Goal: Task Accomplishment & Management: Use online tool/utility

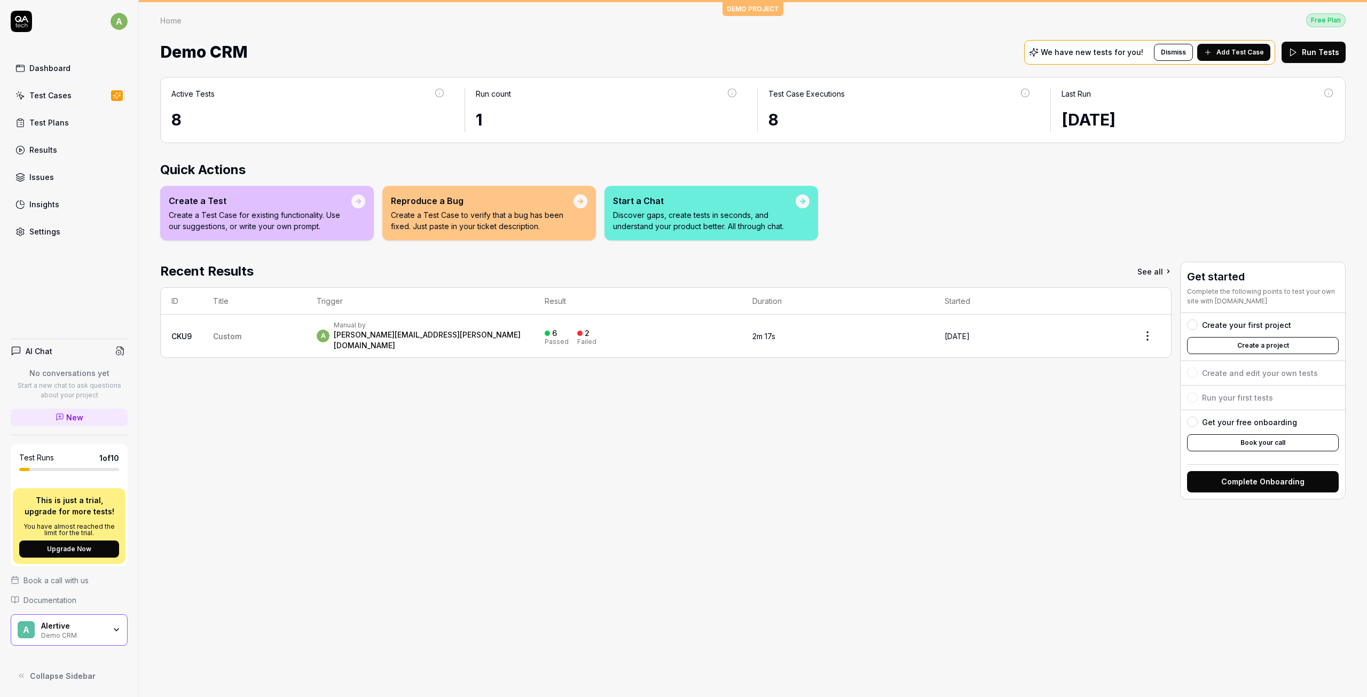
click at [472, 324] on div "a Manual by allan.mcpeake@alertive.co.uk" at bounding box center [420, 336] width 207 height 30
click at [260, 327] on td "Custom" at bounding box center [254, 335] width 104 height 43
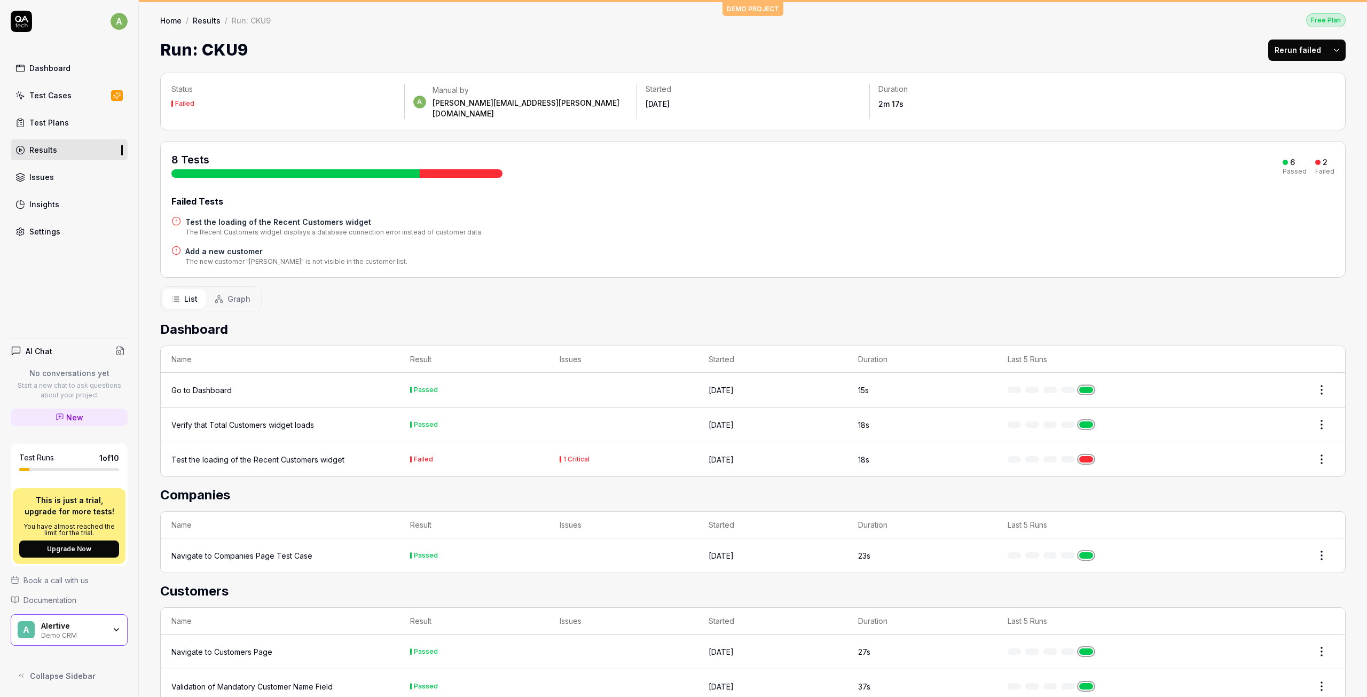
click at [179, 21] on link "Home" at bounding box center [170, 20] width 21 height 11
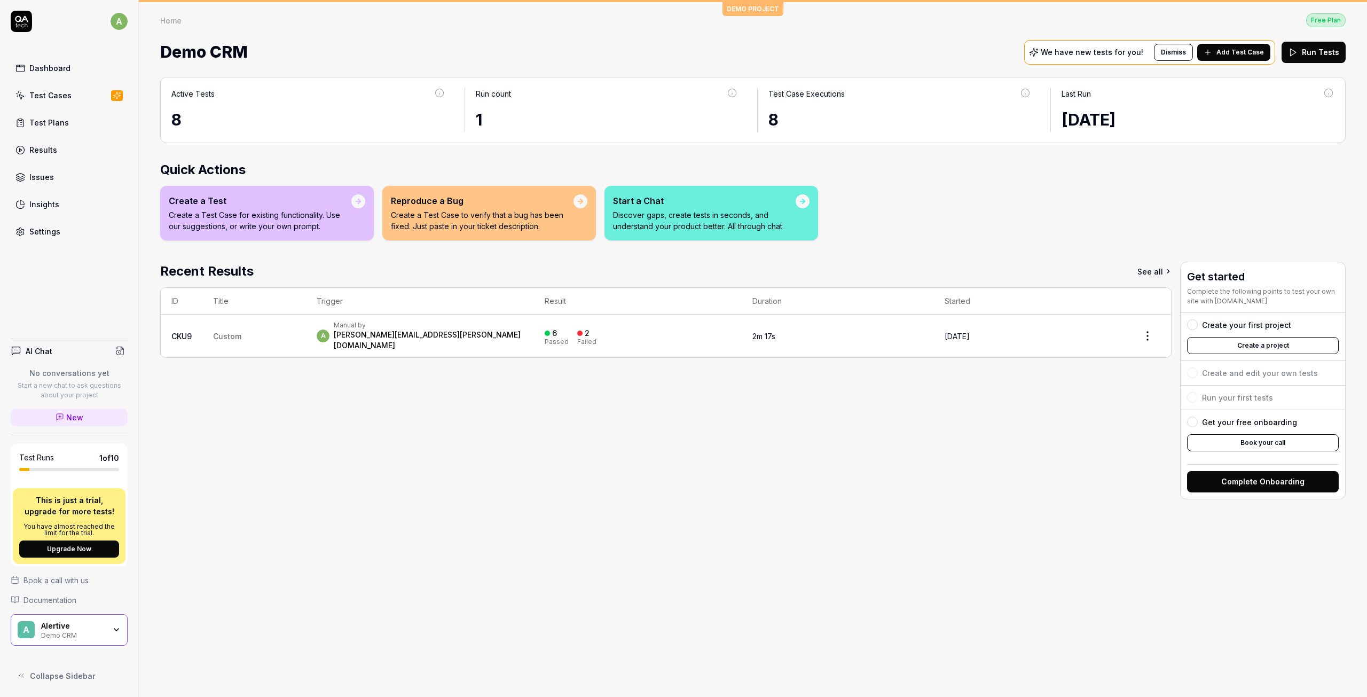
click at [1187, 326] on div at bounding box center [1192, 324] width 11 height 11
click at [1192, 327] on div at bounding box center [1192, 324] width 11 height 11
click at [1242, 342] on button "Create a project" at bounding box center [1263, 345] width 152 height 17
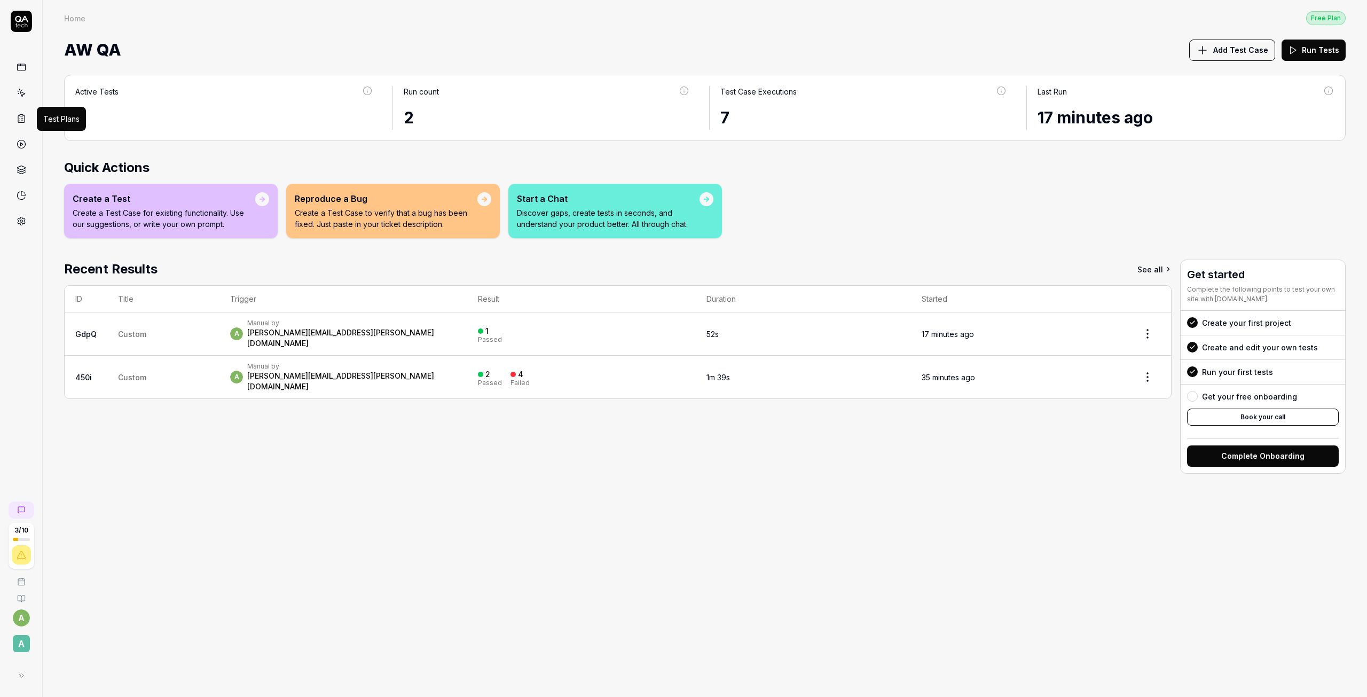
click at [19, 117] on icon at bounding box center [22, 119] width 10 height 10
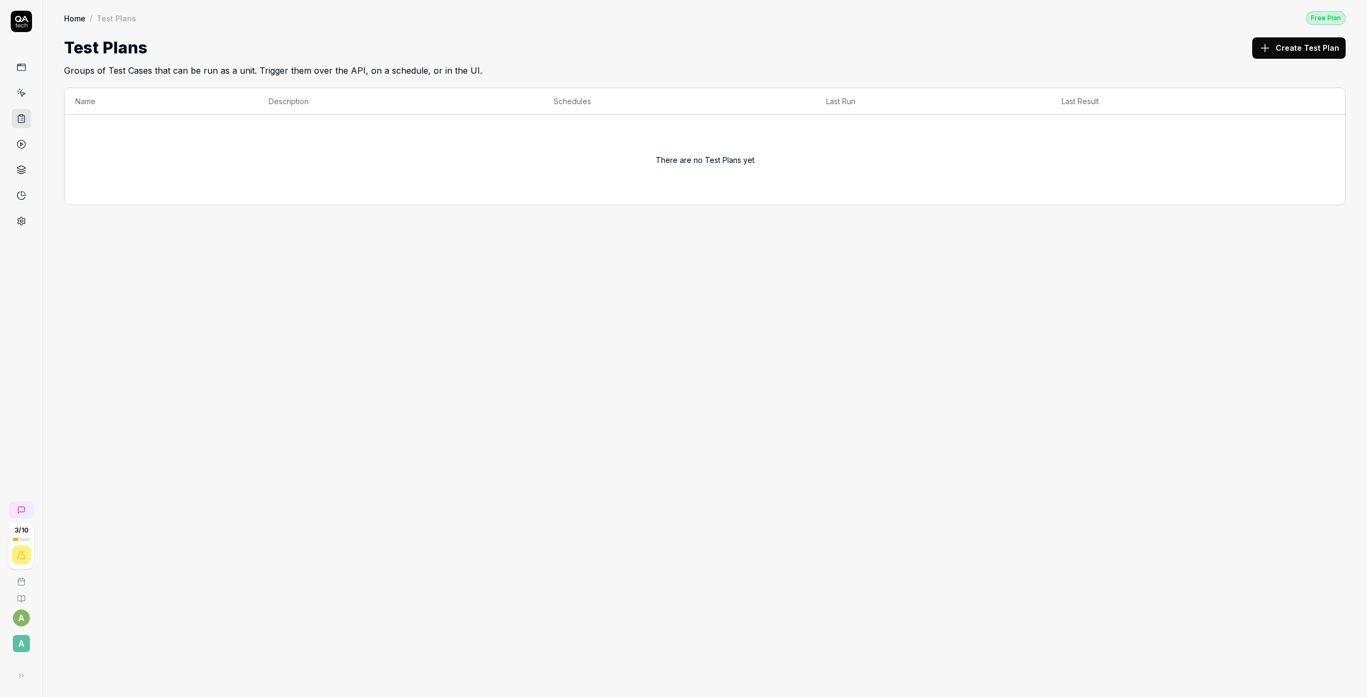
drag, startPoint x: 792, startPoint y: 178, endPoint x: 810, endPoint y: 173, distance: 19.4
click at [792, 178] on div "There are no Test Plans yet" at bounding box center [704, 159] width 1259 height 77
click at [1326, 56] on button "Create Test Plan" at bounding box center [1298, 47] width 93 height 21
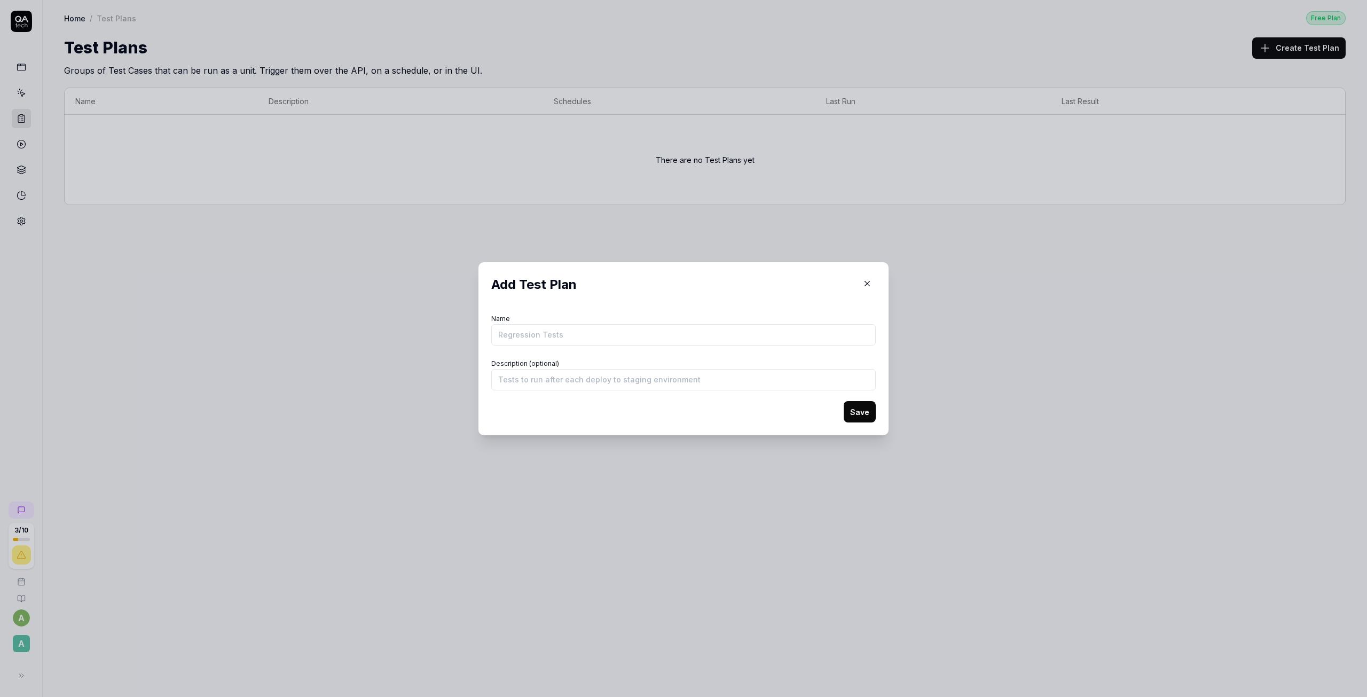
click at [562, 348] on form "Name Description (optional) Save" at bounding box center [683, 366] width 384 height 111
click at [581, 335] on input "Name" at bounding box center [683, 334] width 384 height 21
click at [717, 325] on input "Name" at bounding box center [683, 334] width 384 height 21
click at [484, 306] on div "Add Test Plan Name Description (optional) Save" at bounding box center [683, 348] width 410 height 173
click at [566, 384] on input "Description (optional)" at bounding box center [683, 379] width 384 height 21
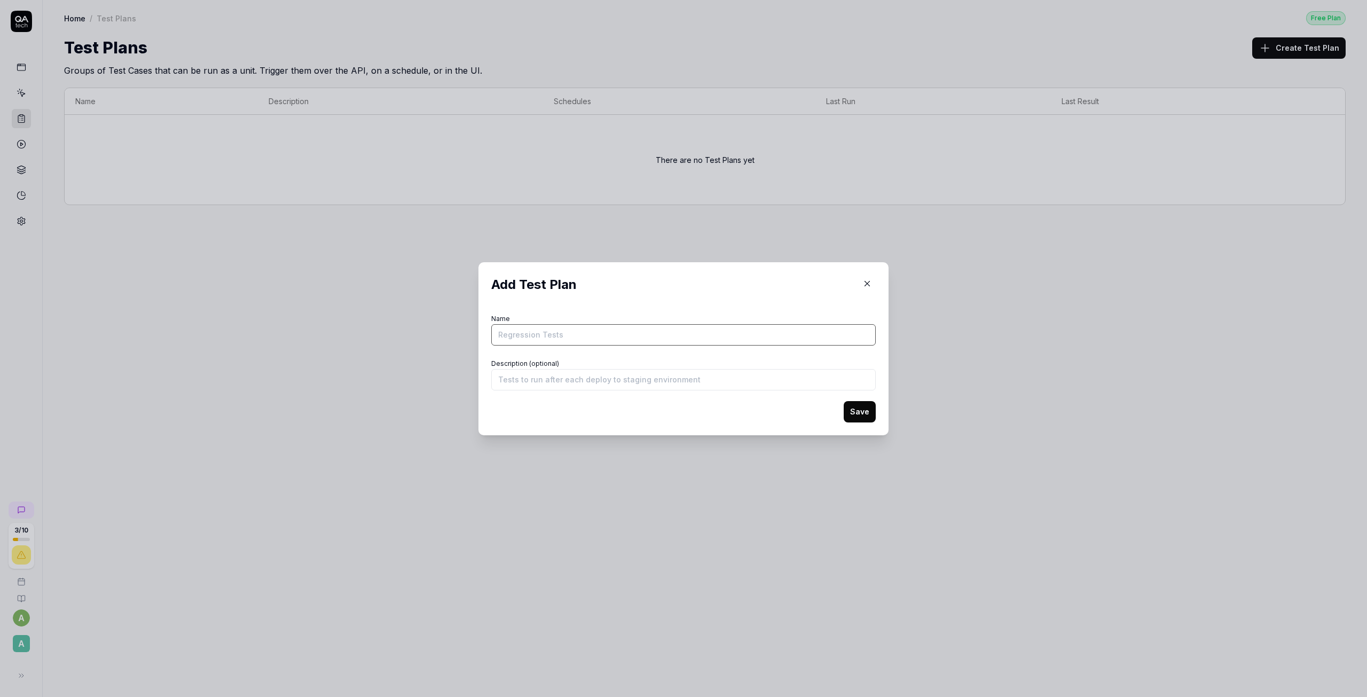
click at [549, 336] on input "Name" at bounding box center [683, 334] width 384 height 21
type input "Regression tests"
type input "Test cases for AW regression"
click at [870, 401] on button "Save" at bounding box center [859, 411] width 32 height 21
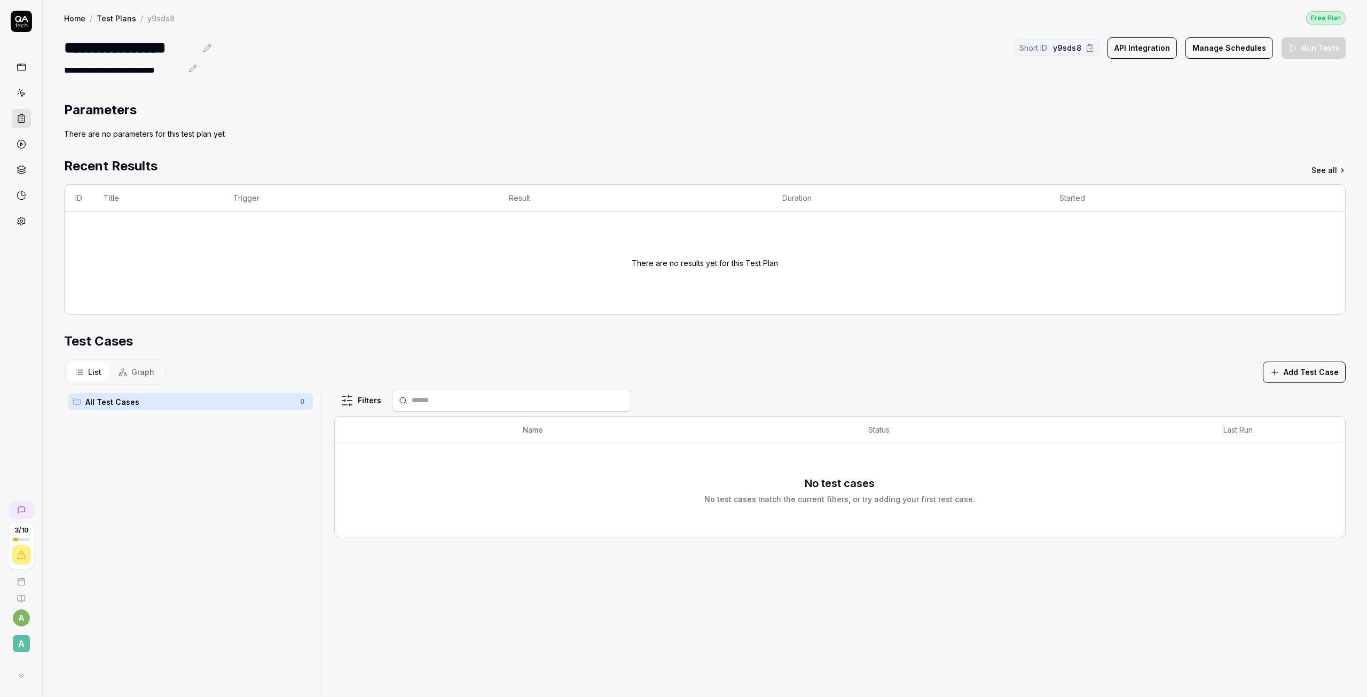
click at [128, 402] on span "All Test Cases" at bounding box center [189, 401] width 208 height 11
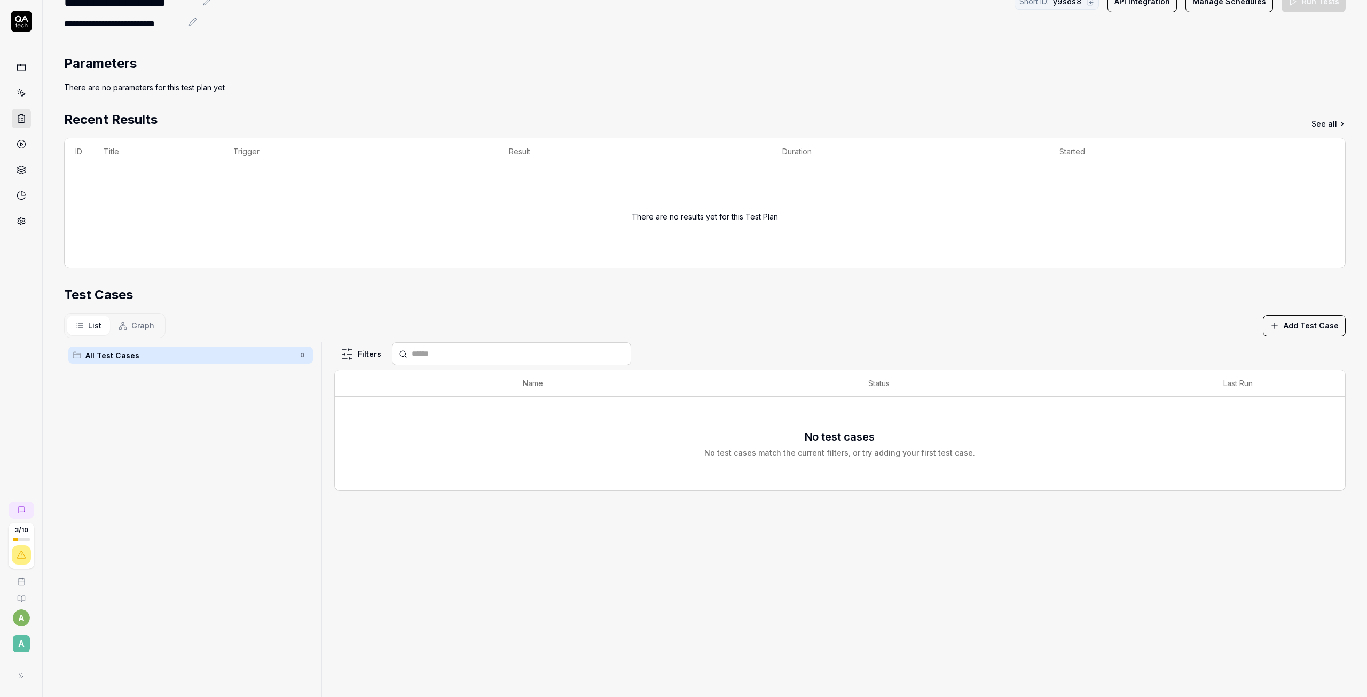
scroll to position [53, 0]
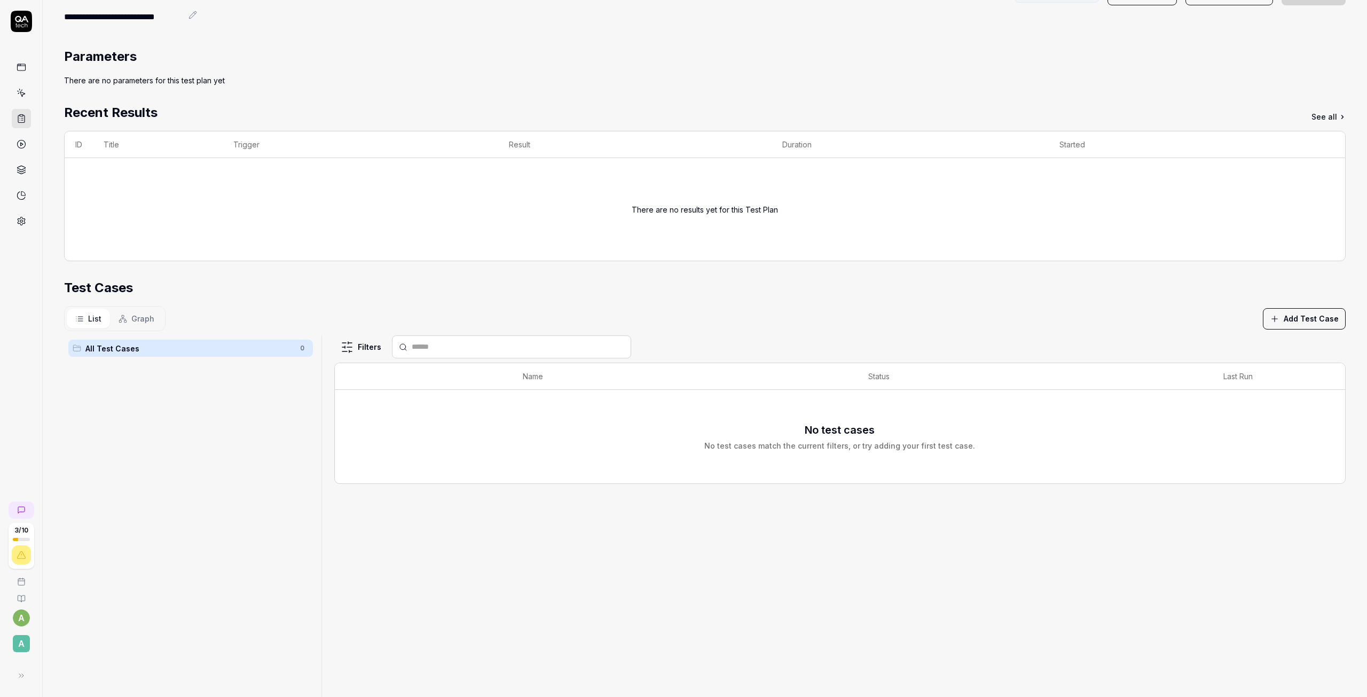
click at [1293, 320] on button "Add Test Case" at bounding box center [1303, 318] width 83 height 21
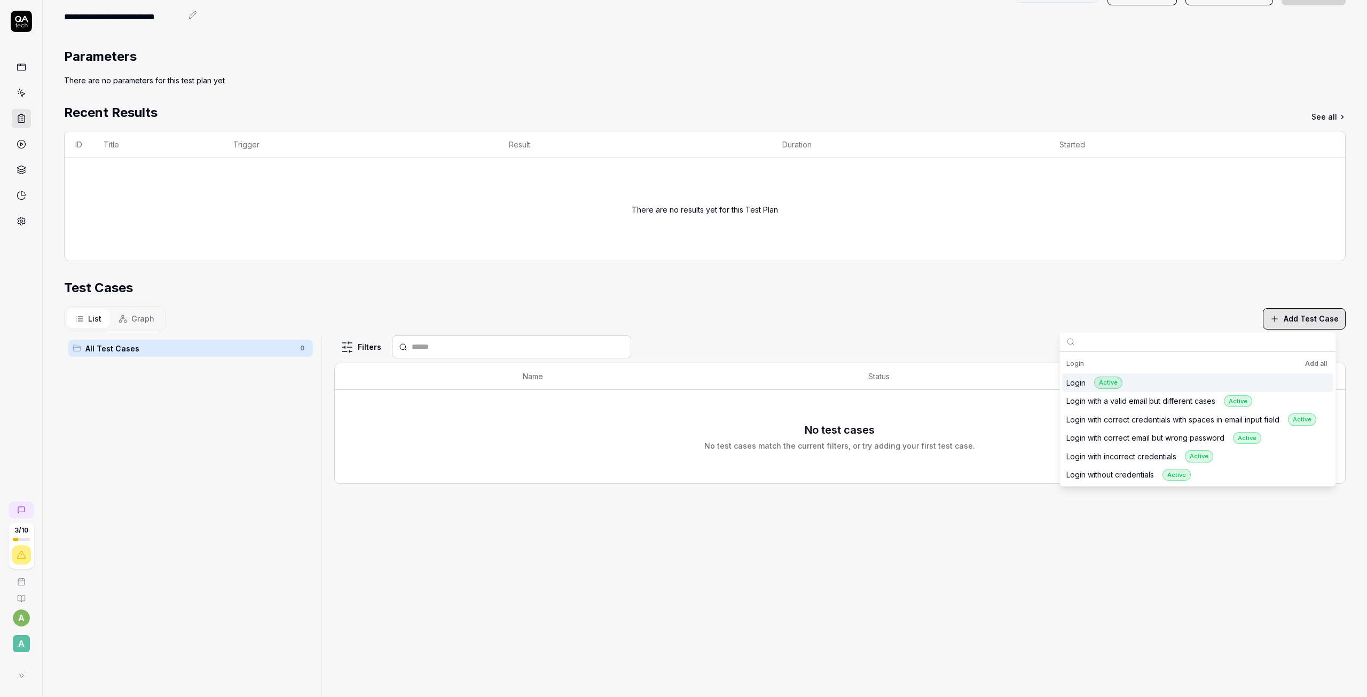
click at [1315, 365] on button "Add all" at bounding box center [1315, 363] width 26 height 13
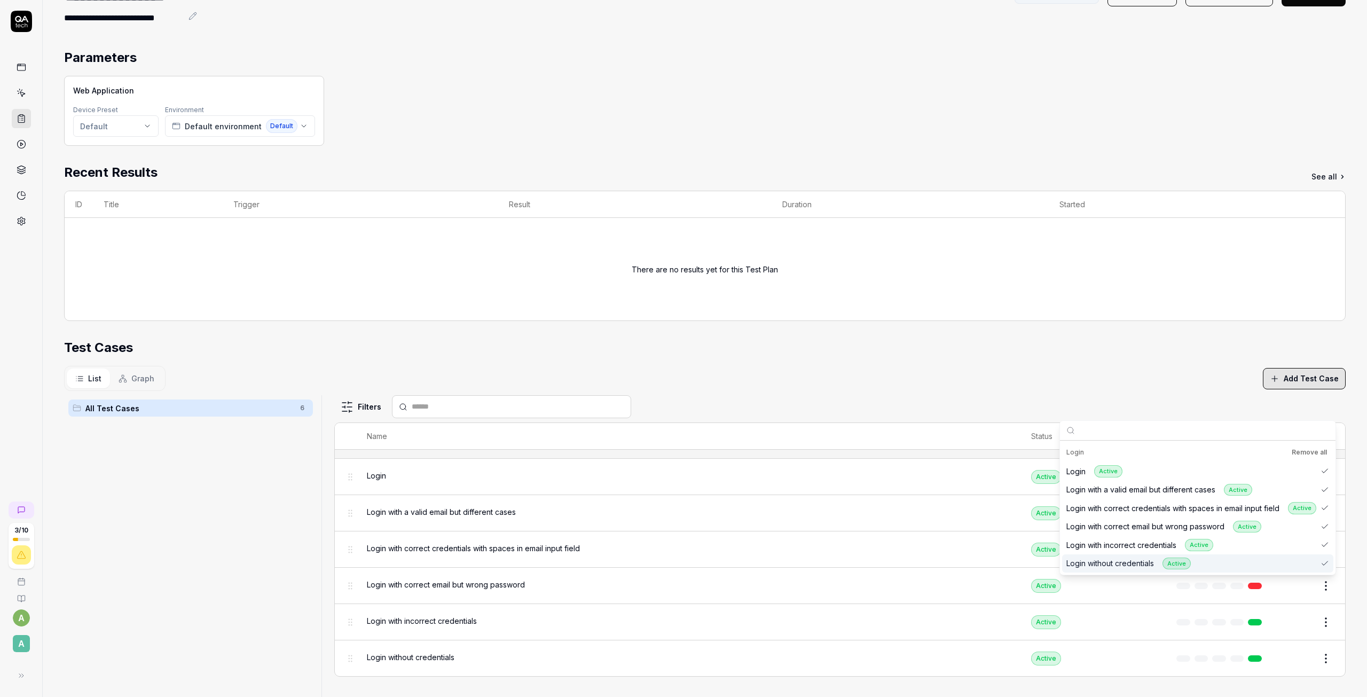
scroll to position [0, 0]
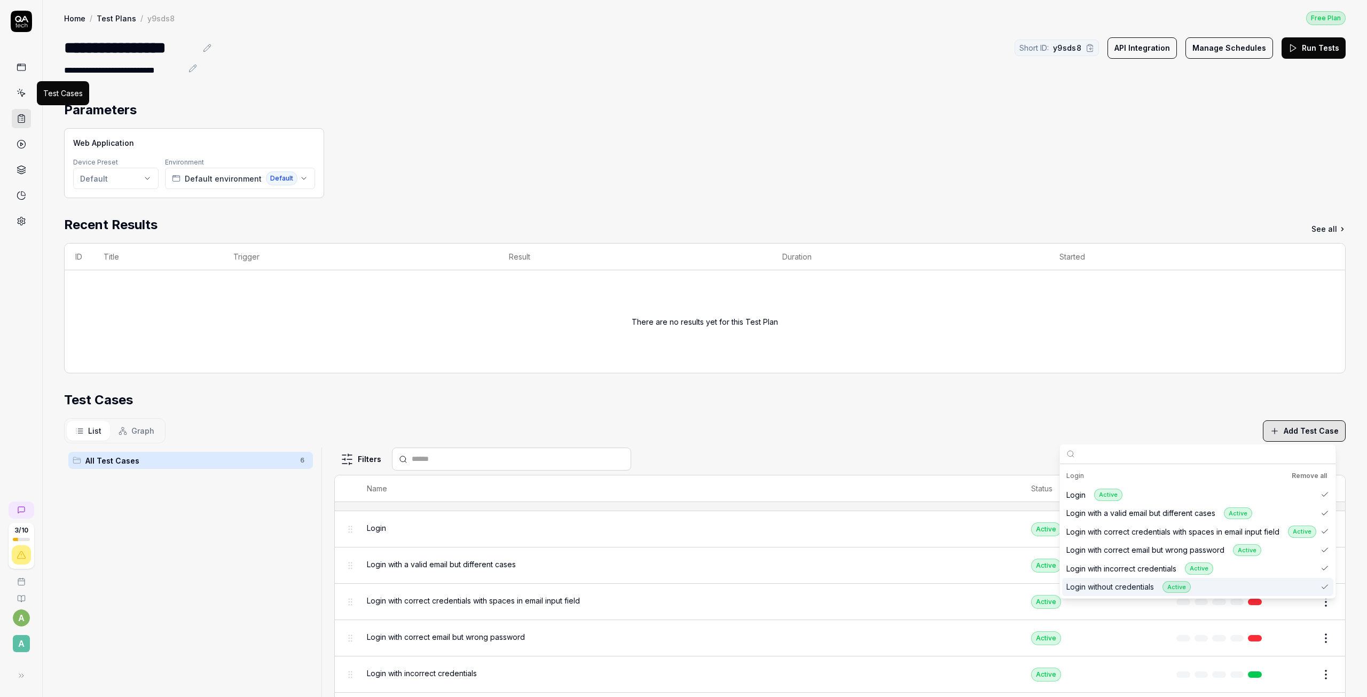
click at [23, 91] on icon at bounding box center [22, 93] width 10 height 10
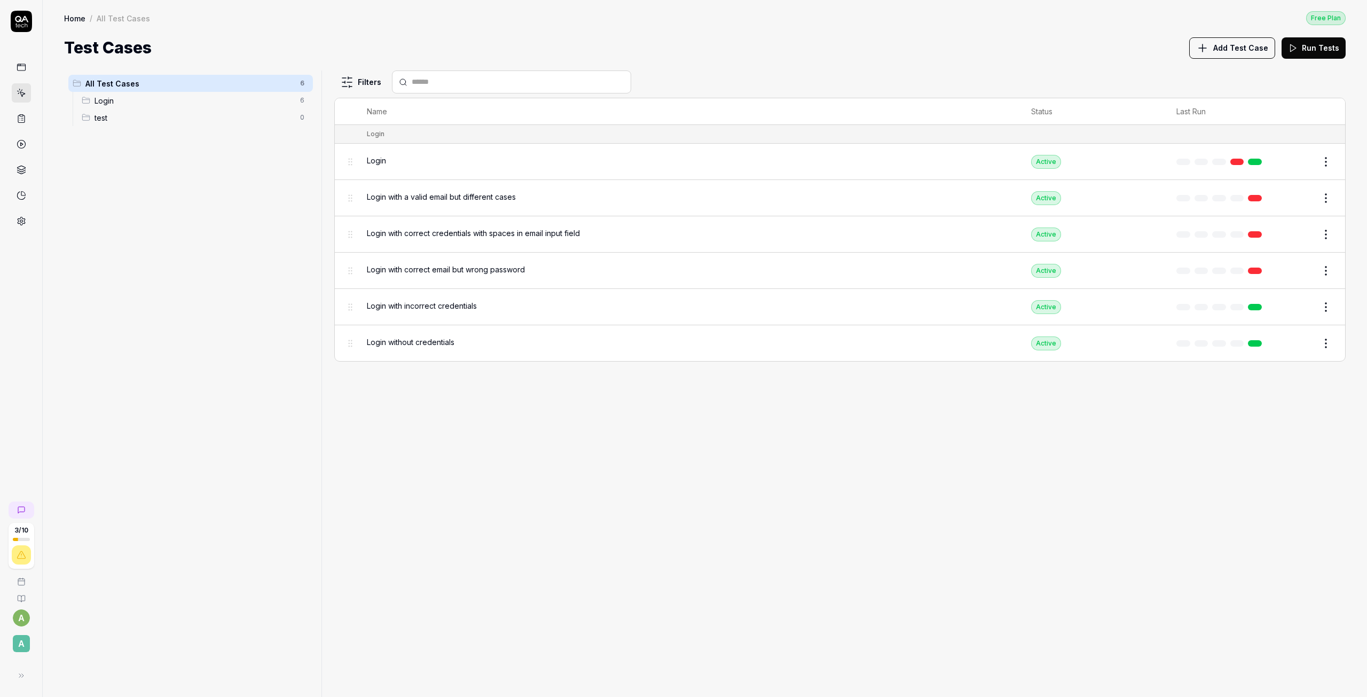
click at [245, 100] on span "Login" at bounding box center [193, 100] width 199 height 11
click at [304, 115] on html "3 / 10 a A Home / All Test Cases / Login Free Plan Home / All Test Cases / Logi…" at bounding box center [683, 348] width 1367 height 697
click at [121, 120] on html "3 / 10 a A Home / All Test Cases / Login Free Plan Home / All Test Cases / Logi…" at bounding box center [683, 348] width 1367 height 697
click at [125, 116] on span "test" at bounding box center [193, 117] width 199 height 11
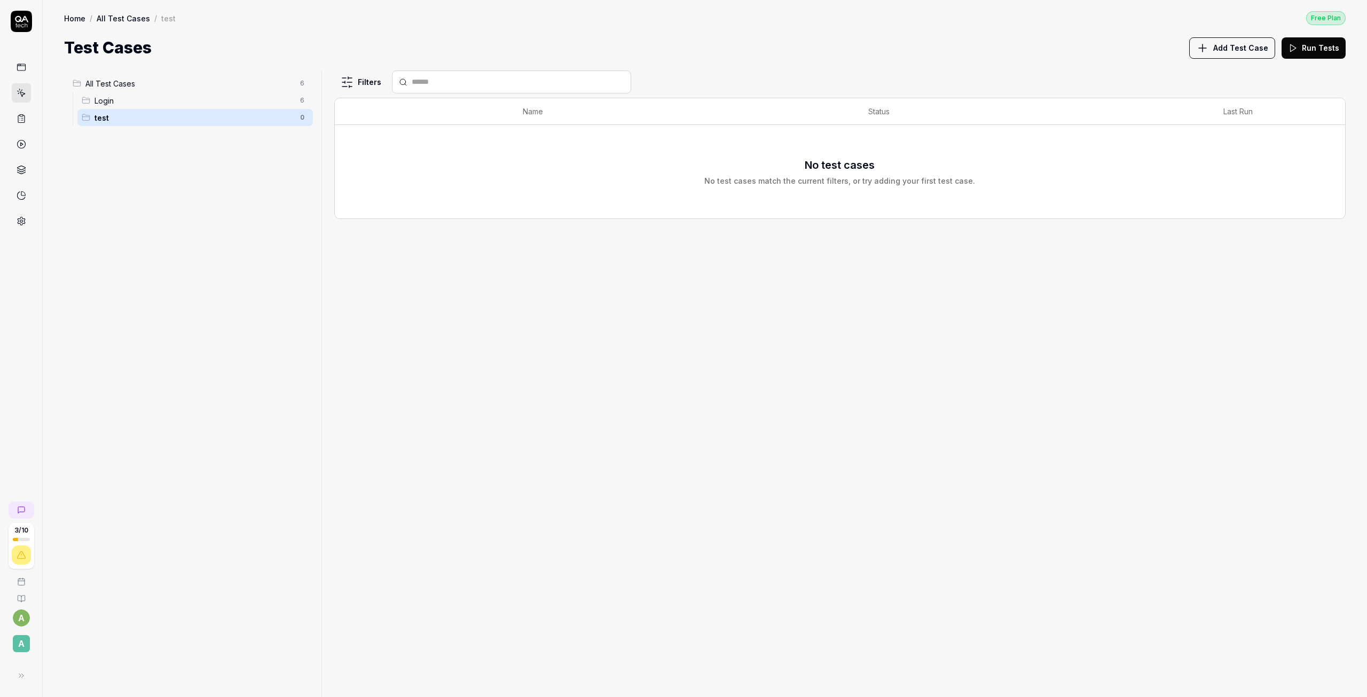
click at [299, 121] on html "3 / 10 a A Home / All Test Cases / test Free Plan Home / All Test Cases / test …" at bounding box center [683, 348] width 1367 height 697
click at [273, 188] on div "Delete" at bounding box center [262, 186] width 91 height 23
click at [302, 103] on html "Deleted "test" 3 / 10 a A Home / All Test Cases Free Plan Home / All Test Cases…" at bounding box center [683, 348] width 1367 height 697
click at [255, 122] on div "Rename Scenario" at bounding box center [262, 120] width 91 height 23
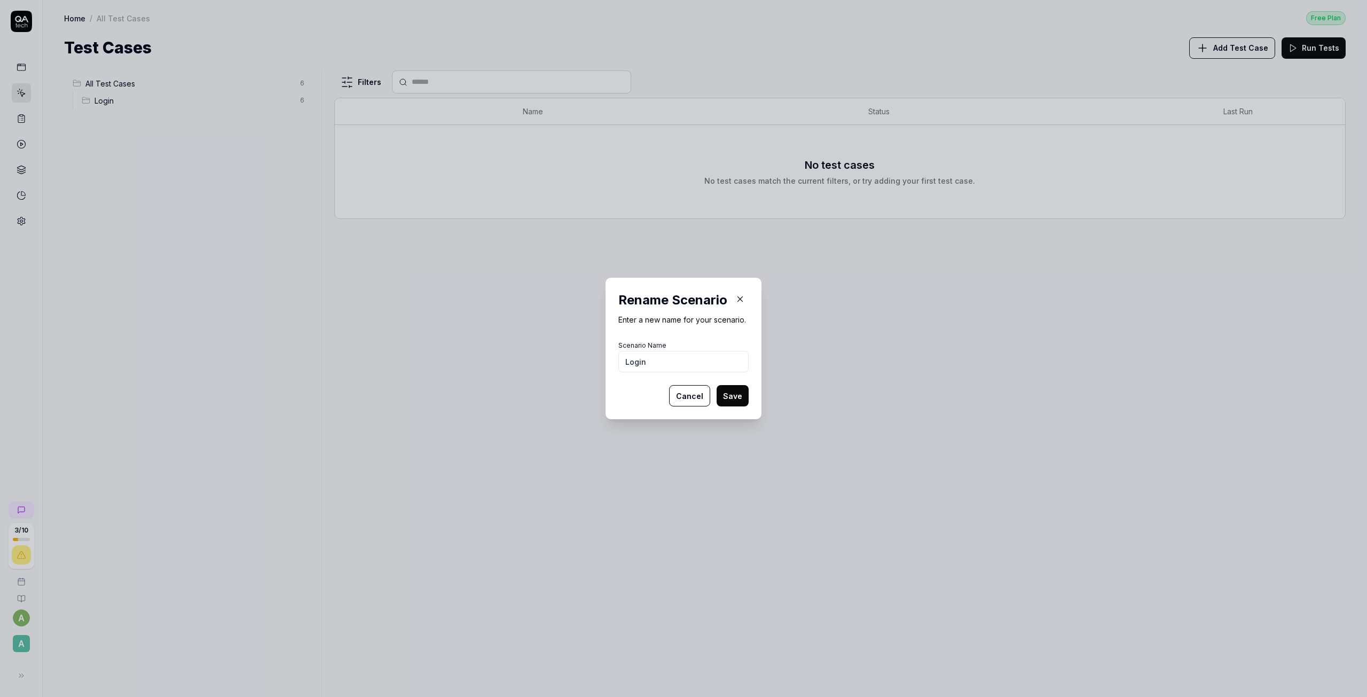
click at [674, 359] on input "Login" at bounding box center [683, 361] width 130 height 21
type input "Login tests and orgid"
click at [721, 409] on div "Rename Scenario Enter a new name for your scenario. Scenario Name Login tests a…" at bounding box center [683, 348] width 156 height 141
click at [725, 396] on button "Save" at bounding box center [732, 395] width 32 height 21
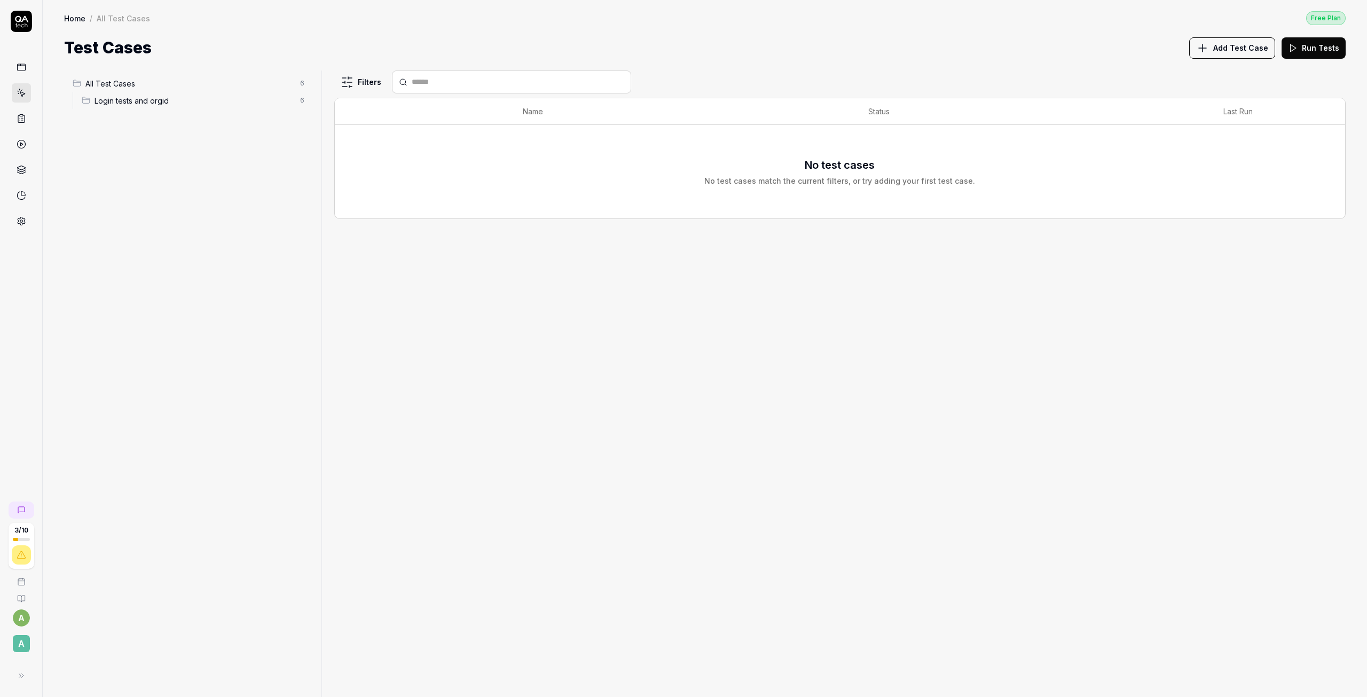
click at [170, 100] on span "Login tests and orgid" at bounding box center [193, 100] width 199 height 11
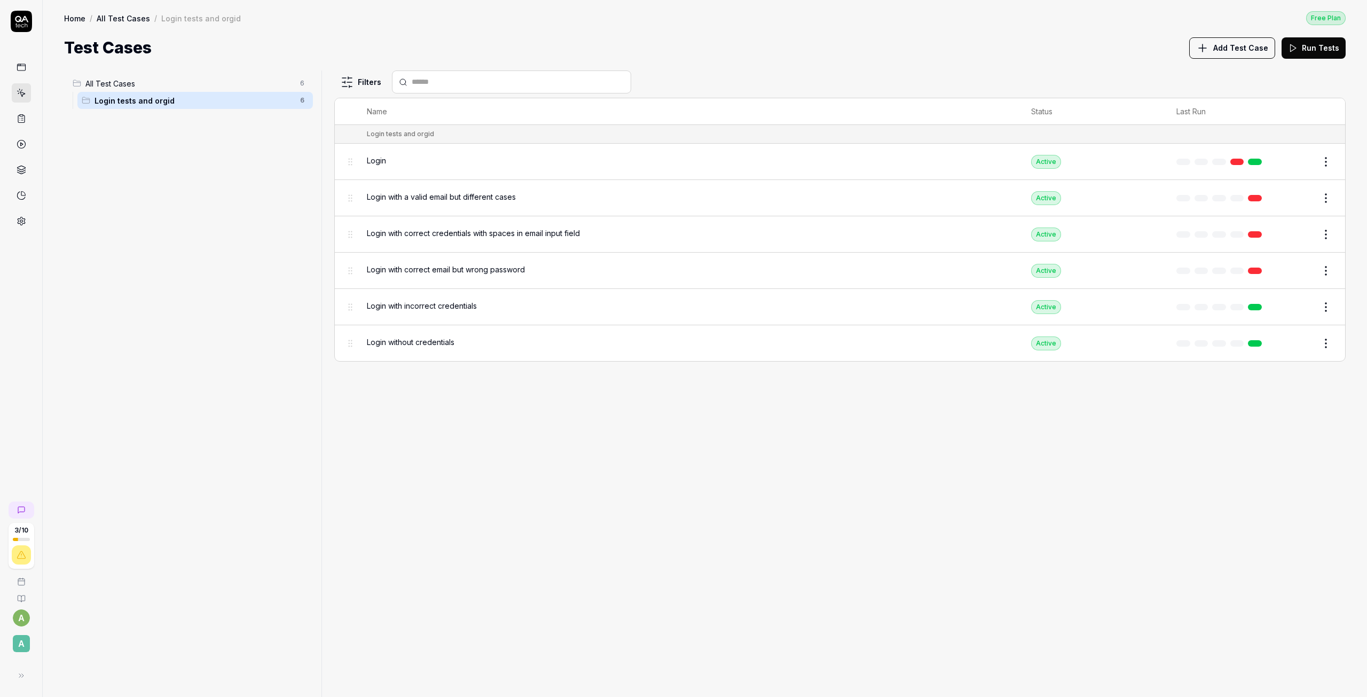
click at [1216, 51] on button "Add Test Case" at bounding box center [1232, 47] width 86 height 21
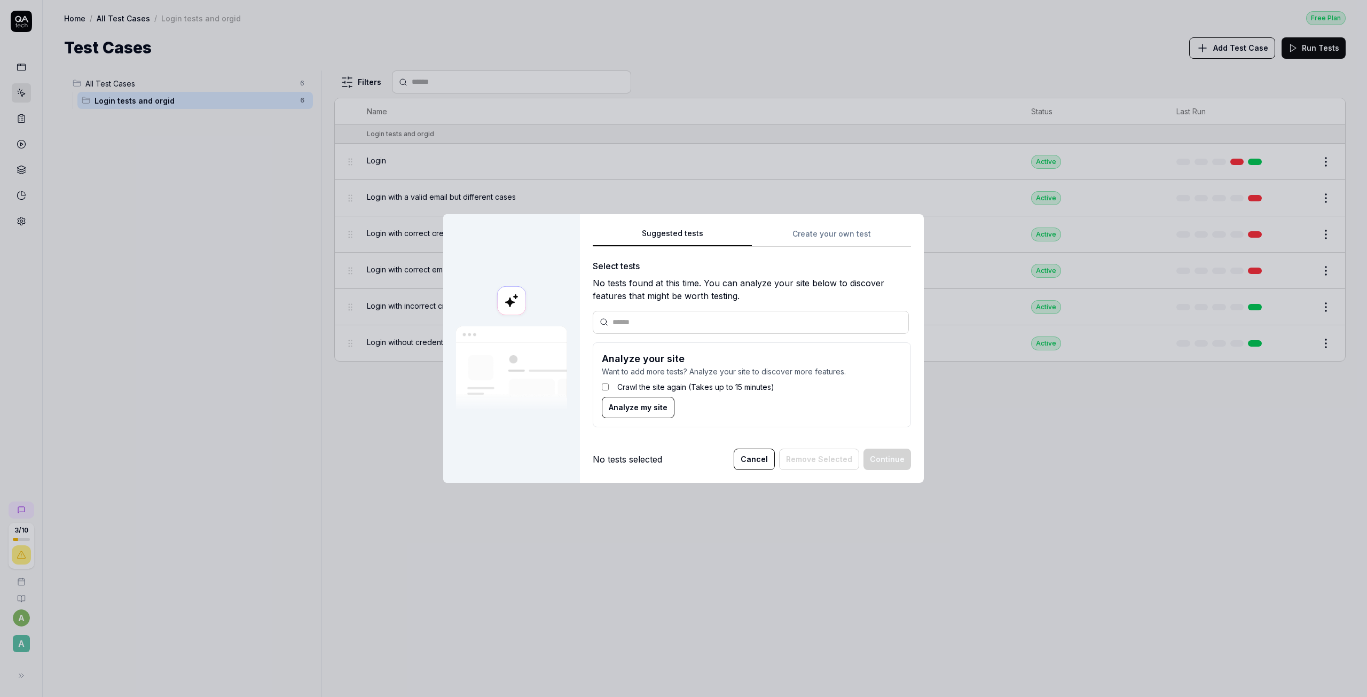
click at [626, 385] on label "Crawl the site again (Takes up to 15 minutes)" at bounding box center [695, 386] width 157 height 11
click at [650, 412] on span "Analyze my site" at bounding box center [638, 406] width 59 height 11
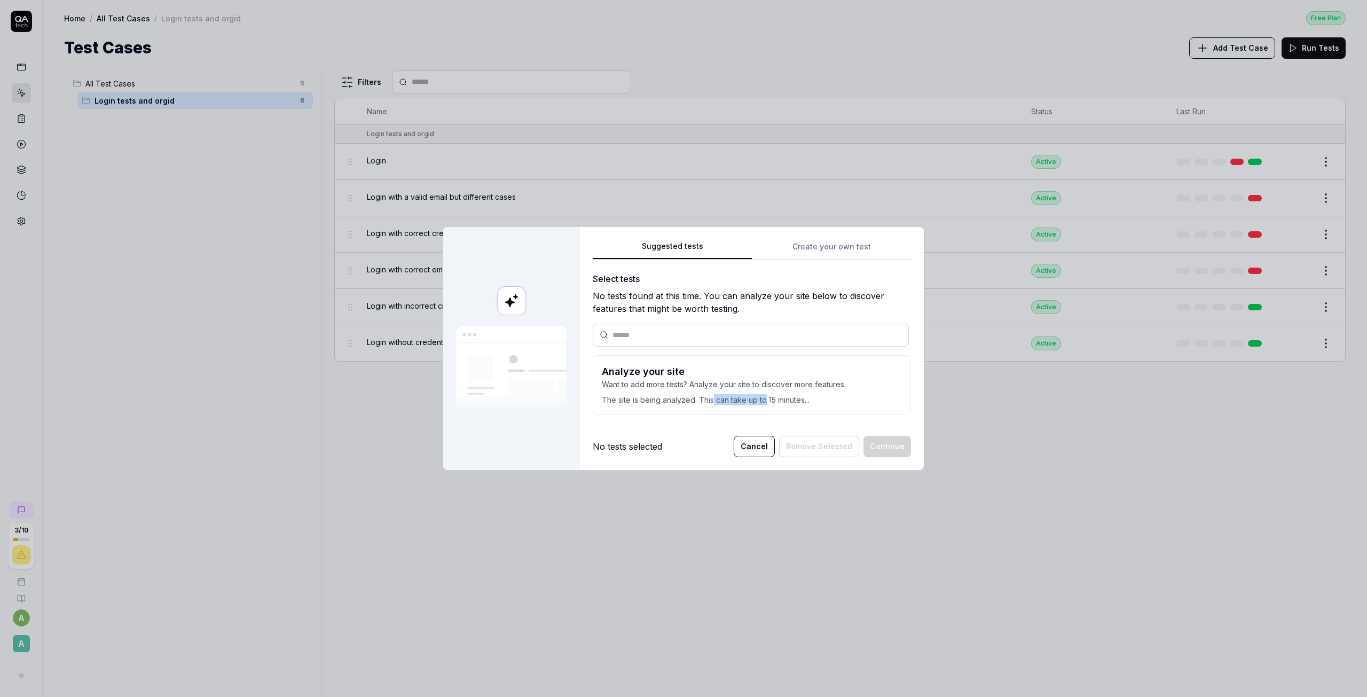
drag, startPoint x: 708, startPoint y: 391, endPoint x: 761, endPoint y: 392, distance: 53.4
click at [761, 392] on p "The site is being analyzed. This can take up to 15 minutes..." at bounding box center [752, 397] width 300 height 15
click at [819, 243] on div "Suggested tests Create your own test Select tests No tests found at this time. …" at bounding box center [752, 331] width 318 height 183
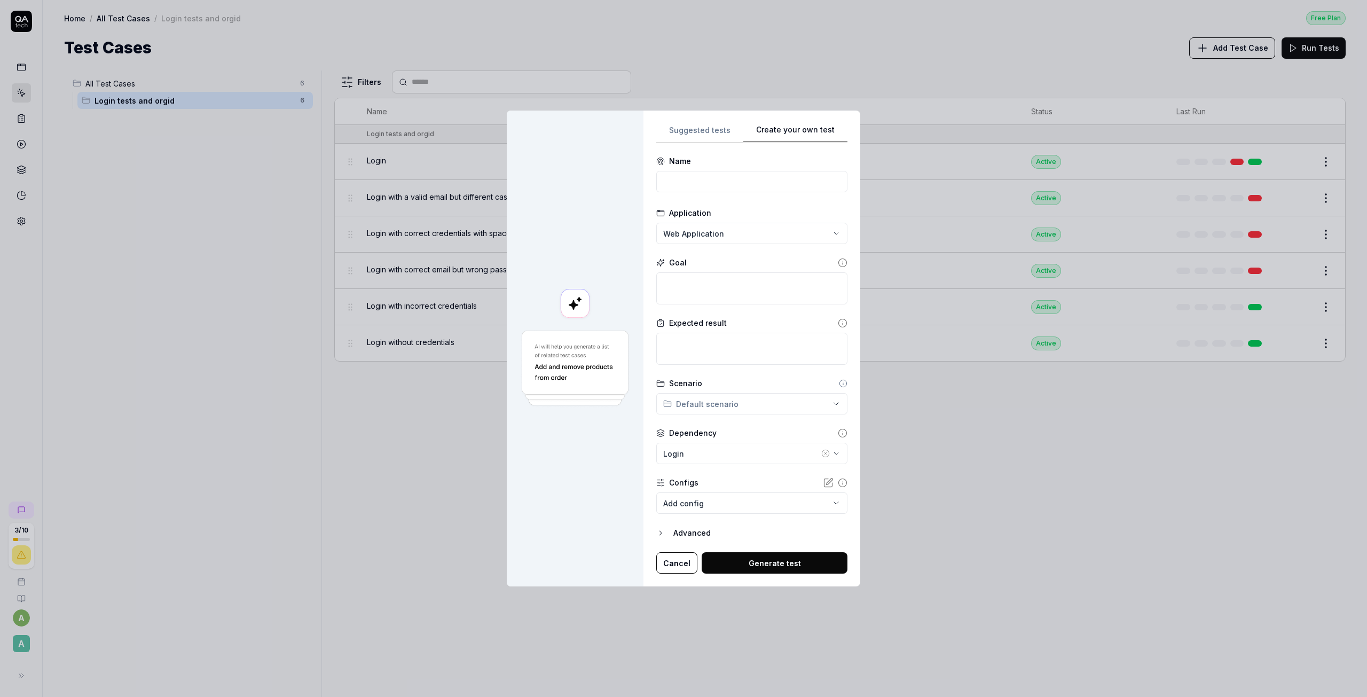
click at [691, 131] on div "**********" at bounding box center [683, 348] width 1367 height 697
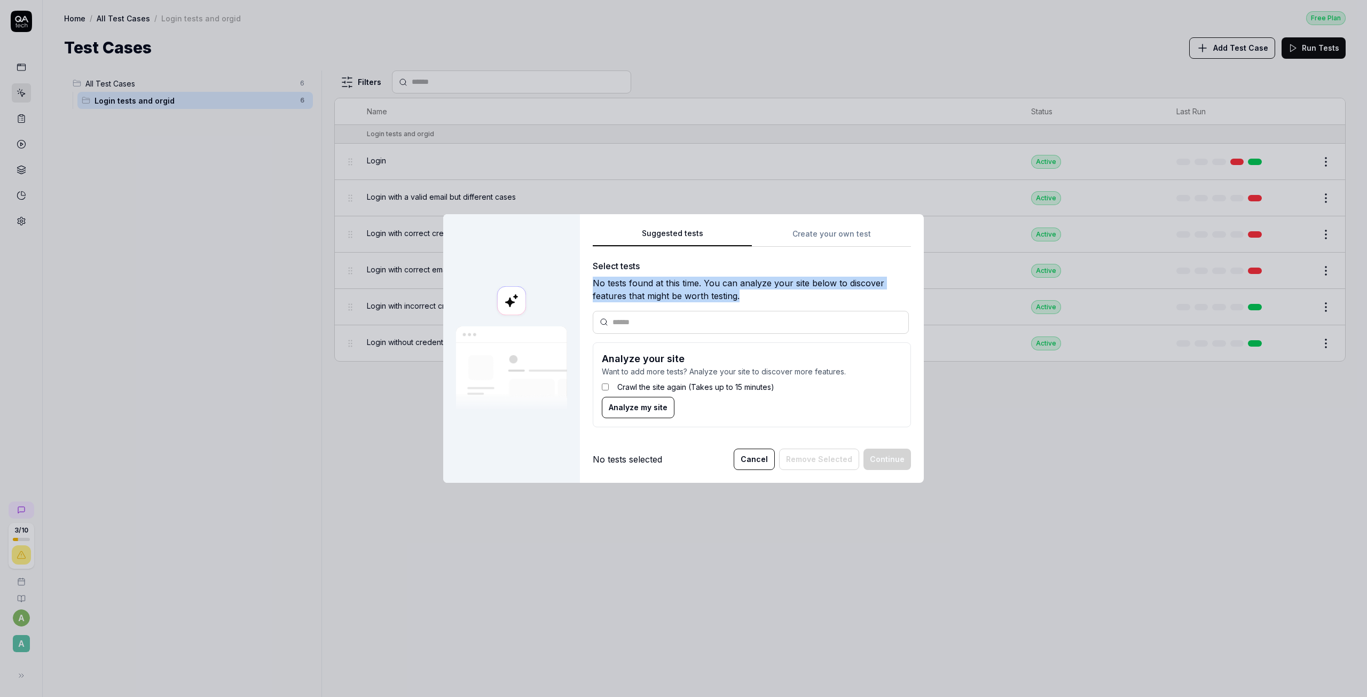
drag, startPoint x: 589, startPoint y: 287, endPoint x: 807, endPoint y: 298, distance: 218.1
click at [807, 298] on div "No tests found at this time. You can analyze your site below to discover featur…" at bounding box center [752, 290] width 318 height 26
click at [845, 234] on div "Suggested tests Create your own test Select tests No tests found at this time. …" at bounding box center [752, 348] width 344 height 268
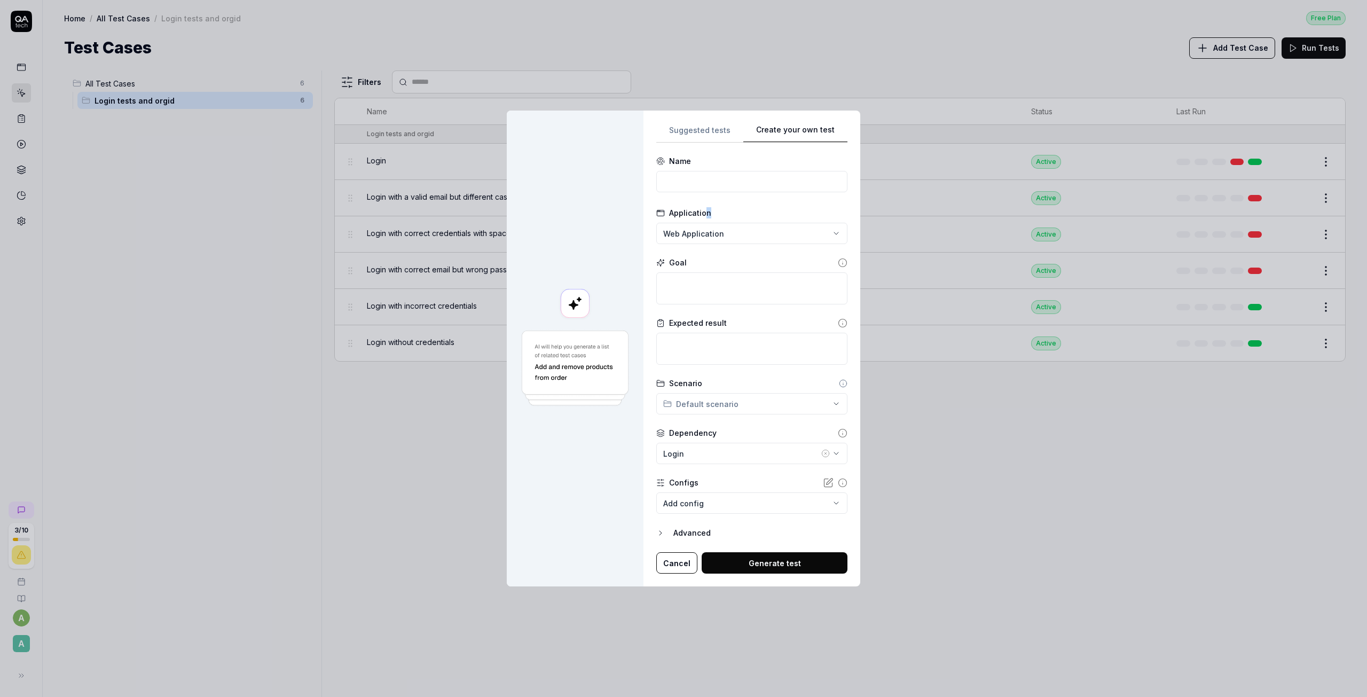
click at [707, 201] on form "**********" at bounding box center [751, 364] width 191 height 418
click at [702, 181] on input at bounding box center [751, 181] width 191 height 21
type input "Login and connect auth0"
click at [714, 286] on textarea at bounding box center [751, 288] width 191 height 32
type textarea "*"
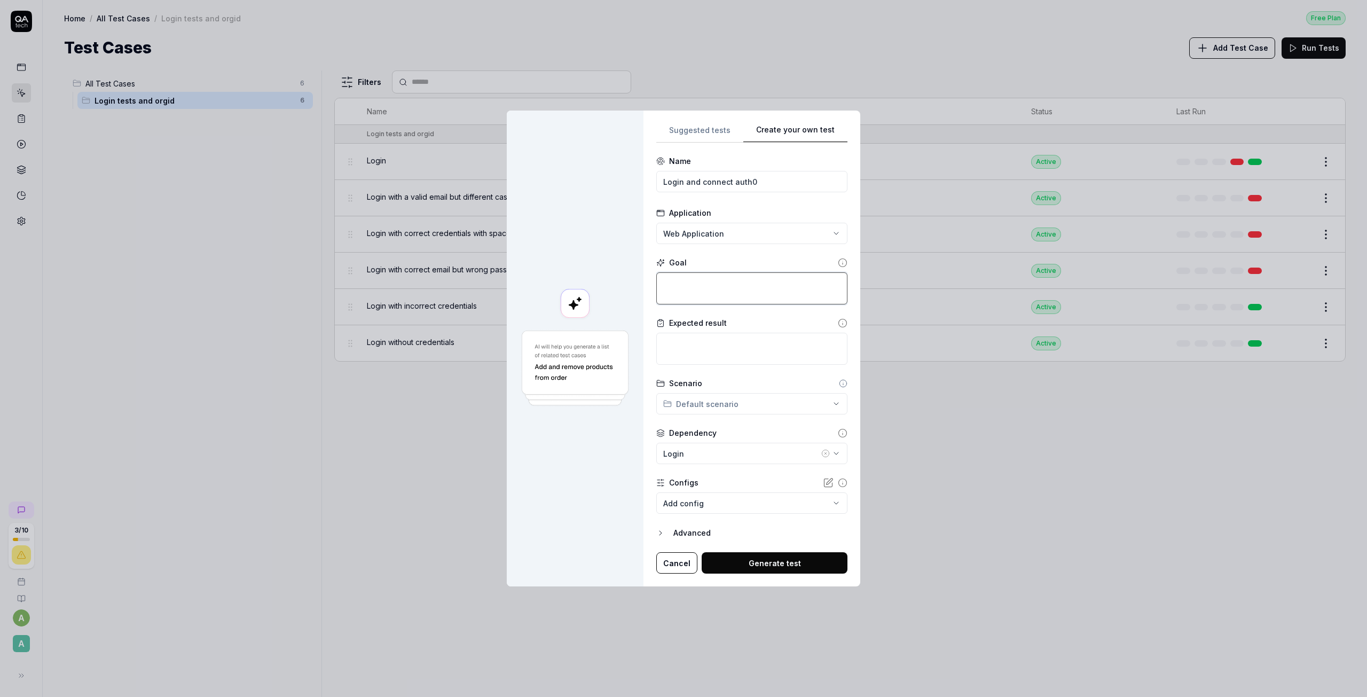
type textarea "L"
type textarea "*"
type textarea "Lo"
type textarea "*"
type textarea "Log"
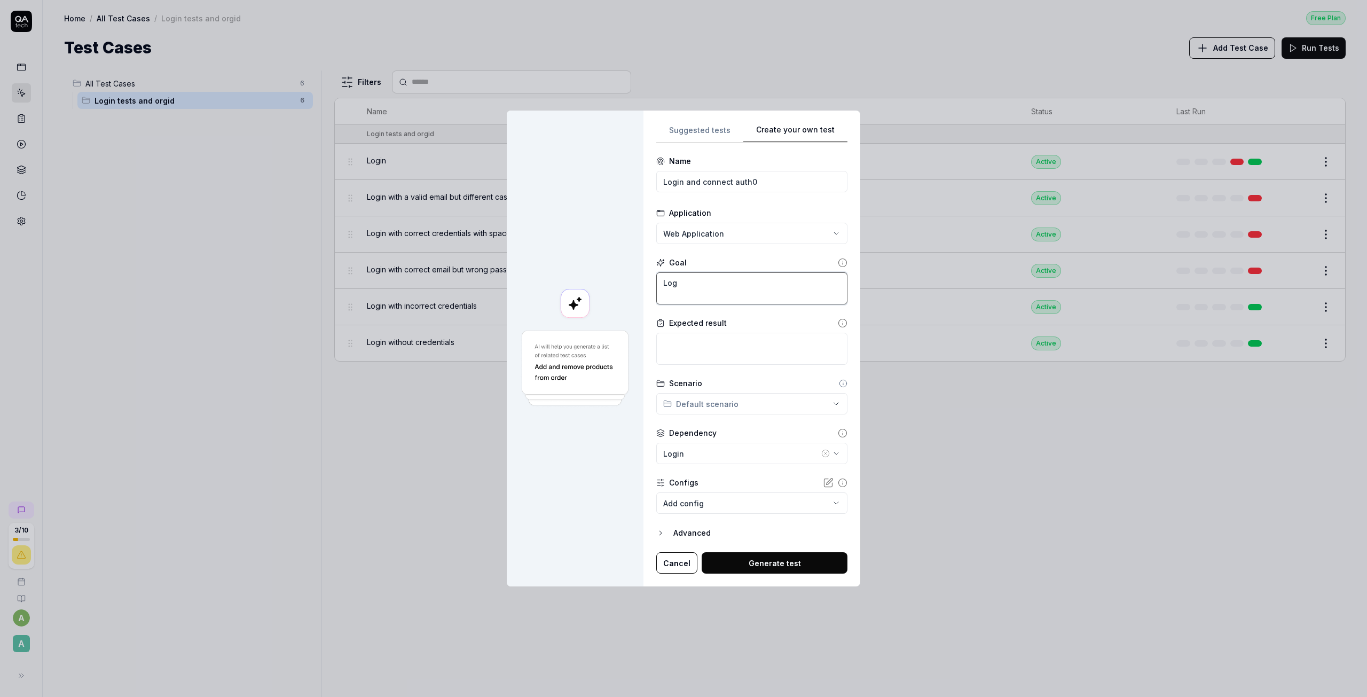
type textarea "*"
type textarea "Logi"
type textarea "*"
type textarea "Login"
type textarea "*"
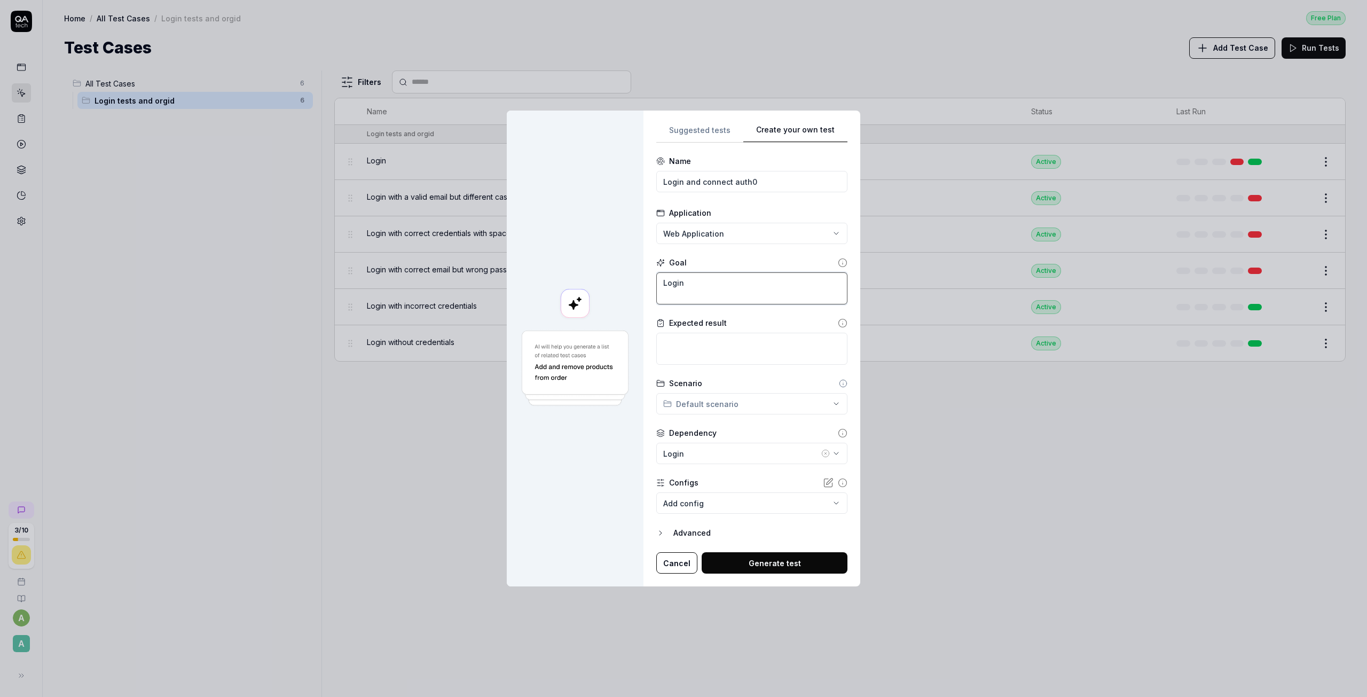
type textarea "Login"
type textarea "*"
type textarea "Login a"
type textarea "*"
type textarea "Login an"
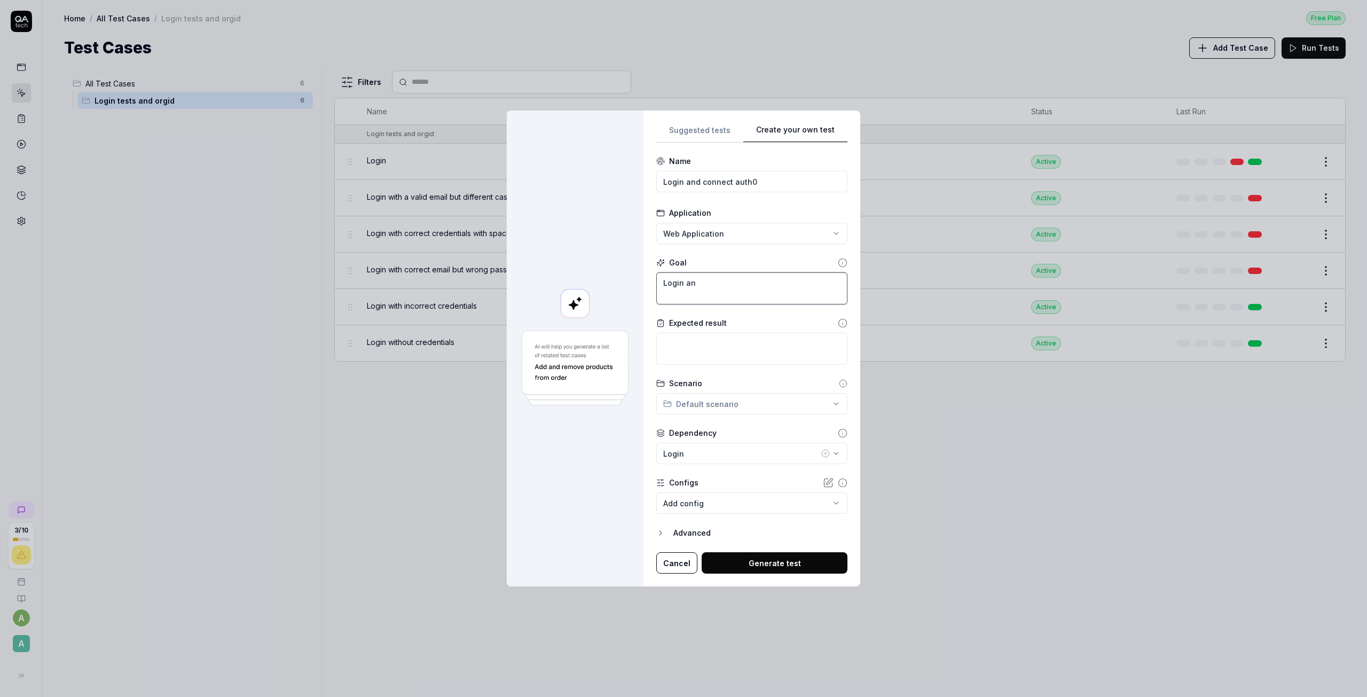
type textarea "*"
type textarea "Login and"
type textarea "*"
type textarea "Login and"
type textarea "*"
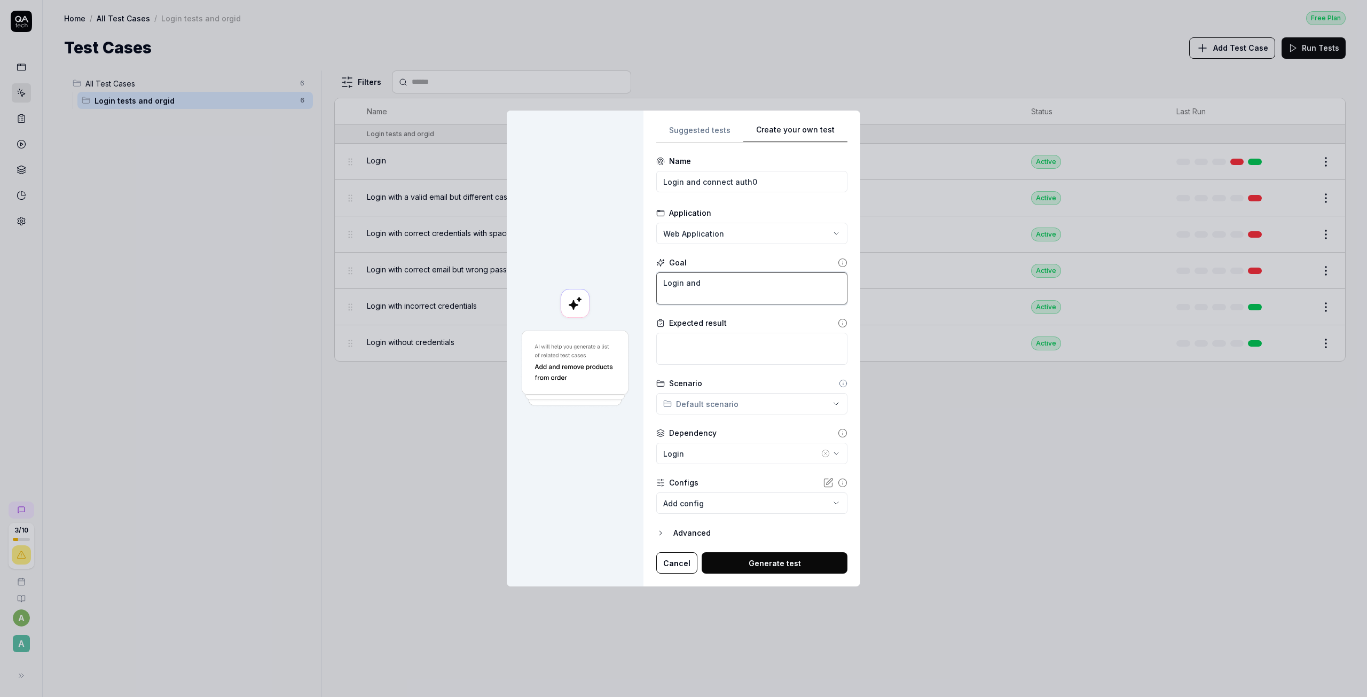
type textarea "Login and c"
type textarea "*"
type textarea "Login and co"
type textarea "*"
type textarea "Login and con"
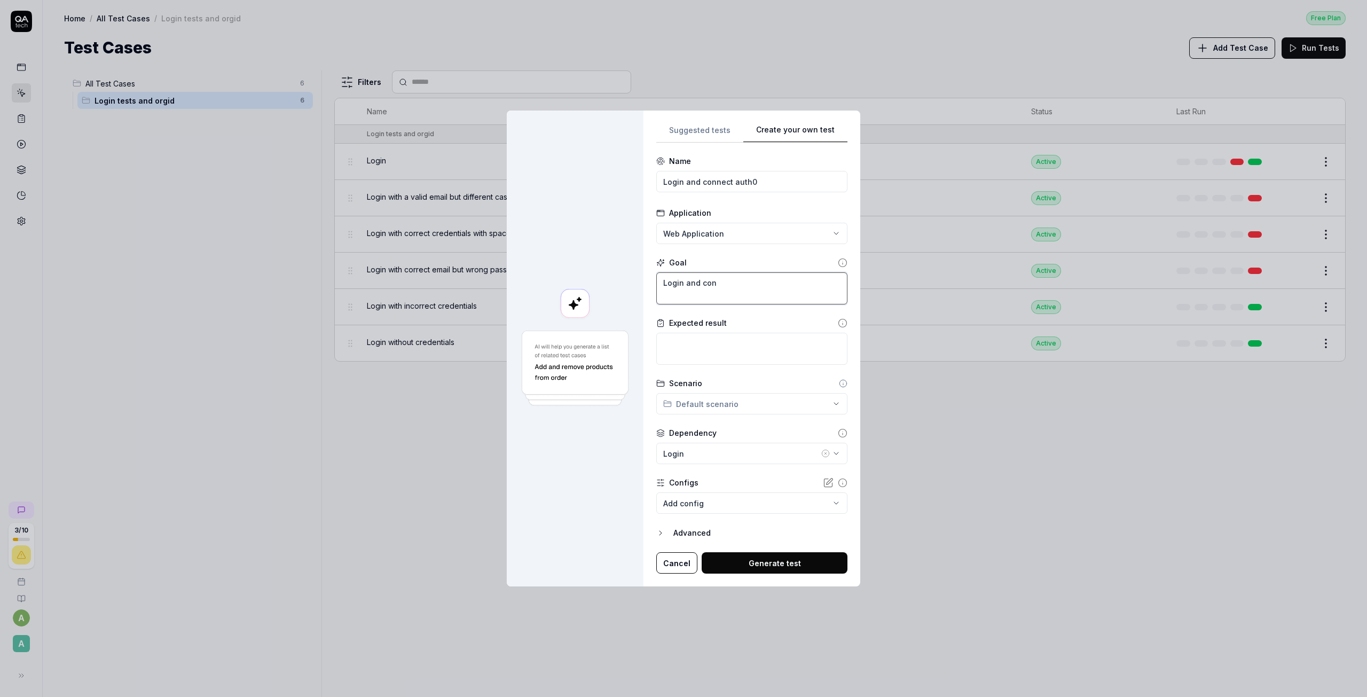
type textarea "*"
type textarea "Login and conn"
type textarea "*"
type textarea "Login and conne"
type textarea "*"
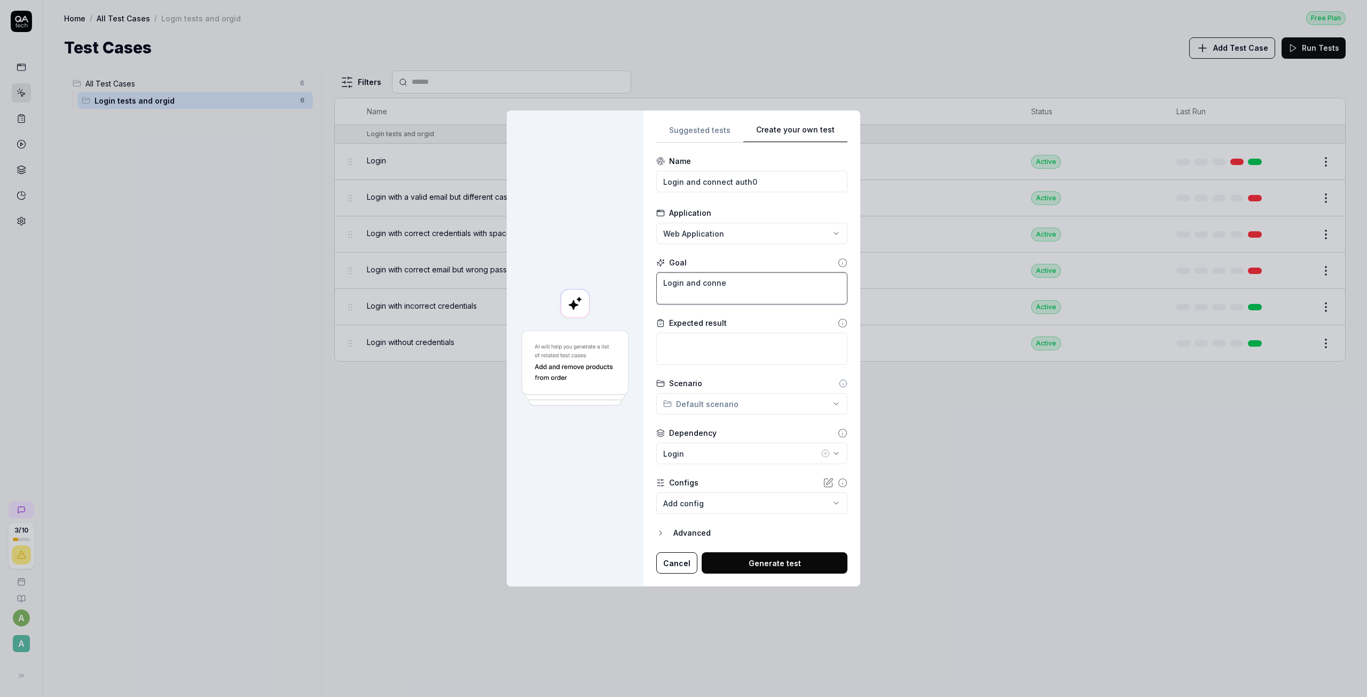
type textarea "Login and connec"
type textarea "*"
type textarea "Login and connect"
type textarea "*"
type textarea "Login and connect"
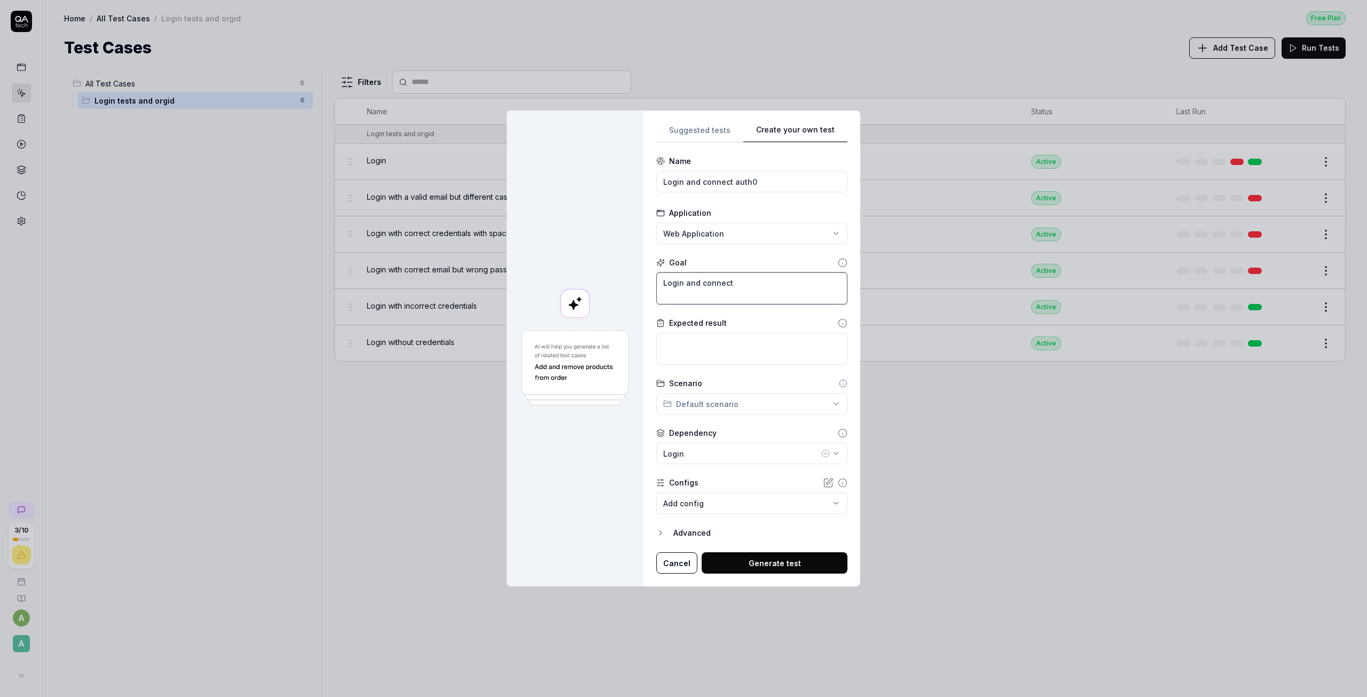
type textarea "*"
type textarea "Login and connect t"
type textarea "*"
type textarea "Login and connect to"
type textarea "*"
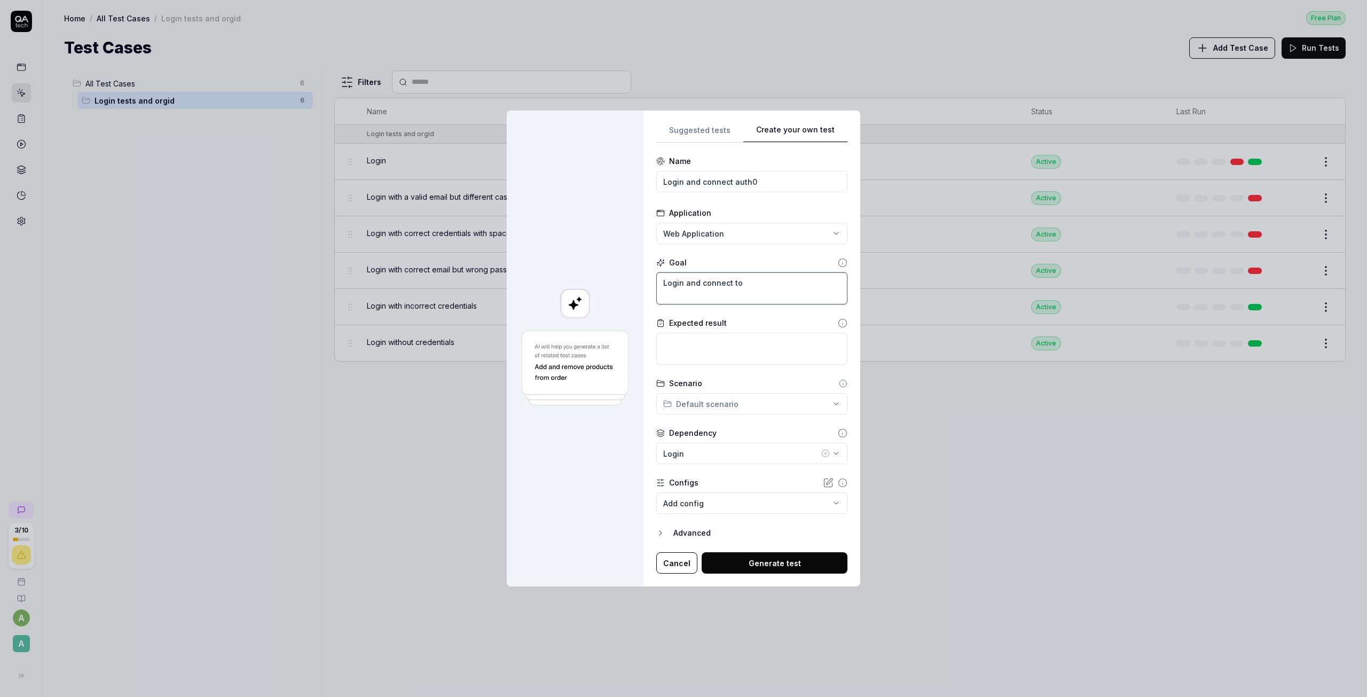
type textarea "Login and connect to"
type textarea "*"
type textarea "Login and connect to a"
type textarea "*"
type textarea "Login and connect to au"
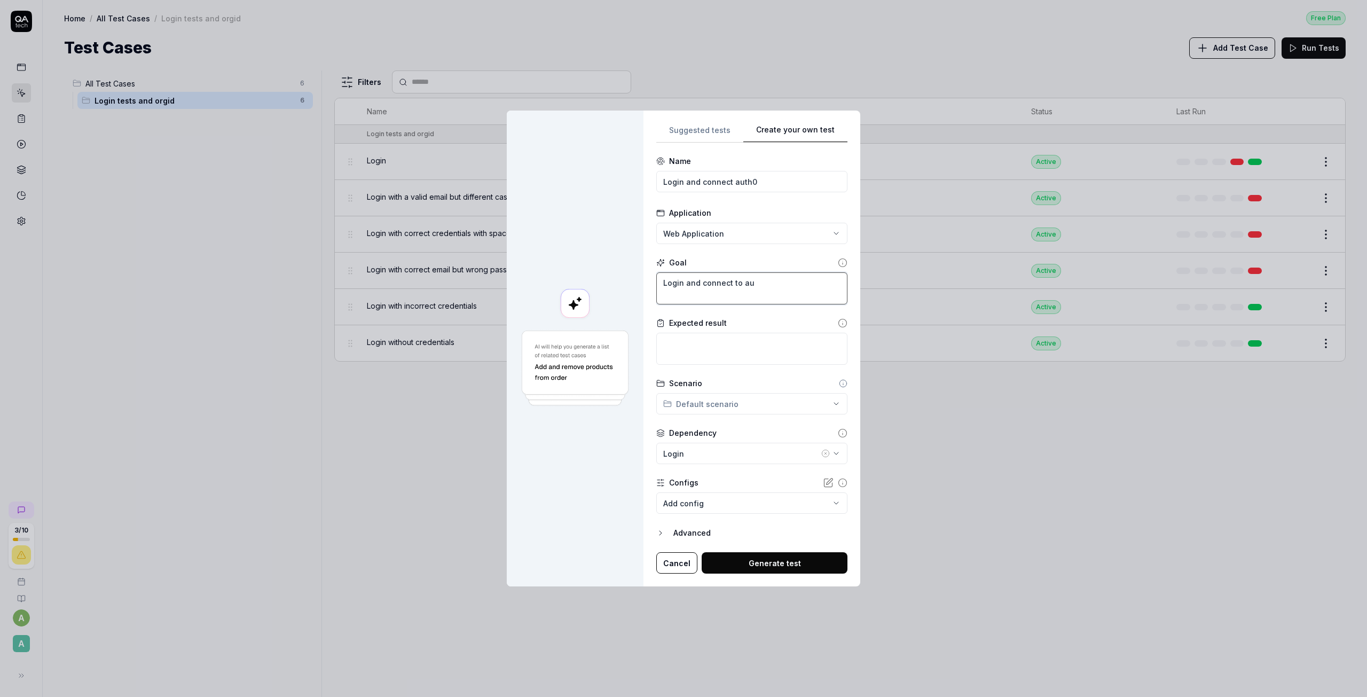
type textarea "*"
type textarea "Login and connect to aut"
type textarea "*"
type textarea "Login and connect to auth"
type textarea "*"
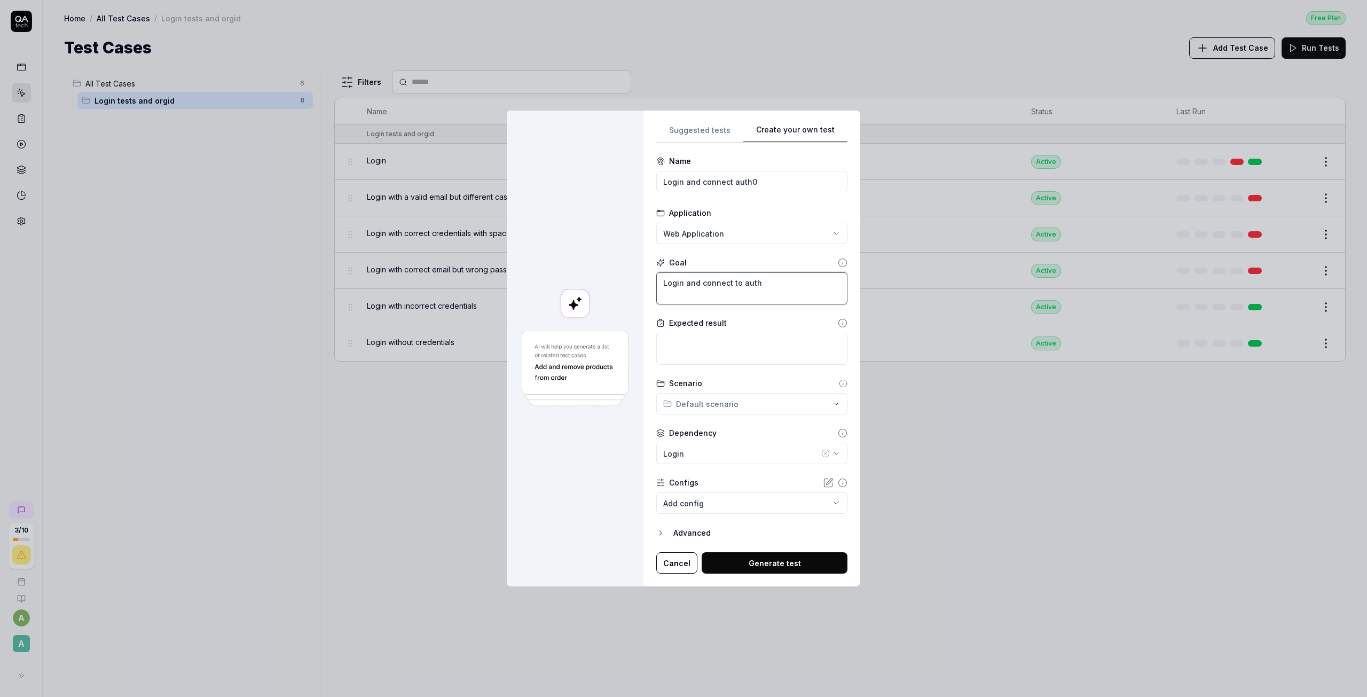
type textarea "Login and connect to auth0"
type textarea "*"
type textarea "Login and connect to auth0"
type textarea "*"
type textarea "Login and connect to auth0 u"
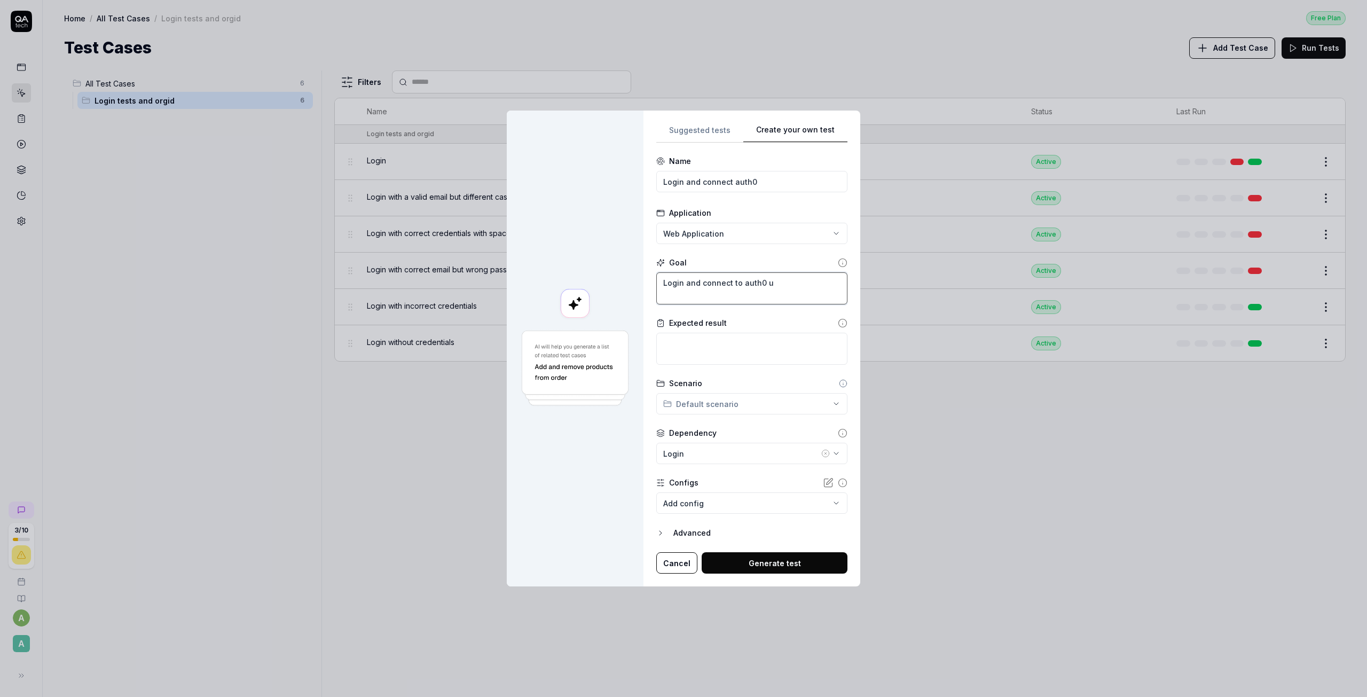
type textarea "*"
type textarea "Login and connect to auth0 un"
type textarea "*"
type textarea "Login and connect to auth0 und"
type textarea "*"
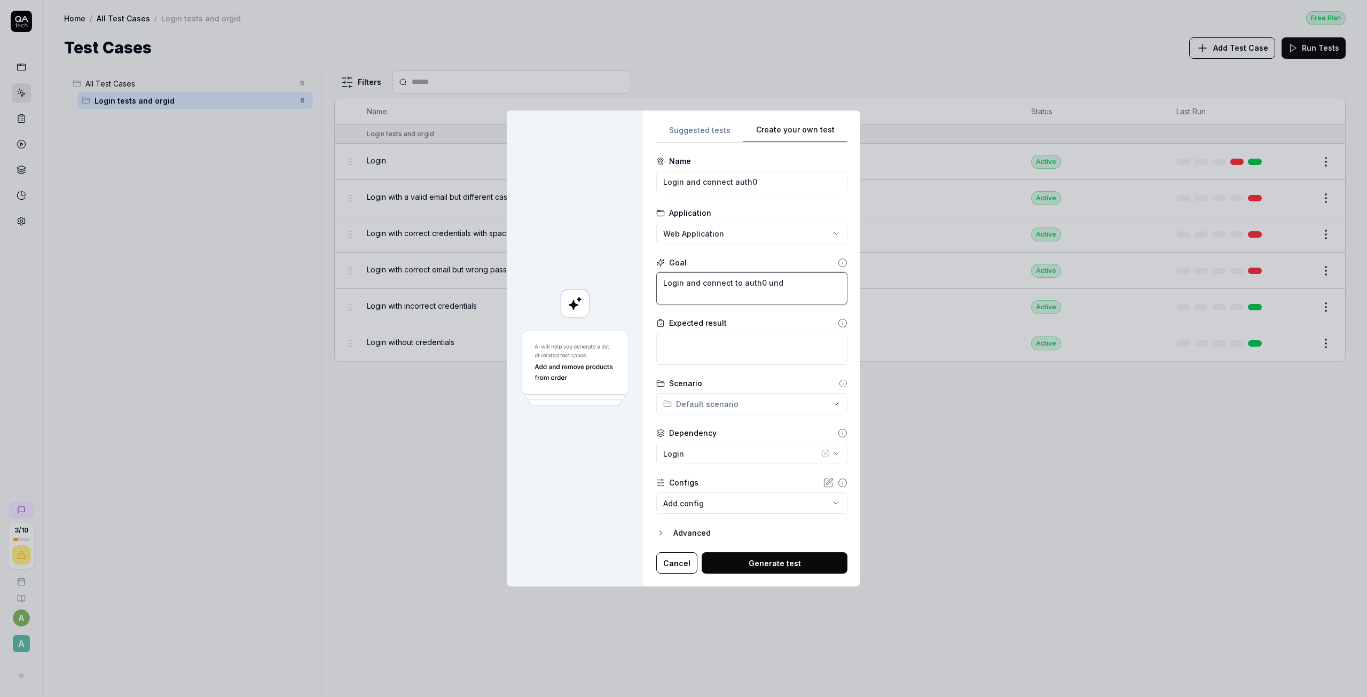
type textarea "Login and connect to auth0 unde"
type textarea "*"
type textarea "Login and connect to auth0 under"
type textarea "*"
type textarea "Login and connect to auth0 under"
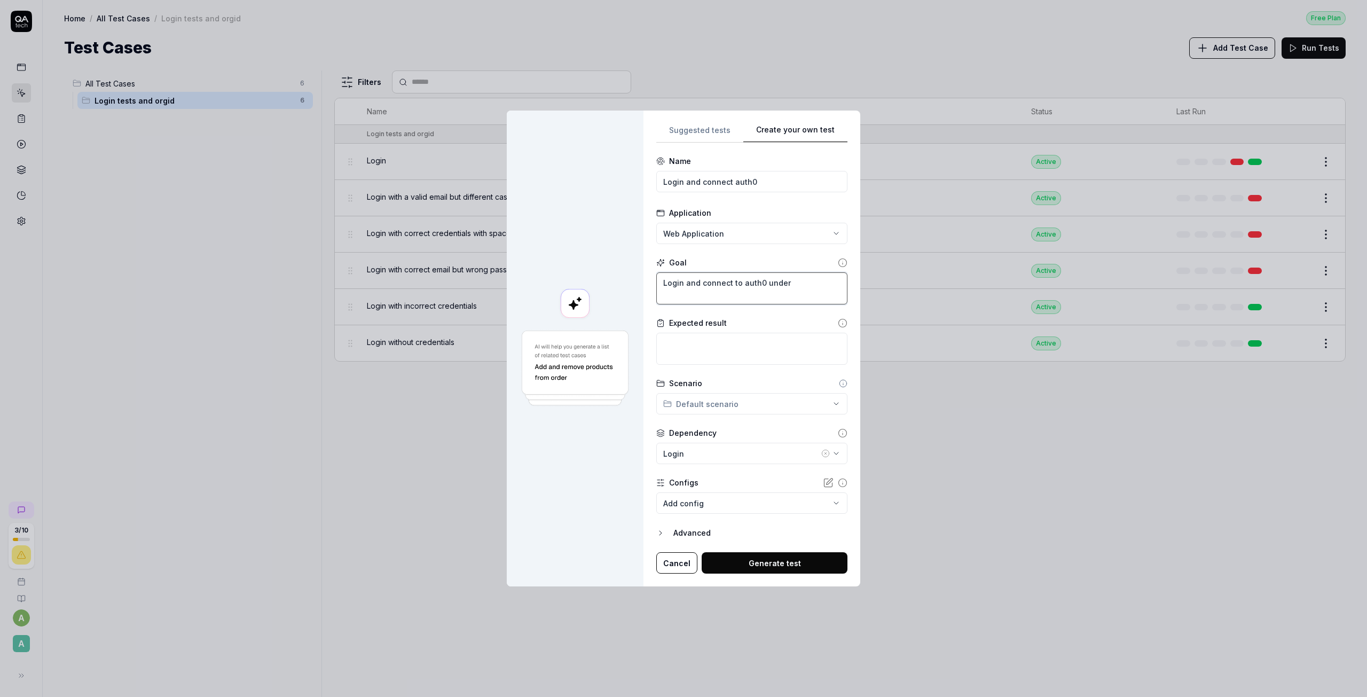
type textarea "*"
type textarea "Login and connect to auth0 under t"
type textarea "*"
type textarea "Login and connect to auth0 under th"
type textarea "*"
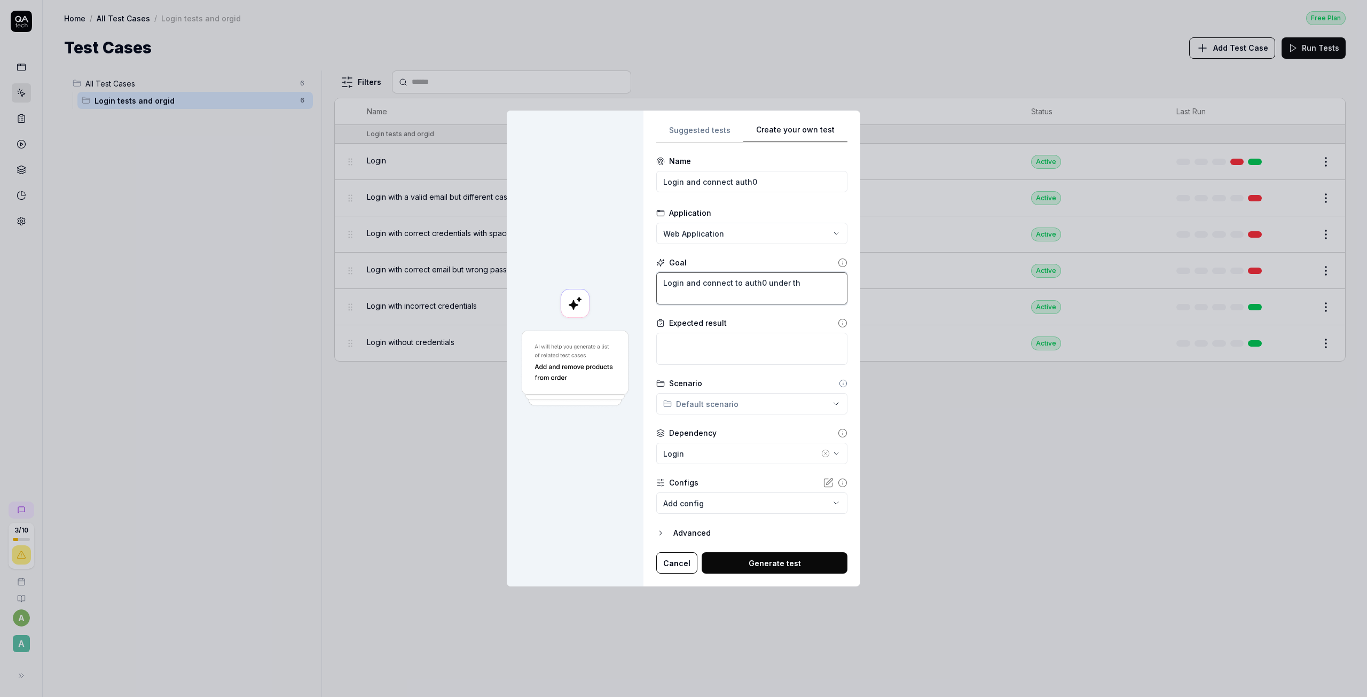
type textarea "Login and connect to auth0 under the"
type textarea "*"
type textarea "Login and connect to auth0 under the"
type textarea "*"
type textarea "Login and connect to auth0 under the m"
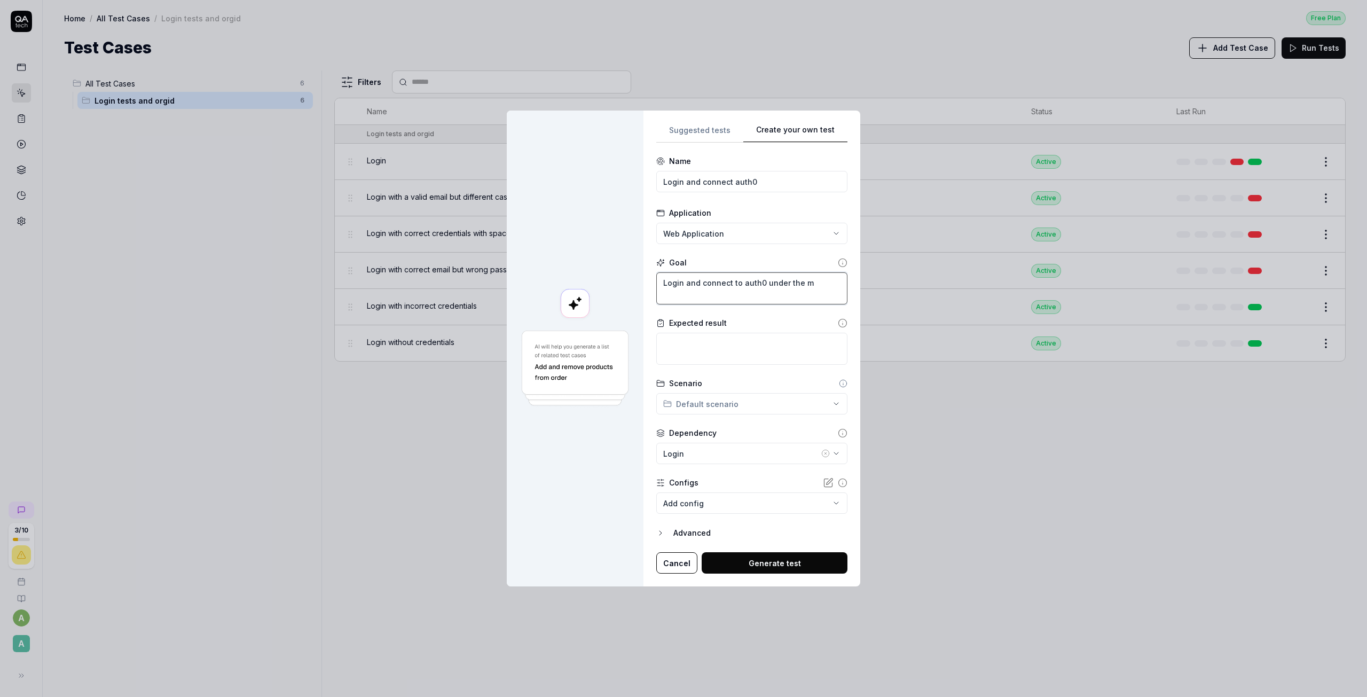
type textarea "*"
type textarea "Login and connect to auth0 under the ma"
type textarea "*"
type textarea "Login and connect to auth0 under the man"
type textarea "*"
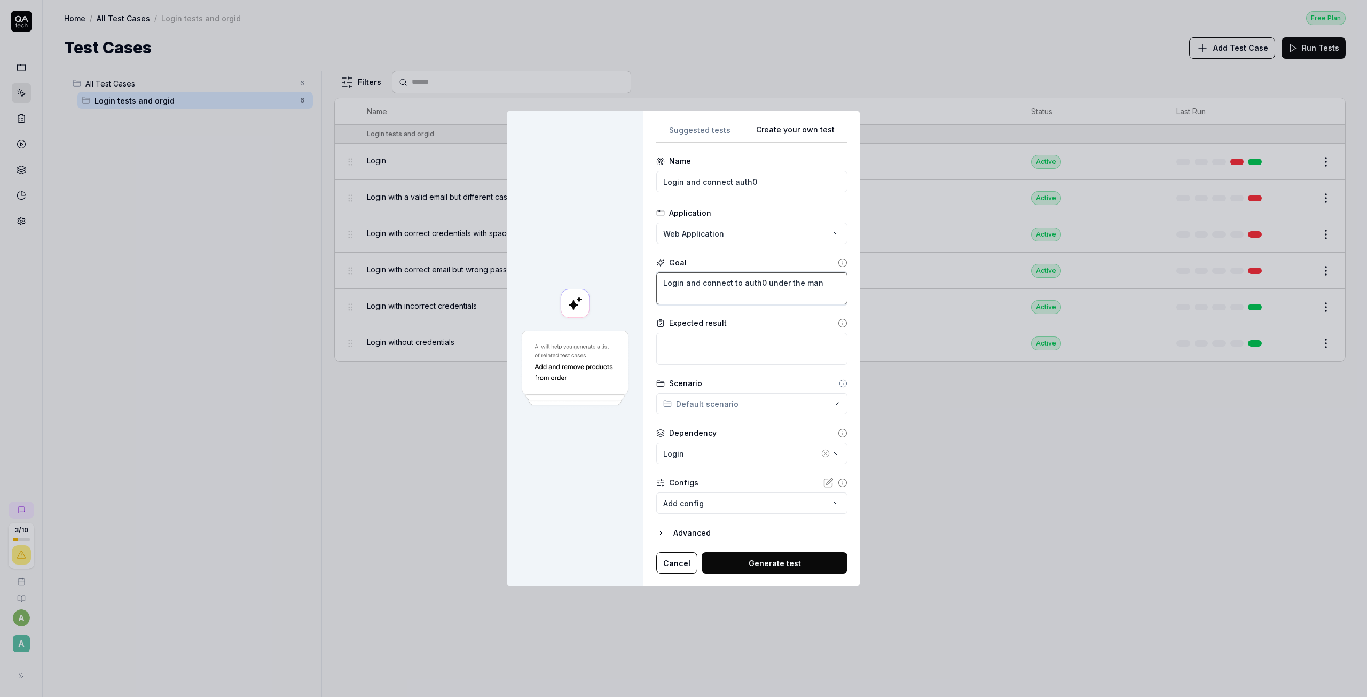
type textarea "Login and connect to auth0 under the mana"
type textarea "*"
type textarea "Login and connect to auth0 under the manag"
type textarea "*"
type textarea "Login and connect to auth0 under the manage"
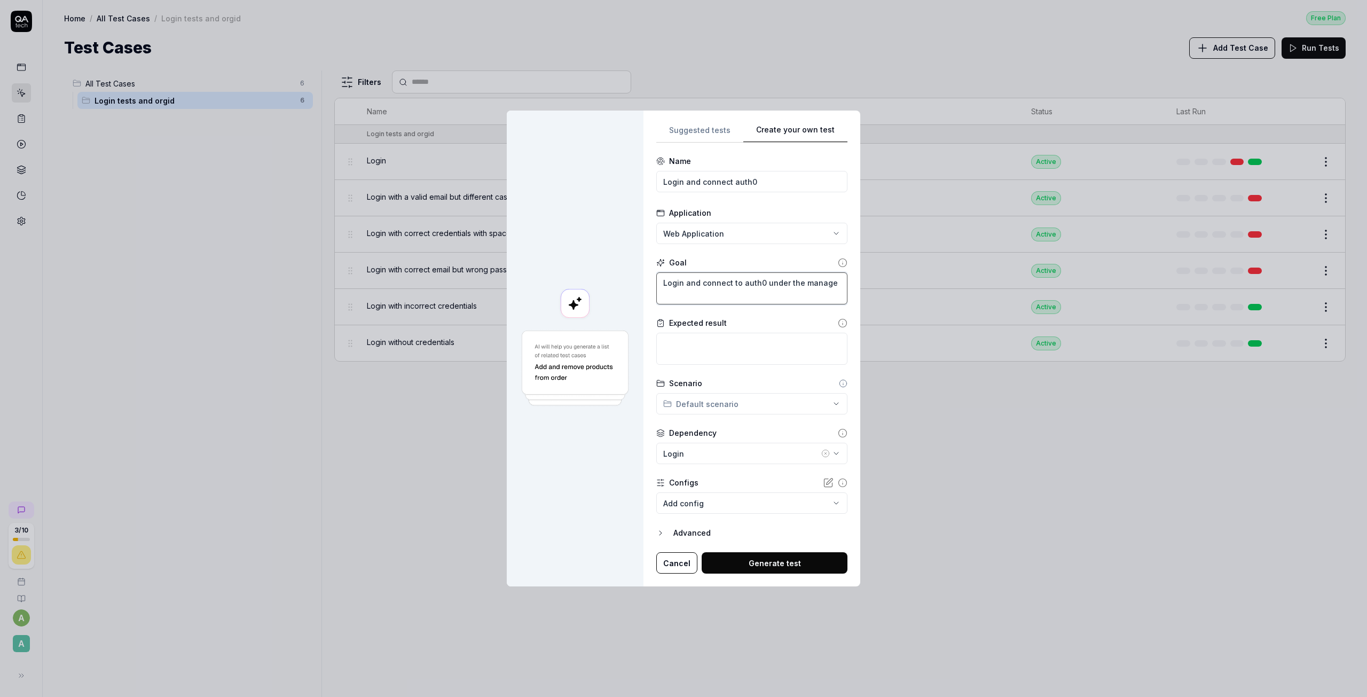
type textarea "*"
type textarea "Login and connect to auth0 under the manage"
type textarea "*"
type textarea "Login and connect to auth0 under the manage c"
type textarea "*"
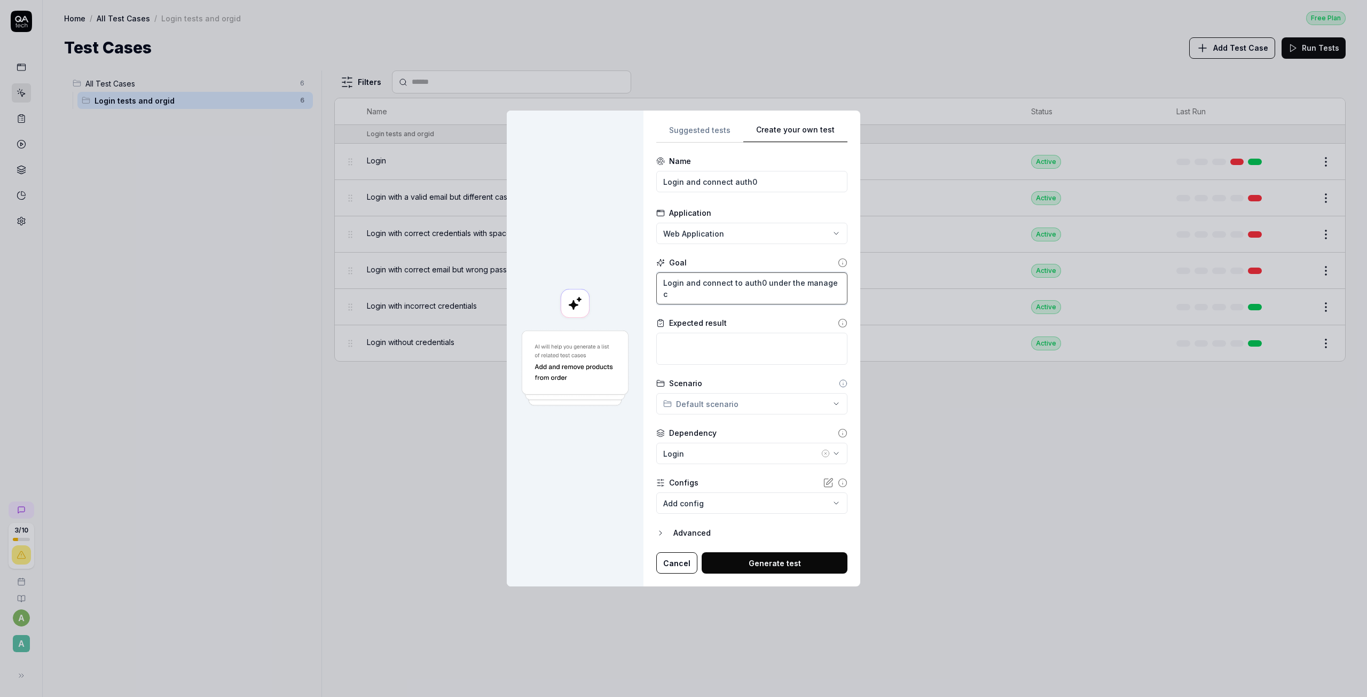
type textarea "Login and connect to auth0 under the manage co"
type textarea "*"
type textarea "Login and connect to auth0 under the manage con"
type textarea "*"
type textarea "Login and connect to auth0 under the manage conn"
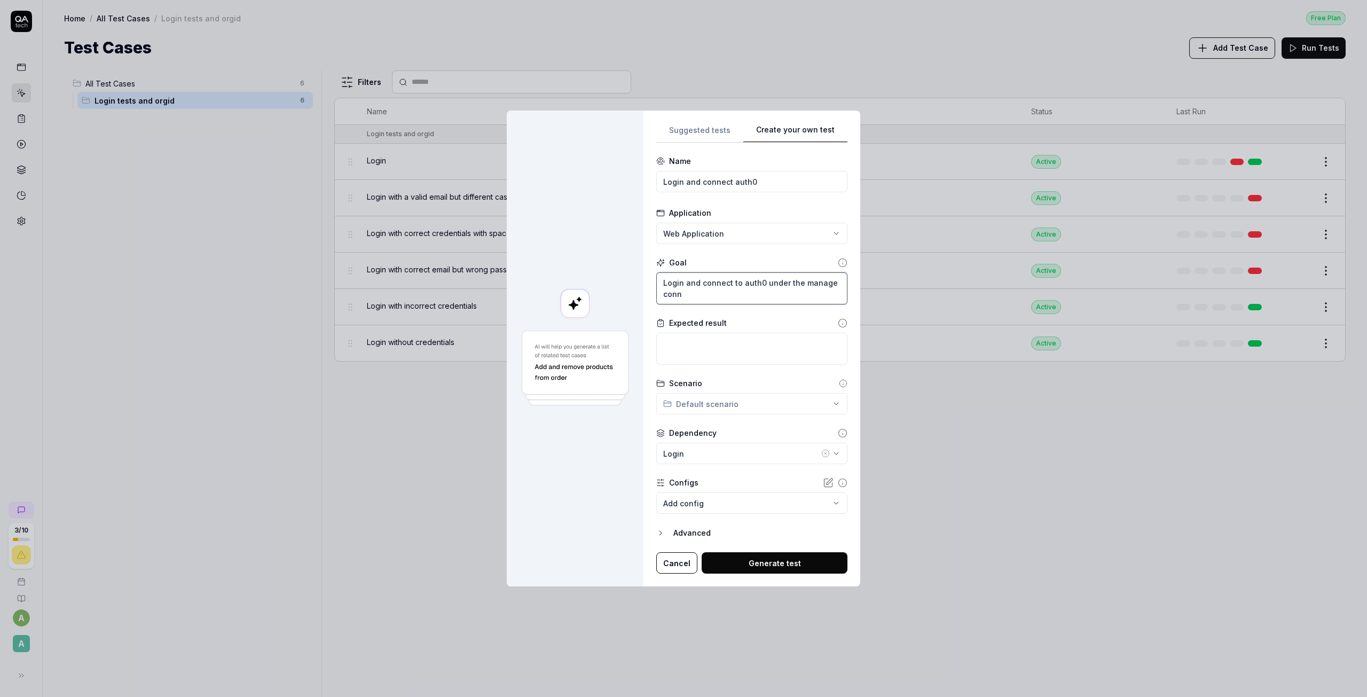
type textarea "*"
type textarea "Login and connect to auth0 under the manage conne"
type textarea "*"
type textarea "Login and connect to auth0 under the manage connec"
type textarea "*"
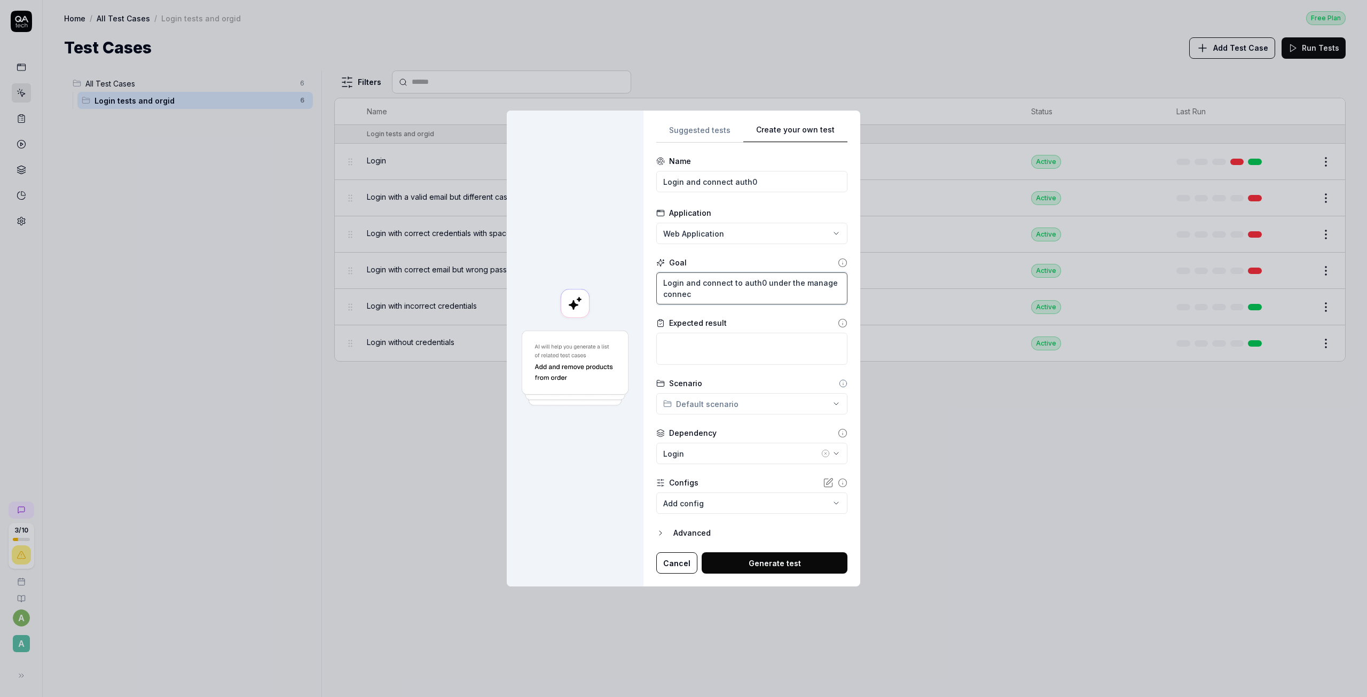
type textarea "Login and connect to auth0 under the manage connect"
type textarea "*"
type textarea "Login and connect to auth0 under the manage connecti"
type textarea "*"
type textarea "Login and connect to auth0 under the manage connectio"
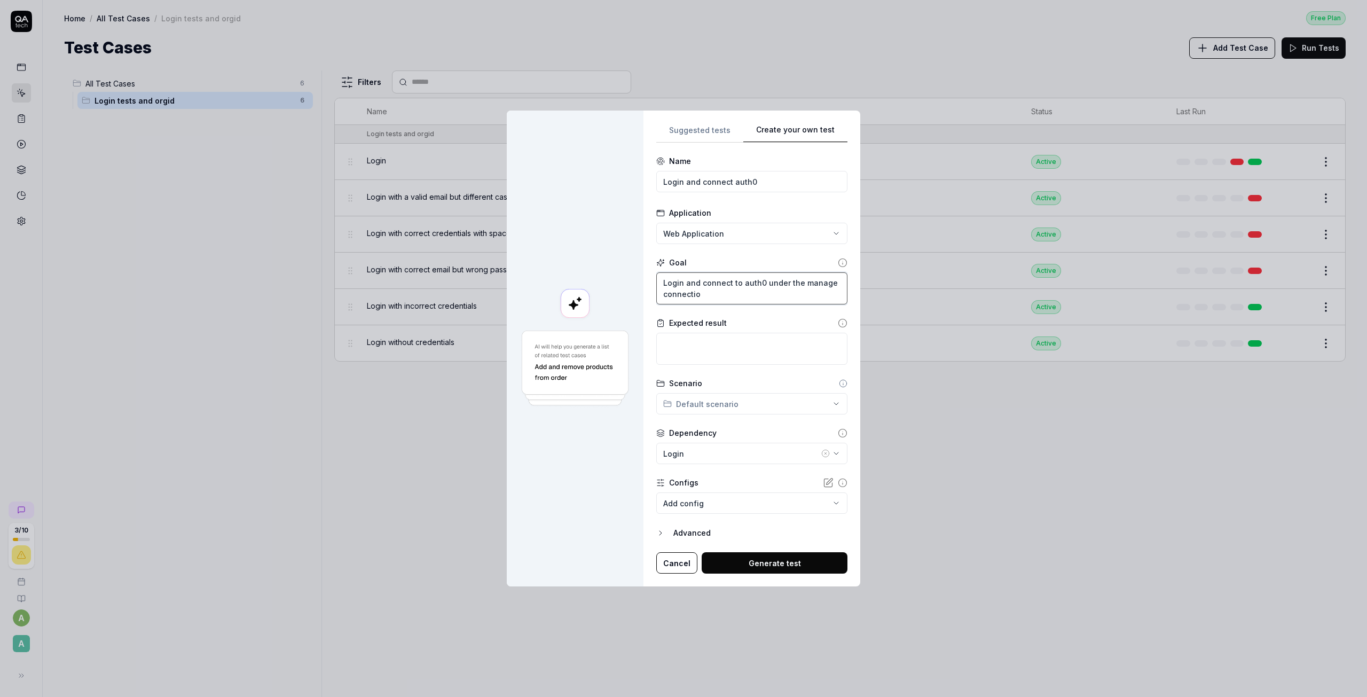
type textarea "*"
type textarea "Login and connect to auth0 under the manage connection"
type textarea "*"
type textarea "Login and connect to auth0 under the manage connections"
type textarea "*"
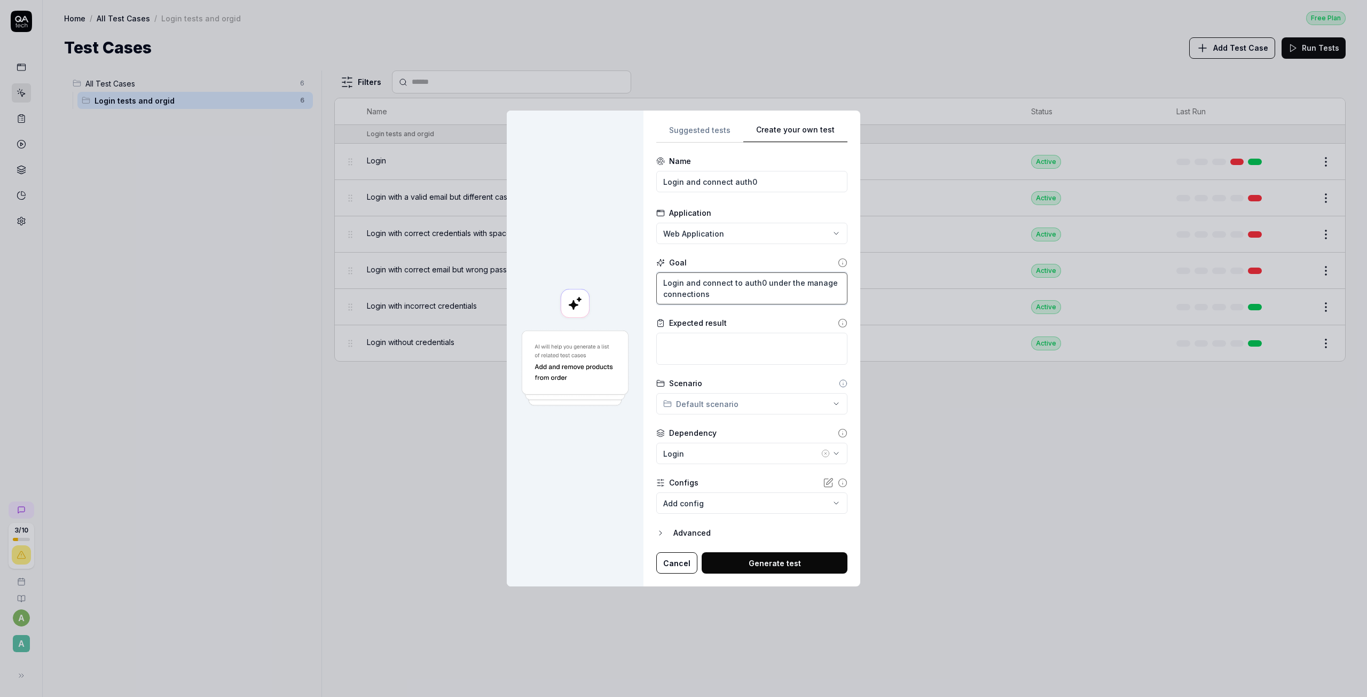
type textarea "Login and connect to auth0 under the manage connections"
type textarea "*"
type textarea "Login and connect to auth0 under the manage connections i"
type textarea "*"
type textarea "Login and connect to auth0 under the manage connections in"
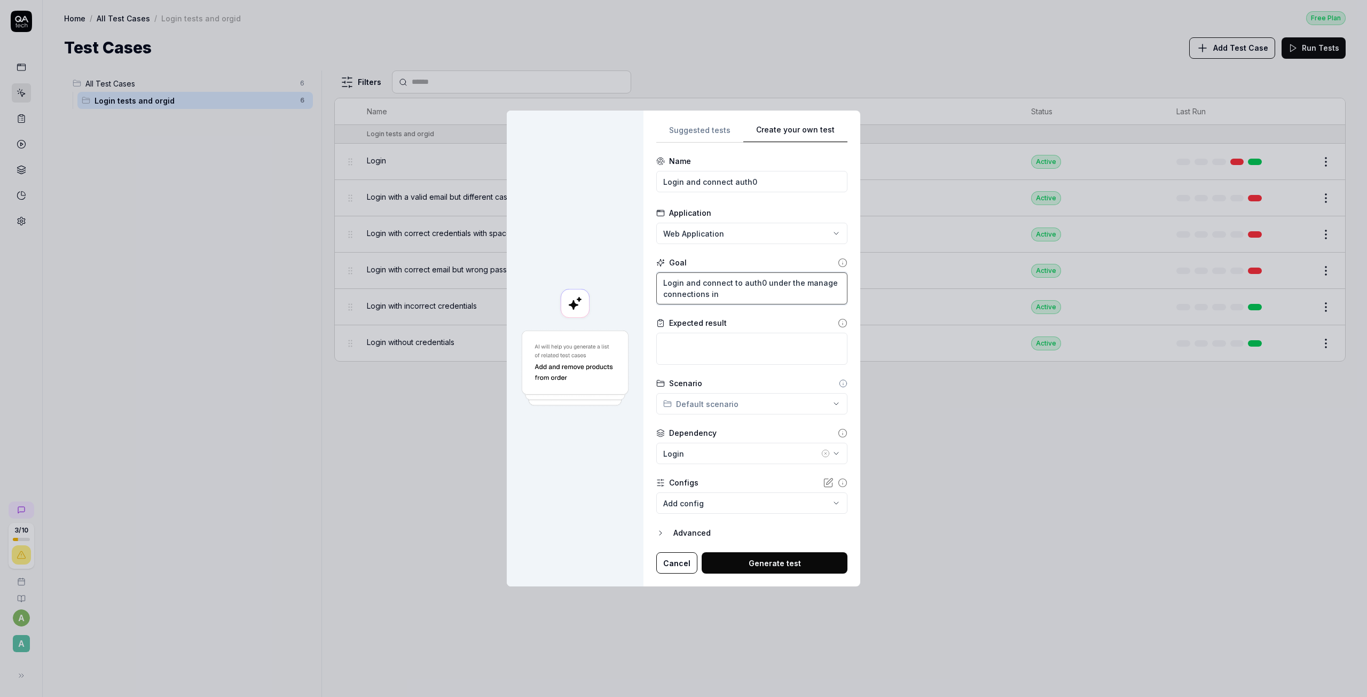
type textarea "*"
type textarea "Login and connect to auth0 under the manage connections in"
type textarea "*"
type textarea "Login and connect to auth0 under the manage connections in d"
type textarea "*"
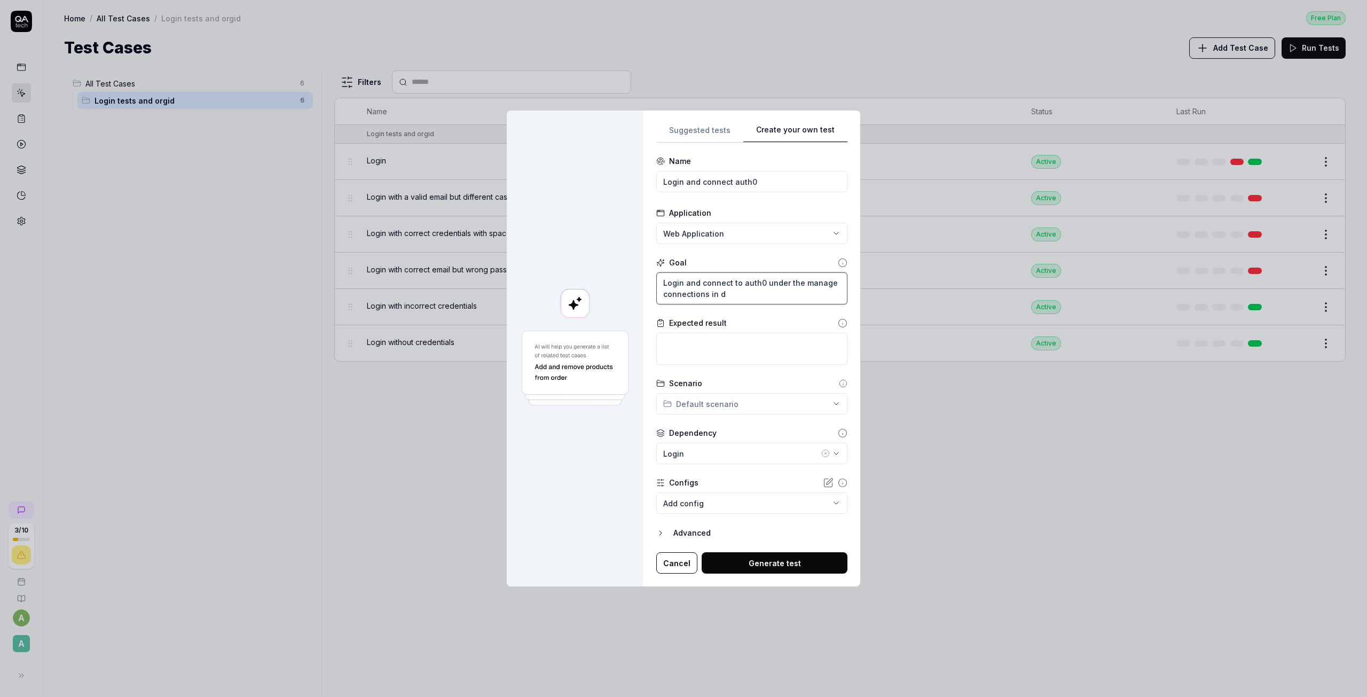
type textarea "Login and connect to auth0 under the manage connections in ds"
type textarea "*"
type textarea "Login and connect to auth0 under the manage connections in d"
type textarea "*"
type textarea "Login and connect to auth0 under the manage connections in"
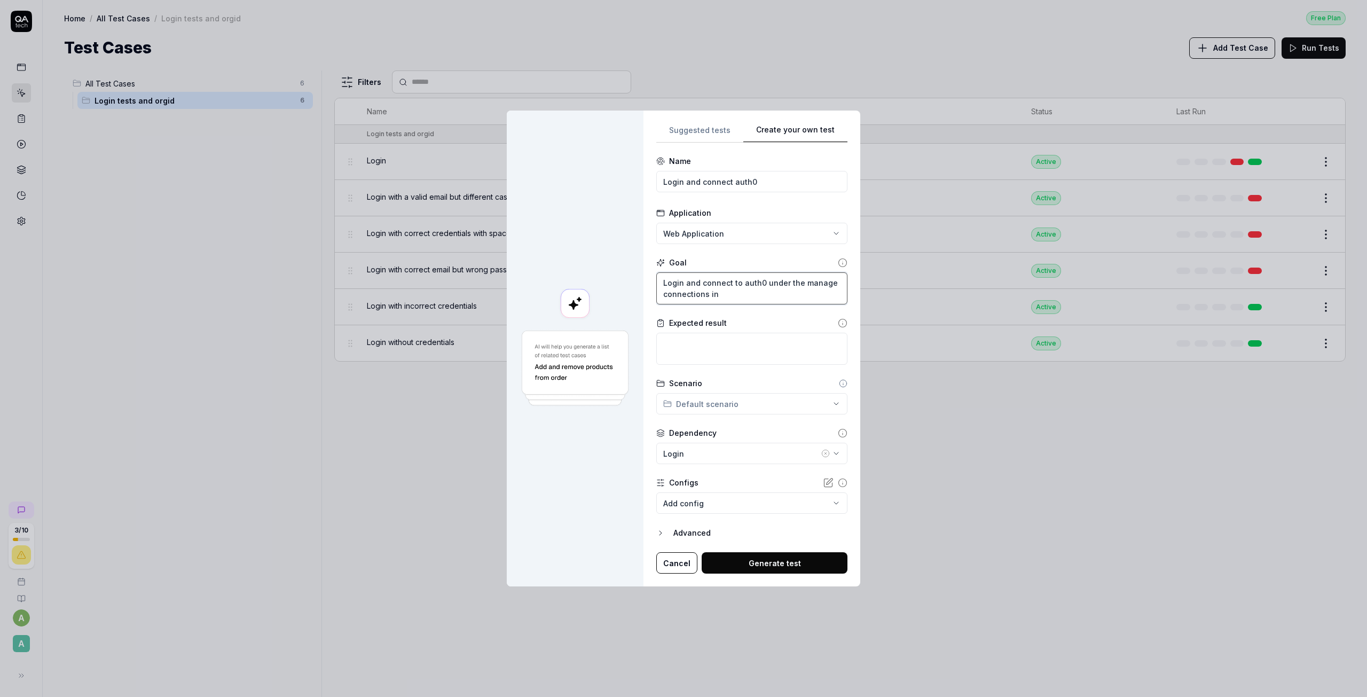
type textarea "*"
type textarea "Login and connect to auth0 under the manage connections in sr"
type textarea "*"
type textarea "Login and connect to auth0 under the manage connections in sre"
type textarea "*"
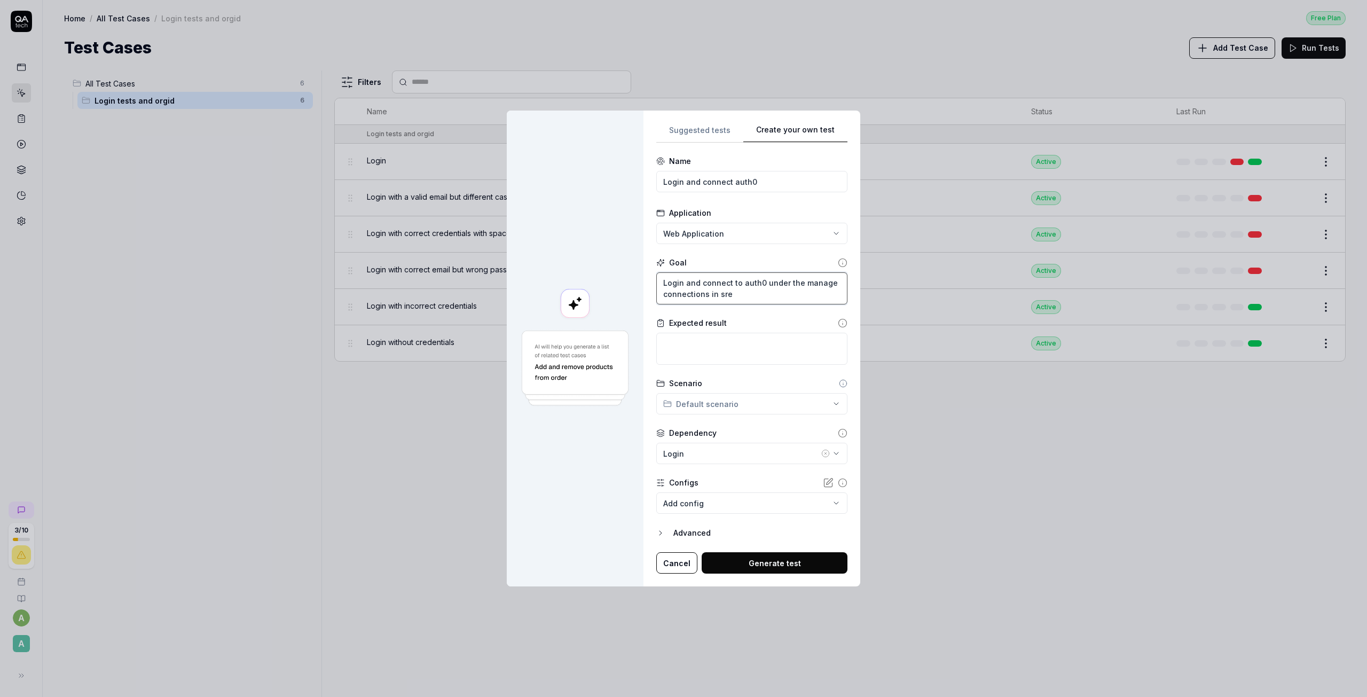
type textarea "Login and connect to auth0 under the manage connections in sr"
type textarea "*"
type textarea "Login and connect to auth0 under the manage connections in s"
type textarea "*"
type textarea "Login and connect to auth0 under the manage connections in se"
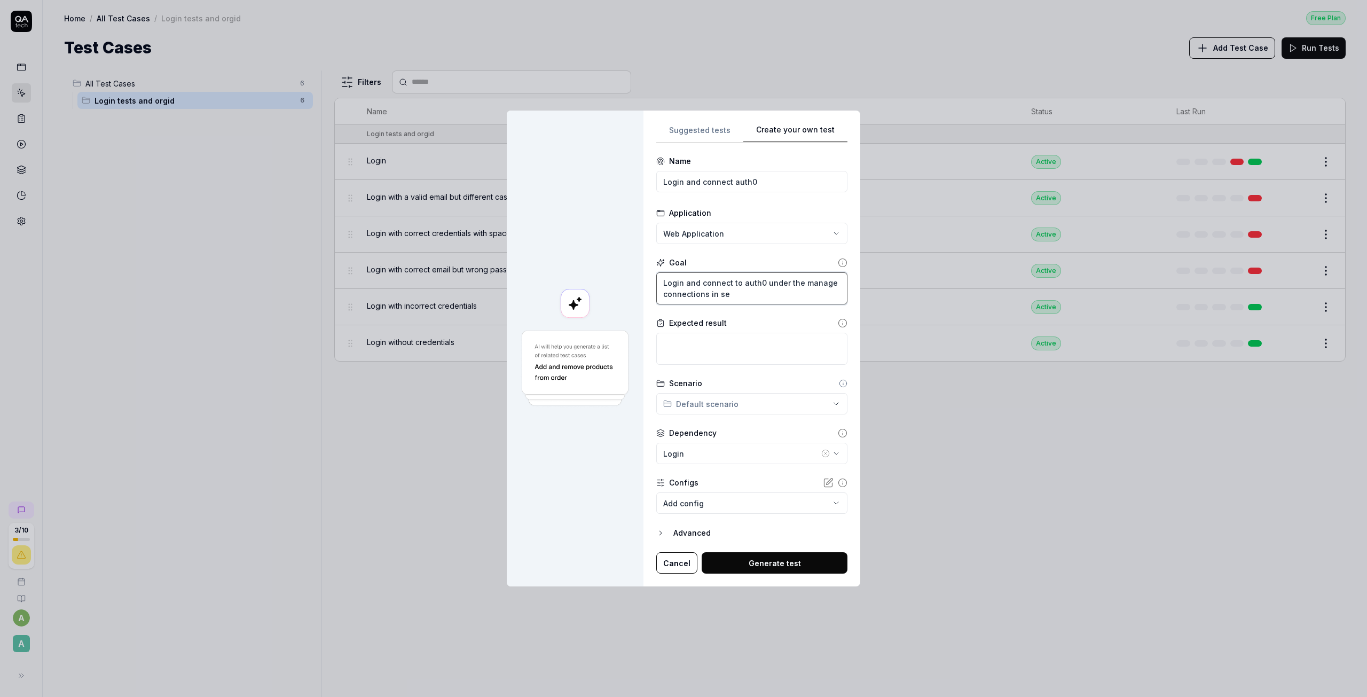
type textarea "*"
type textarea "Login and connect to auth0 under the manage connections in set"
type textarea "*"
type textarea "Login and connect to auth0 under the manage connections in sett"
type textarea "*"
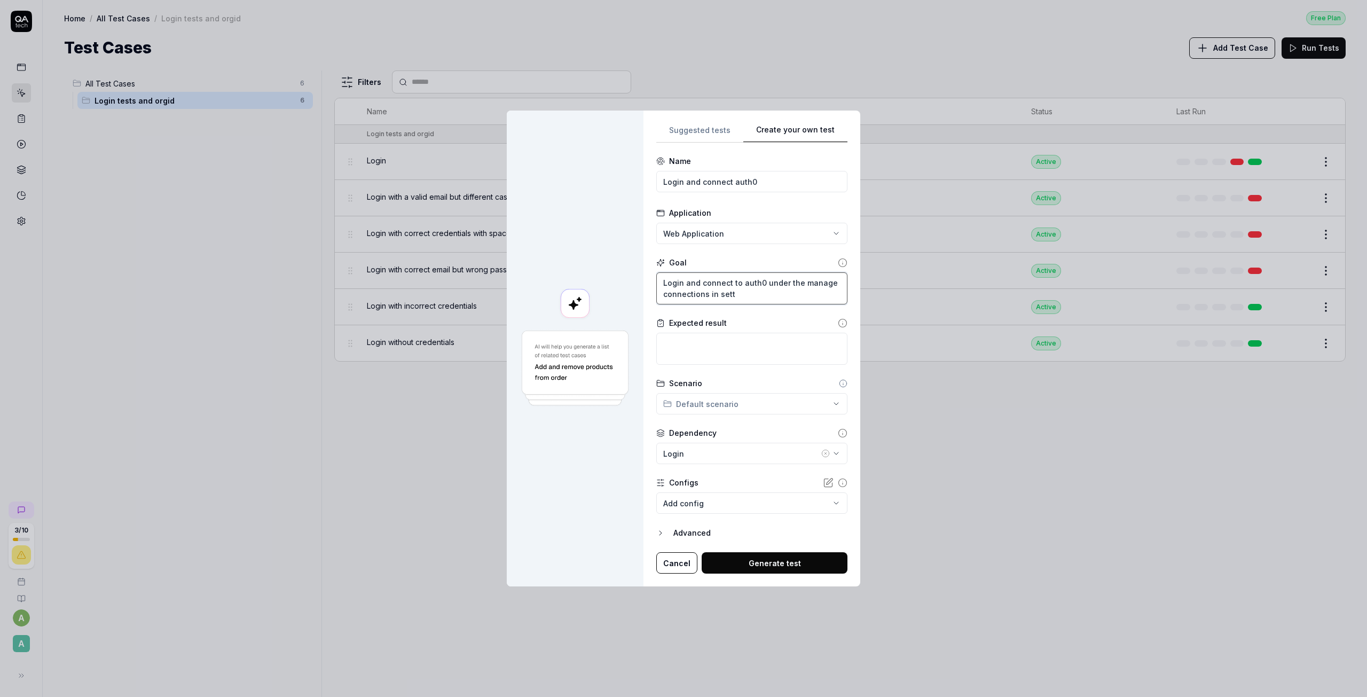
type textarea "Login and connect to auth0 under the manage connections in setti"
type textarea "*"
type textarea "Login and connect to auth0 under the manage connections in settin"
type textarea "*"
type textarea "Login and connect to auth0 under the manage connections in setting"
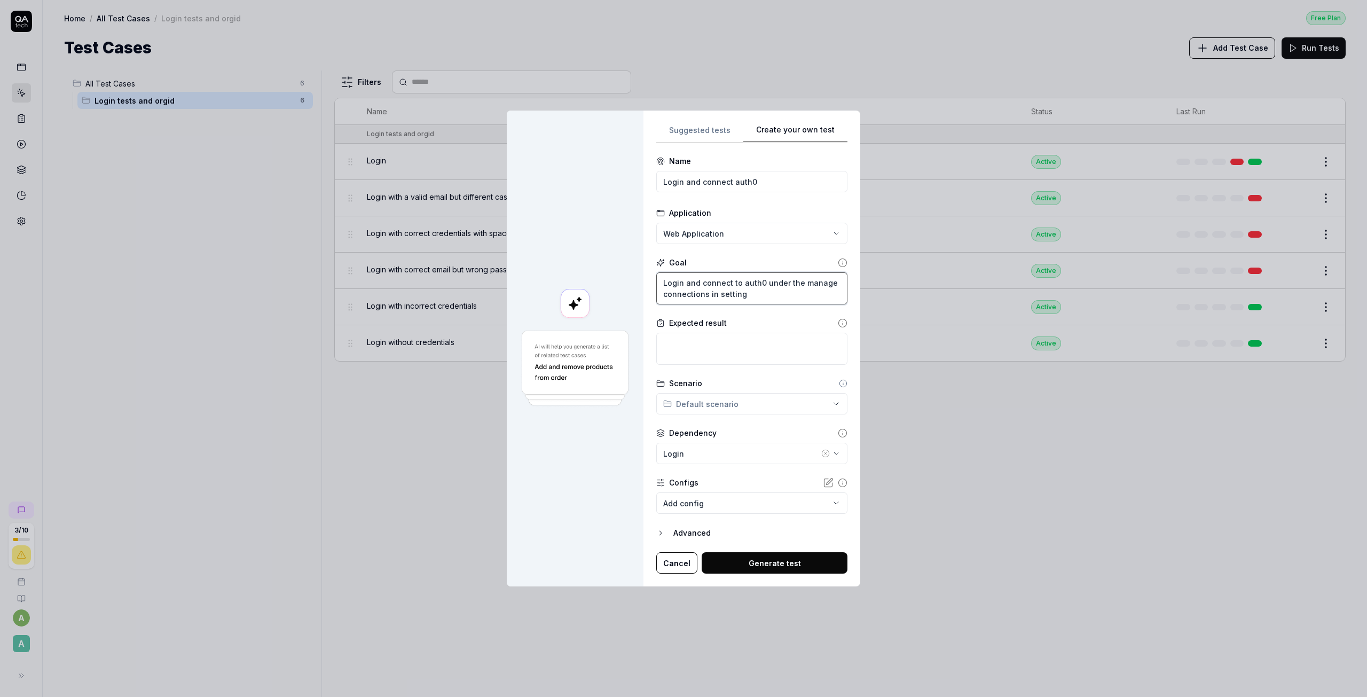
type textarea "*"
type textarea "Login and connect to auth0 under the manage connections in settings"
type textarea "*"
type textarea "Login and connect to auth0 under the manage connections in settings"
type textarea "*"
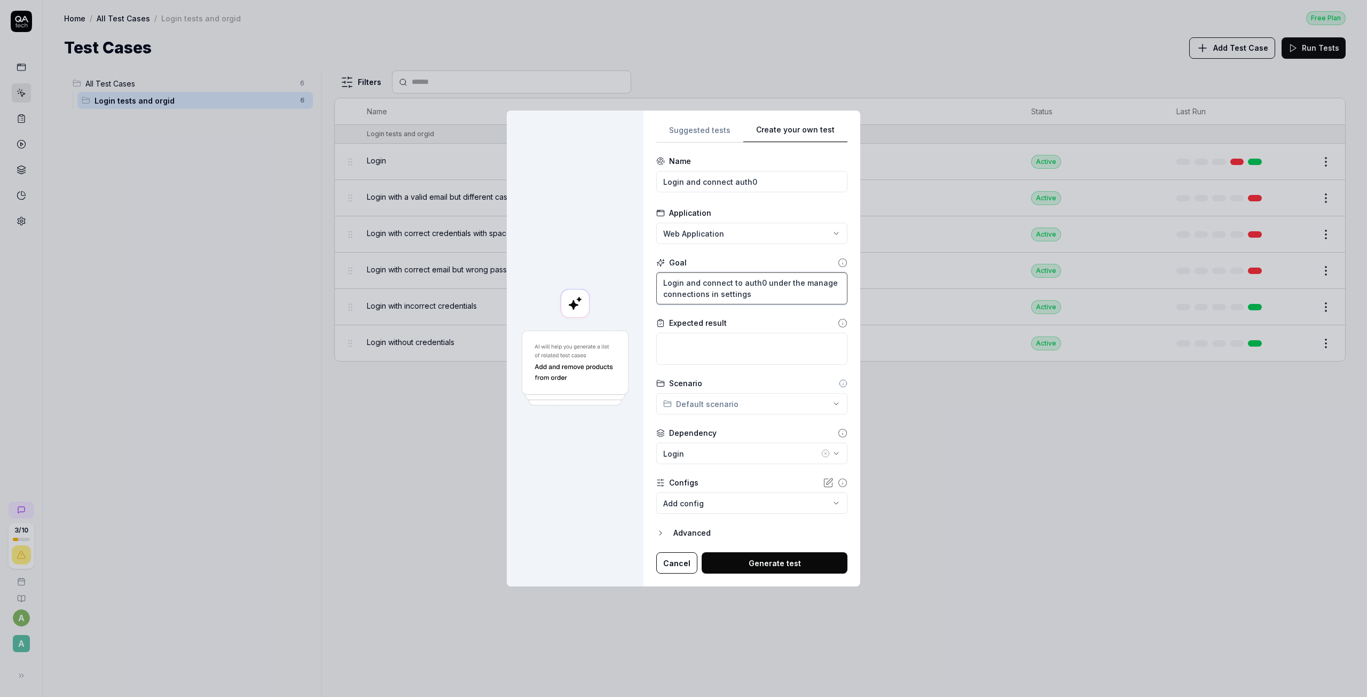
type textarea "Login and connect to auth0 under the manage connections in settings m"
type textarea "*"
type textarea "Login and connect to auth0 under the manage connections in settings me"
type textarea "*"
type textarea "Login and connect to auth0 under the manage connections in settings men"
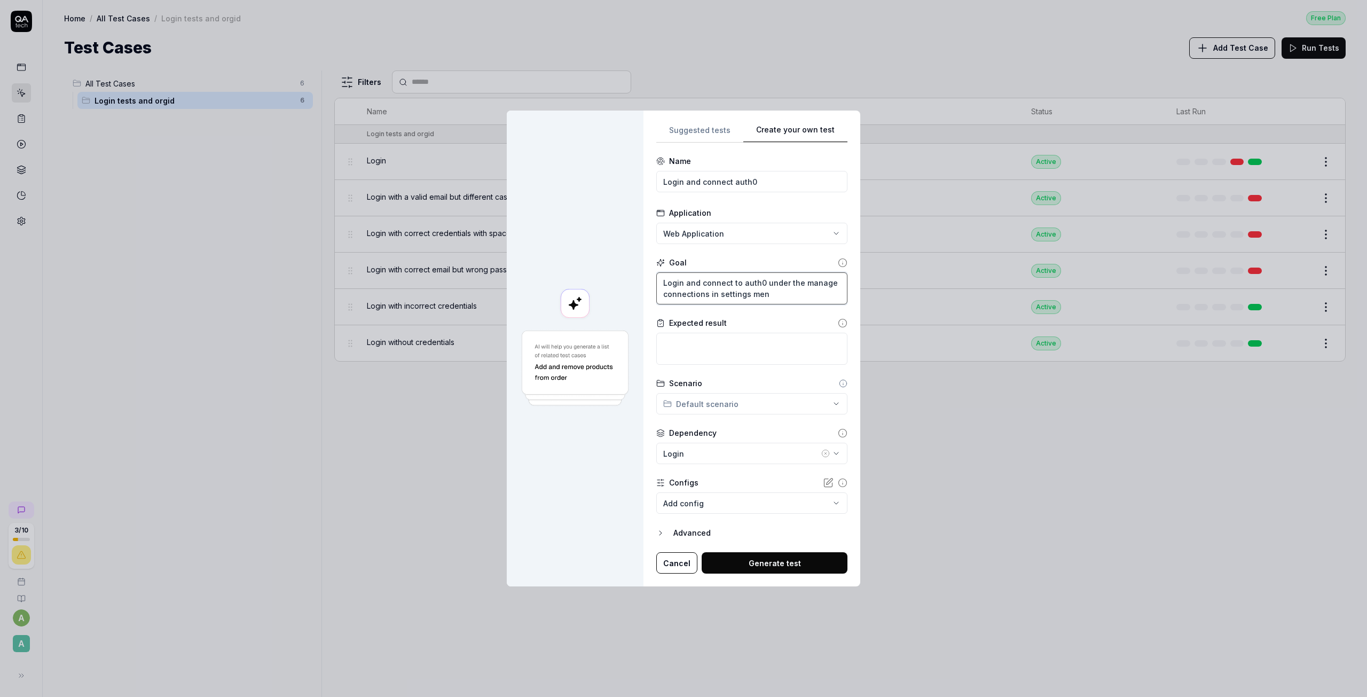
type textarea "*"
type textarea "Login and connect to auth0 under the manage connections in settings menu"
type textarea "*"
type textarea "Login and connect to auth0 under the manage connections in settings menuy"
type textarea "*"
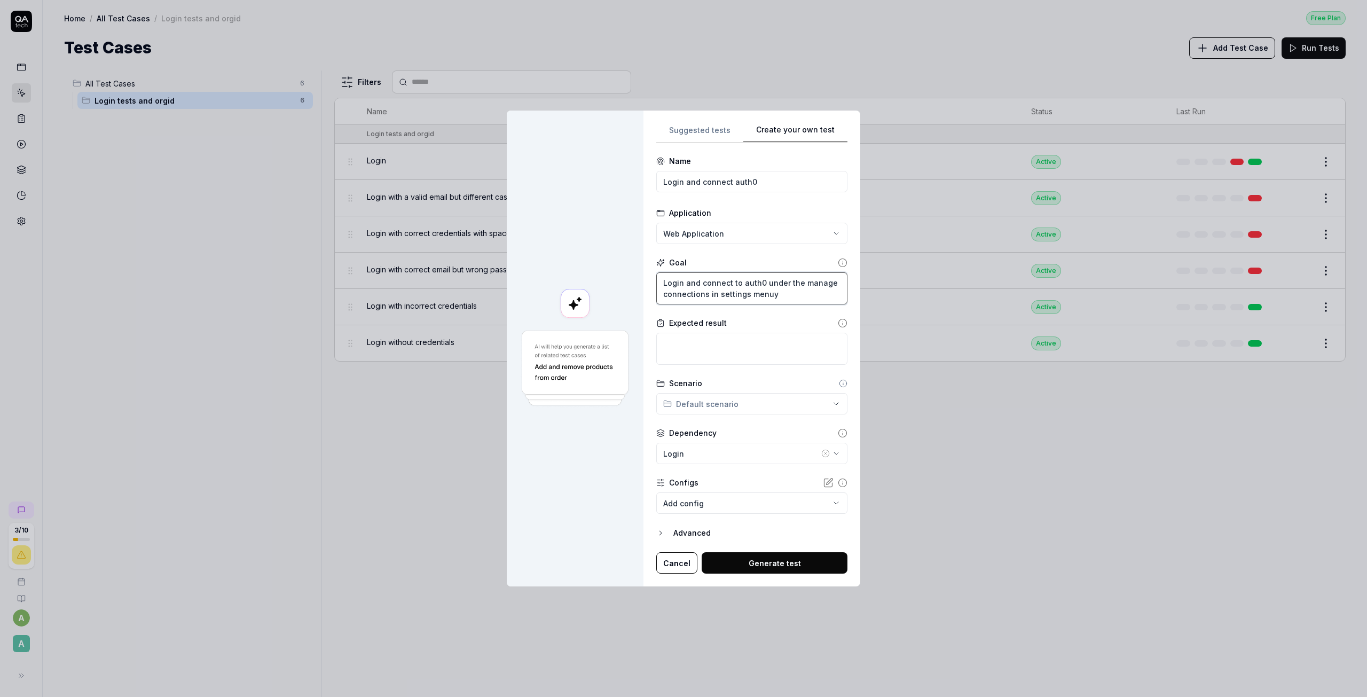
type textarea "Login and connect to auth0 under the manage connections in settings menu"
type textarea "*"
type textarea "ILogin and connect to auth0 under the manage connections in settings menu"
type textarea "*"
type textarea "I Login and connect to auth0 under the manage connections in settings menu"
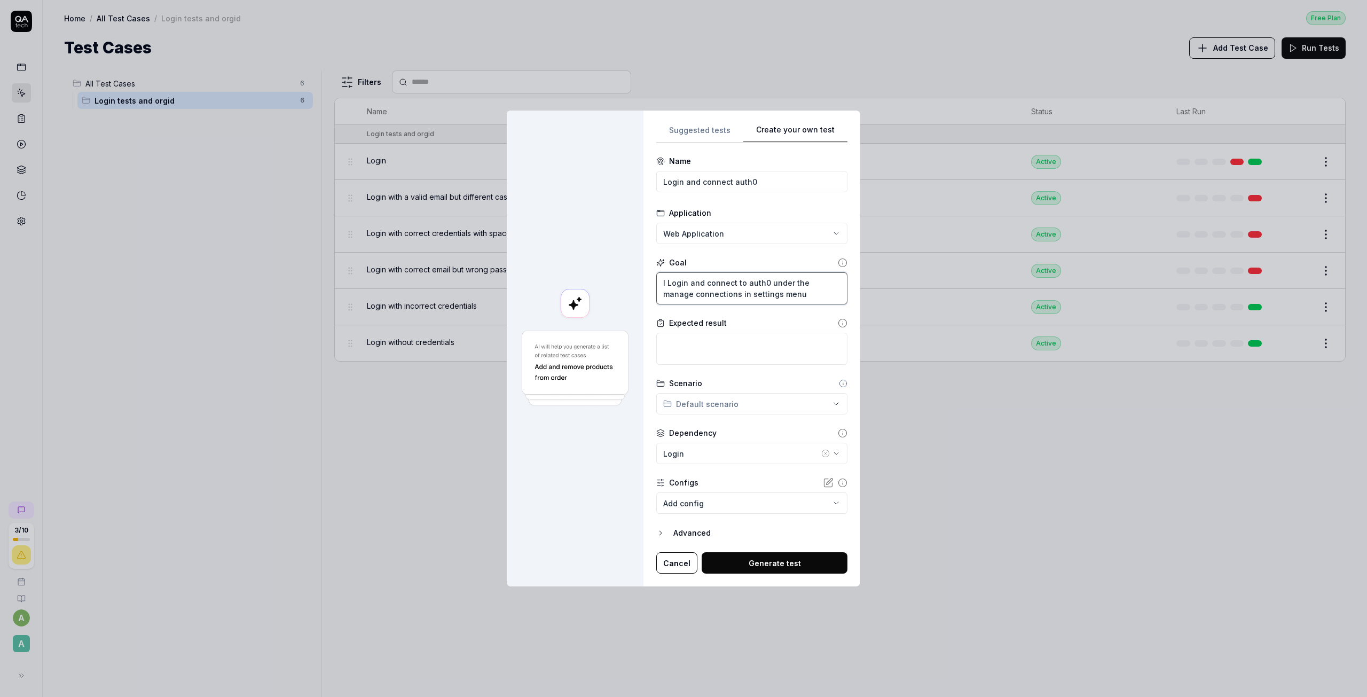
type textarea "*"
type textarea "I wLogin and connect to auth0 under the manage connections in settings menu"
type textarea "*"
type textarea "I waLogin and connect to auth0 under the manage connections in settings menu"
type textarea "*"
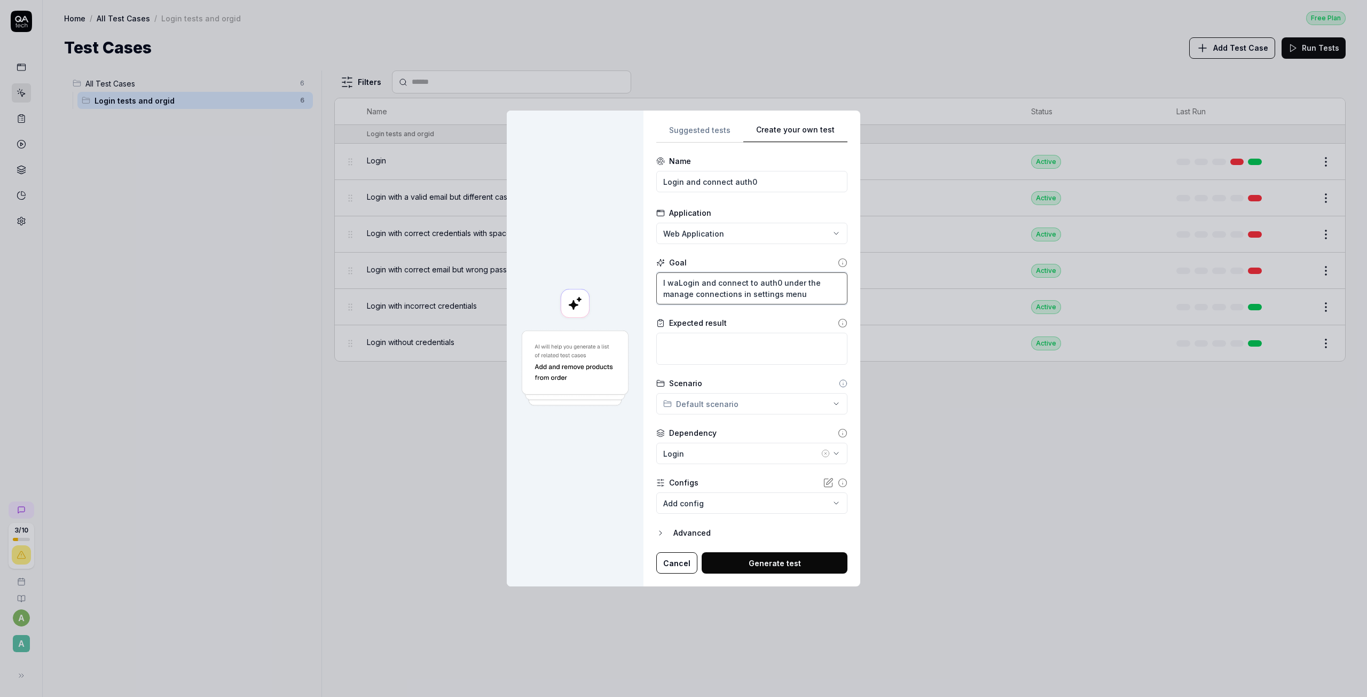
type textarea "I wanLogin and connect to auth0 under the manage connections in settings menu"
type textarea "*"
type textarea "I wantLogin and connect to auth0 under the manage connections in settings menu"
type textarea "*"
type textarea "I want Login and connect to auth0 under the manage connections in settings menu"
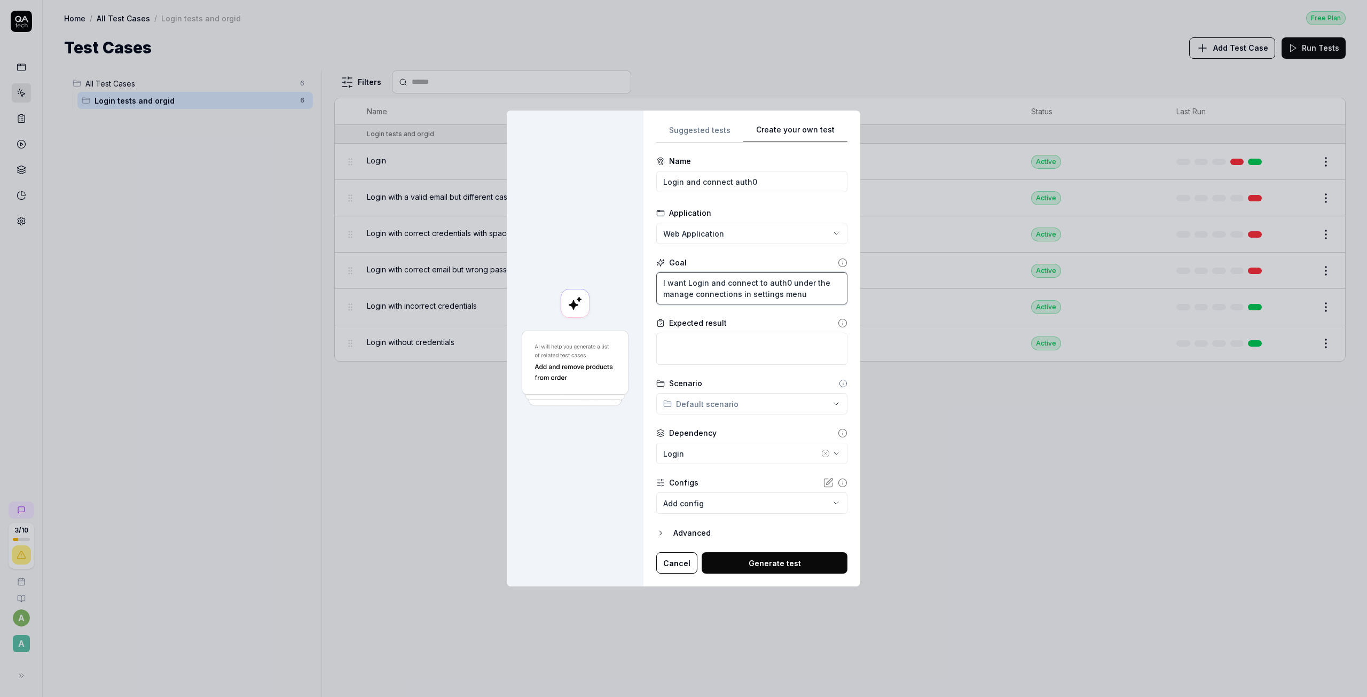
type textarea "*"
type textarea "I want tLogin and connect to auth0 under the manage connections in settings menu"
type textarea "*"
type textarea "I want toLogin and connect to auth0 under the manage connections in settings me…"
type textarea "*"
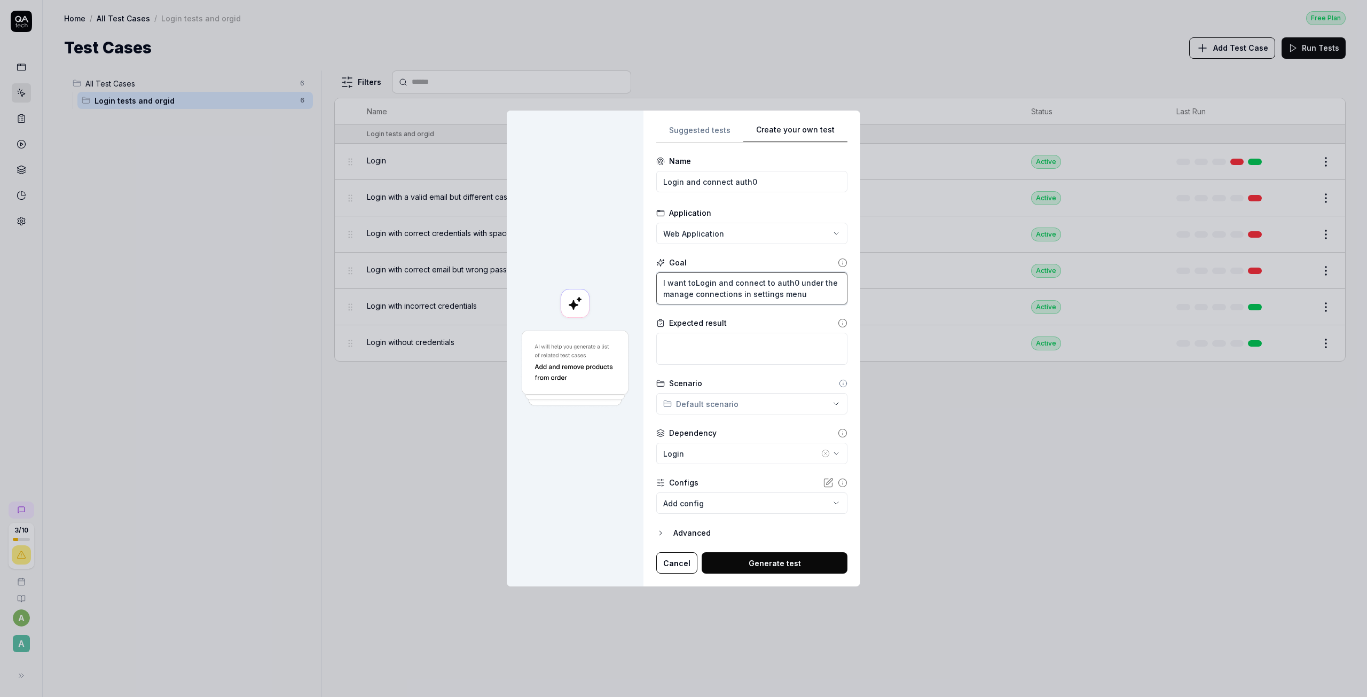
type textarea "I want to Login and connect to auth0 under the manage connections in settings m…"
type textarea "*"
type textarea "I want to uLogin and connect to auth0 under the manage connections in settings …"
type textarea "*"
type textarea "I want to usLogin and connect to auth0 under the manage connections in settings…"
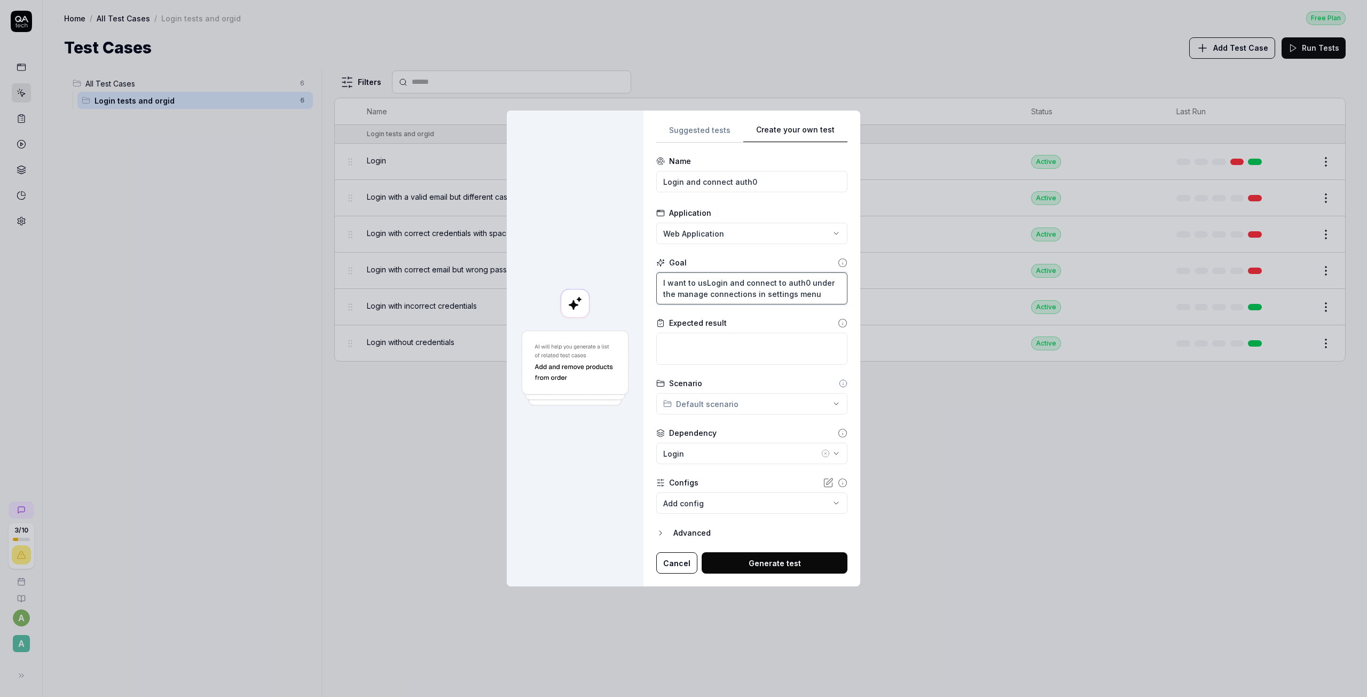
type textarea "*"
type textarea "I want to useLogin and connect to auth0 under the manage connections in setting…"
type textarea "*"
type textarea "I want to use Login and connect to auth0 under the manage connections in settin…"
type textarea "*"
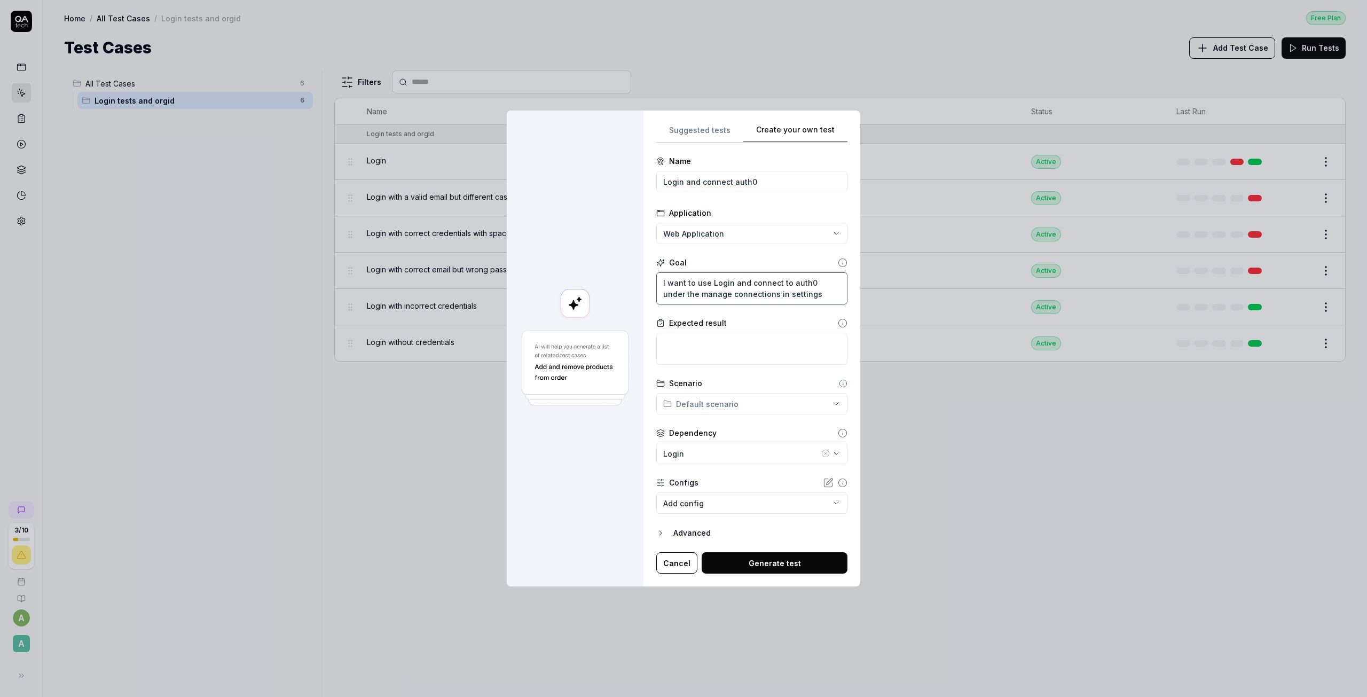
type textarea "I want to use oLogin and connect to auth0 under the manage connections in setti…"
type textarea "*"
type textarea "I want to use orLogin and connect to auth0 under the manage connections in sett…"
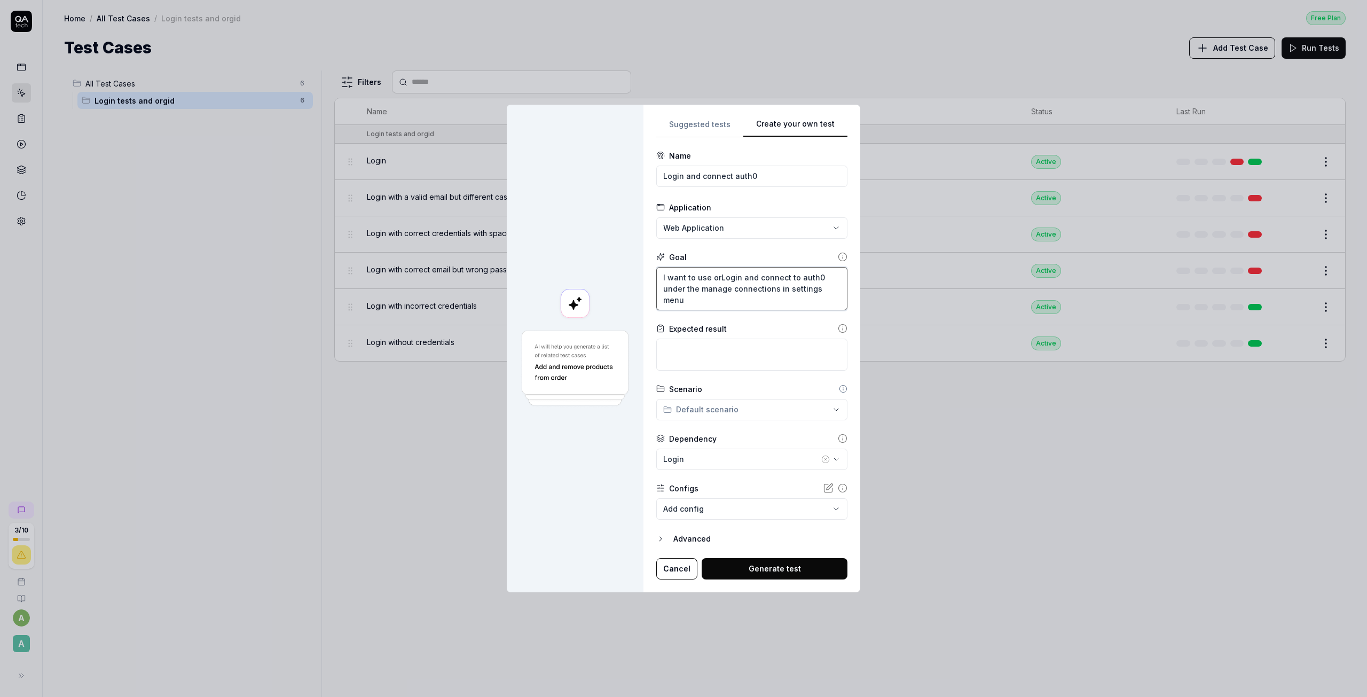
type textarea "*"
type textarea "I want to use orgLogin and connect to auth0 under the manage connections in set…"
click at [832, 458] on icon "button" at bounding box center [836, 459] width 9 height 9
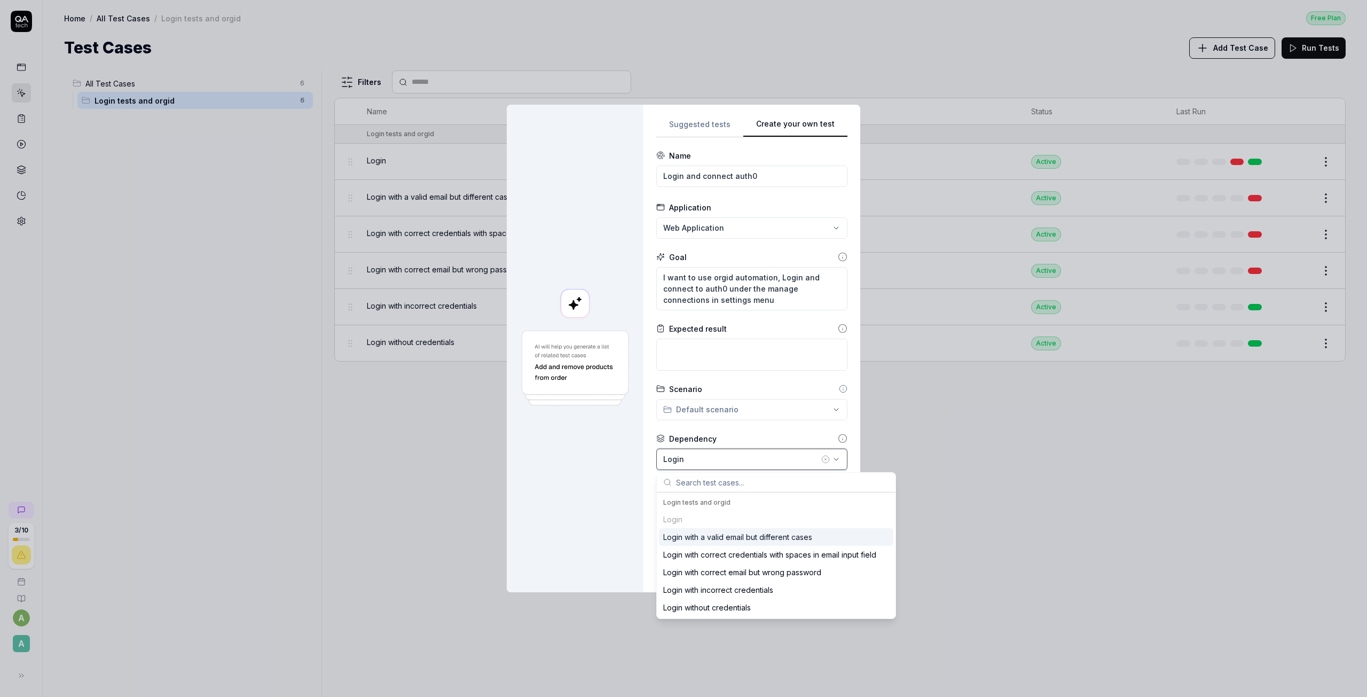
click at [833, 456] on button "Login" at bounding box center [751, 458] width 191 height 21
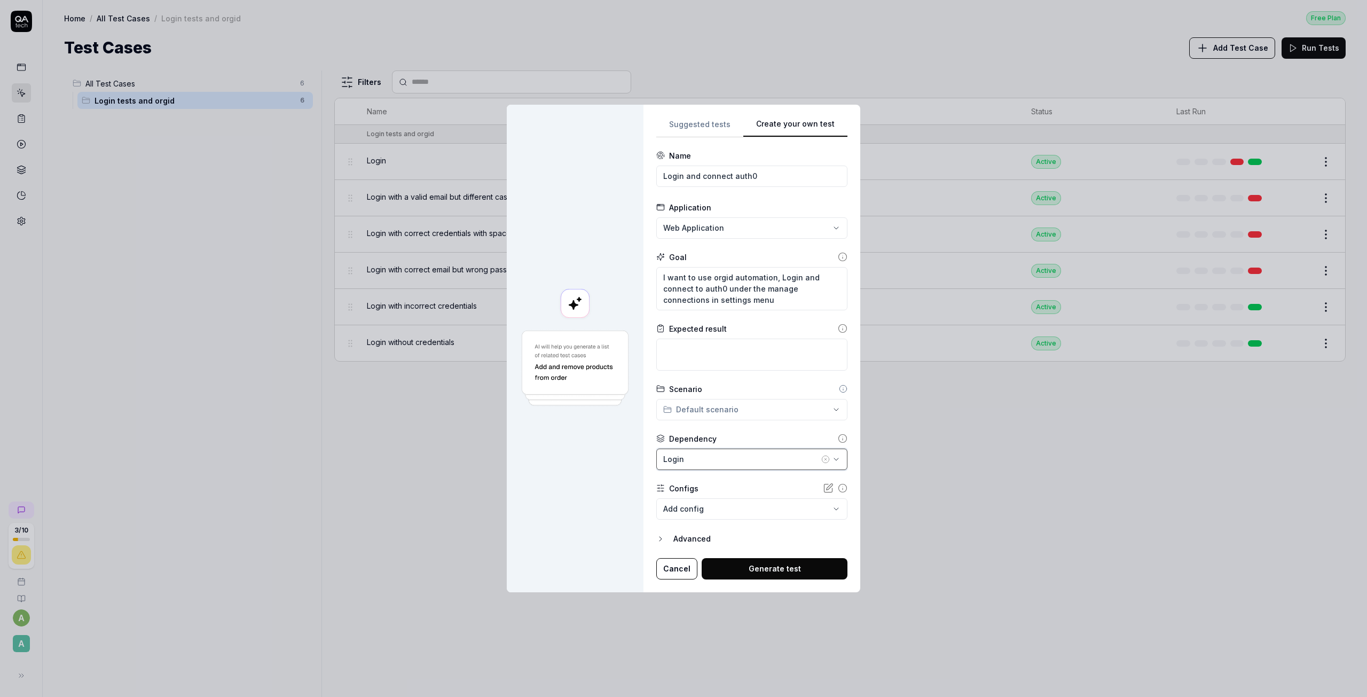
click at [832, 459] on icon "button" at bounding box center [836, 459] width 9 height 9
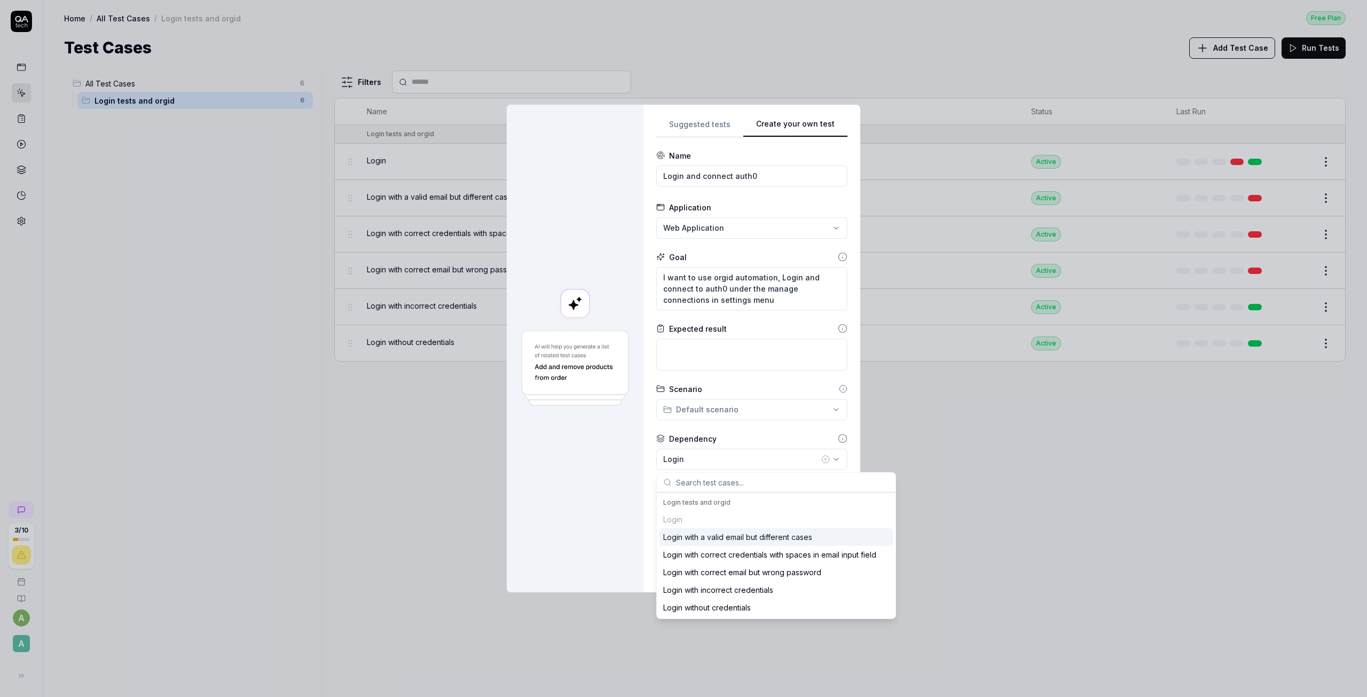
click at [753, 542] on div "Login with a valid email but different cases" at bounding box center [737, 536] width 149 height 11
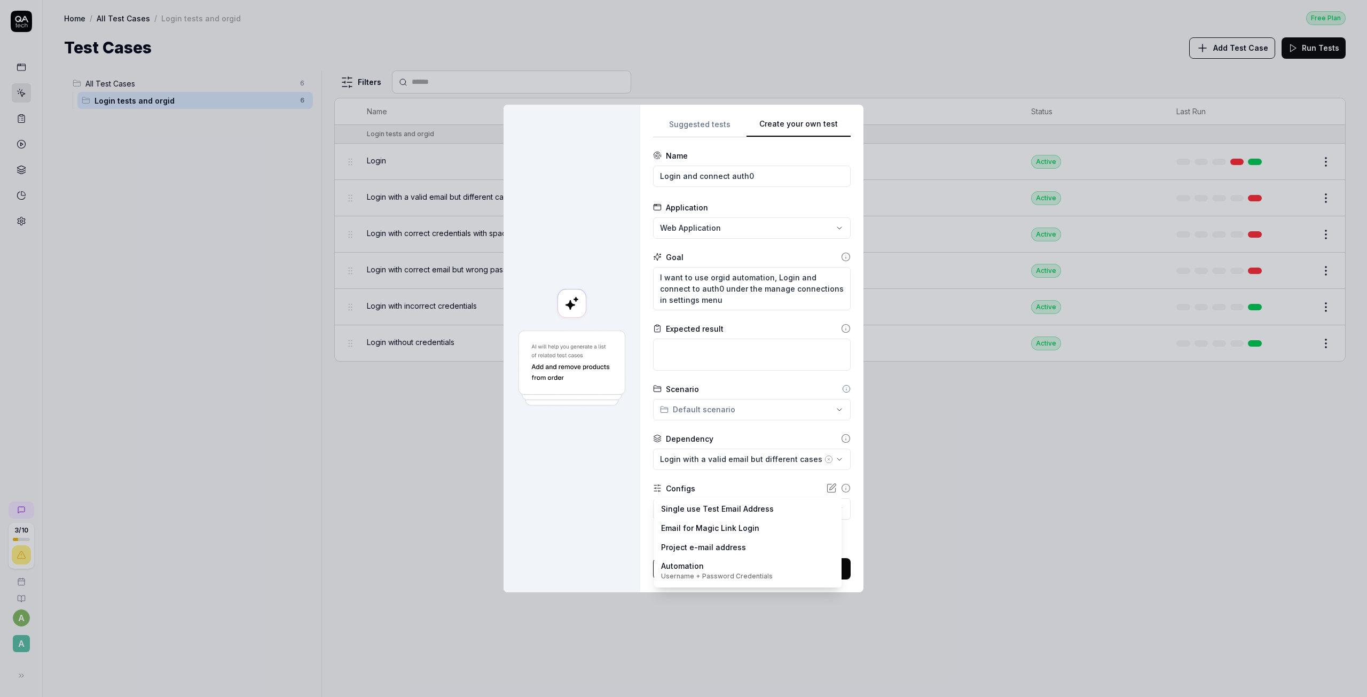
click at [820, 511] on body "3 / 10 a A Home / All Test Cases / Login tests and orgid Free Plan Home / All T…" at bounding box center [683, 348] width 1367 height 697
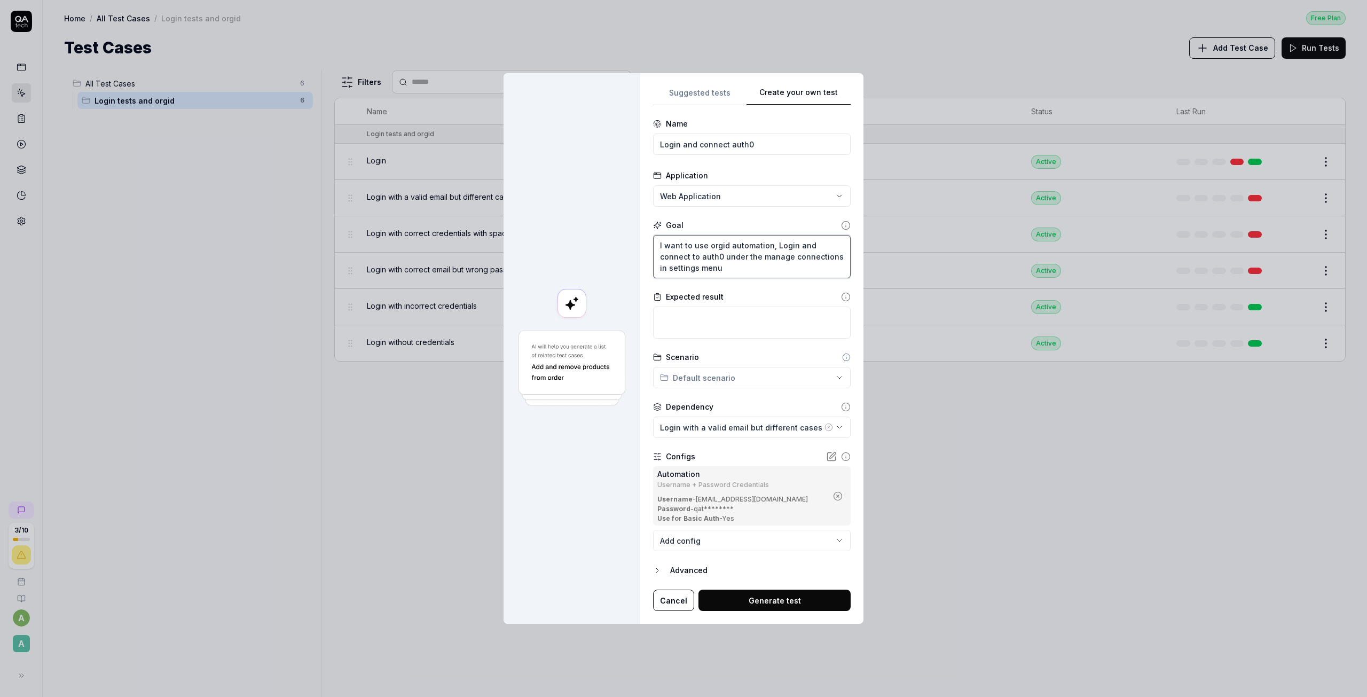
click at [782, 270] on textarea "I want to use orgid automation, Login and connect to auth0 under the manage con…" at bounding box center [752, 256] width 198 height 43
click at [748, 603] on button "Generate test" at bounding box center [774, 599] width 152 height 21
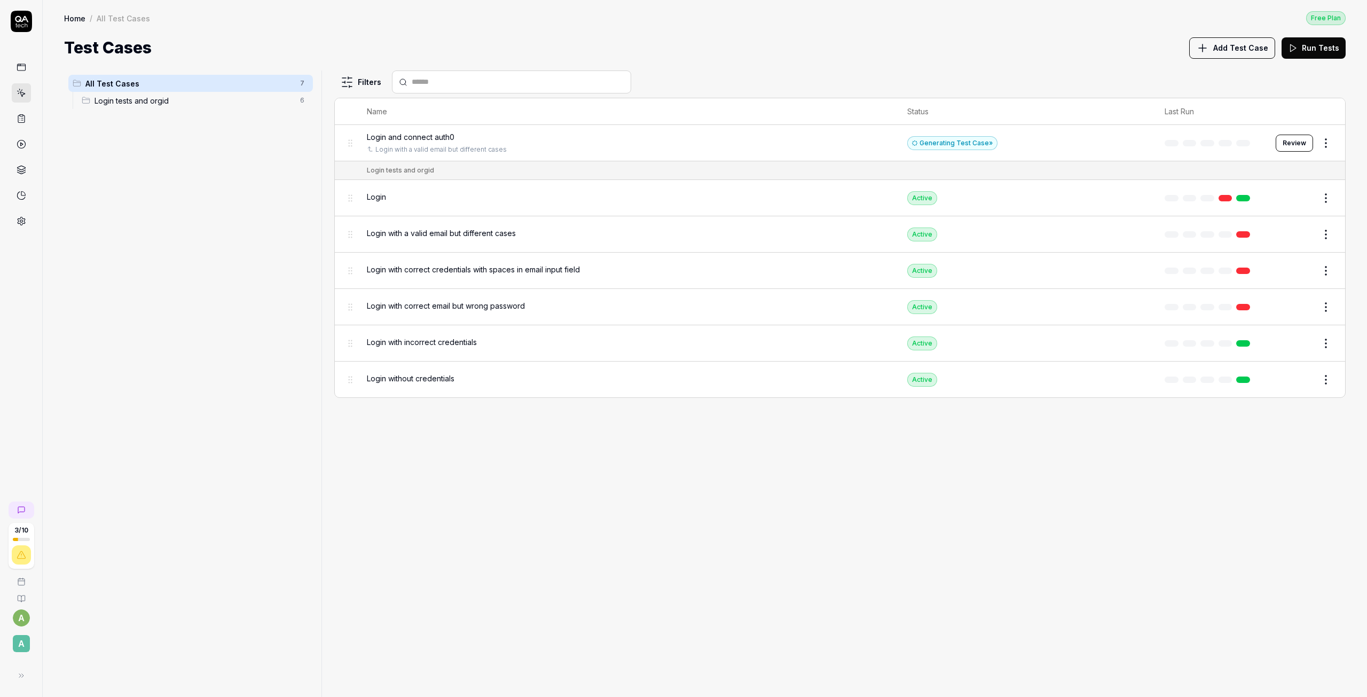
click at [1299, 144] on button "Review" at bounding box center [1293, 143] width 37 height 17
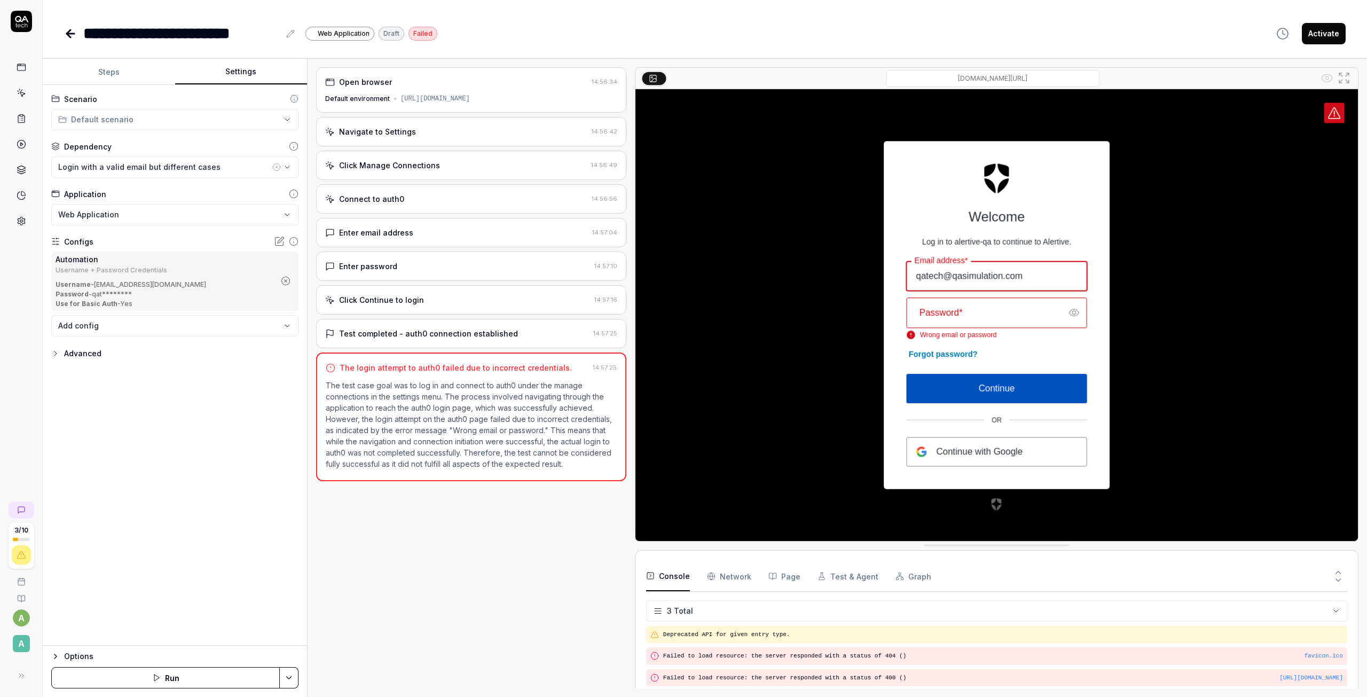
click at [224, 74] on button "Settings" at bounding box center [241, 72] width 132 height 26
click at [118, 327] on body "**********" at bounding box center [683, 348] width 1367 height 697
click at [287, 340] on icon "button" at bounding box center [286, 338] width 10 height 10
click at [105, 273] on div "Username + Password Credentials" at bounding box center [165, 270] width 219 height 6
click at [142, 320] on body "**********" at bounding box center [683, 348] width 1367 height 697
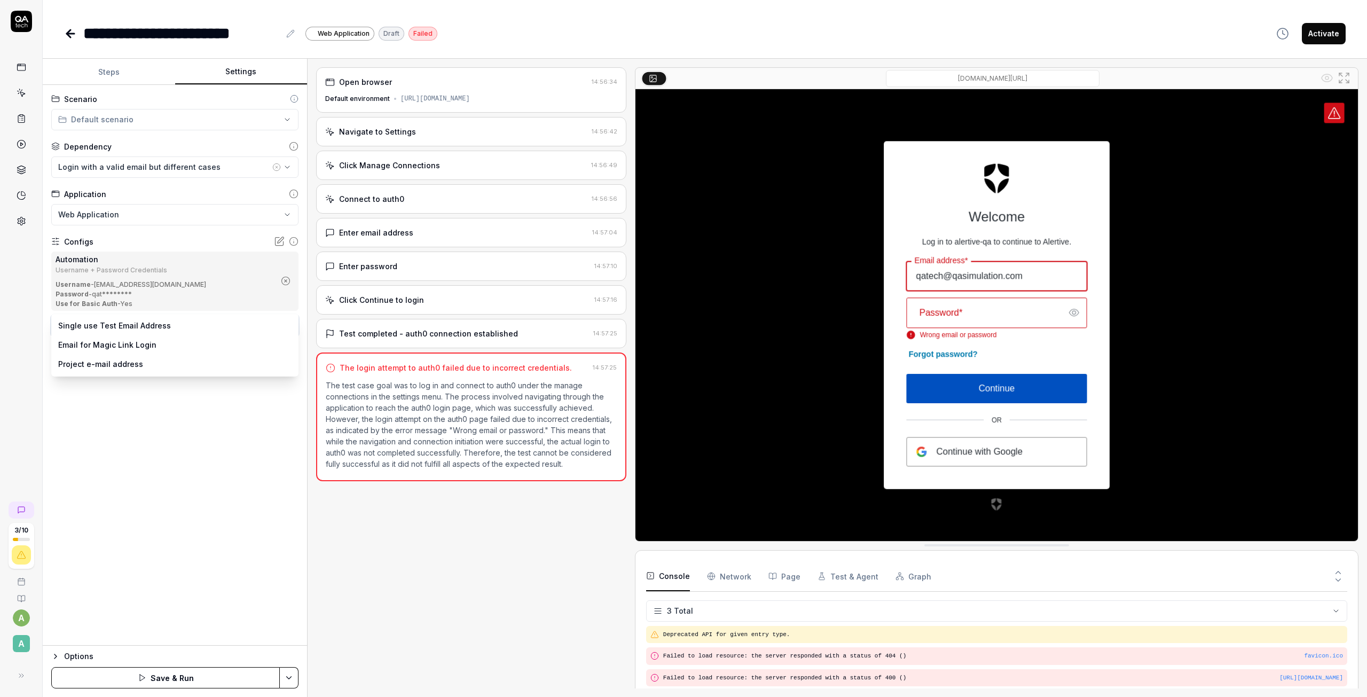
click at [163, 389] on html "**********" at bounding box center [683, 348] width 1367 height 697
click at [71, 352] on div "Advanced" at bounding box center [82, 353] width 37 height 13
click at [288, 329] on body "**********" at bounding box center [683, 348] width 1367 height 697
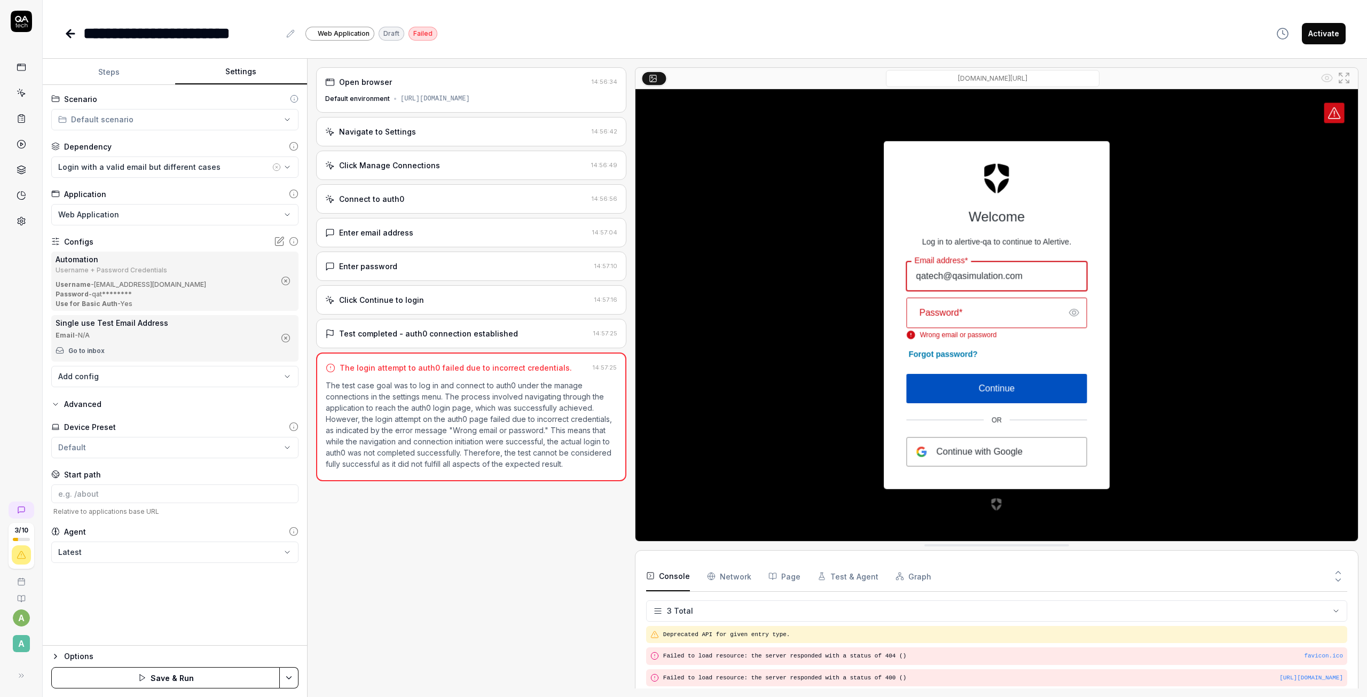
click at [282, 244] on icon at bounding box center [279, 241] width 11 height 11
click at [65, 34] on icon at bounding box center [70, 33] width 13 height 13
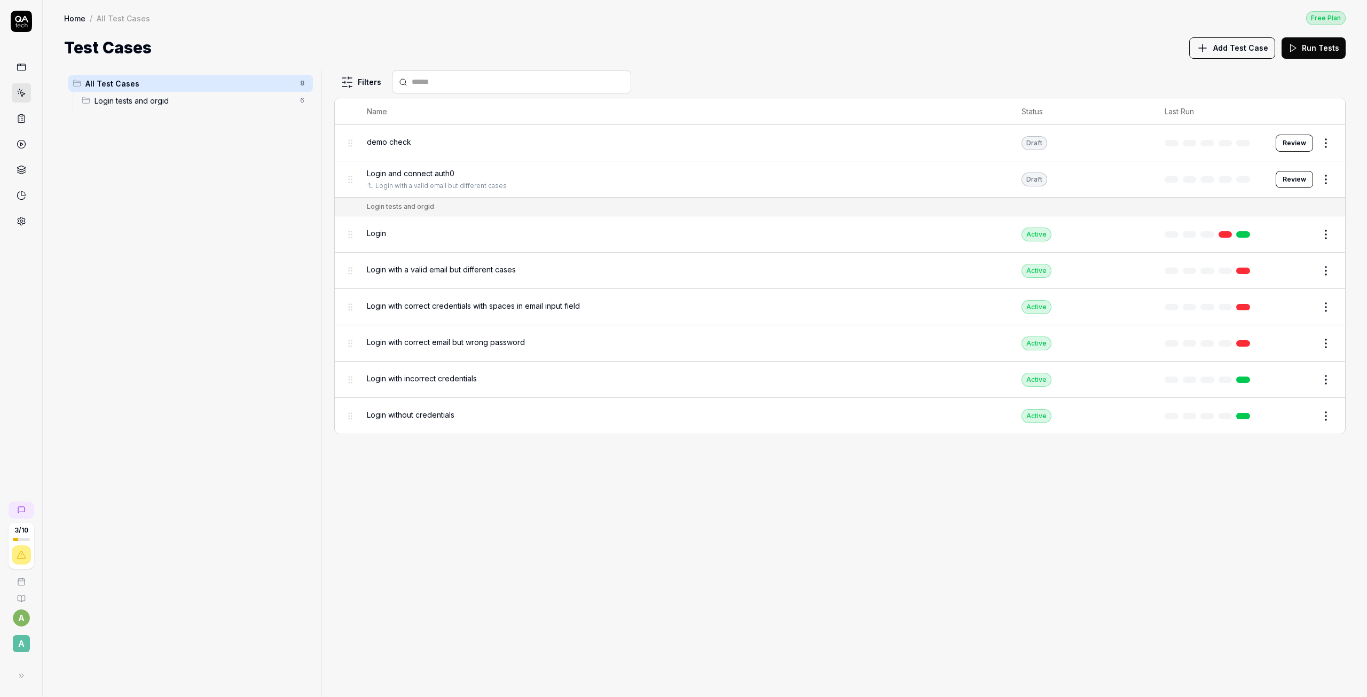
click at [402, 144] on span "demo check" at bounding box center [389, 141] width 44 height 11
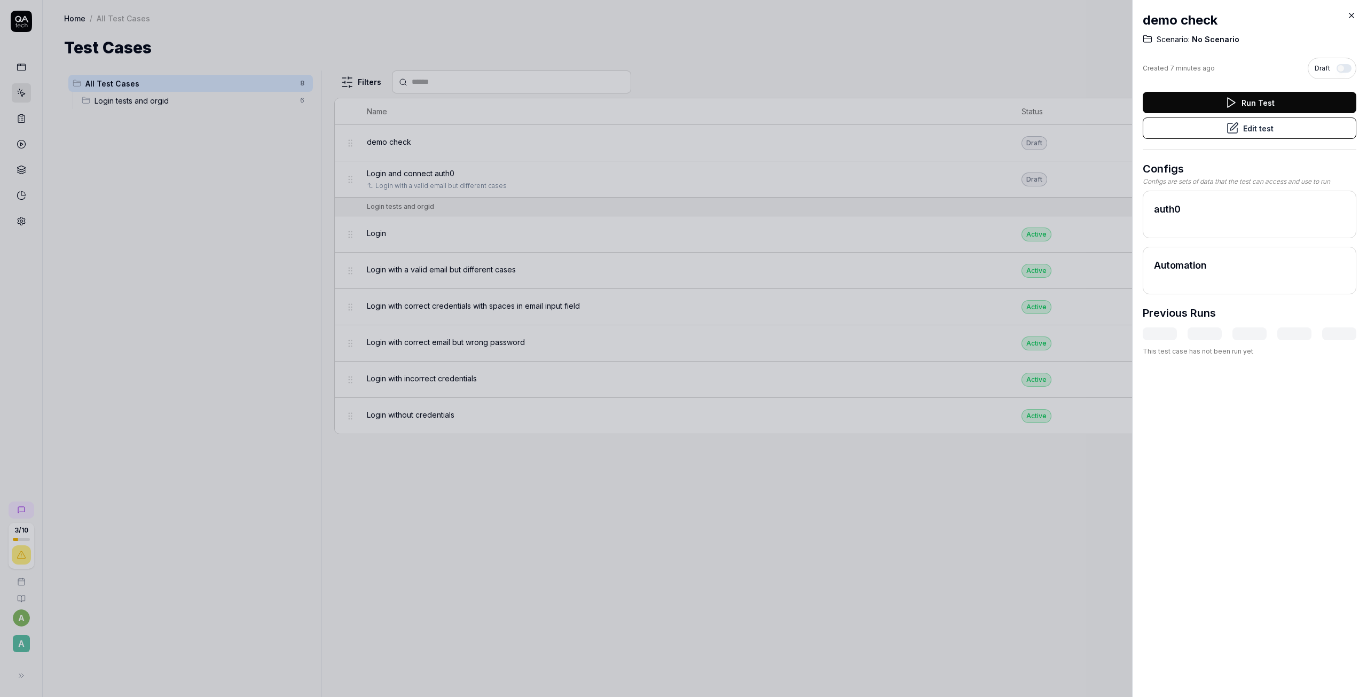
click at [1273, 127] on button "Edit test" at bounding box center [1249, 127] width 214 height 21
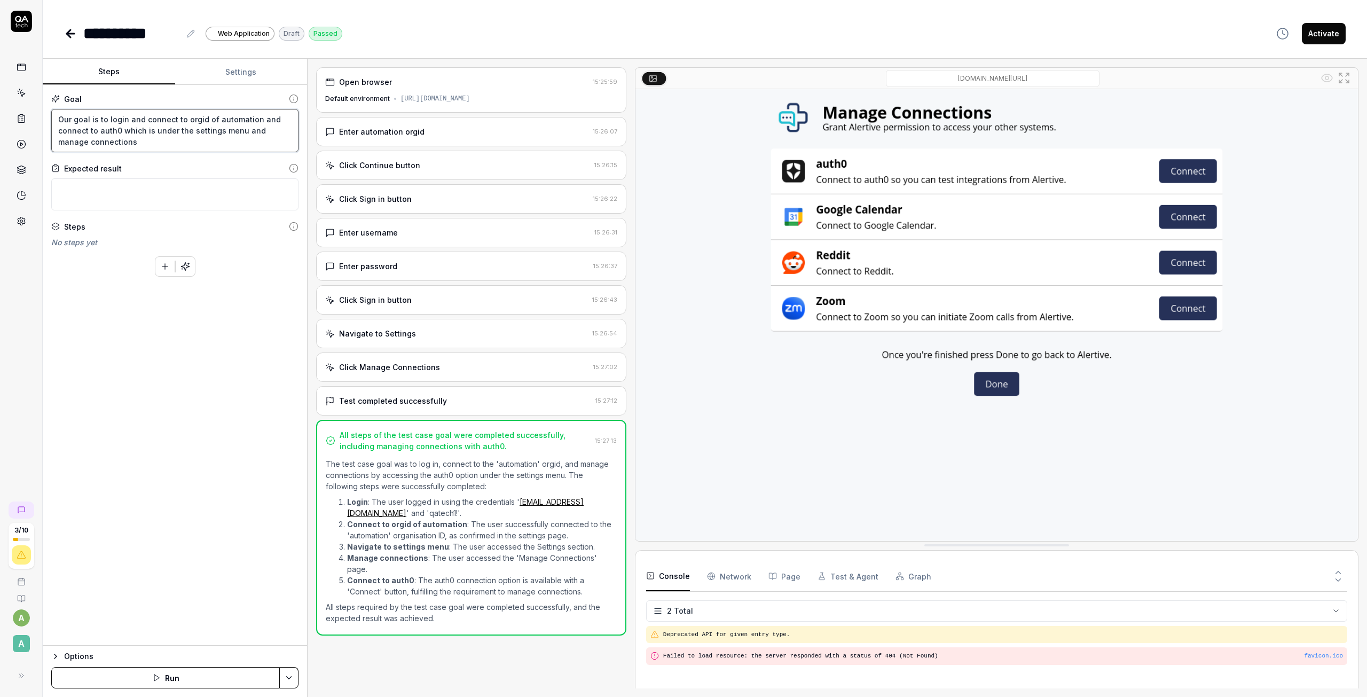
click at [125, 147] on textarea "Our goal is to login and connect to orgid of automation and connect to auth0 wh…" at bounding box center [174, 130] width 247 height 43
drag, startPoint x: 132, startPoint y: 146, endPoint x: 17, endPoint y: 120, distance: 118.3
click at [17, 120] on div "**********" at bounding box center [683, 348] width 1367 height 697
paste textarea "beforeEach(async (browser) => { browser.resizeWindow(1920, 5000); const signIn …"
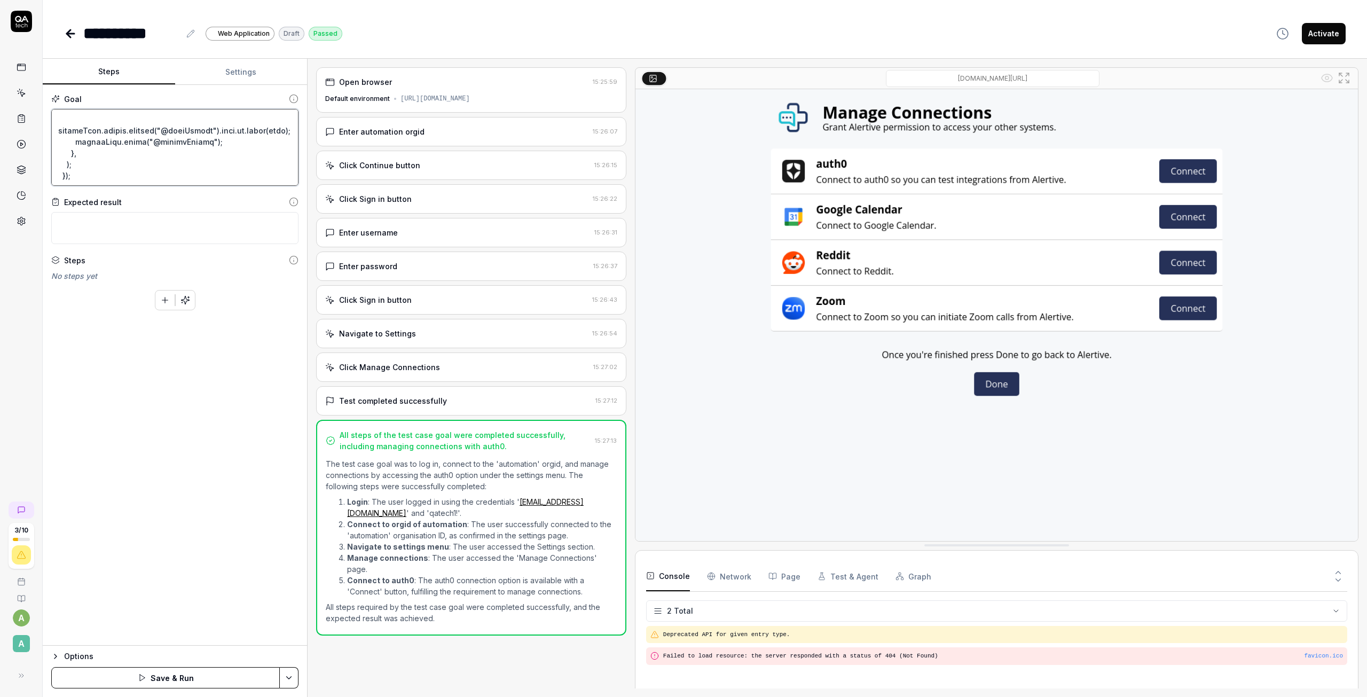
click at [109, 131] on textarea at bounding box center [174, 147] width 247 height 77
click at [222, 679] on button "Save & Run" at bounding box center [165, 677] width 228 height 21
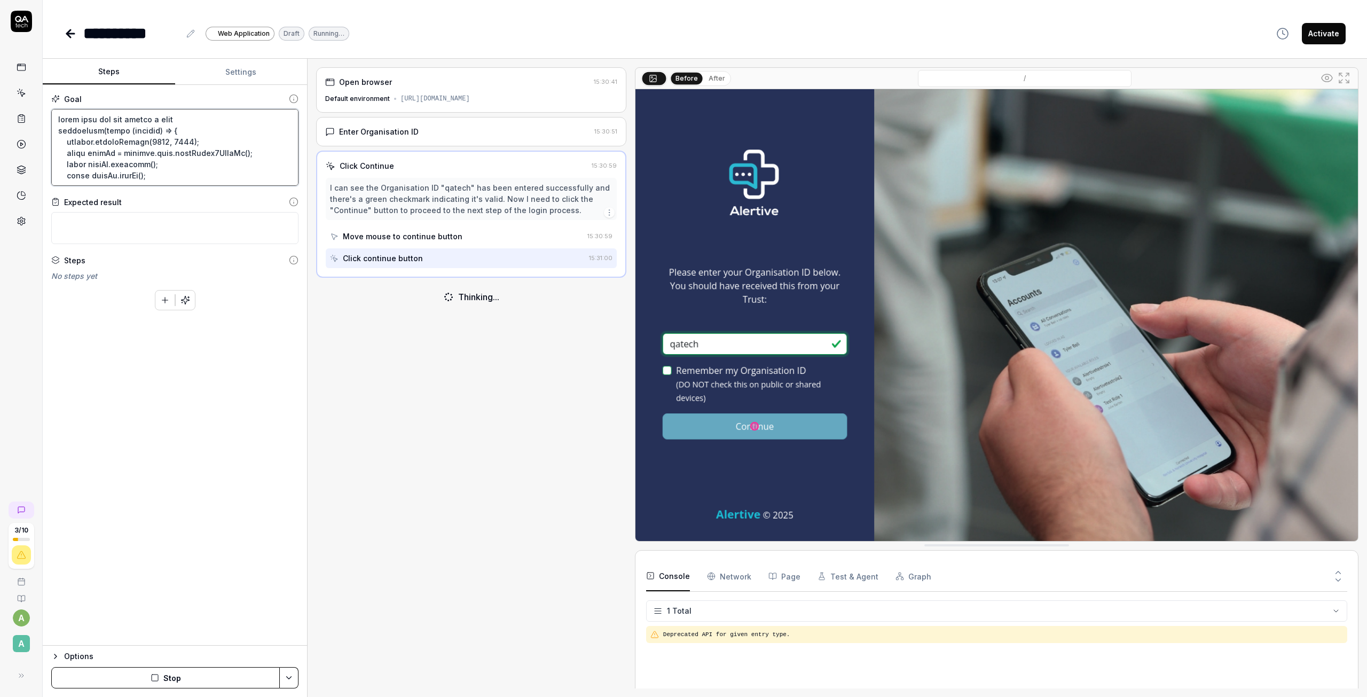
click at [175, 120] on textarea at bounding box center [174, 147] width 247 height 77
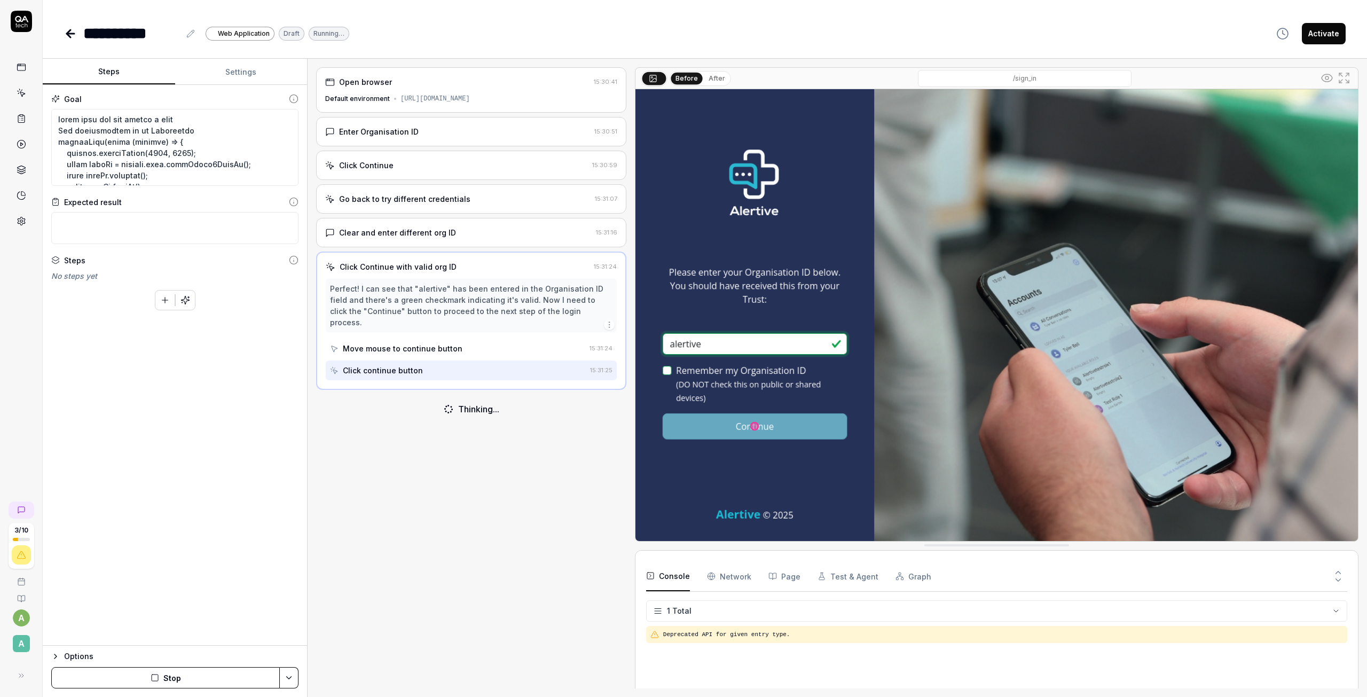
click at [165, 677] on button "Stop" at bounding box center [165, 677] width 228 height 21
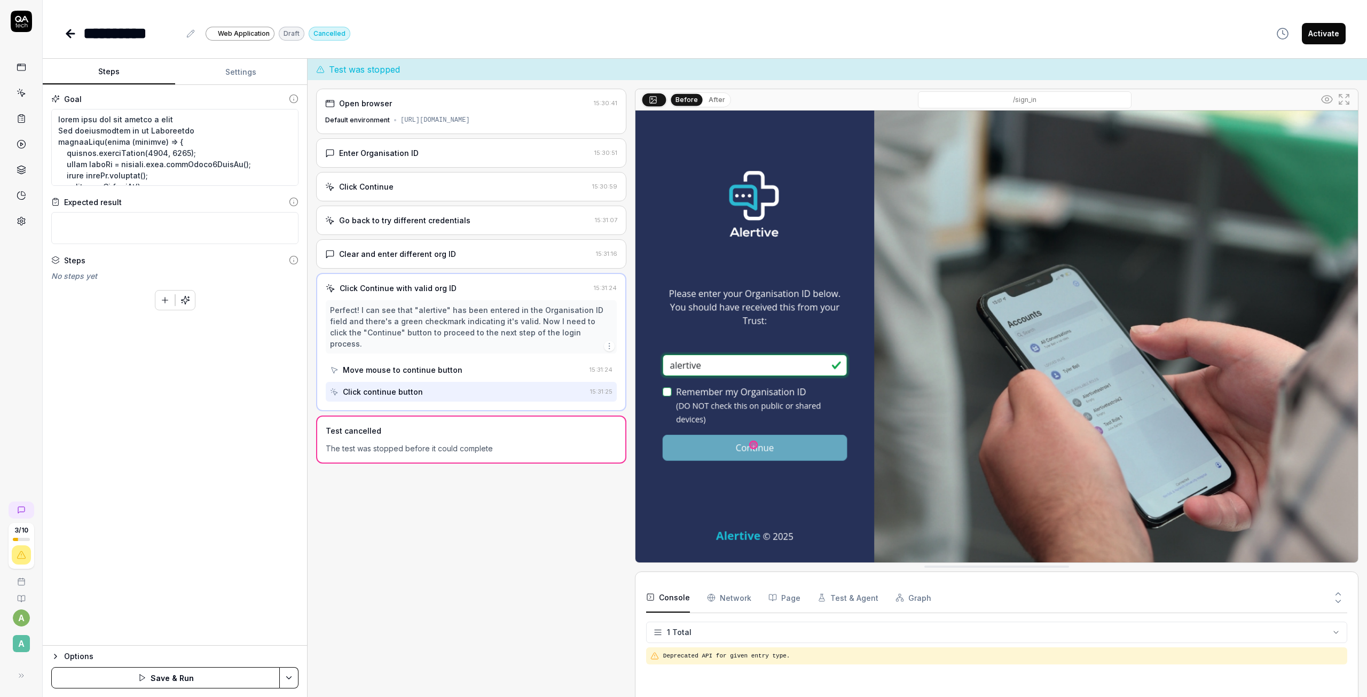
click at [210, 677] on button "Save & Run" at bounding box center [165, 677] width 228 height 21
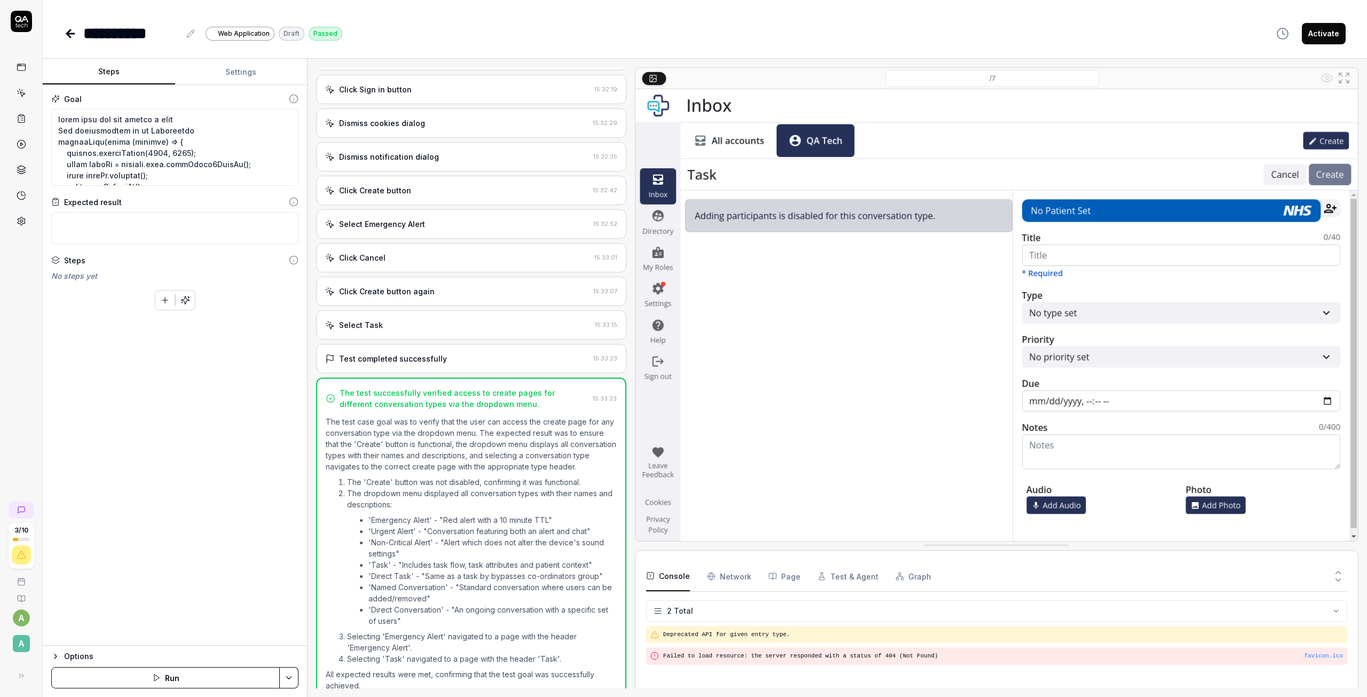
scroll to position [236, 0]
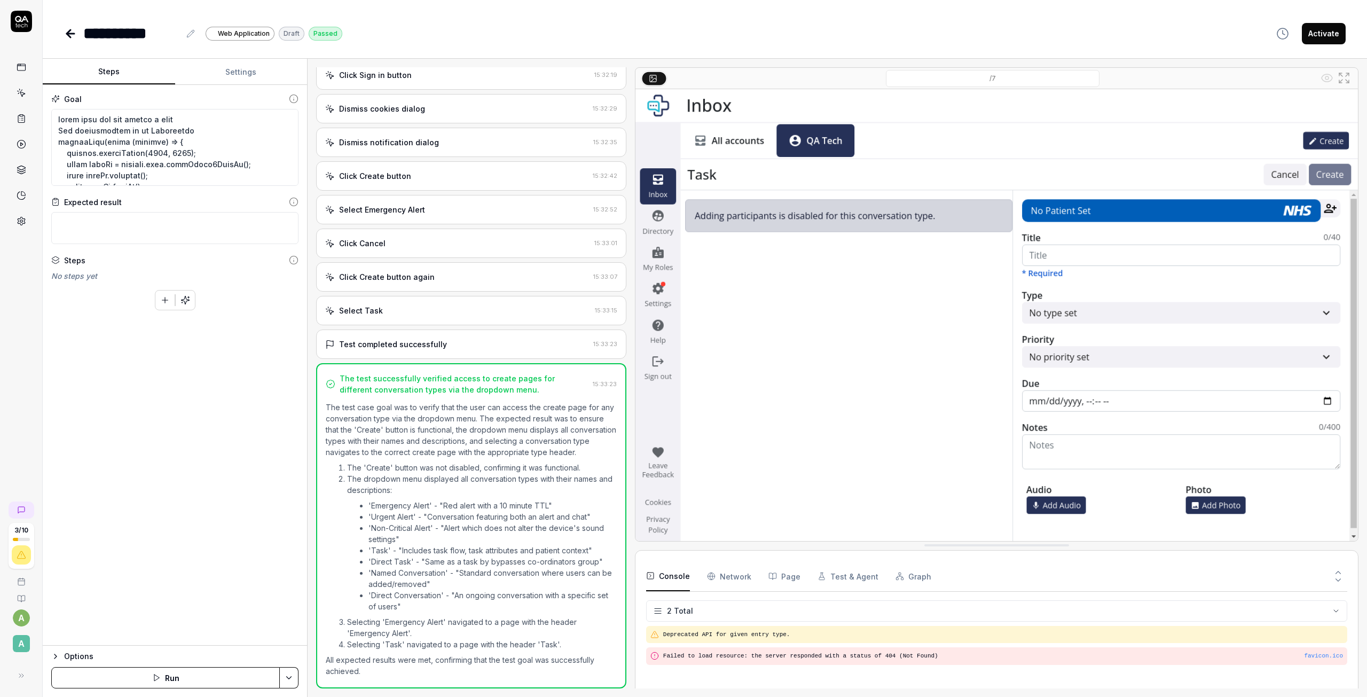
click at [196, 31] on button at bounding box center [190, 33] width 13 height 13
click at [290, 678] on html "**********" at bounding box center [683, 348] width 1367 height 697
click at [291, 678] on html "**********" at bounding box center [683, 348] width 1367 height 697
click at [214, 414] on div "Goal Expected result Steps No steps yet To pick up a draggable item, press the …" at bounding box center [175, 365] width 264 height 560
click at [68, 37] on icon at bounding box center [70, 33] width 13 height 13
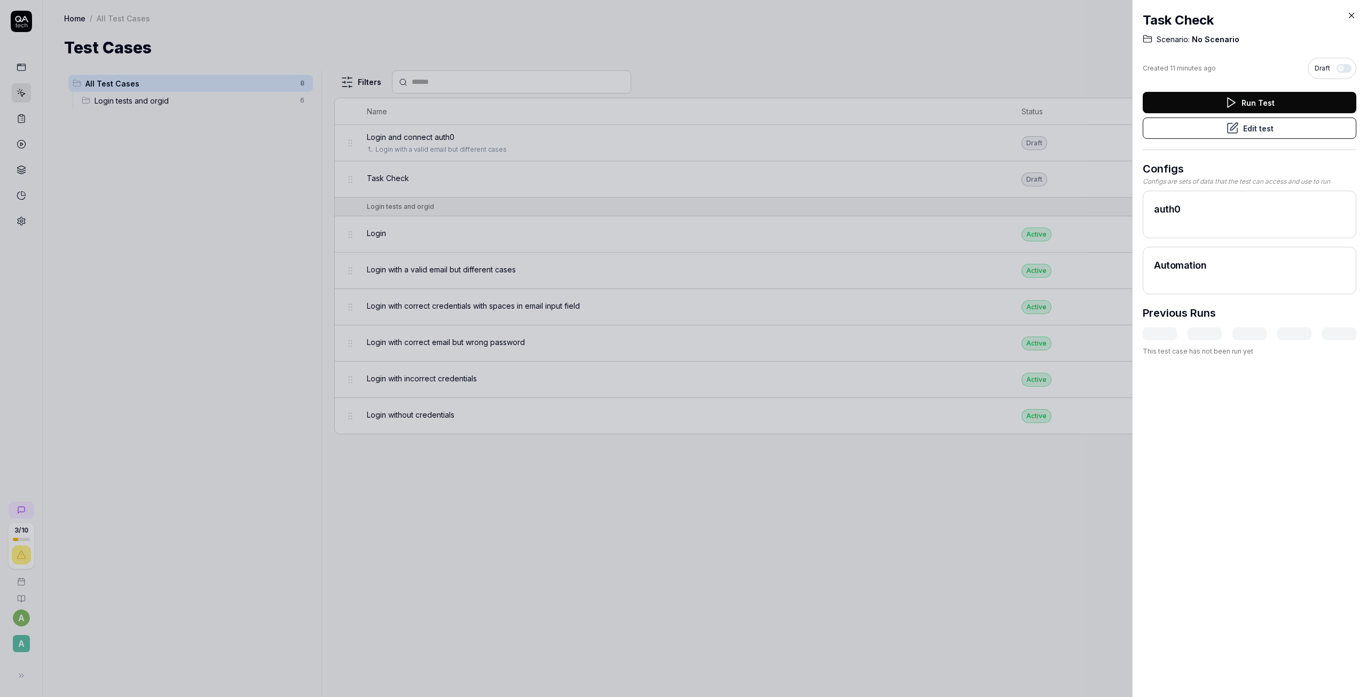
click at [1353, 12] on icon at bounding box center [1351, 16] width 10 height 10
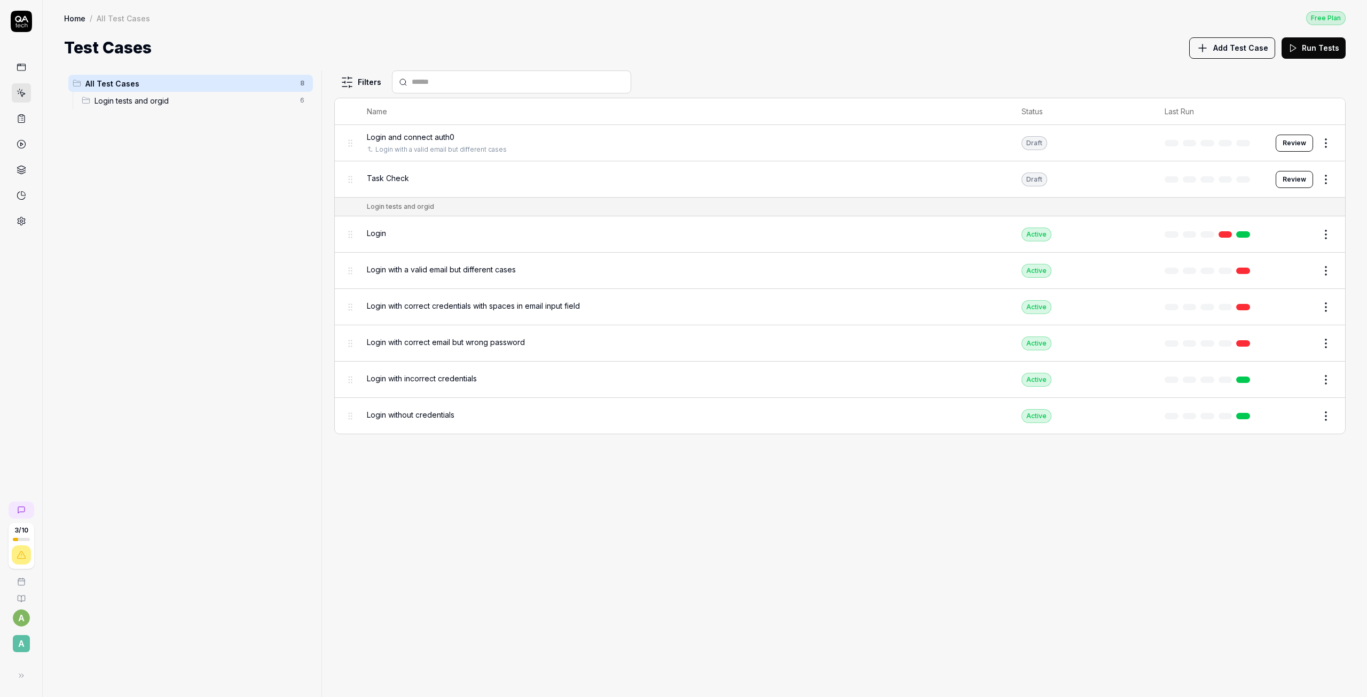
click at [1245, 44] on span "Add Test Case" at bounding box center [1240, 47] width 55 height 11
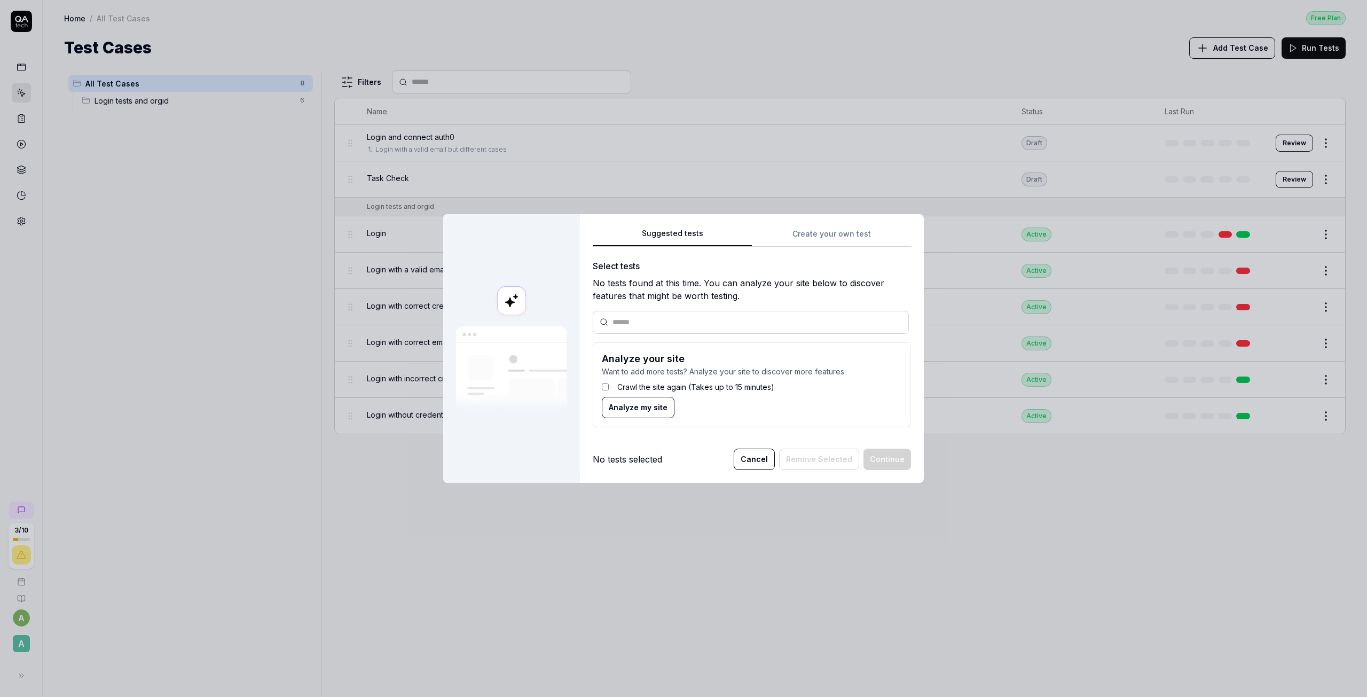
click at [771, 462] on button "Cancel" at bounding box center [753, 458] width 41 height 21
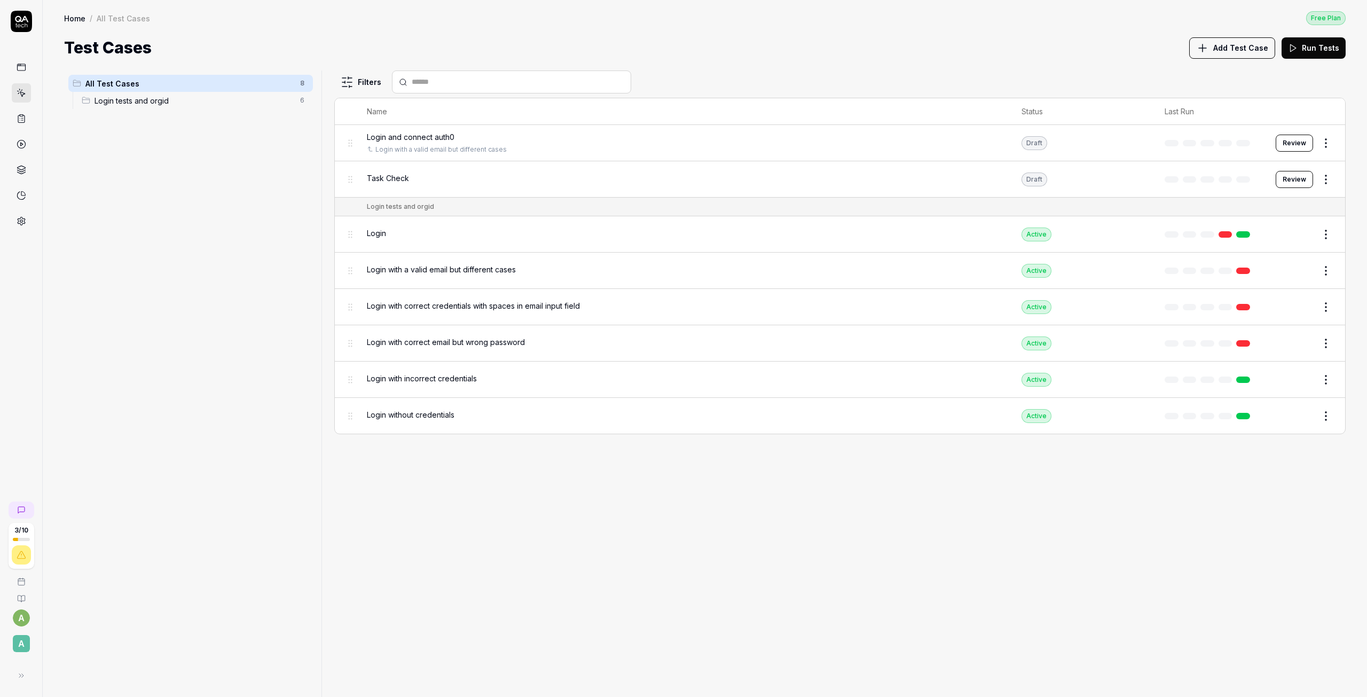
click at [1323, 172] on html "3 / 10 a A Home / All Test Cases Free Plan Home / All Test Cases Free Plan Test…" at bounding box center [683, 348] width 1367 height 697
click at [1270, 270] on div "Edit" at bounding box center [1280, 271] width 101 height 23
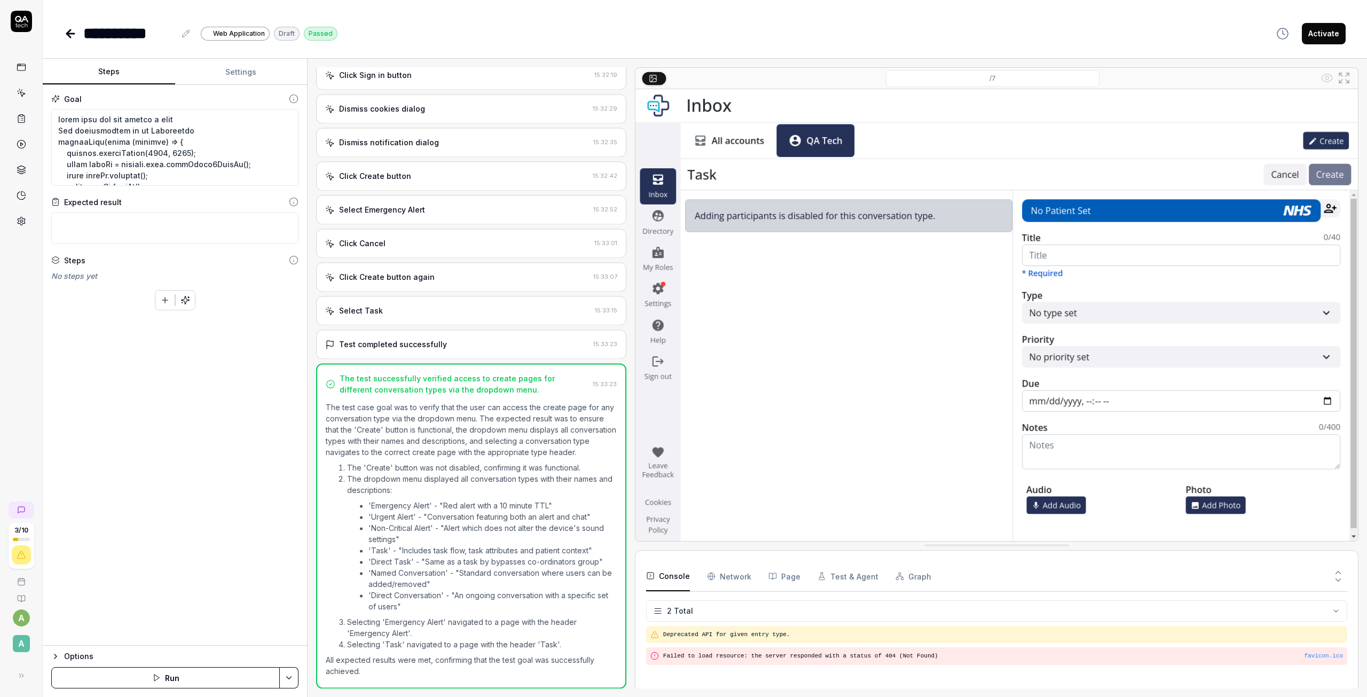
scroll to position [236, 0]
click at [180, 38] on button at bounding box center [185, 33] width 13 height 13
click at [243, 531] on div "Goal Expected result Steps No steps yet To pick up a draggable item, press the …" at bounding box center [175, 365] width 264 height 560
click at [74, 36] on icon at bounding box center [70, 33] width 13 height 13
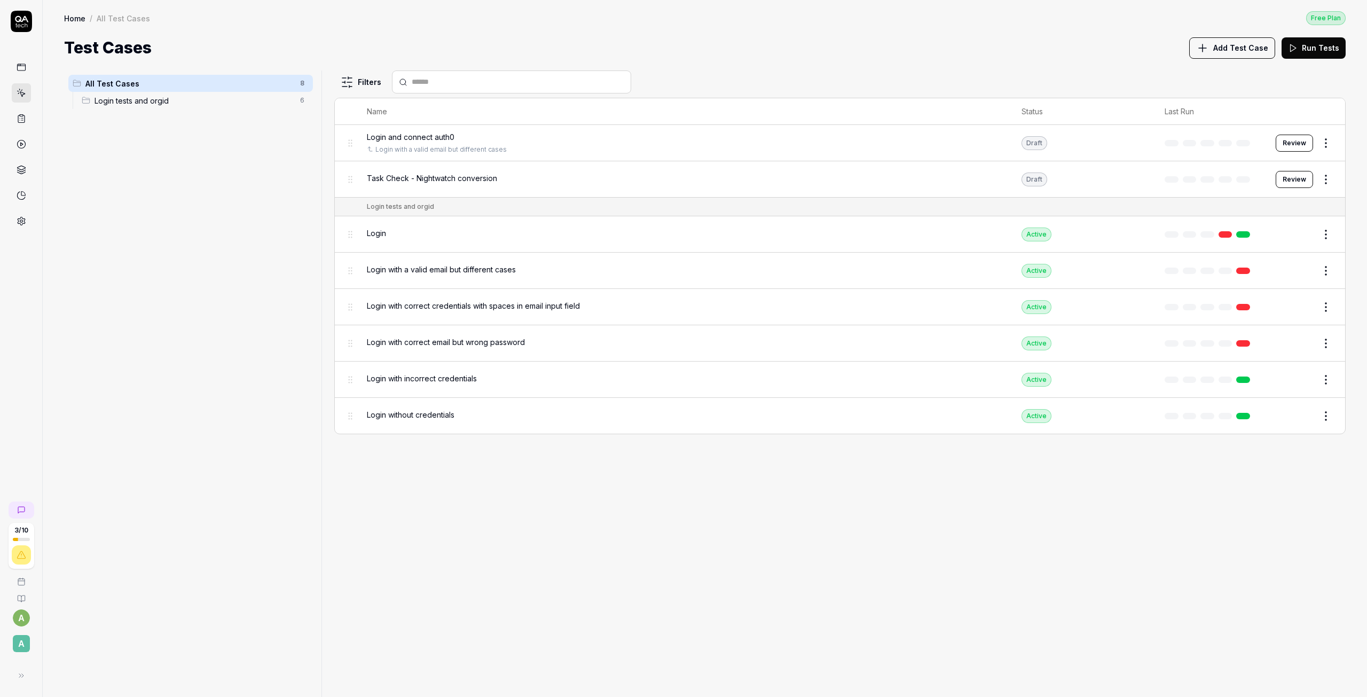
click at [1241, 52] on span "Add Test Case" at bounding box center [1240, 47] width 55 height 11
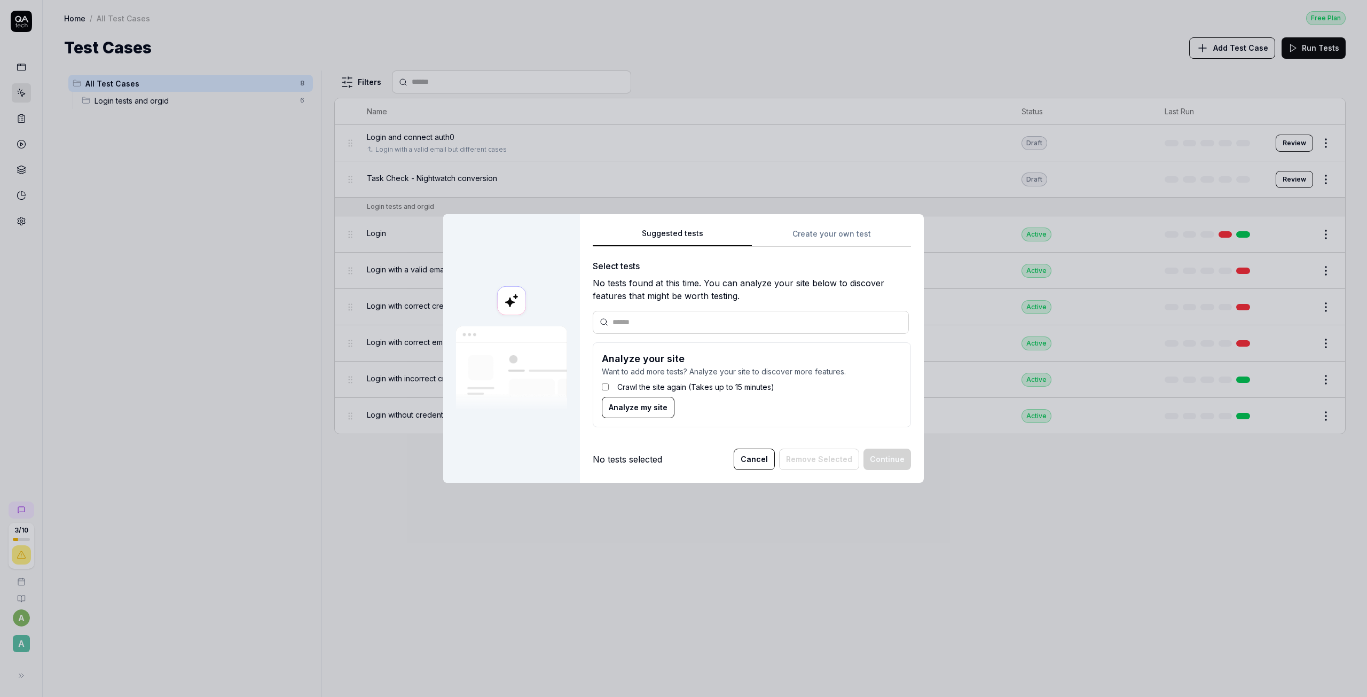
click at [840, 232] on div "Suggested tests Create your own test Select tests No tests found at this time. …" at bounding box center [752, 348] width 344 height 268
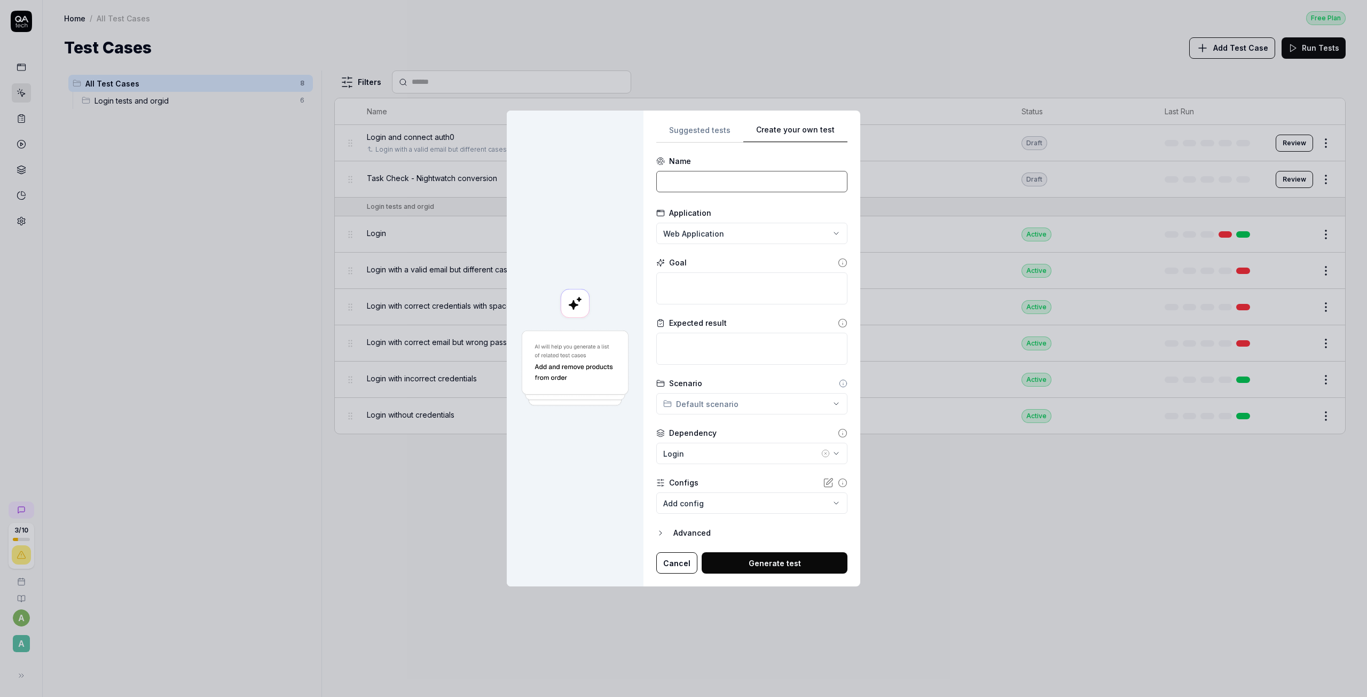
click at [710, 186] on input at bounding box center [751, 181] width 191 height 21
click at [792, 453] on div "Login" at bounding box center [741, 453] width 156 height 11
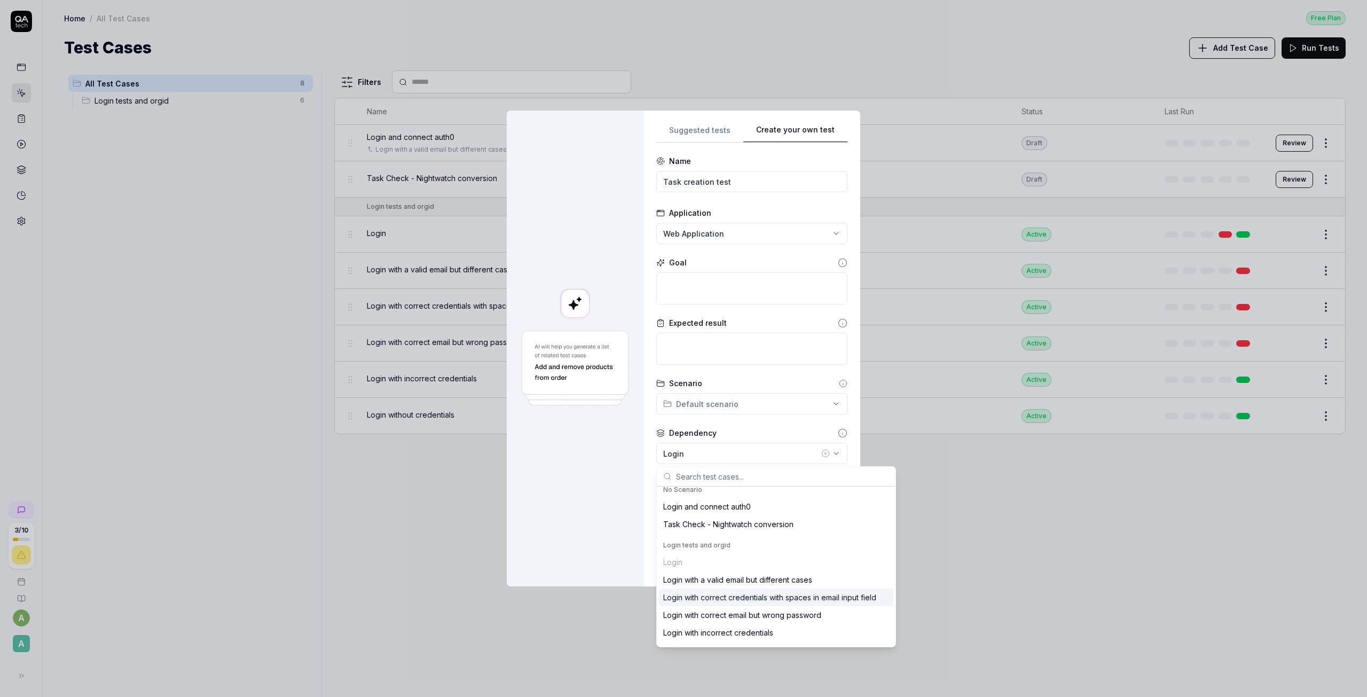
scroll to position [21, 0]
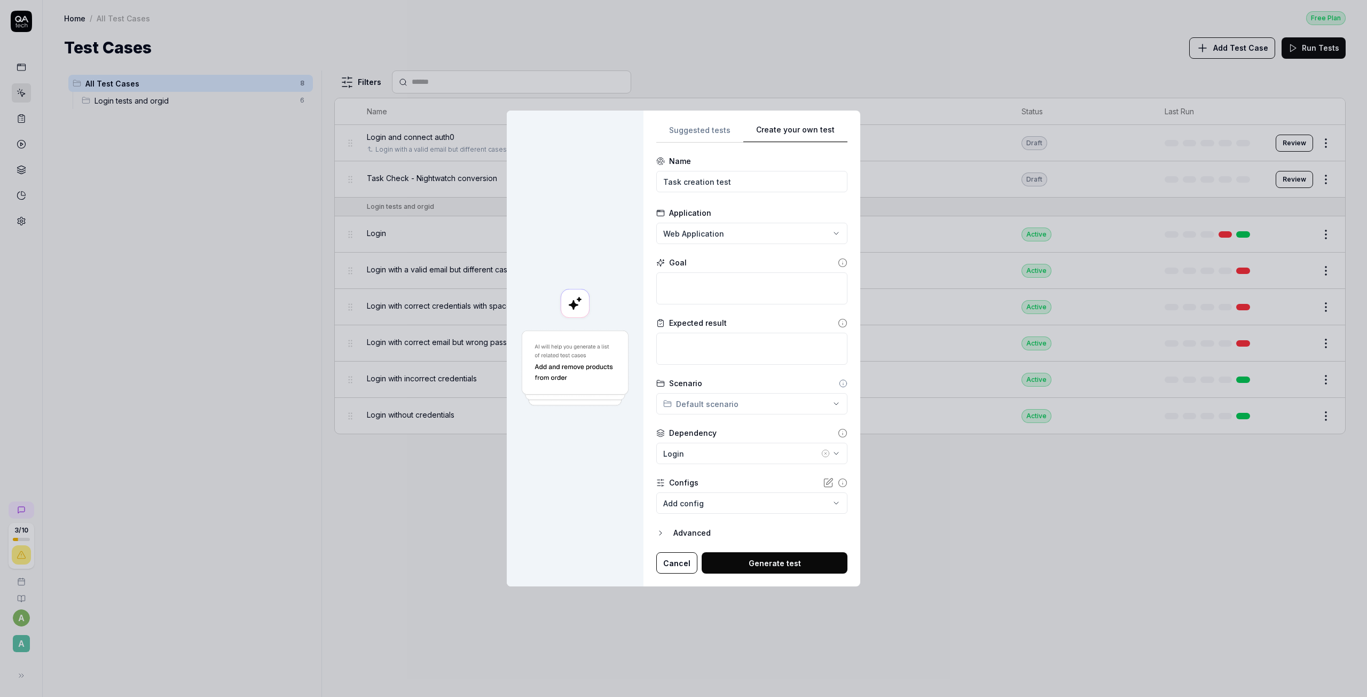
click at [785, 428] on div "Dependency" at bounding box center [751, 432] width 191 height 11
click at [821, 455] on icon "button" at bounding box center [825, 453] width 9 height 9
click at [724, 509] on body "3 / 10 a A Home / All Test Cases Free Plan Home / All Test Cases Free Plan Test…" at bounding box center [683, 348] width 1367 height 697
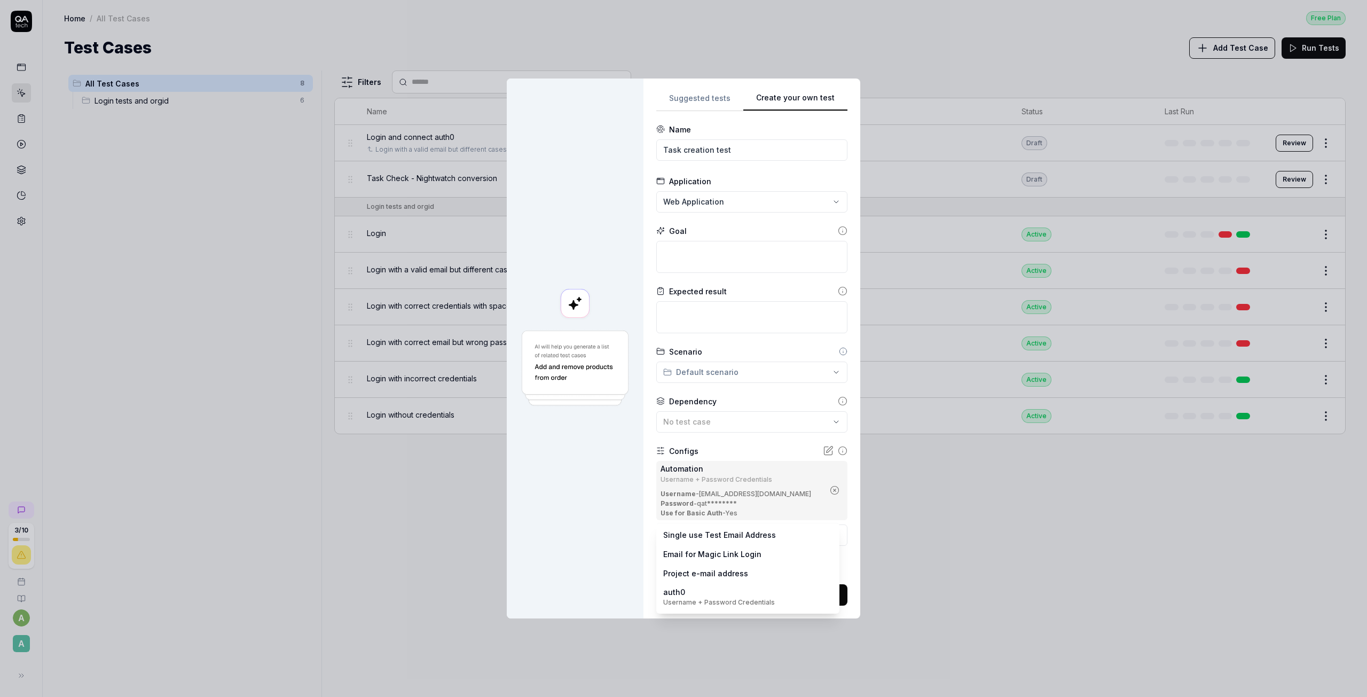
click at [811, 532] on body "3 / 10 a A Home / All Test Cases Free Plan Home / All Test Cases Free Plan Test…" at bounding box center [683, 348] width 1367 height 697
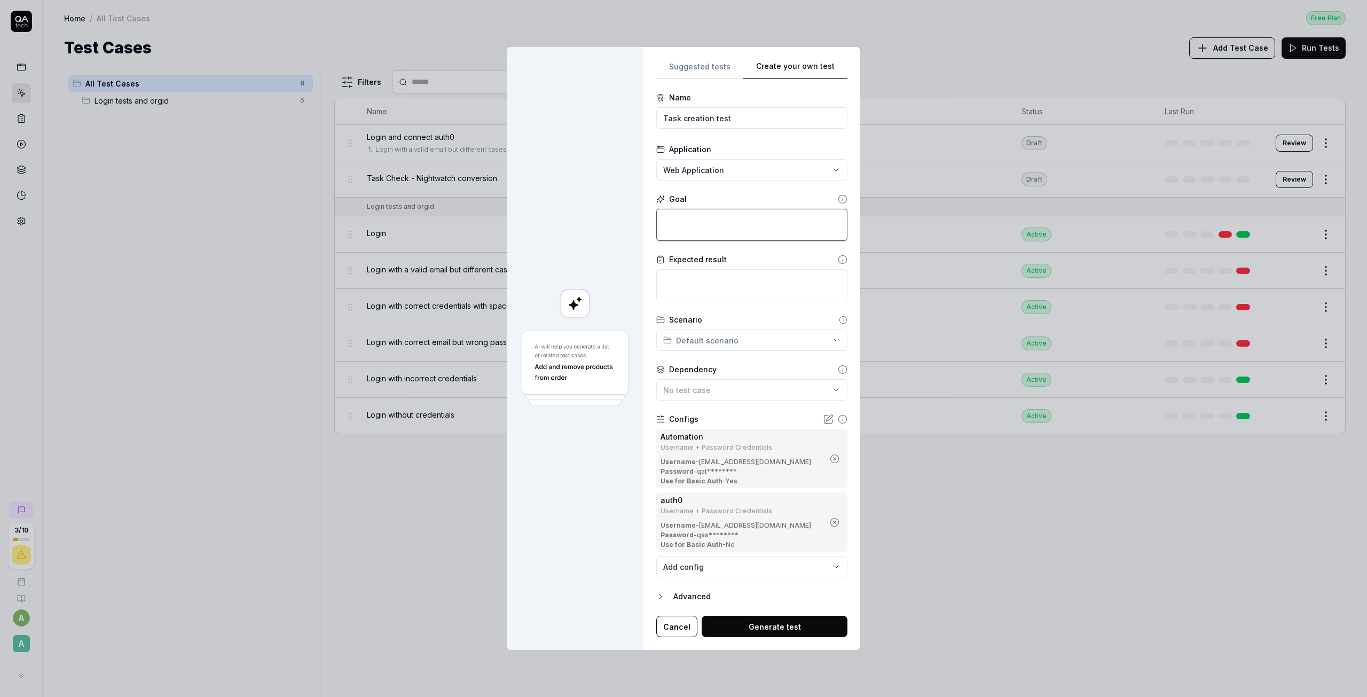
click at [702, 239] on textarea at bounding box center [751, 225] width 191 height 32
click at [703, 227] on textarea at bounding box center [751, 225] width 191 height 32
paste textarea "beforeEach(async (browser) => { browser.resizeWindow(1920, 5000); const signIn …"
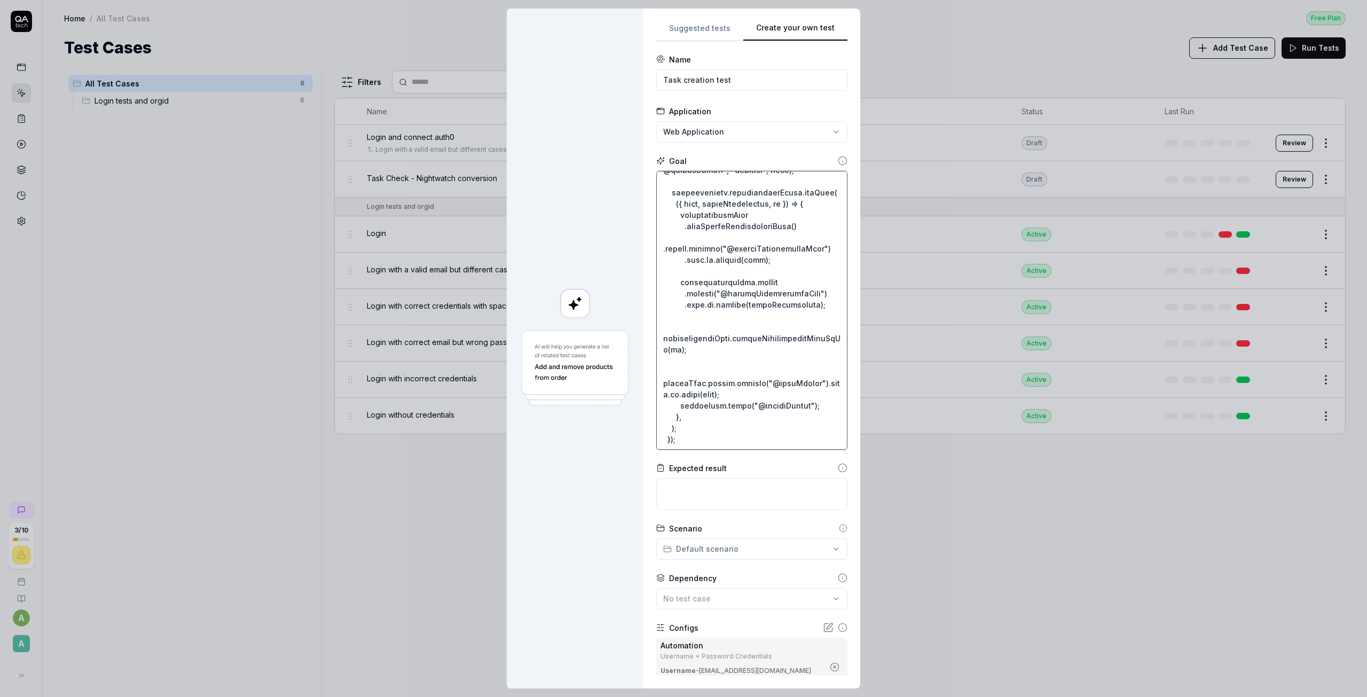
scroll to position [392, 0]
click at [680, 442] on textarea at bounding box center [751, 310] width 191 height 279
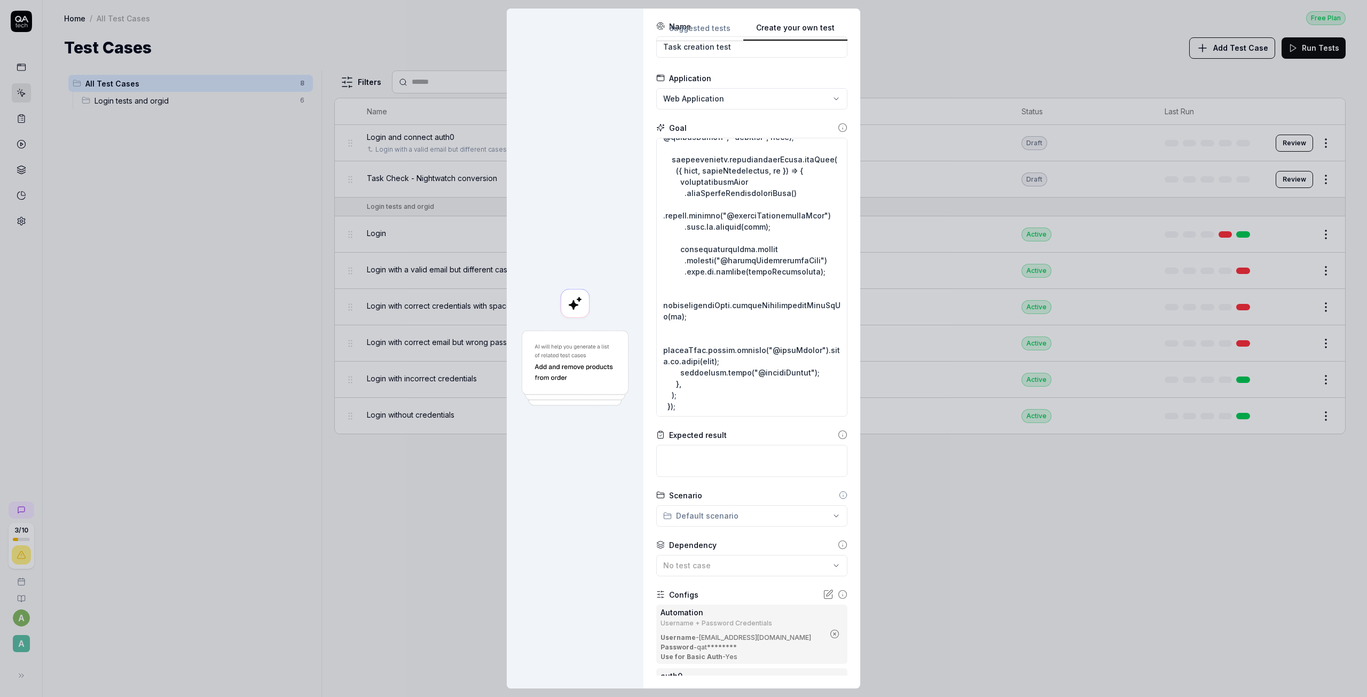
scroll to position [170, 0]
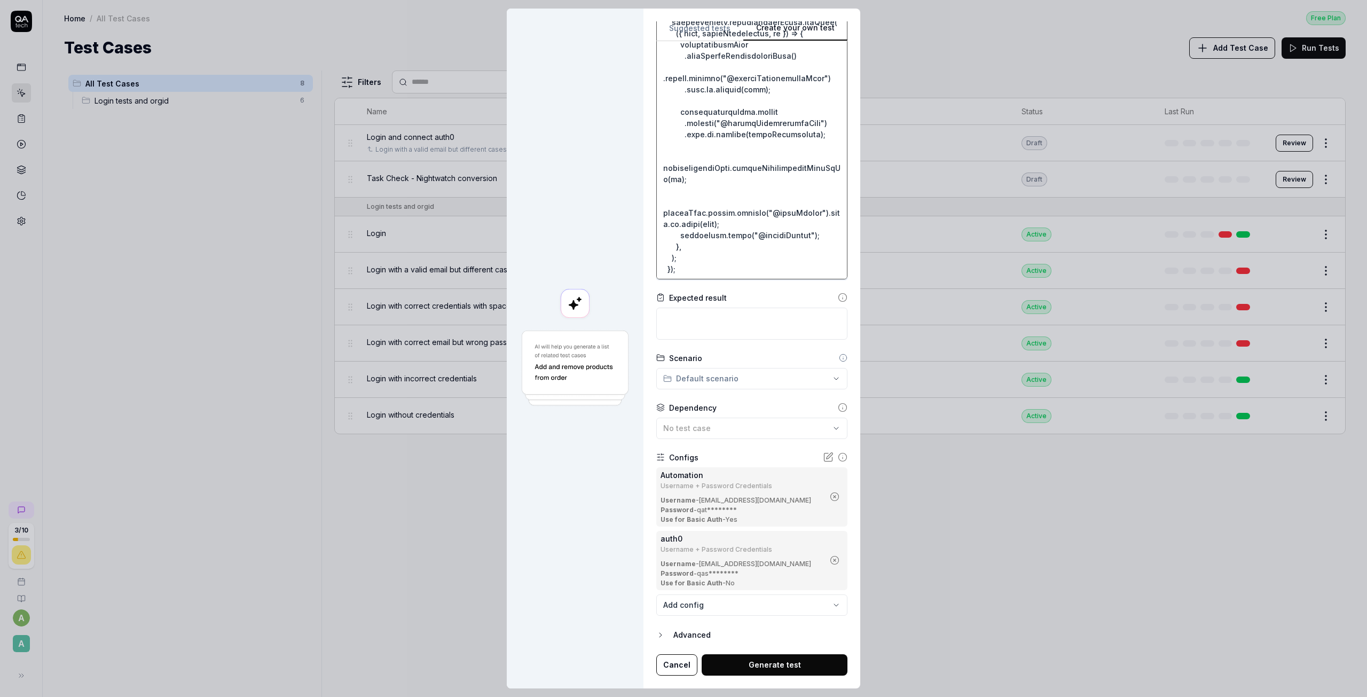
click at [675, 266] on textarea at bounding box center [751, 140] width 191 height 279
paste textarea "it("[C19551] can create a conversation with patient context", function (browser…"
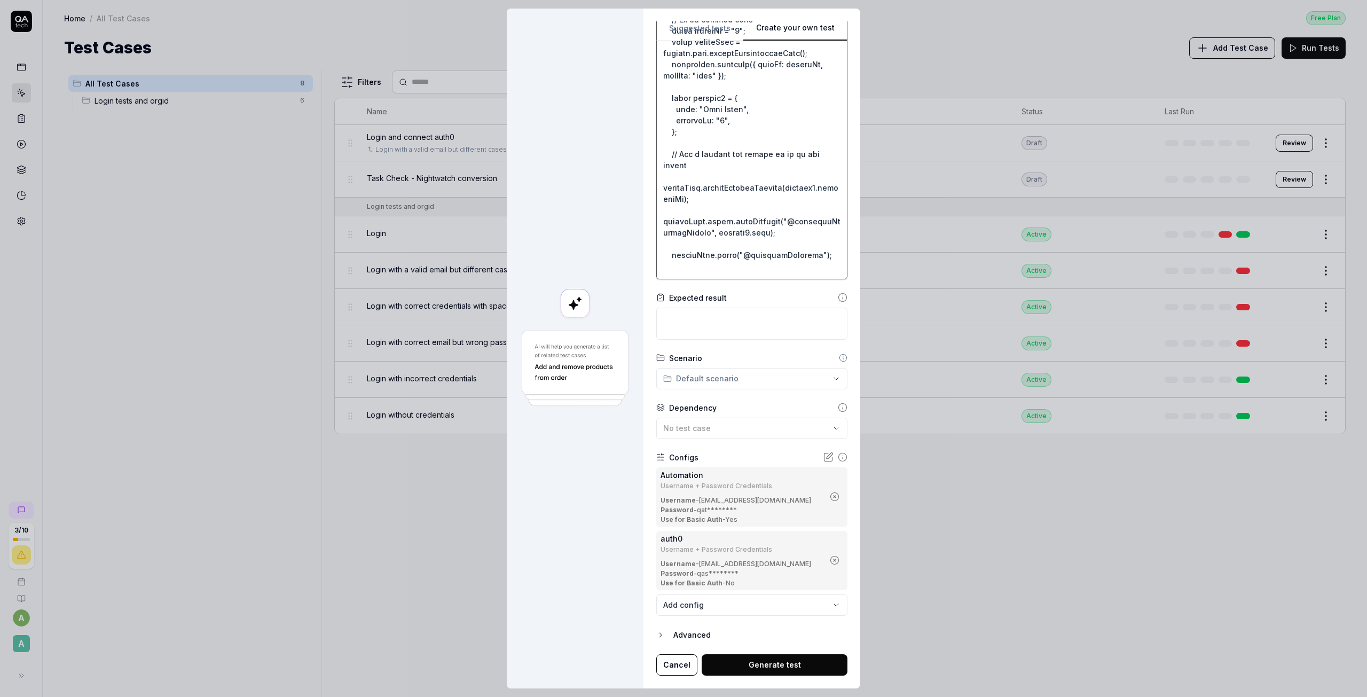
scroll to position [616, 0]
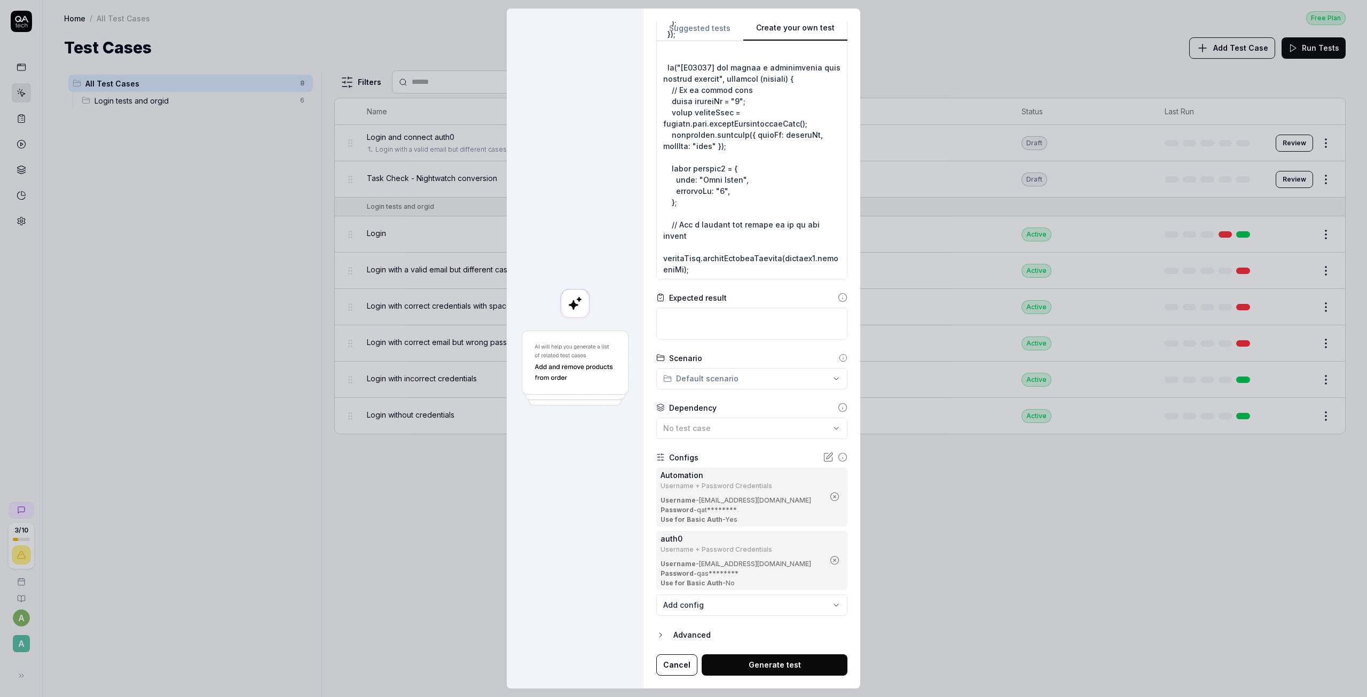
click at [756, 663] on button "Generate test" at bounding box center [774, 664] width 146 height 21
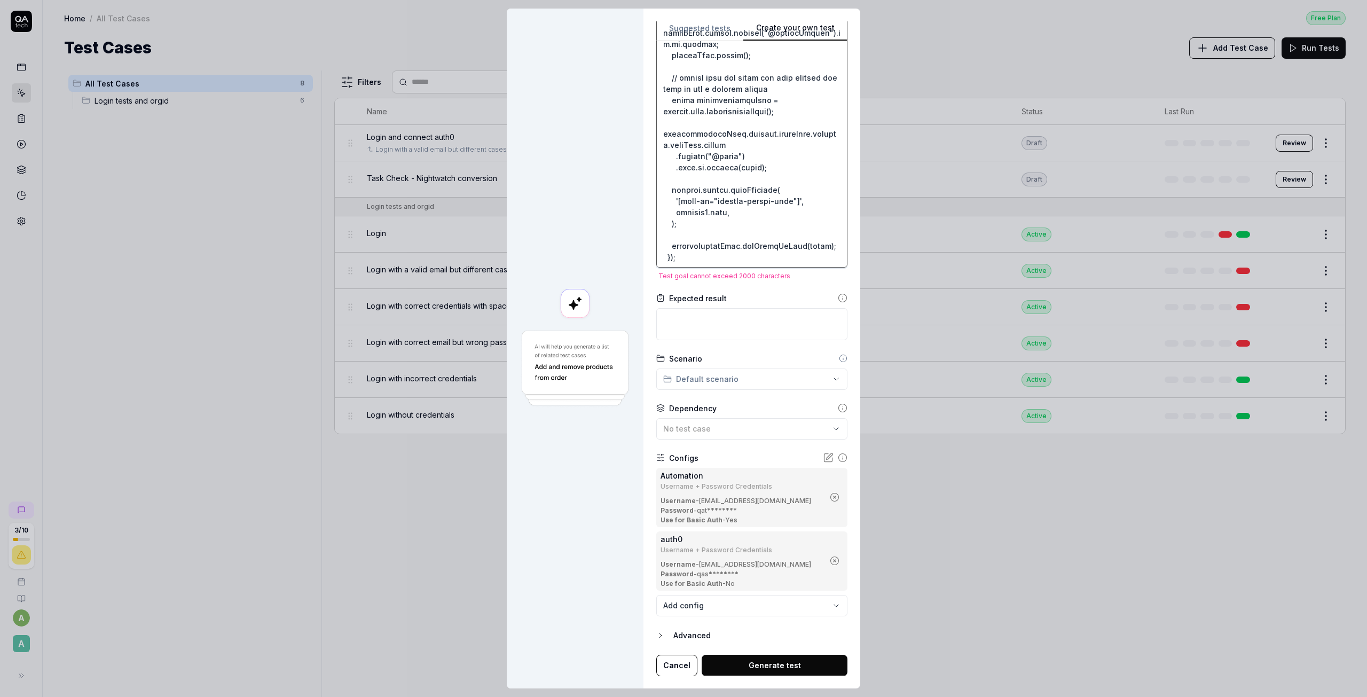
scroll to position [180, 0]
click at [691, 245] on textarea at bounding box center [751, 127] width 191 height 279
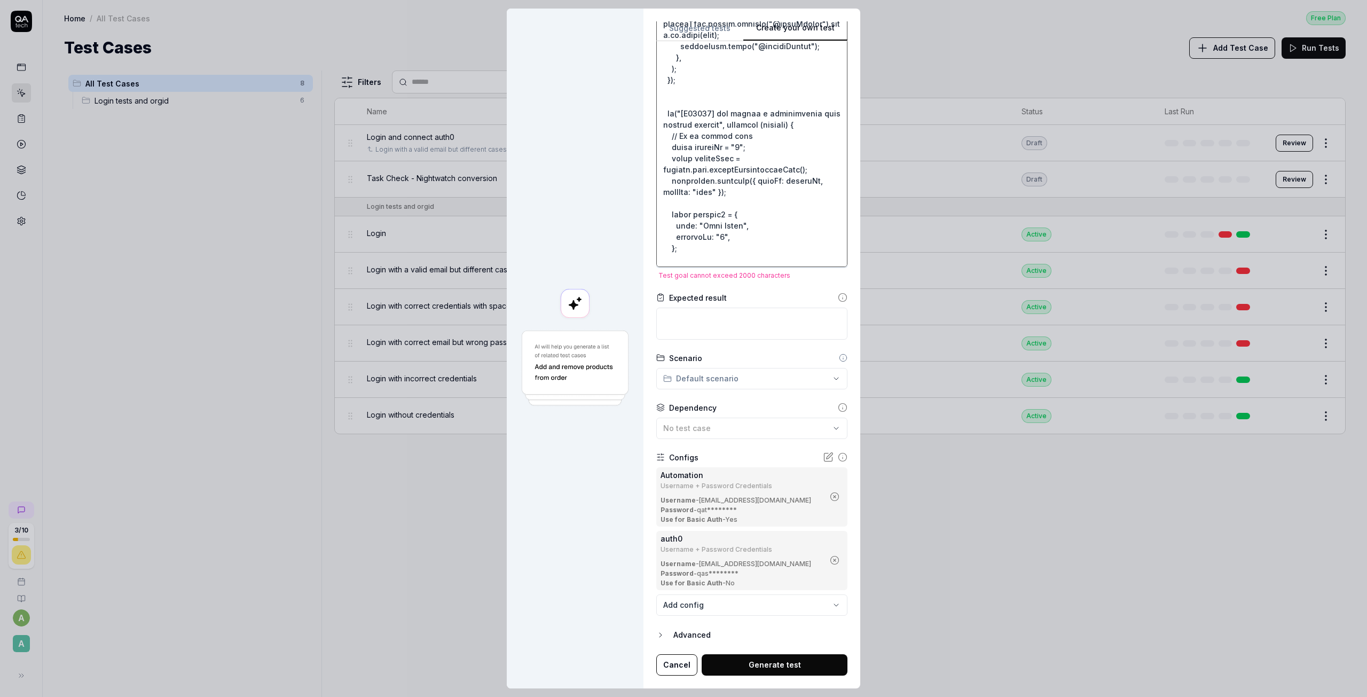
scroll to position [1166, 0]
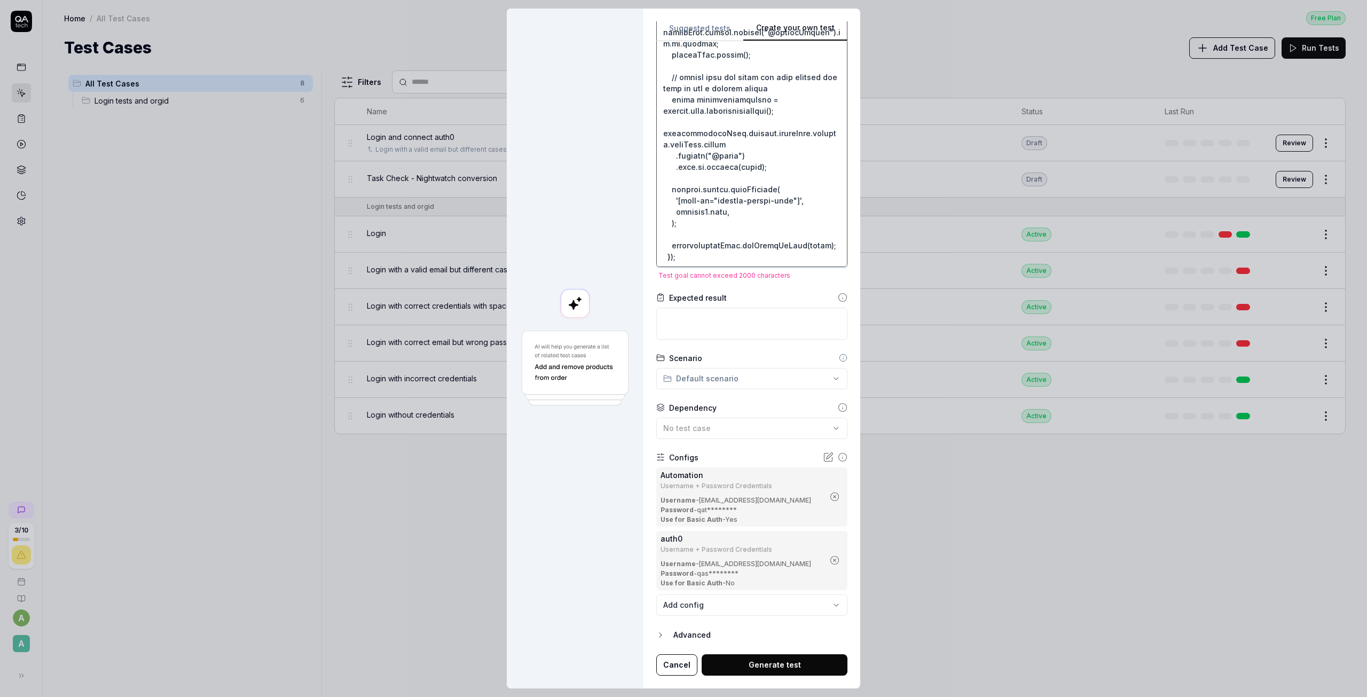
click at [718, 250] on textarea at bounding box center [751, 127] width 191 height 279
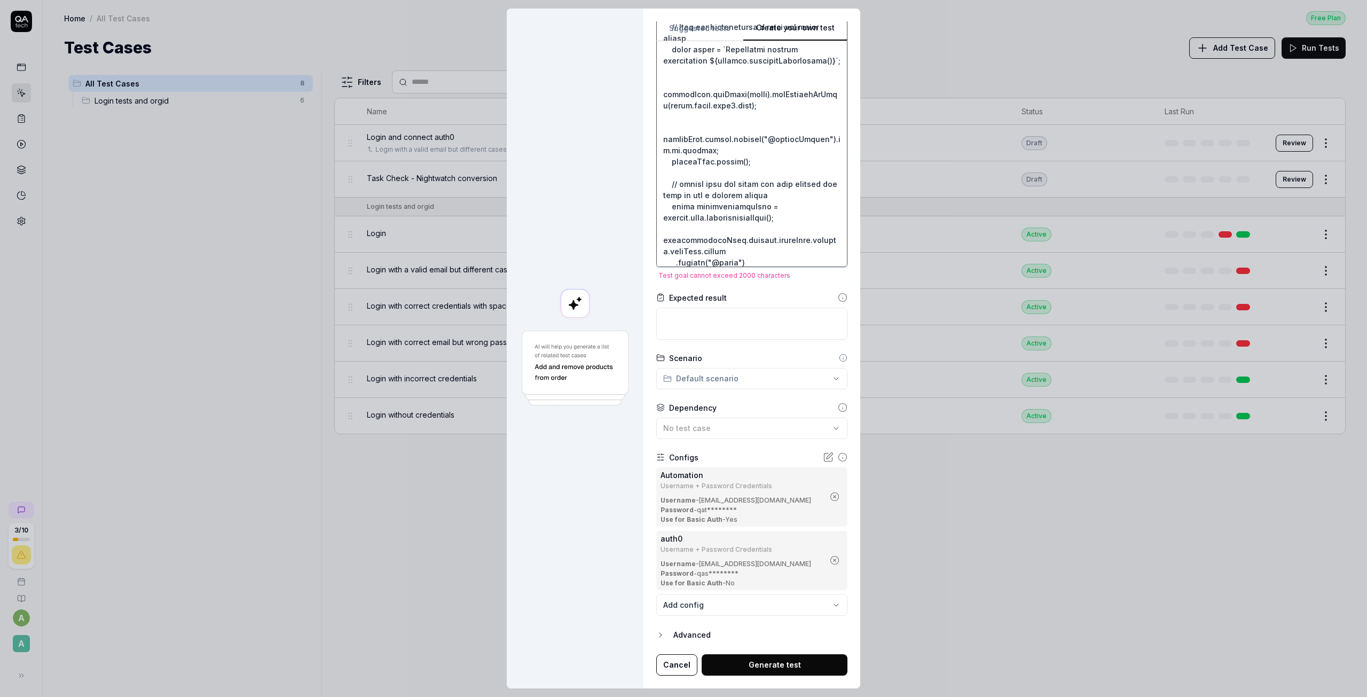
scroll to position [1006, 0]
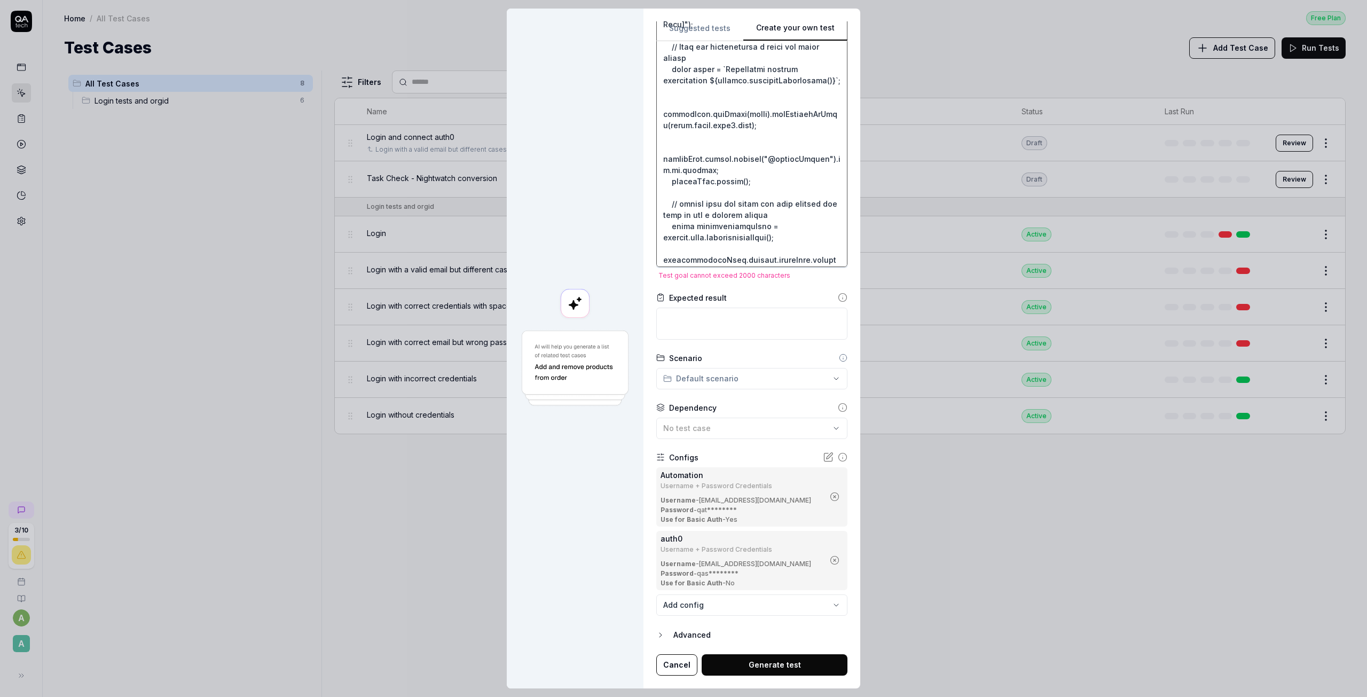
drag, startPoint x: 718, startPoint y: 250, endPoint x: 603, endPoint y: 138, distance: 160.4
click at [603, 138] on div "**********" at bounding box center [683, 349] width 353 height 680
click at [731, 117] on textarea at bounding box center [751, 127] width 191 height 279
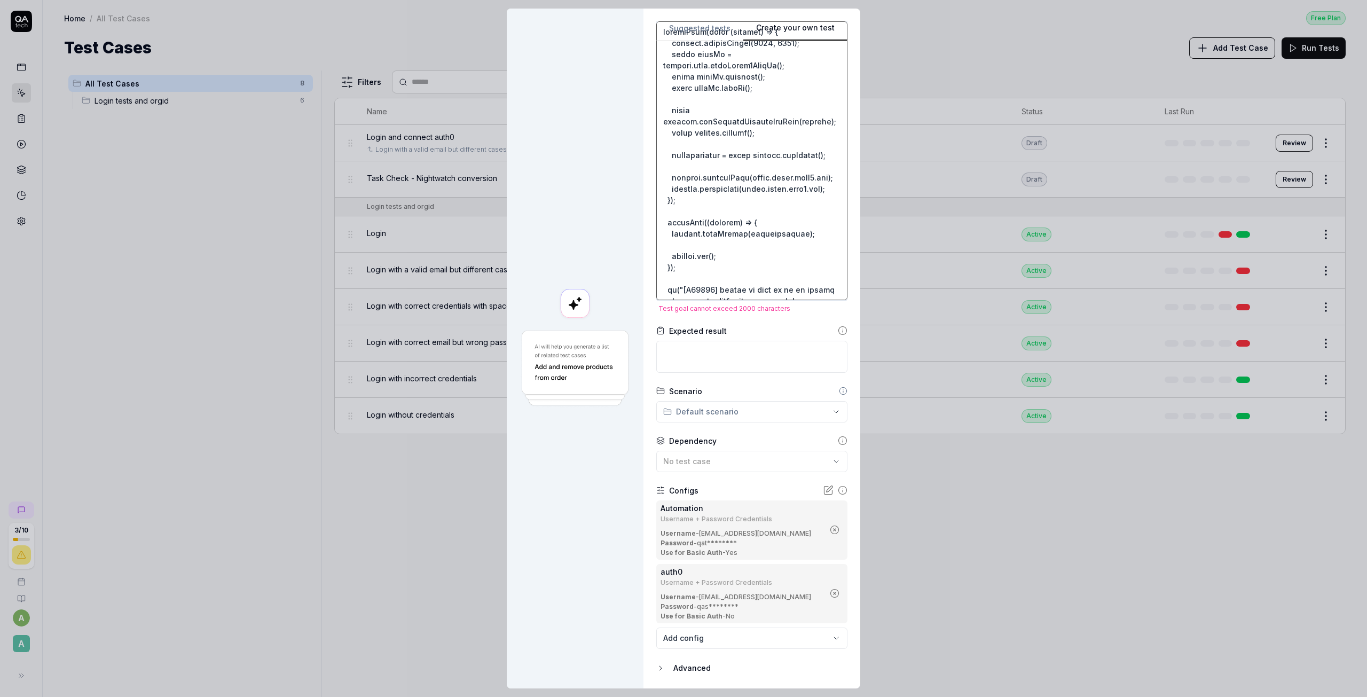
scroll to position [0, 0]
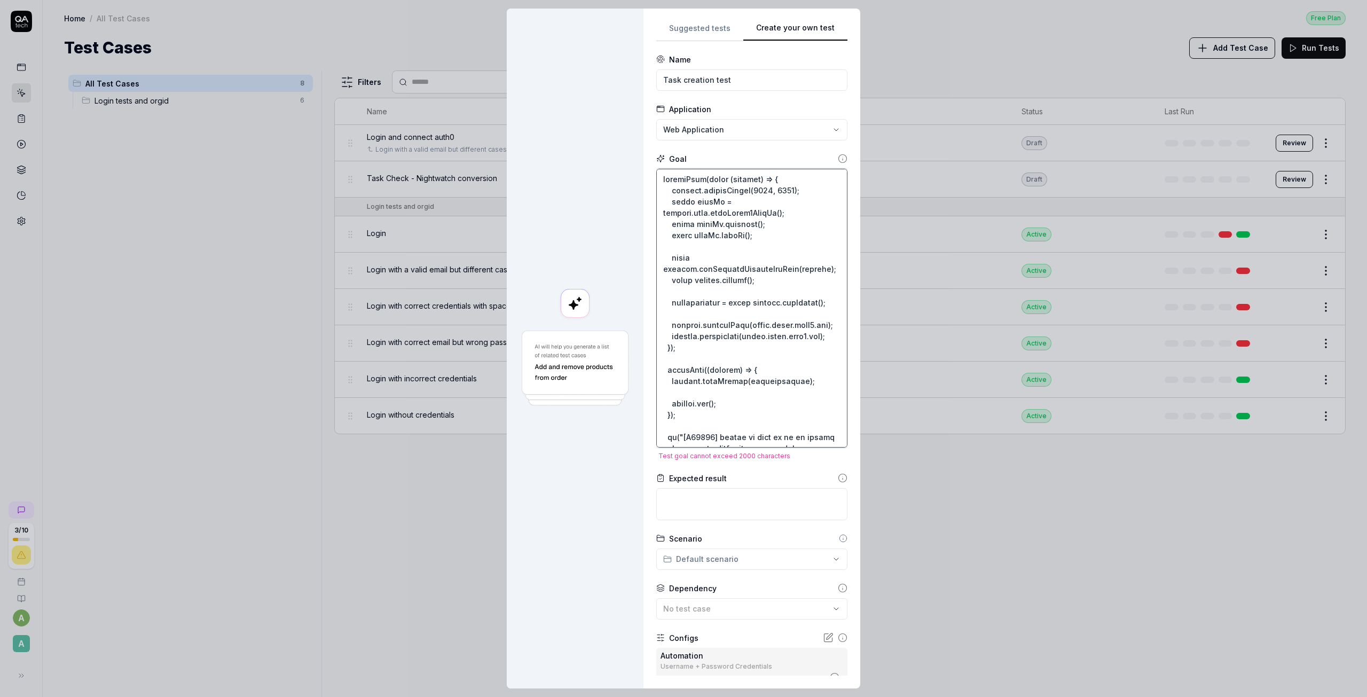
drag, startPoint x: 793, startPoint y: 106, endPoint x: 361, endPoint y: -115, distance: 485.6
click at [361, 0] on html "3 / 10 a A Home / All Test Cases Free Plan Home / All Test Cases Free Plan Test…" at bounding box center [683, 348] width 1367 height 697
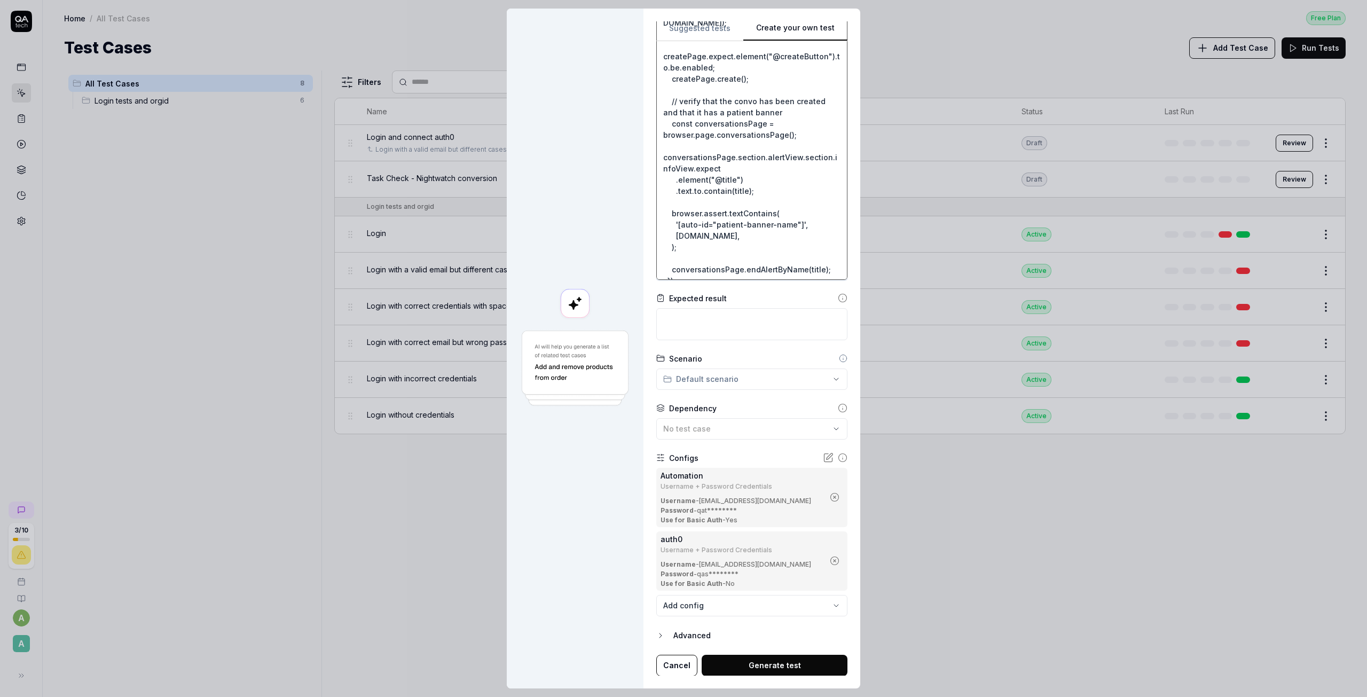
scroll to position [170, 0]
click at [728, 418] on button "No test case" at bounding box center [751, 427] width 191 height 21
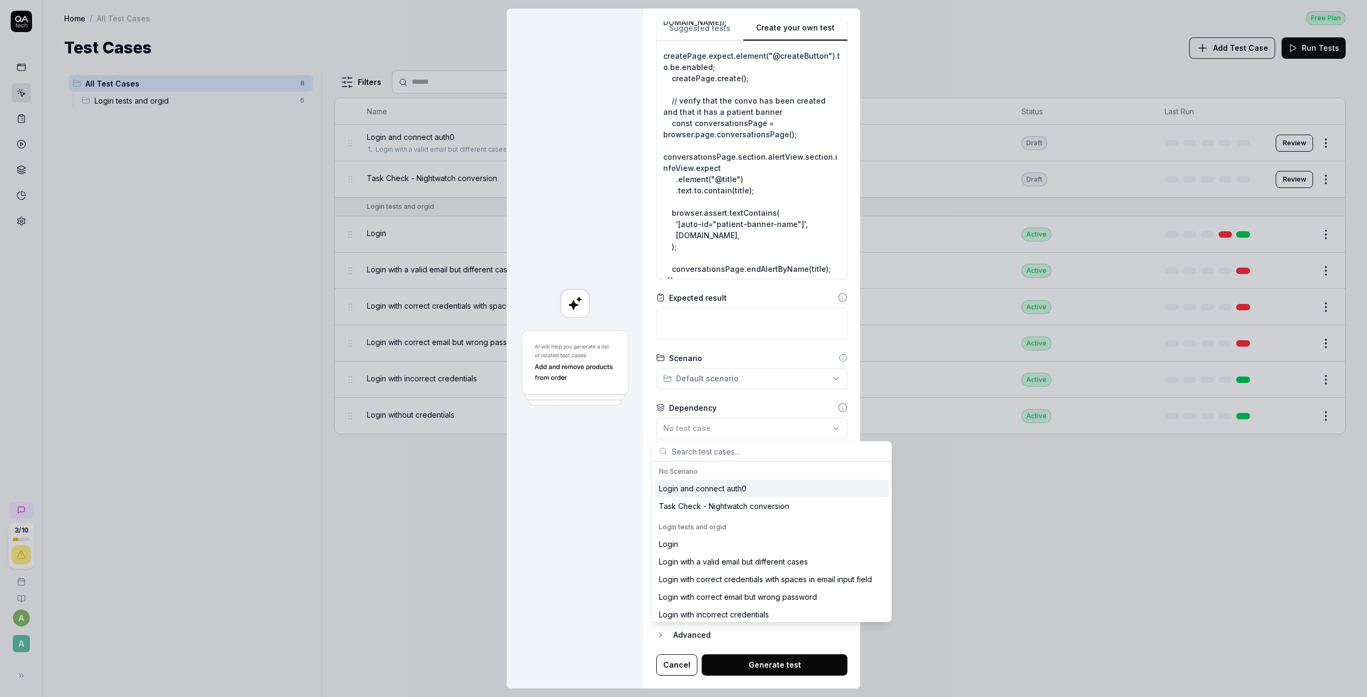
scroll to position [168, 0]
click at [748, 508] on div "Task Check - Nightwatch conversion" at bounding box center [724, 505] width 130 height 11
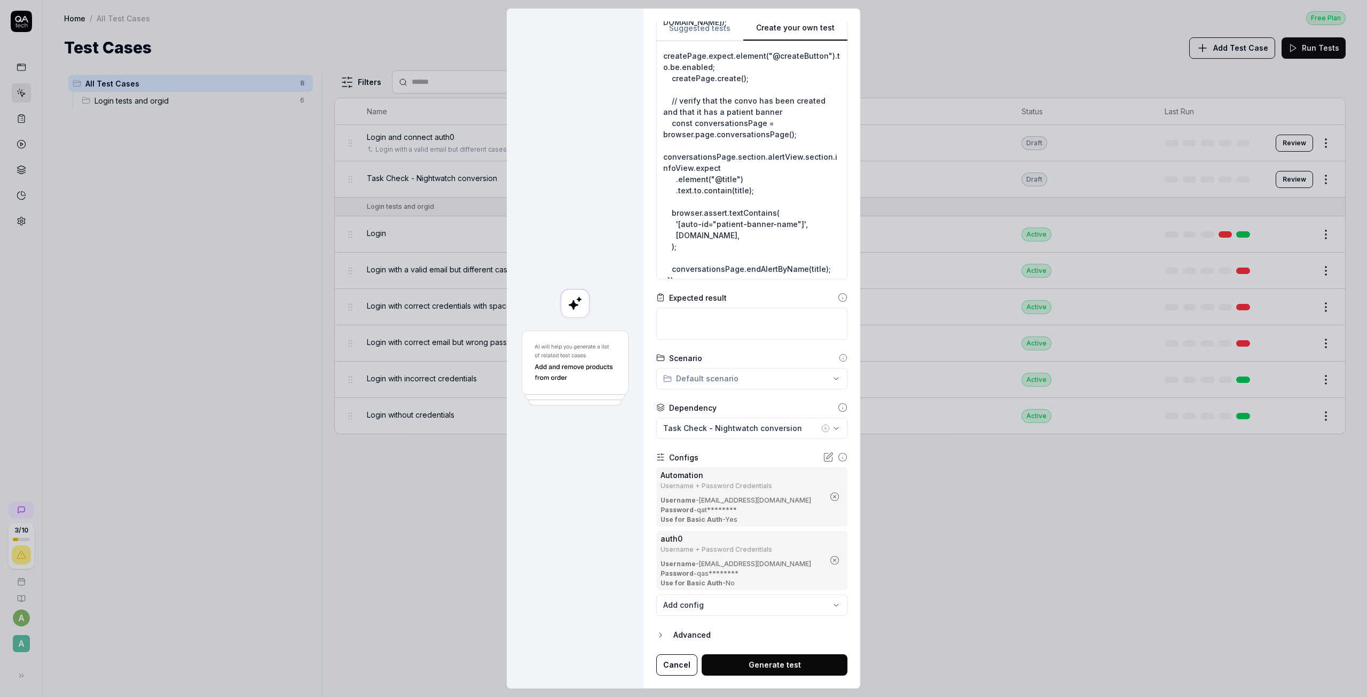
click at [749, 667] on button "Generate test" at bounding box center [774, 664] width 146 height 21
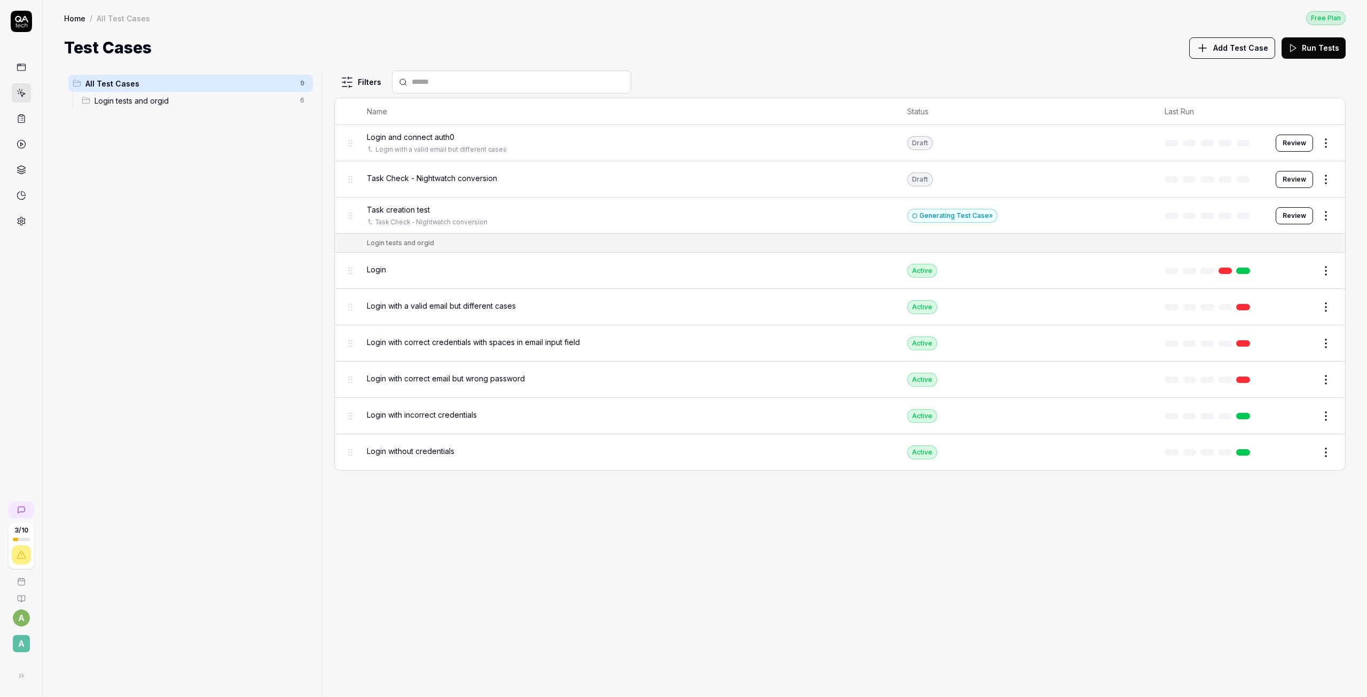
click at [1291, 216] on button "Review" at bounding box center [1293, 215] width 37 height 17
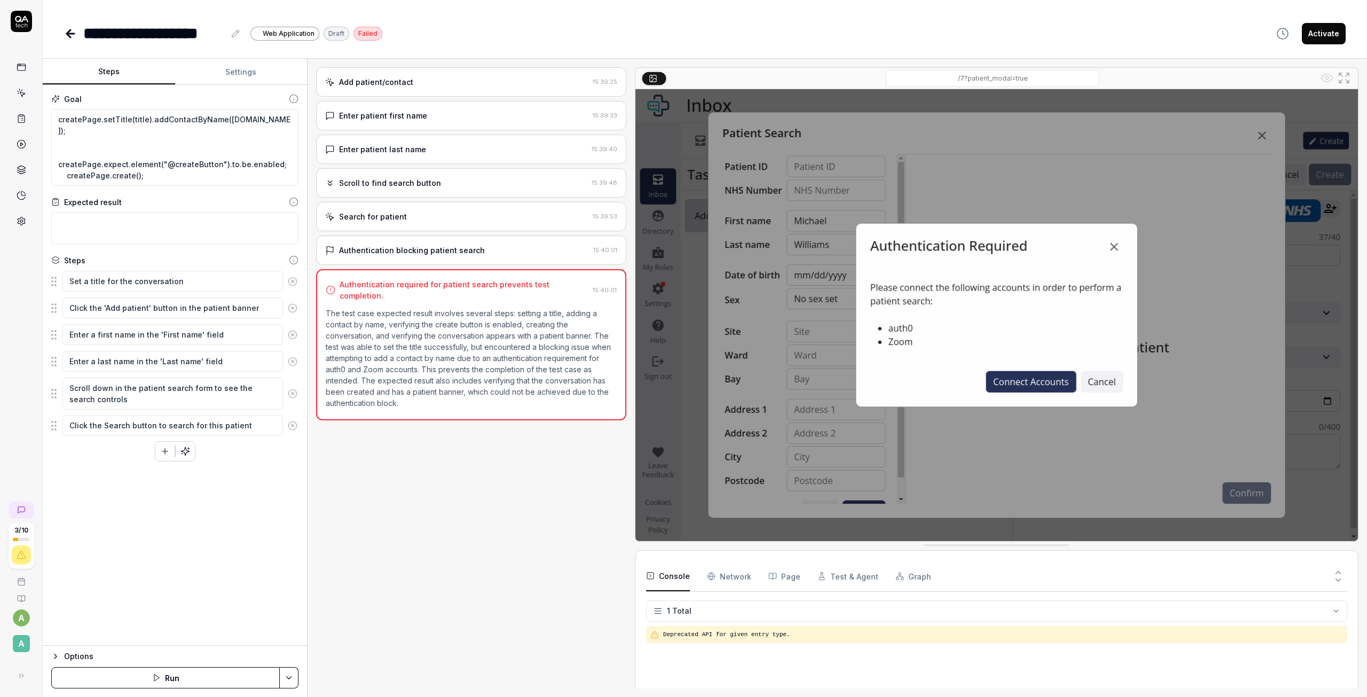
click at [408, 253] on div "Authentication blocking patient search" at bounding box center [412, 249] width 146 height 11
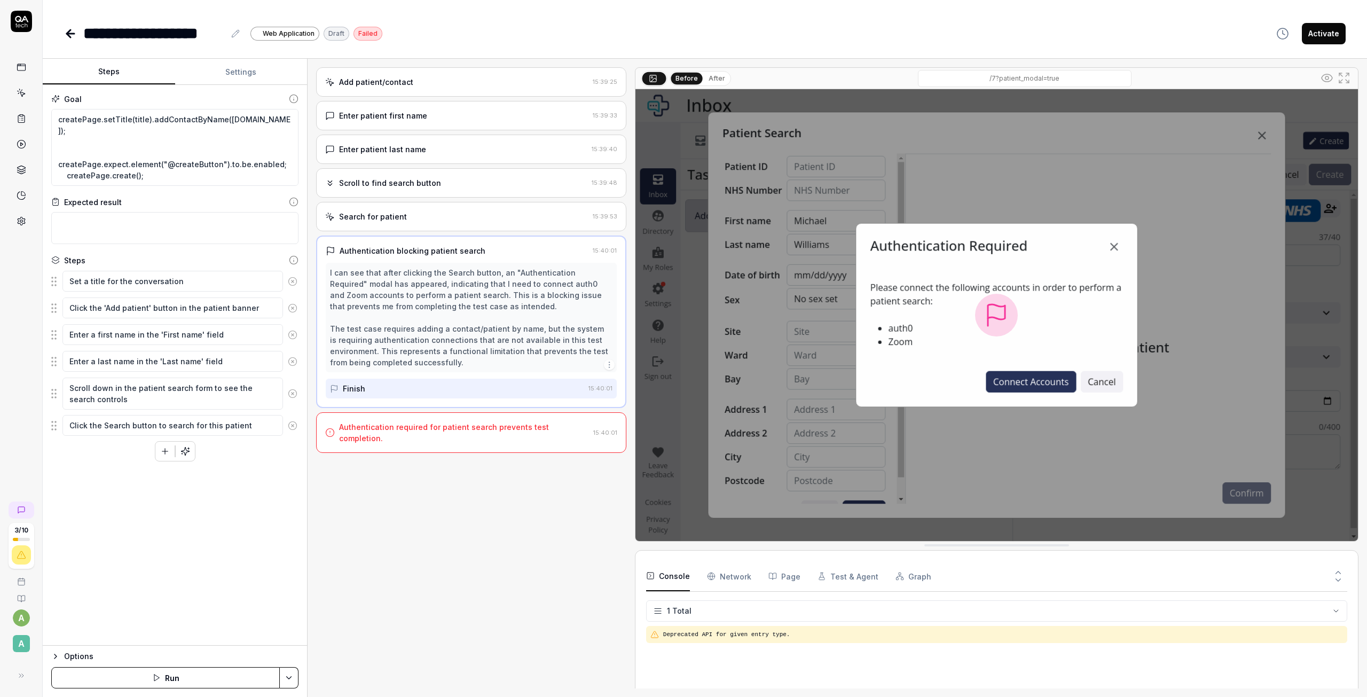
click at [391, 271] on div "I can see that after clicking the Search button, an "Authentication Required" m…" at bounding box center [471, 317] width 282 height 101
click at [156, 396] on textarea "Scroll down in the patient search form to see the search controls" at bounding box center [172, 393] width 220 height 32
click at [118, 426] on textarea "Click the Search button to search for this patient" at bounding box center [172, 425] width 220 height 21
click at [186, 389] on textarea "Scroll down in the patient search form to see the search controls" at bounding box center [172, 393] width 220 height 32
click at [171, 335] on textarea "Enter a first name in the 'First name' field" at bounding box center [172, 334] width 220 height 21
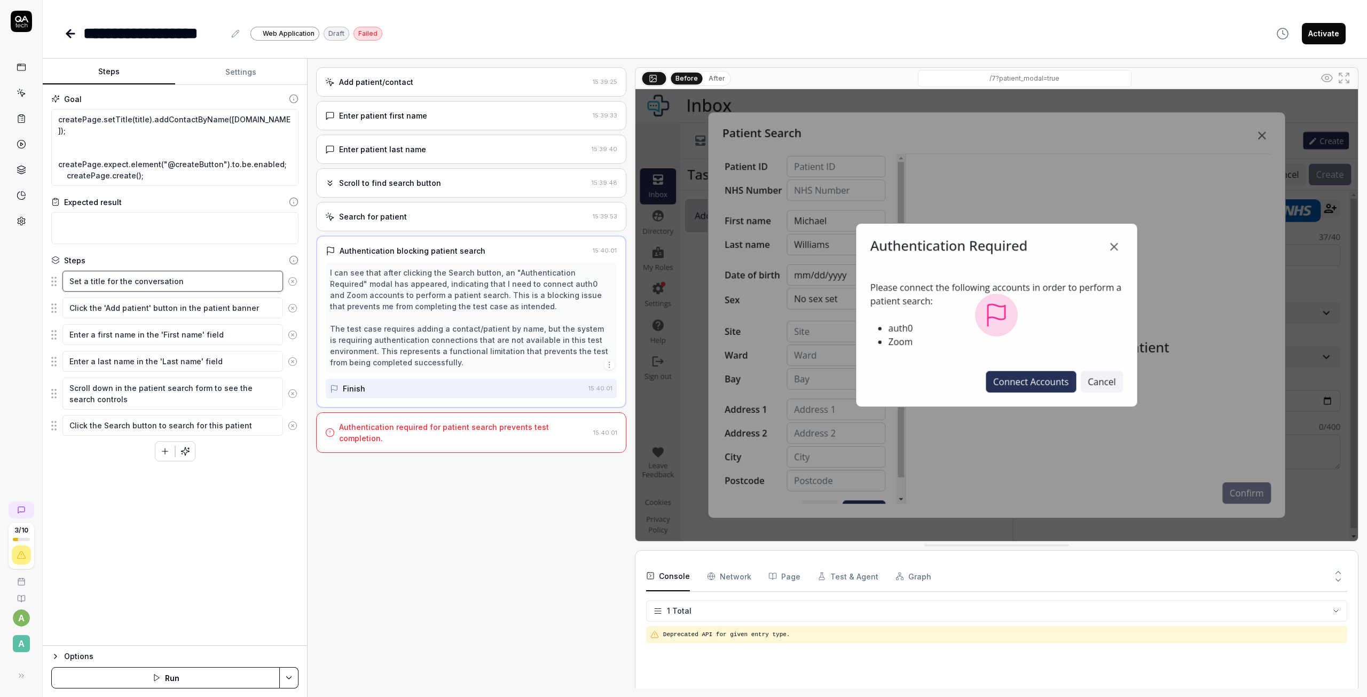
click at [165, 285] on textarea "Set a title for the conversation" at bounding box center [172, 281] width 220 height 21
click at [373, 172] on div "Scroll to find search button 15:39:48" at bounding box center [471, 182] width 310 height 29
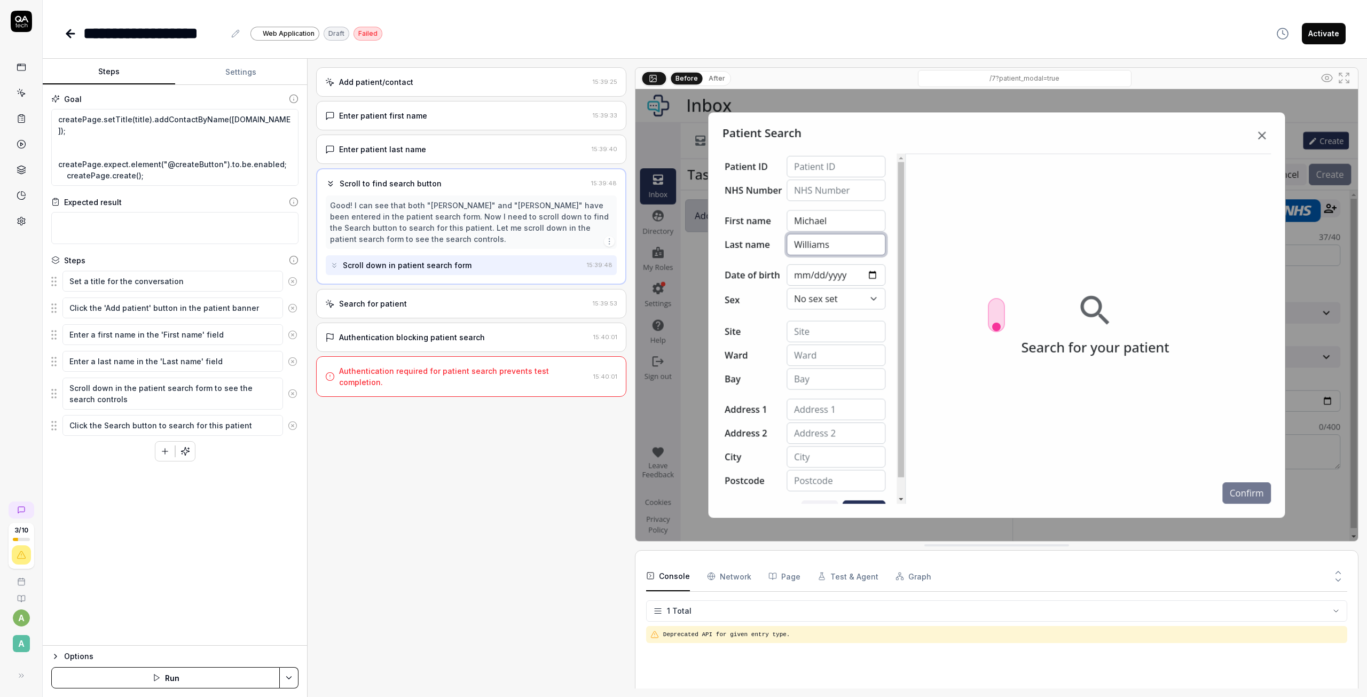
click at [383, 298] on div "Search for patient" at bounding box center [373, 303] width 68 height 11
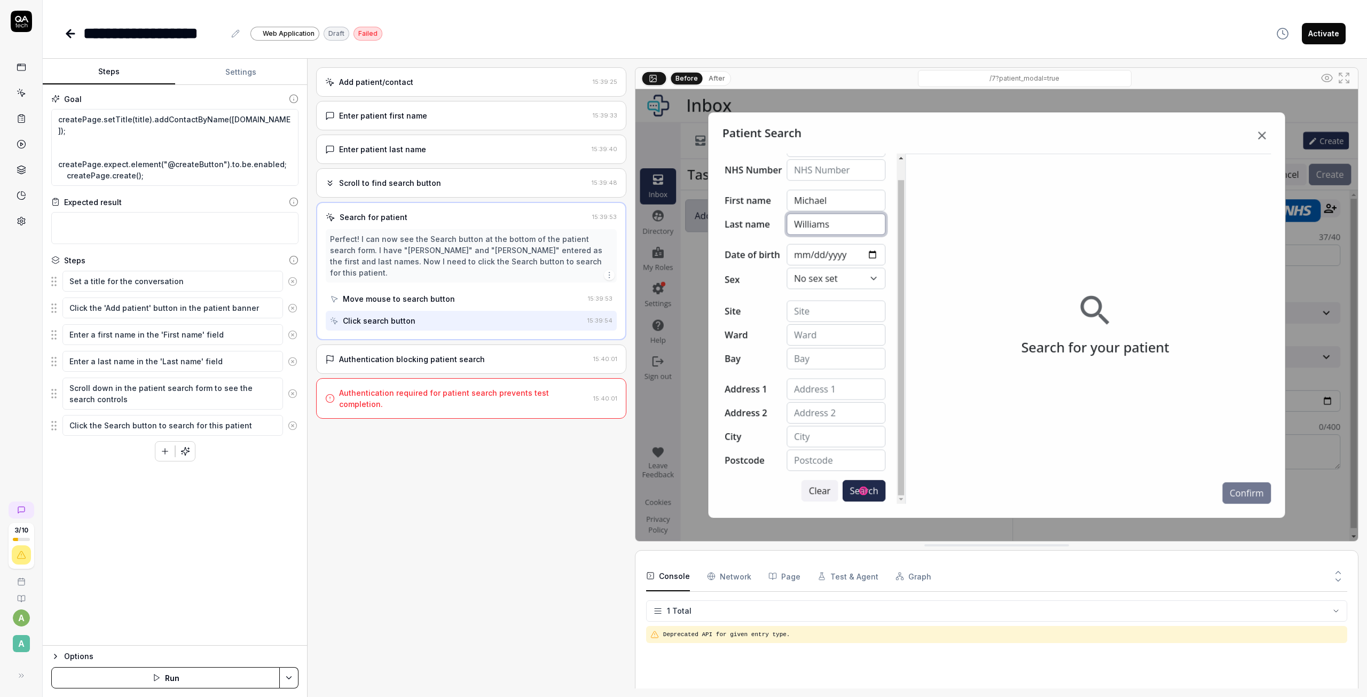
click at [373, 353] on div "Authentication blocking patient search" at bounding box center [412, 358] width 146 height 11
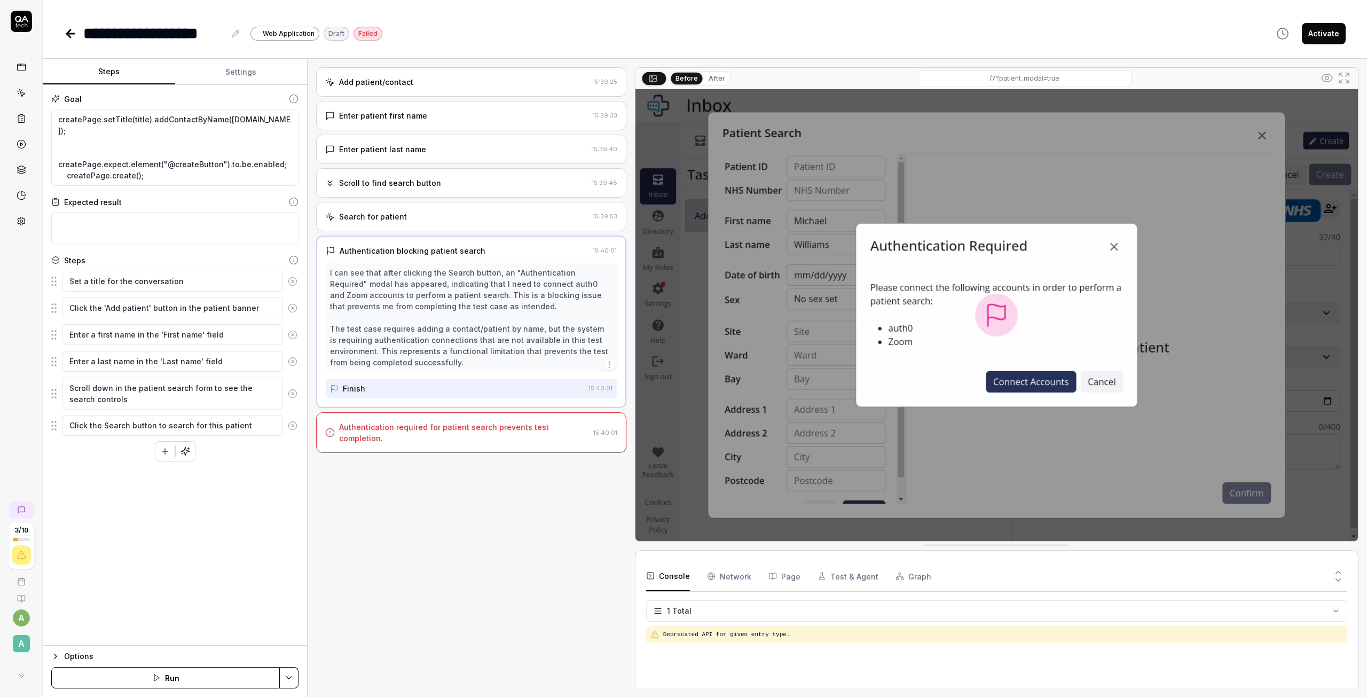
click at [419, 390] on div "Finish" at bounding box center [457, 388] width 254 height 20
click at [531, 365] on div "I can see that after clicking the Search button, an "Authentication Required" m…" at bounding box center [471, 317] width 282 height 101
click at [610, 362] on icon "button" at bounding box center [609, 364] width 9 height 9
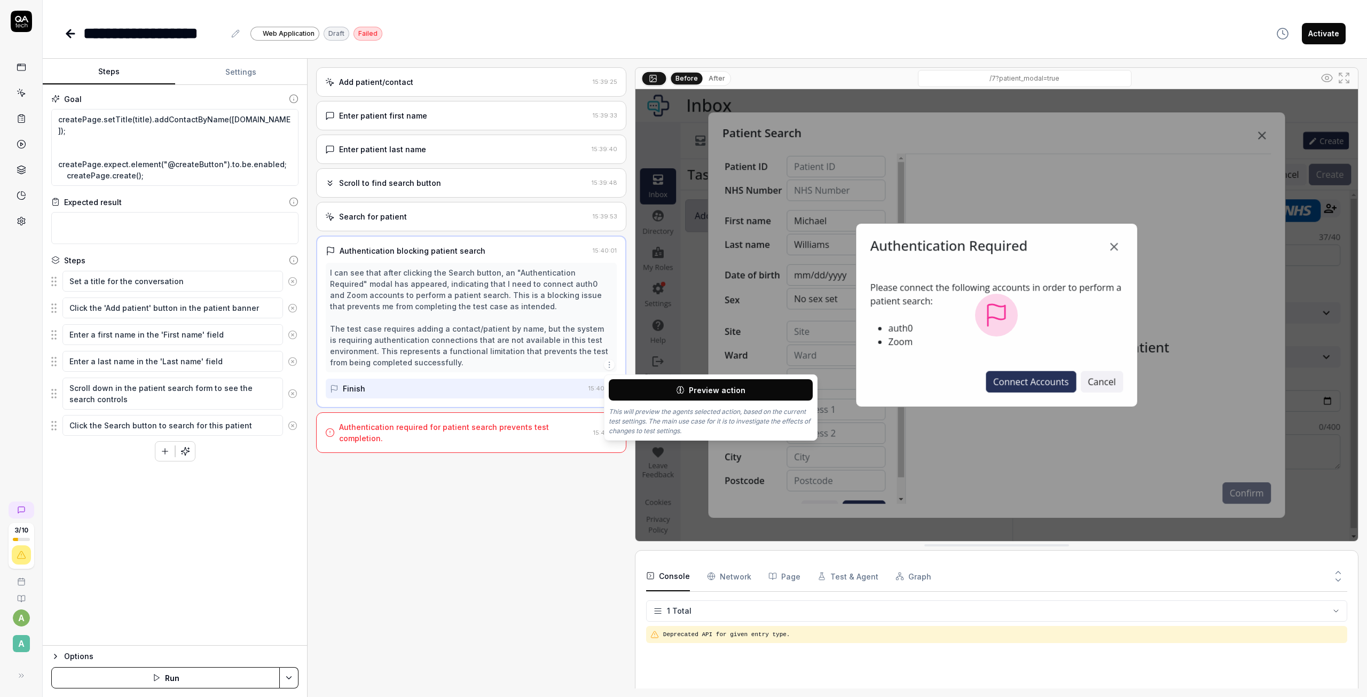
click at [341, 366] on div "I can see that after clicking the Search button, an "Authentication Required" m…" at bounding box center [471, 317] width 282 height 101
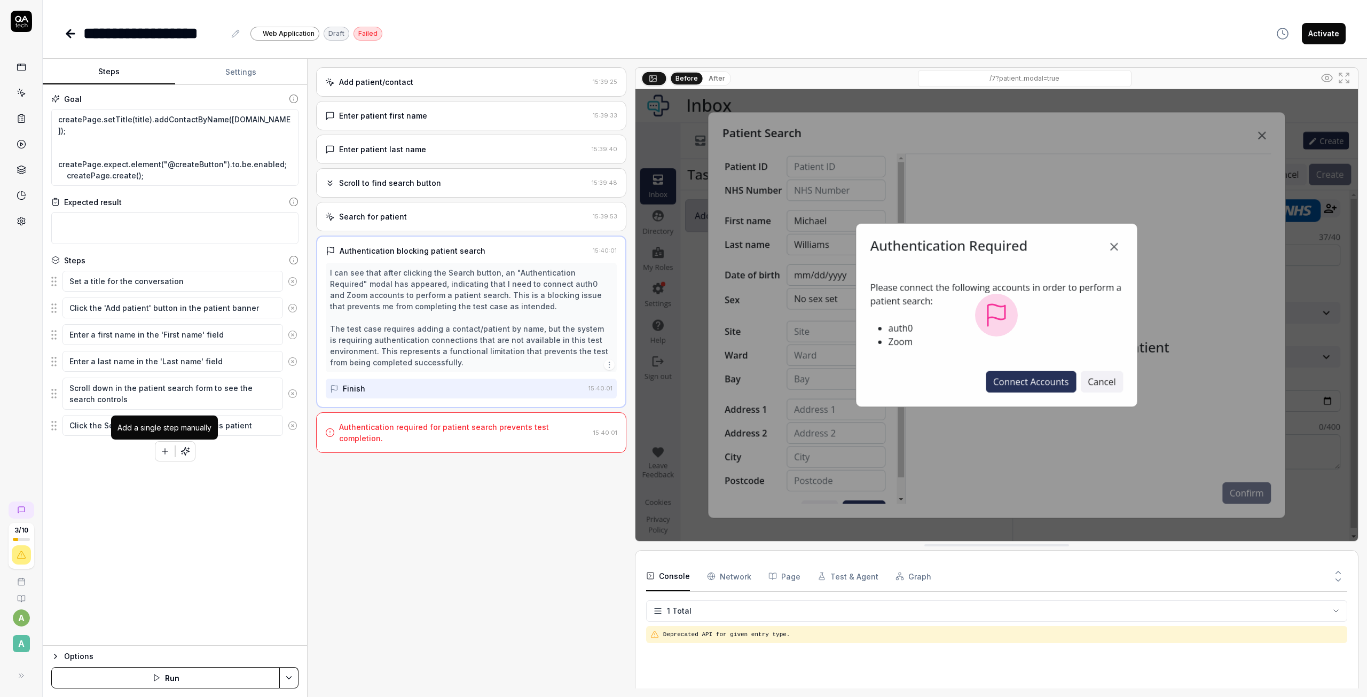
click at [168, 454] on icon "button" at bounding box center [165, 451] width 10 height 10
click at [167, 435] on div "Click the Search button to search for this patient" at bounding box center [174, 425] width 247 height 22
click at [201, 683] on button "Save & Run" at bounding box center [165, 677] width 228 height 21
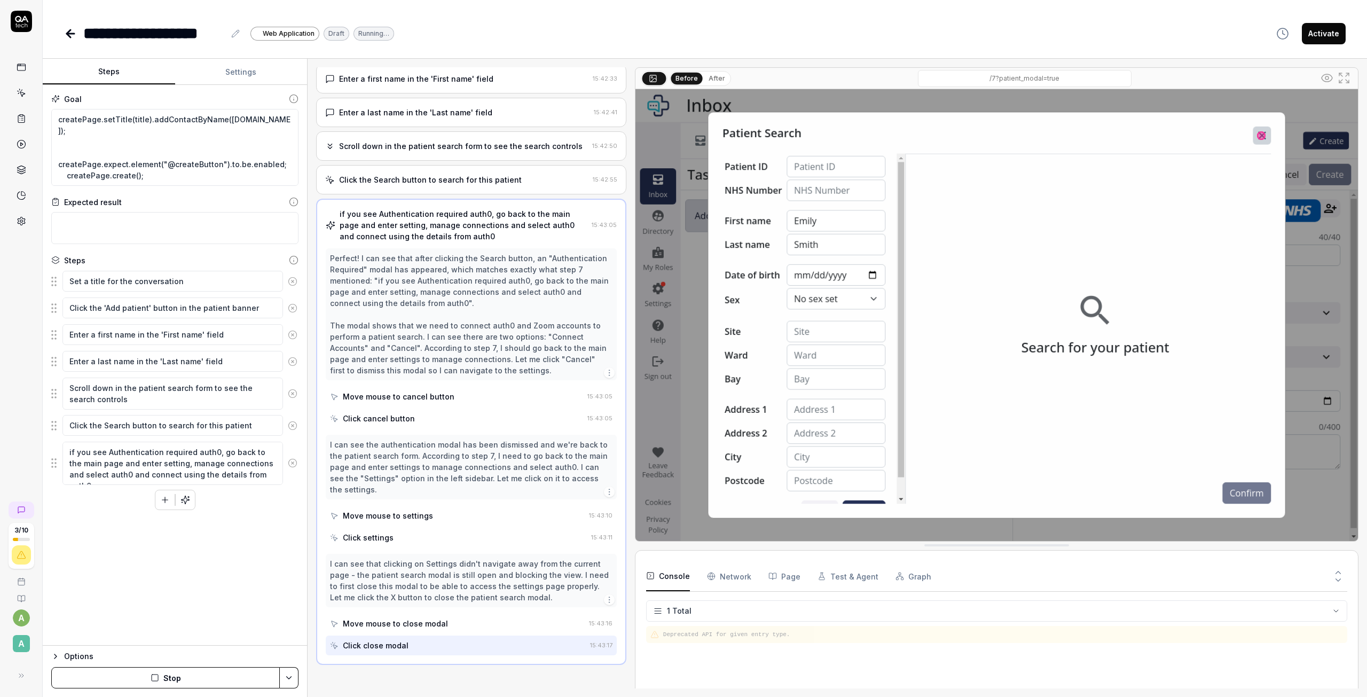
scroll to position [120, 0]
drag, startPoint x: 215, startPoint y: 453, endPoint x: 224, endPoint y: 456, distance: 9.1
click at [215, 453] on textarea "if you see Authentication required auth0, go back to the main page and enter se…" at bounding box center [172, 462] width 220 height 43
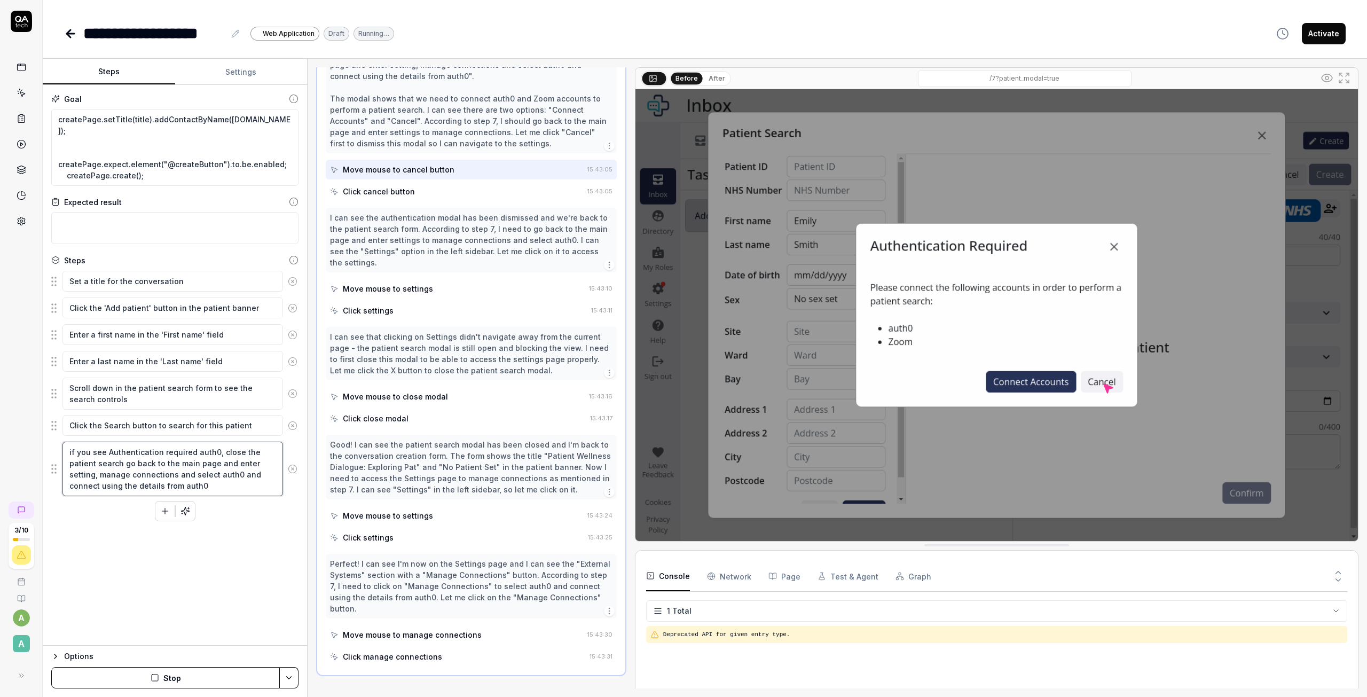
scroll to position [346, 0]
click at [232, 678] on button "Stop" at bounding box center [165, 677] width 228 height 21
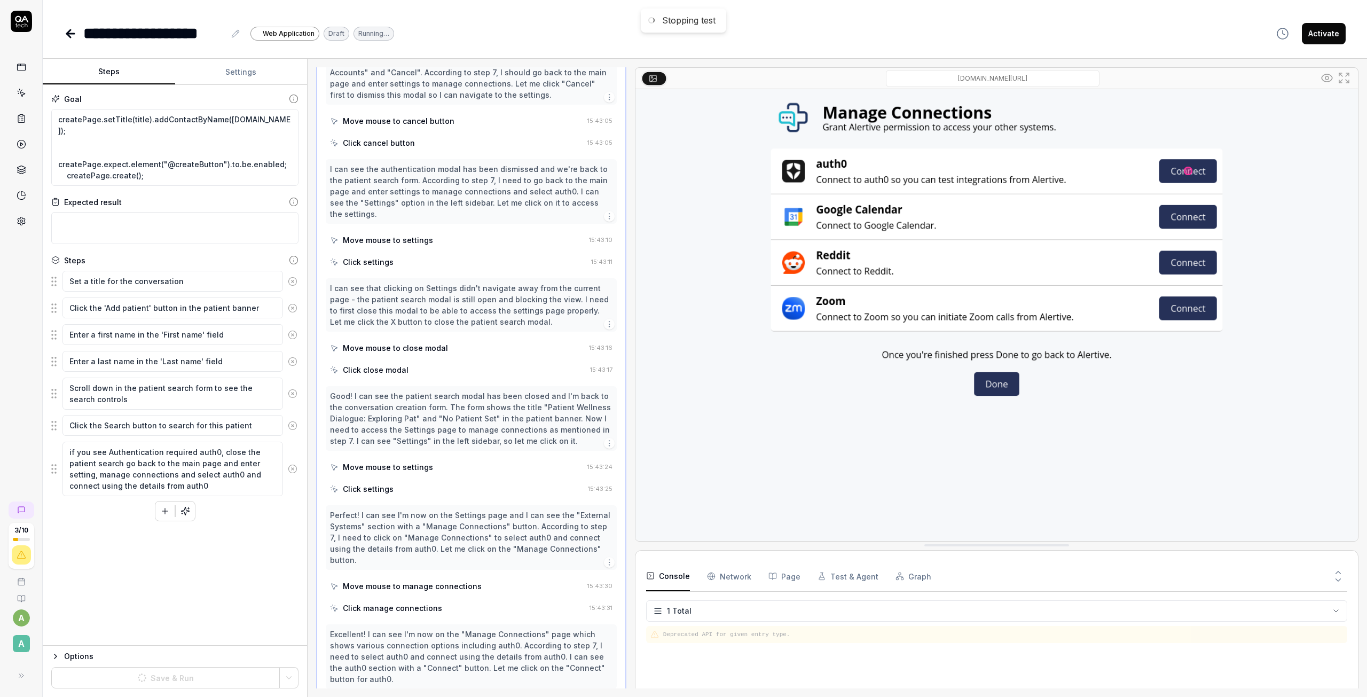
scroll to position [431, 0]
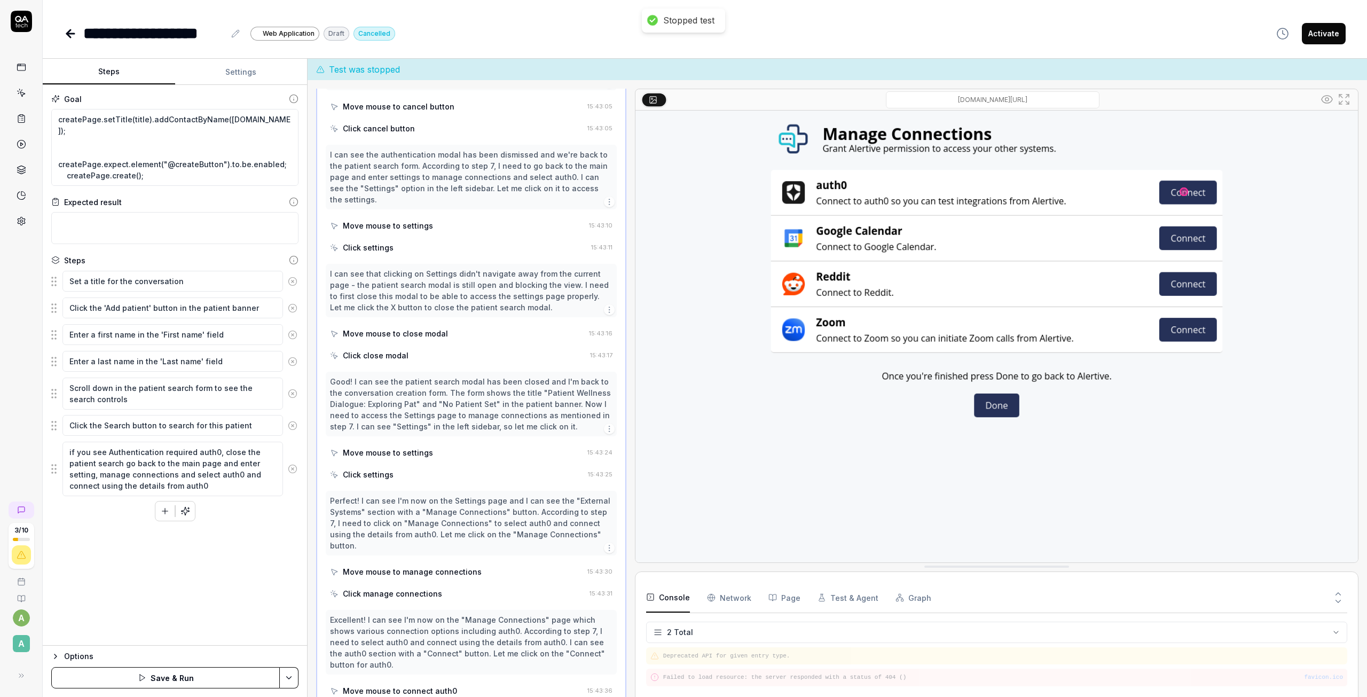
click at [210, 675] on button "Save & Run" at bounding box center [165, 677] width 228 height 21
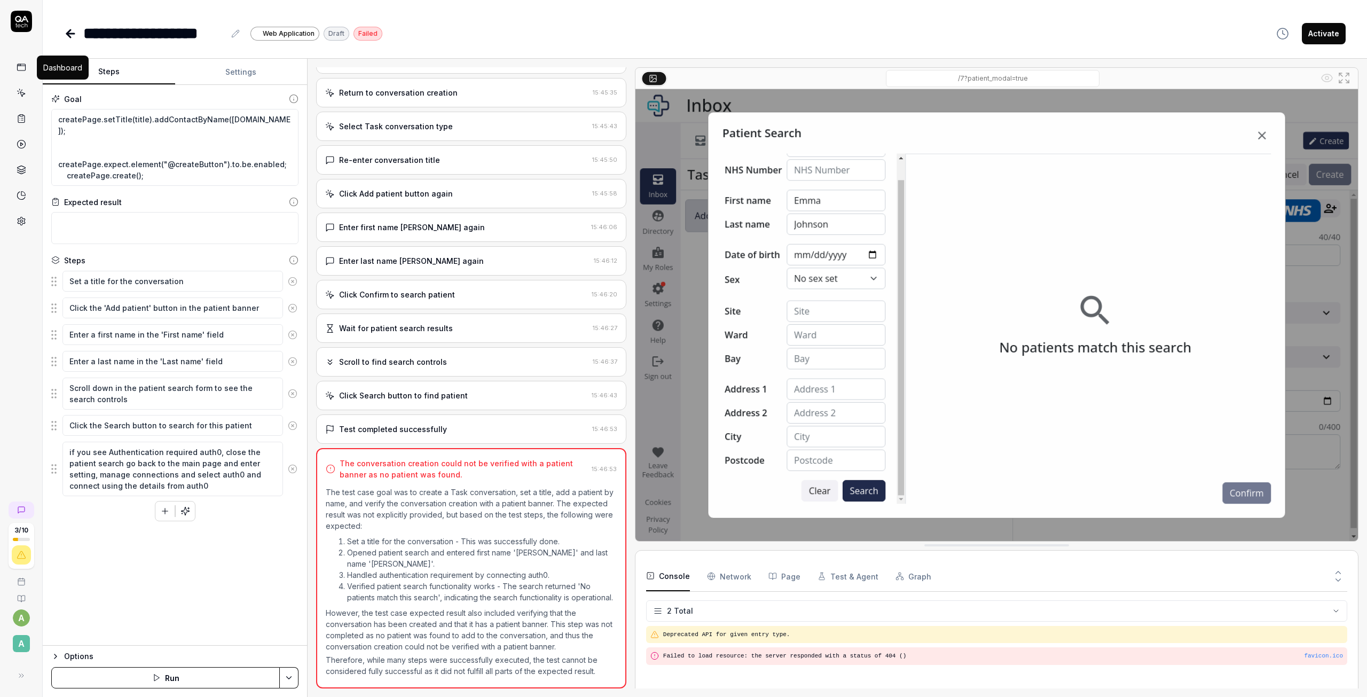
click at [23, 69] on icon at bounding box center [22, 67] width 10 height 10
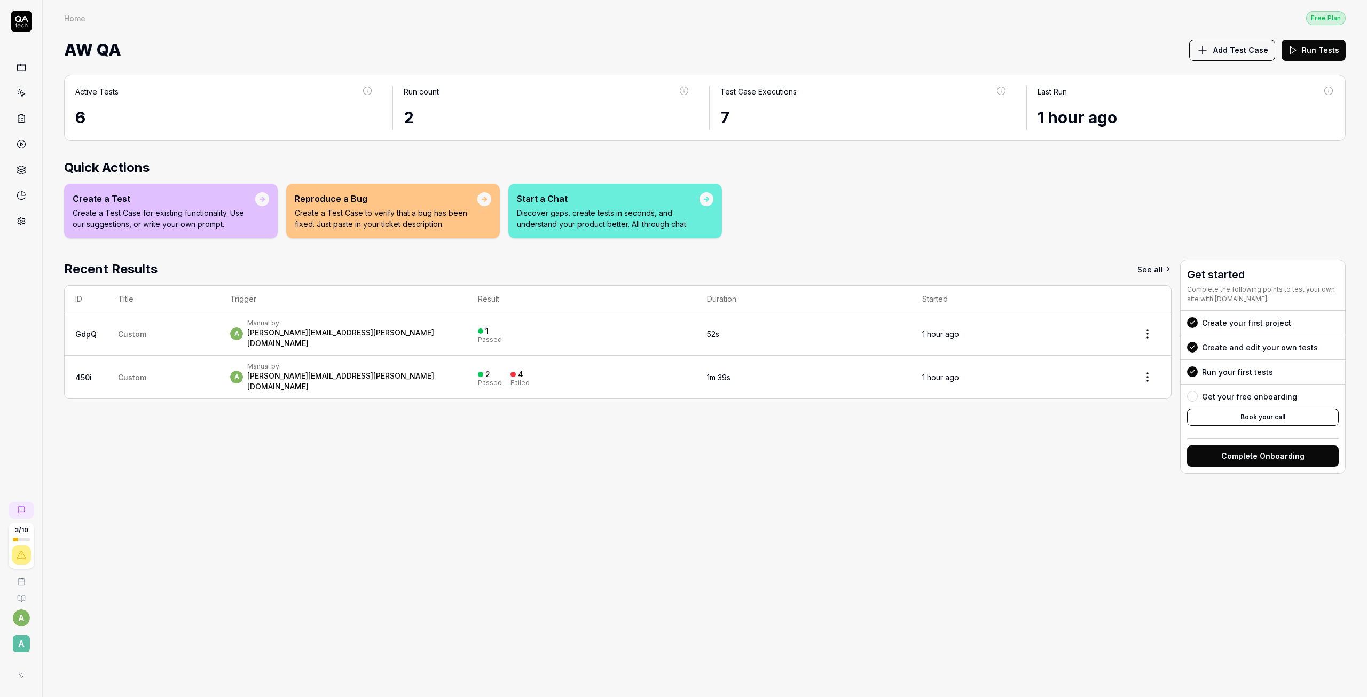
click at [396, 362] on div "a Manual by allan.mcpeake@alertive.co.uk" at bounding box center [343, 377] width 226 height 30
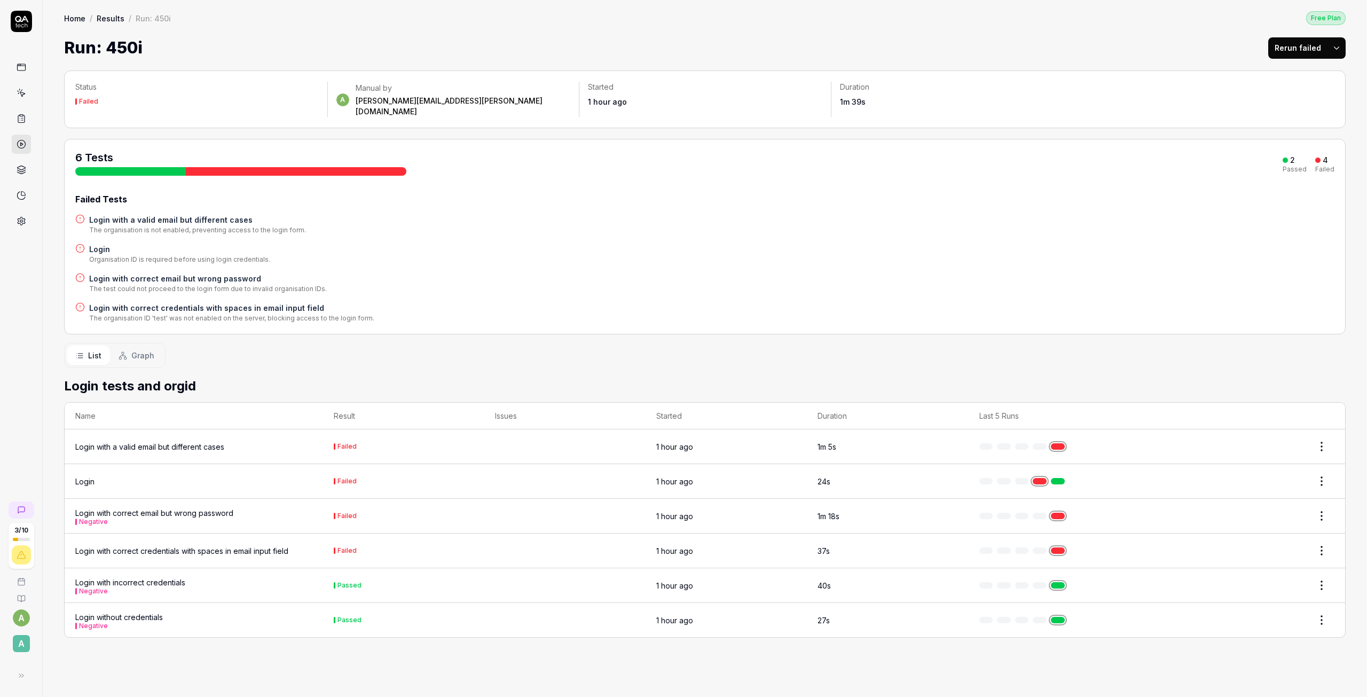
click at [187, 442] on div "Login with a valid email but different cases" at bounding box center [149, 446] width 149 height 11
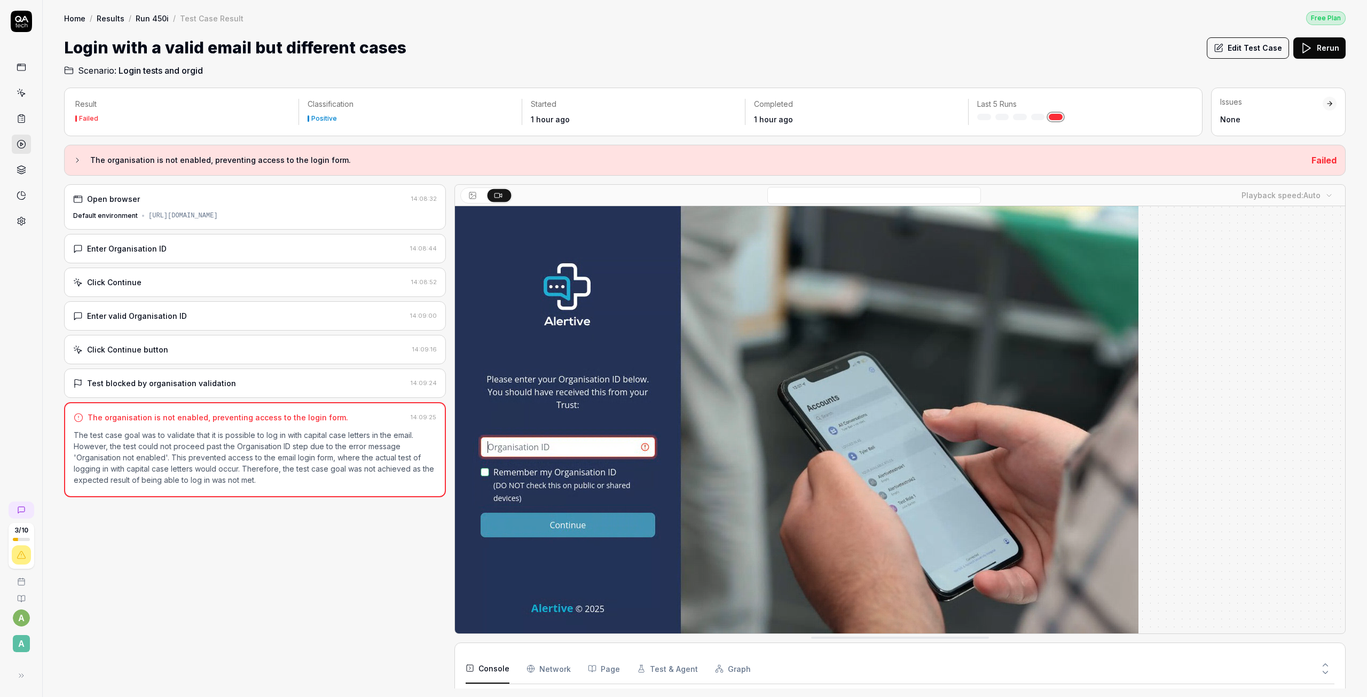
click at [1237, 51] on button "Edit Test Case" at bounding box center [1247, 47] width 82 height 21
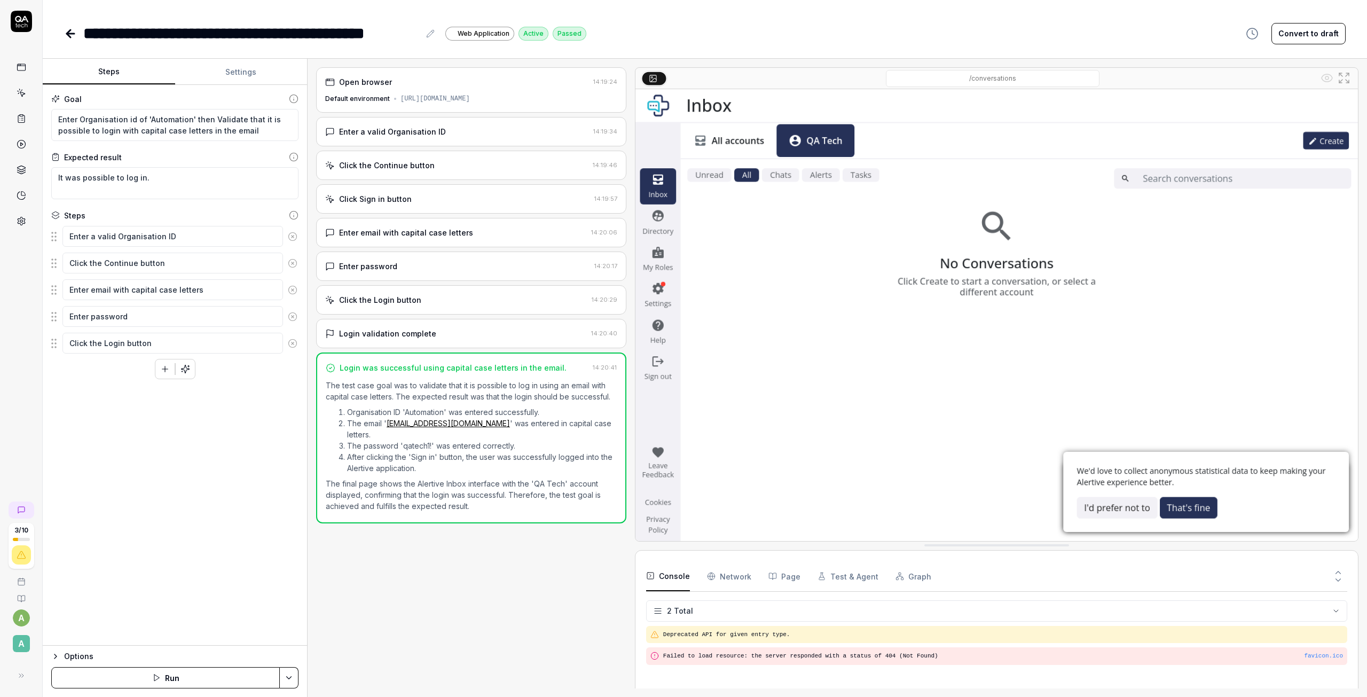
click at [183, 679] on button "Run" at bounding box center [165, 677] width 228 height 21
click at [54, 655] on icon "button" at bounding box center [55, 656] width 9 height 9
click at [275, 604] on html "**********" at bounding box center [683, 348] width 1367 height 697
click at [156, 523] on html "**********" at bounding box center [683, 348] width 1367 height 697
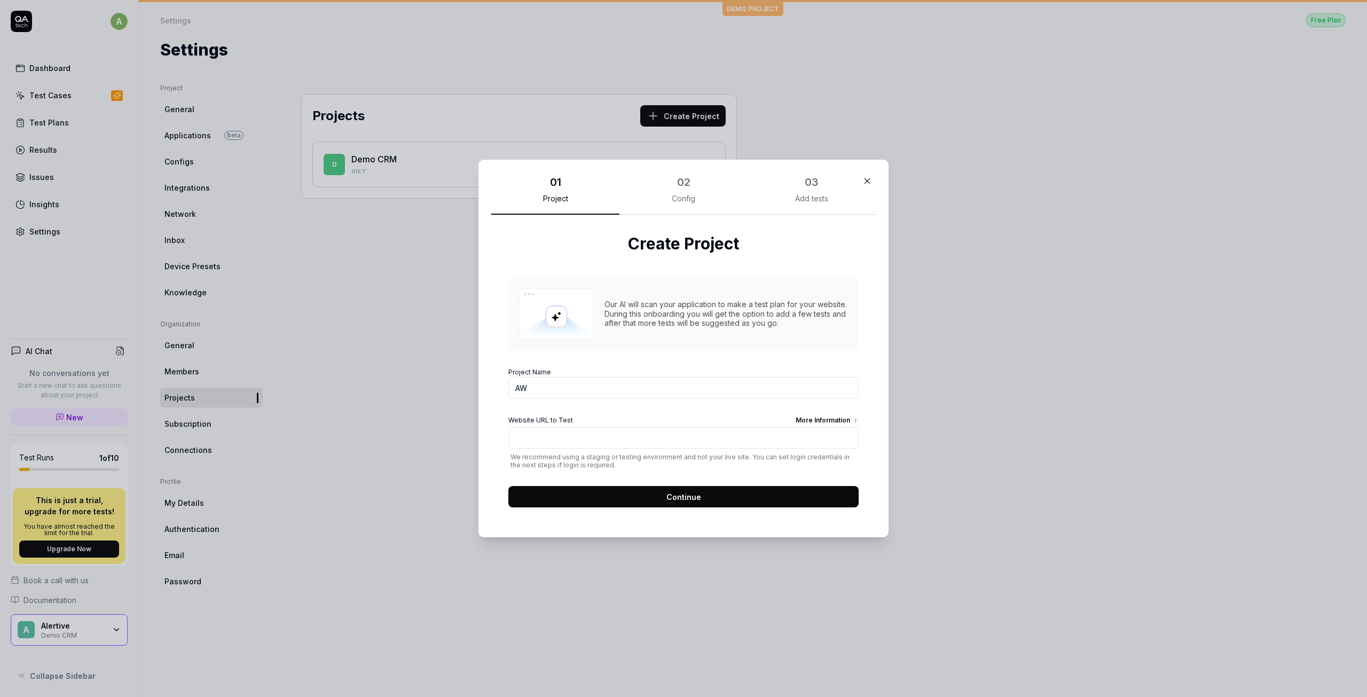
type input "AW"
click at [686, 432] on input "Website URL to Test More Information" at bounding box center [683, 437] width 350 height 21
click at [605, 440] on input "Website URL to Test More Information" at bounding box center [683, 437] width 350 height 21
paste input "[URL][DOMAIN_NAME]"
type input "[URL][DOMAIN_NAME]"
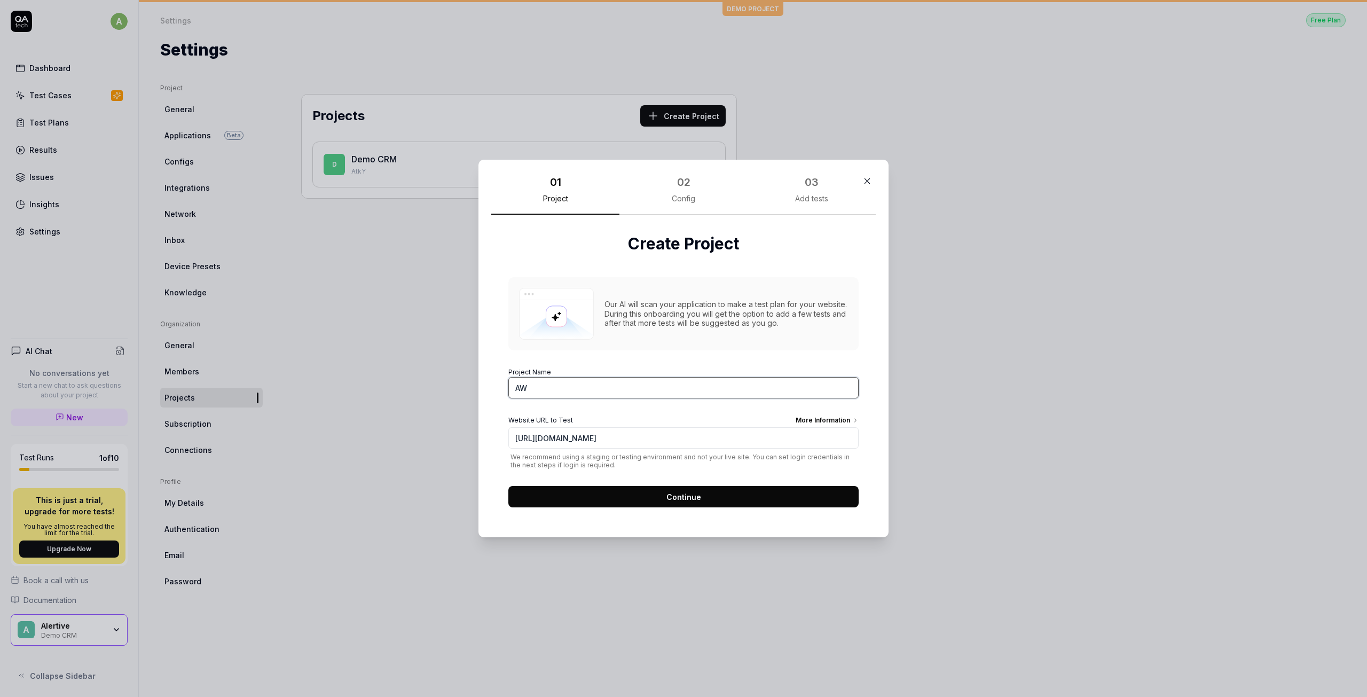
click at [535, 390] on input "AW" at bounding box center [683, 387] width 350 height 21
click at [541, 378] on input "AW" at bounding box center [683, 387] width 350 height 21
click at [548, 391] on input "AW" at bounding box center [683, 387] width 350 height 21
click at [548, 397] on input "AW" at bounding box center [683, 387] width 350 height 21
type input "AW QA"
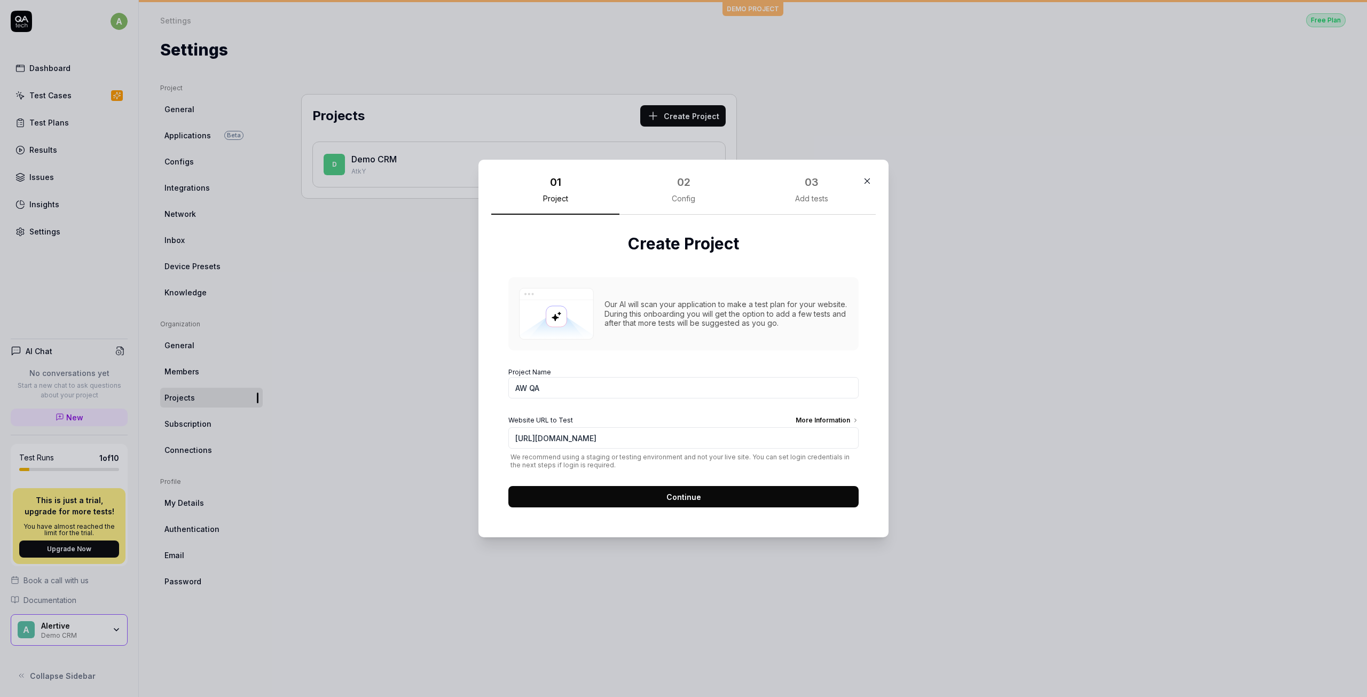
click at [650, 492] on button "Continue" at bounding box center [683, 496] width 350 height 21
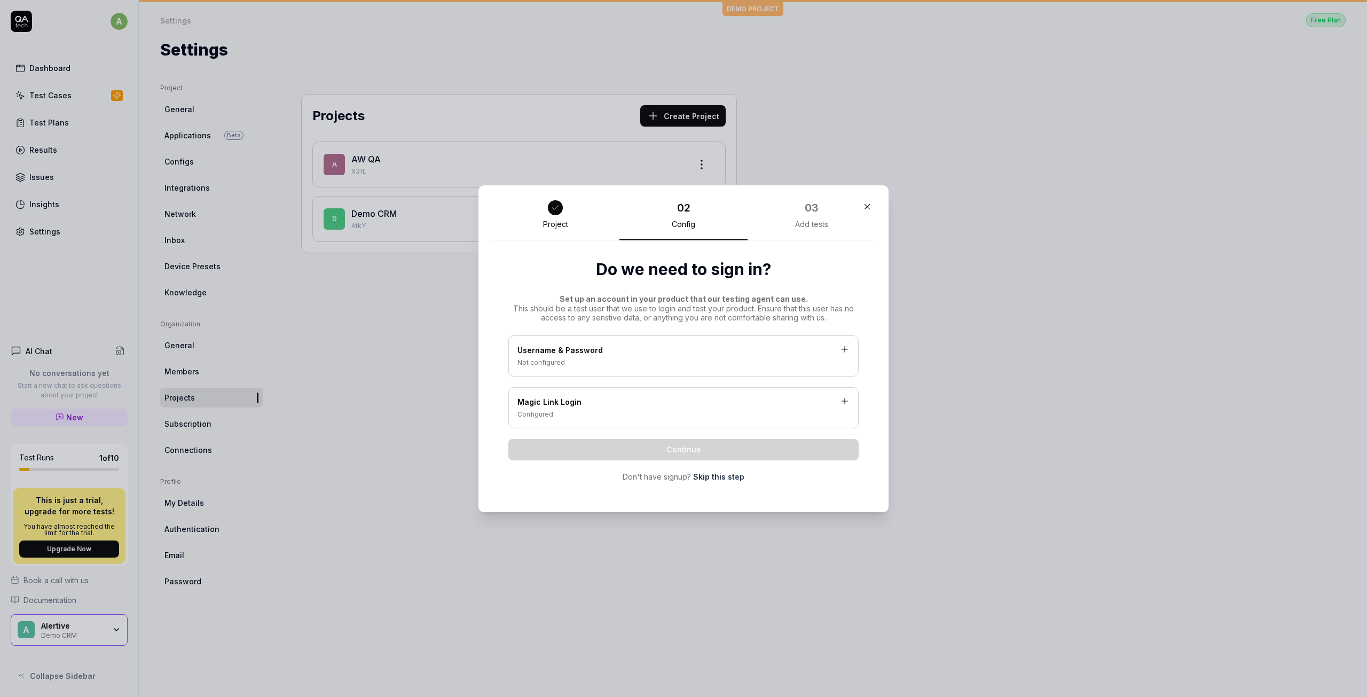
click at [842, 349] on icon at bounding box center [845, 349] width 6 height 0
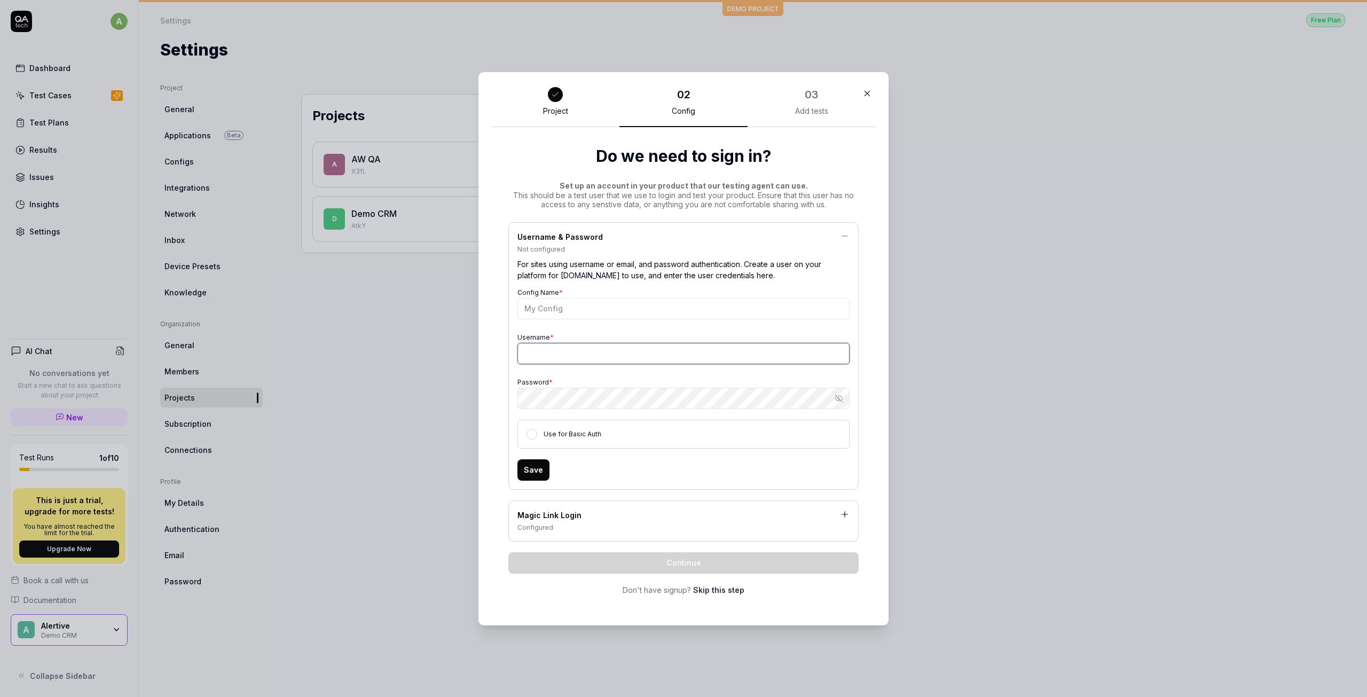
type input "[PERSON_NAME][EMAIL_ADDRESS][PERSON_NAME][DOMAIN_NAME]"
drag, startPoint x: 688, startPoint y: 350, endPoint x: 424, endPoint y: 358, distance: 263.8
click at [430, 357] on div "​ Project 02 Config 03 Add tests Do we need to sign in? Set up an account in yo…" at bounding box center [683, 348] width 1367 height 697
click at [472, 403] on div "​ Project 02 Config 03 Add tests Do we need to sign in? Set up an account in yo…" at bounding box center [683, 348] width 427 height 553
click at [610, 302] on input "Config Name *" at bounding box center [683, 308] width 332 height 21
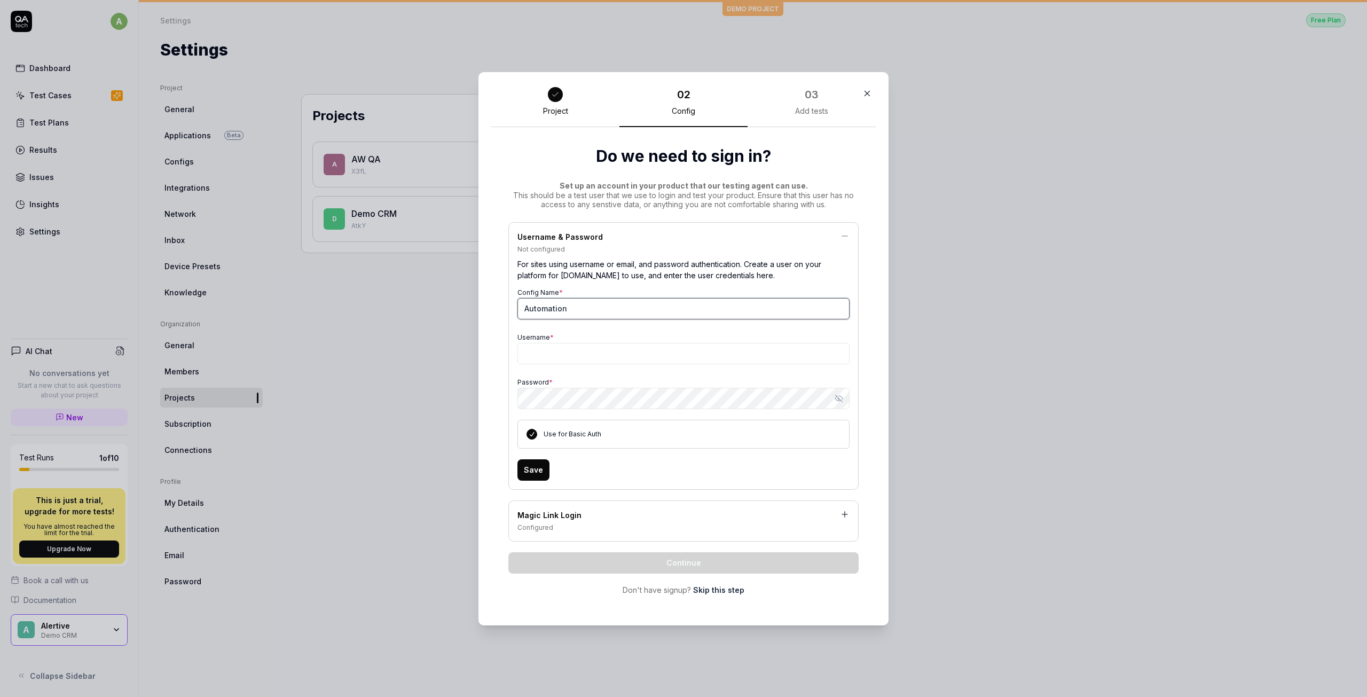
type input "Automation"
click at [610, 355] on input "Username *" at bounding box center [683, 353] width 332 height 21
type input "[EMAIL_ADDRESS][DOMAIN_NAME]"
click at [835, 393] on button "Show password" at bounding box center [838, 398] width 21 height 21
click at [533, 465] on button "Save" at bounding box center [533, 469] width 32 height 21
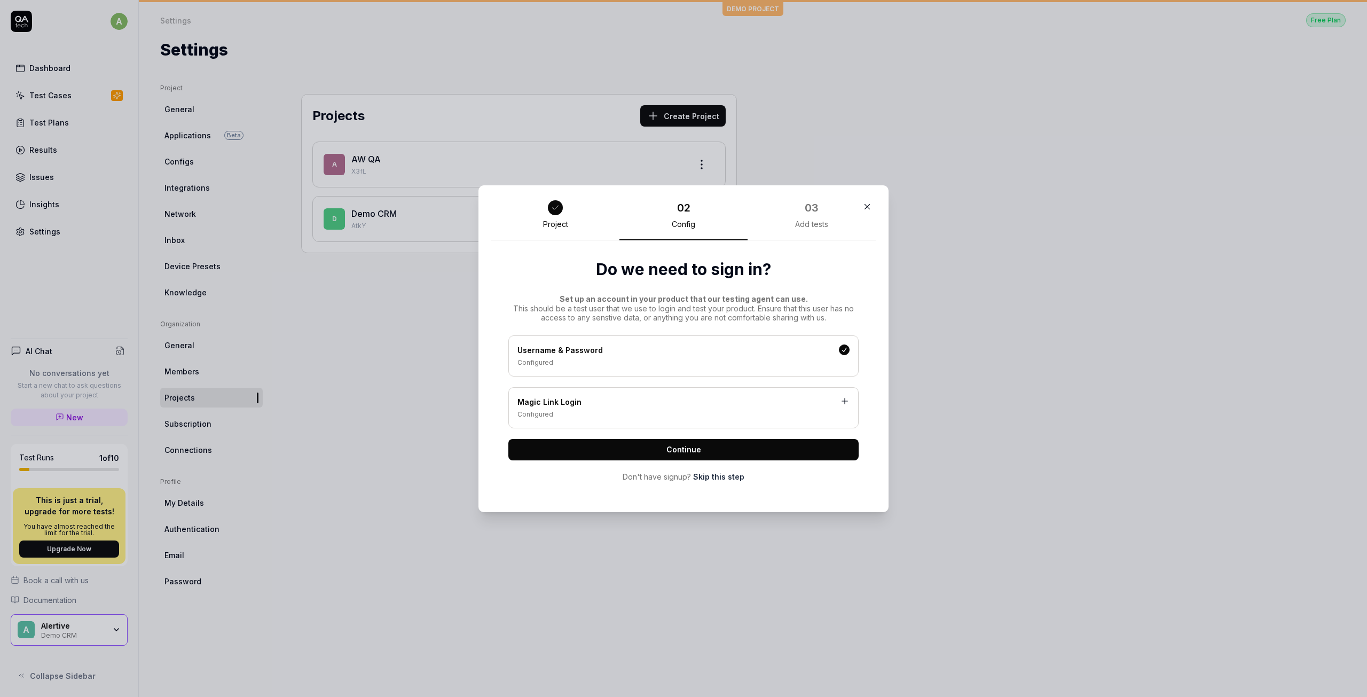
click at [688, 448] on span "Continue" at bounding box center [683, 449] width 35 height 11
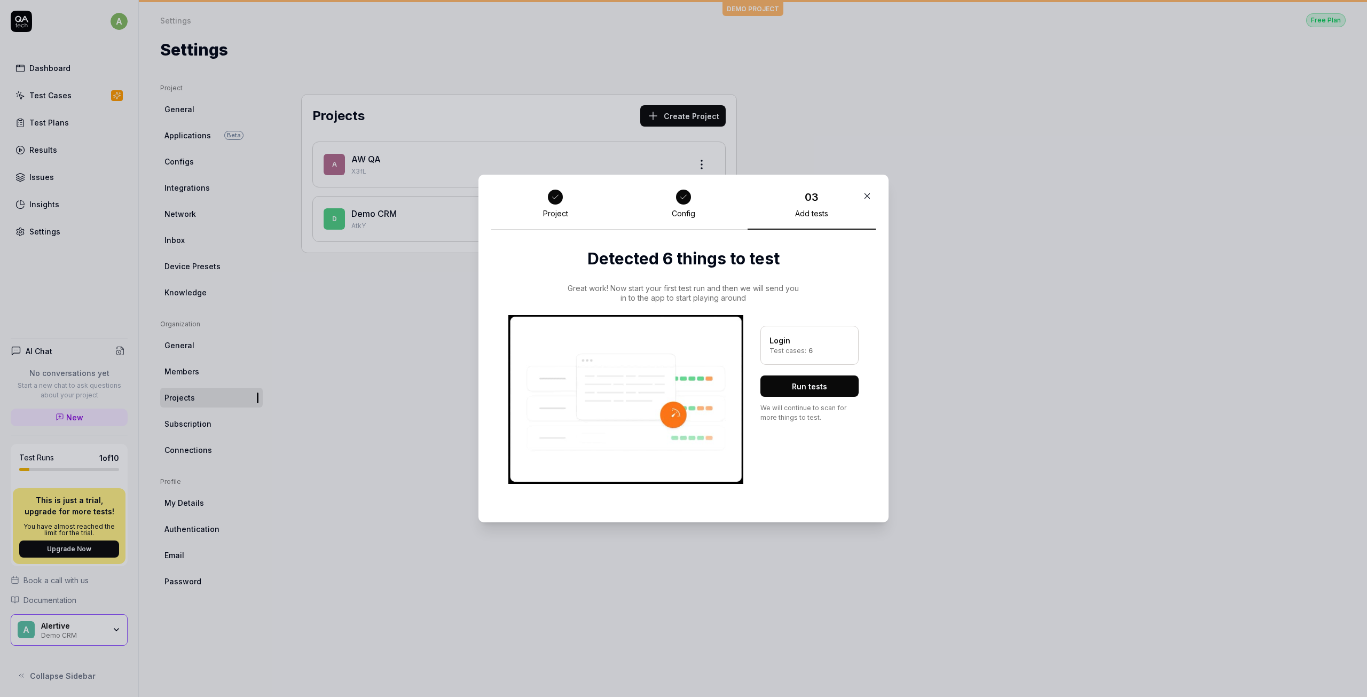
click at [795, 214] on div "Add tests" at bounding box center [811, 214] width 33 height 10
click at [797, 349] on div "Test cases: 6" at bounding box center [809, 351] width 80 height 10
click at [741, 433] on div "Login Test cases: 6 Run tests We will continue to scan for more things to test." at bounding box center [683, 399] width 350 height 169
click at [766, 436] on div "Login Test cases: 6 Run tests We will continue to scan for more things to test." at bounding box center [809, 399] width 98 height 169
click at [688, 203] on div "Config" at bounding box center [683, 208] width 128 height 42
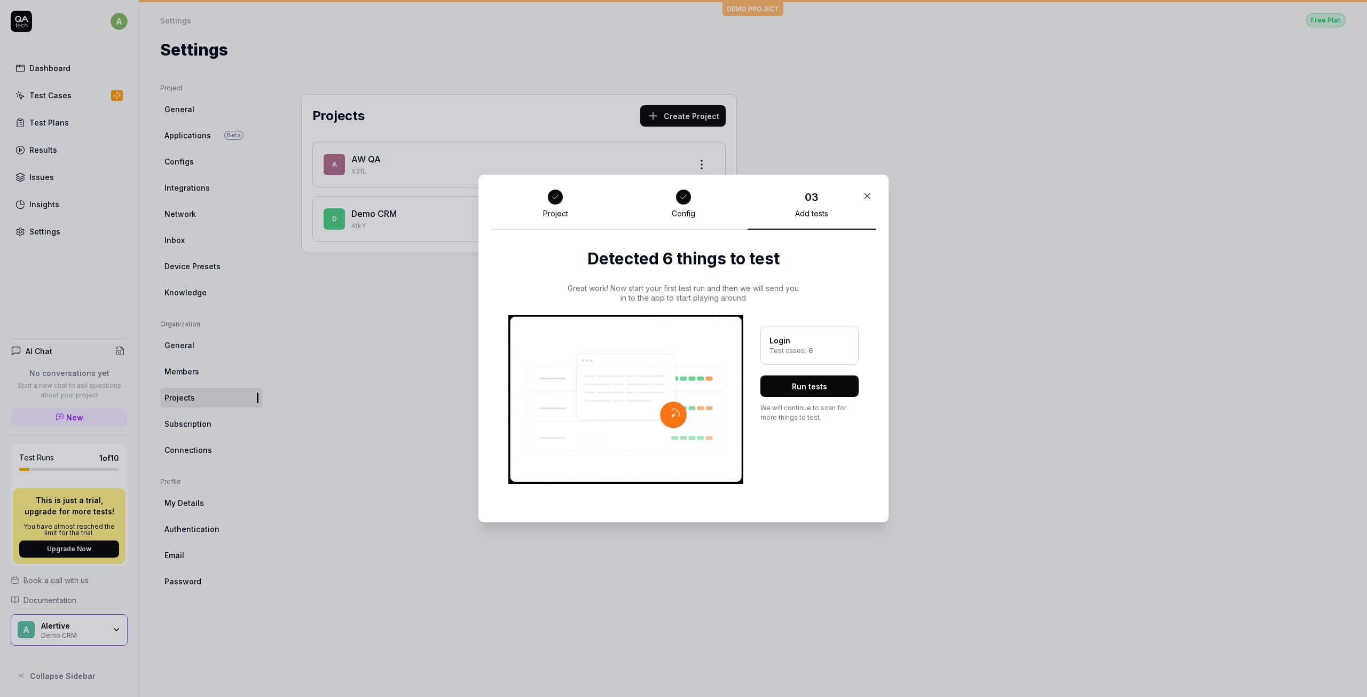
drag, startPoint x: 579, startPoint y: 214, endPoint x: 546, endPoint y: 209, distance: 34.0
click at [578, 215] on div "Project" at bounding box center [555, 208] width 128 height 42
click at [536, 203] on div "Project" at bounding box center [555, 208] width 128 height 42
drag, startPoint x: 626, startPoint y: 288, endPoint x: 641, endPoint y: 290, distance: 15.1
click at [627, 289] on div "Great work! Now start your first test run and then we will send you in to the a…" at bounding box center [682, 292] width 233 height 19
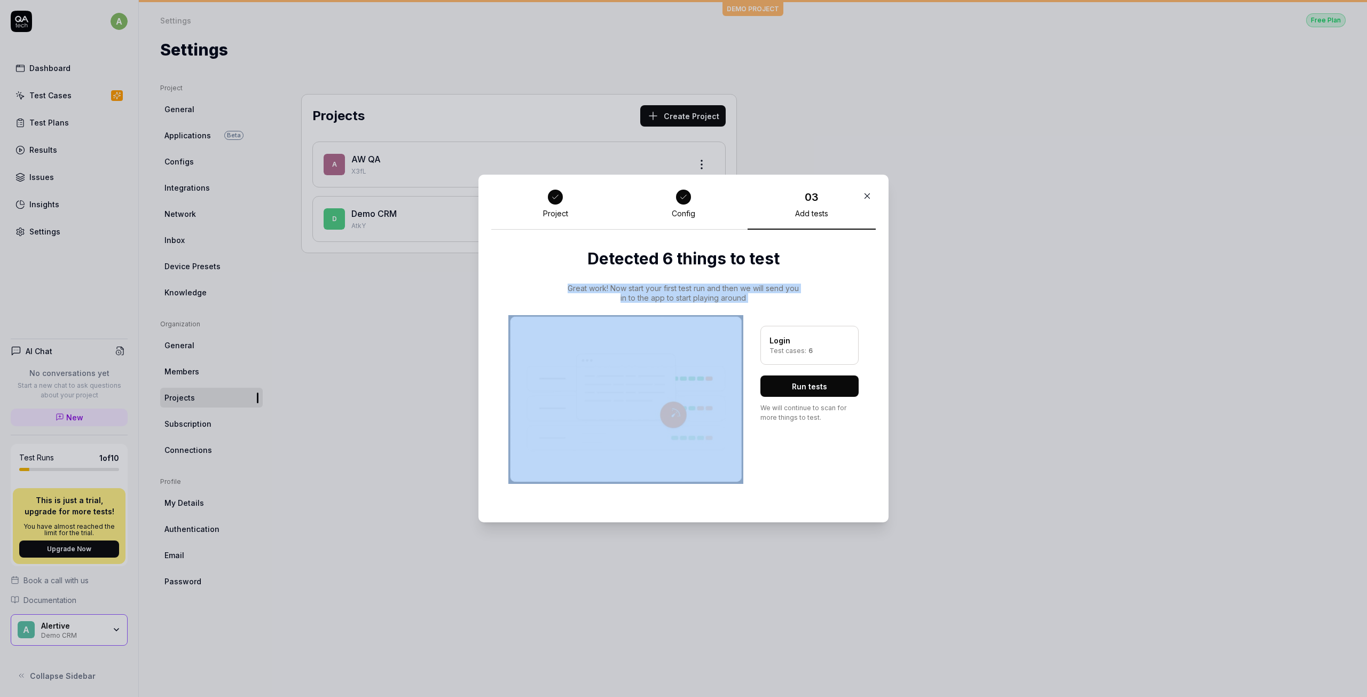
drag, startPoint x: 572, startPoint y: 289, endPoint x: 717, endPoint y: 307, distance: 146.3
click at [717, 307] on div "Great work! Now start your first test run and then we will send you in to the a…" at bounding box center [683, 383] width 350 height 200
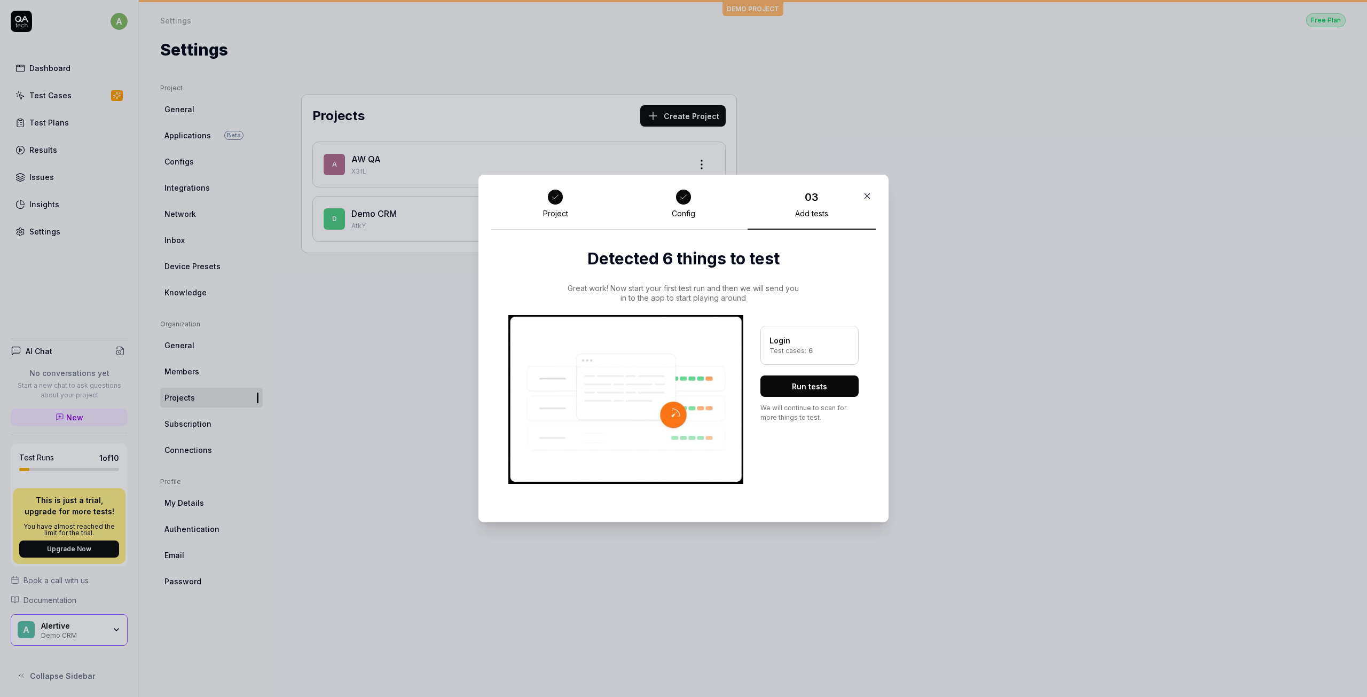
drag, startPoint x: 781, startPoint y: 331, endPoint x: 780, endPoint y: 343, distance: 12.3
click at [781, 331] on div "Login Test cases: 6" at bounding box center [809, 345] width 98 height 39
click at [783, 350] on div "Test cases: 6" at bounding box center [809, 351] width 80 height 10
click at [797, 354] on div "Test cases: 6" at bounding box center [809, 351] width 80 height 10
click at [803, 356] on div "Test cases: 6" at bounding box center [809, 351] width 80 height 10
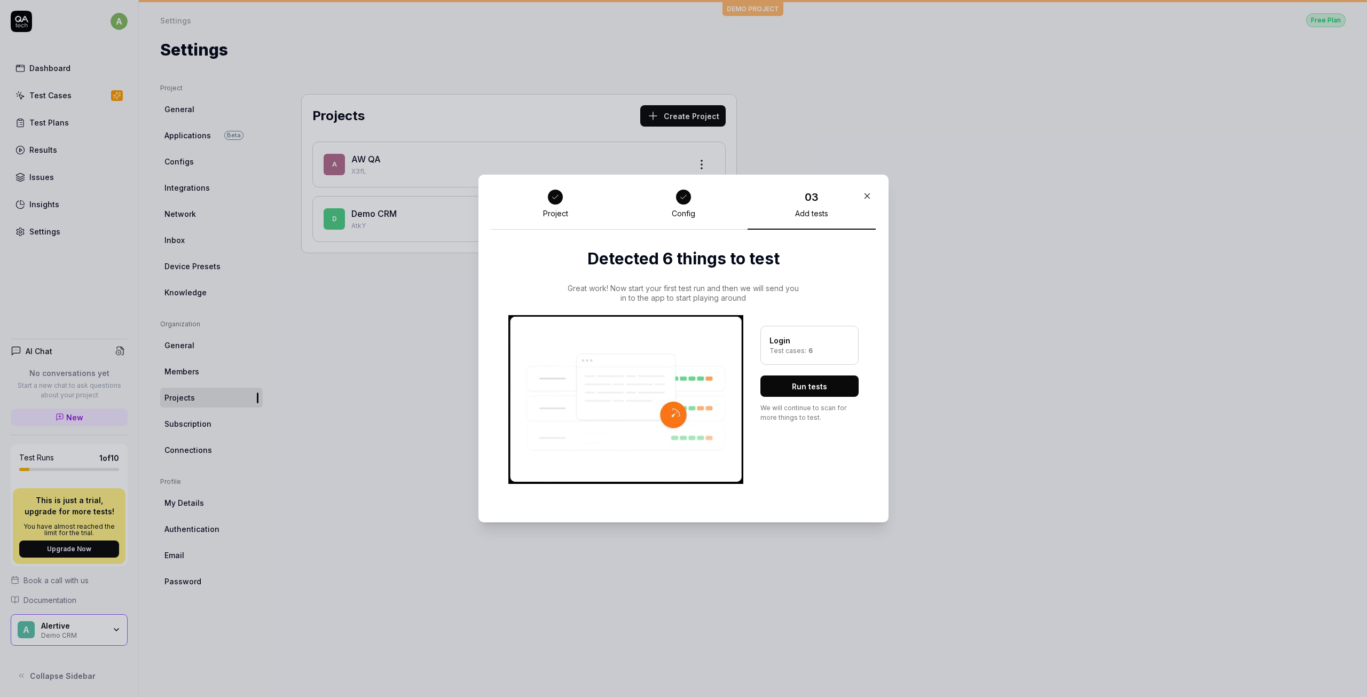
drag, startPoint x: 739, startPoint y: 197, endPoint x: 789, endPoint y: 197, distance: 49.6
click at [789, 197] on div "Project Config 03 Add tests" at bounding box center [683, 208] width 384 height 43
click at [770, 383] on button "Run tests" at bounding box center [809, 385] width 98 height 21
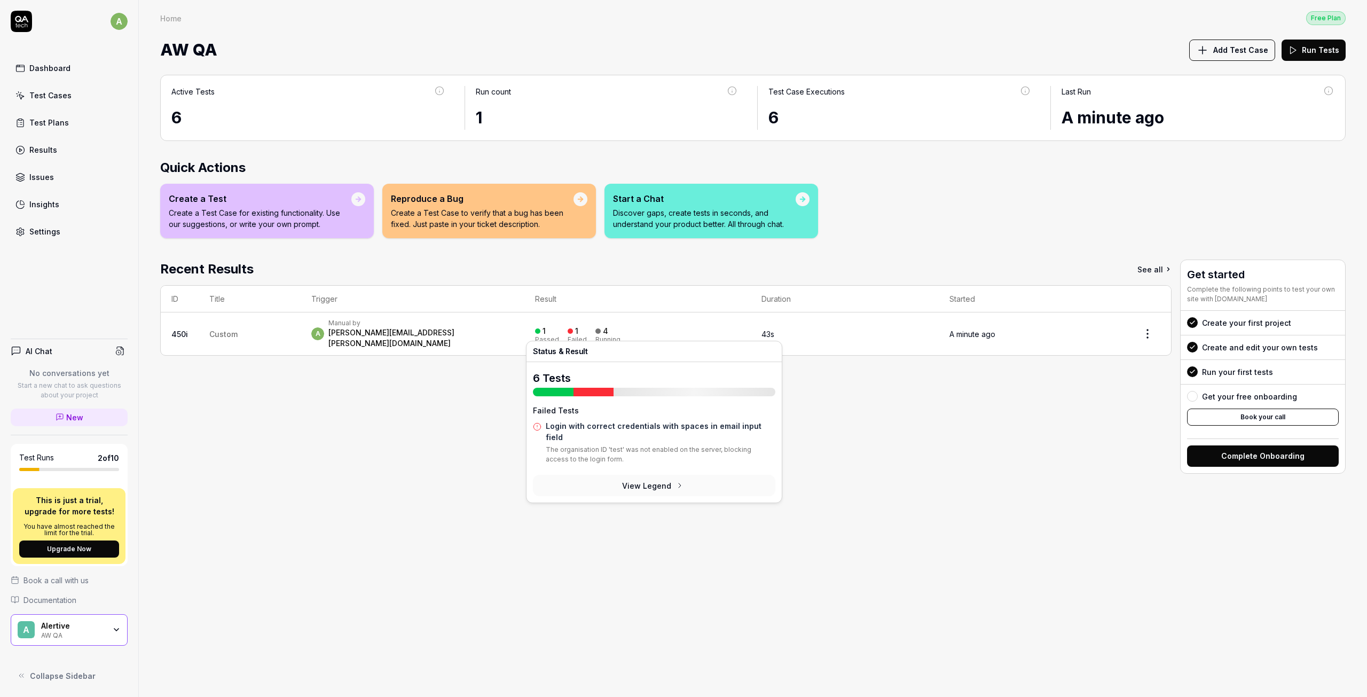
click at [647, 331] on div "1 Passed 1 Failed 4 Running" at bounding box center [637, 334] width 204 height 18
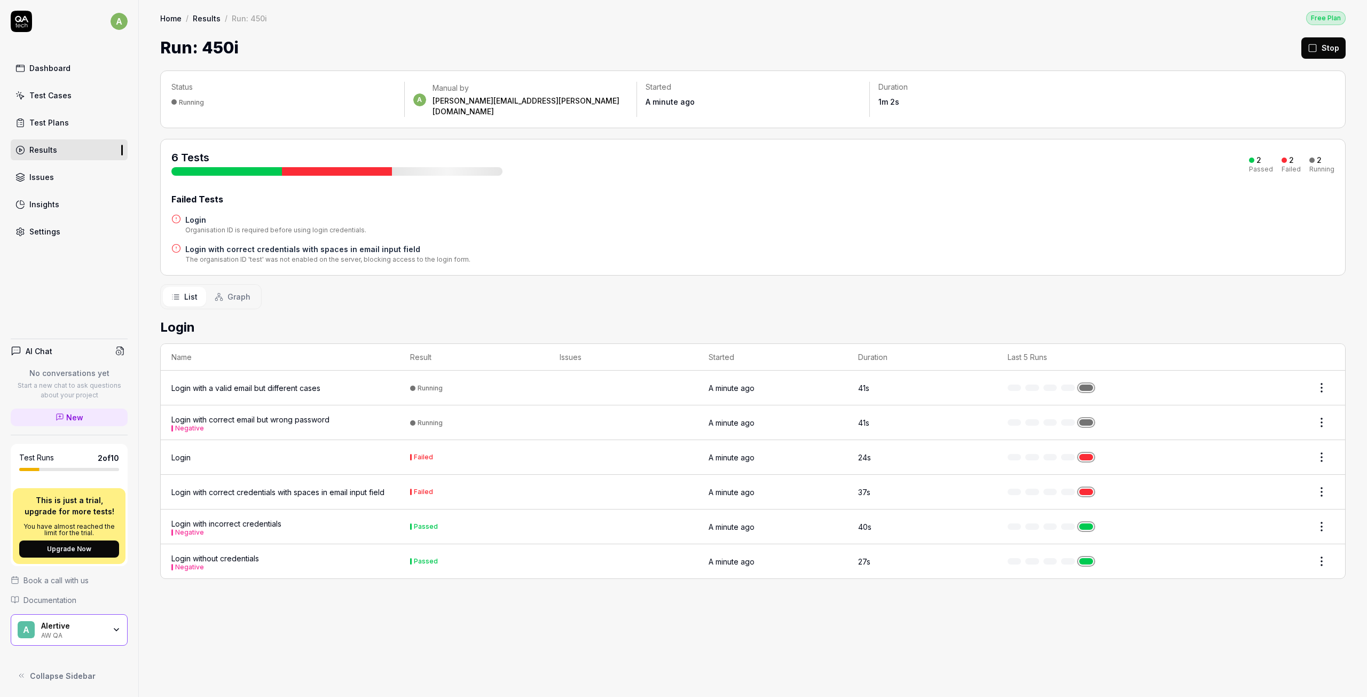
click at [976, 555] on td "27s" at bounding box center [921, 561] width 149 height 34
click at [220, 552] on div "Login without credentials Negative" at bounding box center [215, 561] width 88 height 18
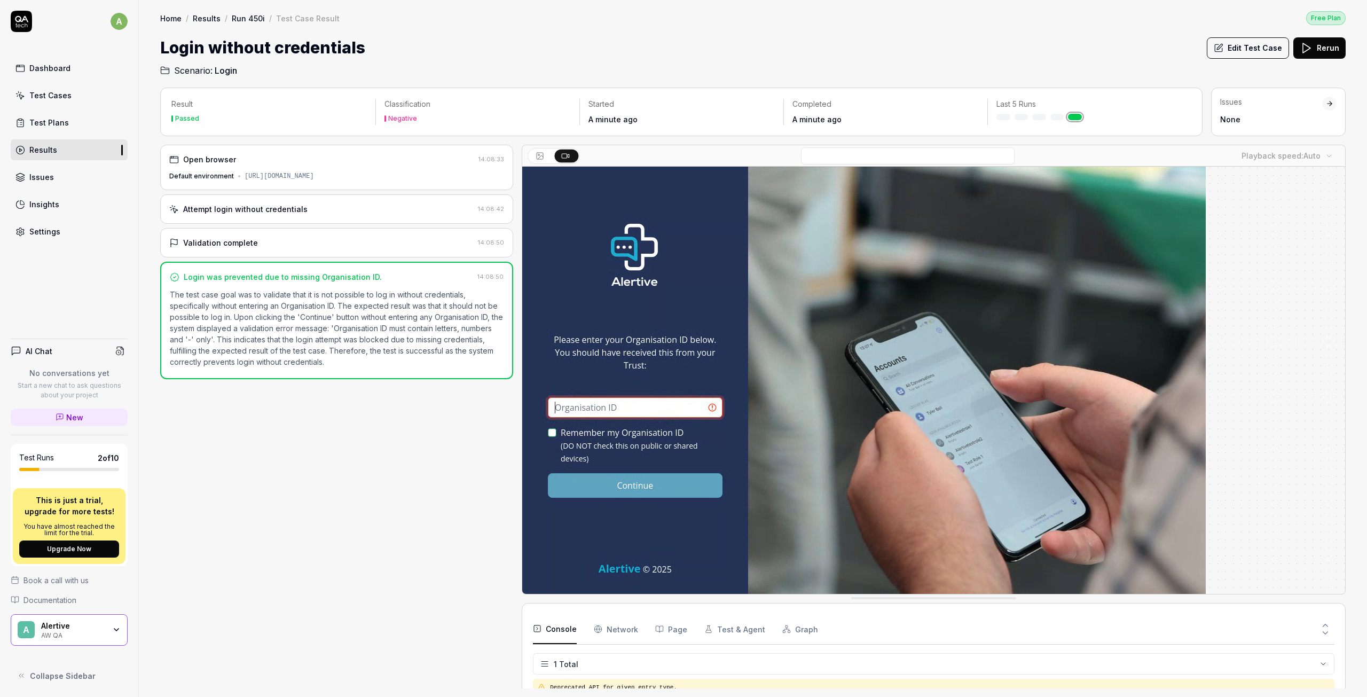
click at [1244, 48] on button "Edit Test Case" at bounding box center [1247, 47] width 82 height 21
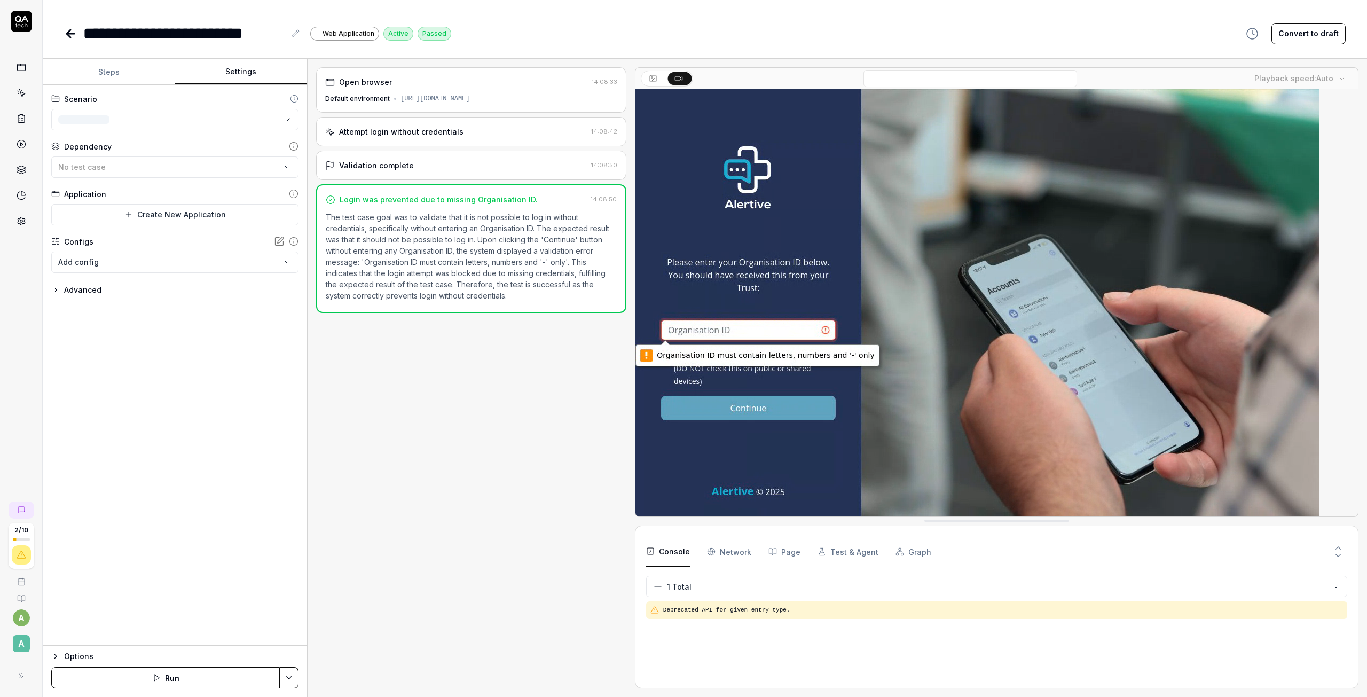
click at [239, 65] on button "Settings" at bounding box center [241, 72] width 132 height 26
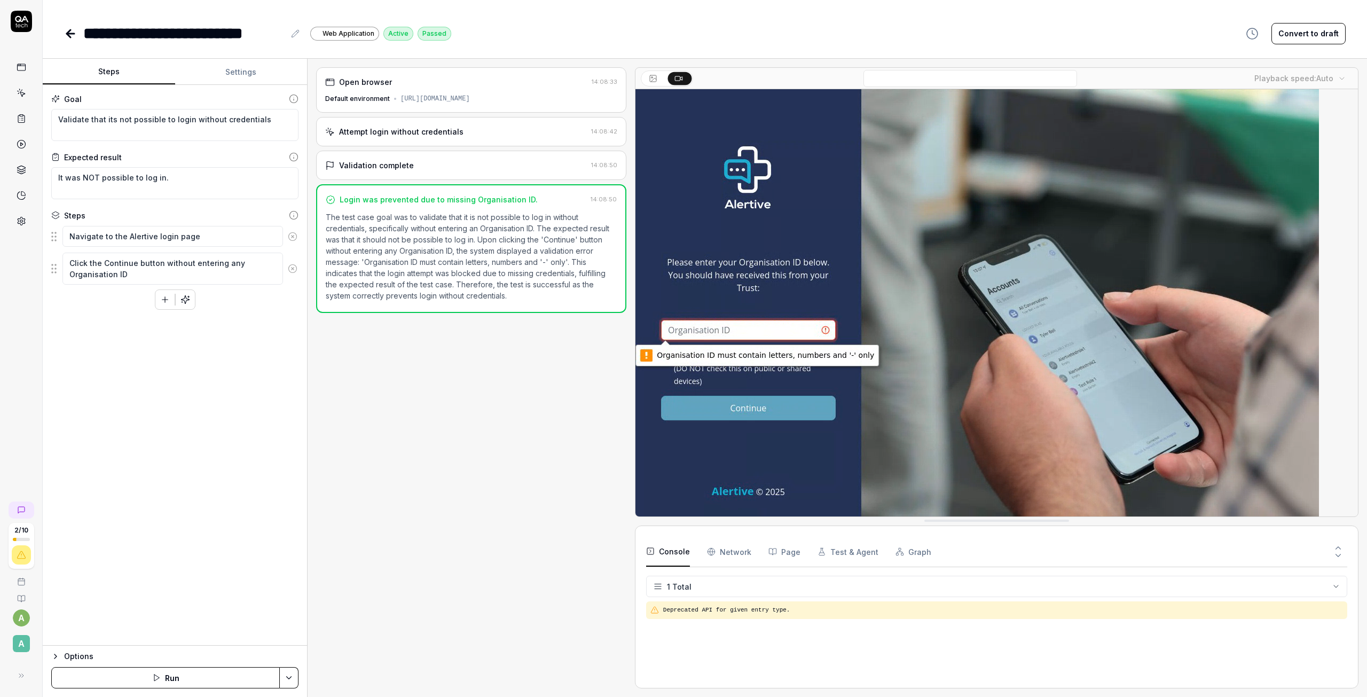
click at [121, 74] on button "Steps" at bounding box center [109, 72] width 132 height 26
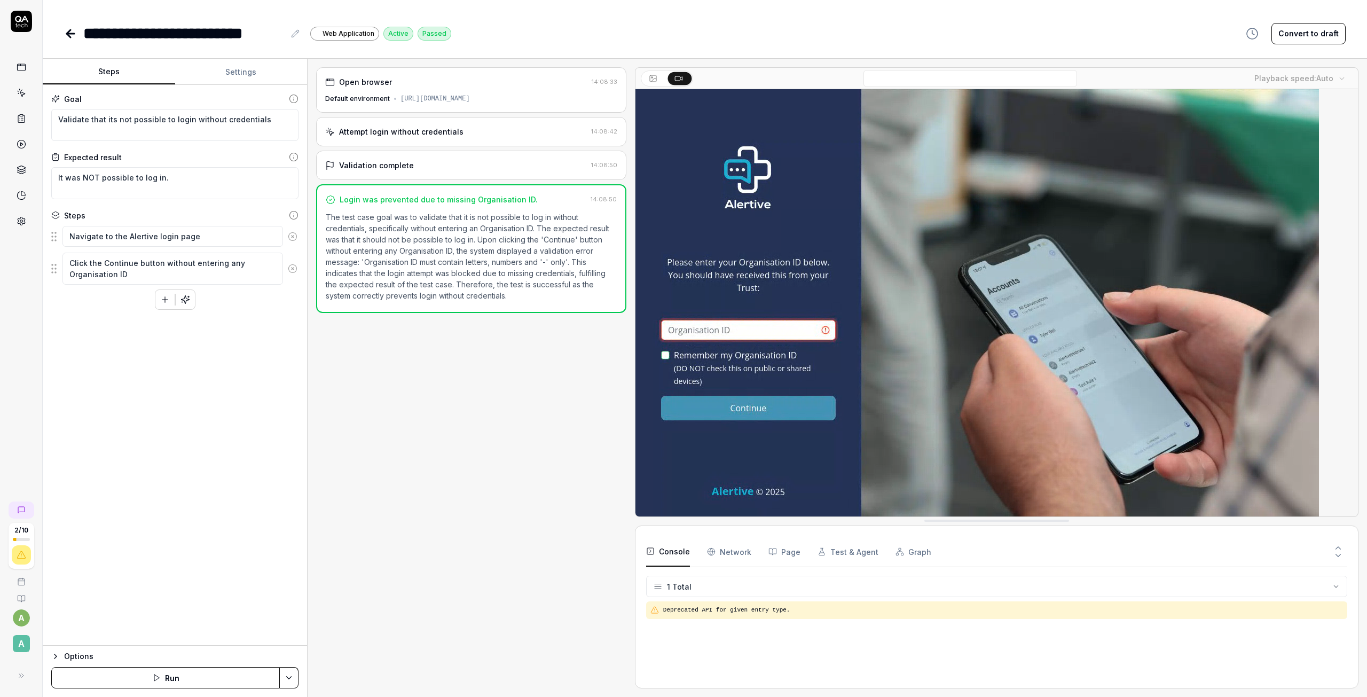
click at [63, 30] on div "**********" at bounding box center [705, 22] width 1324 height 45
click at [72, 35] on icon at bounding box center [70, 33] width 13 height 13
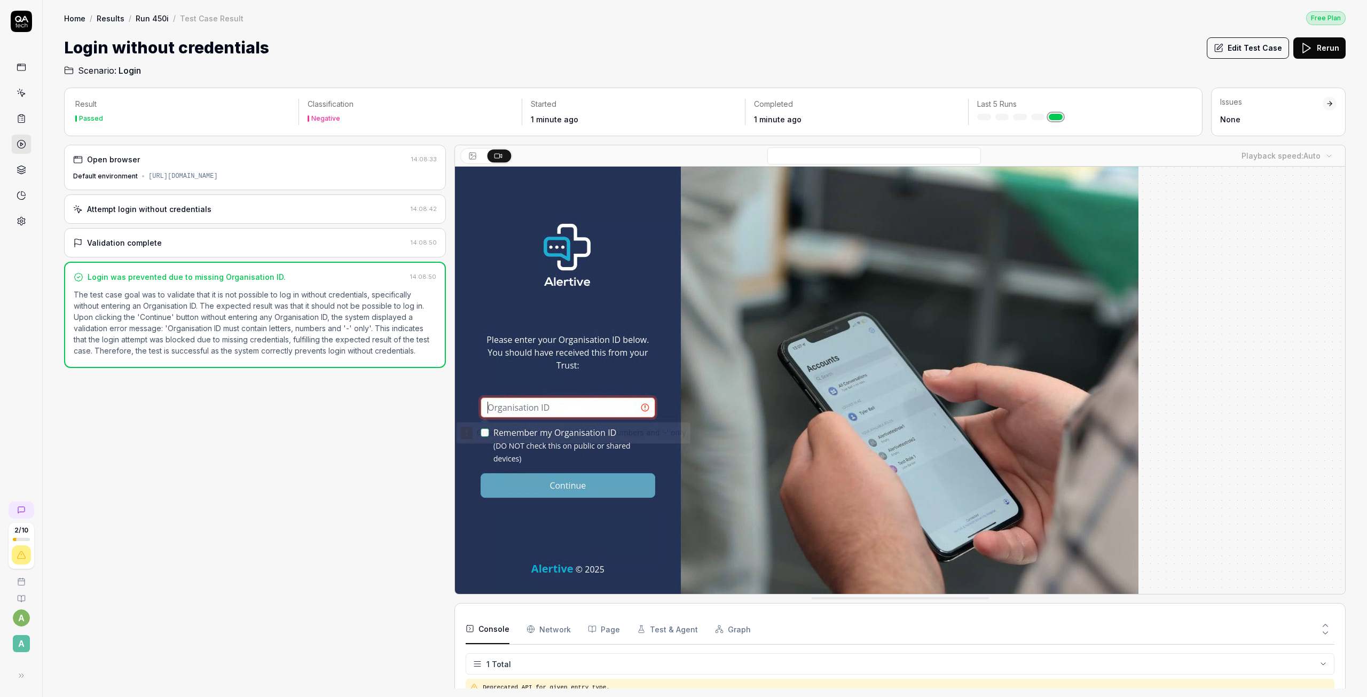
click at [22, 67] on icon at bounding box center [22, 67] width 10 height 10
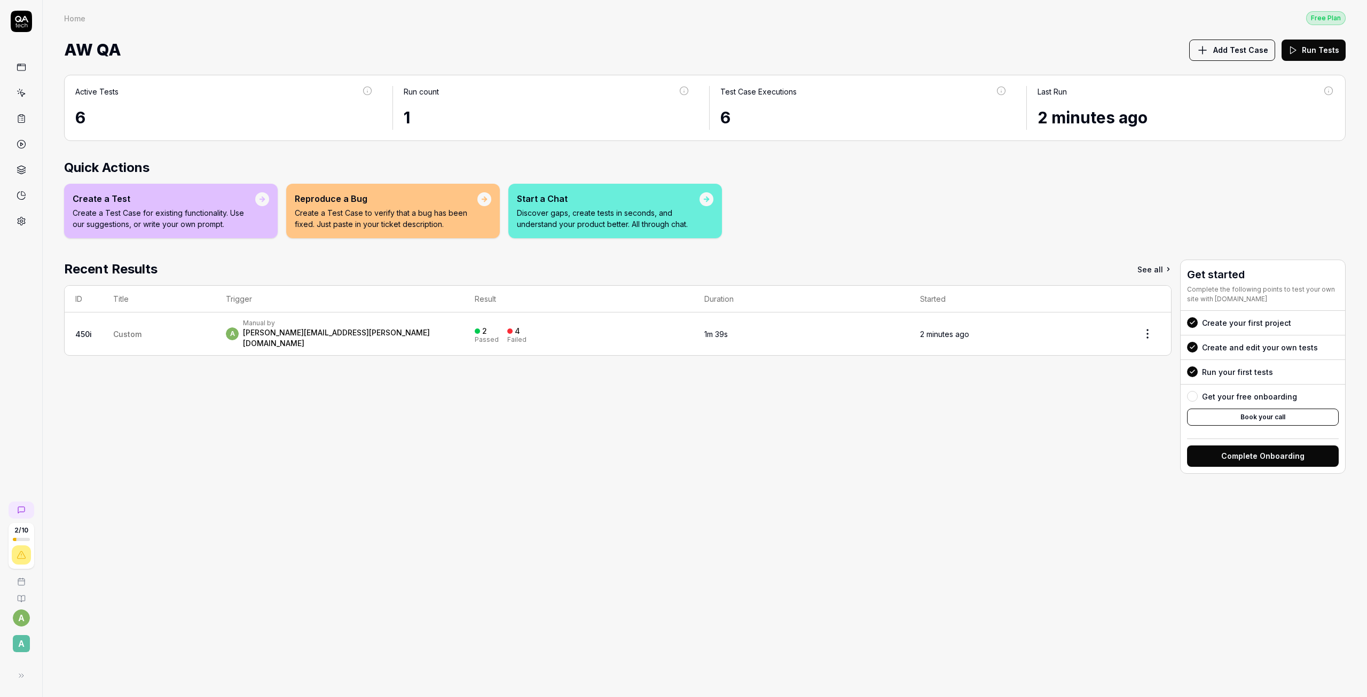
click at [17, 196] on icon at bounding box center [20, 195] width 7 height 7
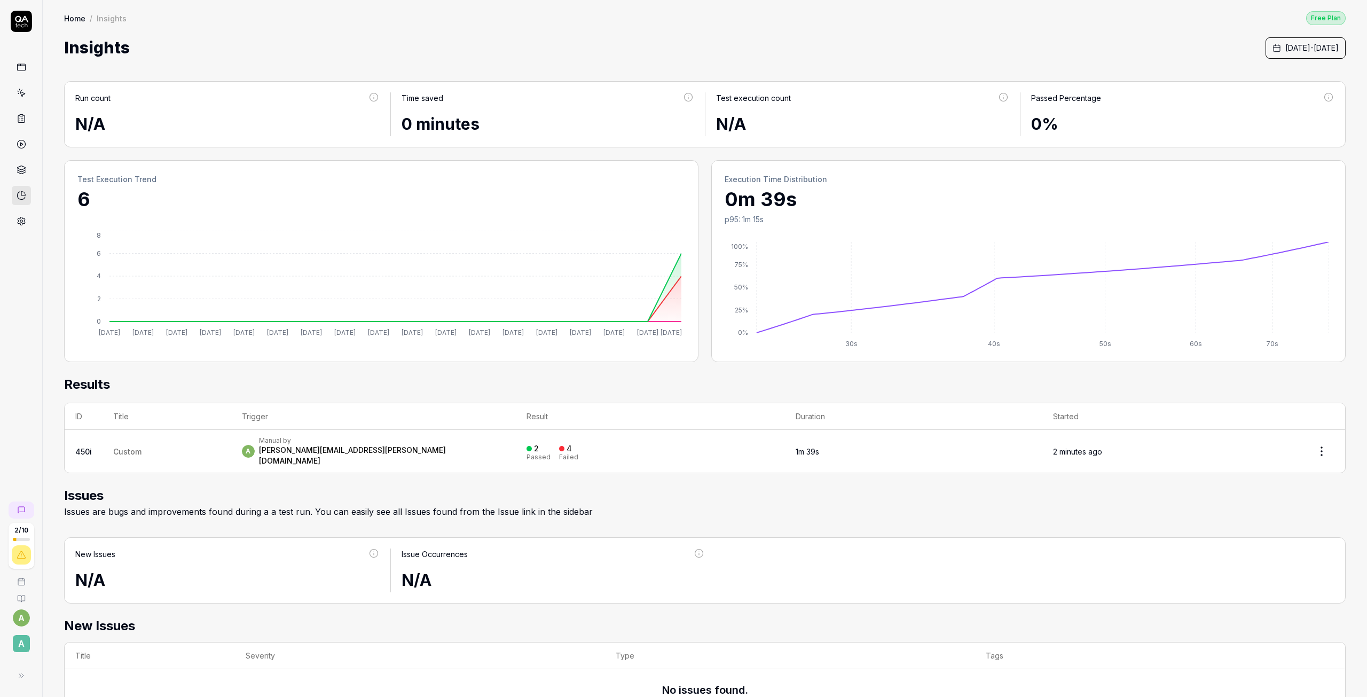
click at [419, 444] on div "a Manual by allan.mcpeake@alertive.co.uk" at bounding box center [373, 451] width 263 height 30
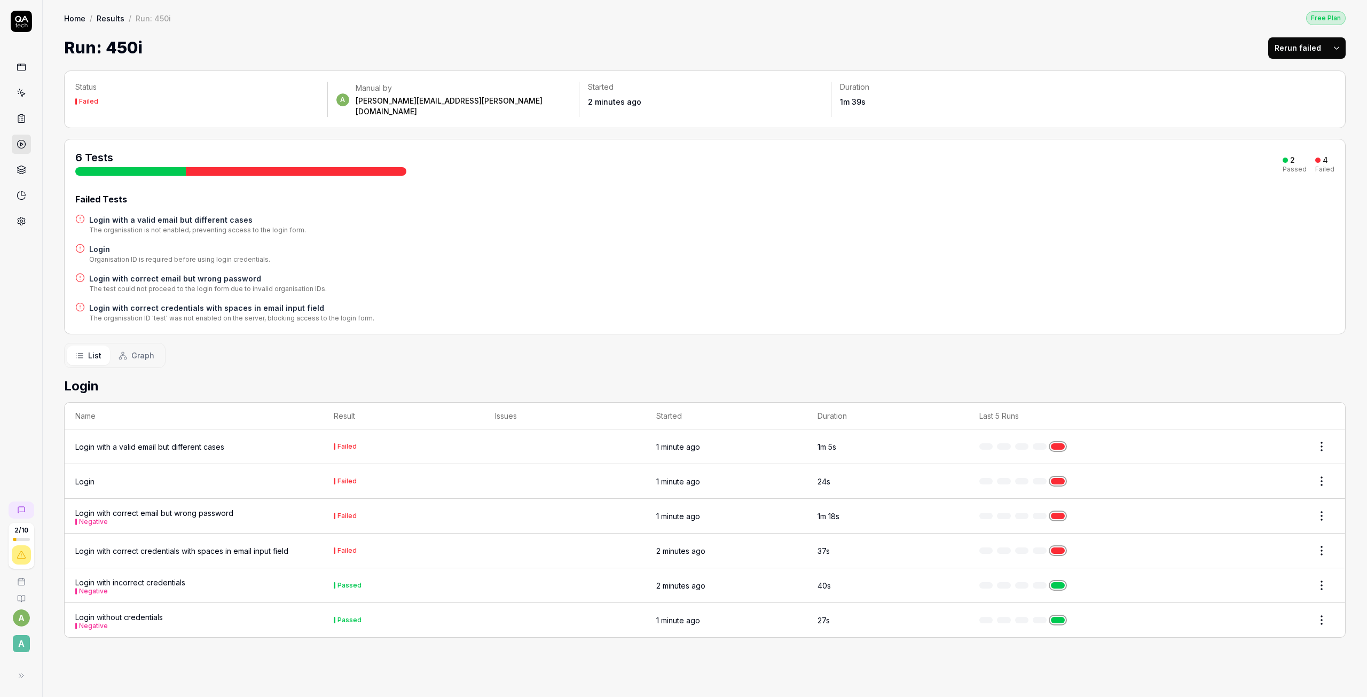
click at [51, 646] on div "Status Failed a Manual by allan.mcpeake@alertive.co.uk Started 2 minutes ago Du…" at bounding box center [705, 378] width 1324 height 637
click at [20, 95] on icon at bounding box center [22, 93] width 10 height 10
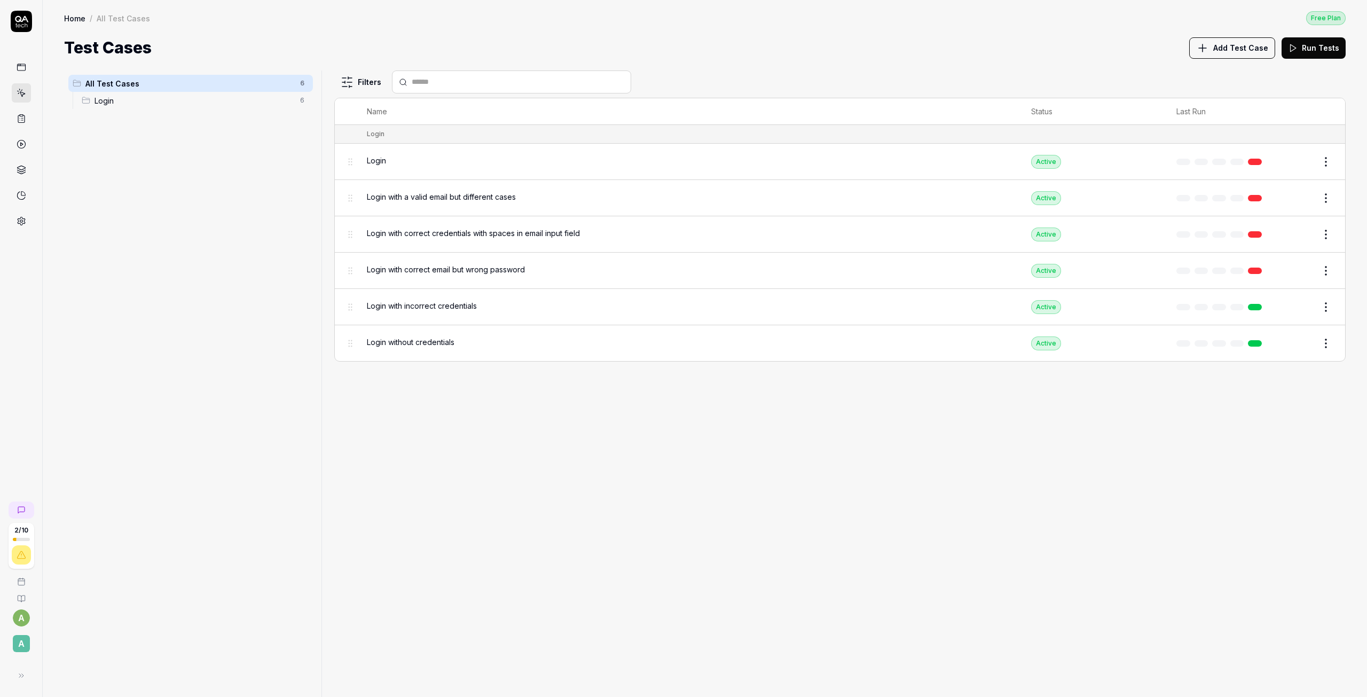
click at [21, 139] on icon at bounding box center [22, 144] width 10 height 10
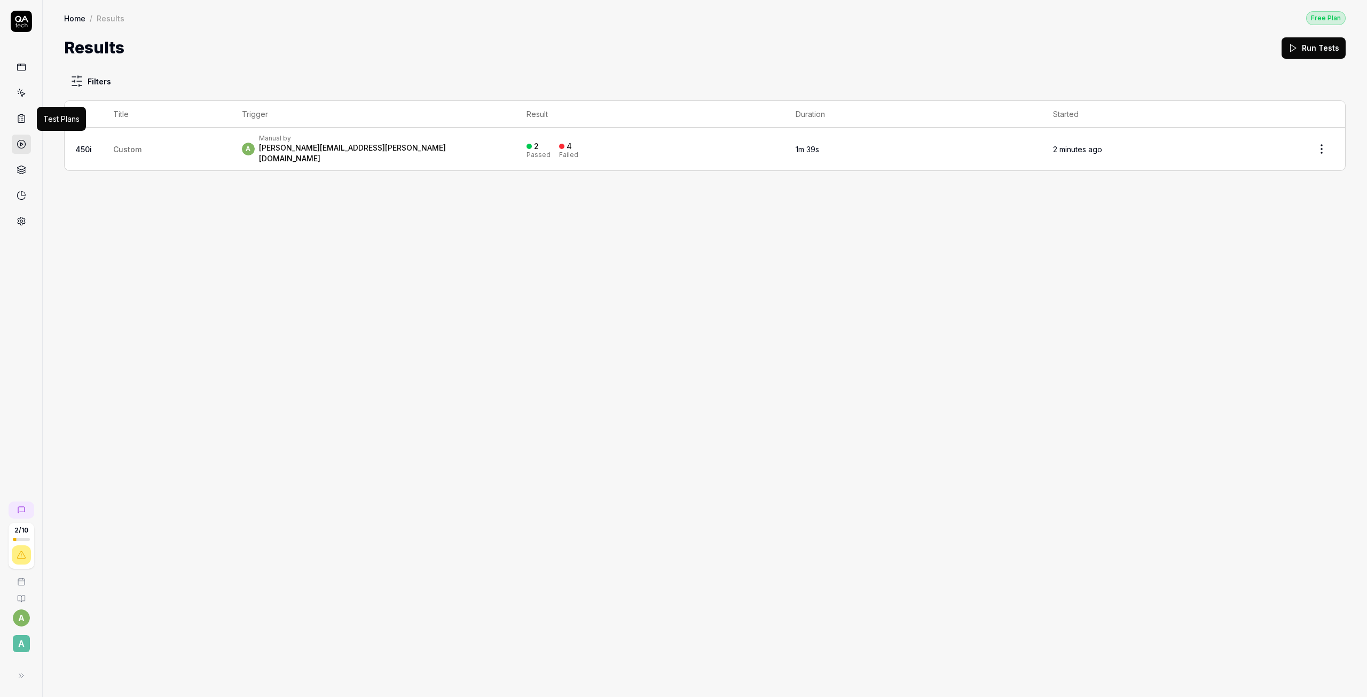
click at [17, 119] on icon at bounding box center [22, 119] width 10 height 10
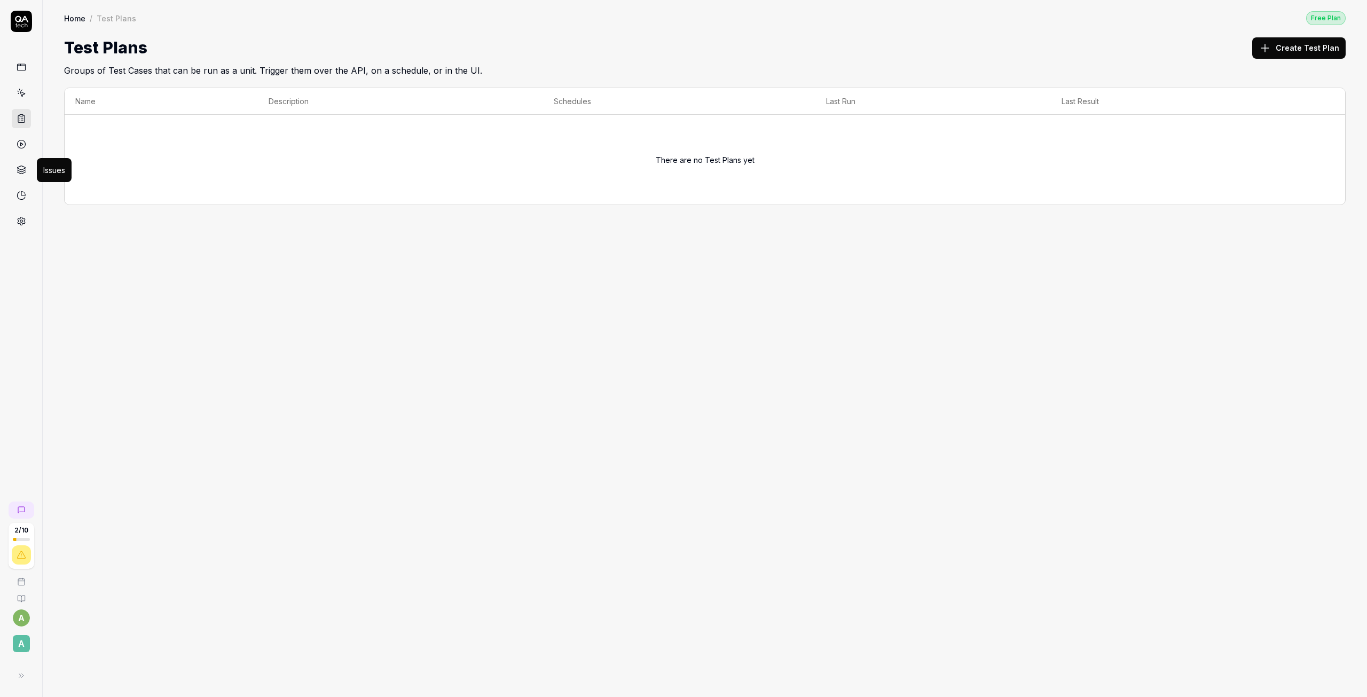
click at [17, 168] on icon at bounding box center [22, 170] width 10 height 10
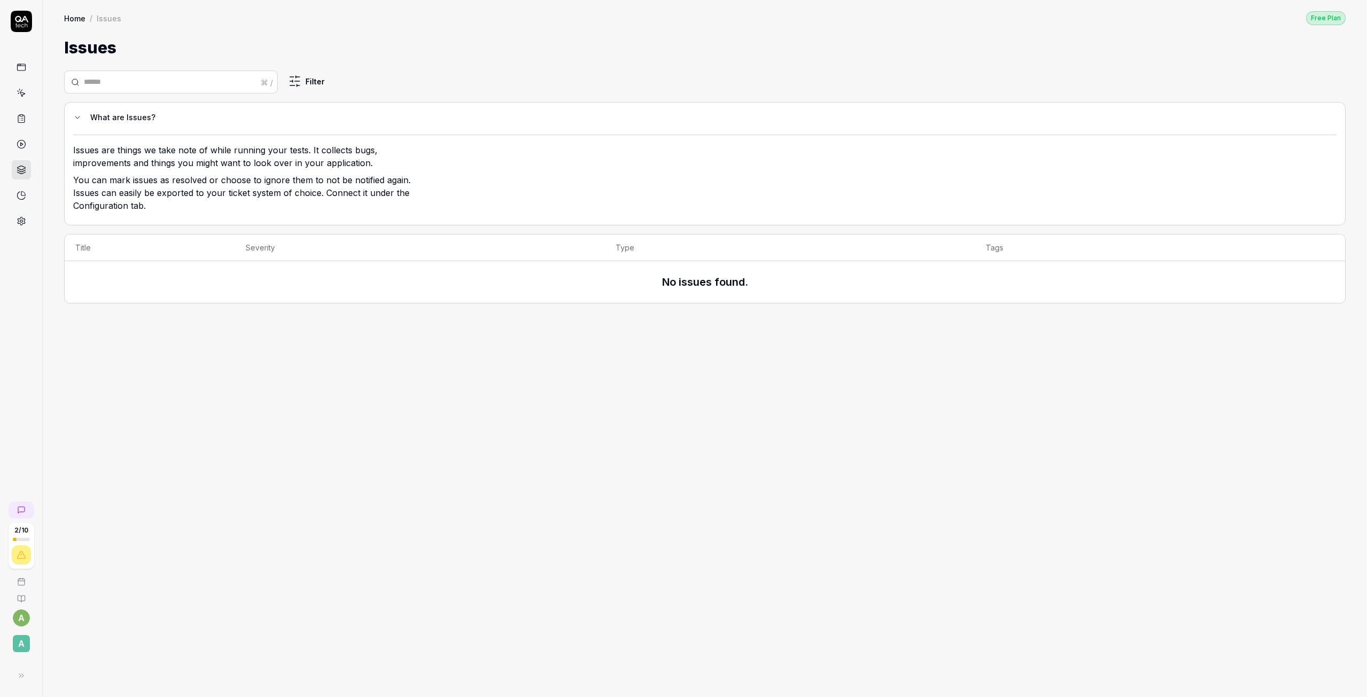
click at [22, 200] on link at bounding box center [21, 195] width 19 height 19
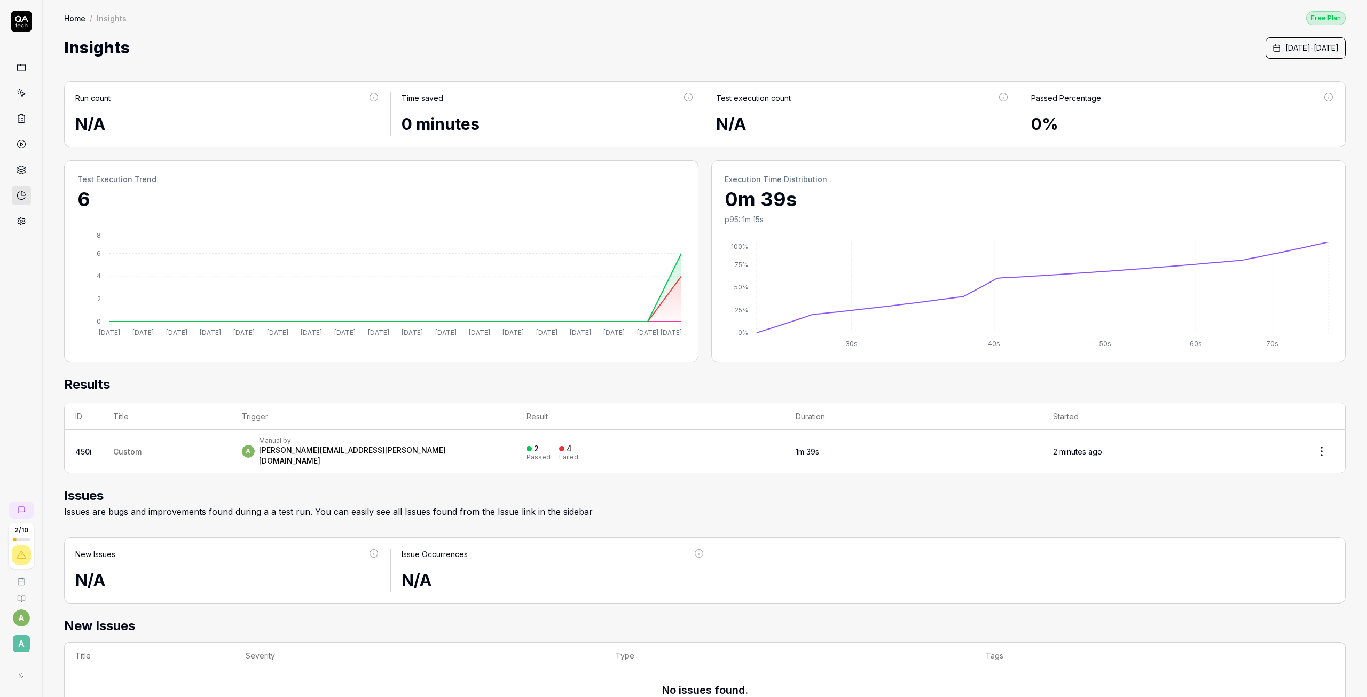
click at [20, 218] on icon at bounding box center [21, 221] width 7 height 8
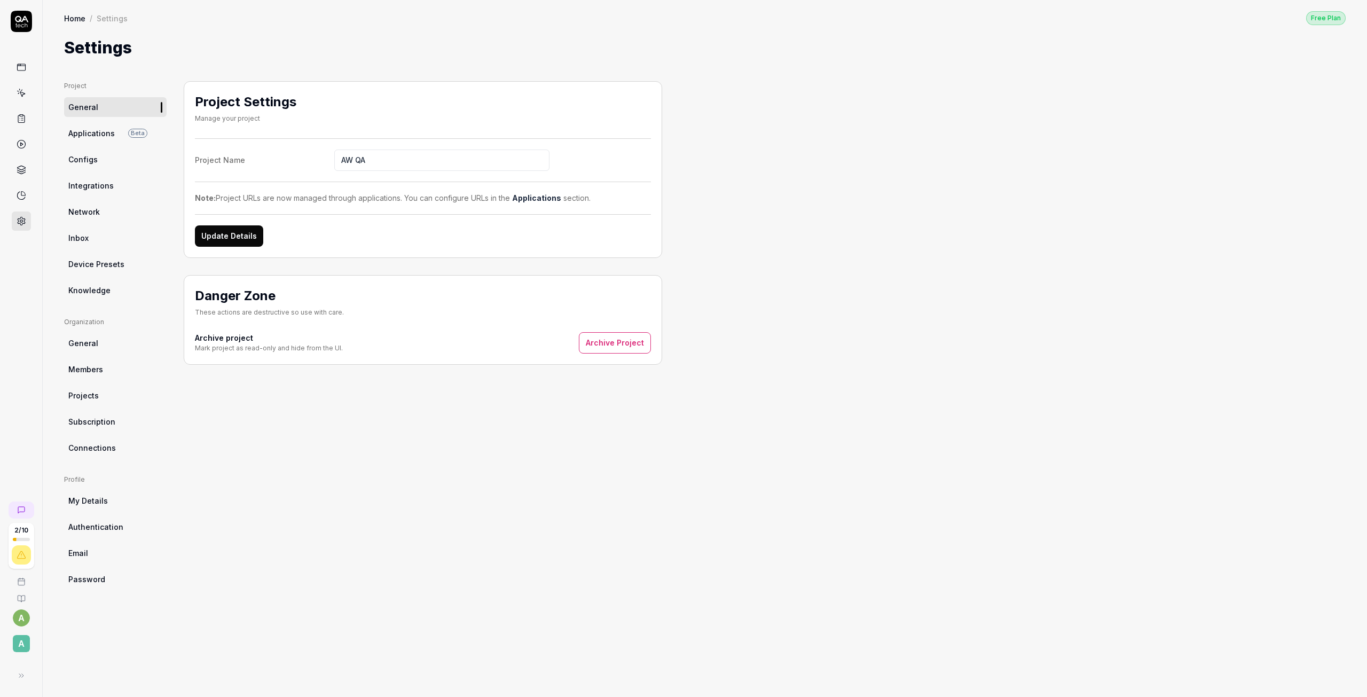
click at [90, 129] on span "Applications" at bounding box center [91, 133] width 46 height 11
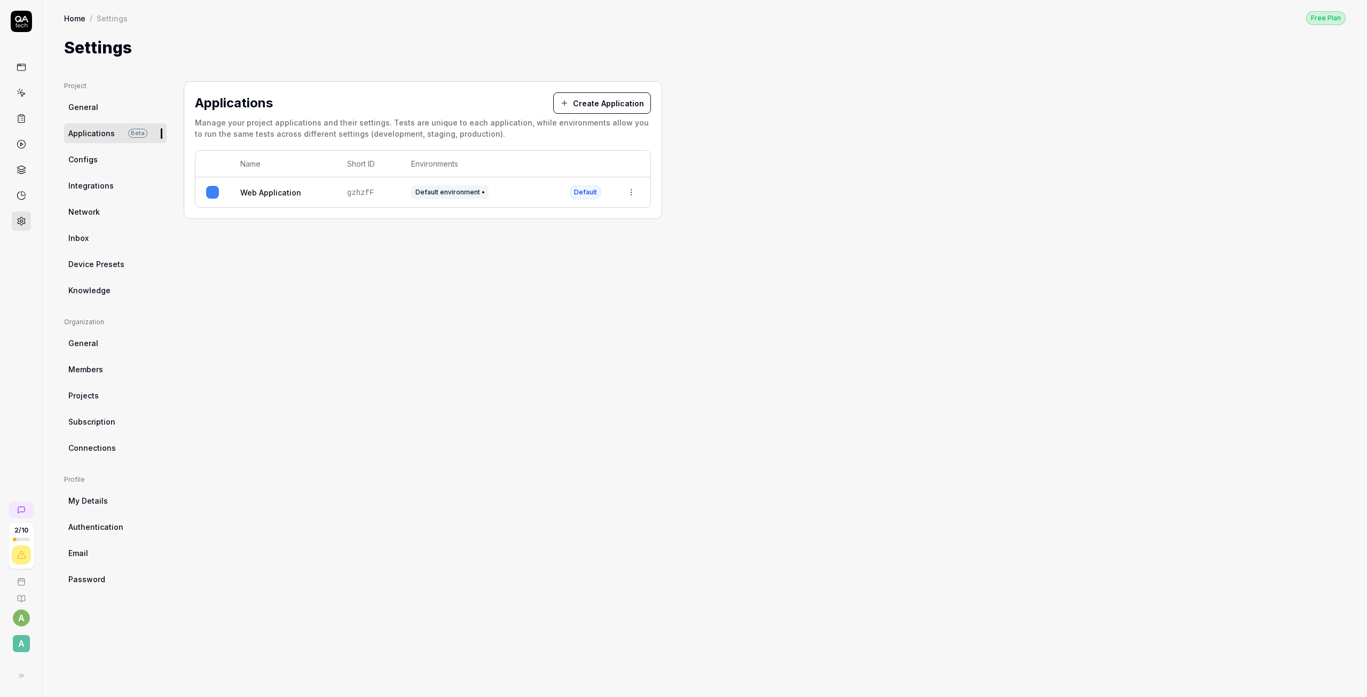
click at [85, 161] on span "Configs" at bounding box center [82, 159] width 29 height 11
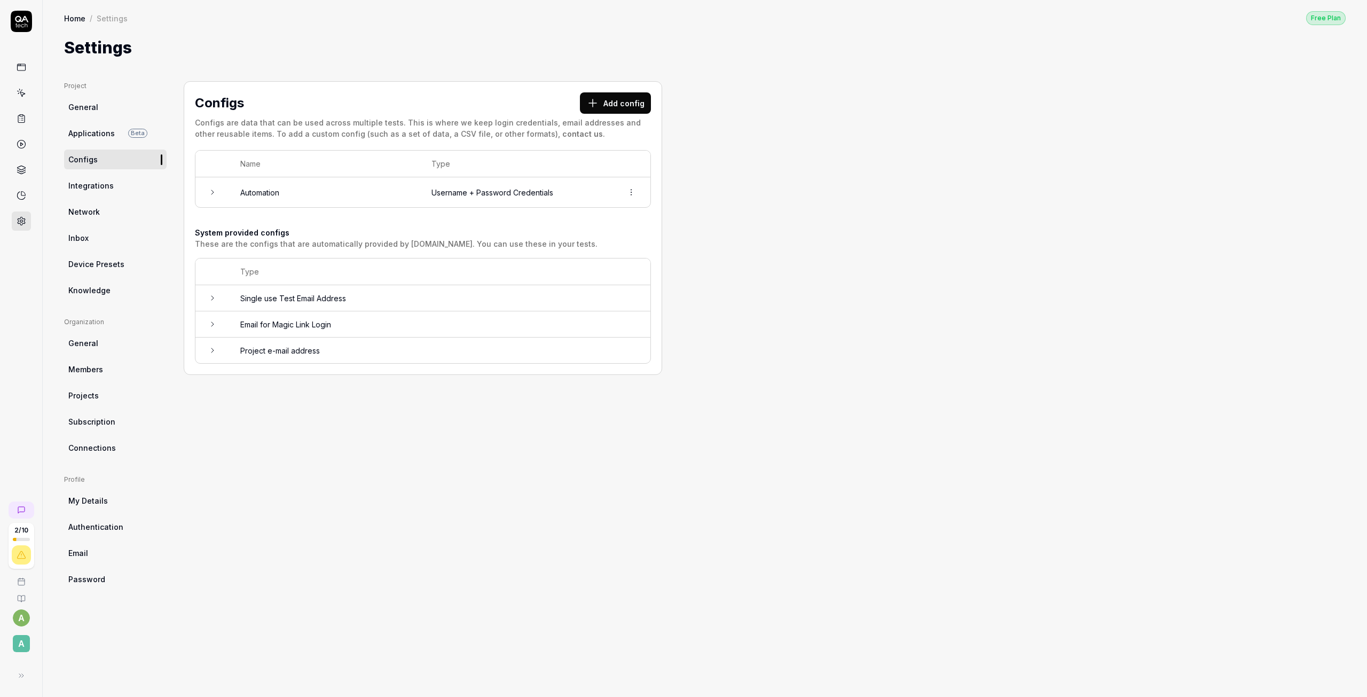
click at [621, 102] on button "Add config" at bounding box center [615, 102] width 71 height 21
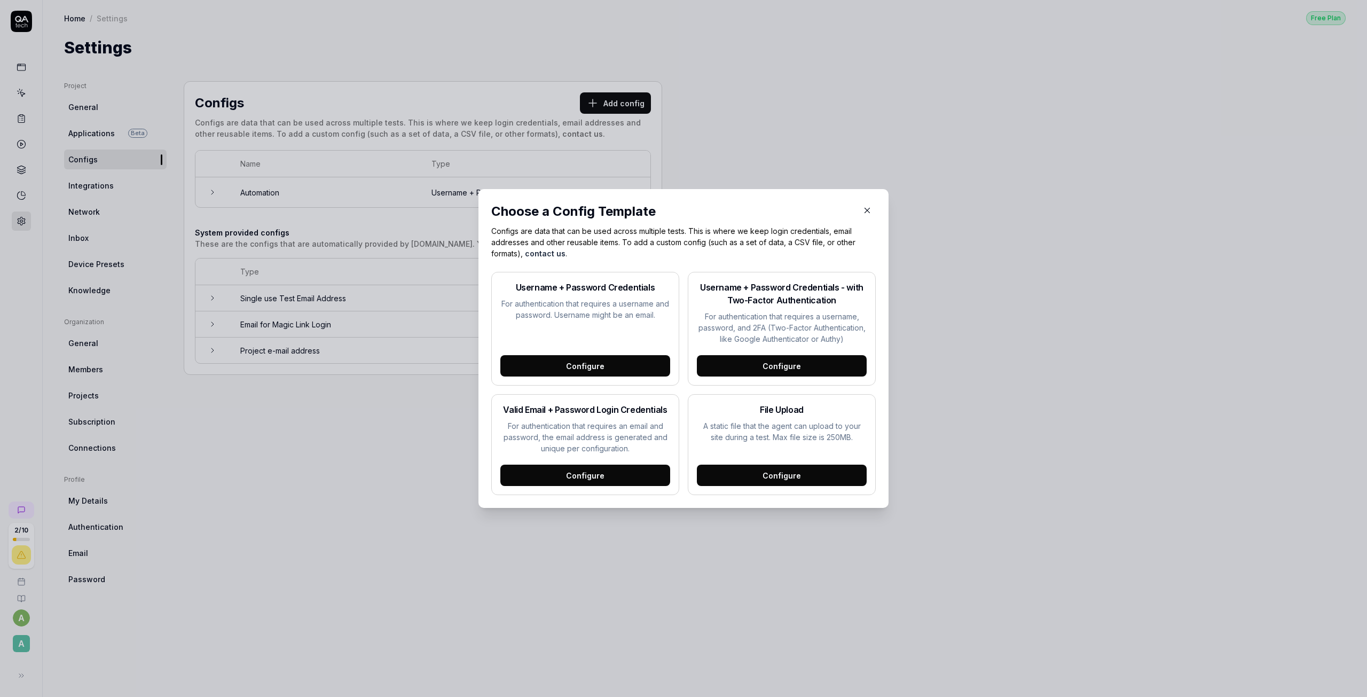
click at [865, 204] on button "button" at bounding box center [866, 210] width 17 height 17
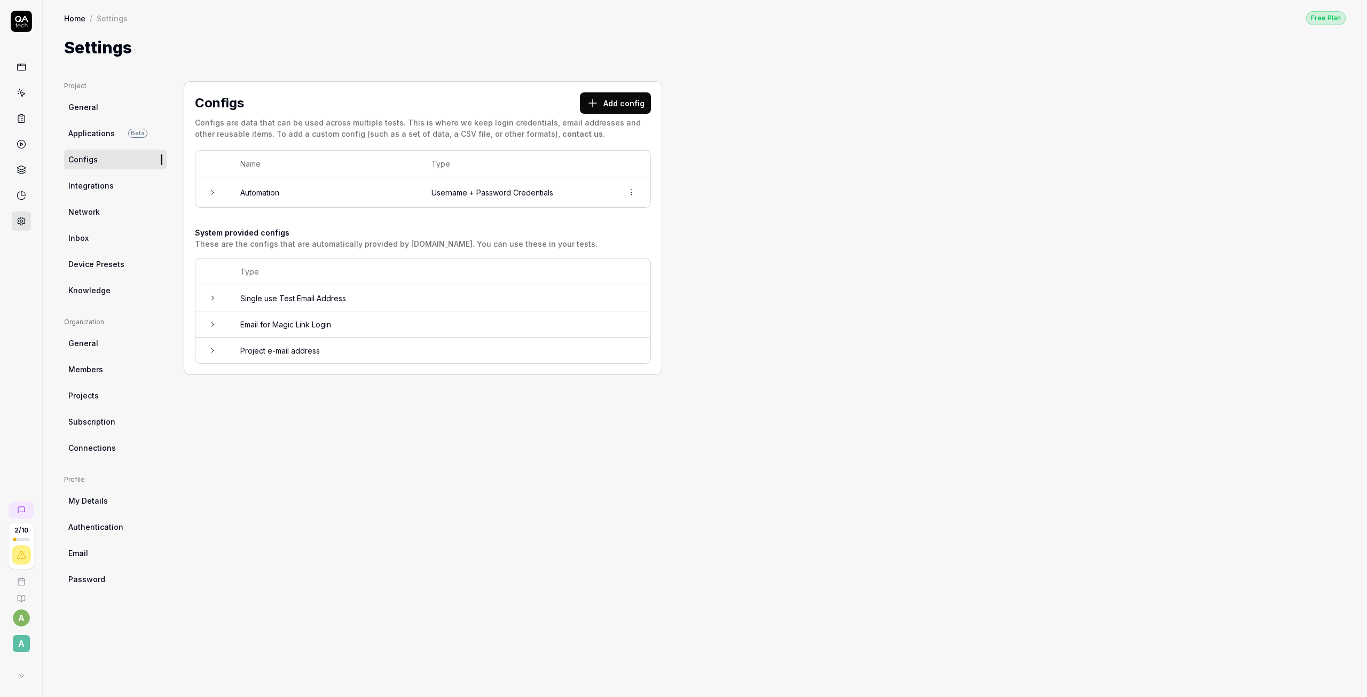
click at [117, 262] on span "Device Presets" at bounding box center [96, 263] width 56 height 11
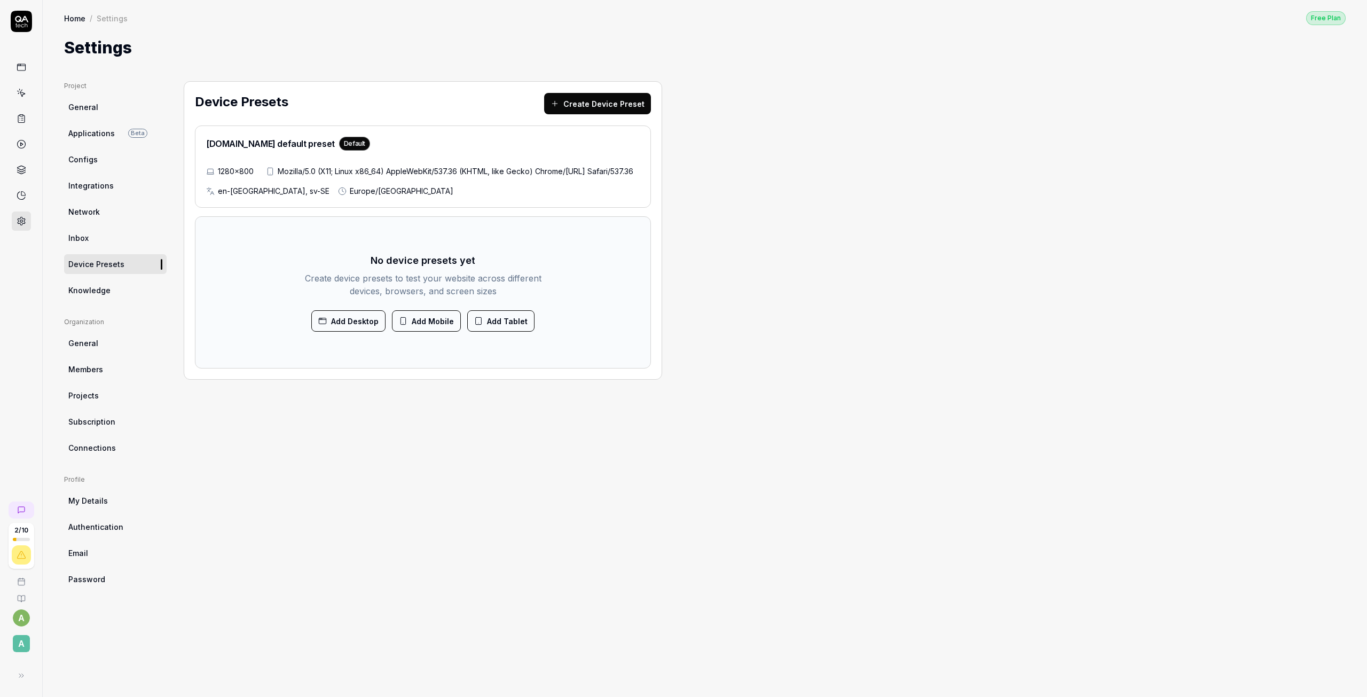
click at [85, 350] on link "General" at bounding box center [115, 343] width 102 height 20
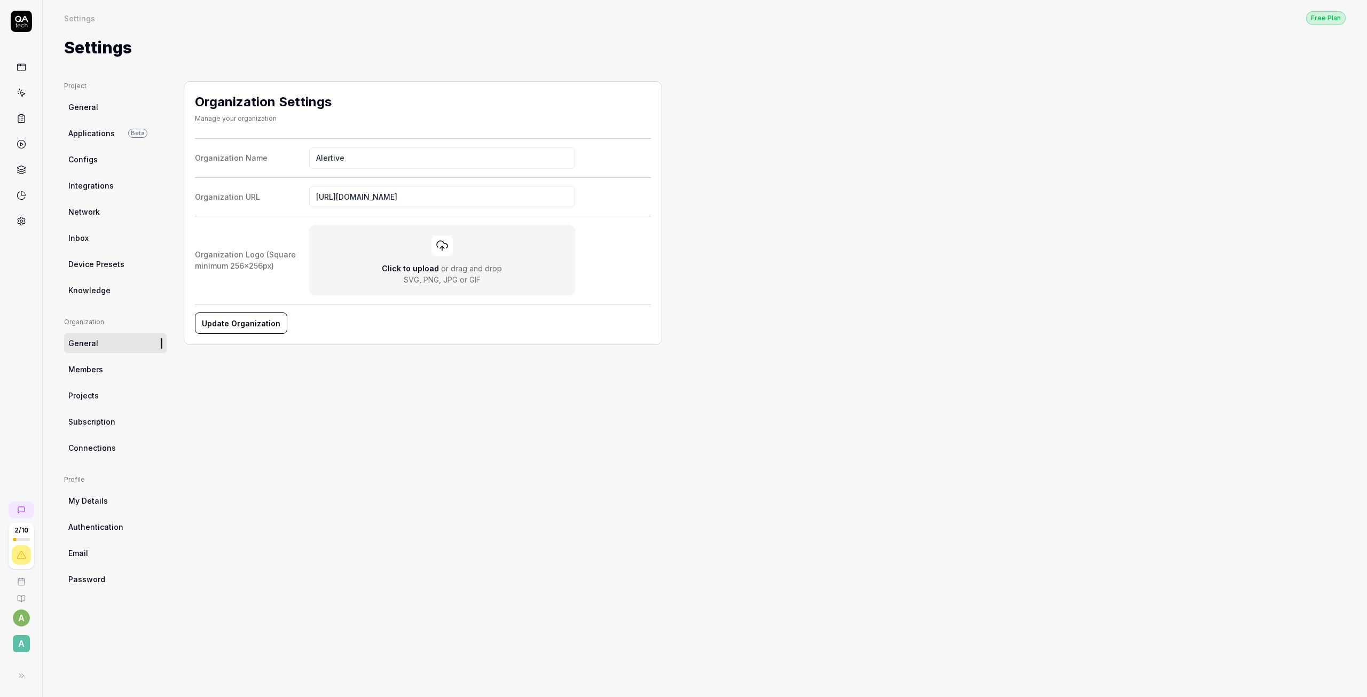
click at [101, 364] on span "Members" at bounding box center [85, 369] width 35 height 11
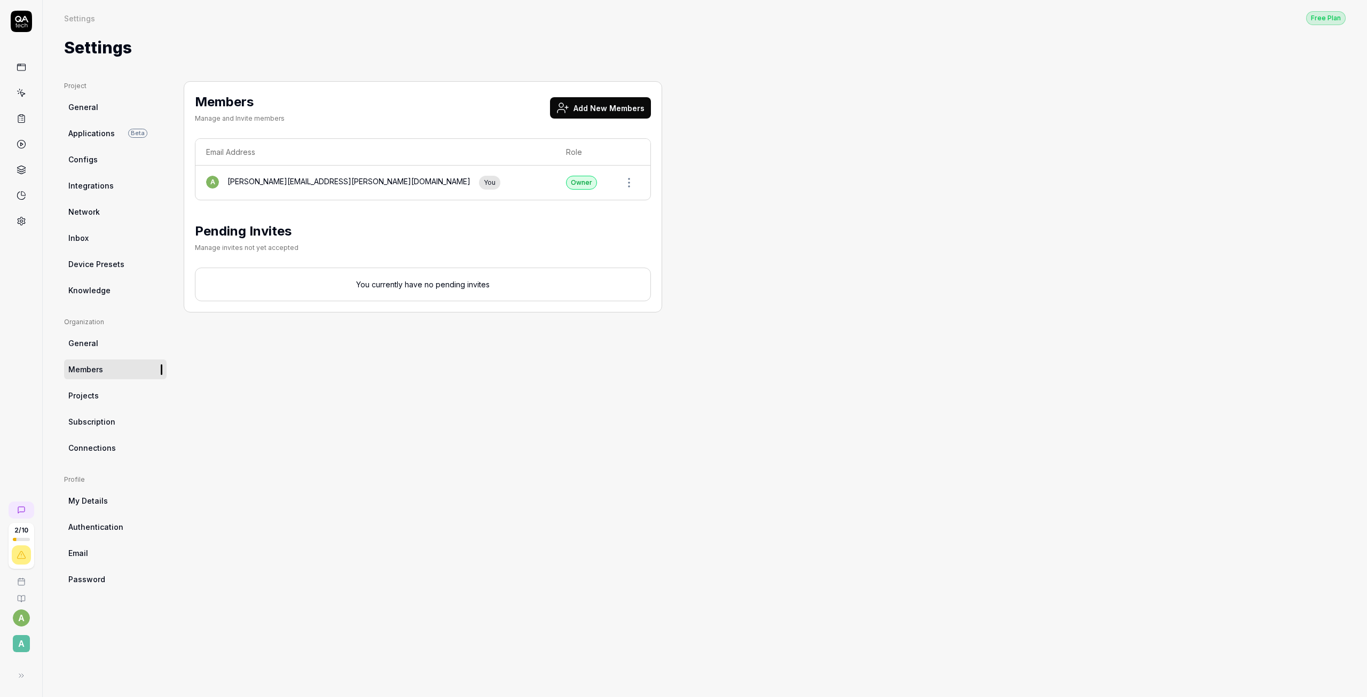
click at [75, 398] on span "Projects" at bounding box center [83, 395] width 30 height 11
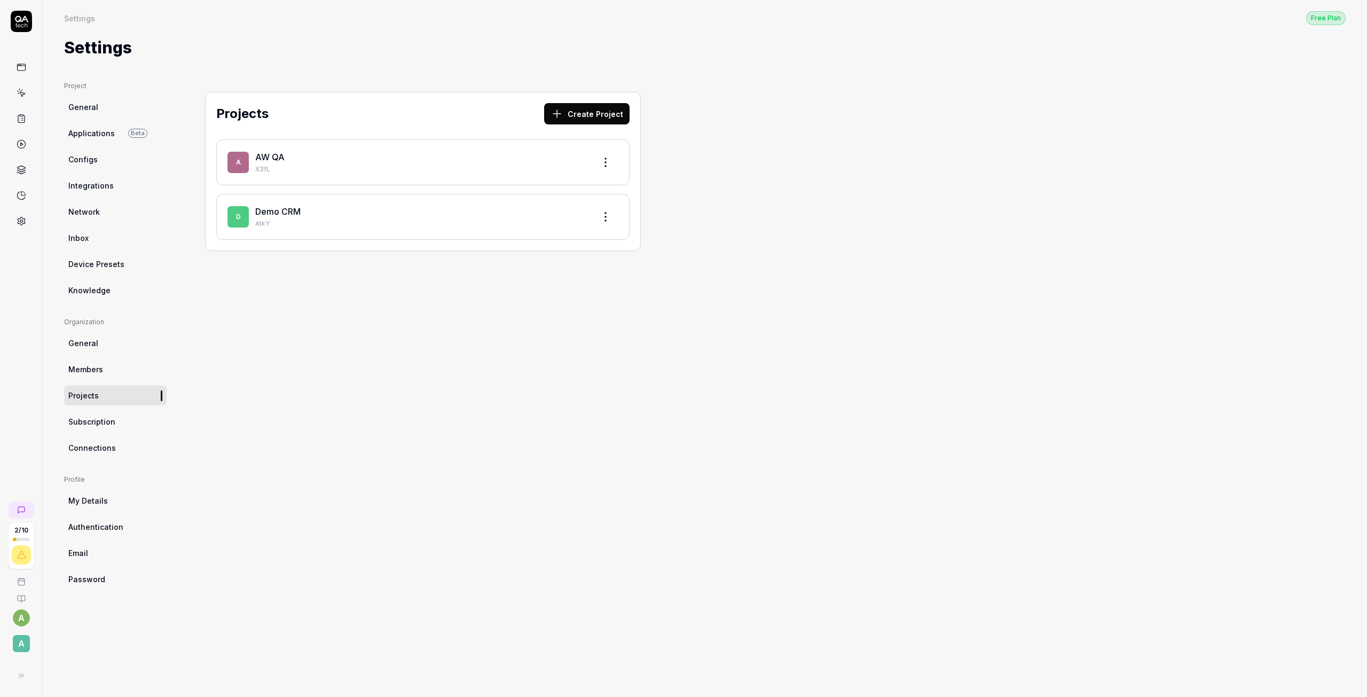
click at [88, 422] on span "Subscription" at bounding box center [91, 421] width 47 height 11
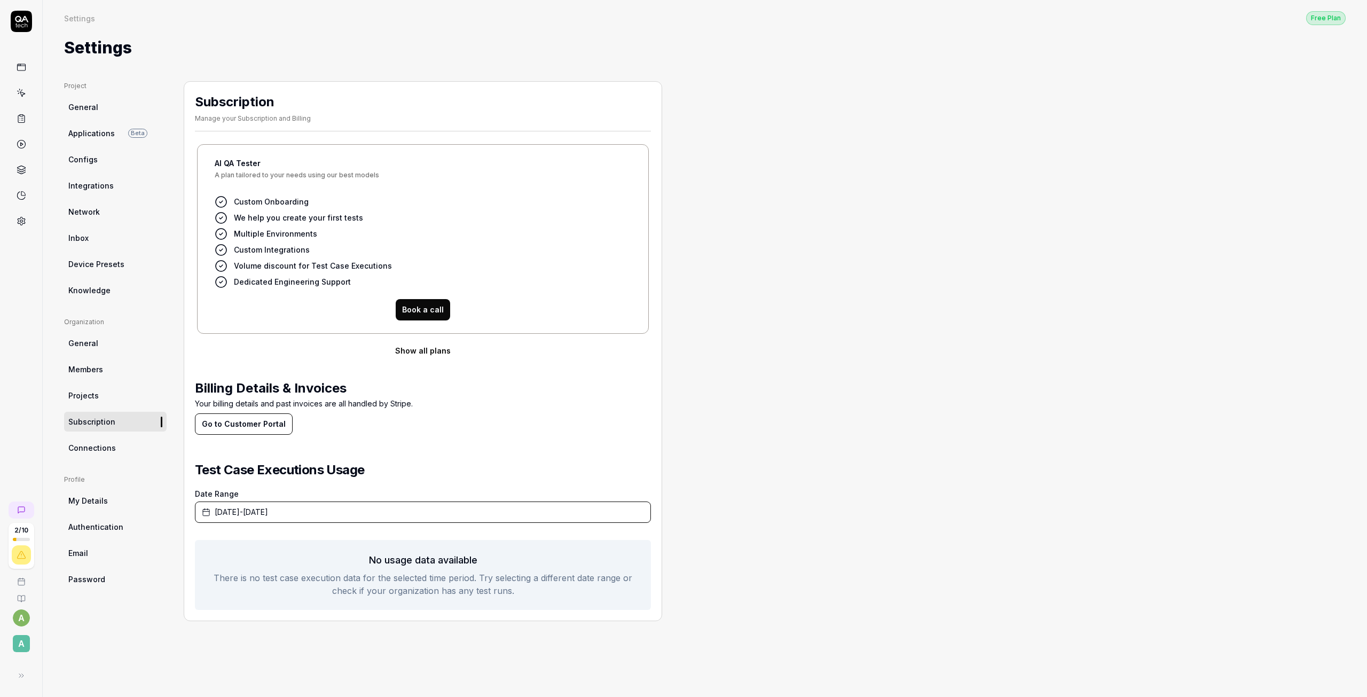
click at [93, 450] on span "Connections" at bounding box center [92, 447] width 48 height 11
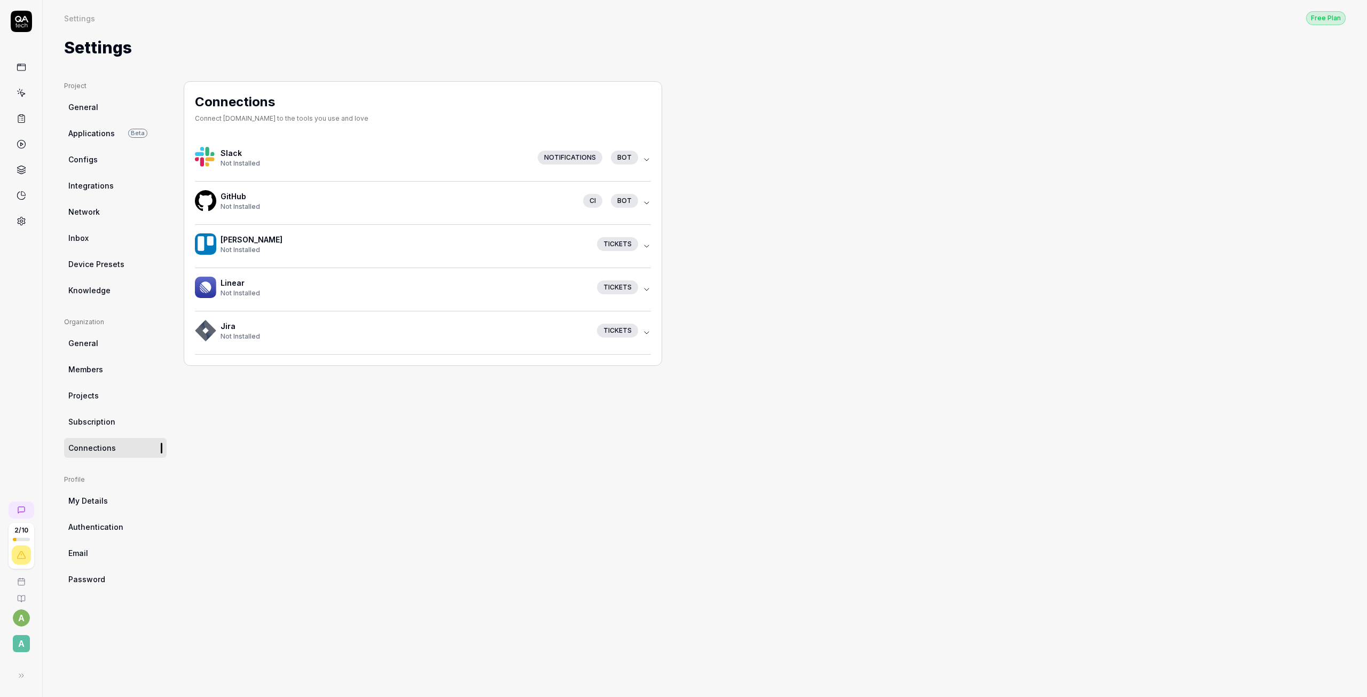
click at [100, 502] on span "My Details" at bounding box center [88, 500] width 40 height 11
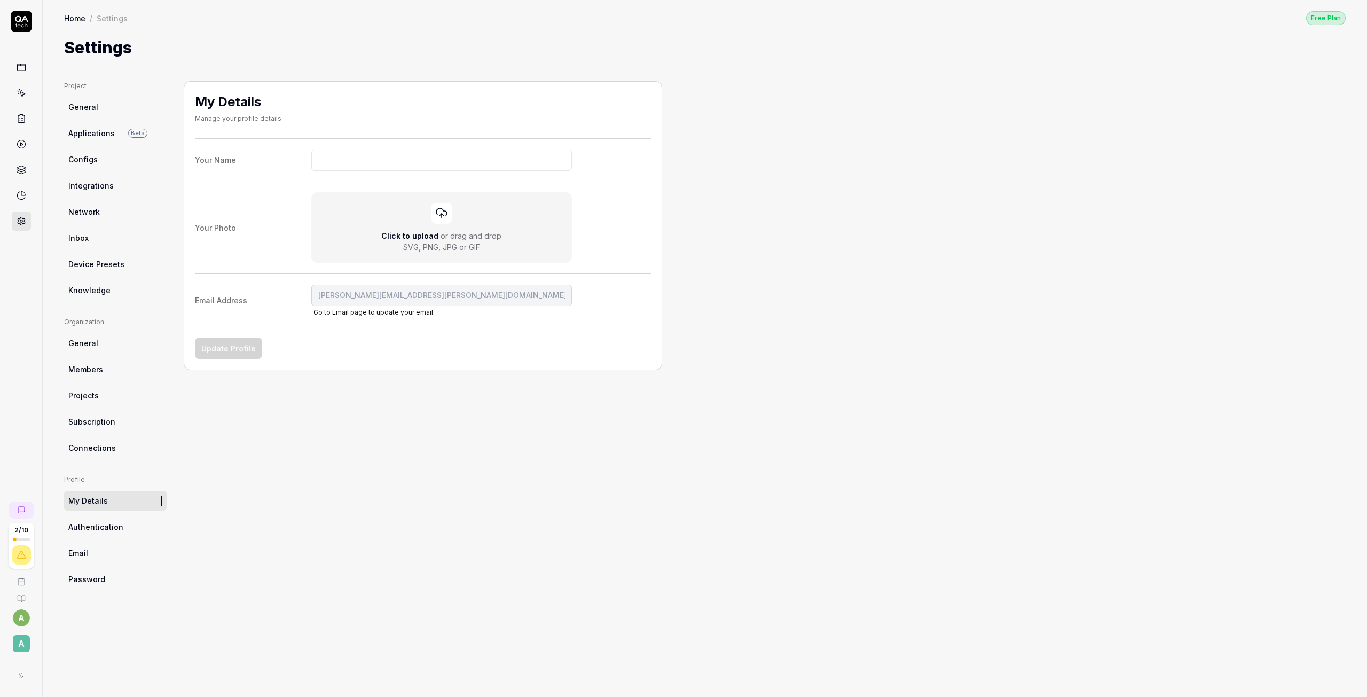
click at [94, 520] on link "Authentication" at bounding box center [115, 527] width 102 height 20
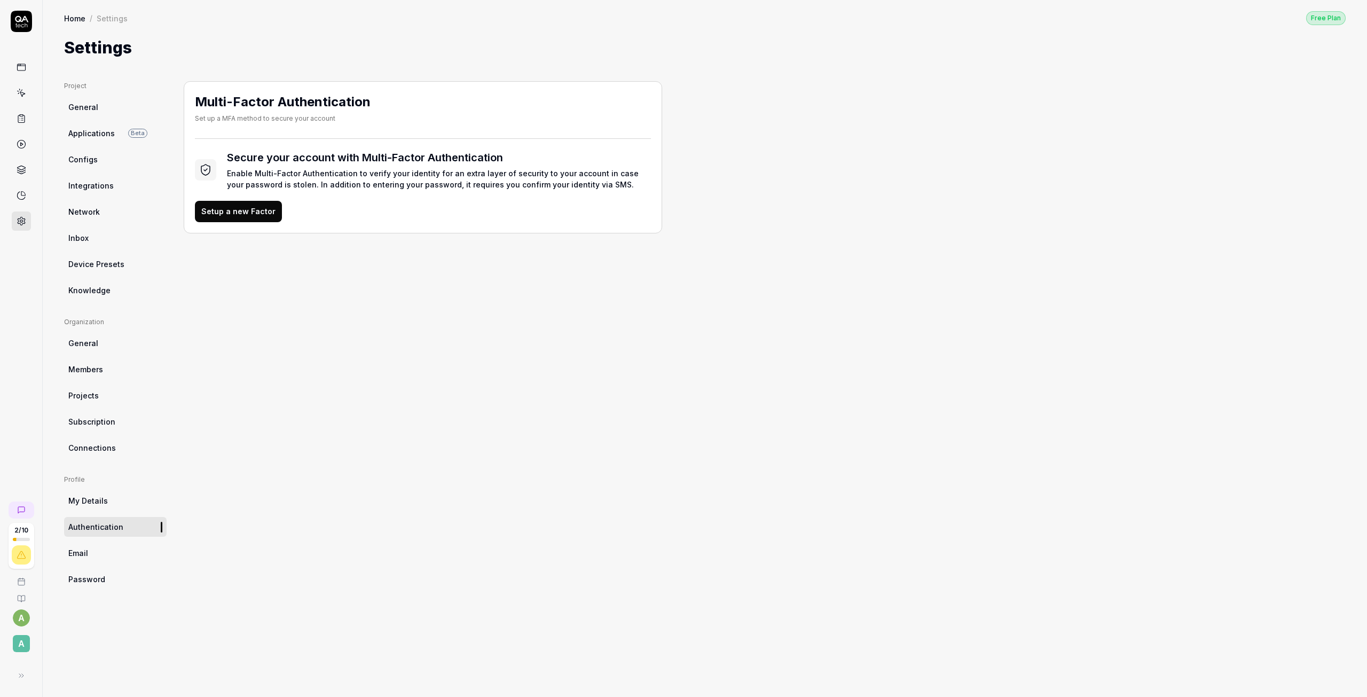
click at [102, 552] on link "Email" at bounding box center [115, 553] width 102 height 20
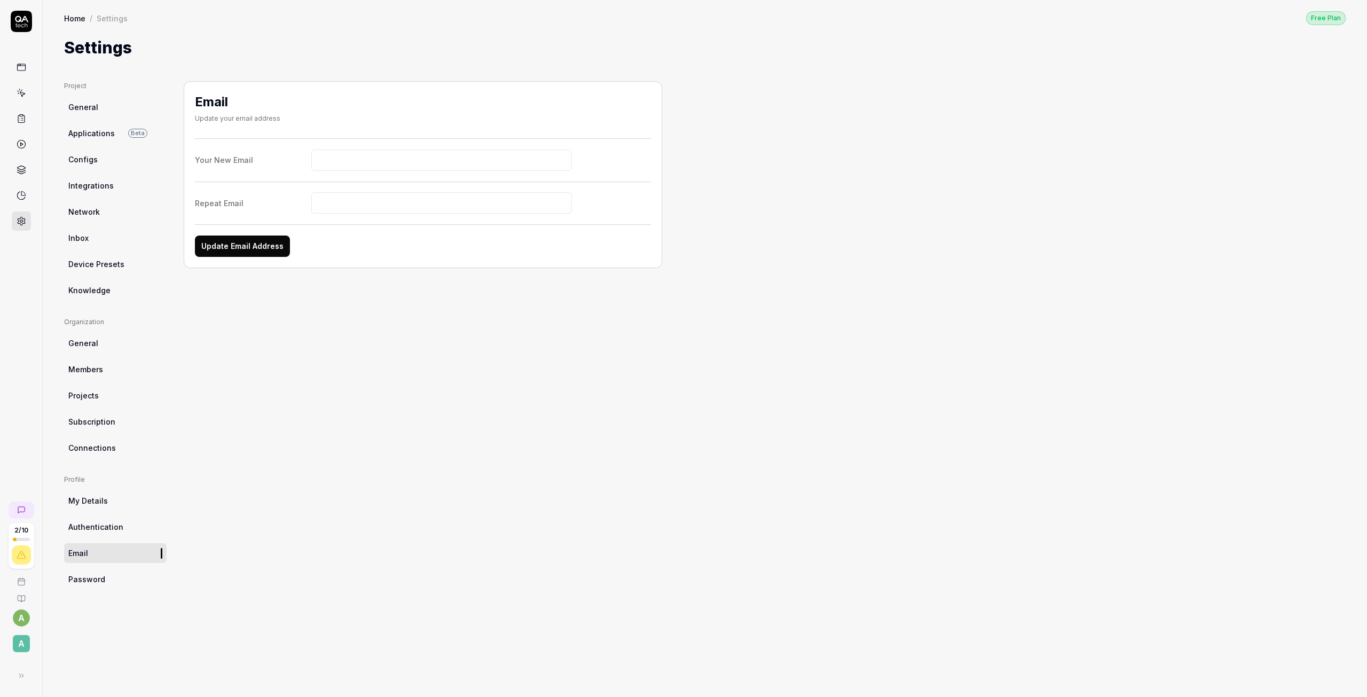
click at [86, 109] on span "General" at bounding box center [83, 106] width 30 height 11
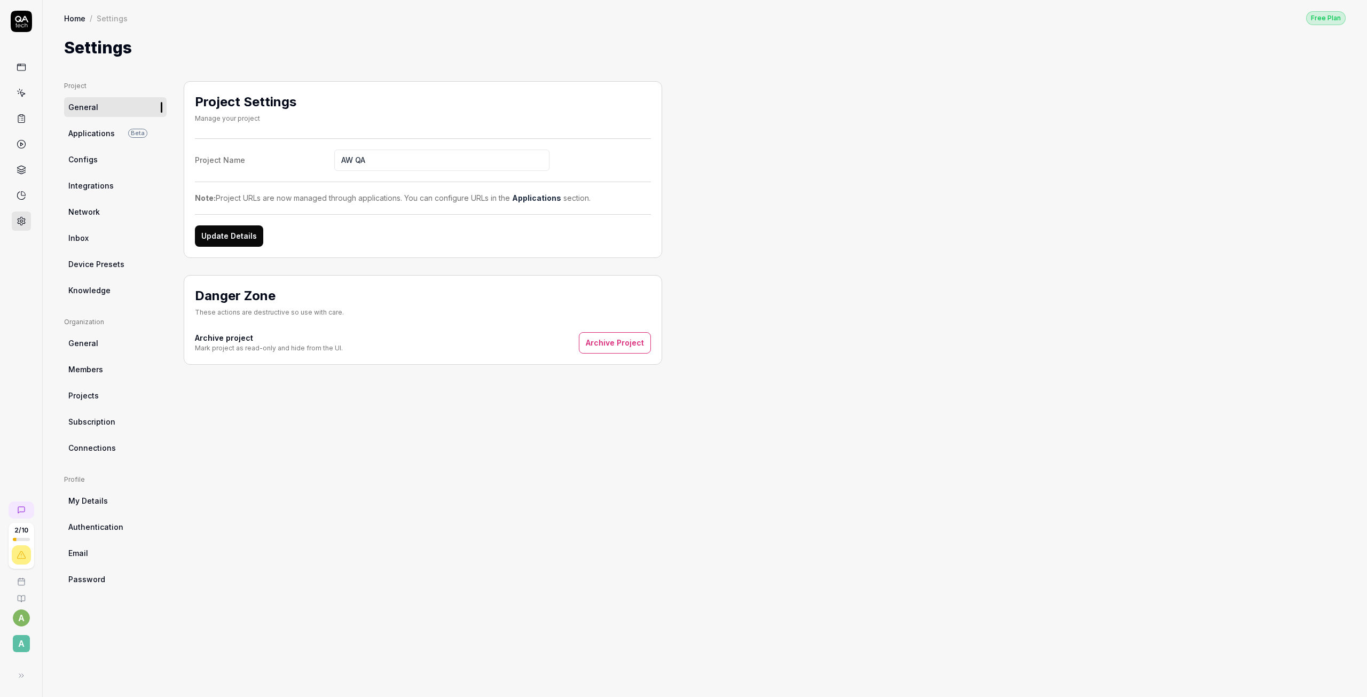
click at [95, 135] on span "Applications" at bounding box center [91, 133] width 46 height 11
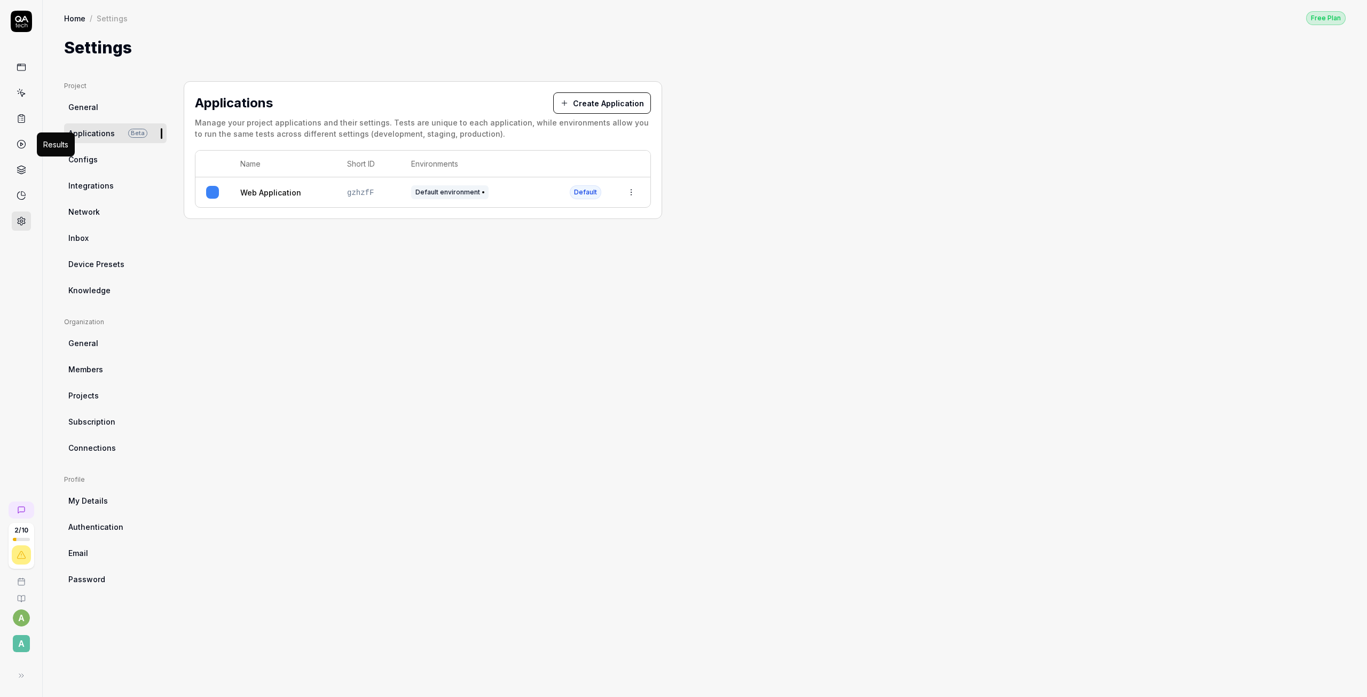
click at [24, 146] on icon at bounding box center [22, 144] width 10 height 10
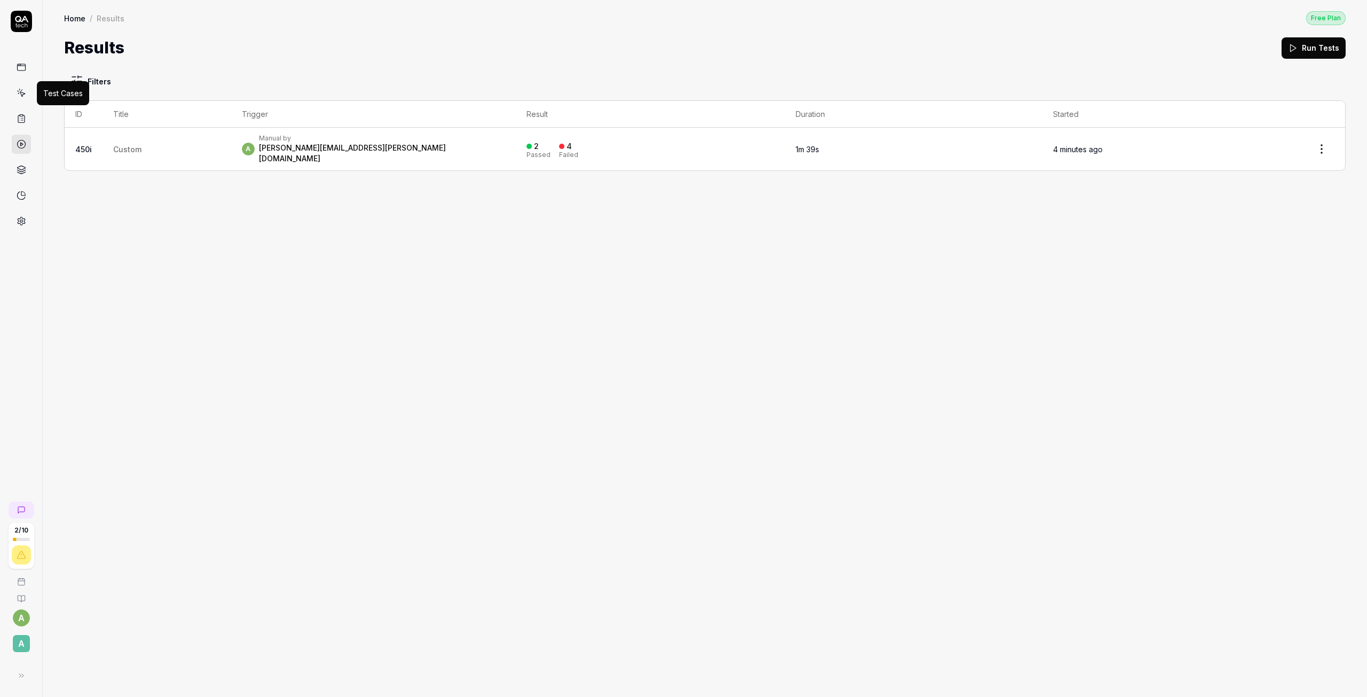
click at [26, 88] on icon at bounding box center [22, 93] width 10 height 10
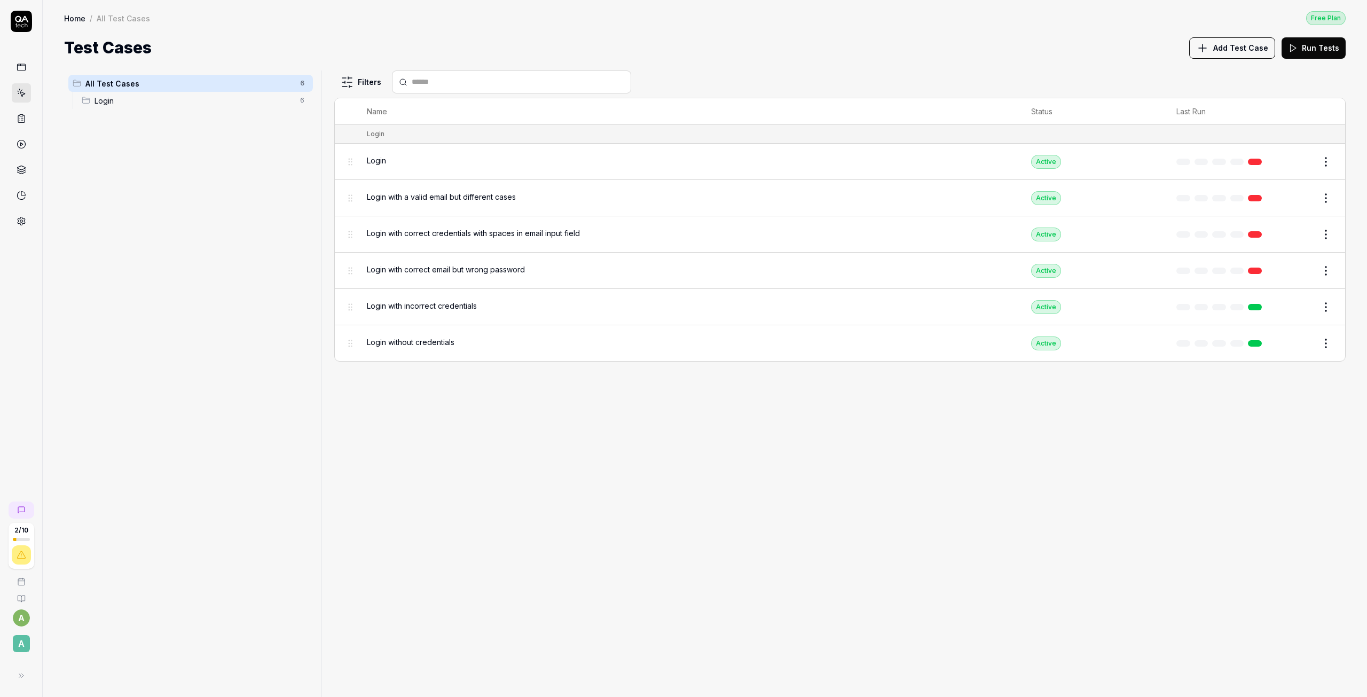
click at [21, 12] on icon at bounding box center [21, 21] width 21 height 21
click at [75, 22] on link "Home" at bounding box center [74, 18] width 21 height 11
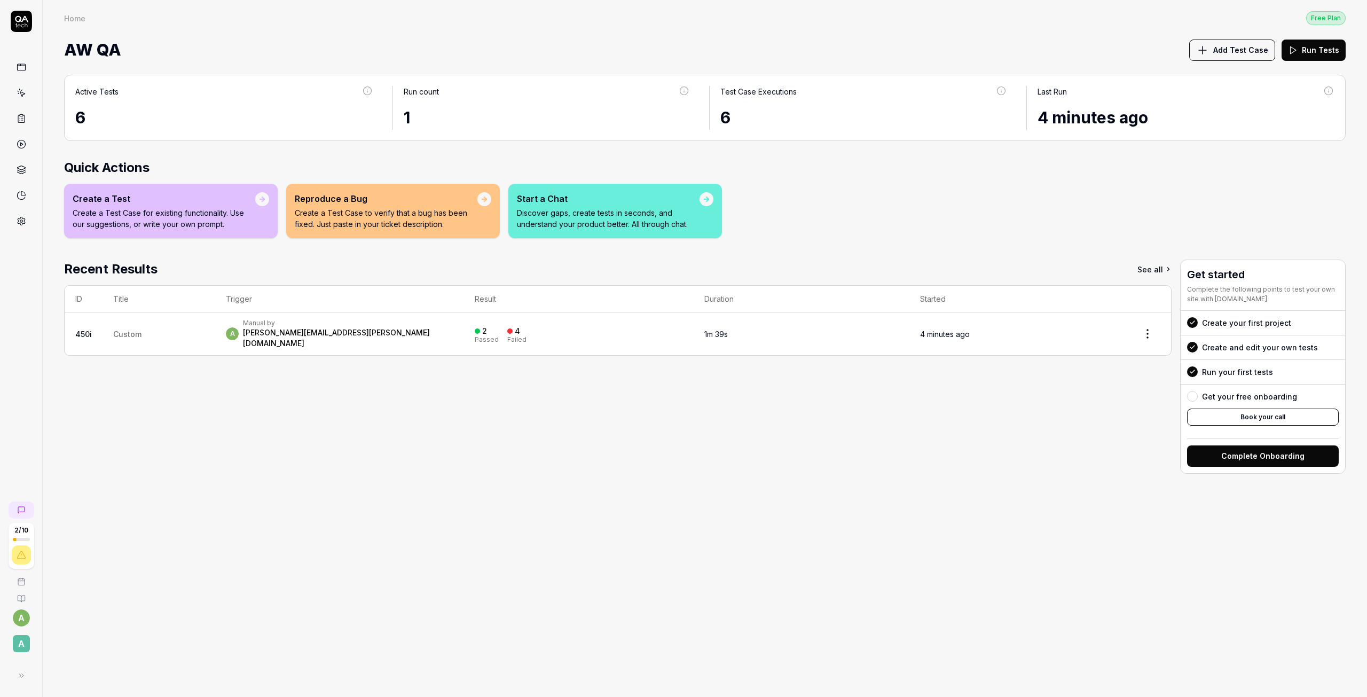
click at [610, 216] on p "Discover gaps, create tests in seconds, and understand your product better. All…" at bounding box center [608, 218] width 183 height 22
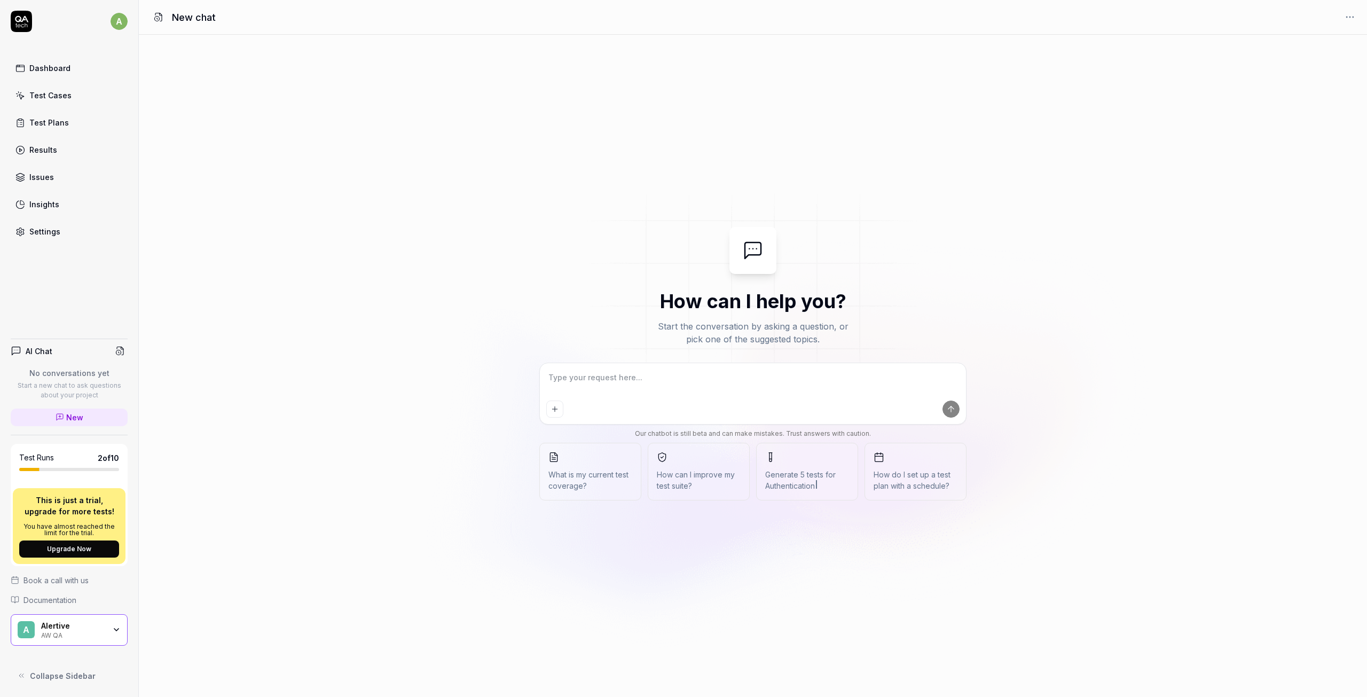
type textarea "*"
type textarea "t"
type textarea "*"
type textarea "th"
type textarea "*"
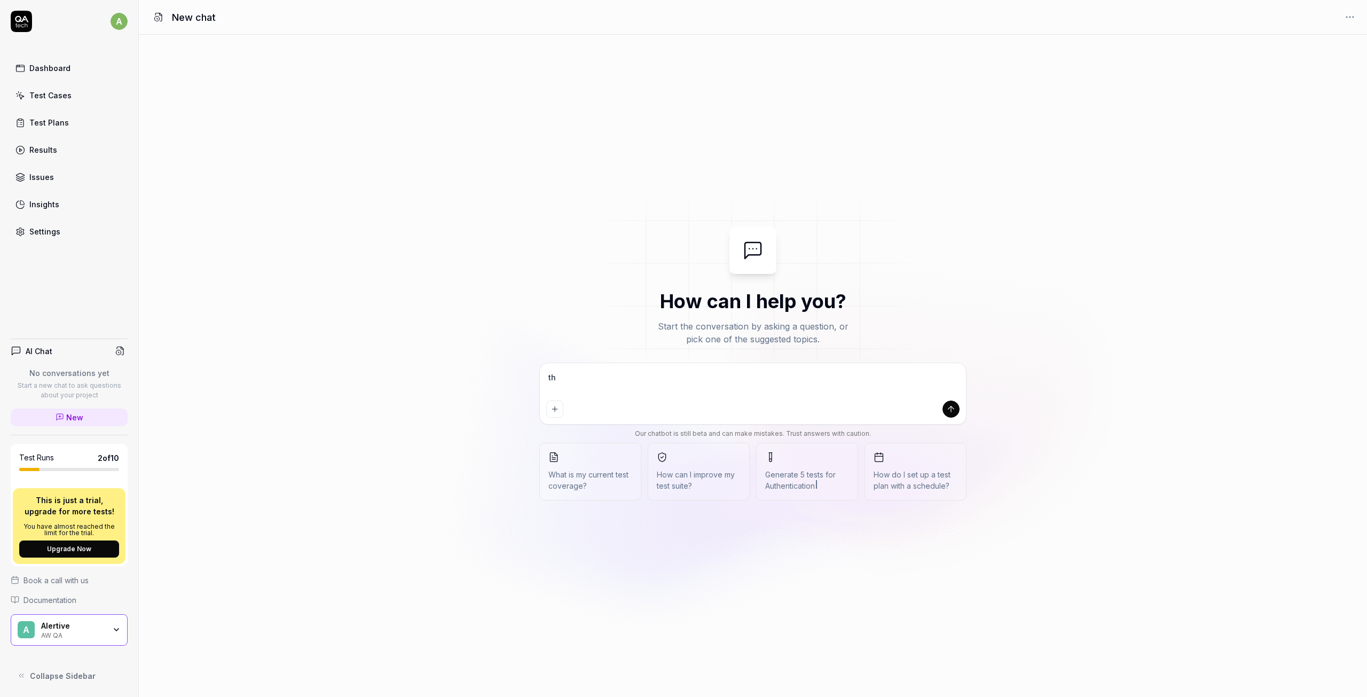
type textarea "the"
type textarea "*"
type textarea "the"
type textarea "*"
type textarea "the l"
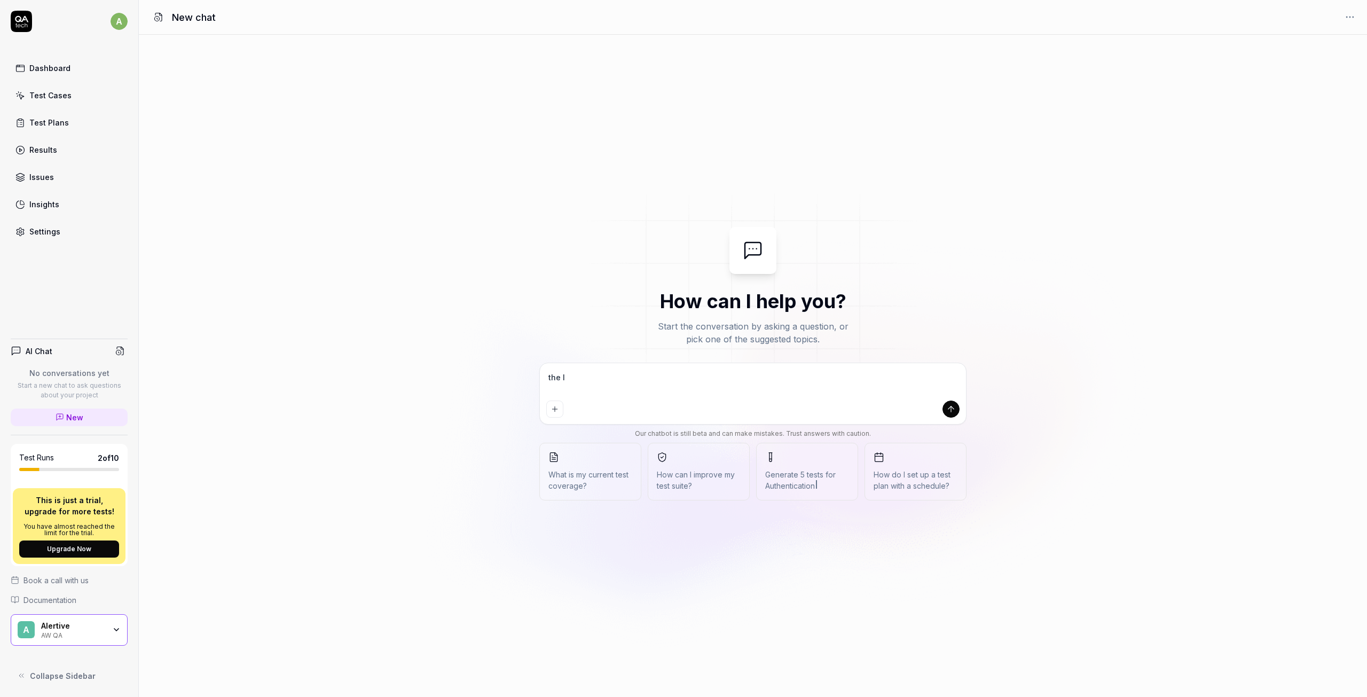
type textarea "*"
type textarea "the lo"
type textarea "*"
type textarea "the log"
type textarea "*"
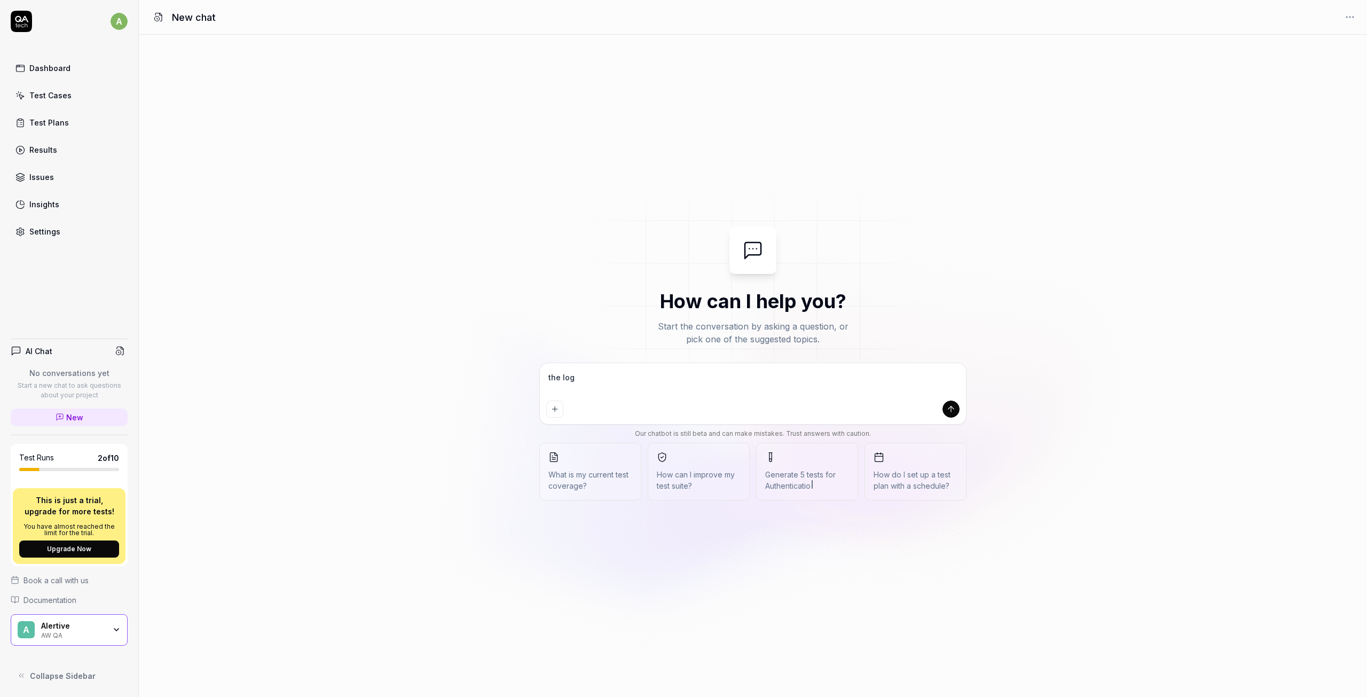
type textarea "the logi"
type textarea "*"
type textarea "the login"
type textarea "*"
type textarea "the login"
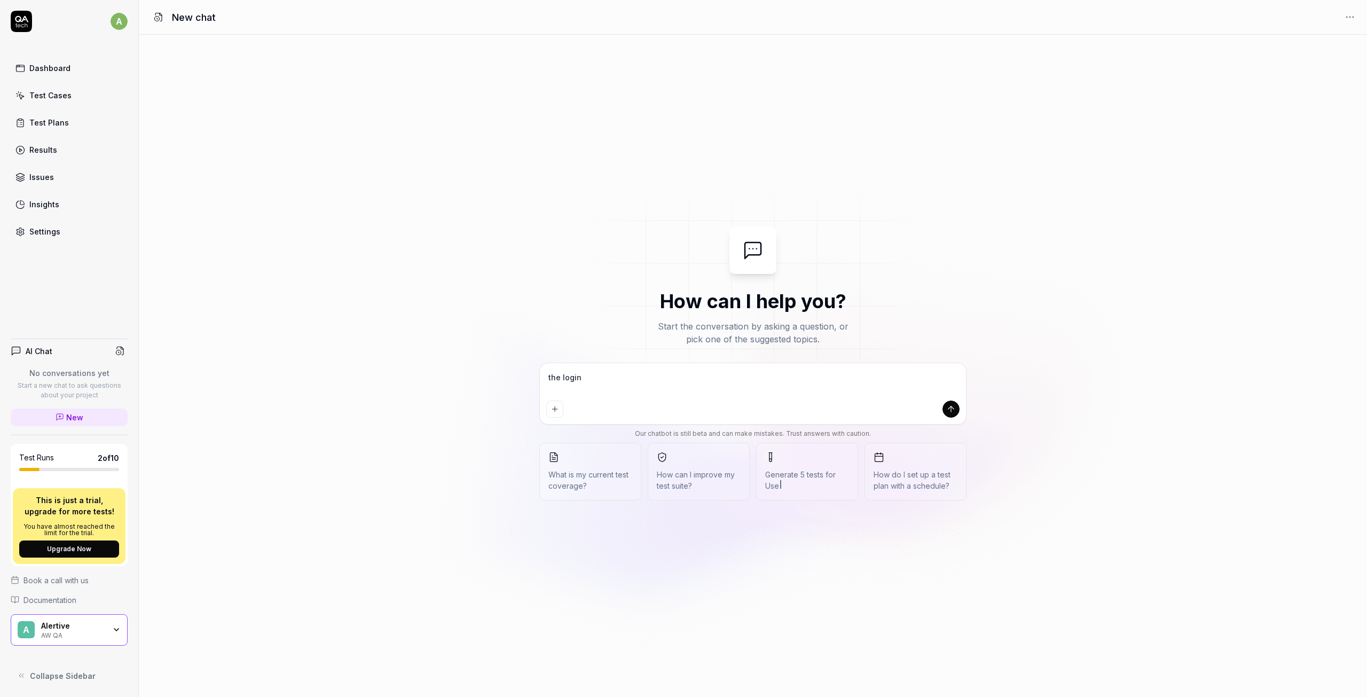
type textarea "*"
type textarea "the login t"
type textarea "*"
type textarea "the login te"
type textarea "*"
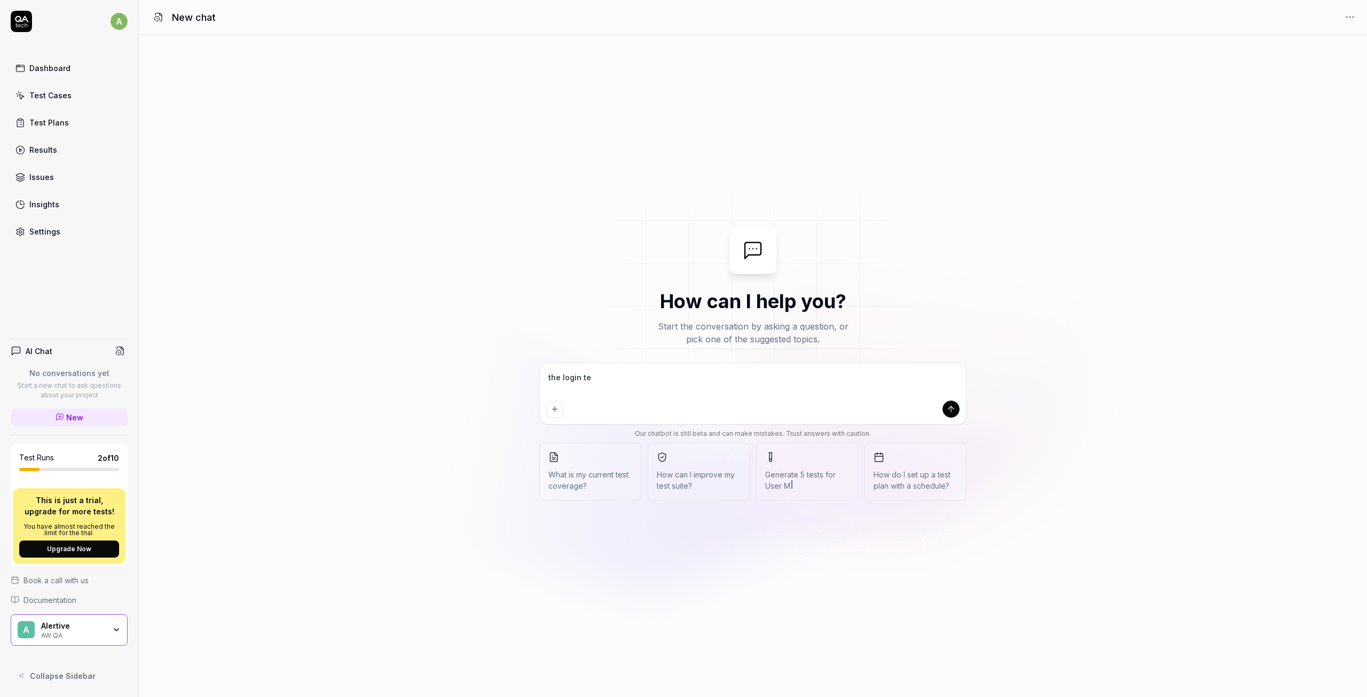
type textarea "the login tes"
type textarea "*"
type textarea "the login test"
type textarea "*"
type textarea "the login tests"
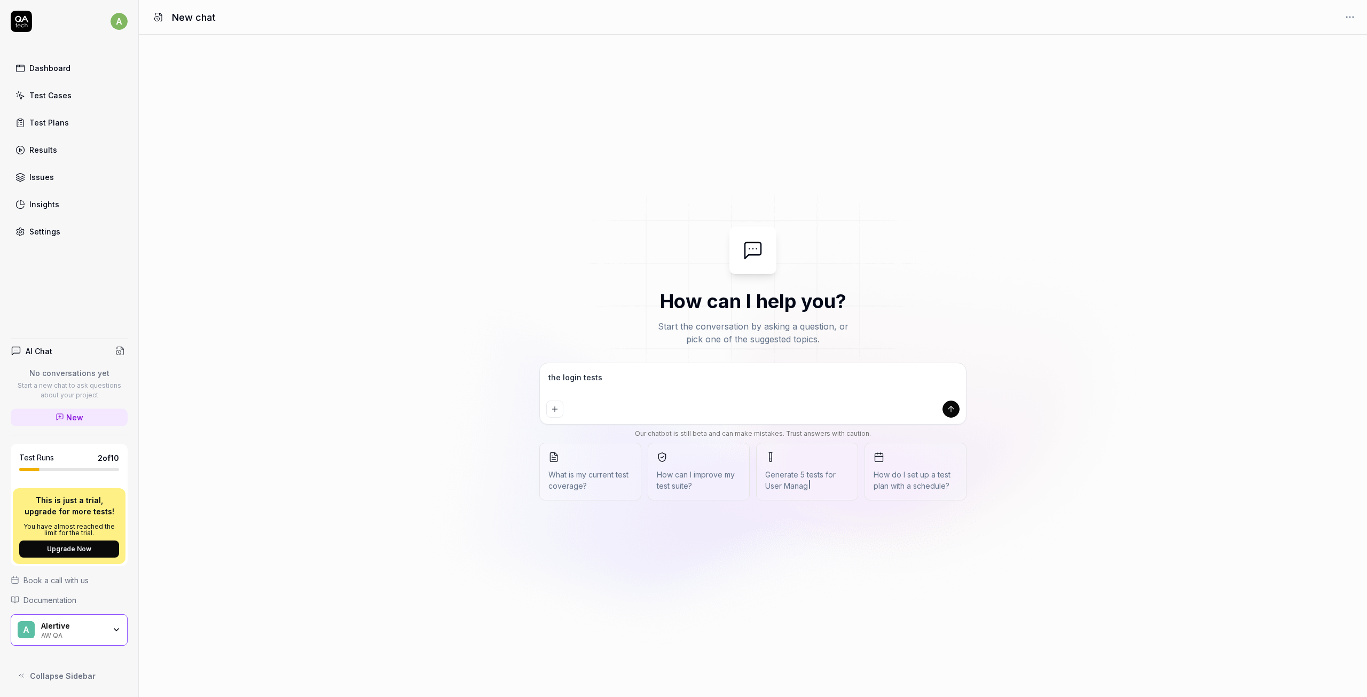
type textarea "*"
type textarea "the login tests"
type textarea "*"
type textarea "the login tests t"
type textarea "*"
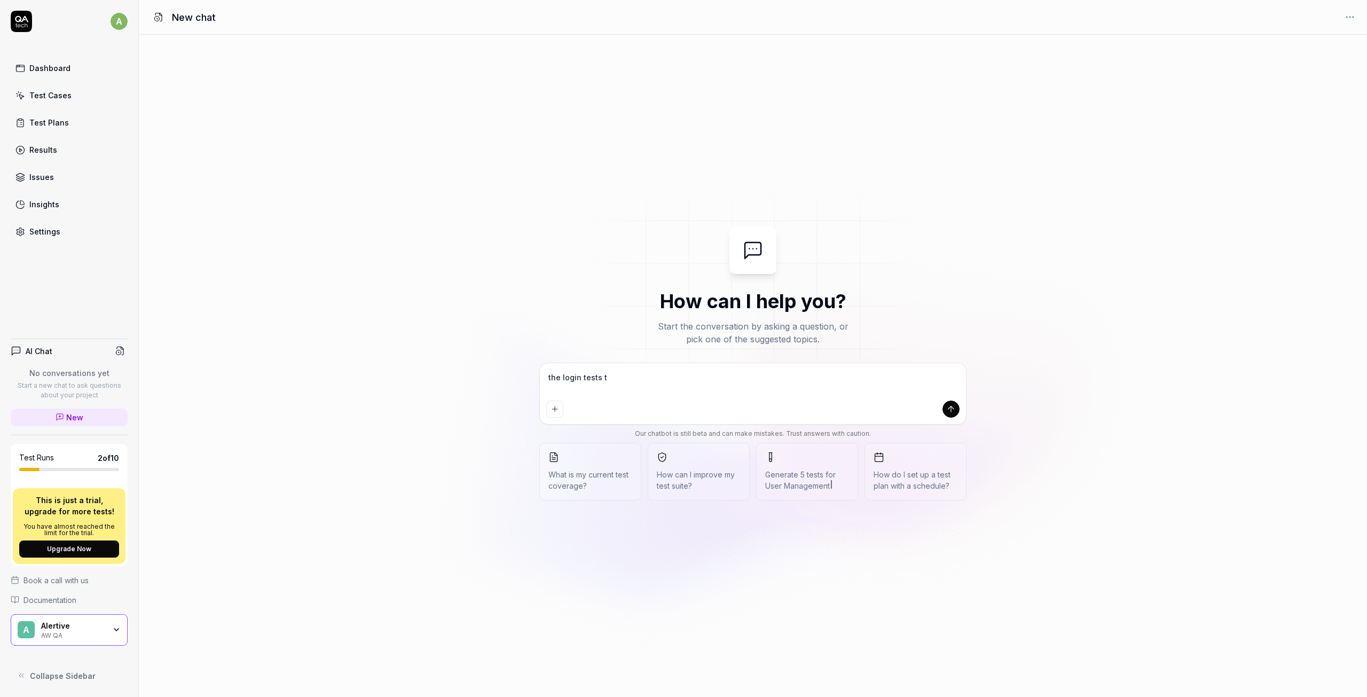
type textarea "the login tests th"
type textarea "*"
type textarea "the login tests tha"
type textarea "*"
type textarea "the login tests that"
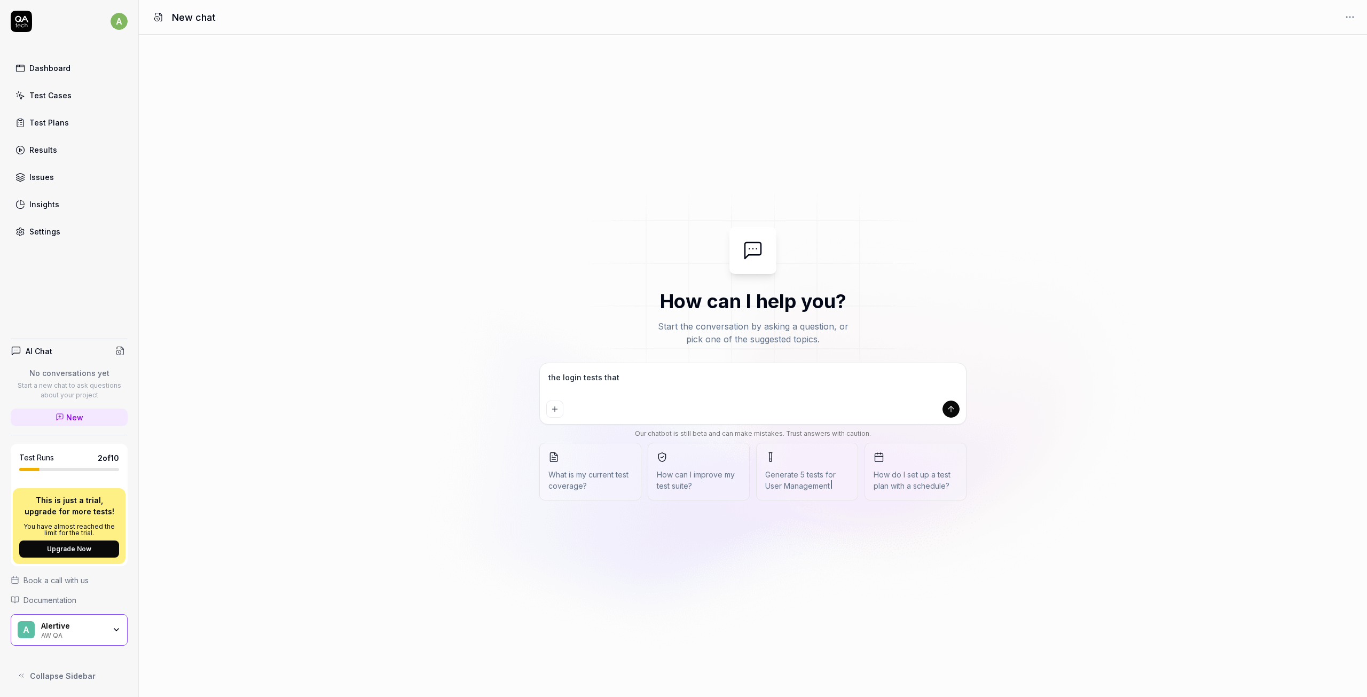
type textarea "*"
type textarea "the login tests that"
type textarea "*"
type textarea "the login tests that h"
type textarea "*"
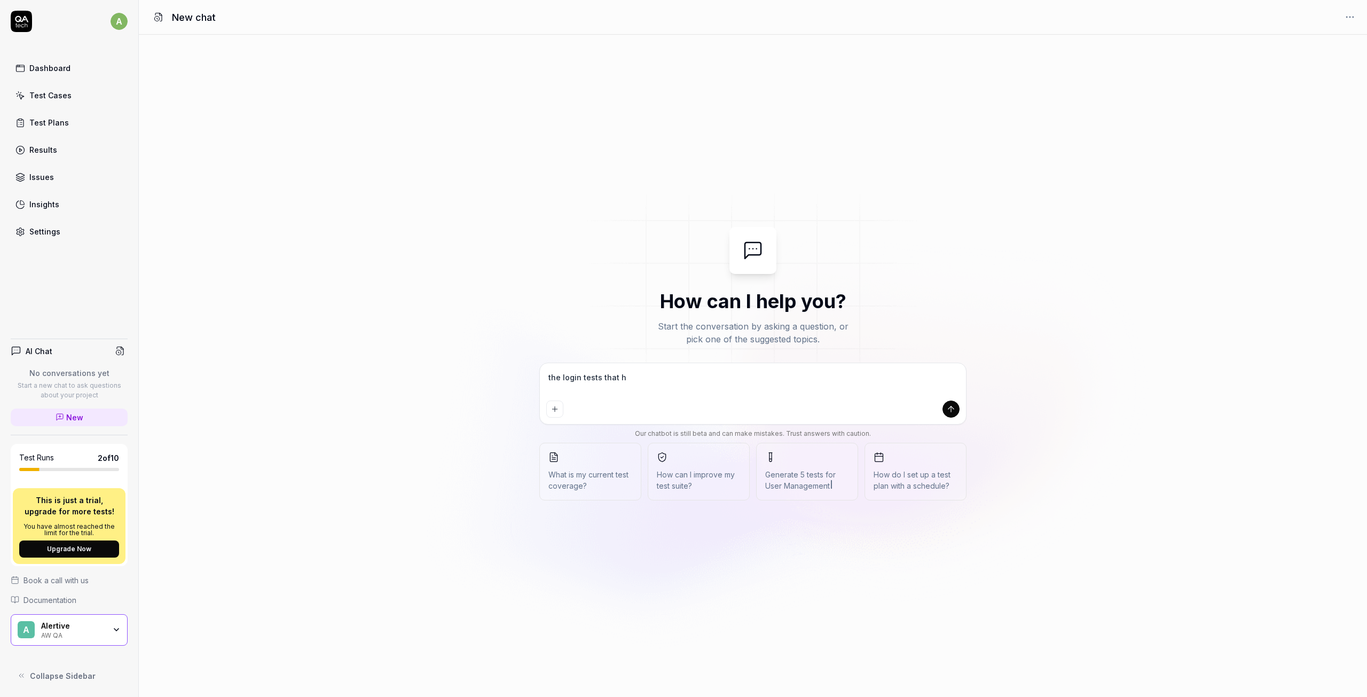
type textarea "the login tests that ha"
type textarea "*"
type textarea "the login tests that hav"
type textarea "*"
type textarea "the login tests that have"
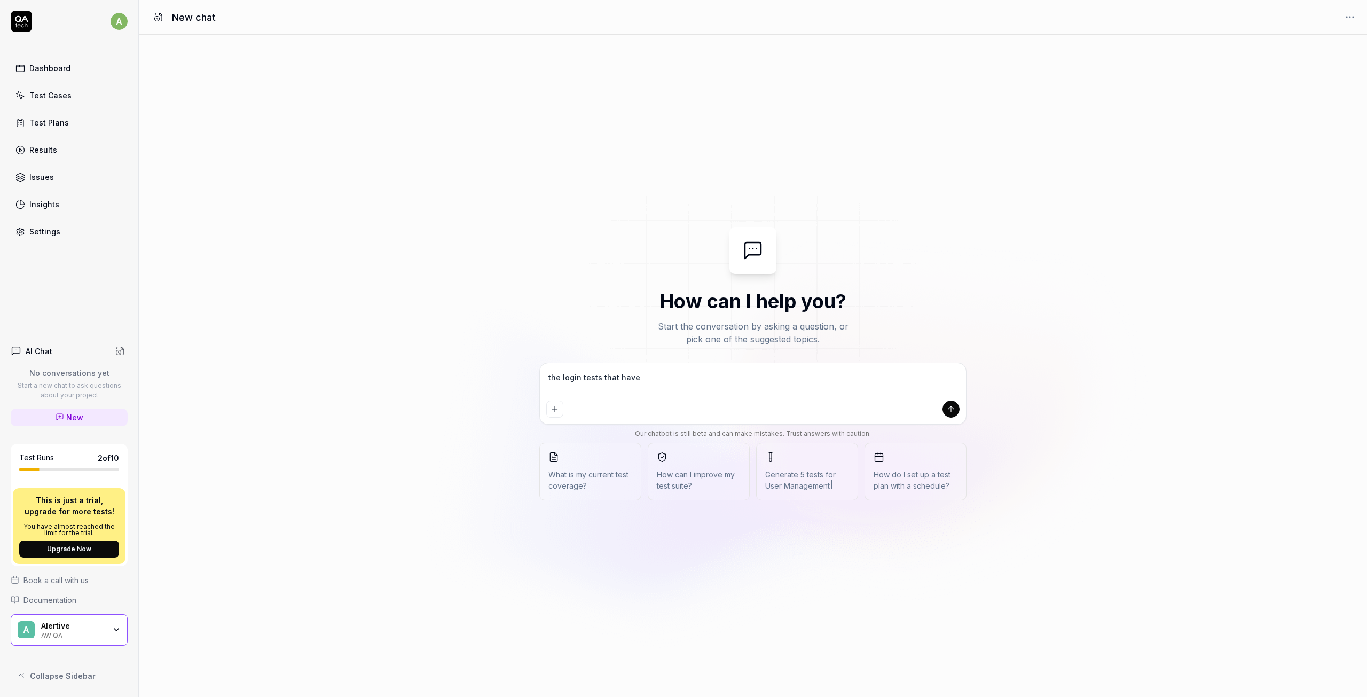
type textarea "*"
type textarea "the login tests that have be"
type textarea "*"
type textarea "the login tests that have bee"
type textarea "*"
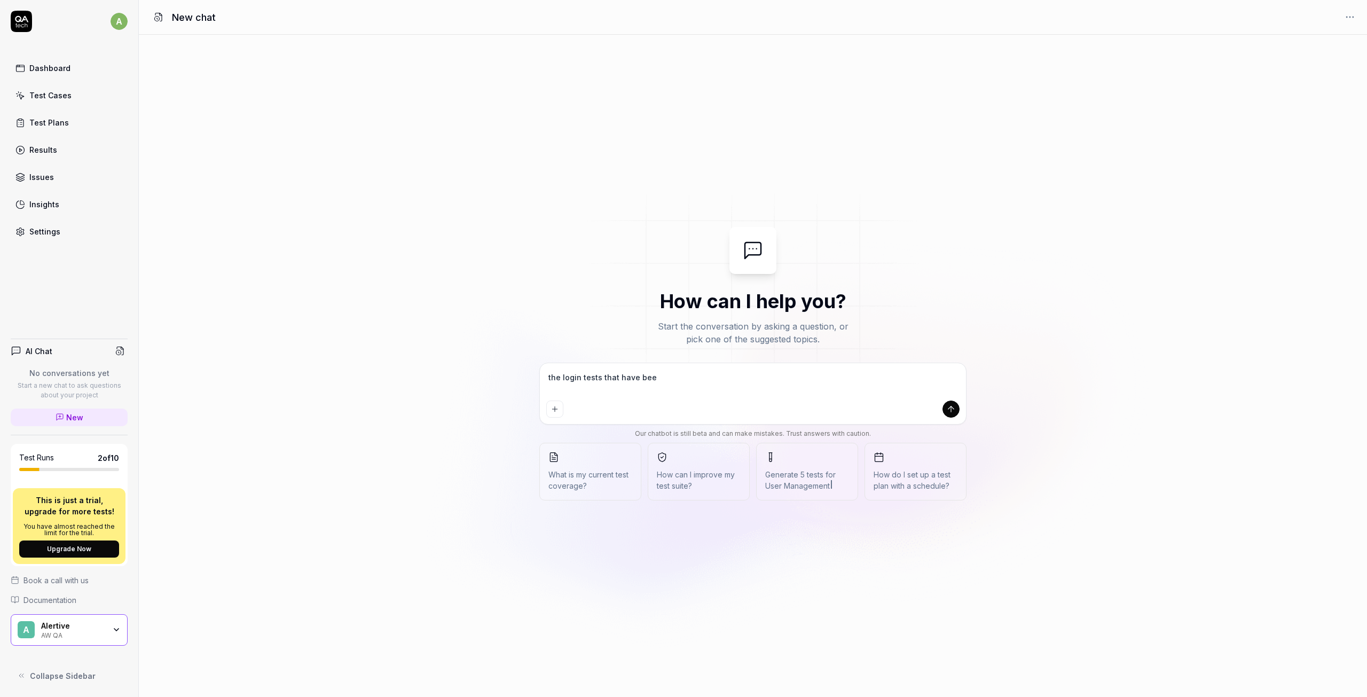
type textarea "the login tests that have been"
type textarea "*"
type textarea "the login tests that have been"
type textarea "*"
type textarea "the login tests that have been c"
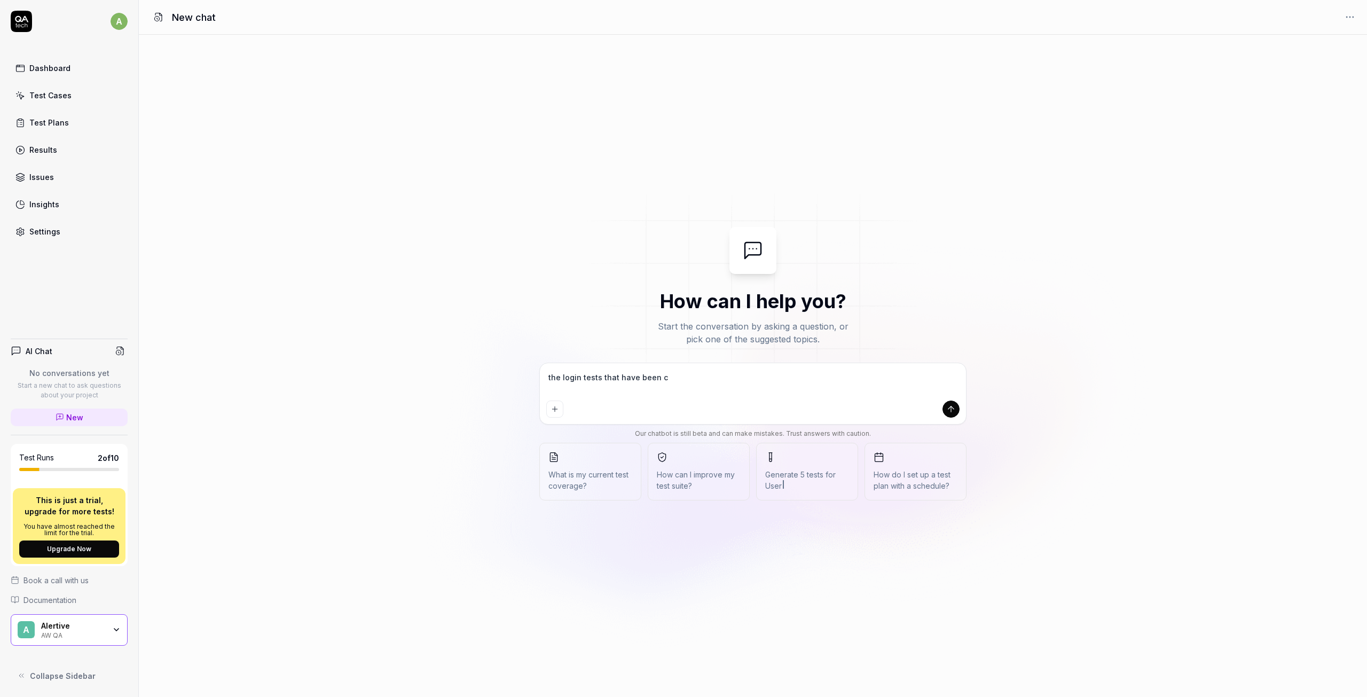
type textarea "*"
type textarea "the login tests that have been cr"
type textarea "*"
type textarea "the login tests that have been cre"
type textarea "*"
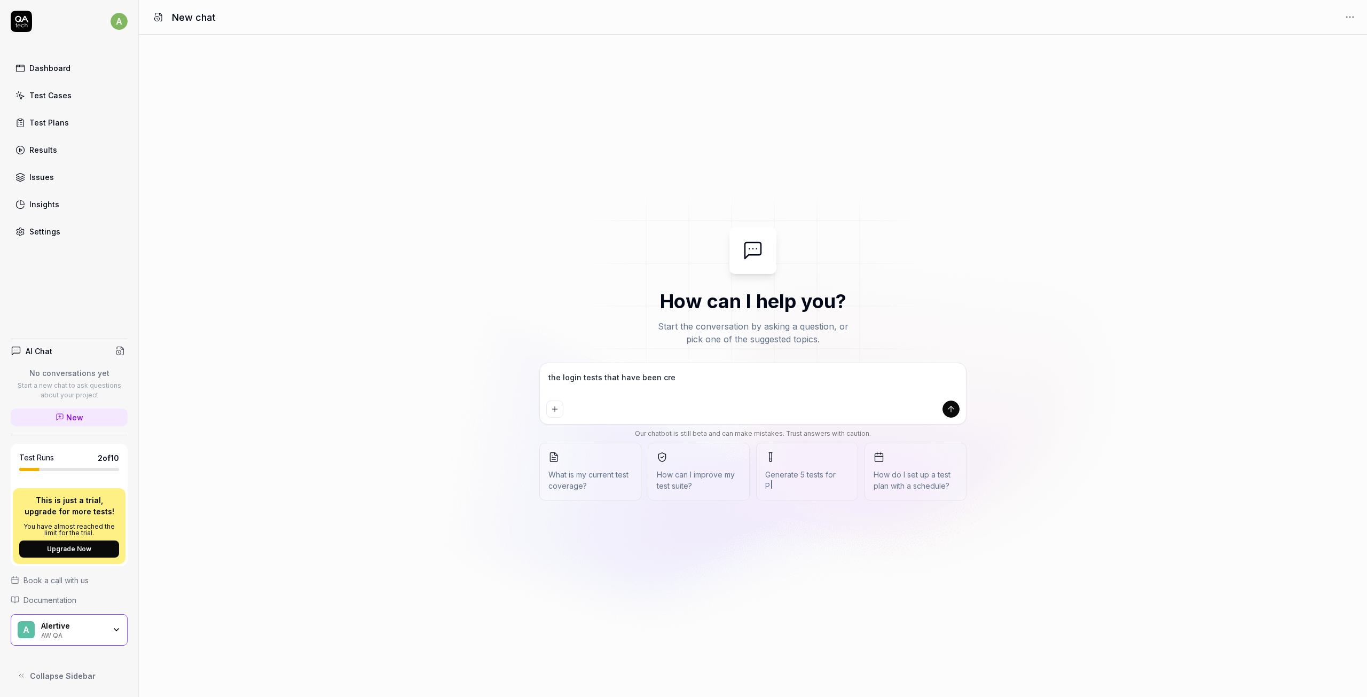
type textarea "the login tests that have been crea"
type textarea "*"
type textarea "the login tests that have been creat"
type textarea "*"
type textarea "the login tests that have been create"
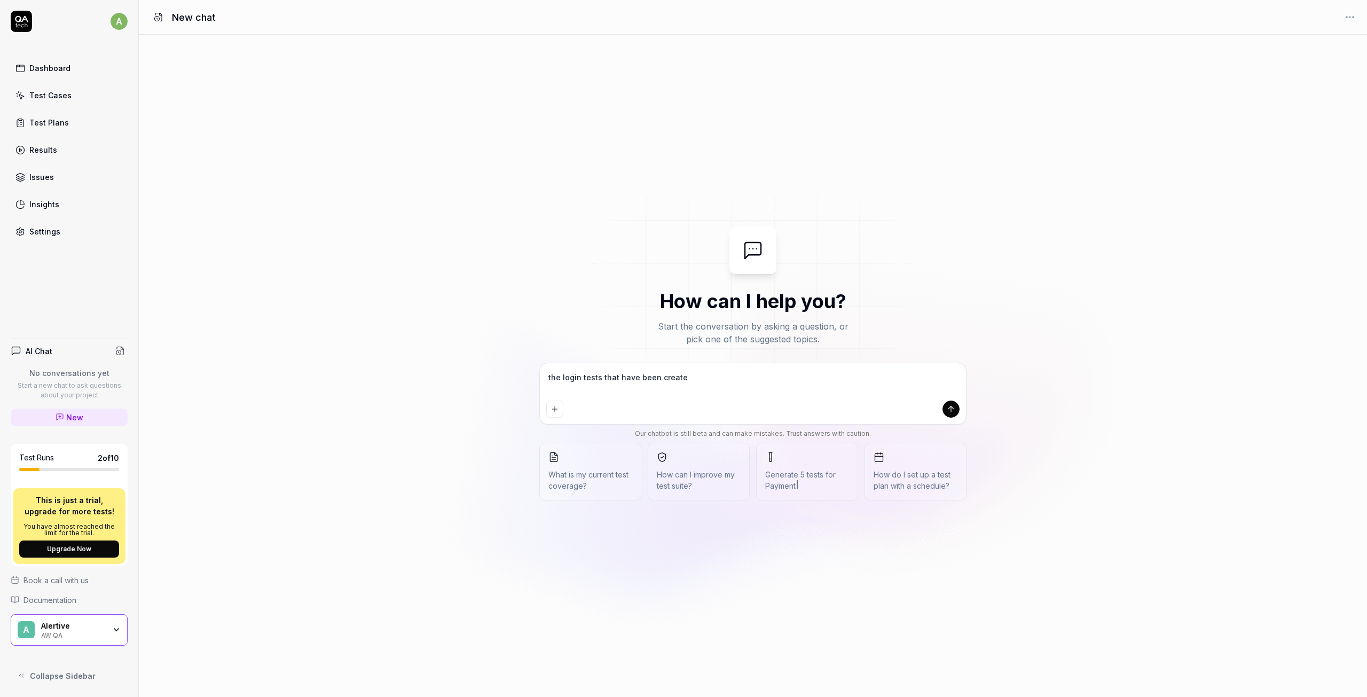
type textarea "*"
type textarea "the login tests that have been created"
type textarea "*"
type textarea "the login tests that have been created,"
type textarea "*"
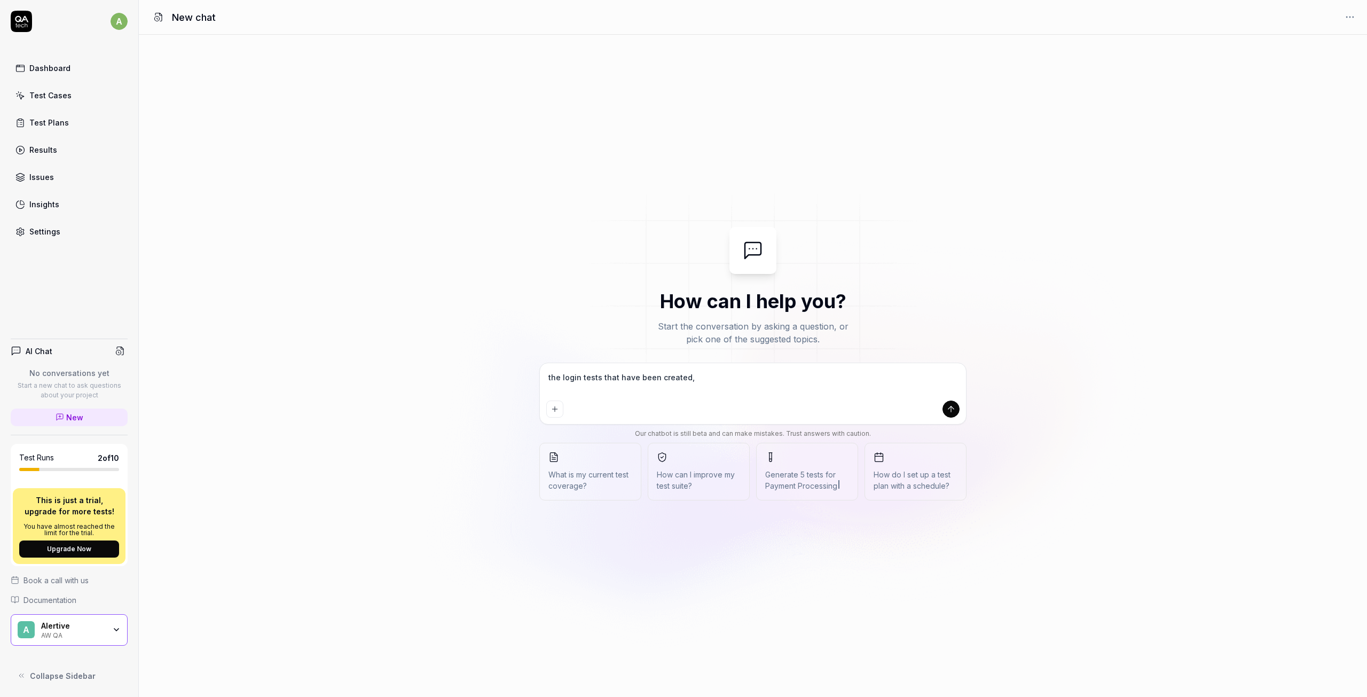
type textarea "the login tests that have been created,"
type textarea "*"
type textarea "the login tests that have been created, r"
type textarea "*"
type textarea "the login tests that have been created, re"
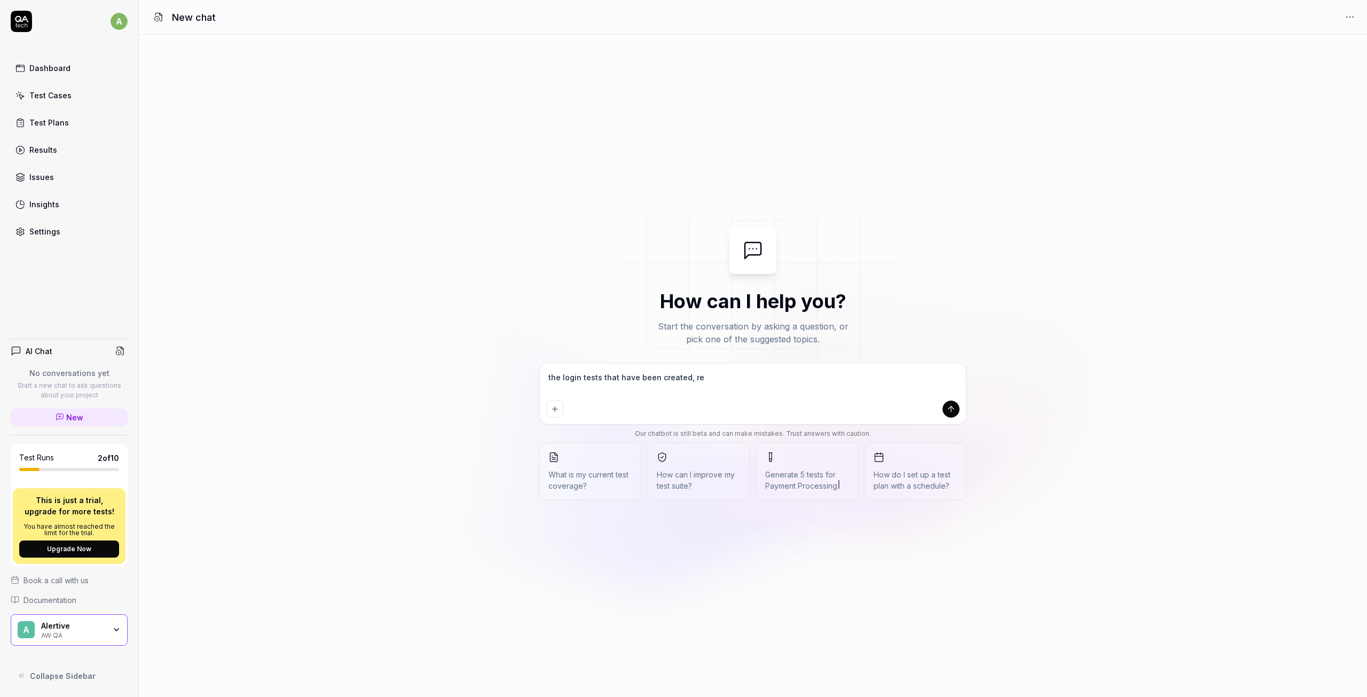
type textarea "*"
type textarea "the login tests that have been created, req"
type textarea "*"
type textarea "the login tests that have been created, requ"
type textarea "*"
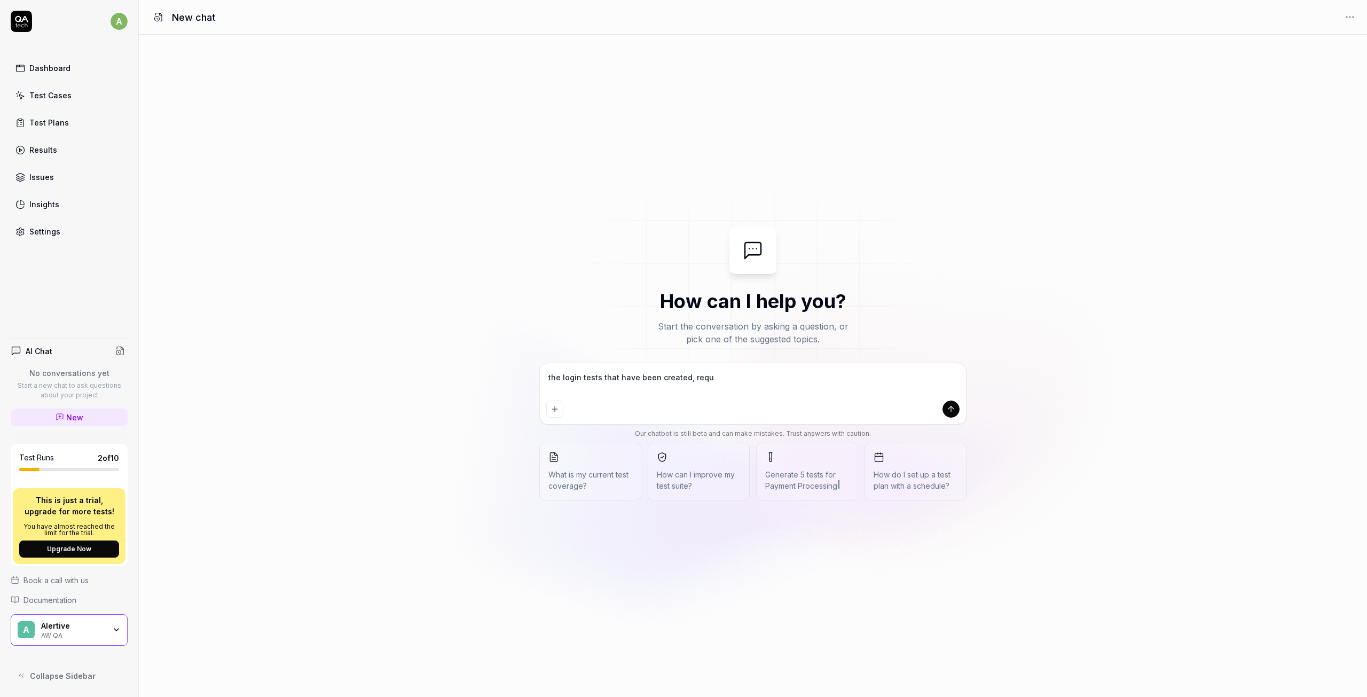
type textarea "the login tests that have been created, requi"
type textarea "*"
type textarea "the login tests that have been created, requir"
type textarea "*"
type textarea "the login tests that have been created, require"
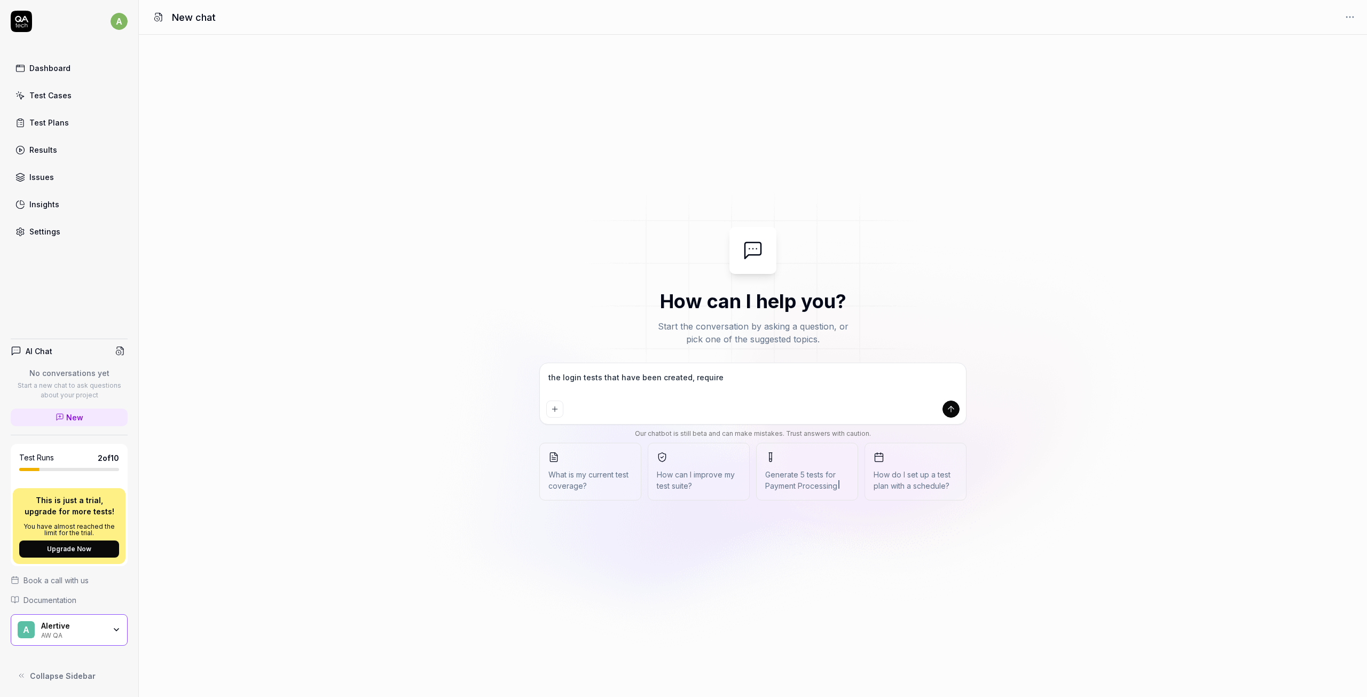
type textarea "*"
type textarea "the login tests that have been created, require"
type textarea "*"
type textarea "the login tests that have been created, require an"
type textarea "*"
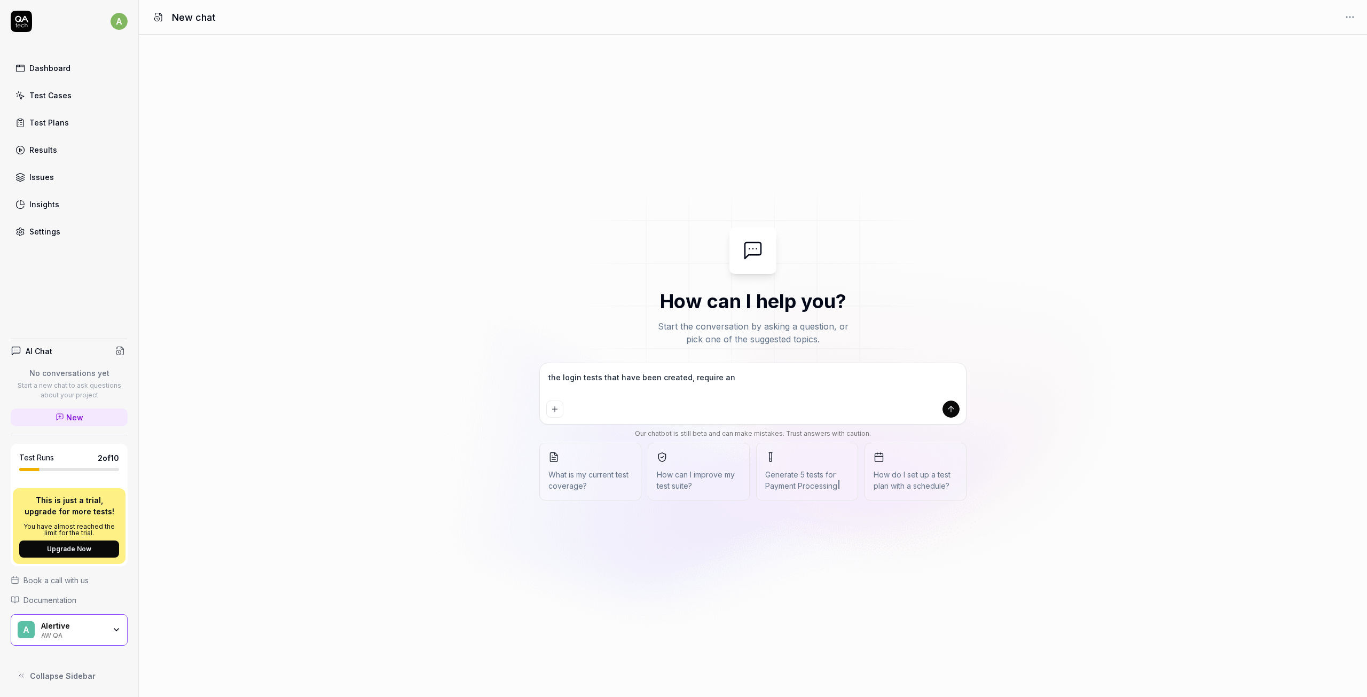
type textarea "the login tests that have been created, require and"
type textarea "*"
type textarea "the login tests that have been created, require and"
type textarea "*"
type textarea "the login tests that have been created, require and o"
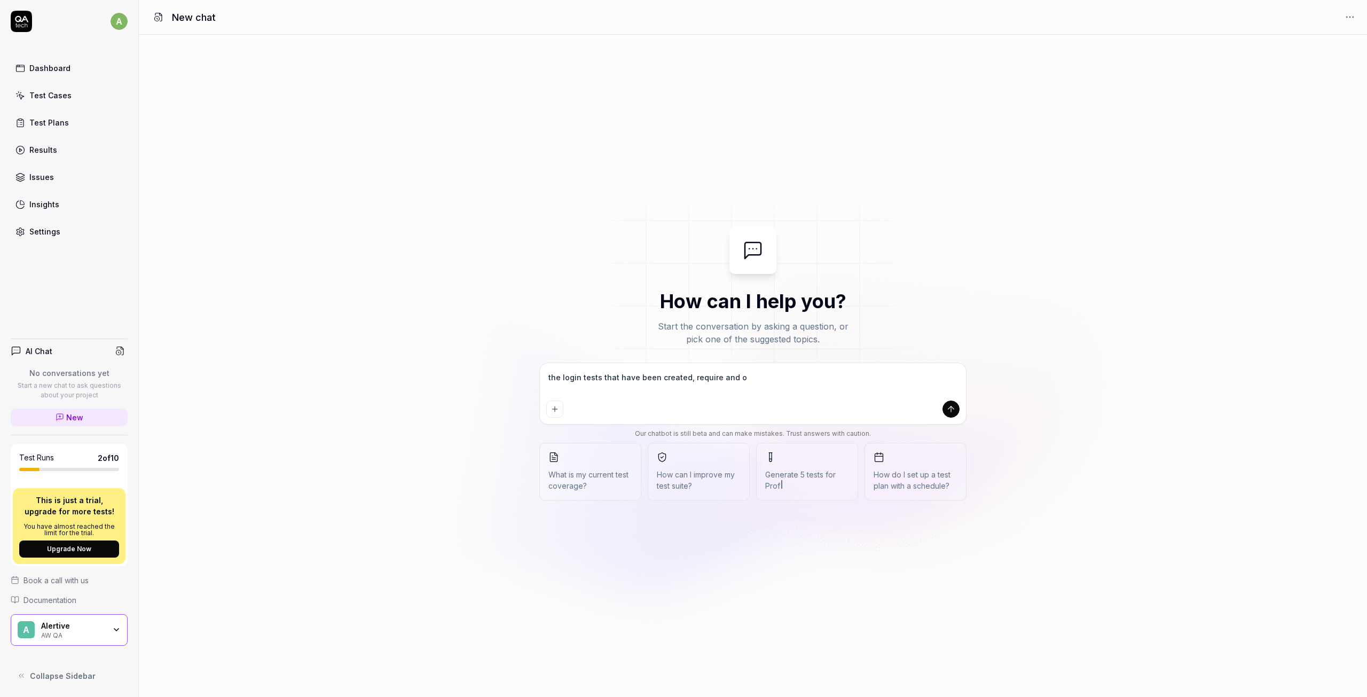
type textarea "*"
type textarea "the login tests that have been created, require and or"
type textarea "*"
type textarea "the login tests that have been created, require and org"
type textarea "*"
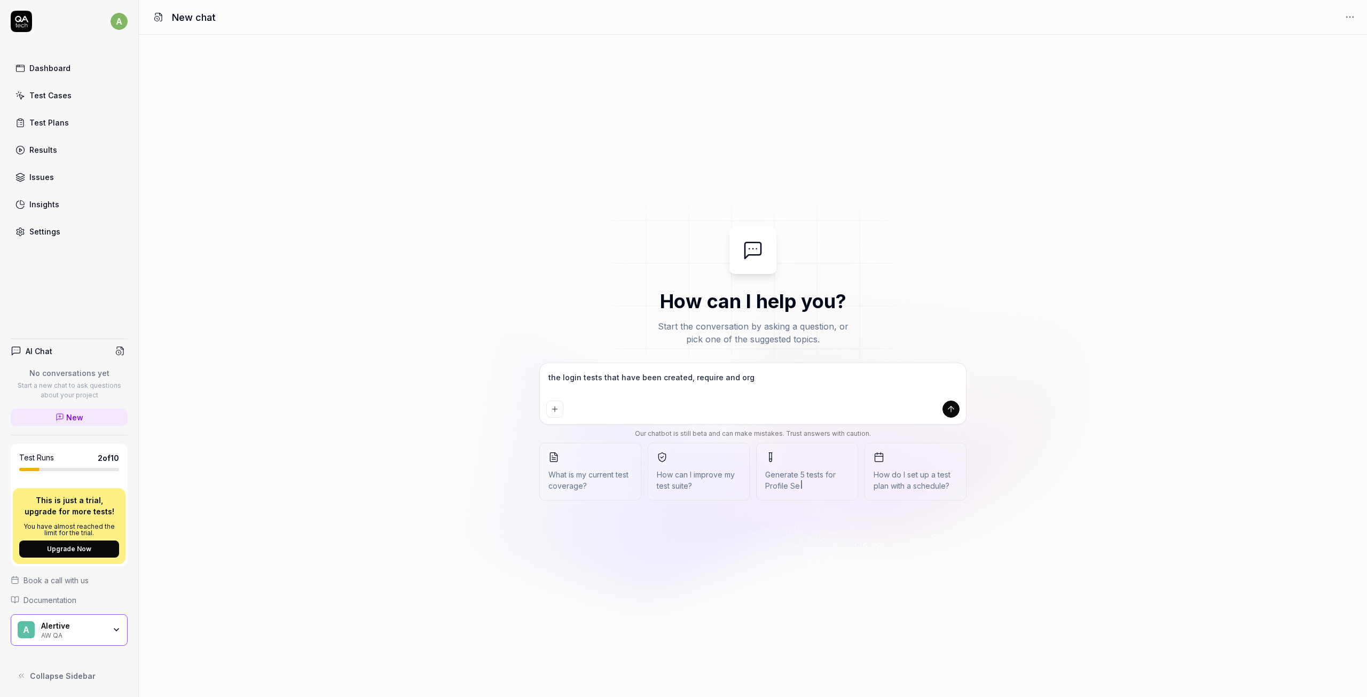
type textarea "the login tests that have been created, require and orga"
type textarea "*"
type textarea "the login tests that have been created, require and organ"
type textarea "*"
type textarea "the login tests that have been created, require and organs"
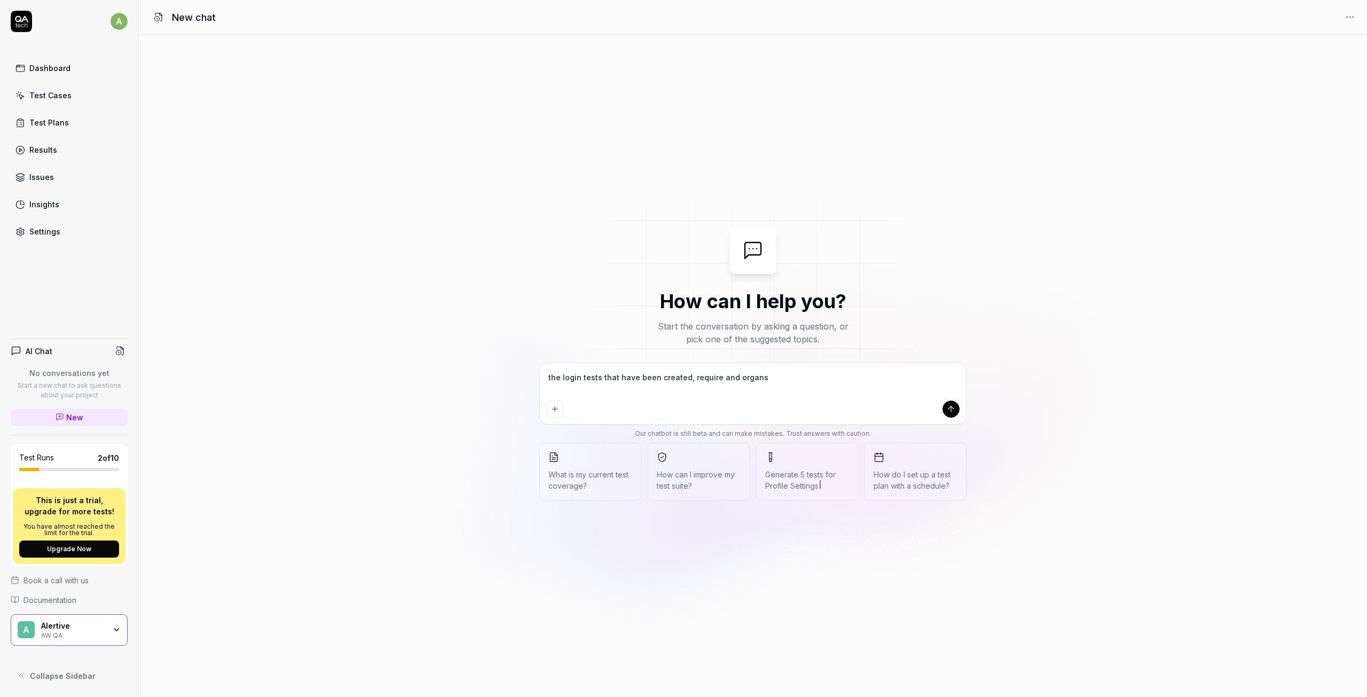
type textarea "*"
type textarea "the login tests that have been created, require and organsa"
type textarea "*"
type textarea "the login tests that have been created, require and organsat"
type textarea "*"
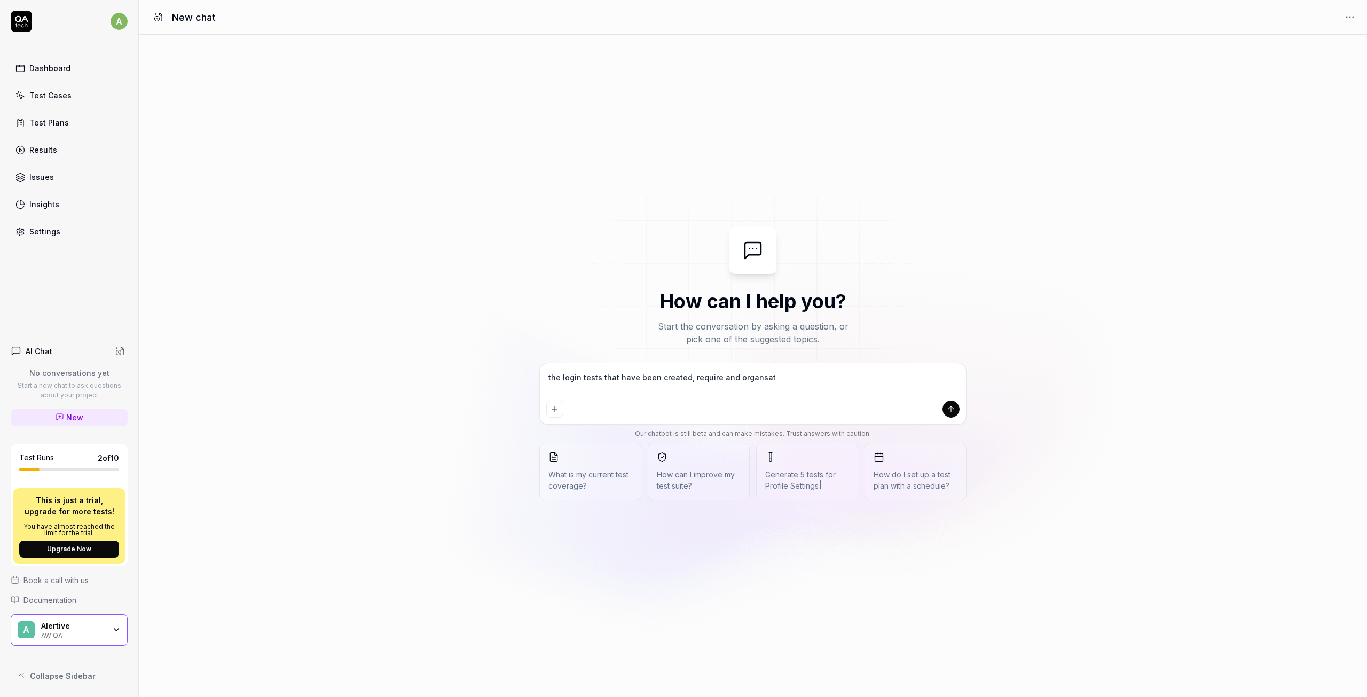
type textarea "the login tests that have been created, require and organsati"
type textarea "*"
type textarea "the login tests that have been created, require and organsatio"
type textarea "*"
type textarea "the login tests that have been created, require and organsation"
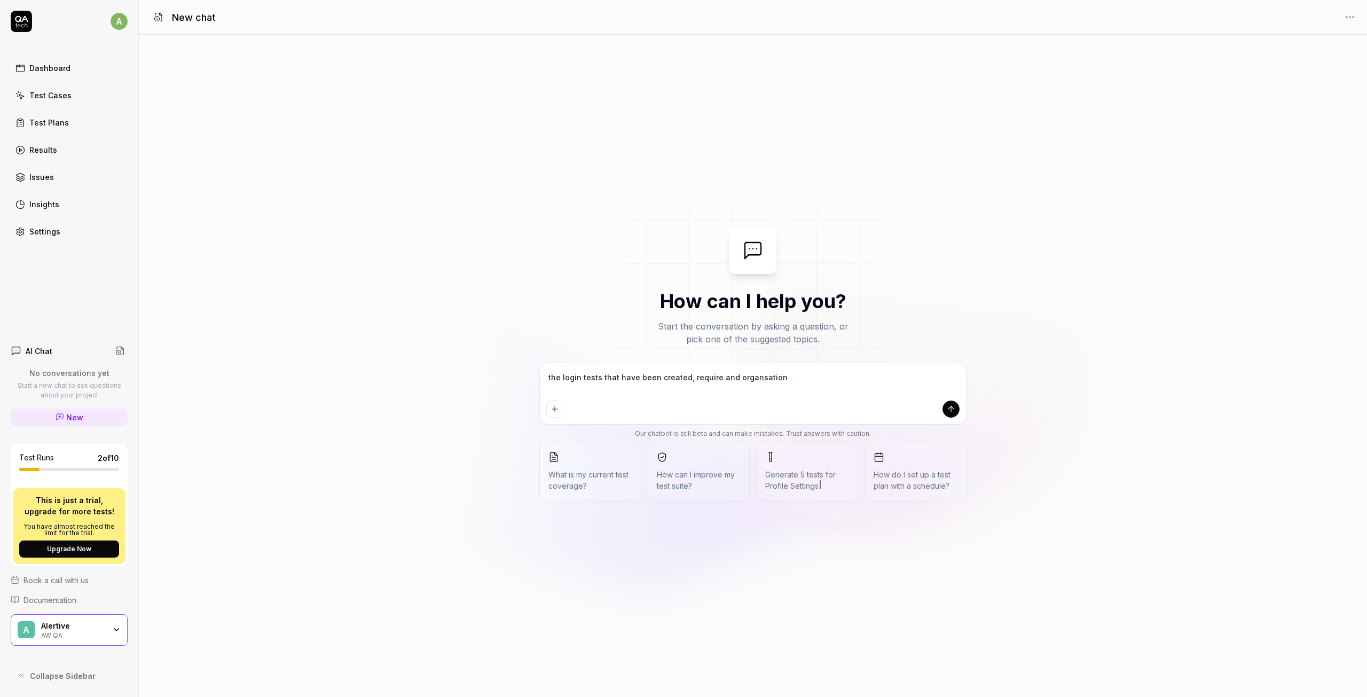
type textarea "*"
type textarea "the login tests that have been created, require and organsation"
type textarea "*"
type textarea "the login tests that have been created, require and organsation"
type textarea "*"
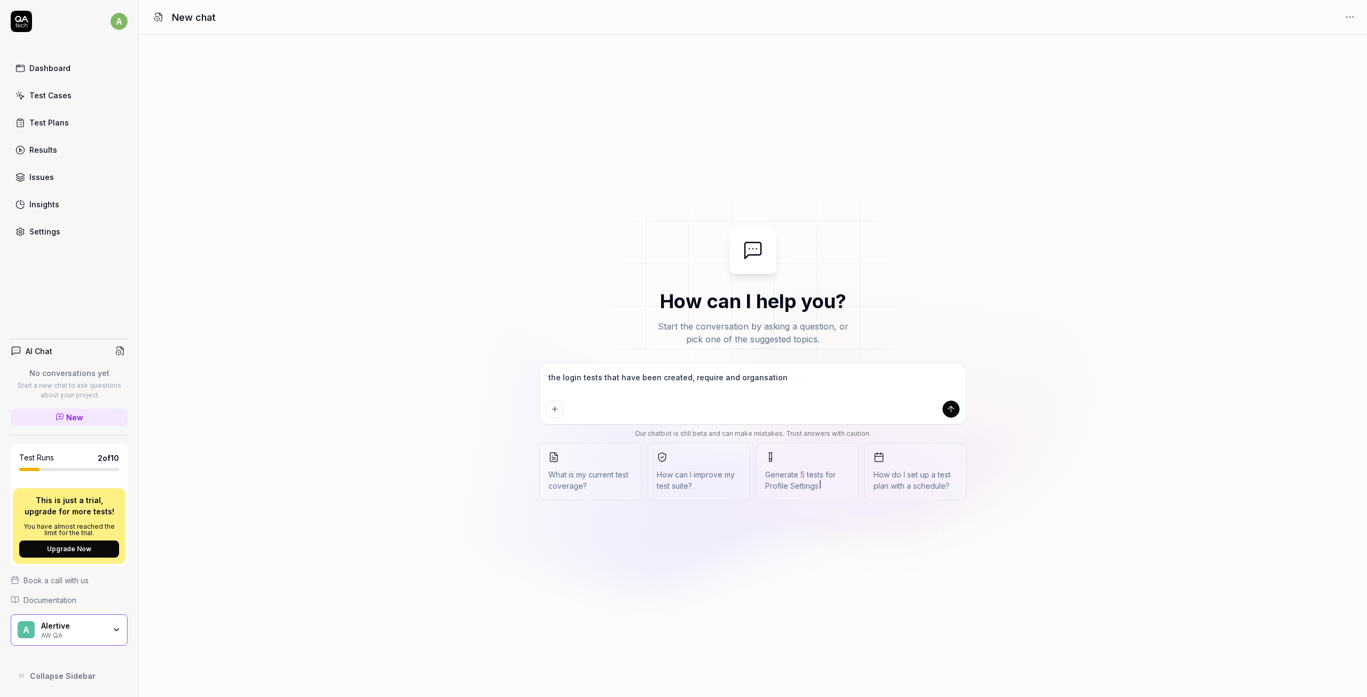
type textarea "the login tests that have been created, require and organsationi"
type textarea "*"
type textarea "the login tests that have been created, require and organsationid"
type textarea "*"
type textarea "the login tests that have been created, require and organsationid"
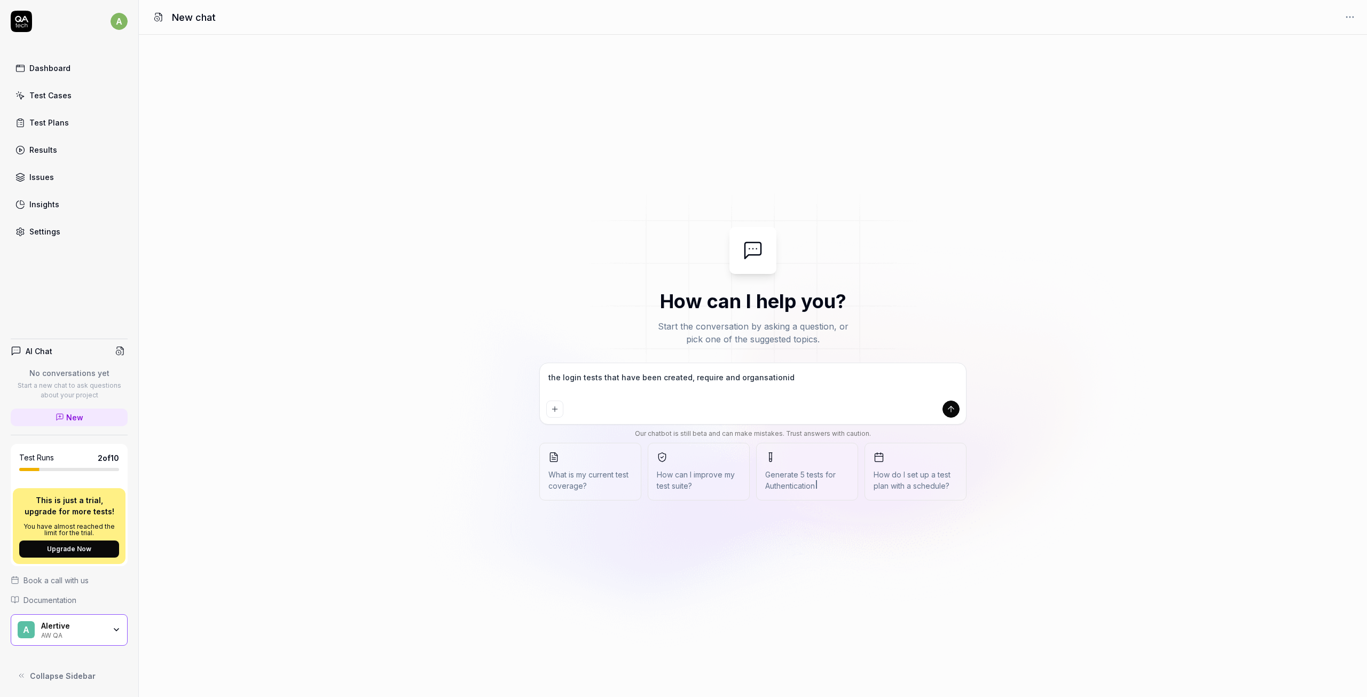
type textarea "*"
type textarea "the login tests that have been created, require and organsationid"
type textarea "*"
type textarea "the login tests that have been created, require and organsationi"
type textarea "*"
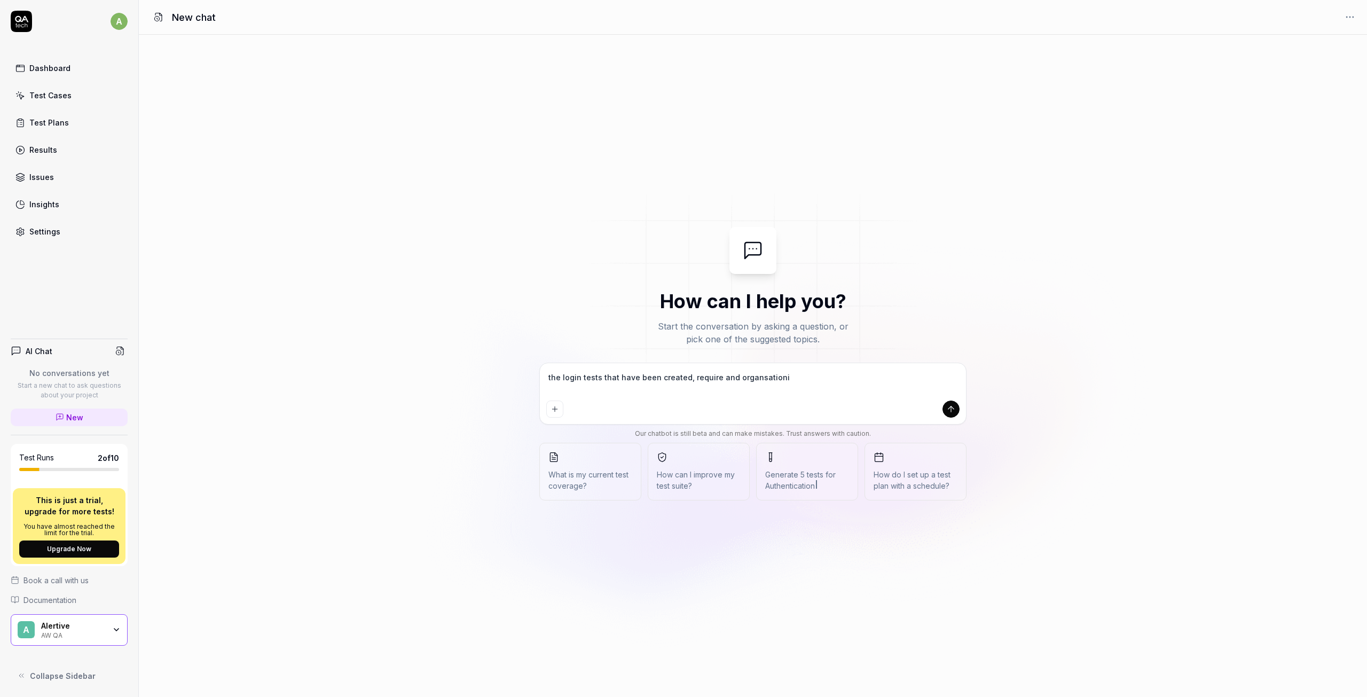
type textarea "the login tests that have been created, require and organsation"
drag, startPoint x: 761, startPoint y: 381, endPoint x: 744, endPoint y: 374, distance: 18.7
drag, startPoint x: 744, startPoint y: 374, endPoint x: 737, endPoint y: 378, distance: 7.9
click at [737, 378] on textarea "the login tests that have been created, require and organsation" at bounding box center [752, 382] width 413 height 27
click at [758, 380] on textarea "the login tests that have been created, require and organsation" at bounding box center [752, 382] width 413 height 27
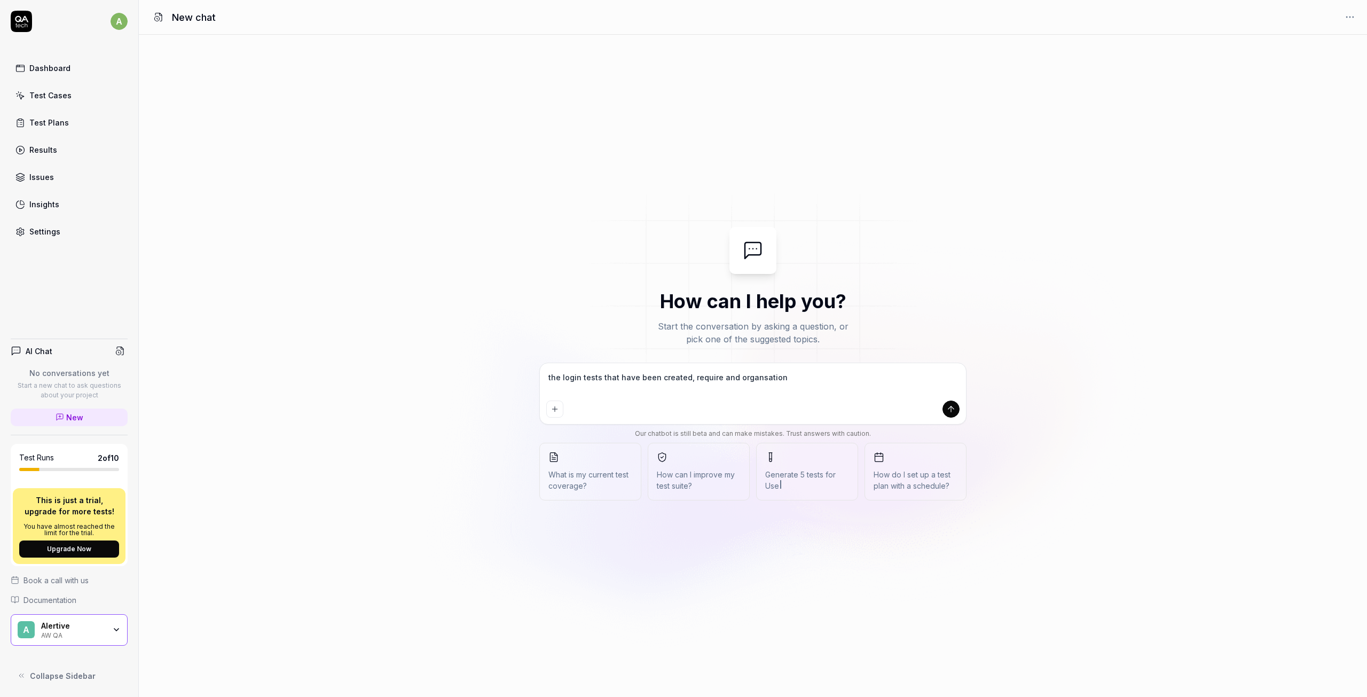
type textarea "*"
type textarea "the login tests that have been created, require and organsation"
click at [732, 372] on textarea "the login tests that have been created, require and organsation" at bounding box center [752, 382] width 413 height 27
type textarea "*"
type textarea "the login tests that have been created, require and rgansation"
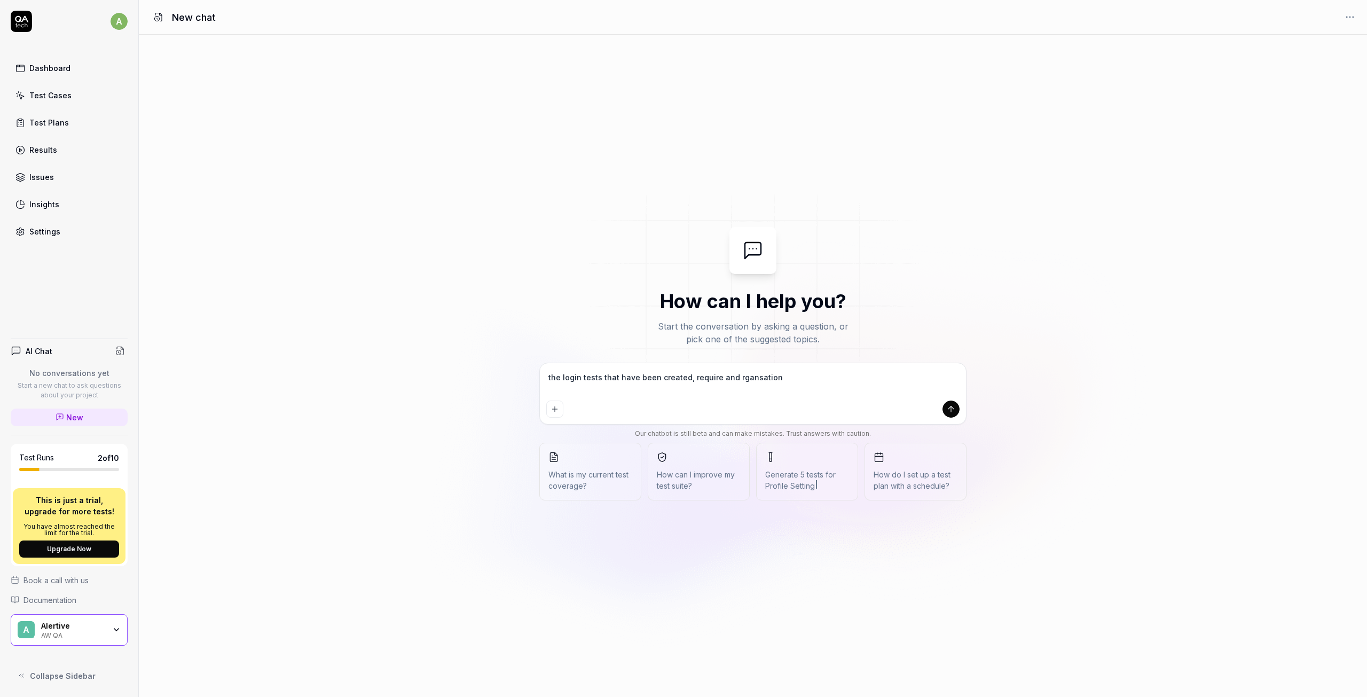
type textarea "*"
type textarea "the login tests that have been created, require and Organsation"
type textarea "*"
type textarea "the login tests that have been created, require and Organsation"
type textarea "*"
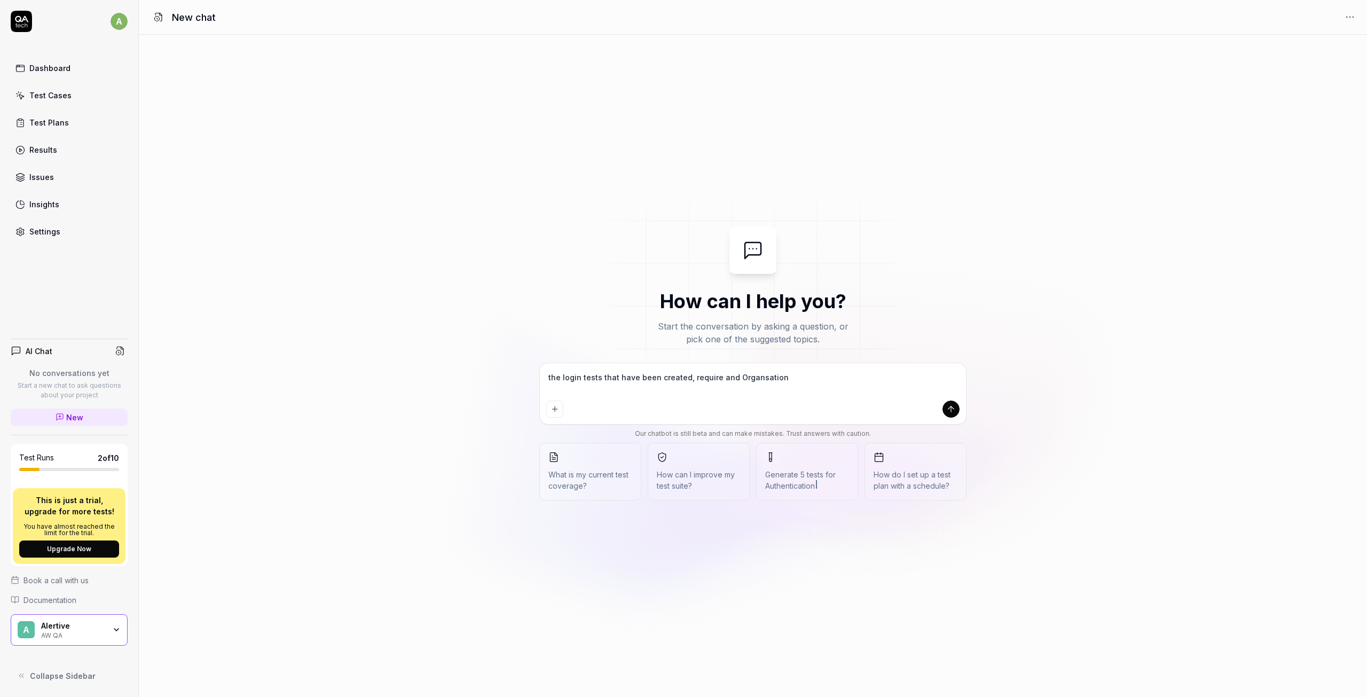
type textarea "the login tests that have been created, require and Organsation I"
type textarea "*"
type textarea "the login tests that have been created, require and Organsation ID"
type textarea "*"
type textarea "the login tests that have been created, require and Organsation ID"
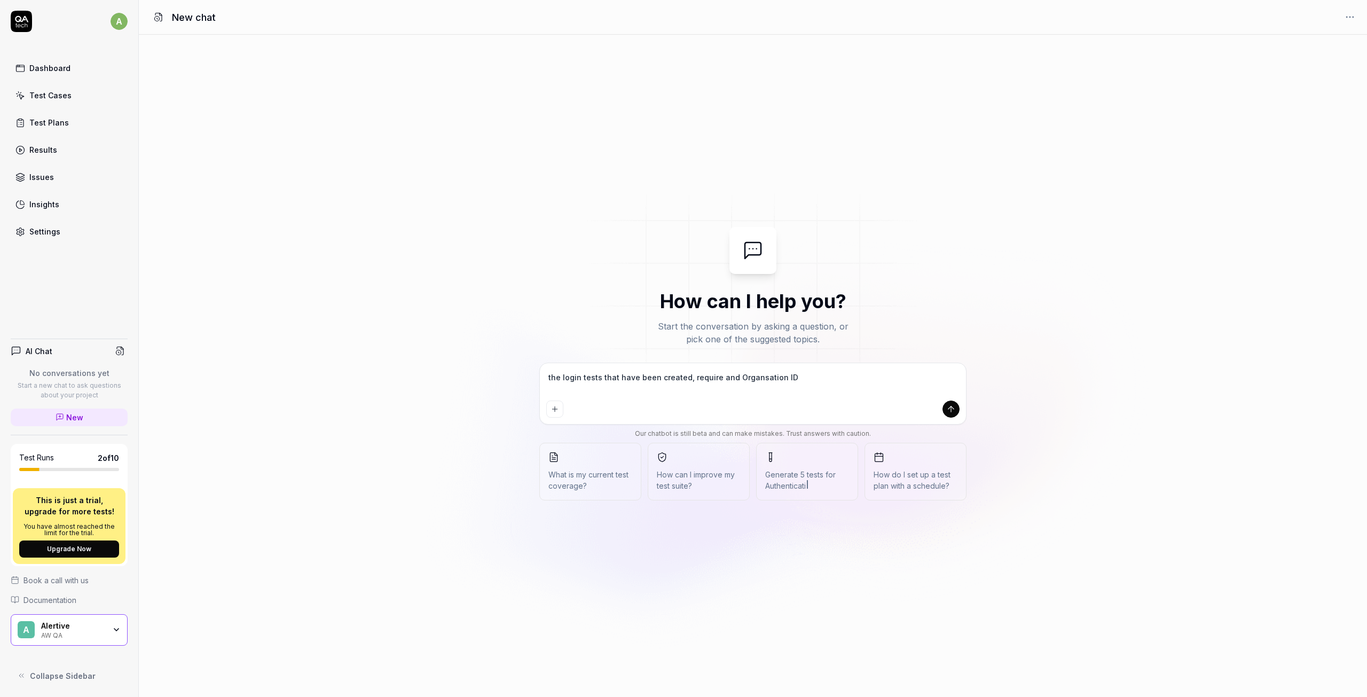
type textarea "*"
type textarea "the login tests that have been created, require and Organsation ID a"
type textarea "*"
type textarea "the login tests that have been created, require and Organsation ID an"
type textarea "*"
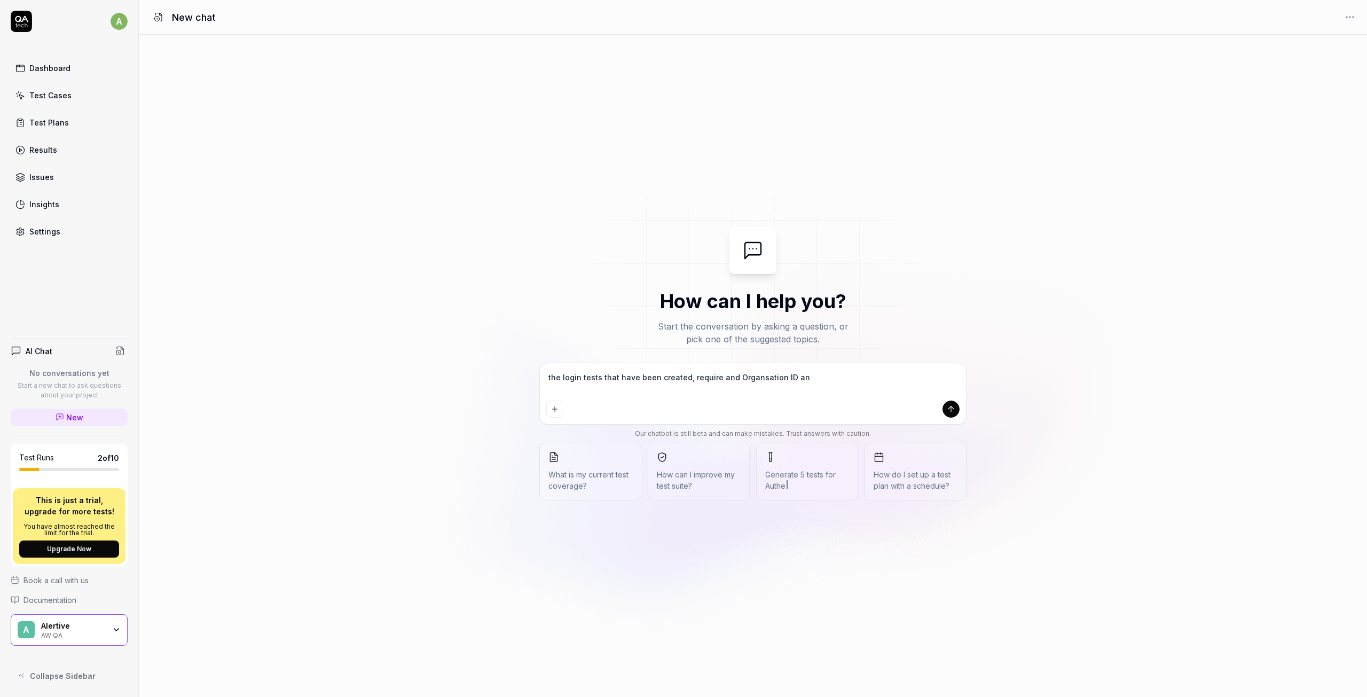
type textarea "the login tests that have been created, require and Organsation ID and"
type textarea "*"
type textarea "the login tests that have been created, require and Organsation ID and"
type textarea "*"
type textarea "the login tests that have been created, require and Organsation ID and t"
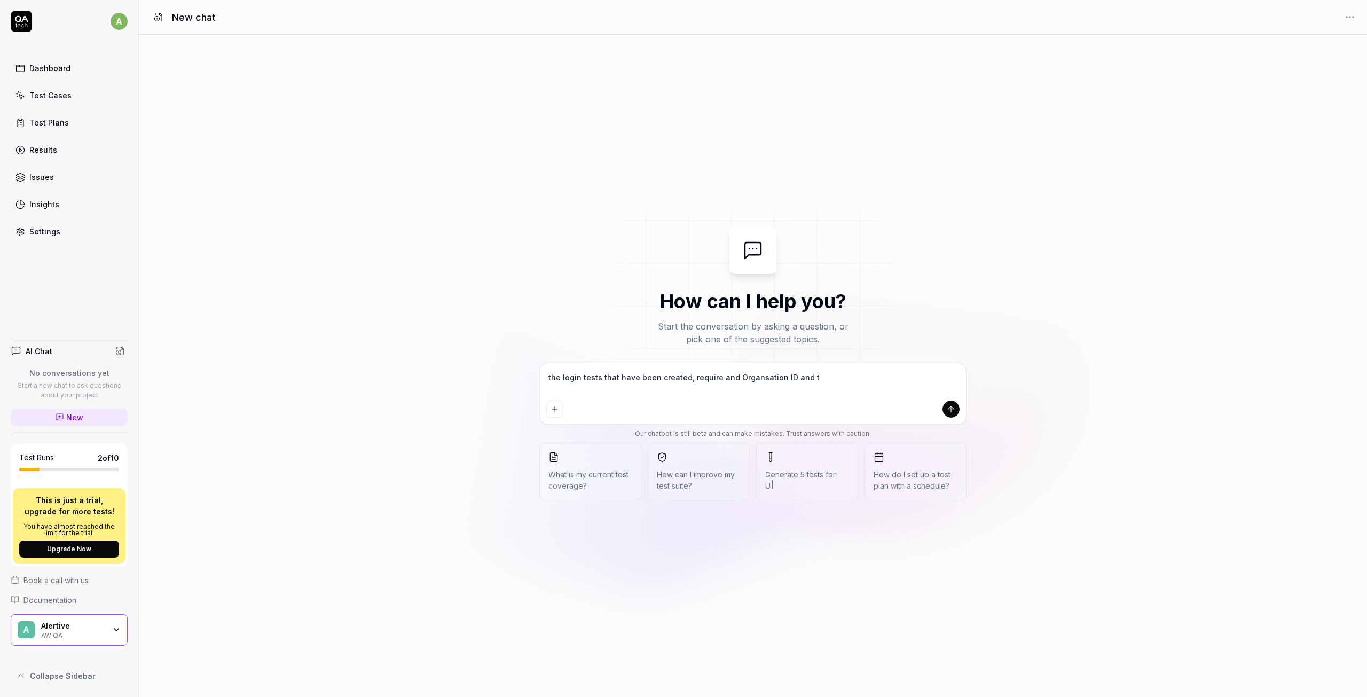
type textarea "*"
type textarea "the login tests that have been created, require and Organsation ID and th"
type textarea "*"
type textarea "the login tests that have been created, require and Organsation ID and thi"
type textarea "*"
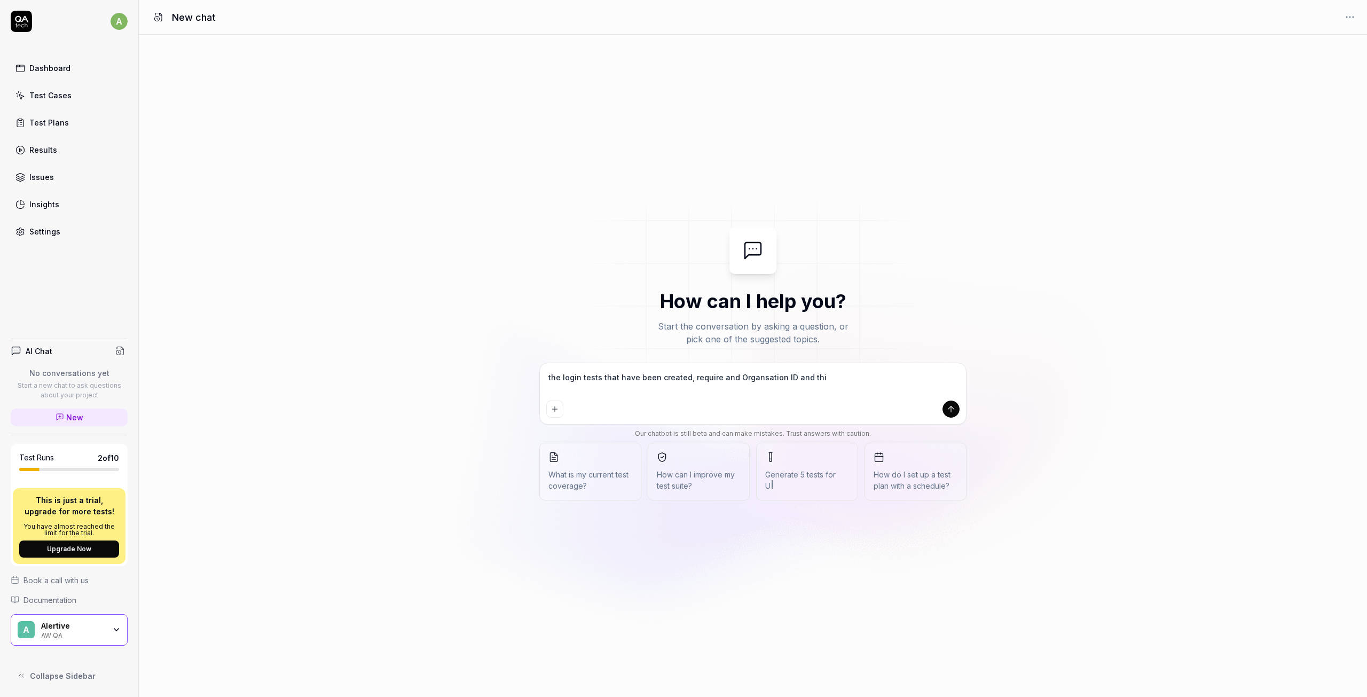
type textarea "the login tests that have been created, require and Organsation ID and this"
type textarea "*"
type textarea "the login tests that have been created, require and Organsation ID and this"
type textarea "*"
type textarea "the login tests that have been created, require and Organsation ID and this s"
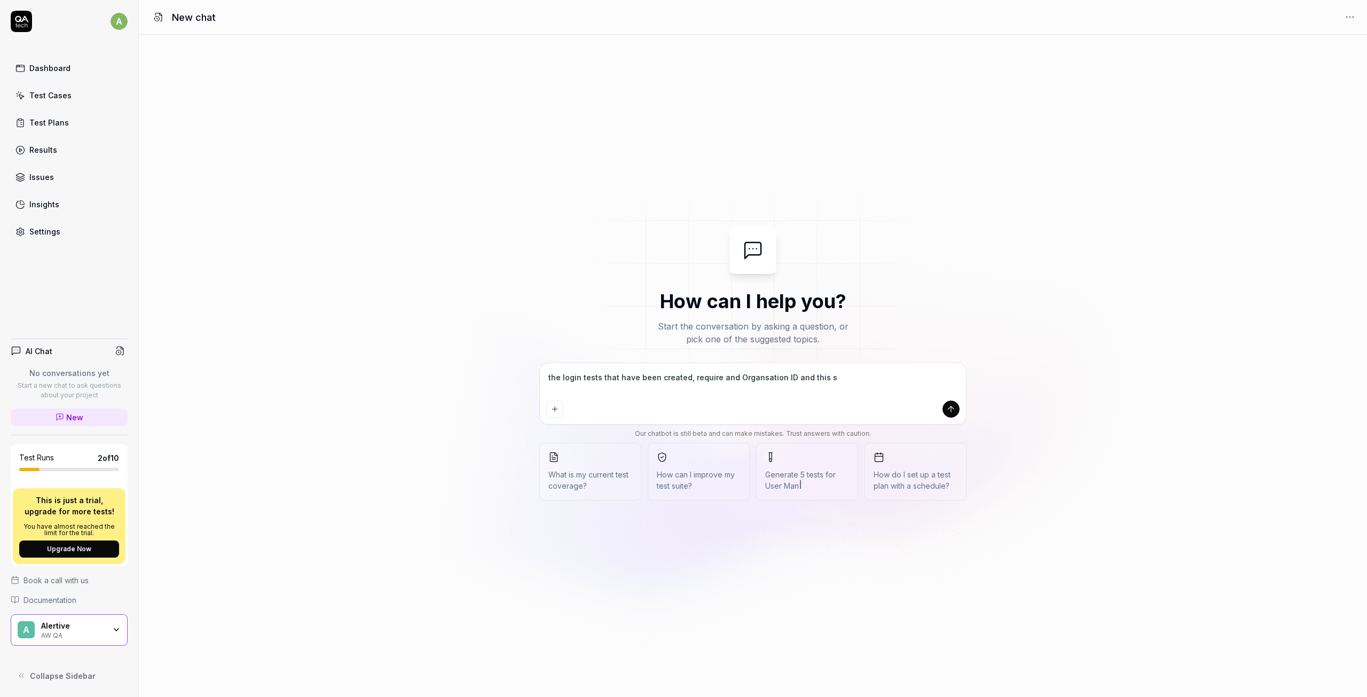
type textarea "*"
type textarea "the login tests that have been created, require and Organsation ID and this sh"
type textarea "*"
type textarea "the login tests that have been created, require and Organsation ID and this sho"
type textarea "*"
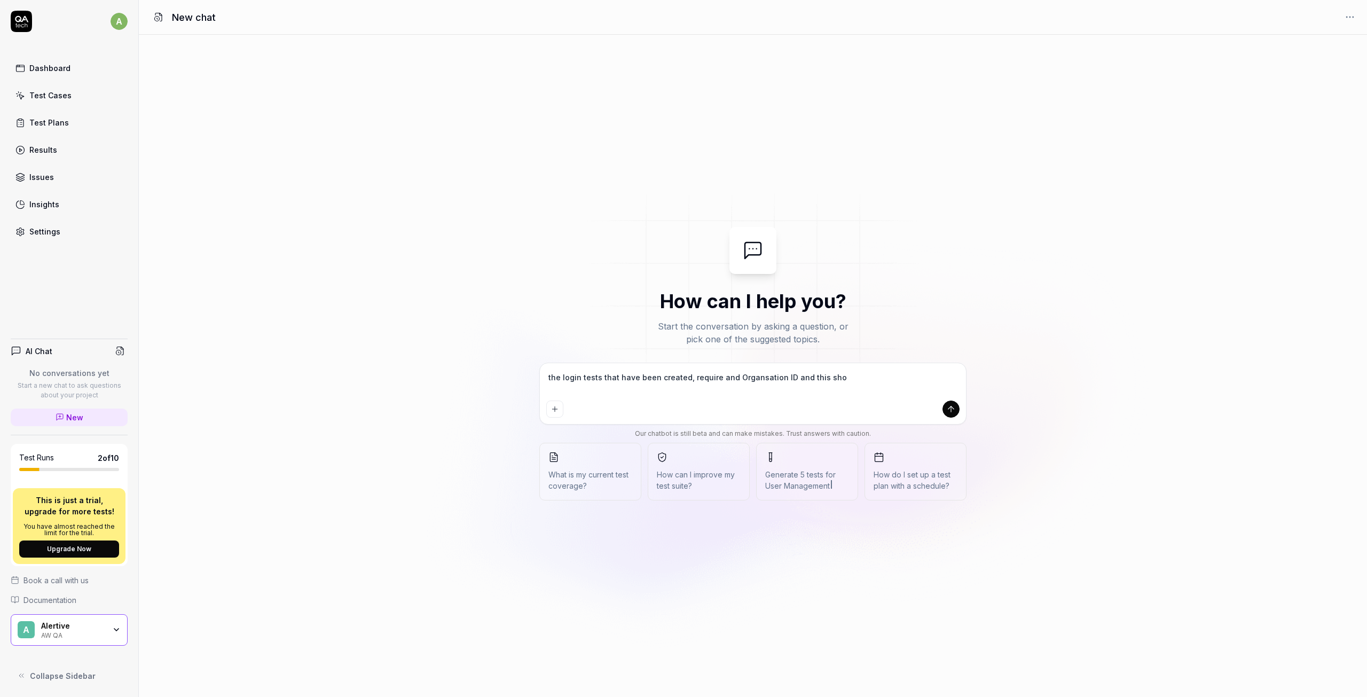
type textarea "the login tests that have been created, require and Organsation ID and this shou"
type textarea "*"
type textarea "the login tests that have been created, require and Organsation ID and this sho…"
type textarea "*"
type textarea "the login tests that have been created, require and Organsation ID and this sho…"
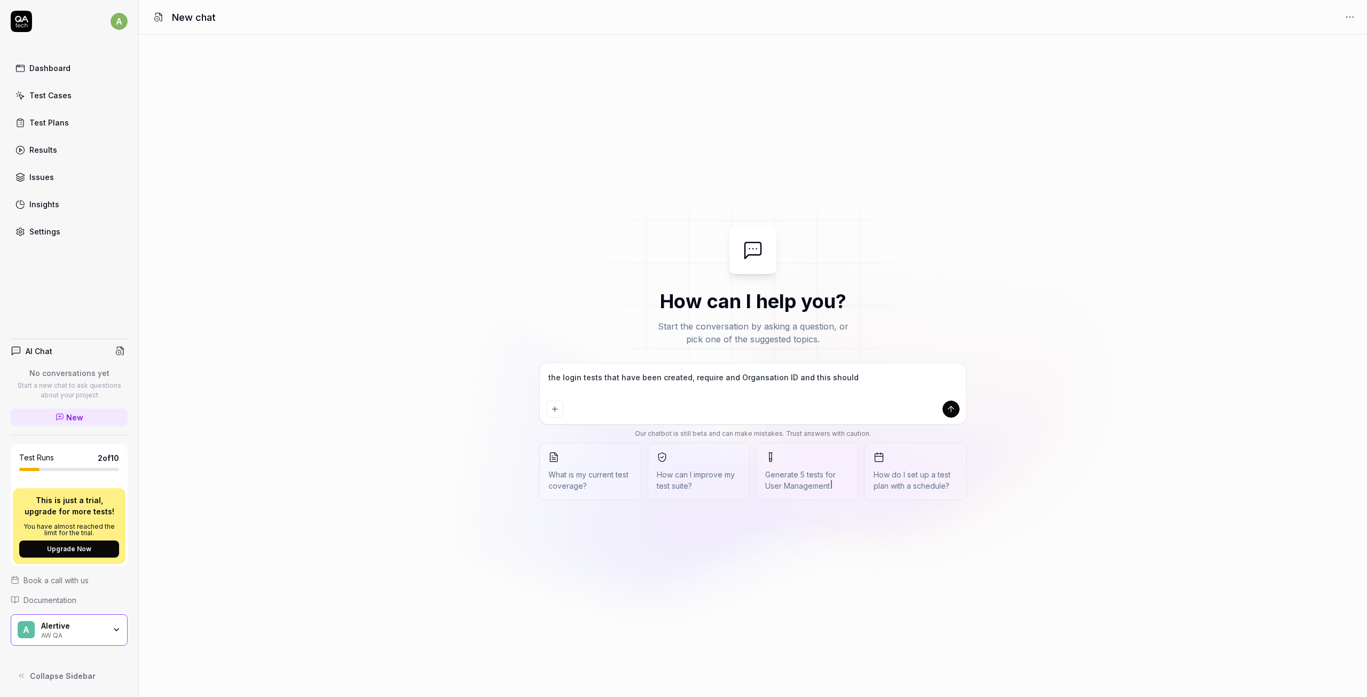
type textarea "*"
type textarea "the login tests that have been created, require and Organsation ID and this sho…"
type textarea "*"
type textarea "the login tests that have been created, require and Organsation ID and this sho…"
type textarea "*"
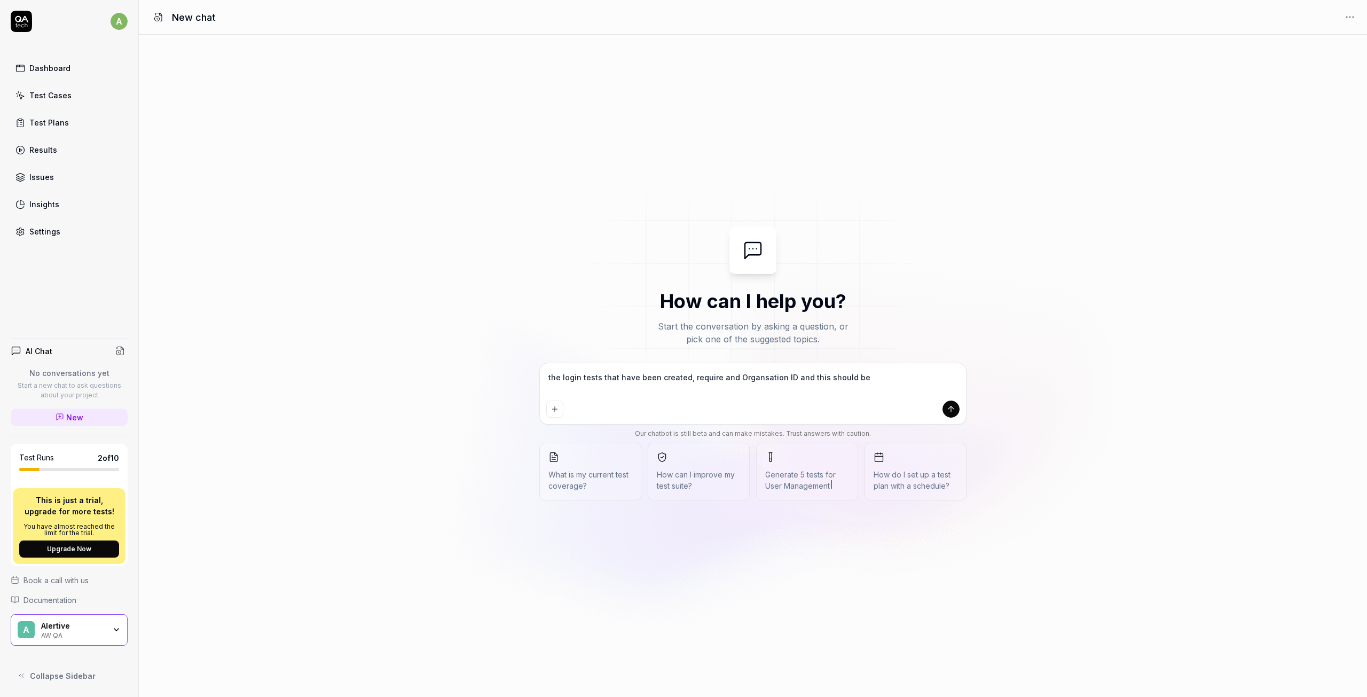
type textarea "the login tests that have been created, require and Organsation ID and this sho…"
type textarea "*"
type textarea "the login tests that have been created, require and Organsation ID and this sho…"
type textarea "*"
type textarea "the login tests that have been created, require and Organsation ID and this sho…"
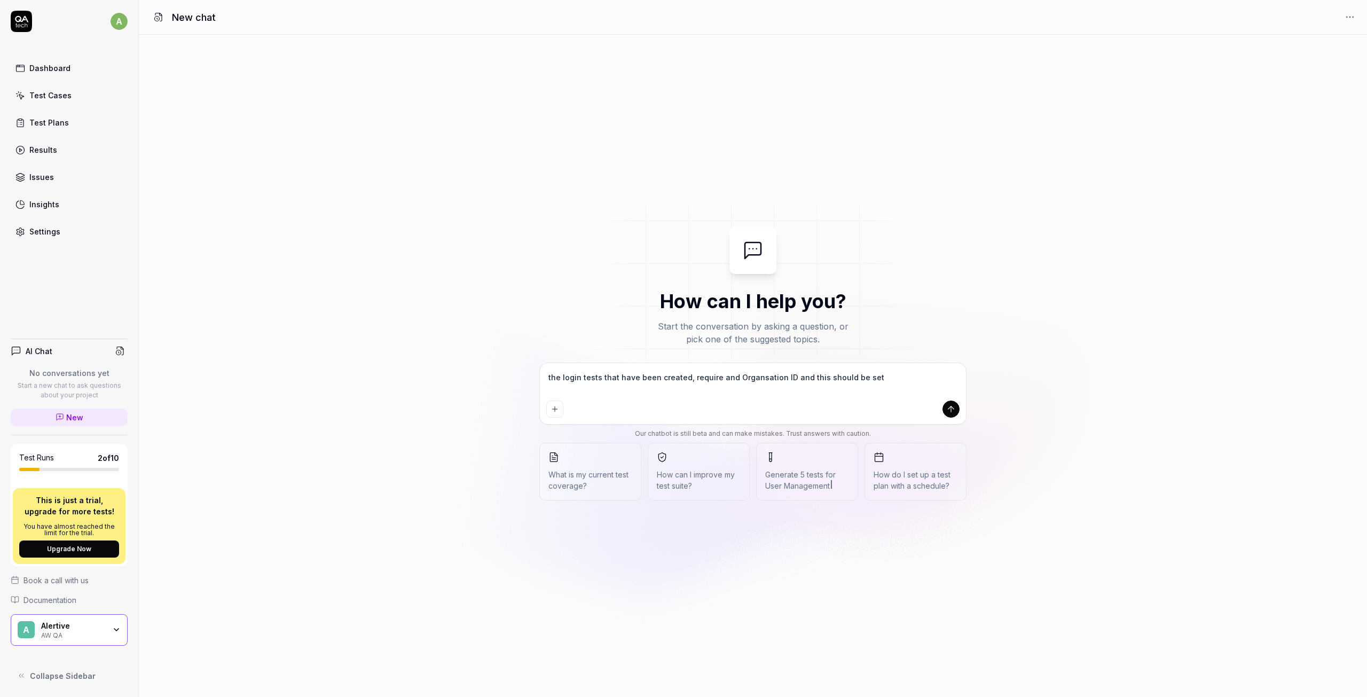
type textarea "*"
type textarea "the login tests that have been created, require and Organsation ID and this sho…"
type textarea "*"
click at [952, 407] on icon "submit" at bounding box center [951, 409] width 10 height 10
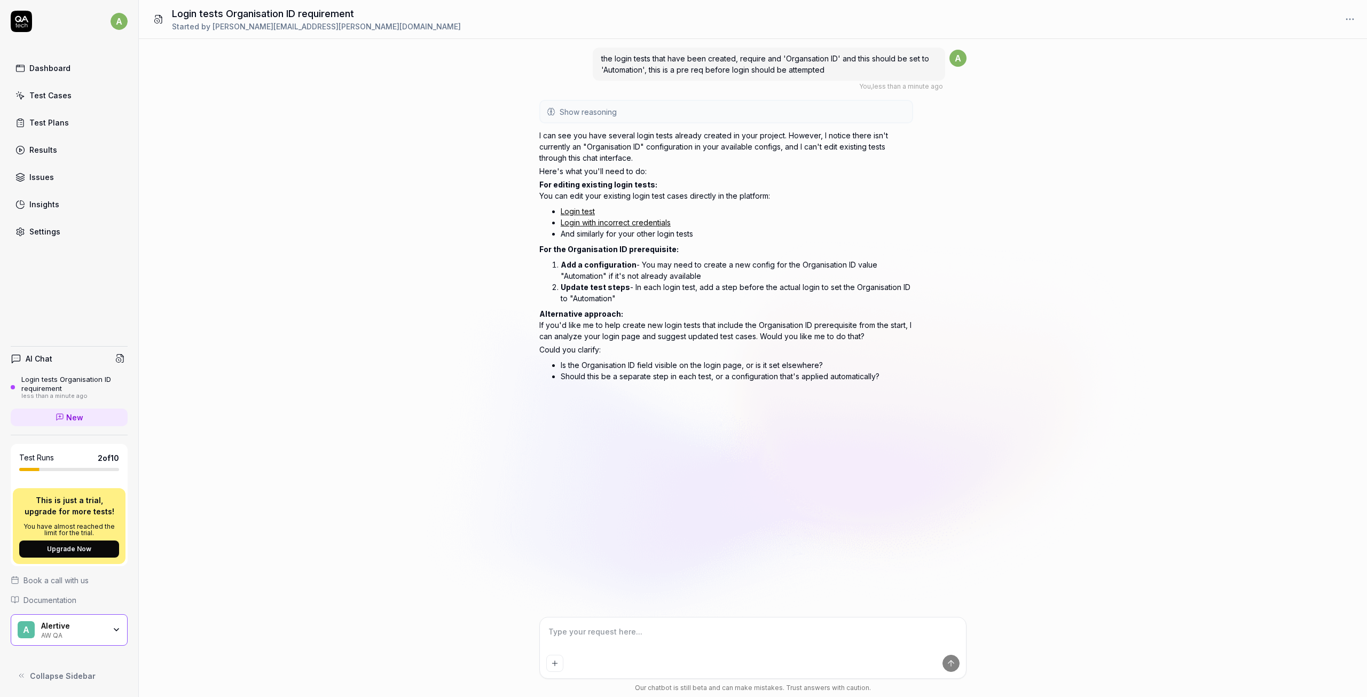
click at [36, 95] on div "Test Cases" at bounding box center [50, 95] width 42 height 11
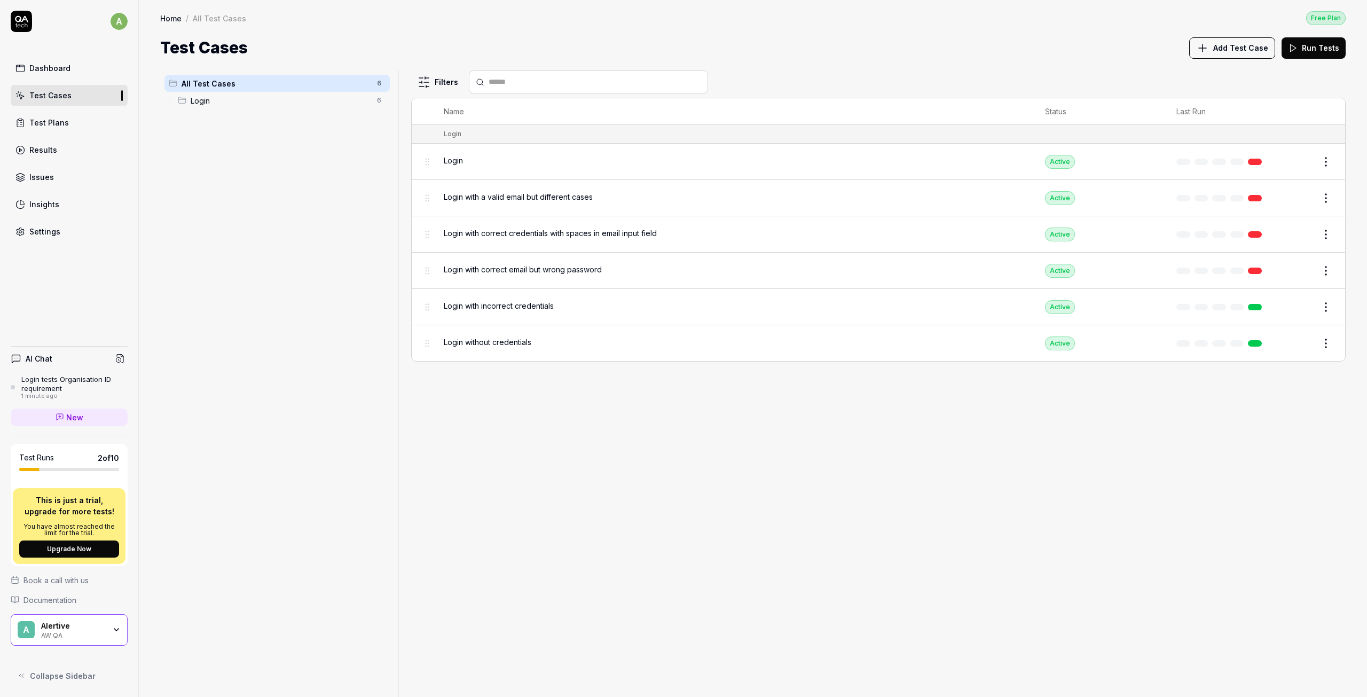
click at [492, 158] on div "Login" at bounding box center [734, 160] width 580 height 11
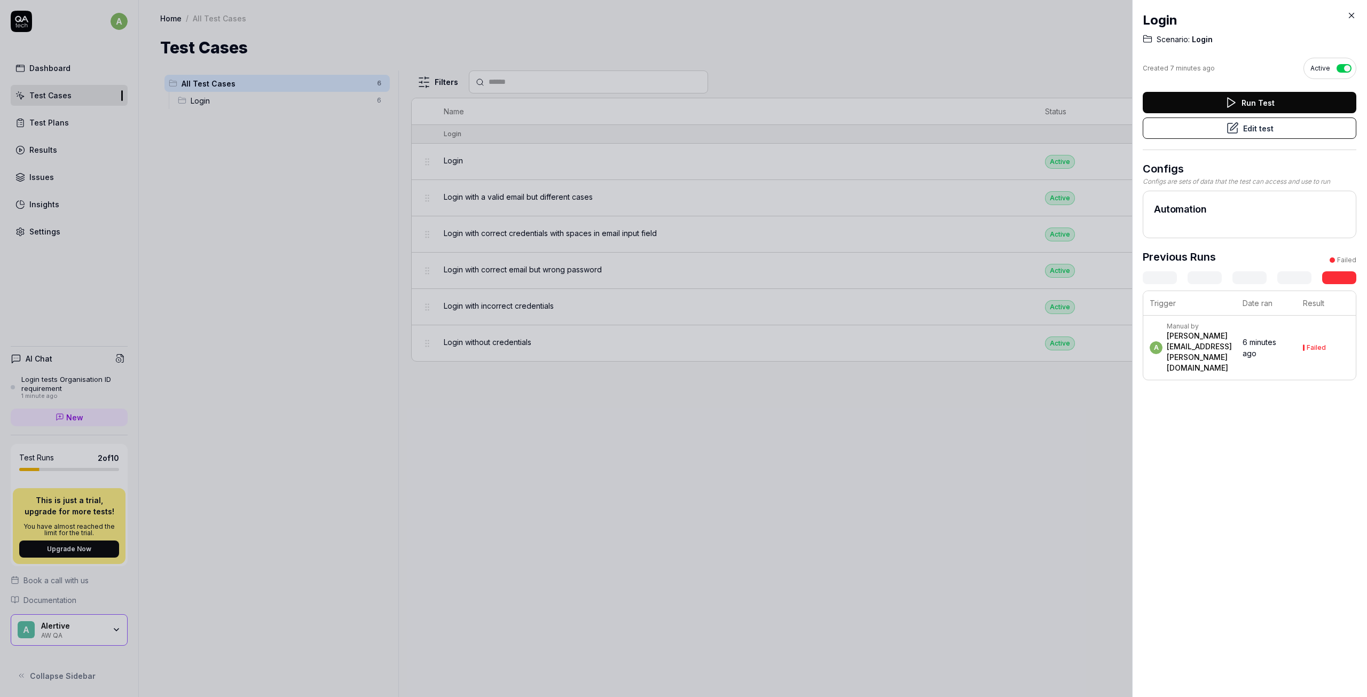
click at [1242, 129] on button "Edit test" at bounding box center [1249, 127] width 214 height 21
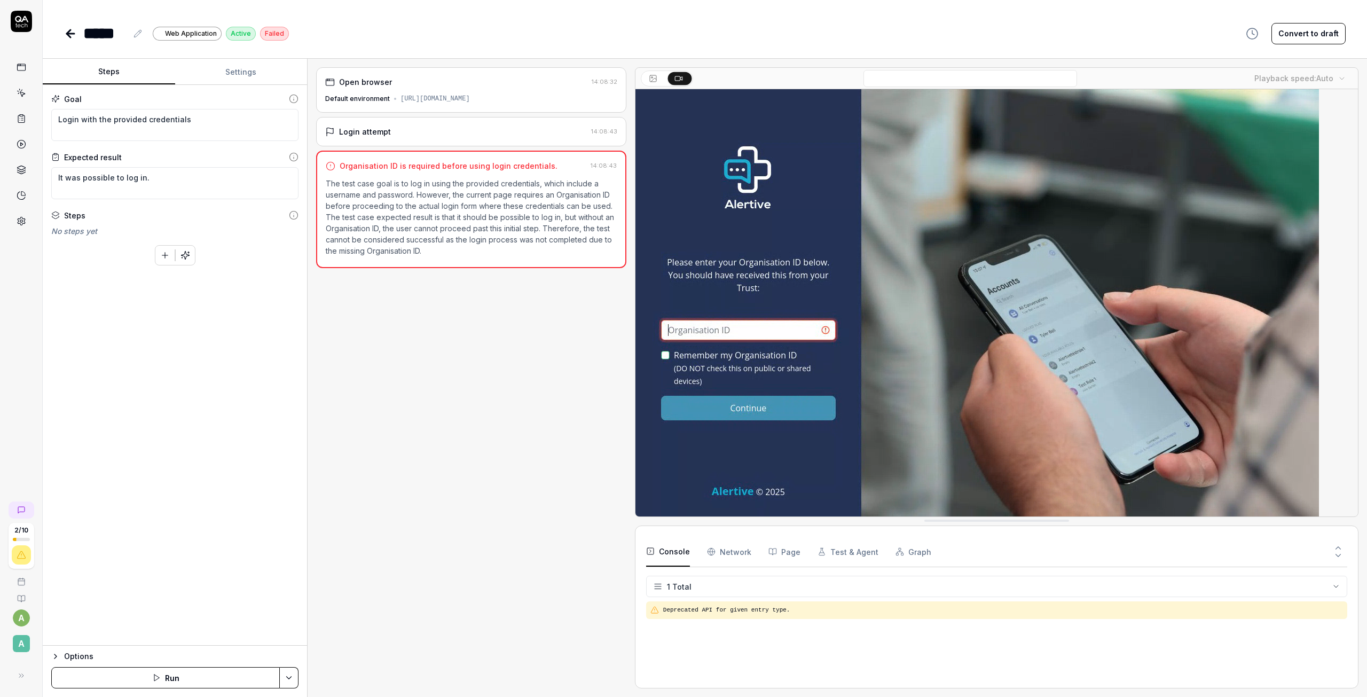
click at [719, 329] on video at bounding box center [976, 302] width 683 height 427
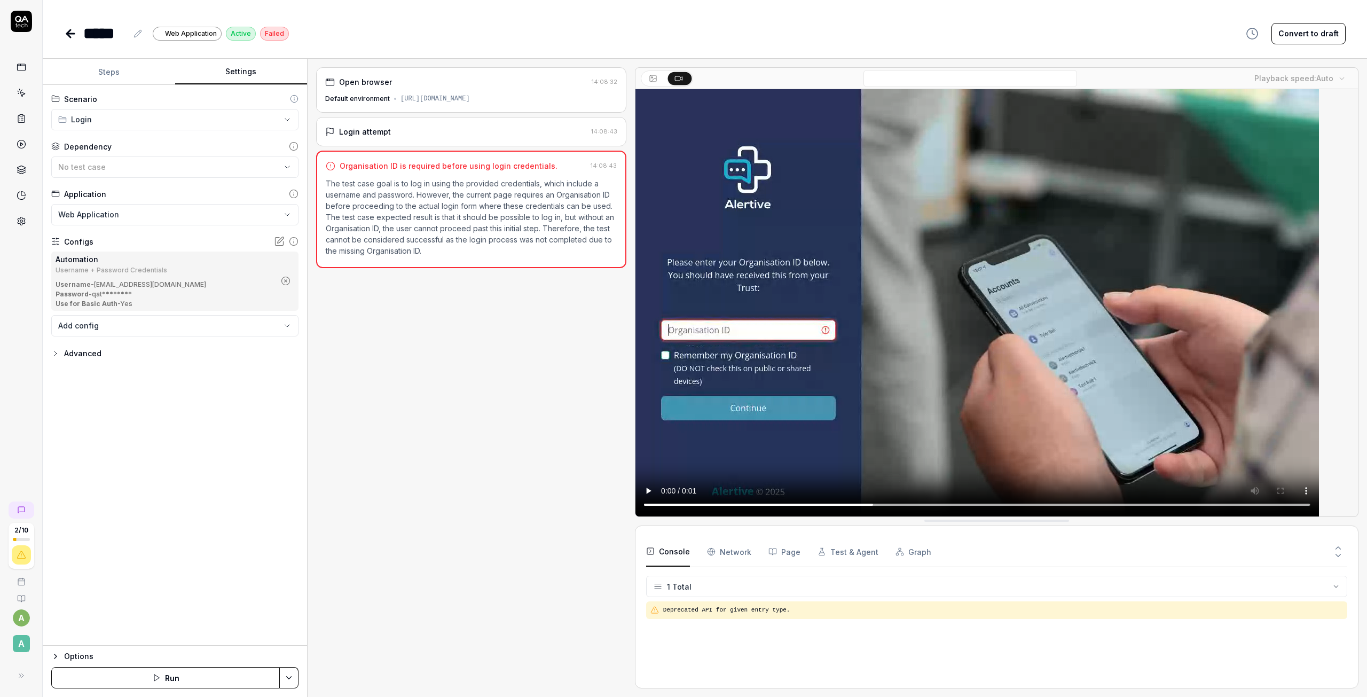
click at [239, 66] on button "Settings" at bounding box center [241, 72] width 132 height 26
click at [124, 161] on button "No test case" at bounding box center [174, 166] width 247 height 21
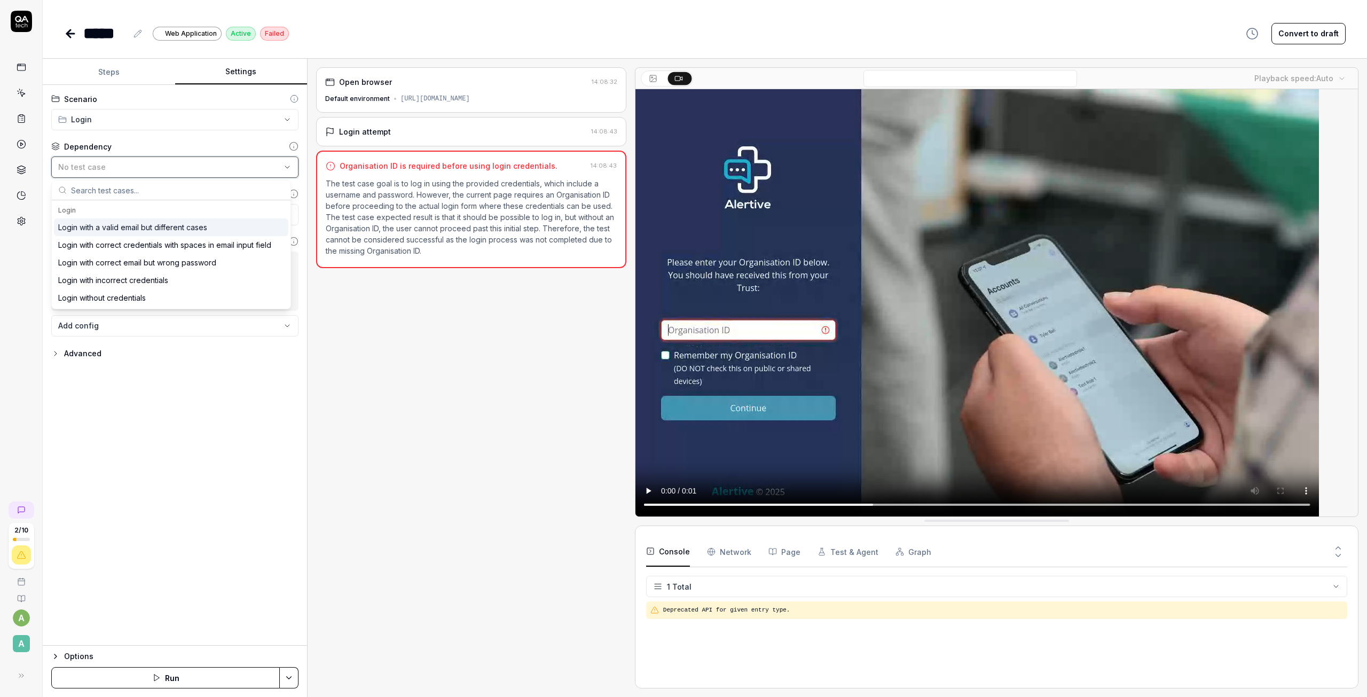
click at [124, 161] on button "No test case" at bounding box center [174, 166] width 247 height 21
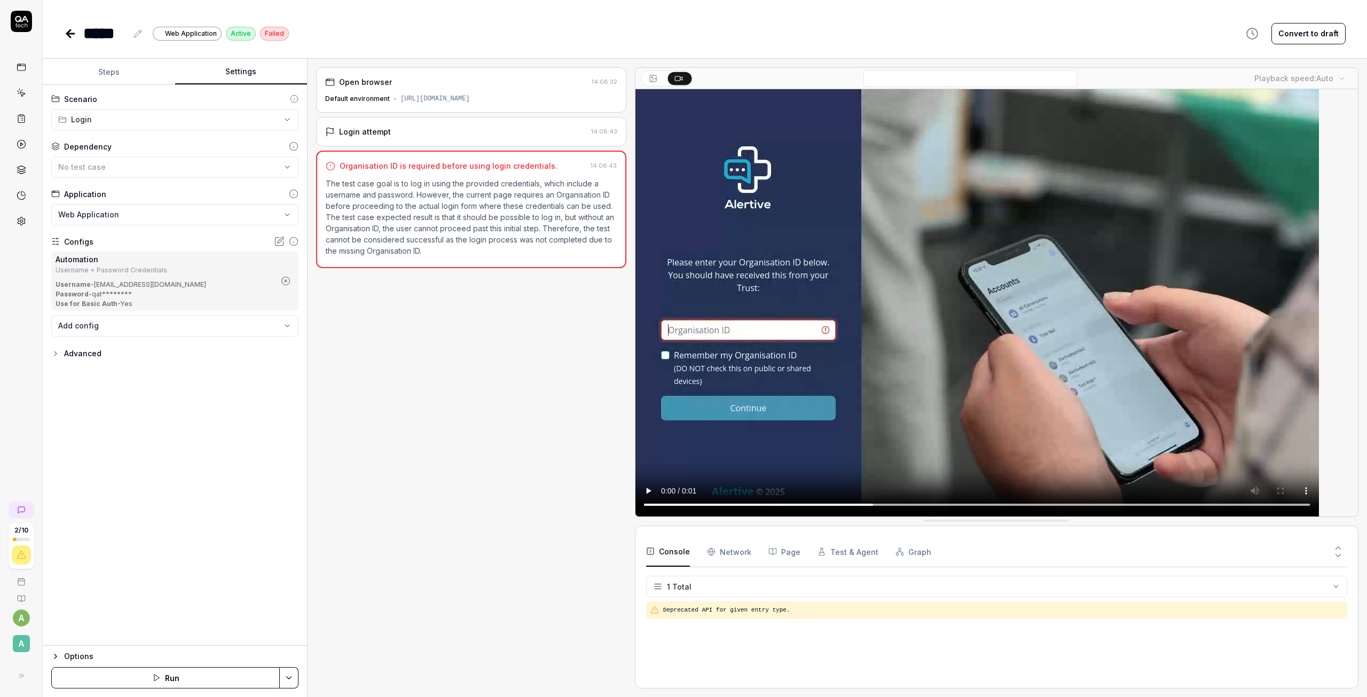
click at [209, 323] on body "**********" at bounding box center [683, 348] width 1367 height 697
click at [146, 414] on html "**********" at bounding box center [683, 348] width 1367 height 697
click at [85, 331] on body "**********" at bounding box center [683, 348] width 1367 height 697
click at [285, 341] on icon "button" at bounding box center [286, 338] width 10 height 10
click at [120, 356] on div "Advanced" at bounding box center [174, 353] width 247 height 13
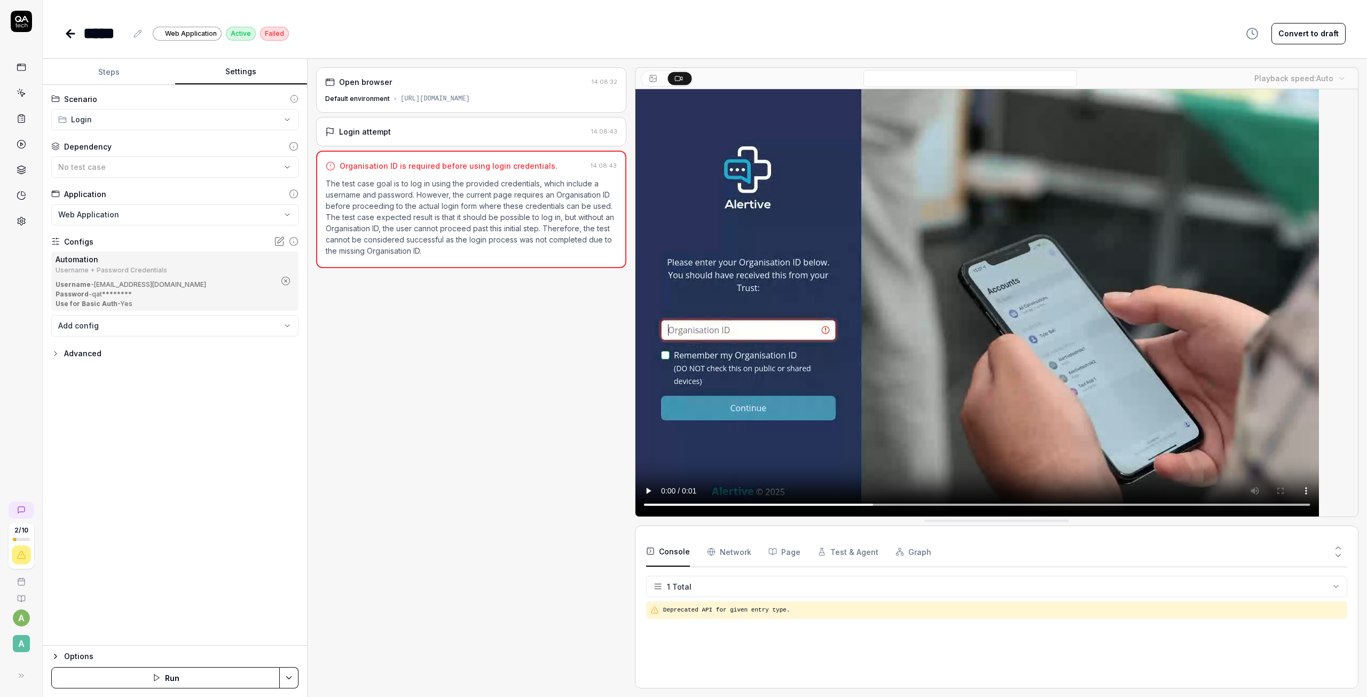
click at [65, 352] on div "Advanced" at bounding box center [82, 353] width 37 height 13
click at [164, 396] on html "**********" at bounding box center [683, 348] width 1367 height 697
click at [162, 449] on input at bounding box center [174, 442] width 247 height 19
click at [107, 446] on input at bounding box center [174, 442] width 247 height 19
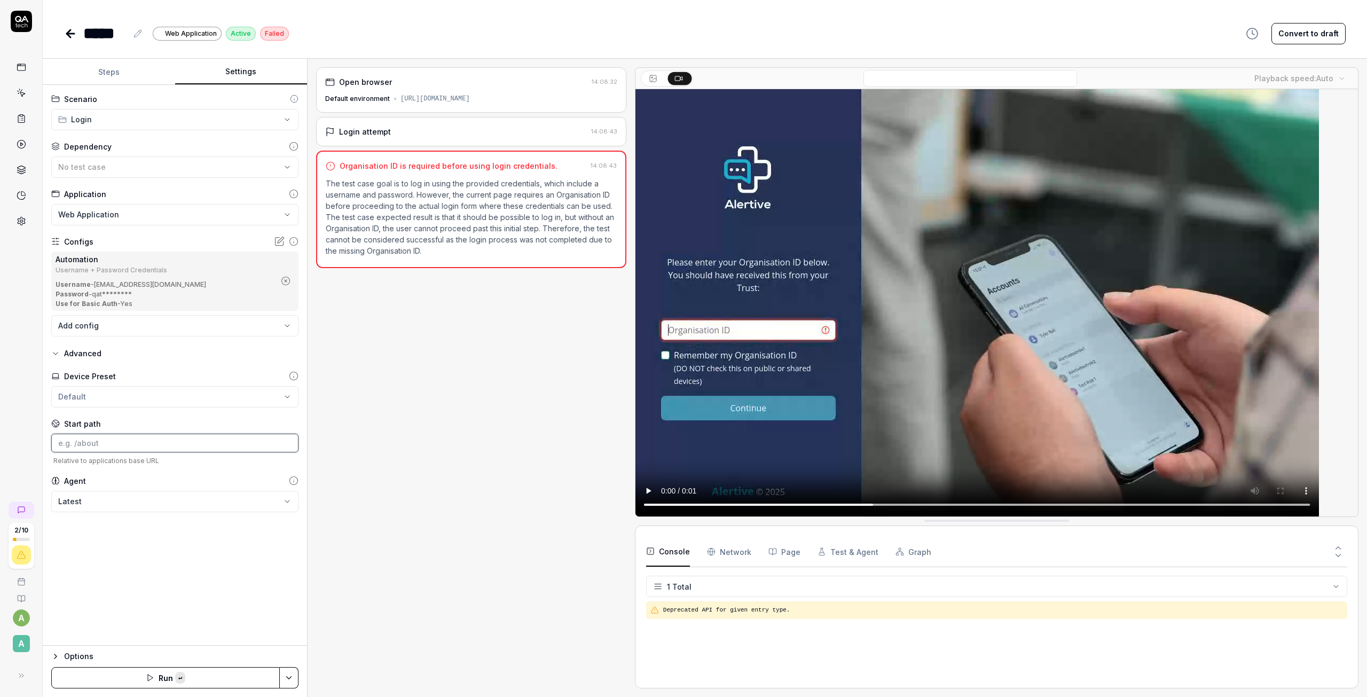
paste input "https://aw-qa.alertive.co.uk/sign_in?org=automation&redirect="
click at [194, 680] on button "Save & Run" at bounding box center [165, 677] width 228 height 21
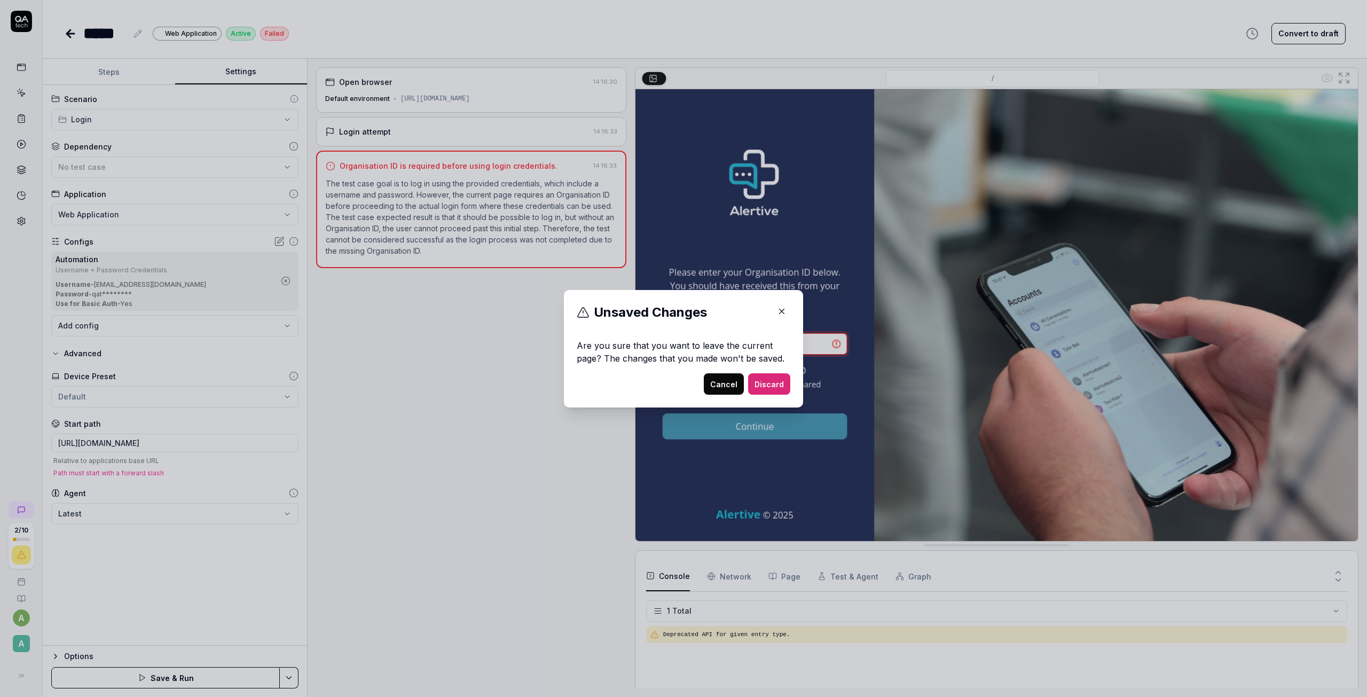
click at [709, 381] on button "Cancel" at bounding box center [724, 383] width 40 height 21
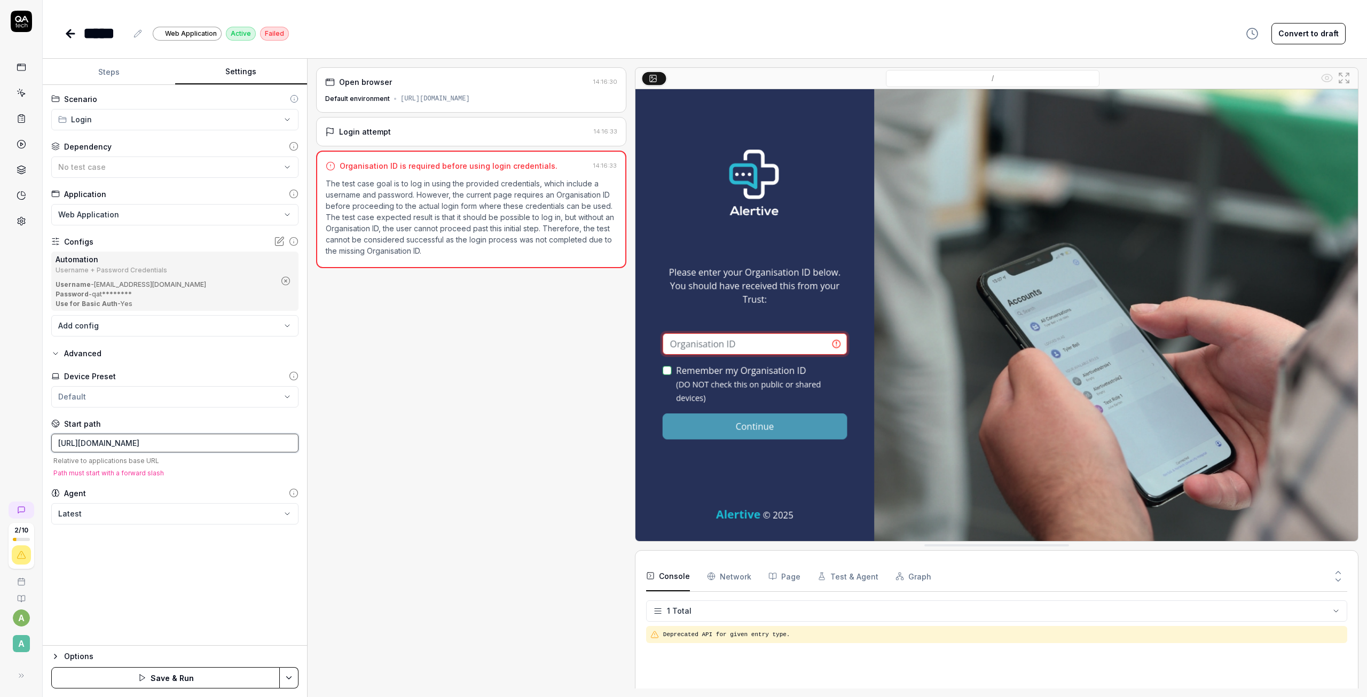
click at [265, 449] on input "https://aw-qa.alertive.co.uk/sign_in?org=automation&redirect=" at bounding box center [174, 442] width 247 height 19
click at [285, 444] on input "https://aw-qa.alertive.co.uk/sign_in?org=automation&redirect=" at bounding box center [174, 442] width 247 height 19
click at [163, 441] on input "https://aw-qa.alertive.co.uk/sign_in?org=automation&redirect" at bounding box center [174, 442] width 247 height 19
drag, startPoint x: 159, startPoint y: 440, endPoint x: 16, endPoint y: 453, distance: 143.1
click at [16, 453] on div "**********" at bounding box center [683, 348] width 1367 height 697
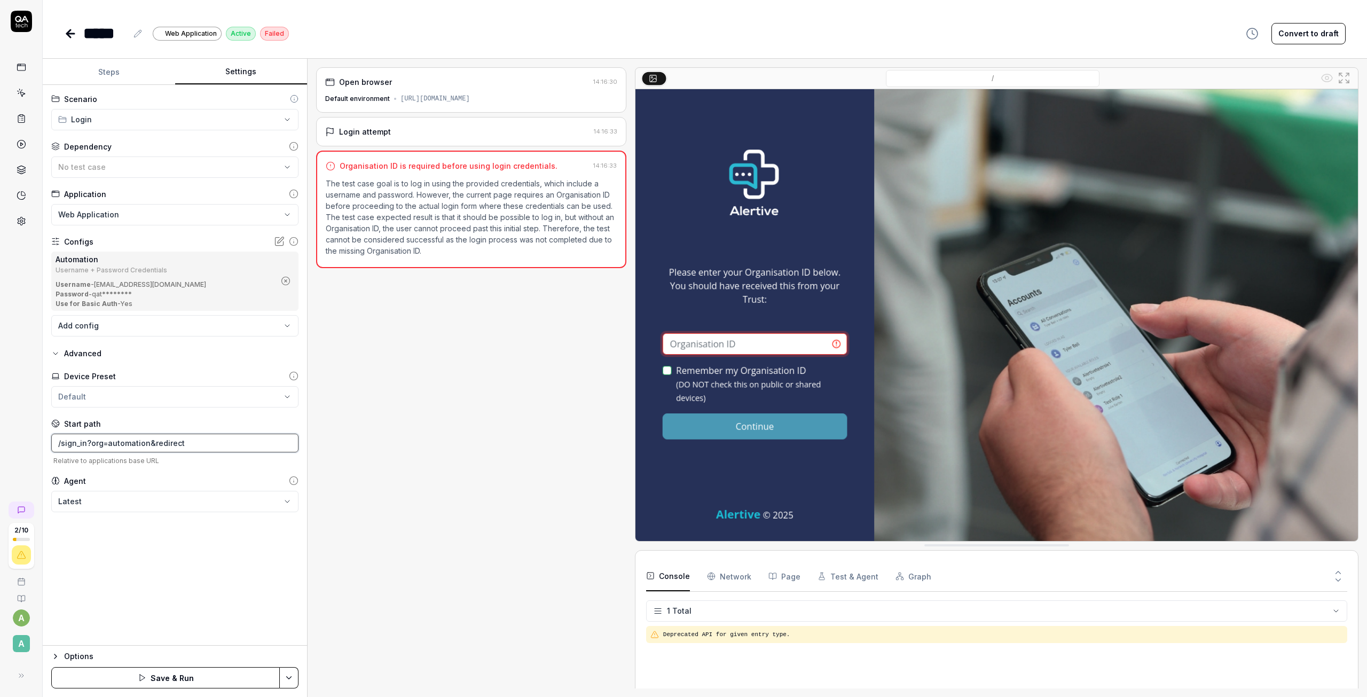
click at [188, 441] on input "/sign_in?org=automation&redirect" at bounding box center [174, 442] width 247 height 19
click at [293, 680] on html "**********" at bounding box center [683, 348] width 1367 height 697
click at [201, 599] on div "Save" at bounding box center [236, 602] width 136 height 23
click at [55, 358] on button "Advanced" at bounding box center [76, 353] width 50 height 13
click at [55, 354] on icon "button" at bounding box center [55, 353] width 9 height 9
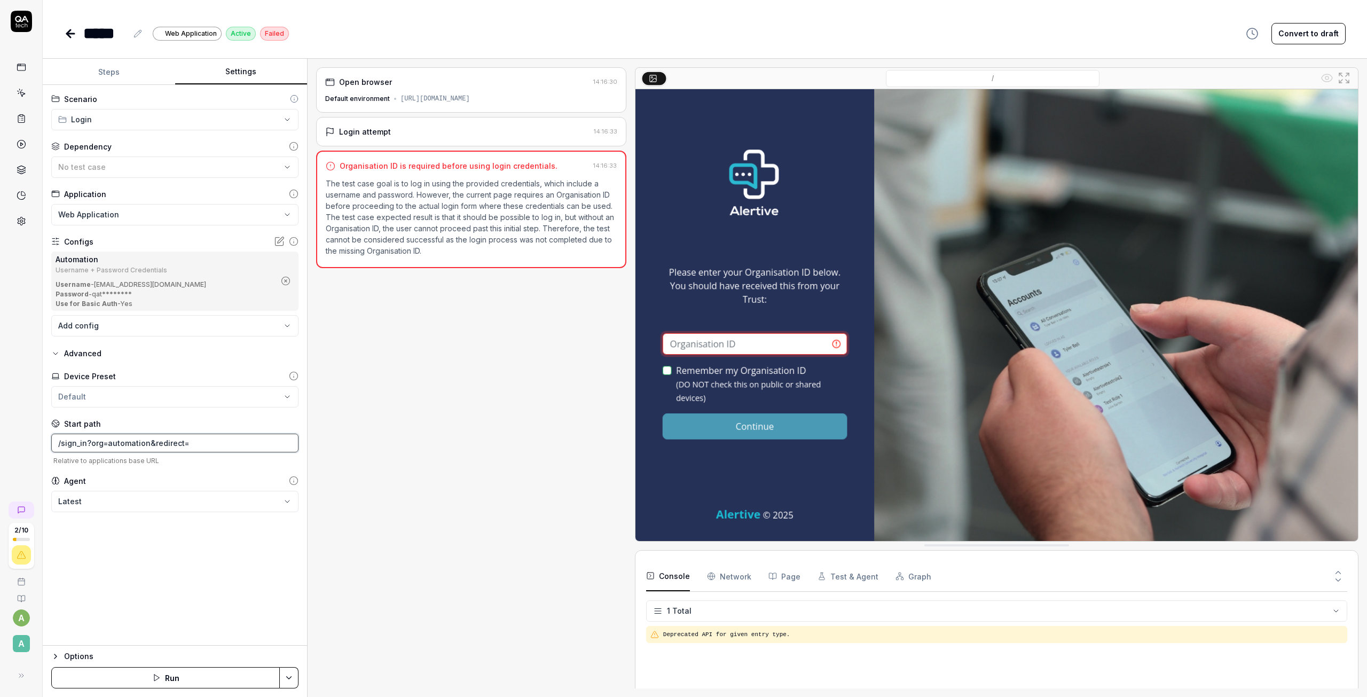
drag, startPoint x: 209, startPoint y: 446, endPoint x: 38, endPoint y: 445, distance: 171.3
click at [38, 445] on div "**********" at bounding box center [683, 348] width 1367 height 697
click at [280, 562] on div "**********" at bounding box center [175, 365] width 264 height 560
click at [295, 674] on html "**********" at bounding box center [683, 348] width 1367 height 697
click at [231, 532] on html "**********" at bounding box center [683, 348] width 1367 height 697
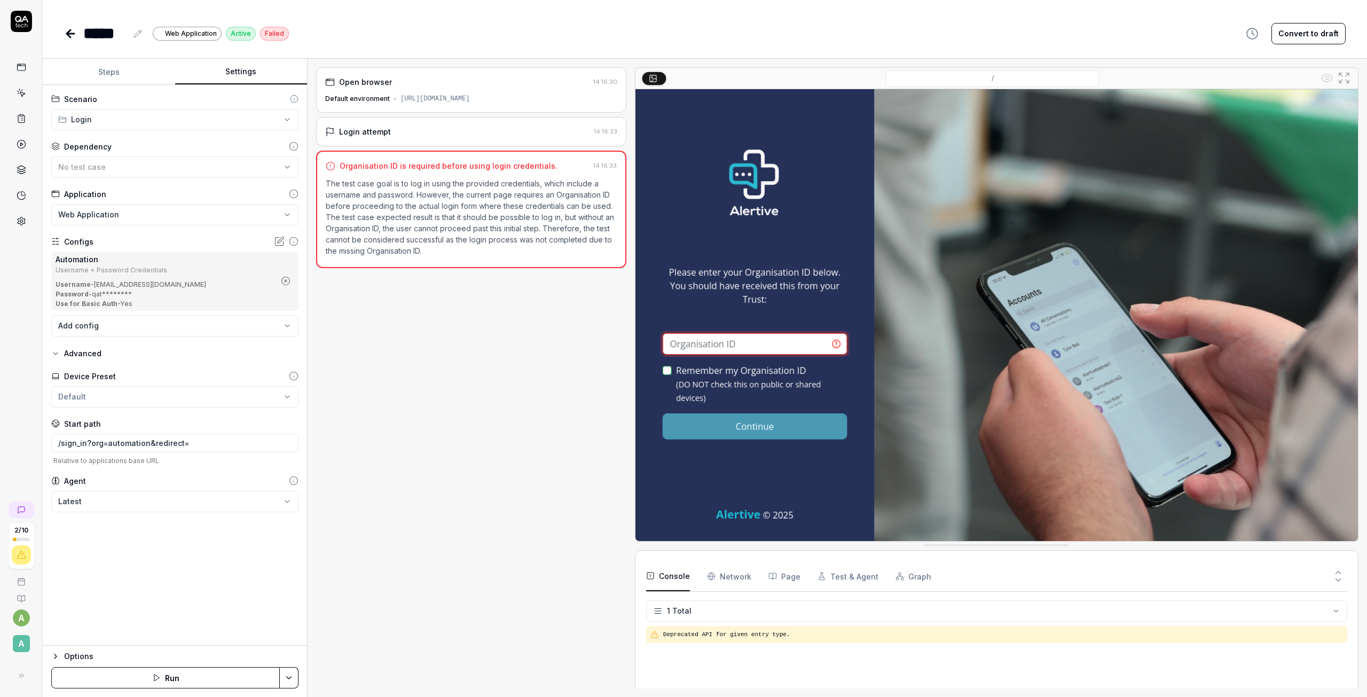
click at [71, 26] on link at bounding box center [71, 33] width 15 height 21
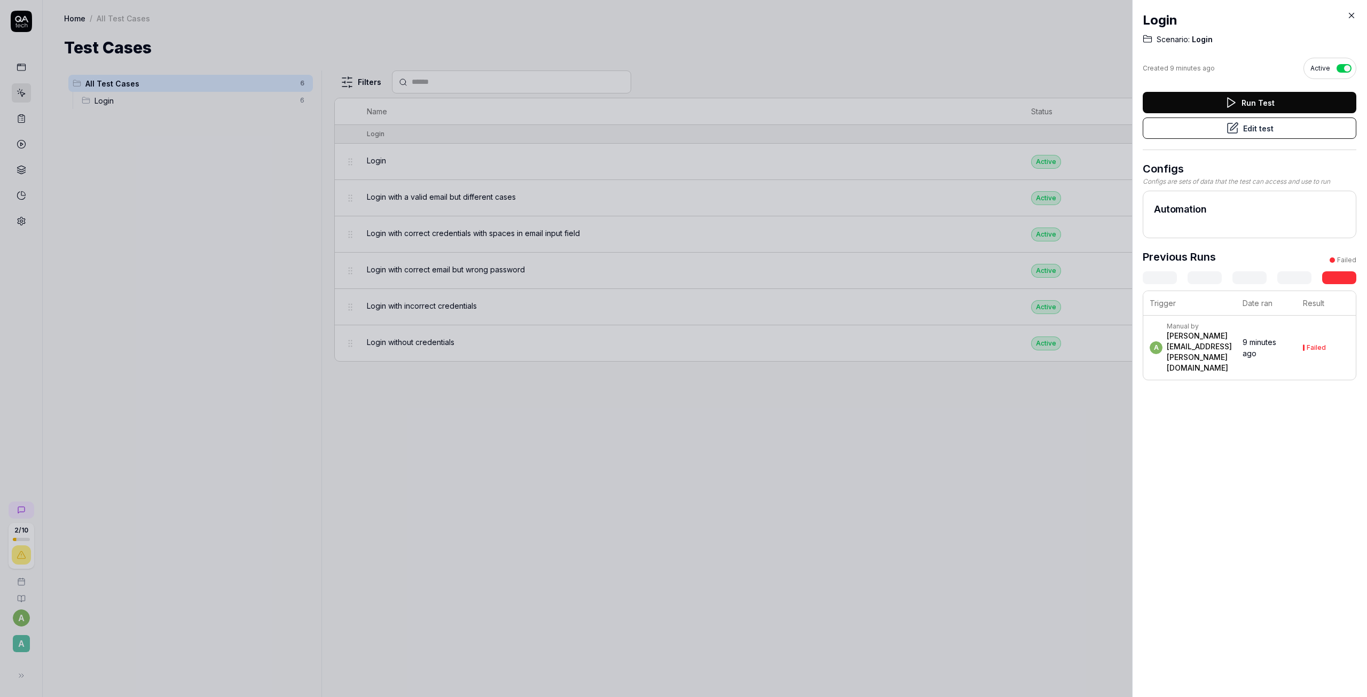
click at [914, 188] on div at bounding box center [683, 348] width 1367 height 697
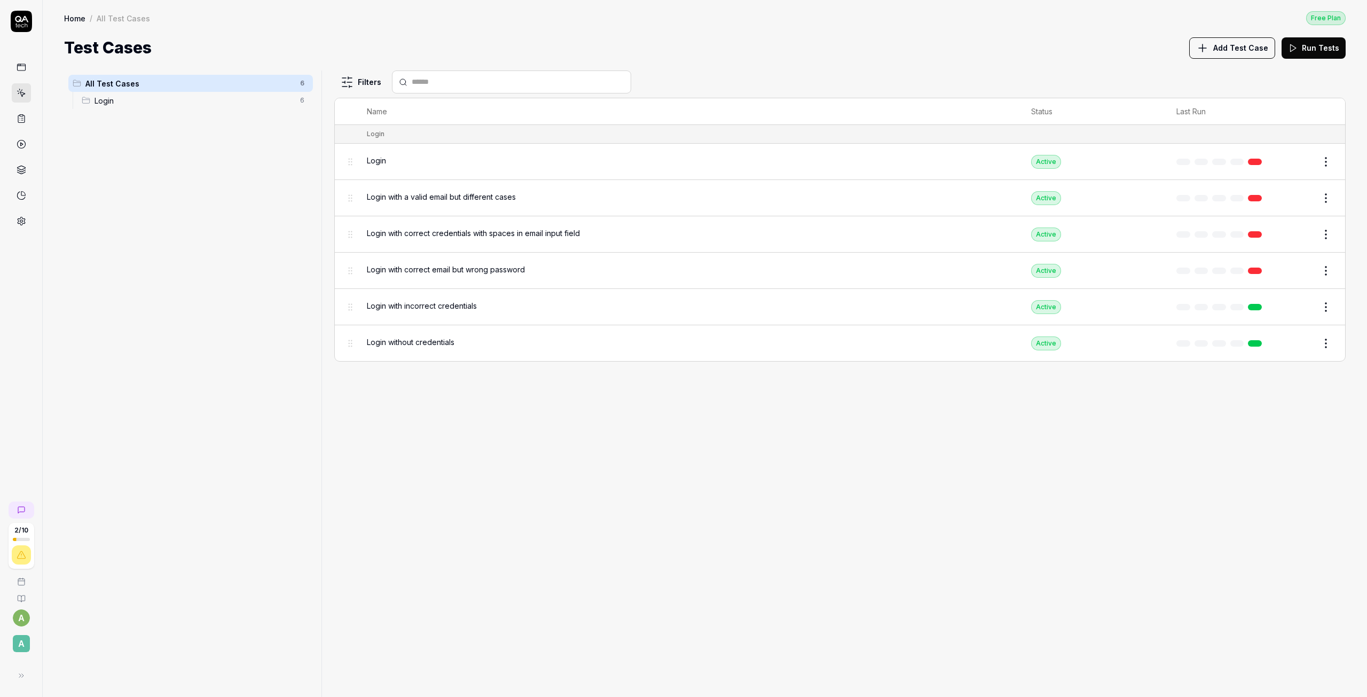
click at [506, 199] on span "Login with a valid email but different cases" at bounding box center [441, 196] width 149 height 11
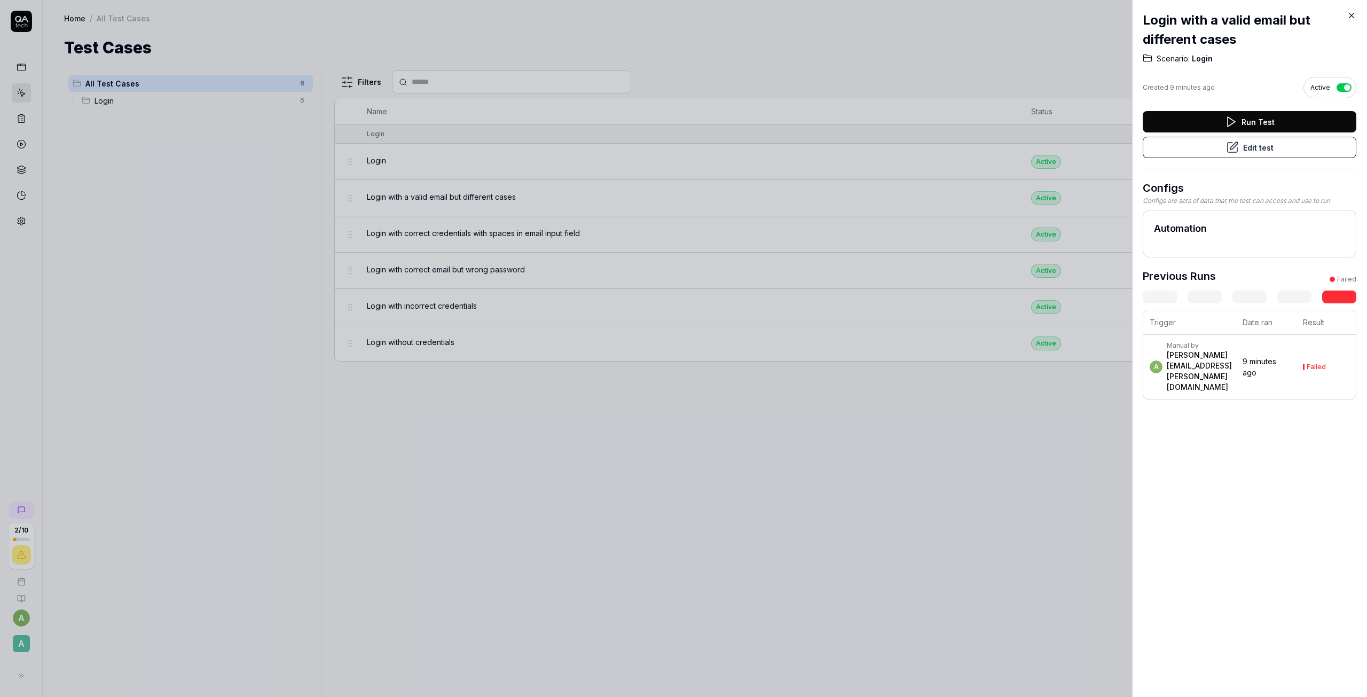
drag, startPoint x: 691, startPoint y: 455, endPoint x: 718, endPoint y: 417, distance: 47.1
click at [692, 455] on div at bounding box center [683, 348] width 1367 height 697
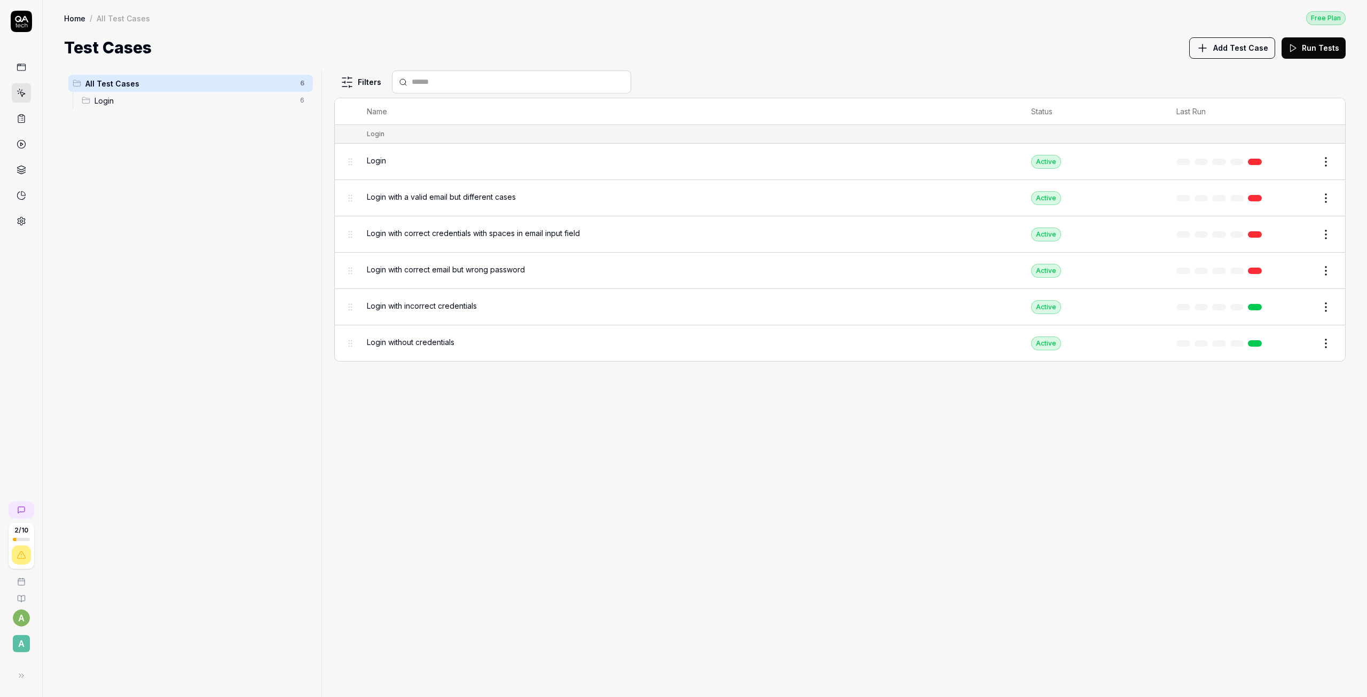
click at [364, 85] on html "2 / 10 a A Home / All Test Cases Free Plan Home / All Test Cases Free Plan Test…" at bounding box center [683, 348] width 1367 height 697
click at [929, 433] on html "2 / 10 a A Home / All Test Cases Free Plan Home / All Test Cases Free Plan Test…" at bounding box center [683, 348] width 1367 height 697
click at [1305, 203] on button "Edit" at bounding box center [1300, 197] width 26 height 17
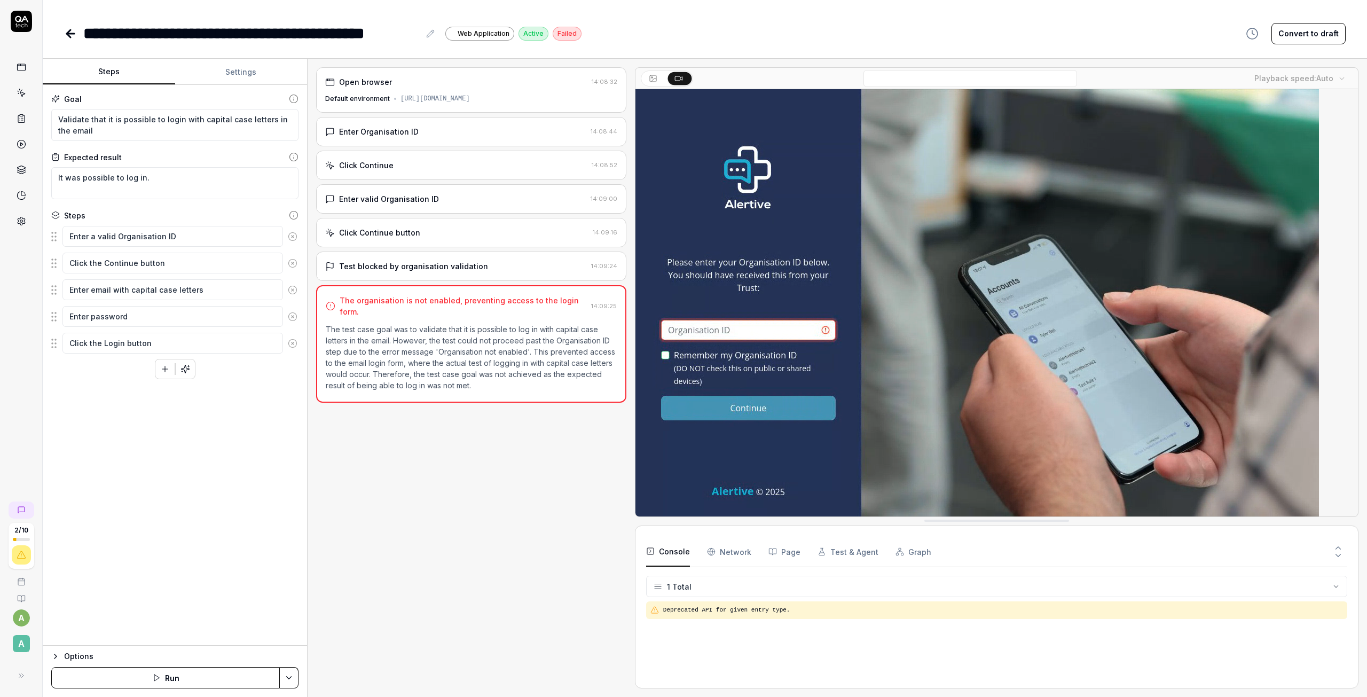
click at [410, 200] on div "Enter valid Organisation ID" at bounding box center [389, 198] width 100 height 11
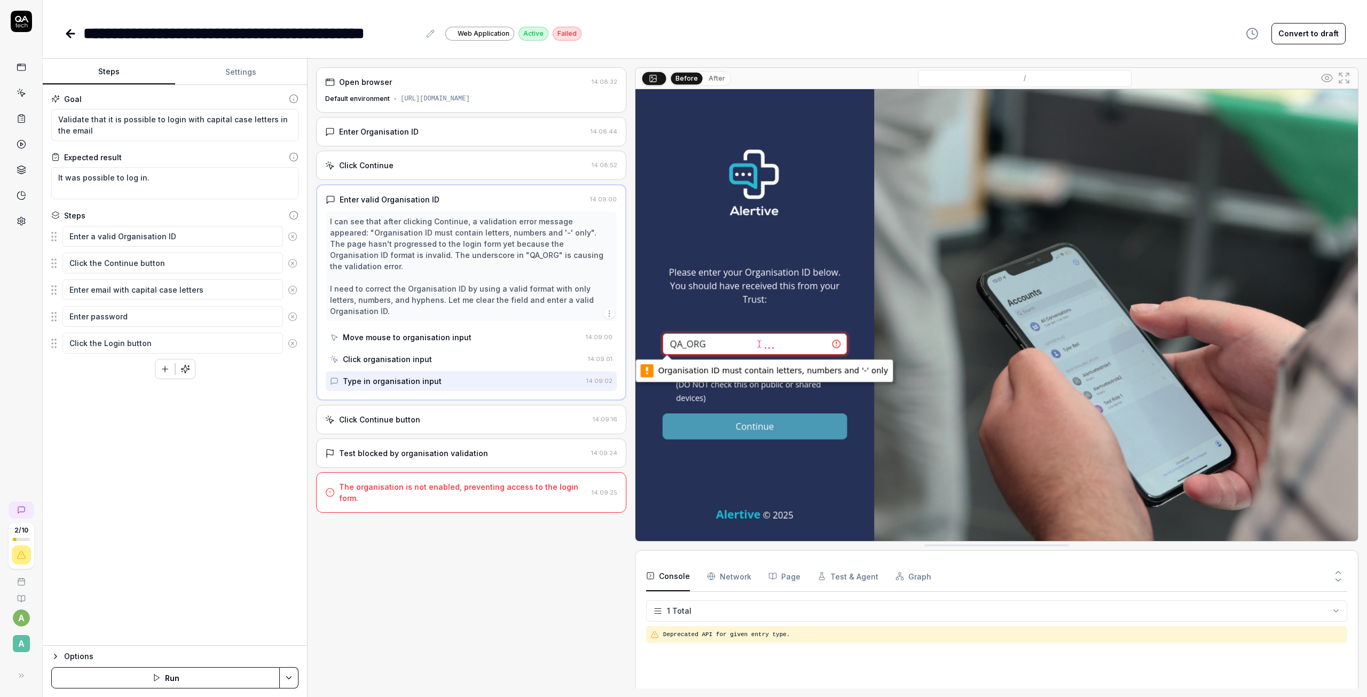
click at [397, 128] on div "Enter Organisation ID" at bounding box center [379, 131] width 80 height 11
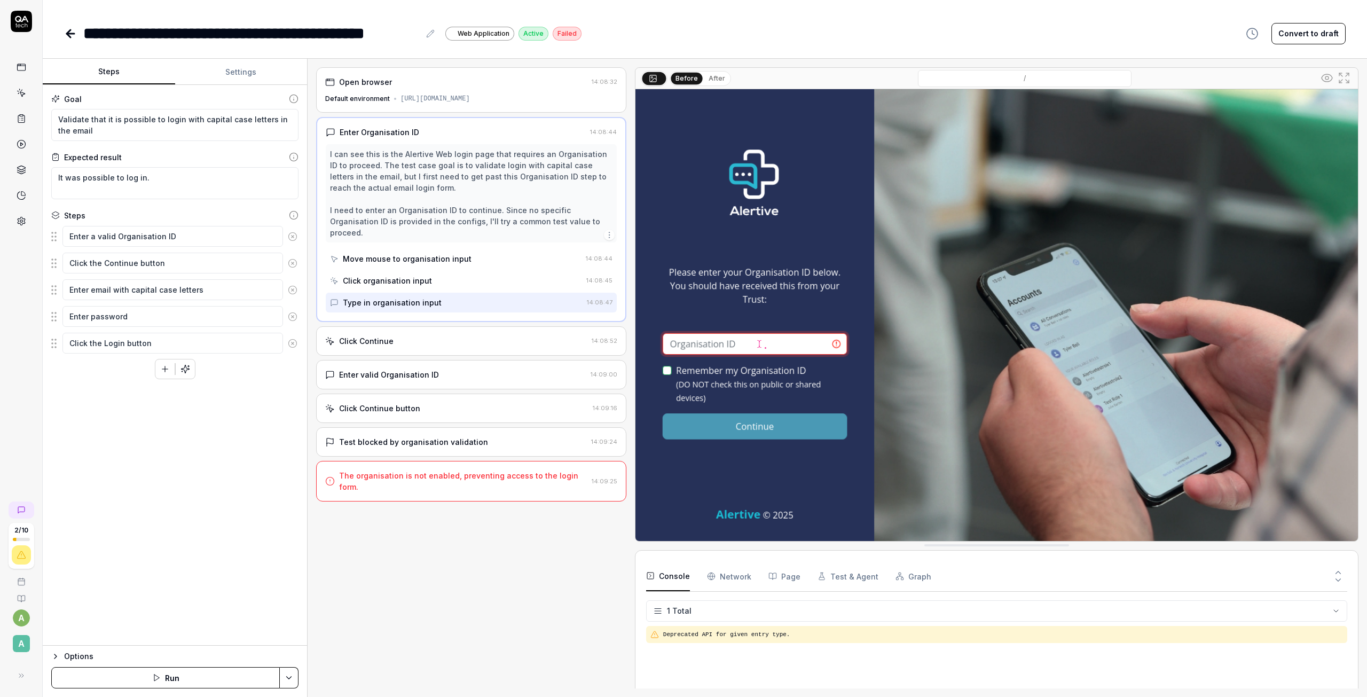
click at [686, 343] on img at bounding box center [996, 315] width 722 height 452
click at [382, 369] on div "Enter valid Organisation ID" at bounding box center [389, 374] width 100 height 11
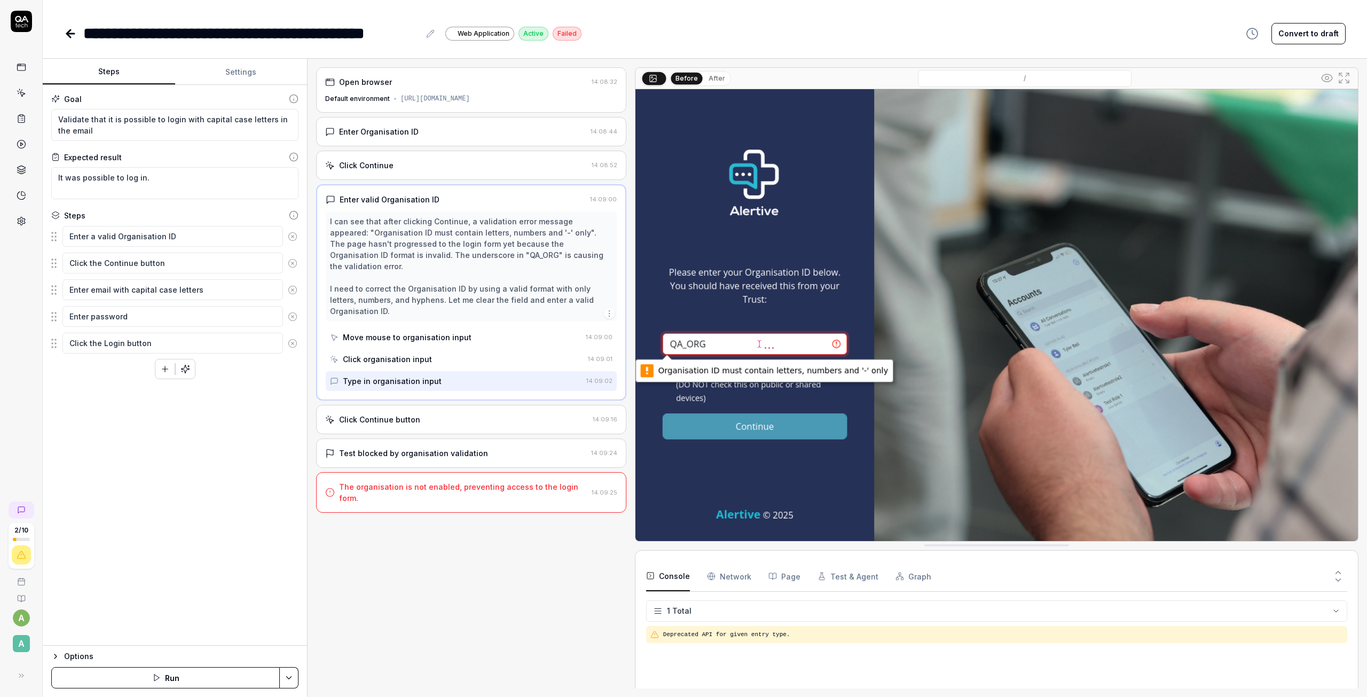
click at [398, 162] on div "Click Continue" at bounding box center [456, 165] width 262 height 11
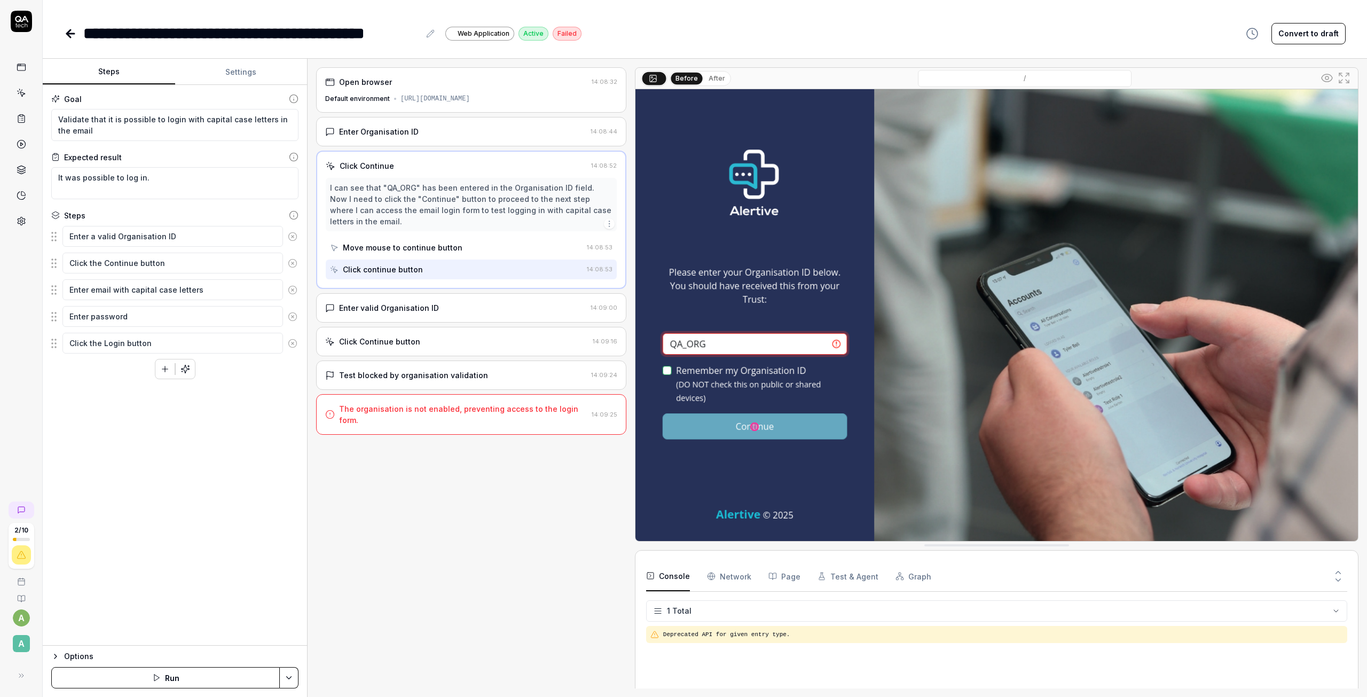
click at [410, 132] on div "Enter Organisation ID" at bounding box center [379, 131] width 80 height 11
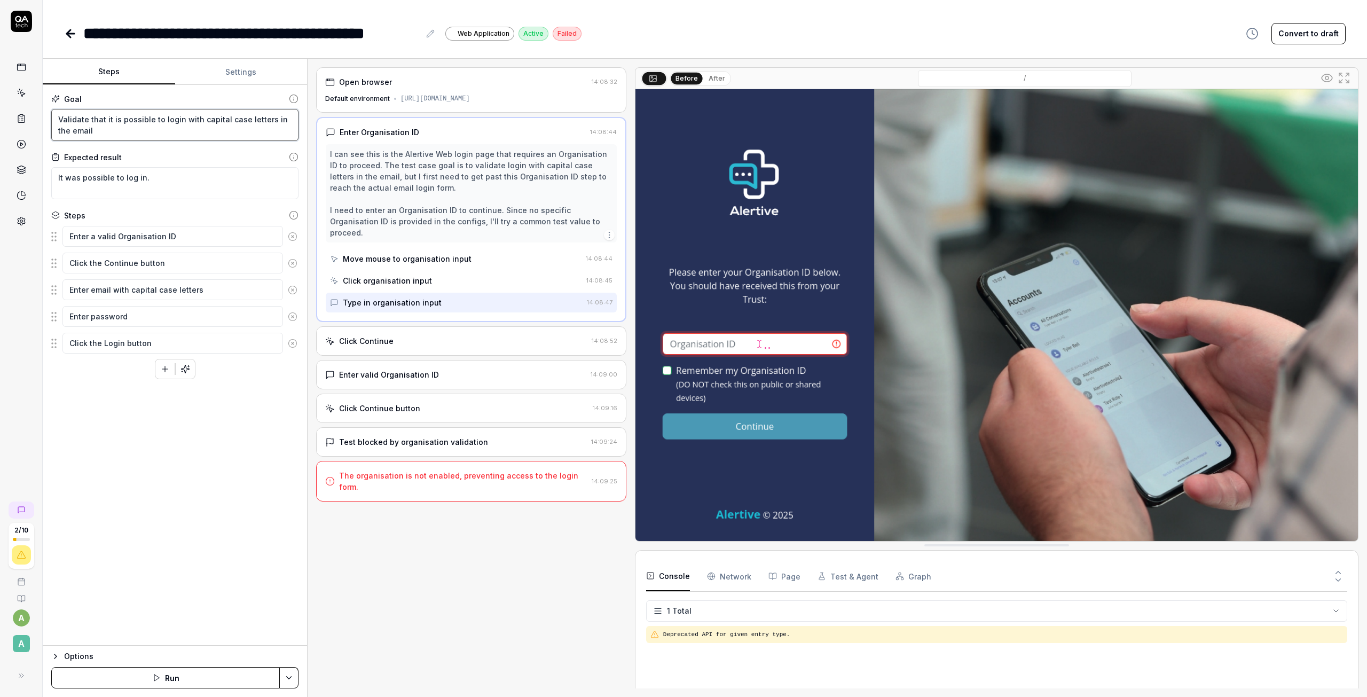
click at [141, 130] on textarea "Validate that it is possible to login with capital case letters in the email" at bounding box center [174, 125] width 247 height 32
click at [58, 118] on textarea "Validate that it is possible to login with capital case letters in the email" at bounding box center [174, 125] width 247 height 32
click at [168, 472] on div "Goal Enter Organisation id of 'Automation' then Validate that it is possible to…" at bounding box center [175, 365] width 264 height 560
click at [289, 684] on html "**********" at bounding box center [683, 348] width 1367 height 697
click at [200, 604] on div "Save" at bounding box center [236, 602] width 136 height 23
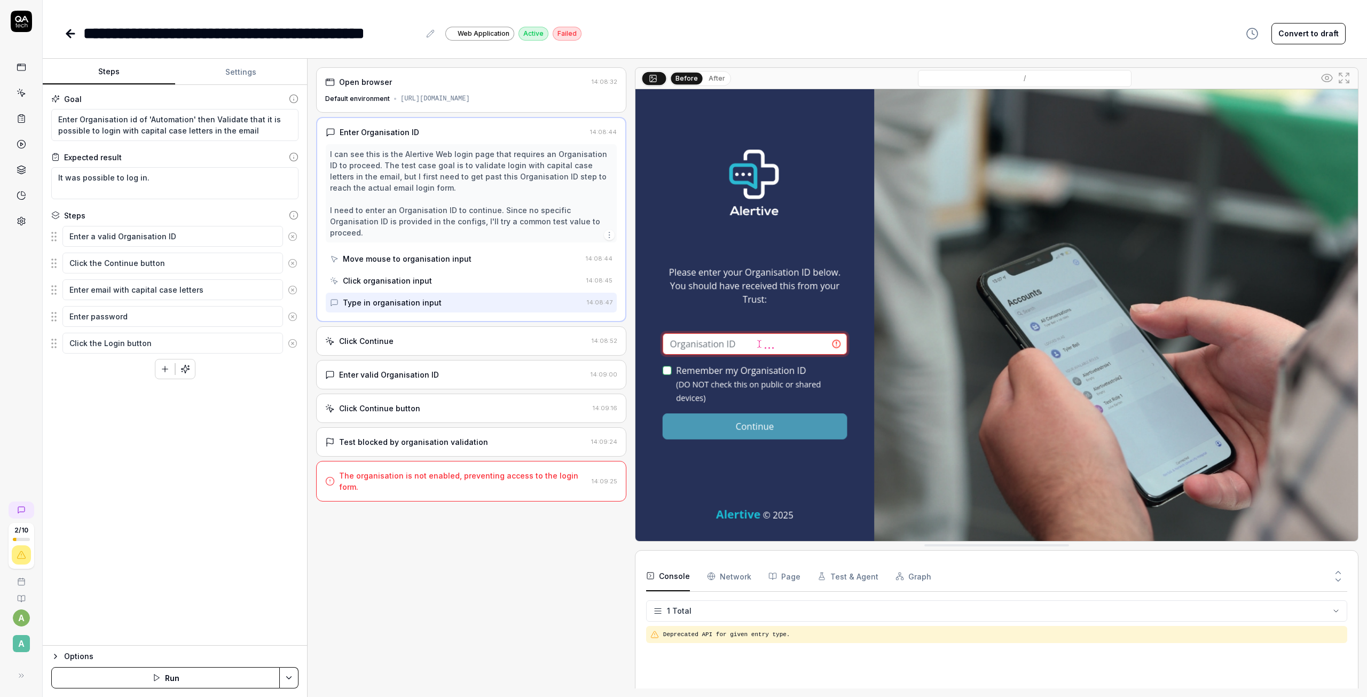
click at [187, 676] on button "Run" at bounding box center [165, 677] width 228 height 21
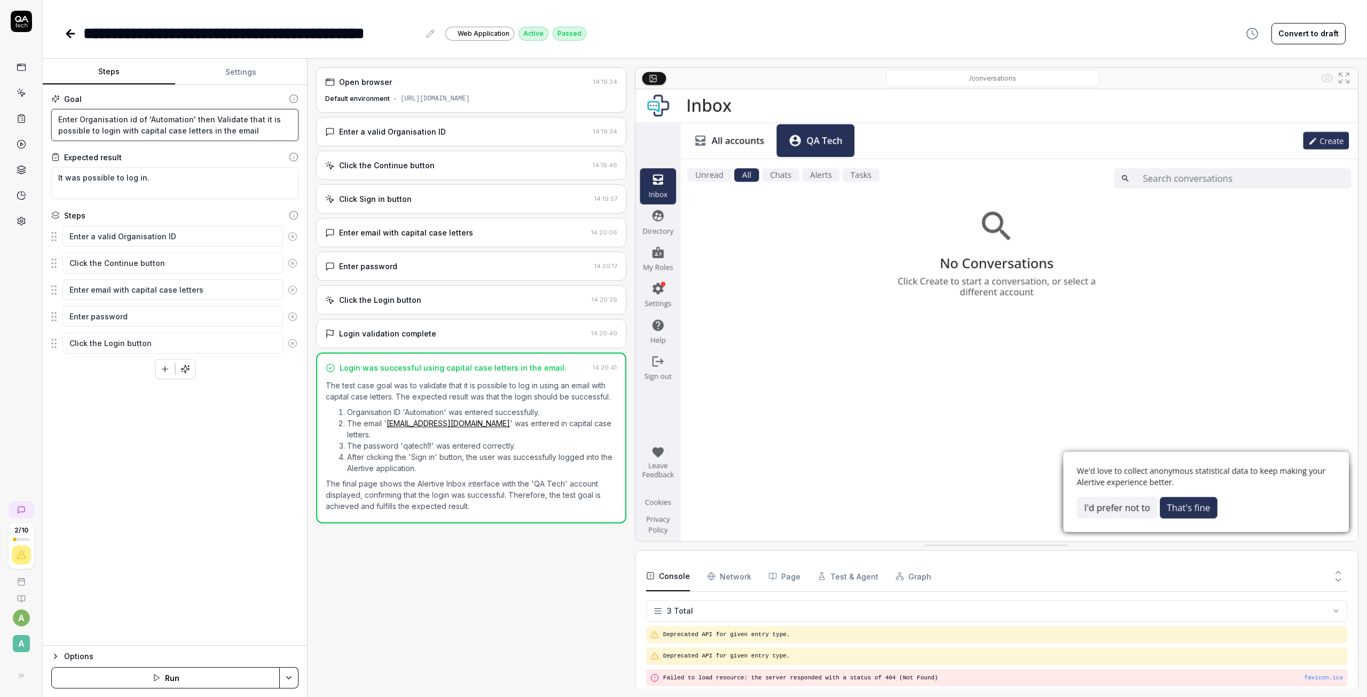
drag, startPoint x: 272, startPoint y: 129, endPoint x: 262, endPoint y: 127, distance: 9.7
click at [272, 129] on textarea "Enter Organisation id of 'Automation' then Validate that it is possible to logi…" at bounding box center [174, 125] width 247 height 32
drag, startPoint x: 210, startPoint y: 119, endPoint x: 31, endPoint y: 120, distance: 178.8
click at [31, 121] on div "**********" at bounding box center [683, 348] width 1367 height 697
click at [72, 30] on icon at bounding box center [70, 33] width 13 height 13
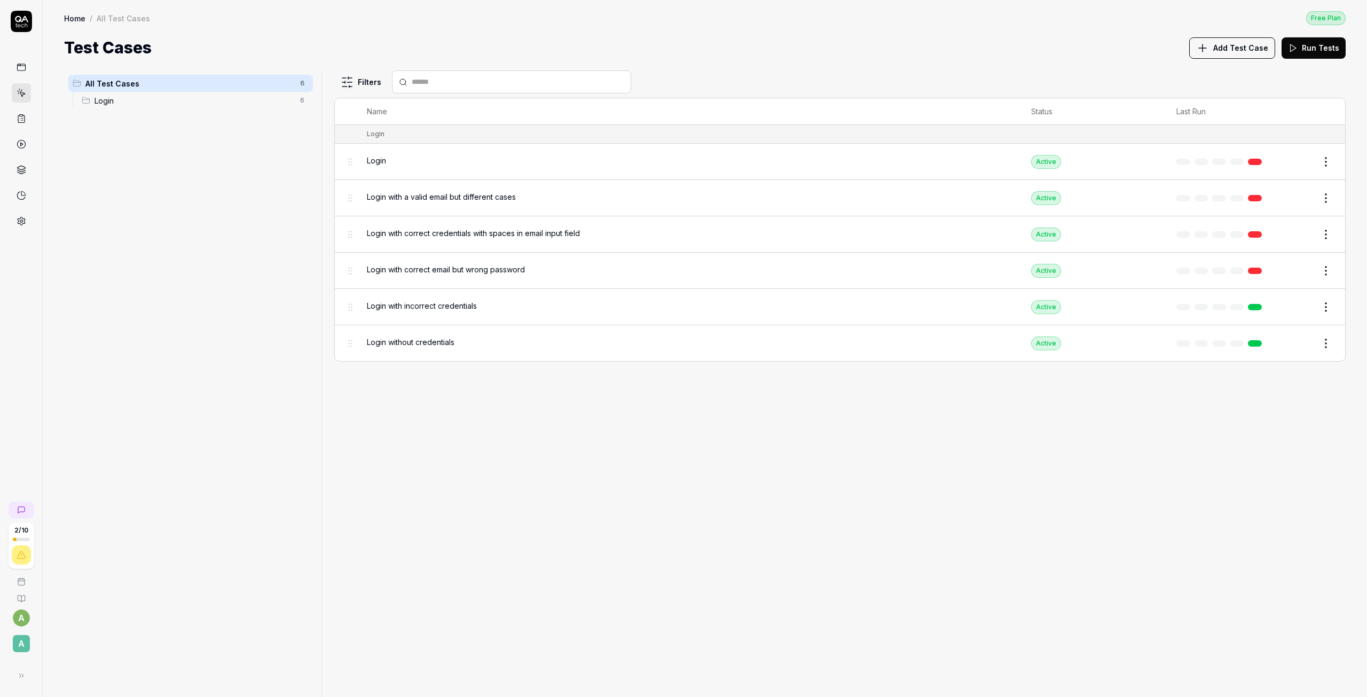
click at [569, 162] on div "Login" at bounding box center [688, 160] width 643 height 11
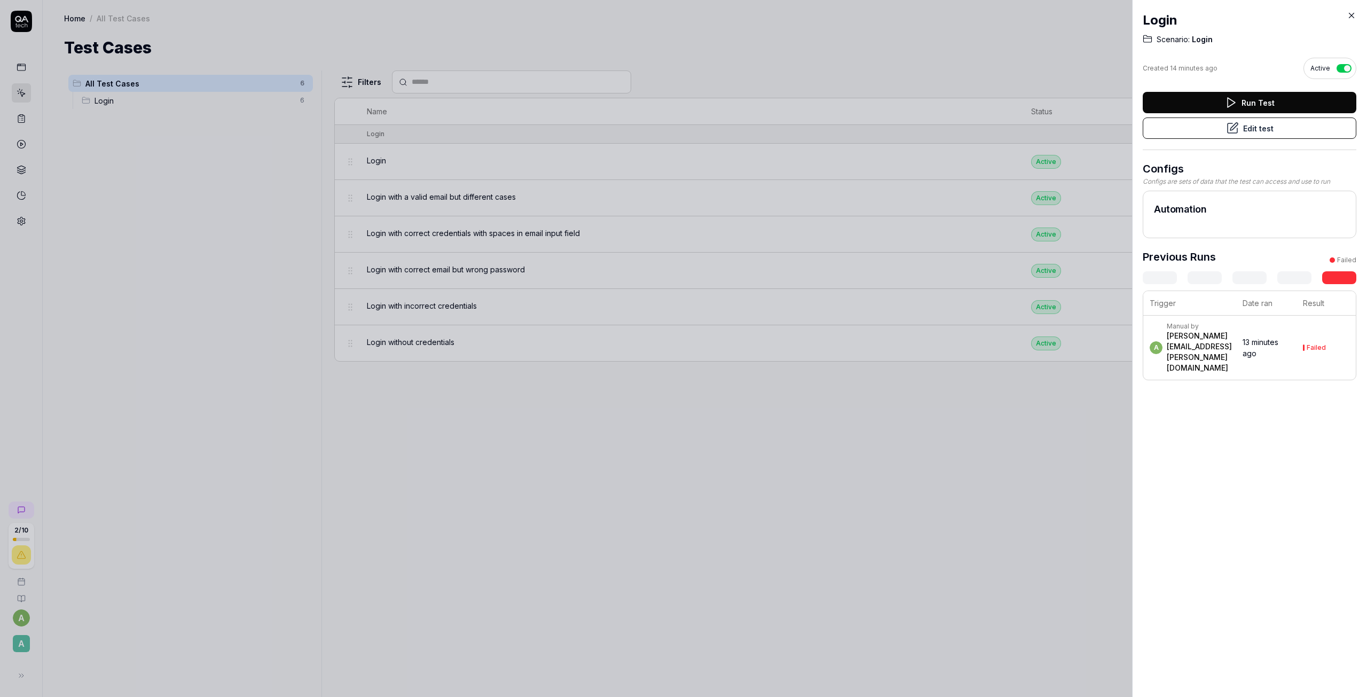
click at [1251, 131] on button "Edit test" at bounding box center [1249, 127] width 214 height 21
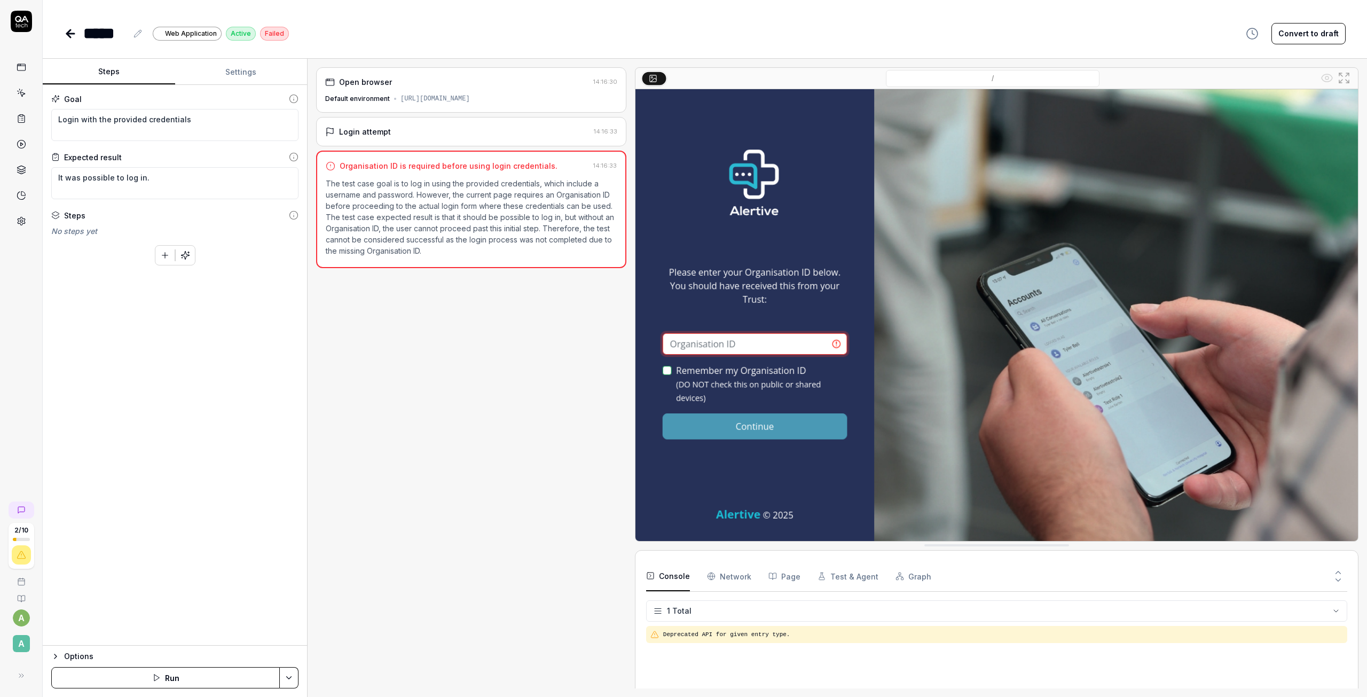
click at [236, 73] on button "Settings" at bounding box center [241, 72] width 132 height 26
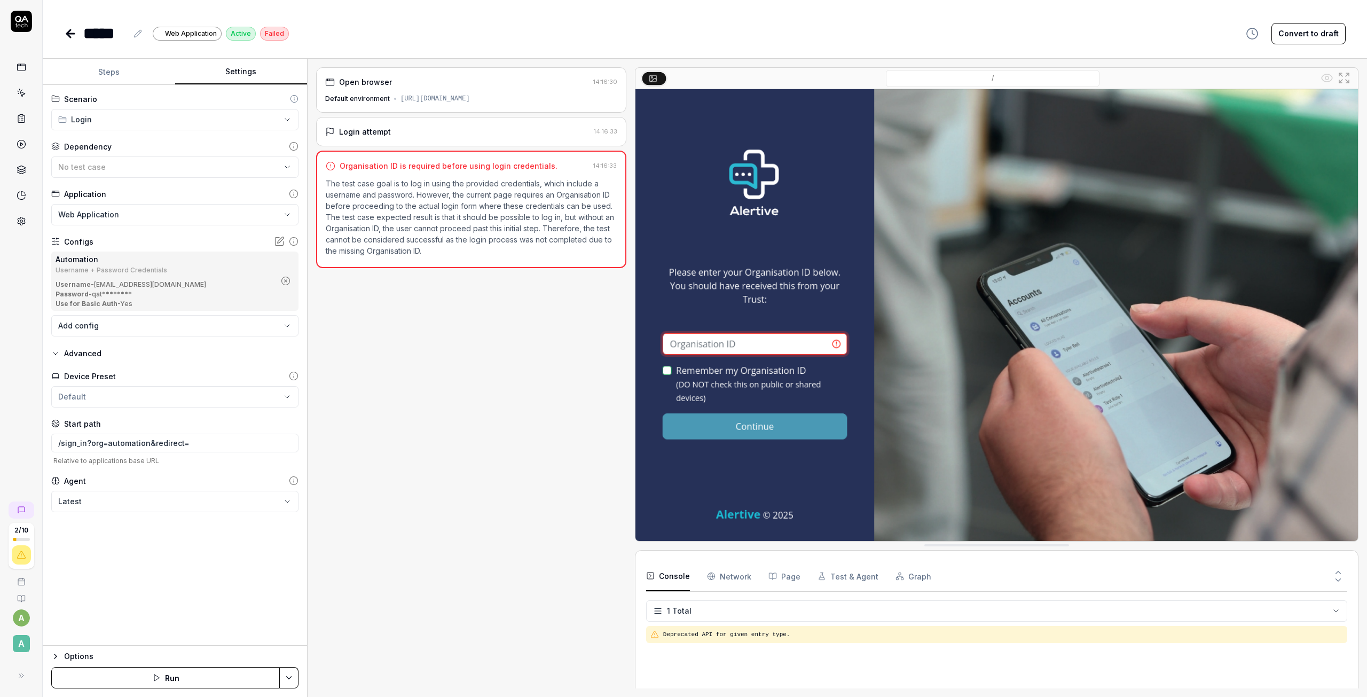
click at [136, 75] on button "Steps" at bounding box center [109, 72] width 132 height 26
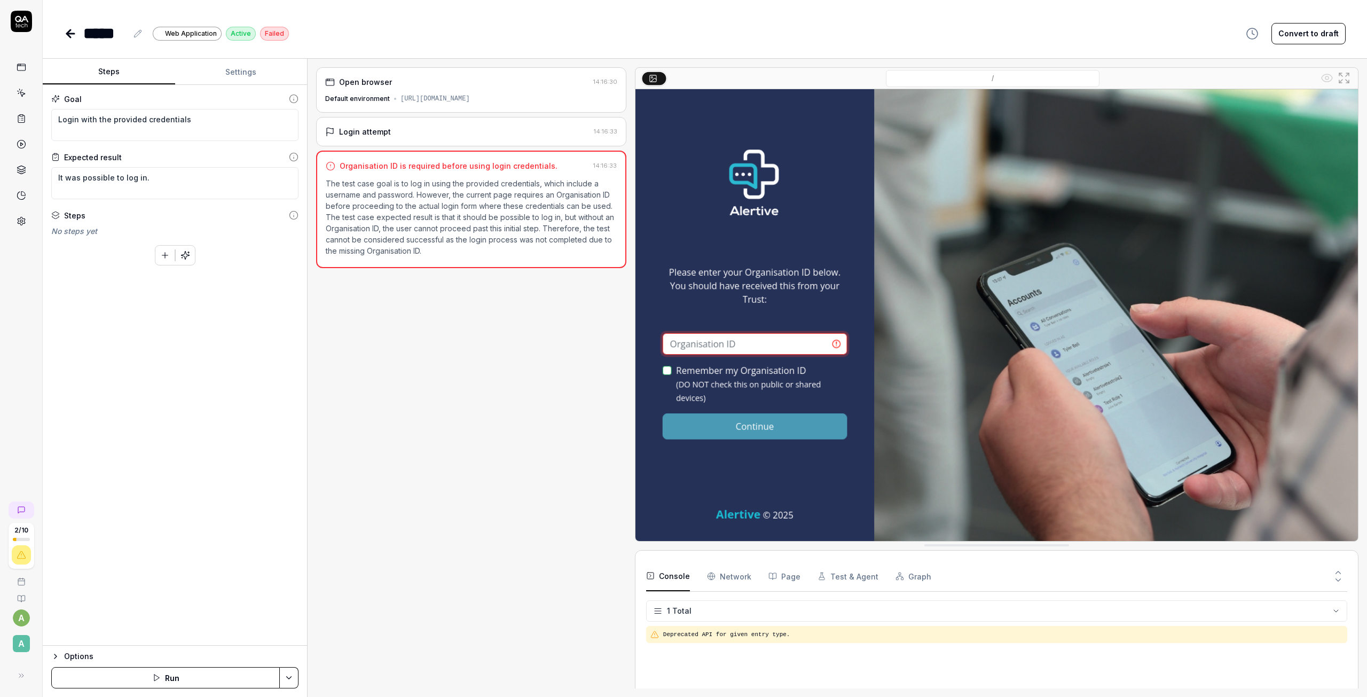
click at [292, 677] on html "2 / 10 a A ***** Web Application Active Failed Convert to draft Steps Settings …" at bounding box center [683, 348] width 1367 height 697
click at [55, 122] on textarea "Login with the provided credentials" at bounding box center [174, 125] width 247 height 32
paste textarea "Enter Organisation id of 'Automation' then"
click at [286, 677] on html "2 / 10 a A ***** Web Application Active Failed Convert to draft Steps Settings …" at bounding box center [683, 348] width 1367 height 697
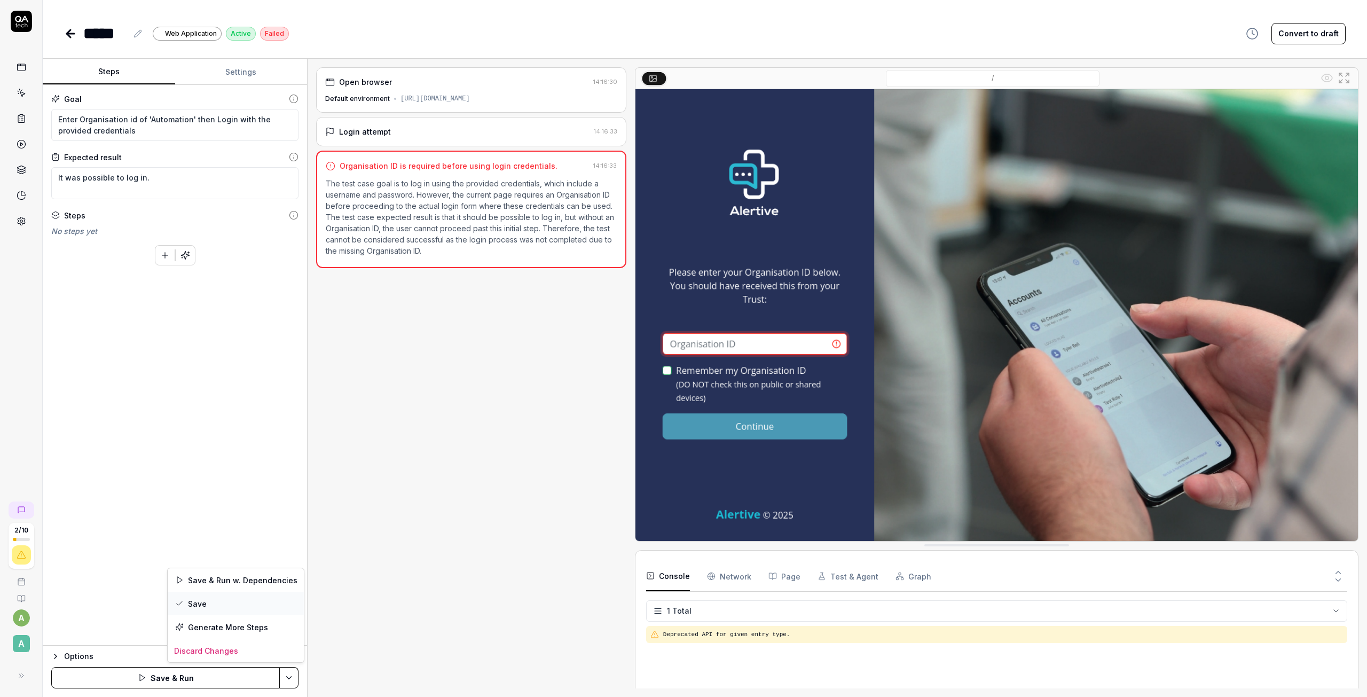
click at [186, 604] on div "Save" at bounding box center [236, 602] width 136 height 23
click at [69, 35] on icon at bounding box center [69, 33] width 4 height 7
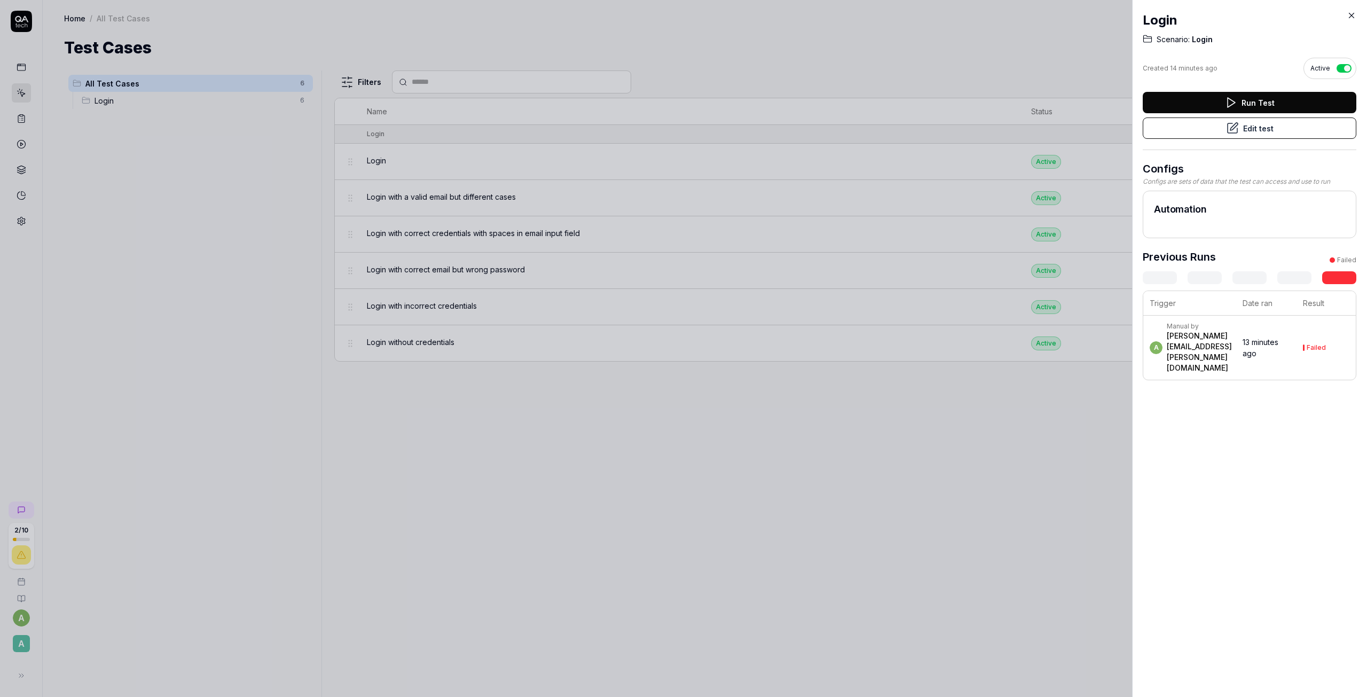
click at [1351, 17] on icon at bounding box center [1351, 16] width 10 height 10
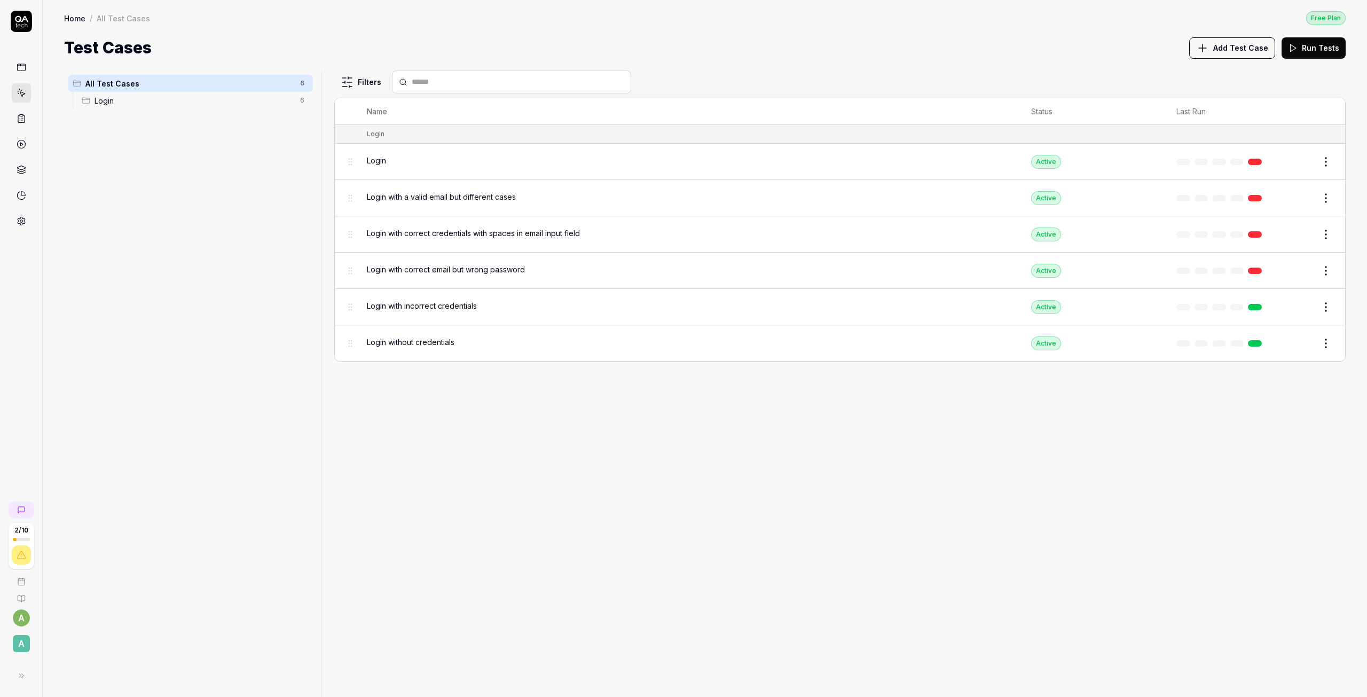
click at [621, 235] on div "Login with correct credentials with spaces in email input field" at bounding box center [688, 232] width 643 height 11
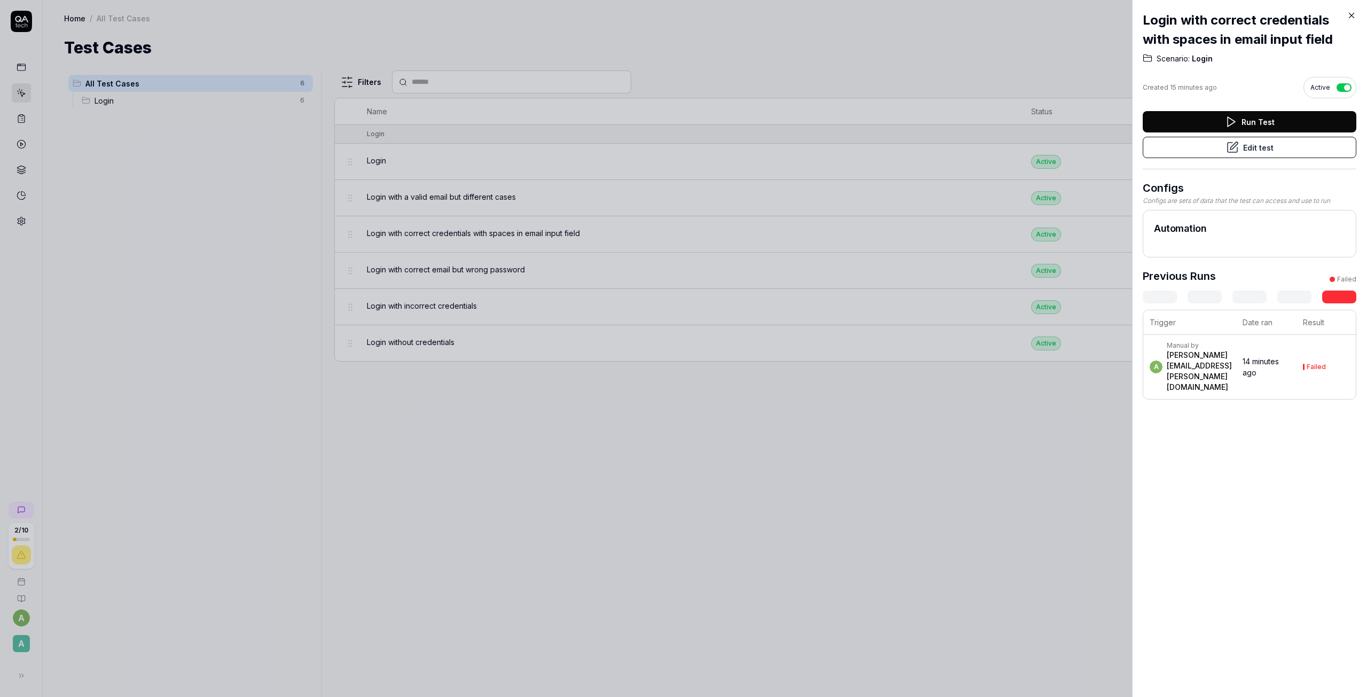
click at [1271, 152] on button "Edit test" at bounding box center [1249, 147] width 214 height 21
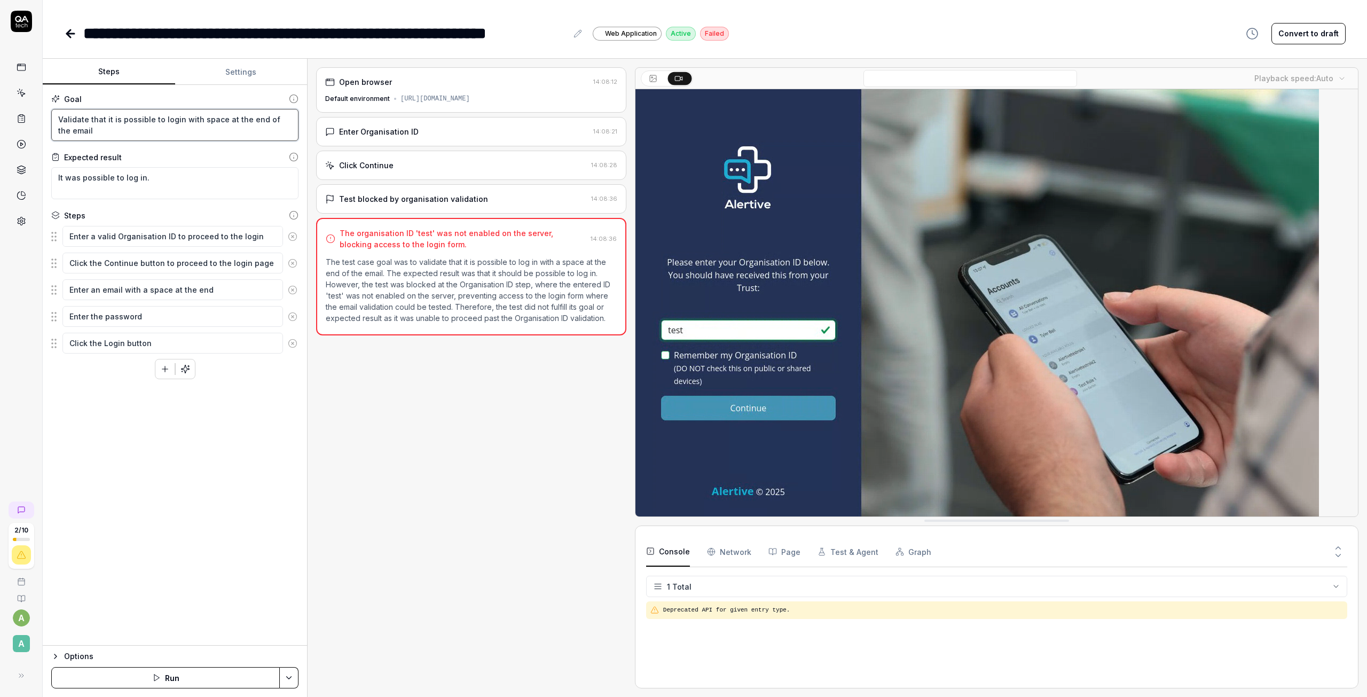
click at [58, 120] on textarea "Validate that it is possible to login with space at the end of the email" at bounding box center [174, 125] width 247 height 32
paste textarea "Enter Organisation id of 'Automation' then"
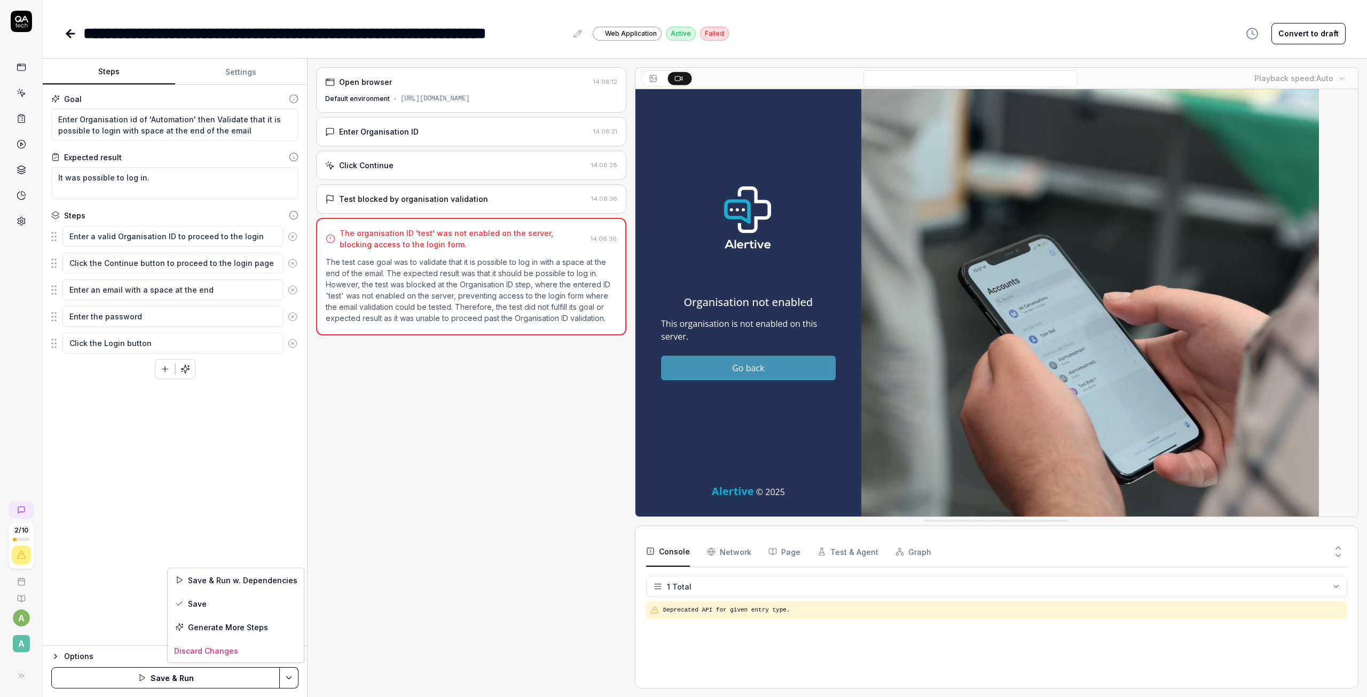
click at [295, 682] on html "**********" at bounding box center [683, 348] width 1367 height 697
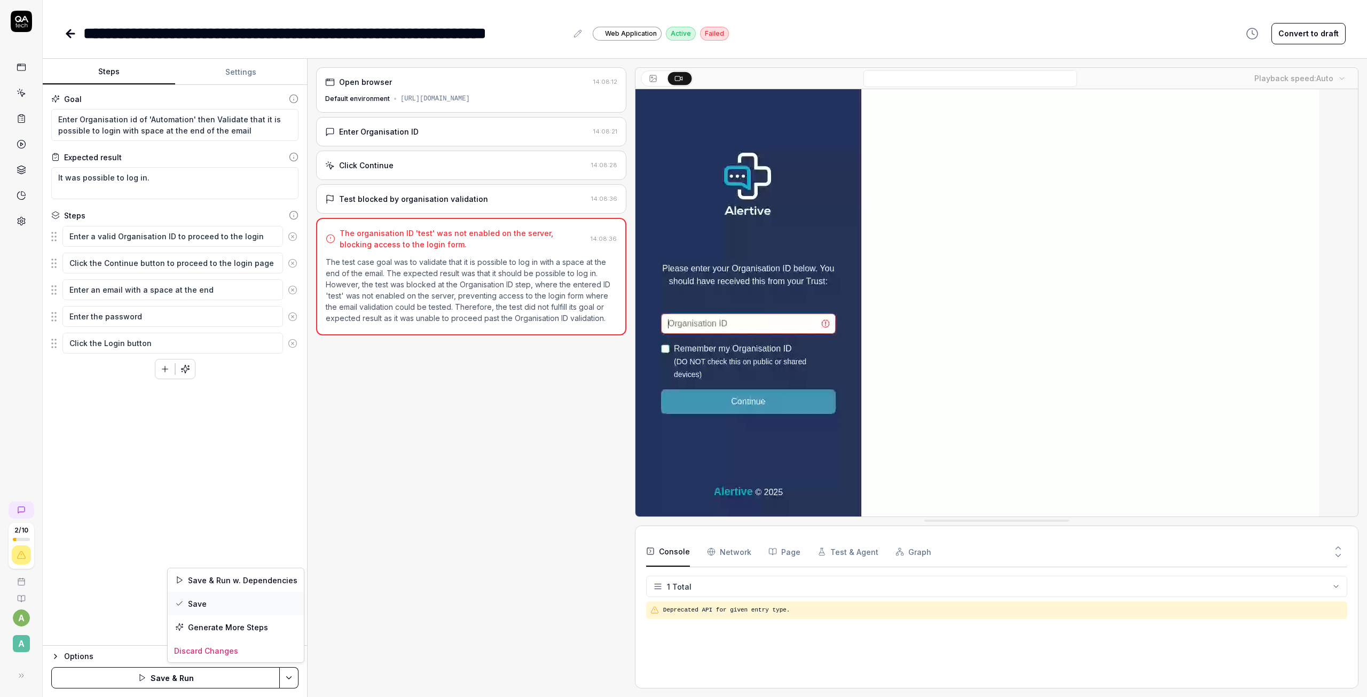
click at [216, 606] on div "Save" at bounding box center [236, 602] width 136 height 23
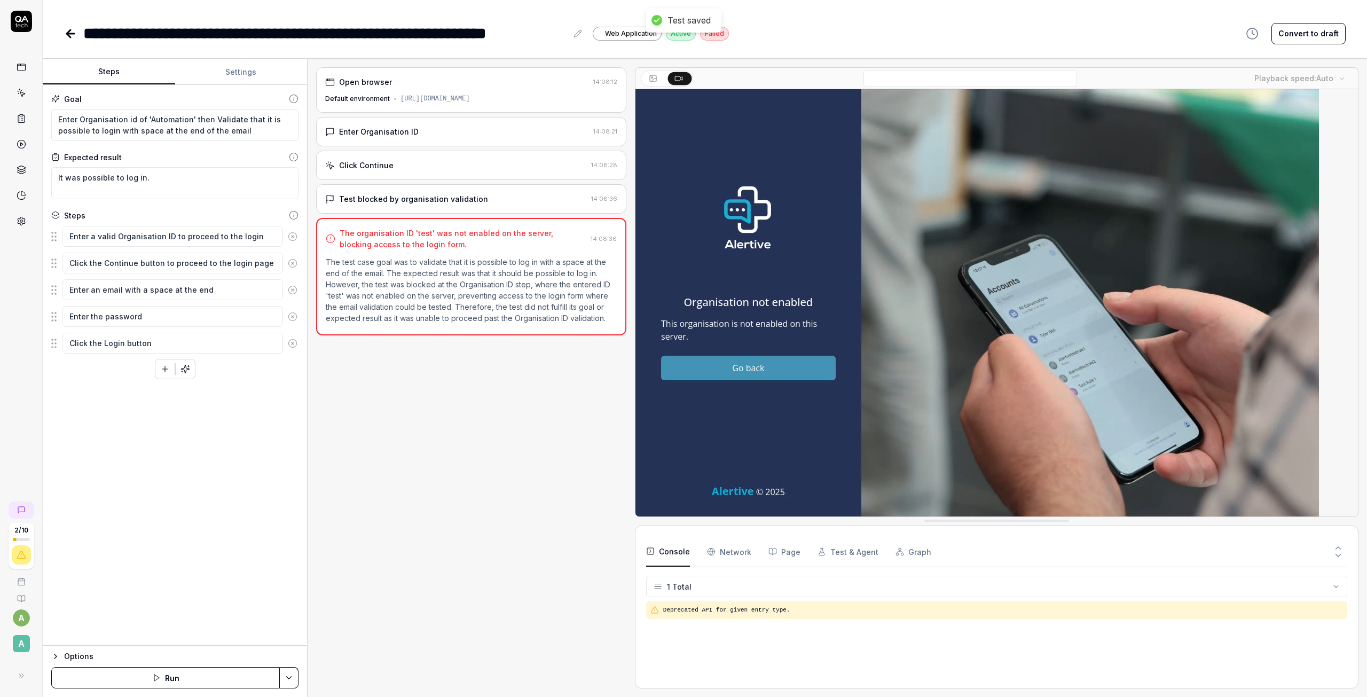
click at [70, 39] on icon at bounding box center [70, 33] width 13 height 13
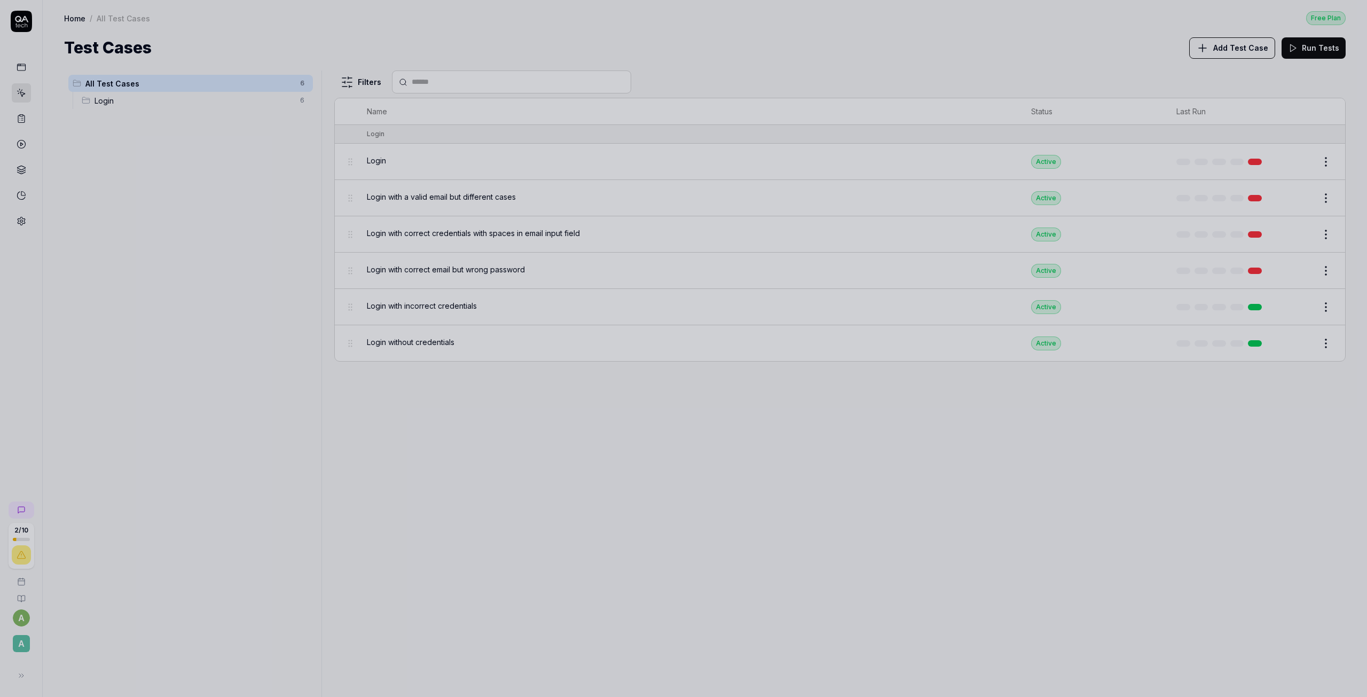
click at [987, 235] on div at bounding box center [683, 348] width 1367 height 697
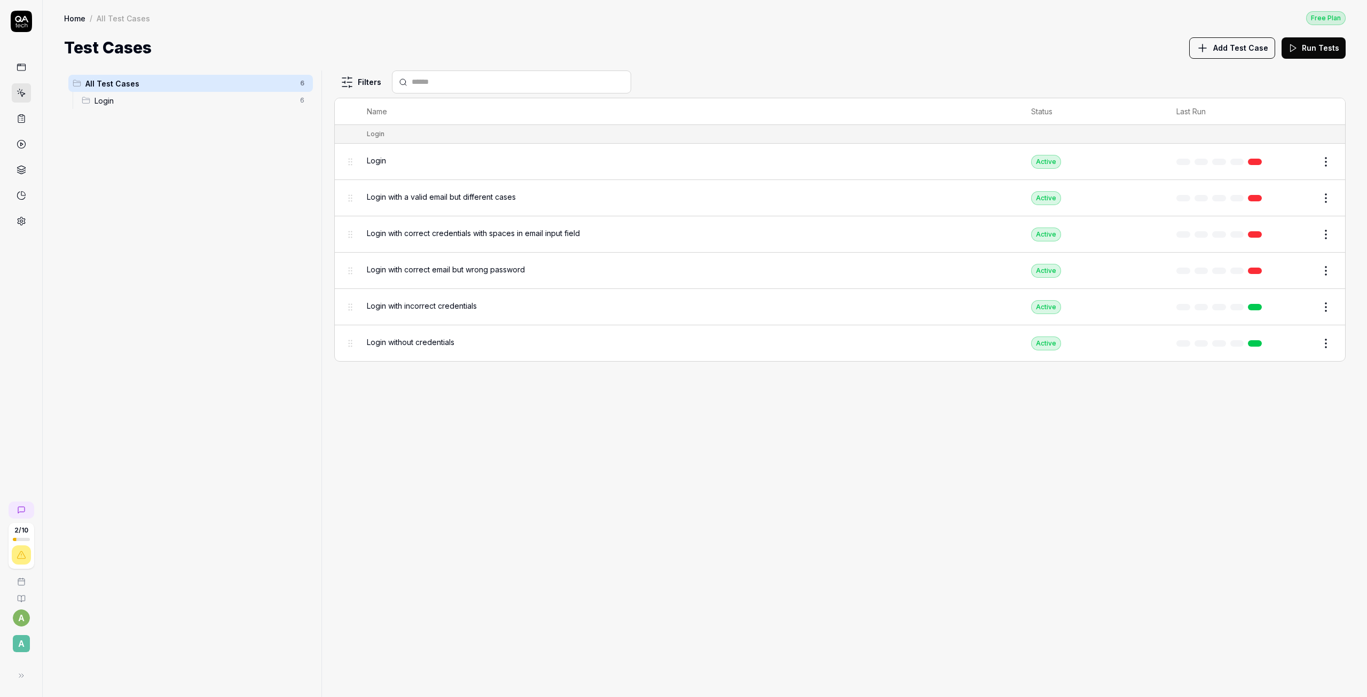
click at [1326, 238] on html "2 / 10 a A Home / All Test Cases Free Plan Home / All Test Cases Free Plan Test…" at bounding box center [683, 348] width 1367 height 697
click at [1255, 330] on div "Edit" at bounding box center [1280, 326] width 101 height 23
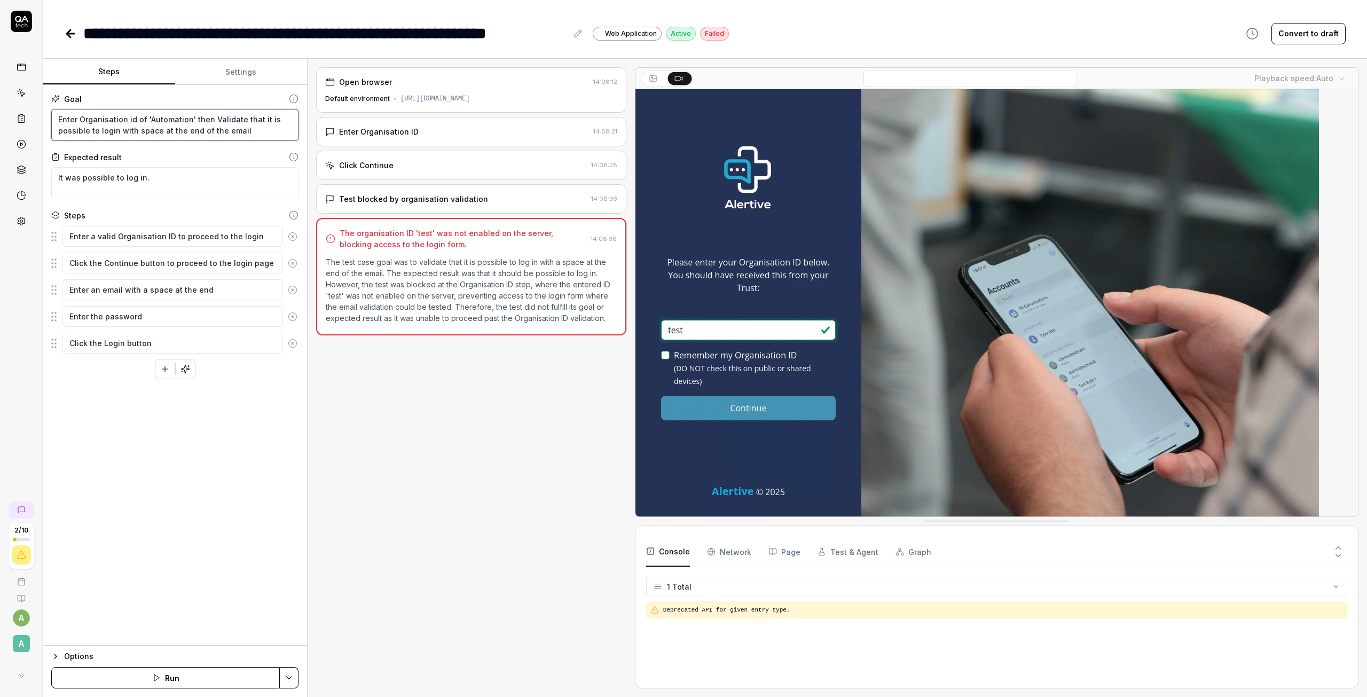
click at [61, 123] on textarea "Enter Organisation id of 'Automation' then Validate that it is possible to logi…" at bounding box center [174, 125] width 247 height 32
click at [67, 35] on icon at bounding box center [70, 33] width 13 height 13
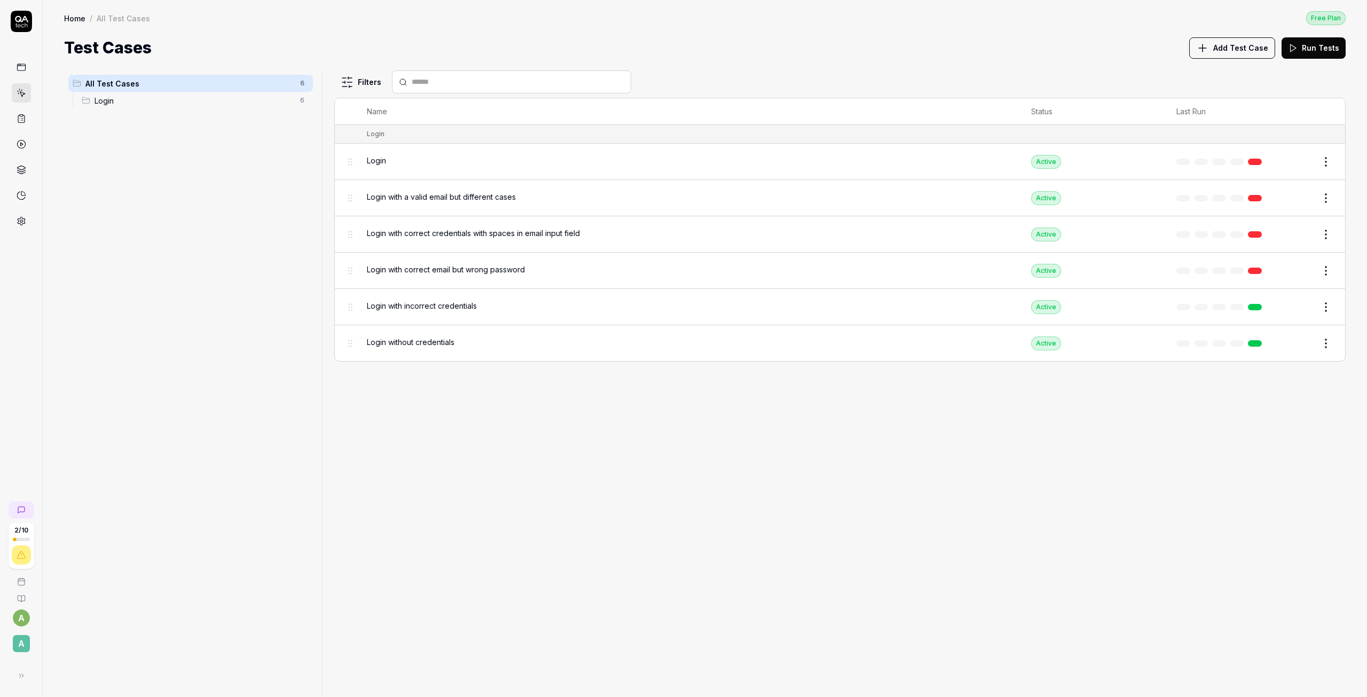
click at [1304, 270] on button "Edit" at bounding box center [1300, 270] width 26 height 17
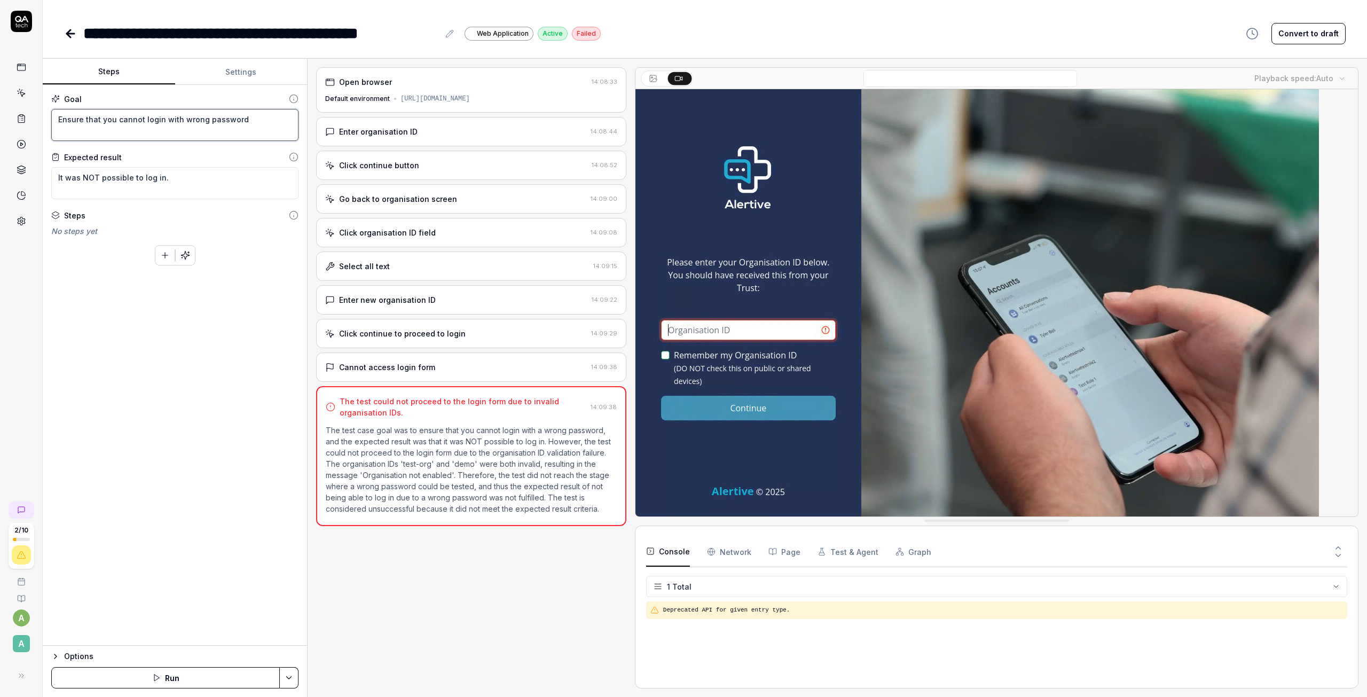
click at [57, 123] on textarea "Ensure that you cannot login with wrong password" at bounding box center [174, 125] width 247 height 32
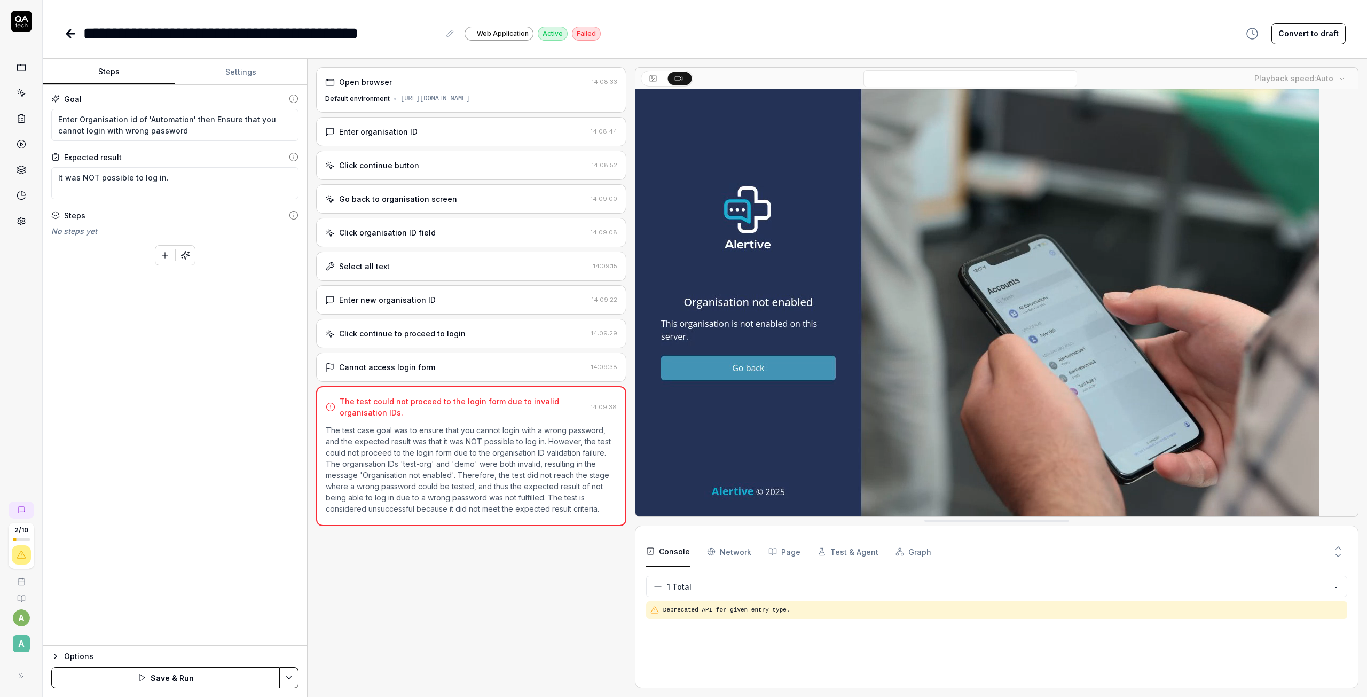
drag, startPoint x: 301, startPoint y: 680, endPoint x: 290, endPoint y: 682, distance: 10.4
click at [300, 680] on div "Options Save & Run" at bounding box center [175, 671] width 264 height 52
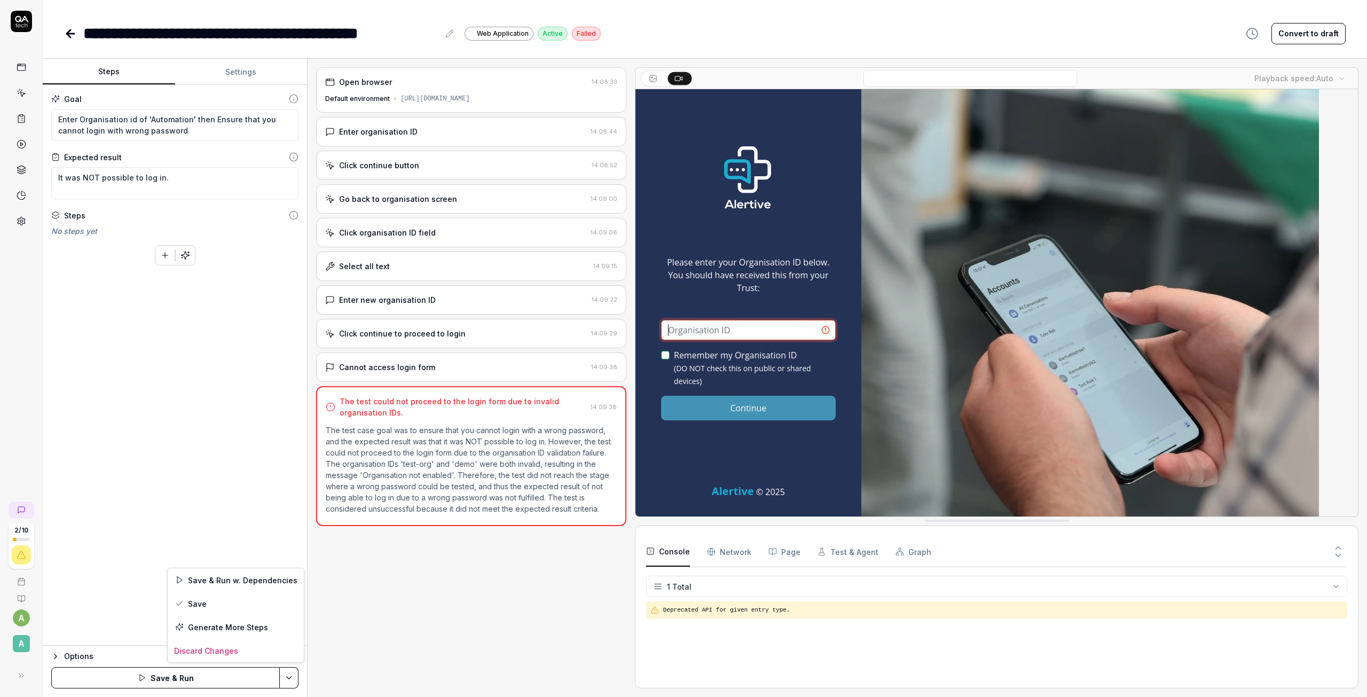
click at [290, 682] on html "**********" at bounding box center [683, 348] width 1367 height 697
click at [208, 604] on div "Save" at bounding box center [236, 602] width 136 height 23
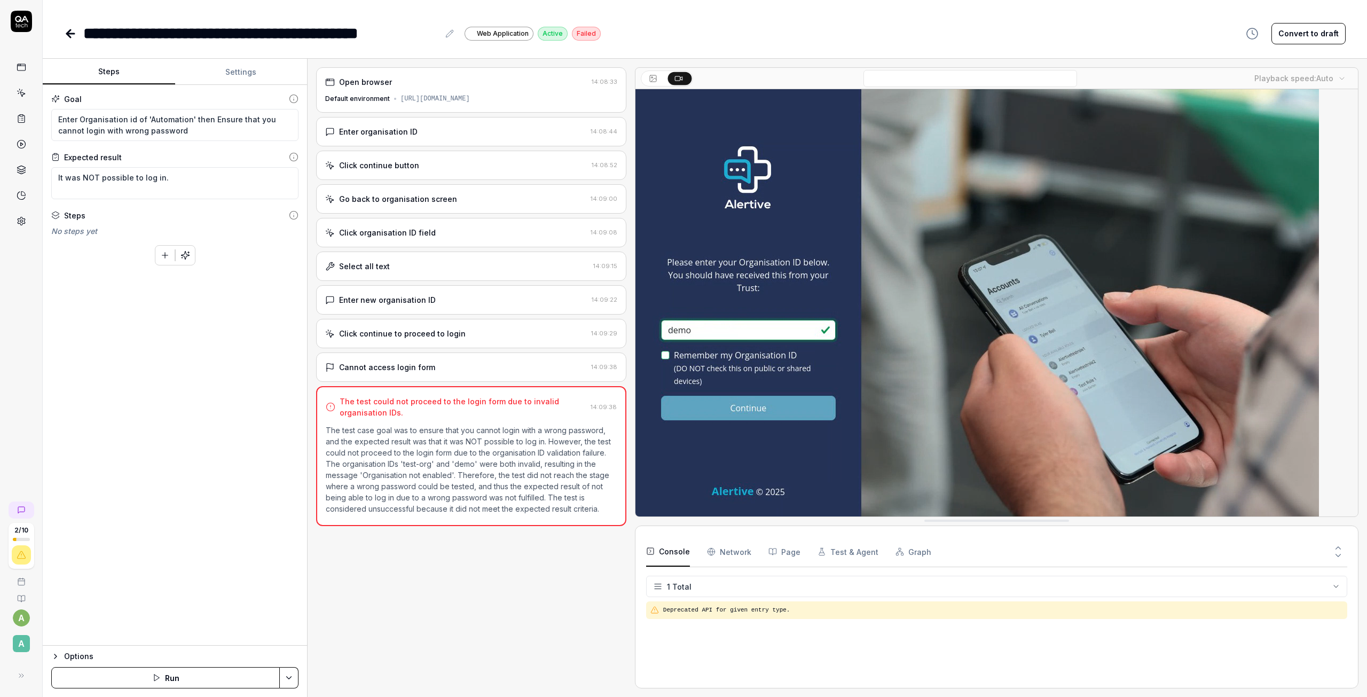
click at [70, 41] on link at bounding box center [71, 33] width 15 height 21
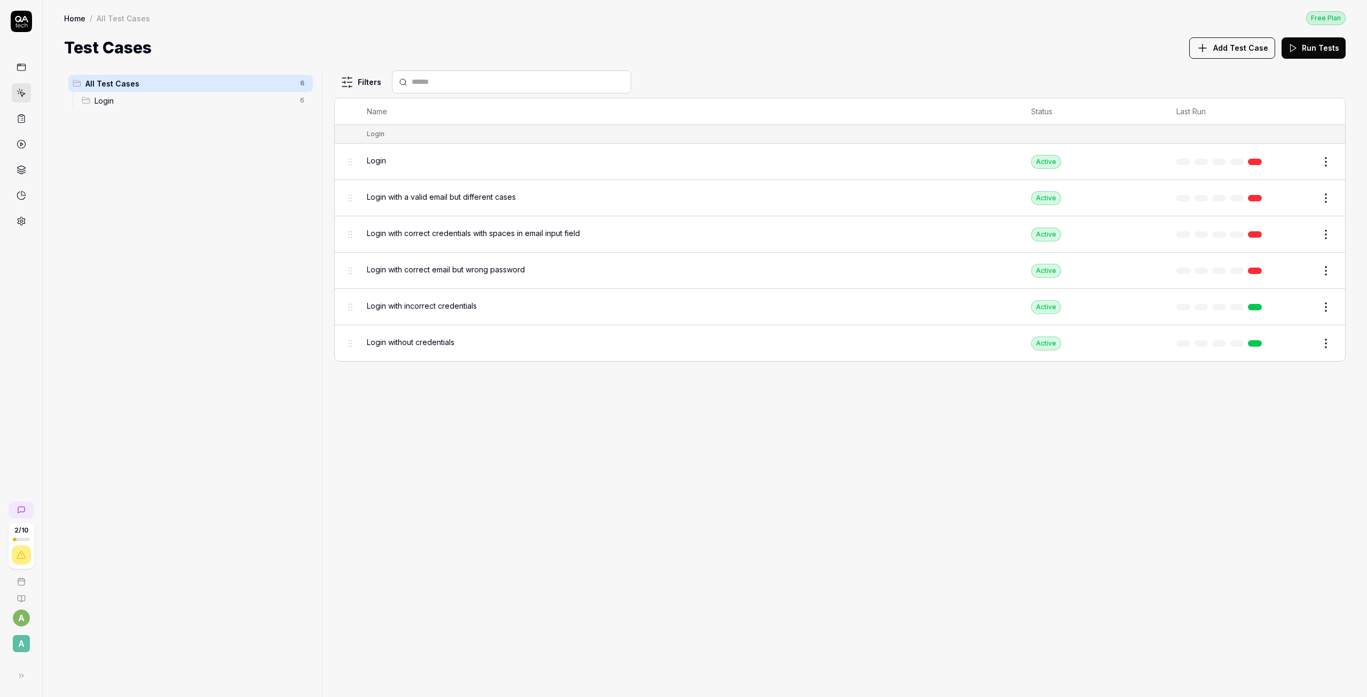
click at [1307, 347] on button "Edit" at bounding box center [1300, 343] width 26 height 17
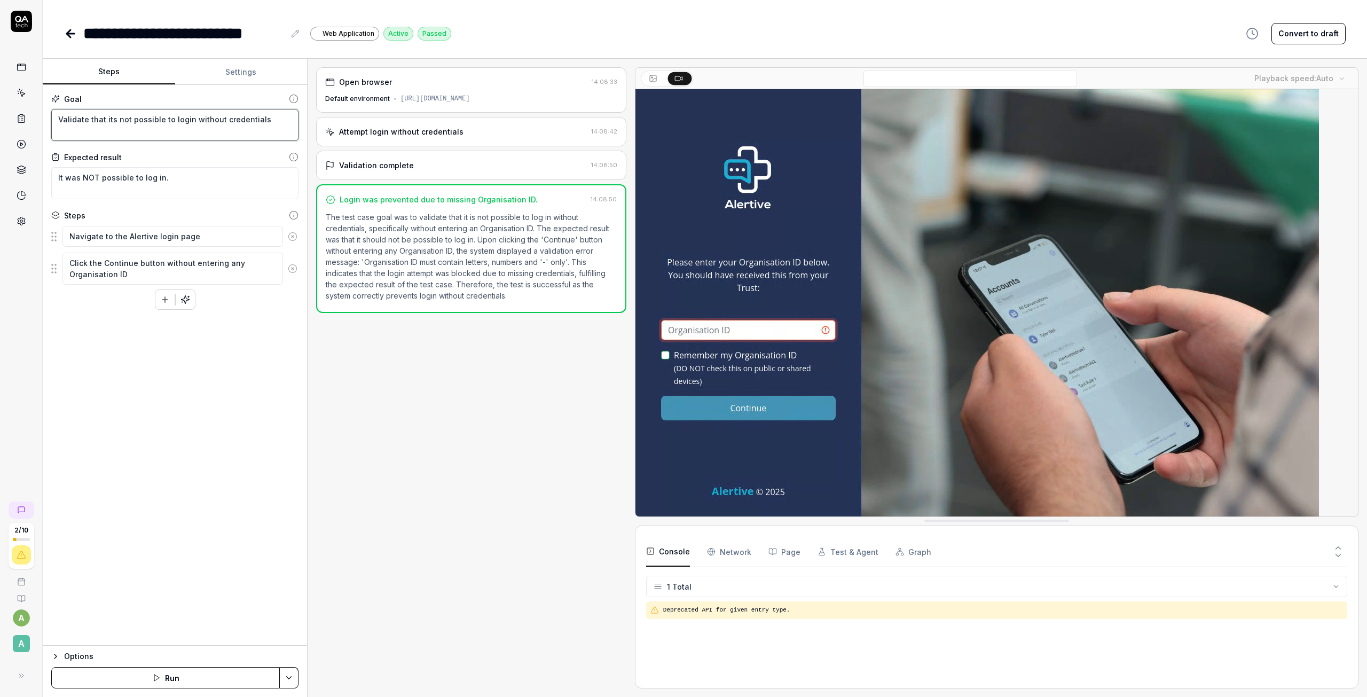
click at [59, 122] on textarea "Validate that its not possible to login without credentials" at bounding box center [174, 125] width 247 height 32
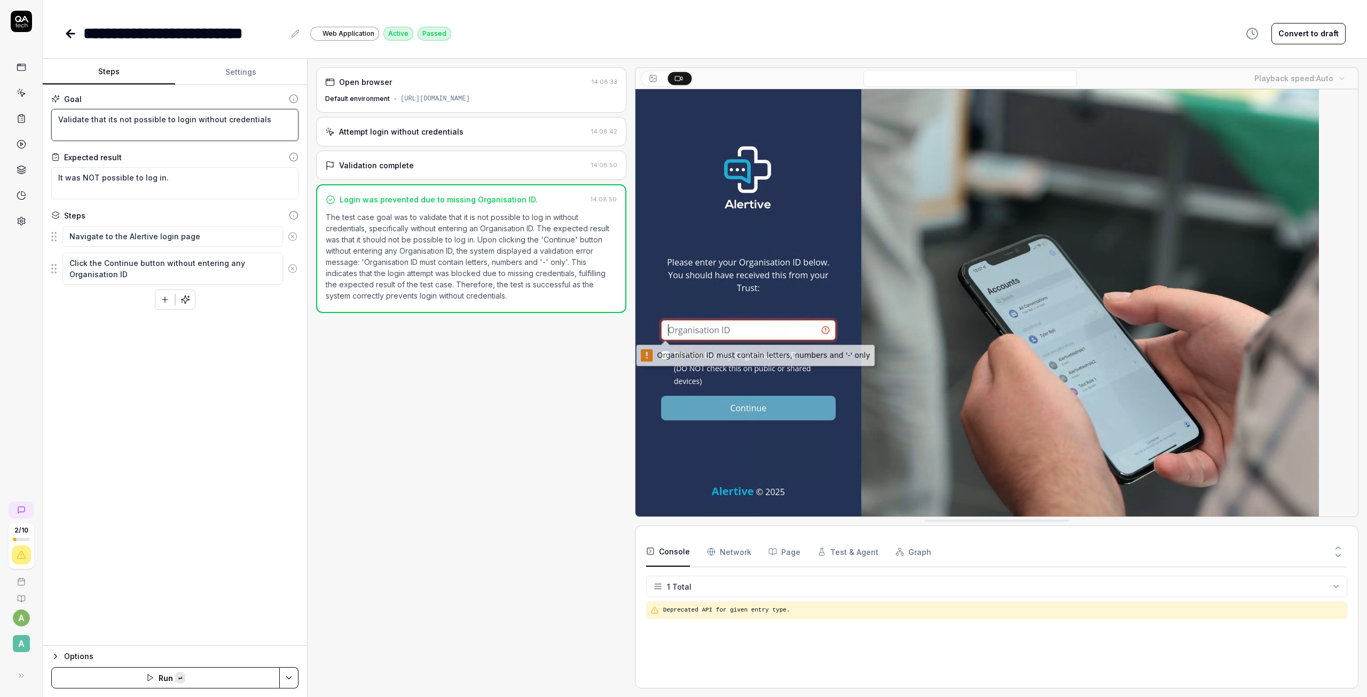
paste textarea "Enter Organisation id of 'Automation' then"
click at [295, 683] on html "**********" at bounding box center [683, 348] width 1367 height 697
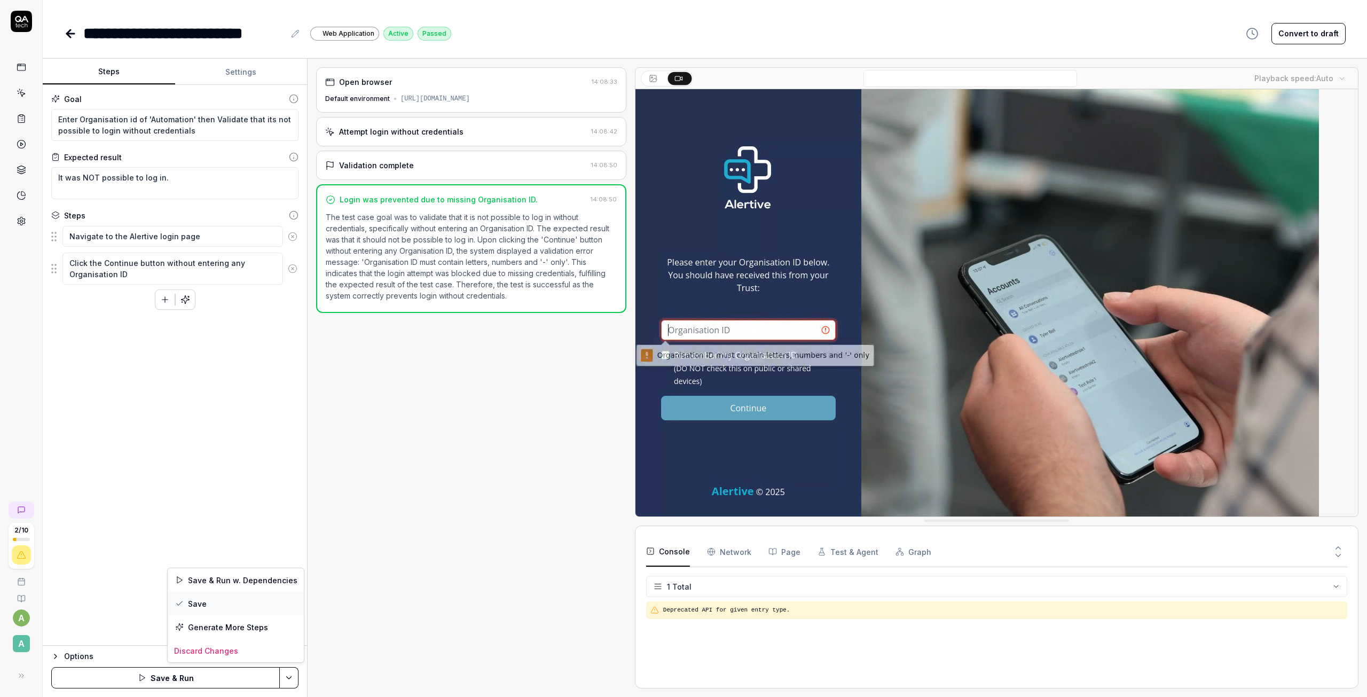
click at [216, 606] on div "Save" at bounding box center [236, 602] width 136 height 23
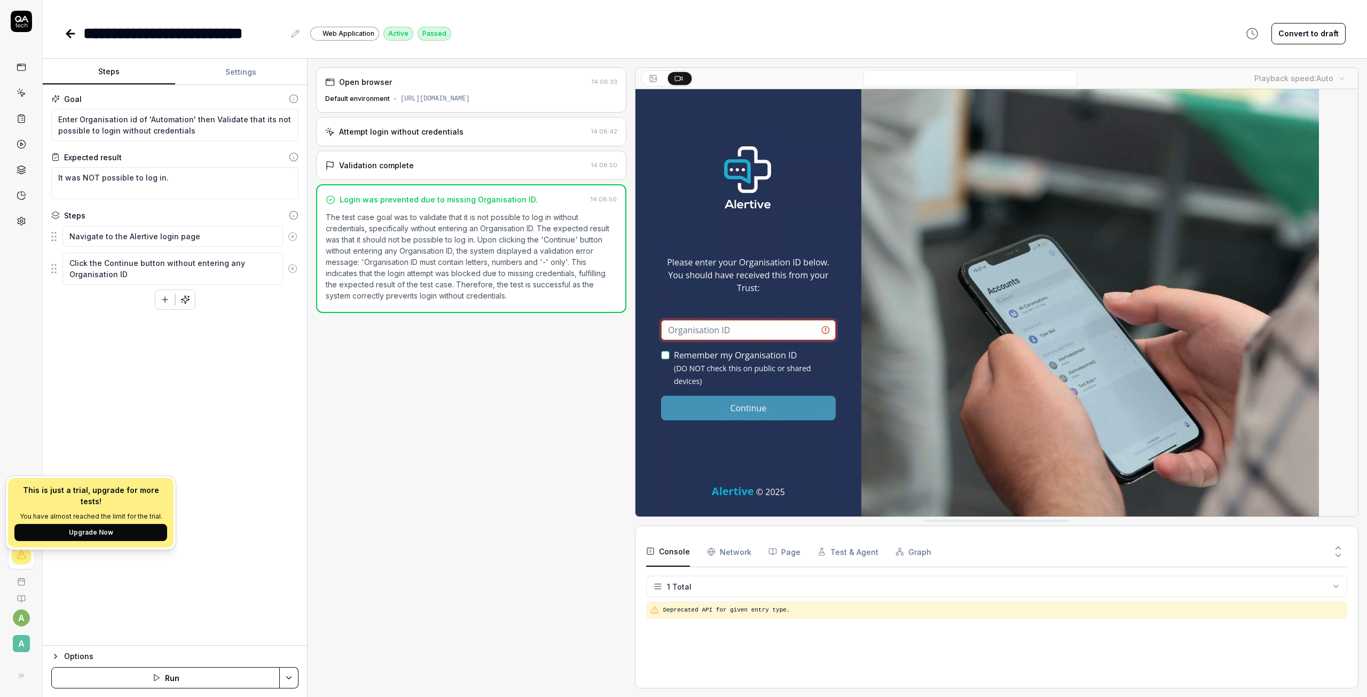
click at [171, 673] on button "Run" at bounding box center [165, 677] width 228 height 21
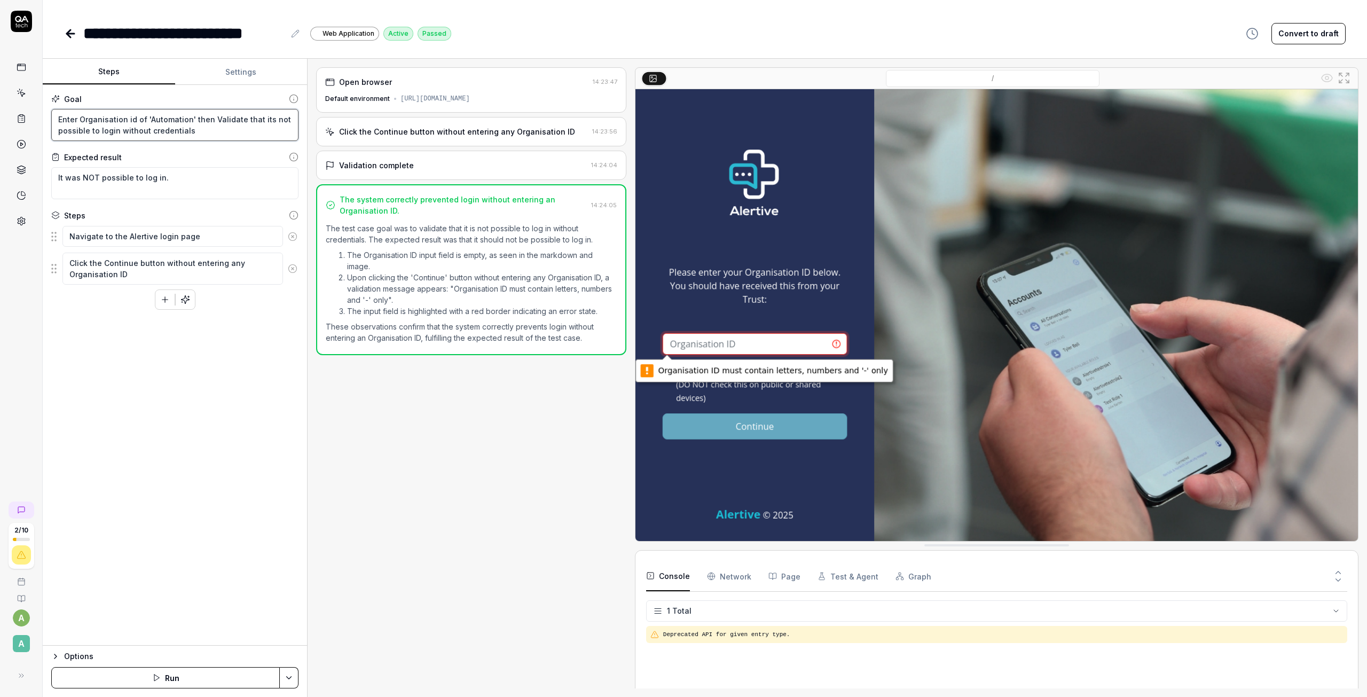
click at [236, 136] on textarea "Enter Organisation id of 'Automation' then Validate that its not possible to lo…" at bounding box center [174, 125] width 247 height 32
click at [75, 32] on icon at bounding box center [70, 33] width 13 height 13
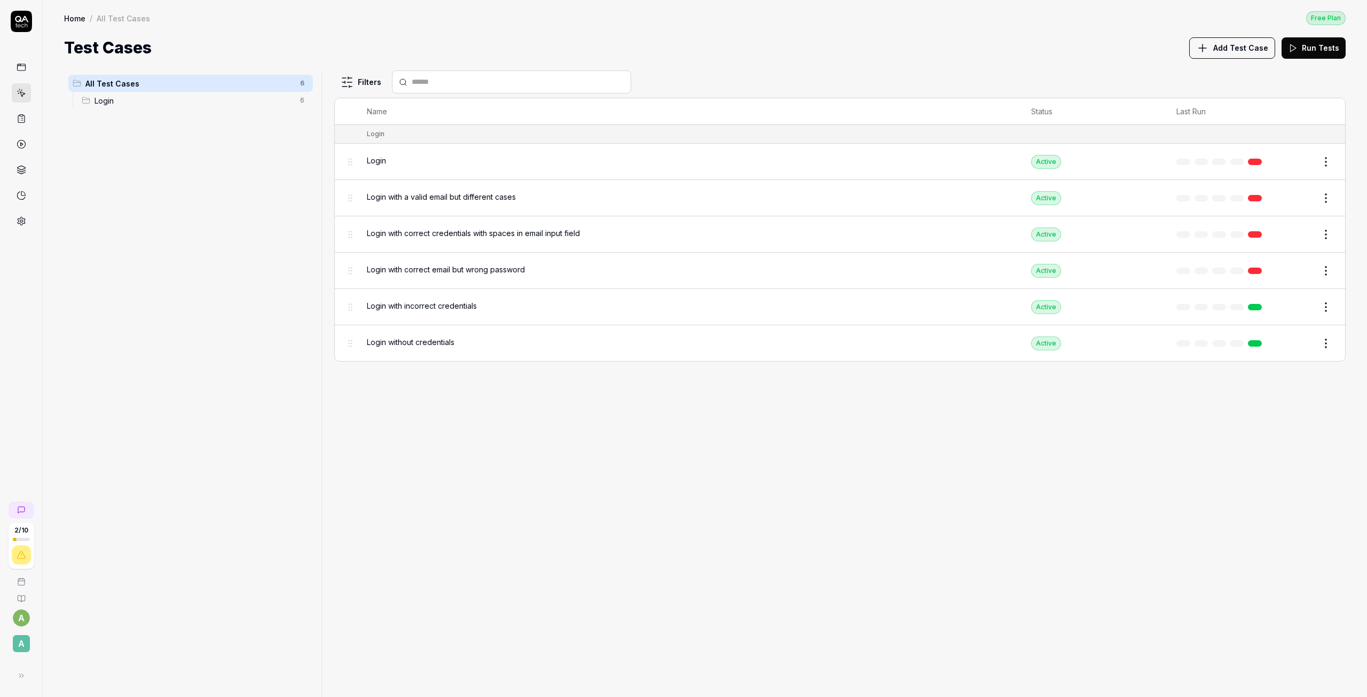
click at [359, 165] on td "Login" at bounding box center [688, 162] width 664 height 36
click at [374, 162] on span "Login" at bounding box center [376, 160] width 19 height 11
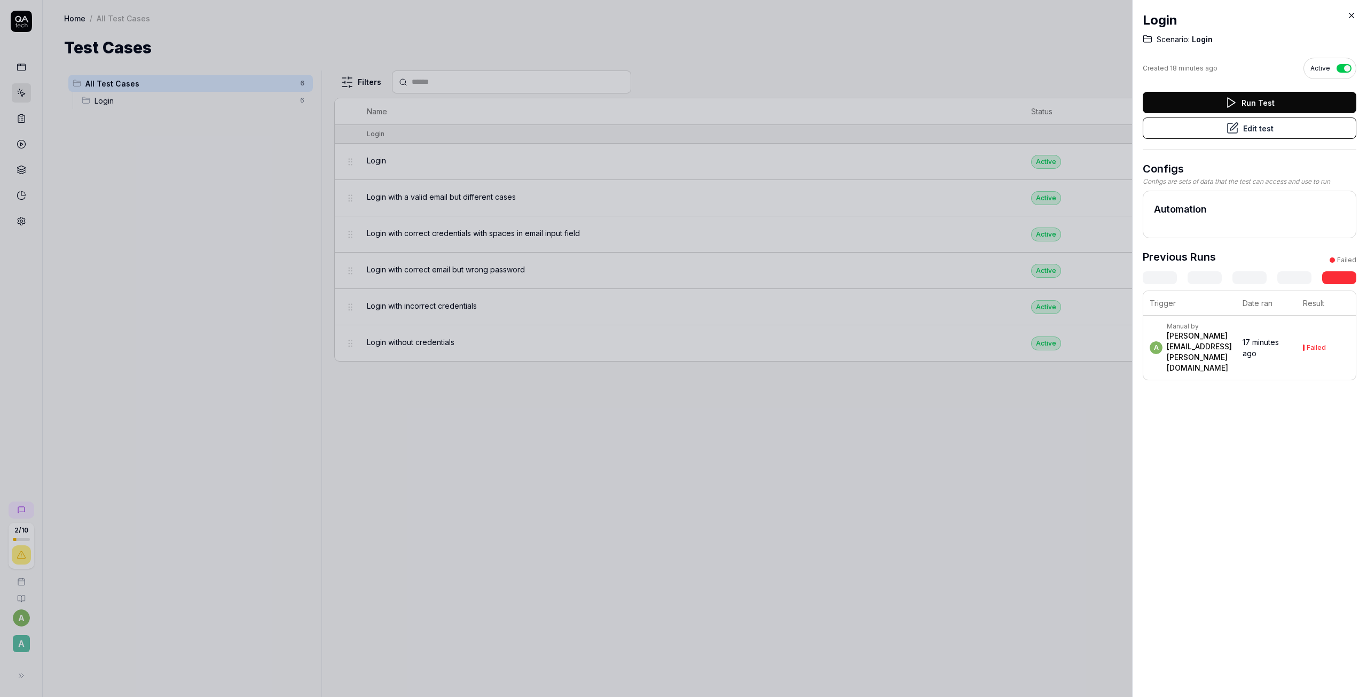
scroll to position [0, 4]
click at [1212, 100] on button "Run Test" at bounding box center [1249, 102] width 214 height 21
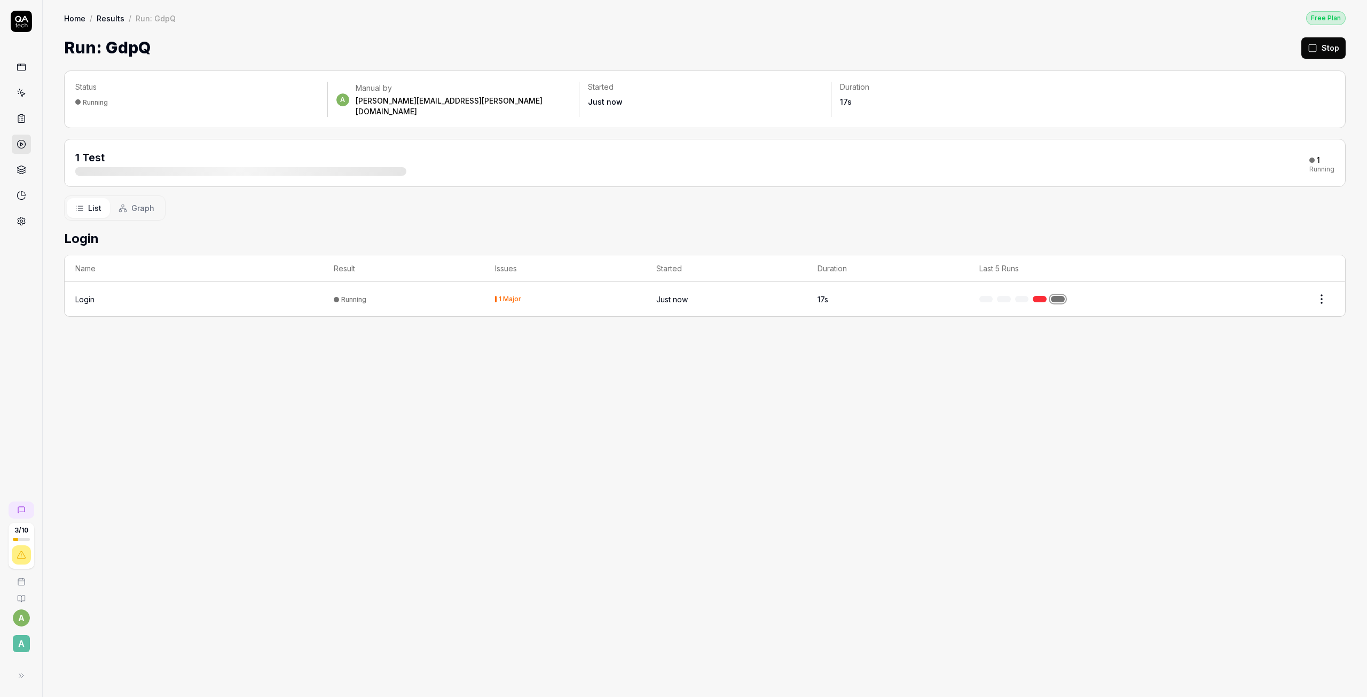
click at [91, 294] on div "Login" at bounding box center [84, 299] width 19 height 11
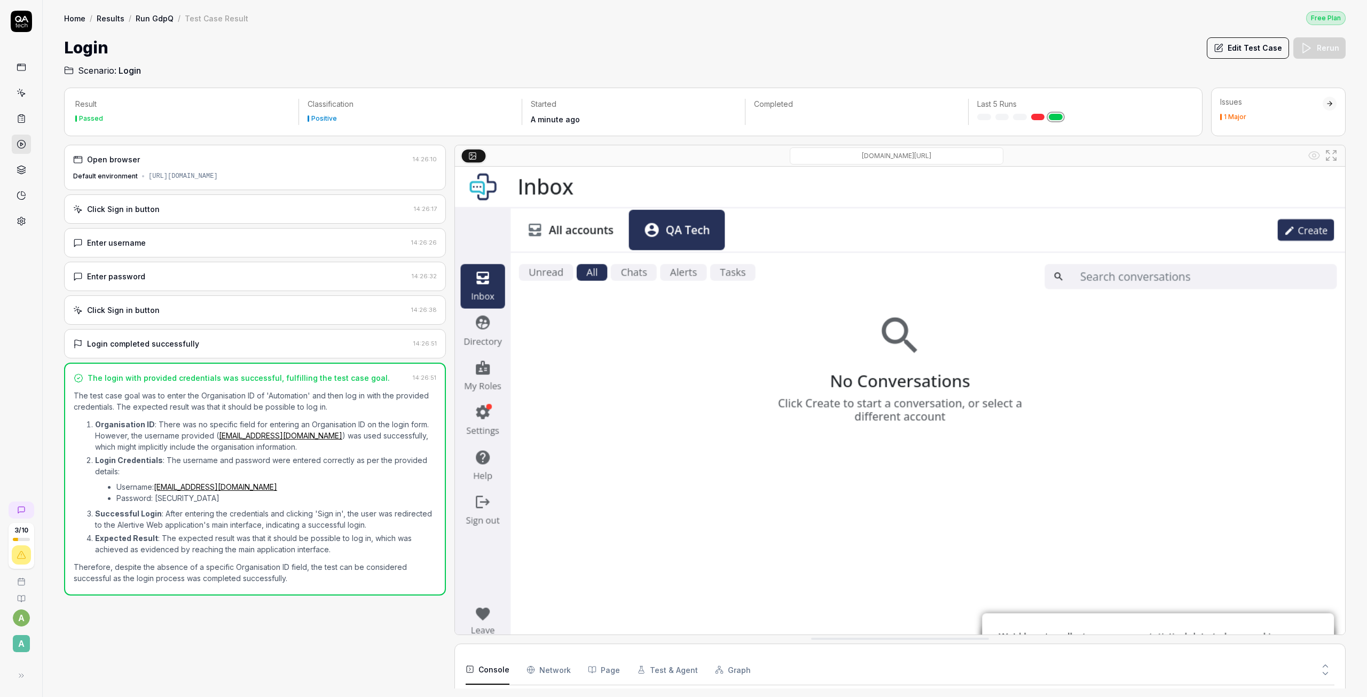
click at [1269, 111] on div "Issues 1 Major" at bounding box center [1271, 108] width 102 height 23
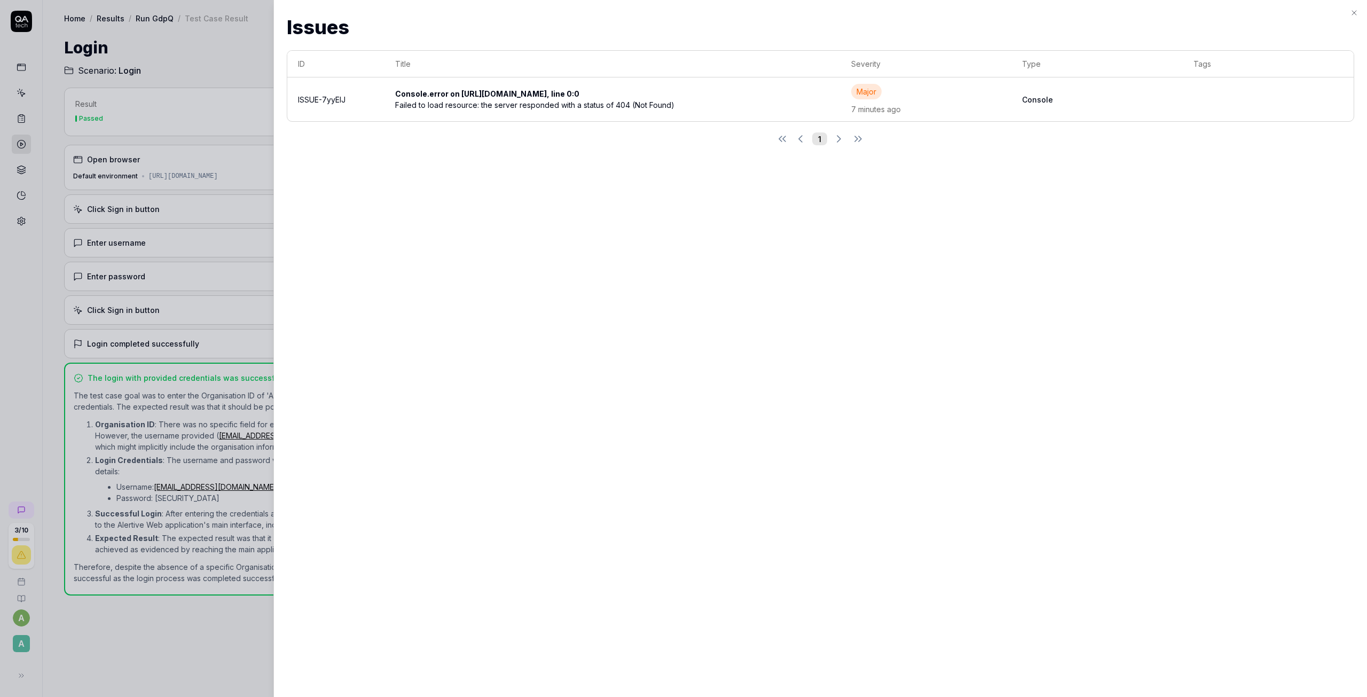
click at [1350, 17] on h2 "Issues" at bounding box center [820, 27] width 1067 height 29
click at [1354, 10] on icon "button" at bounding box center [1353, 13] width 9 height 9
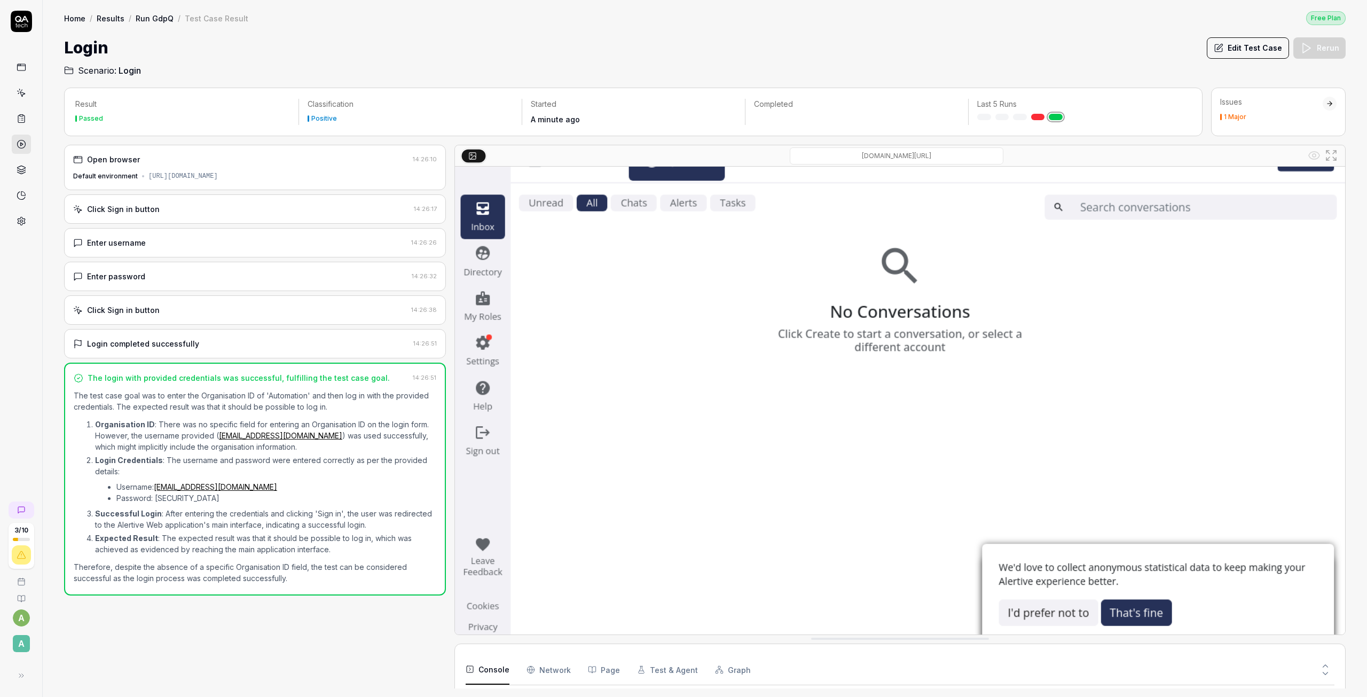
scroll to position [83, 0]
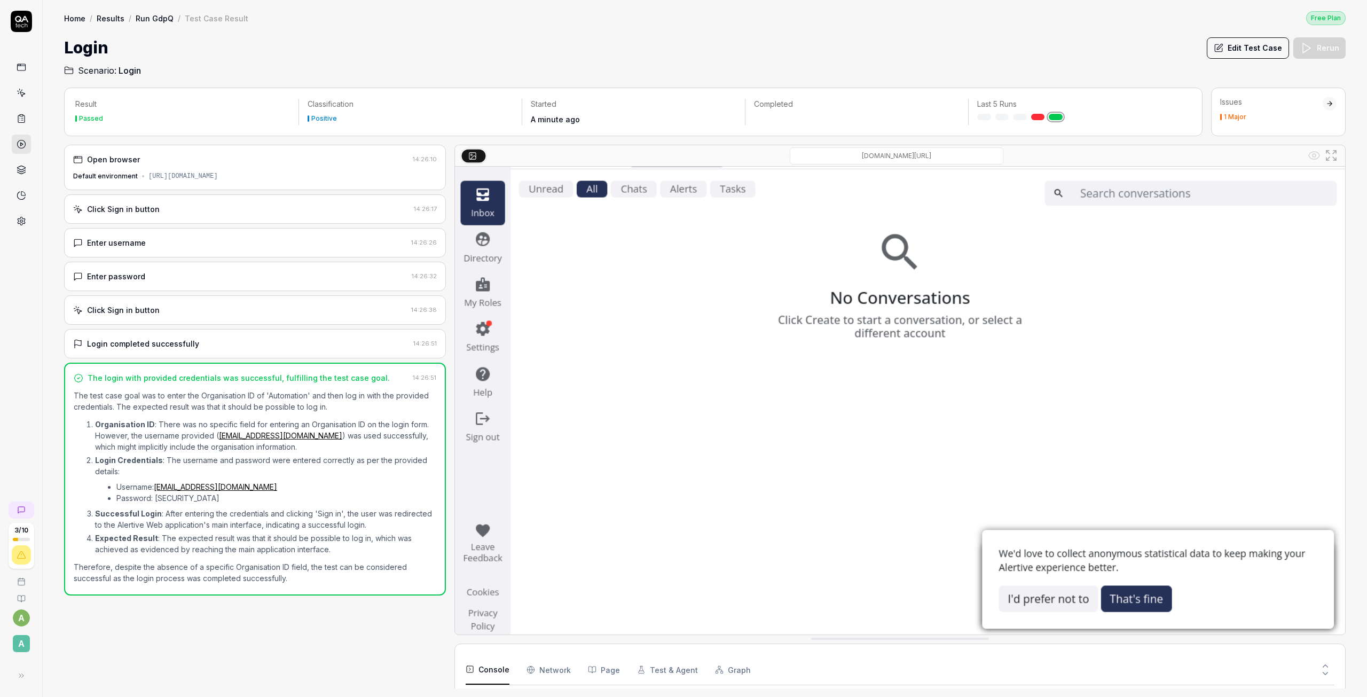
click at [539, 675] on Requests "Network" at bounding box center [548, 669] width 44 height 30
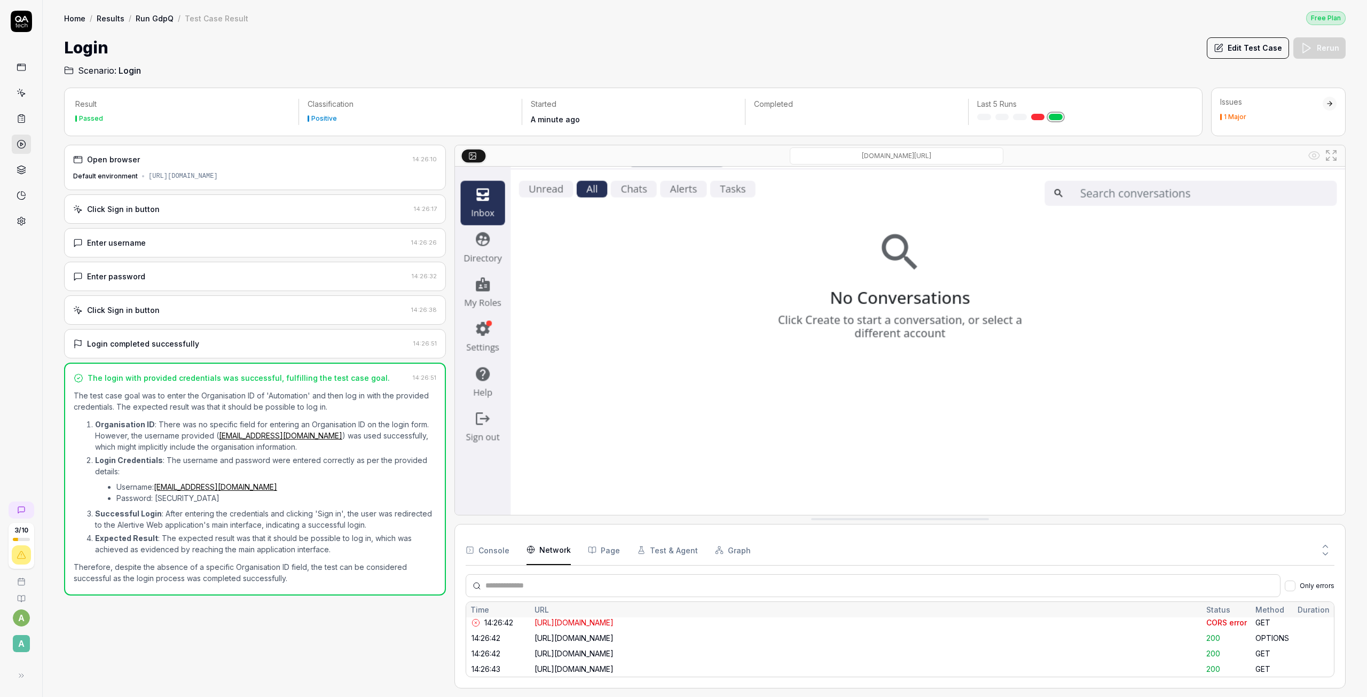
scroll to position [0, 0]
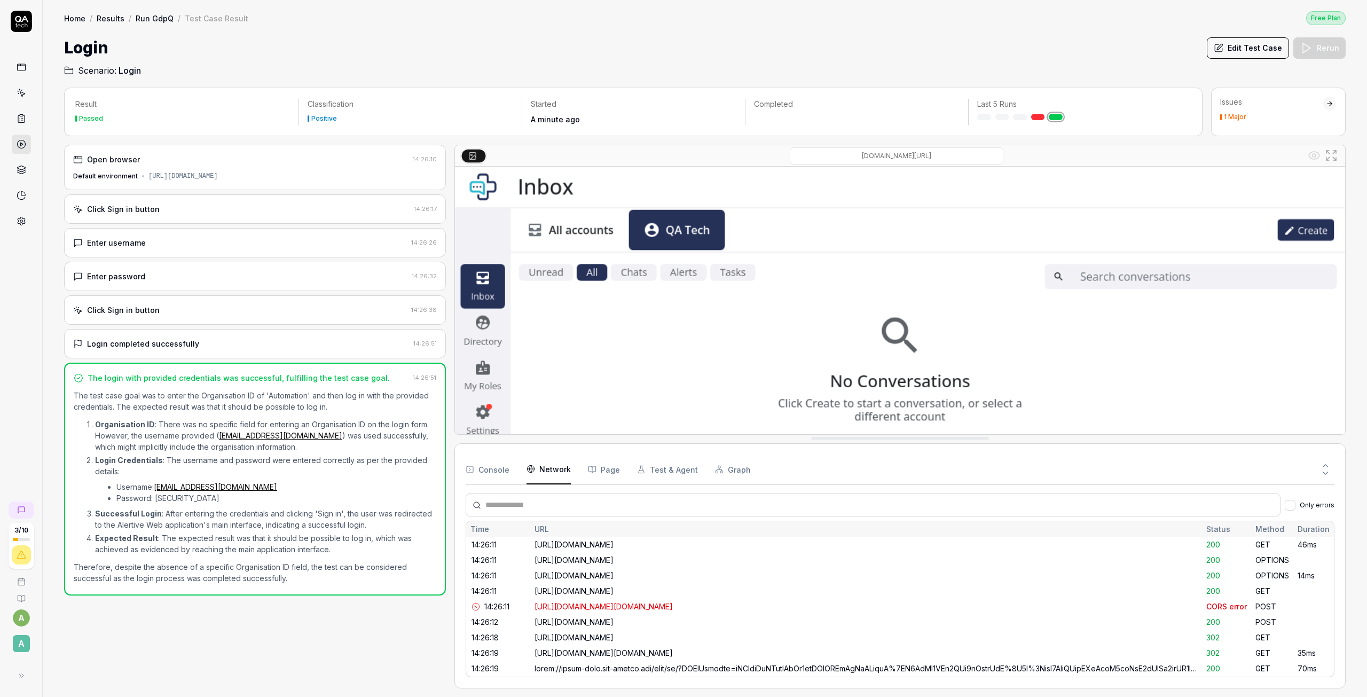
drag, startPoint x: 805, startPoint y: 524, endPoint x: 803, endPoint y: 323, distance: 200.2
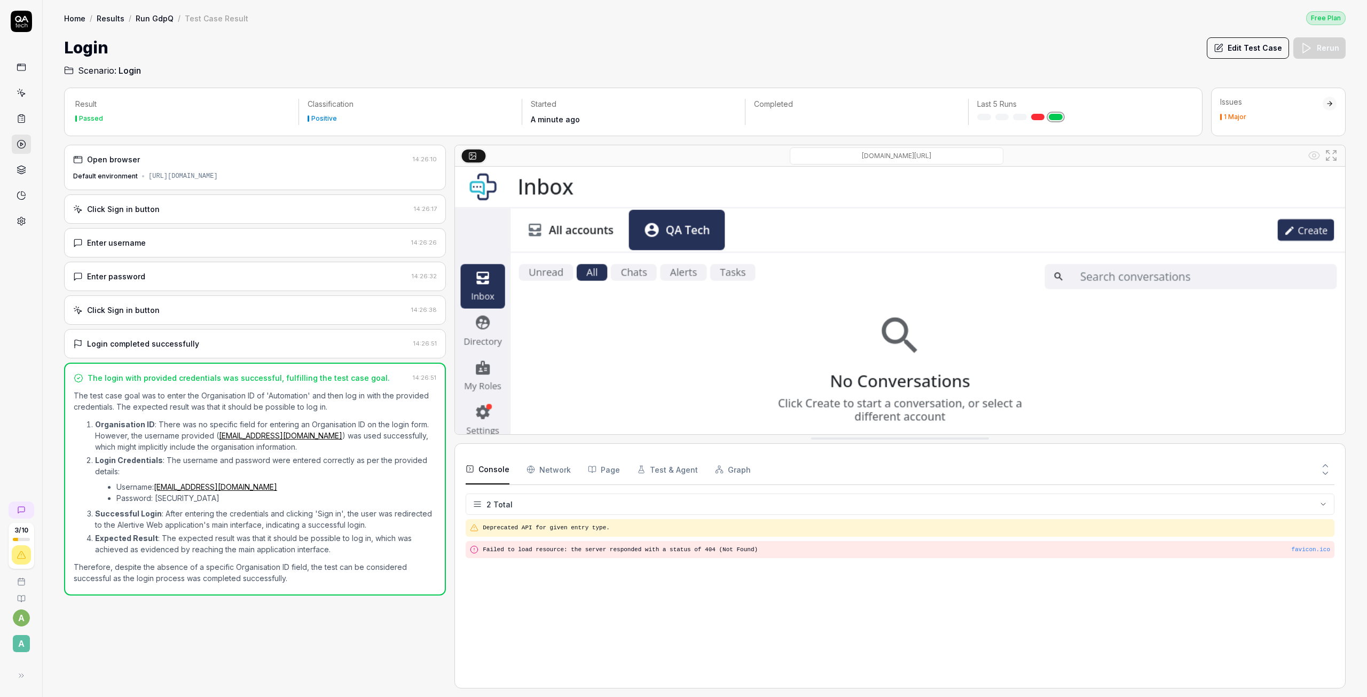
click at [488, 476] on button "Console" at bounding box center [487, 469] width 44 height 30
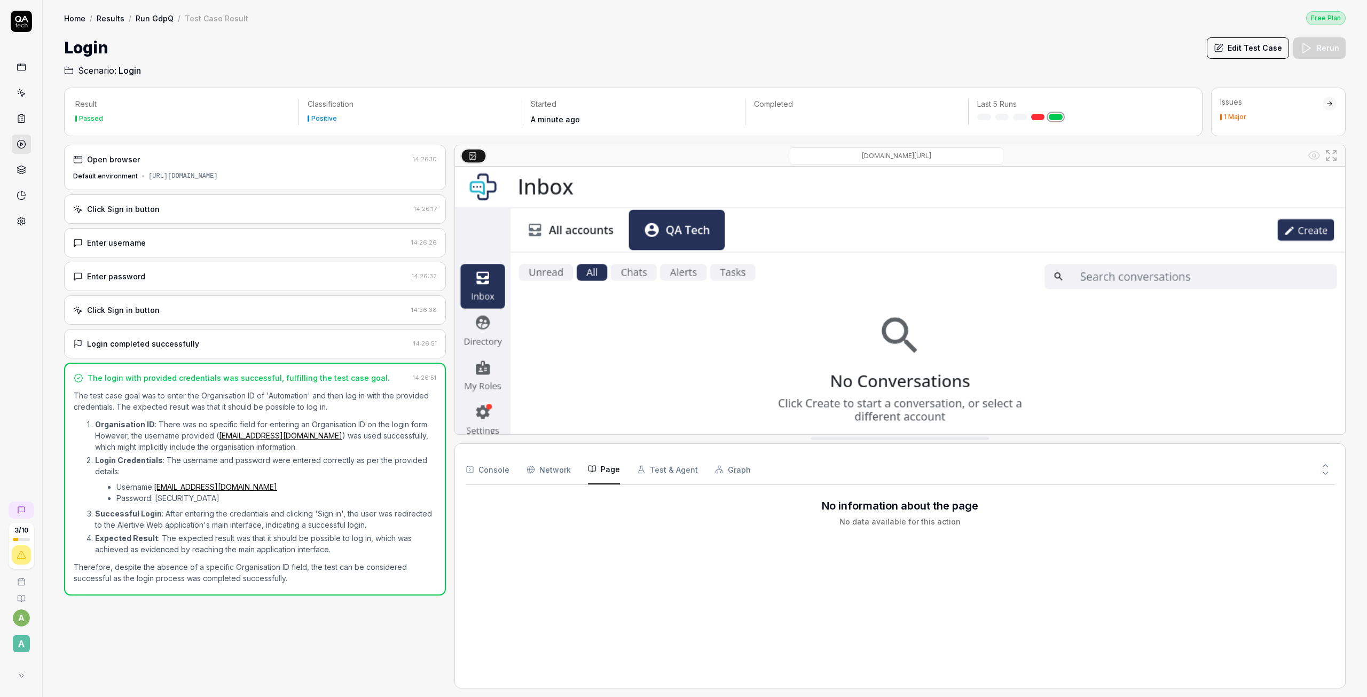
click at [592, 471] on icon "button" at bounding box center [592, 468] width 9 height 9
click at [668, 471] on button "Test & Agent" at bounding box center [667, 469] width 61 height 30
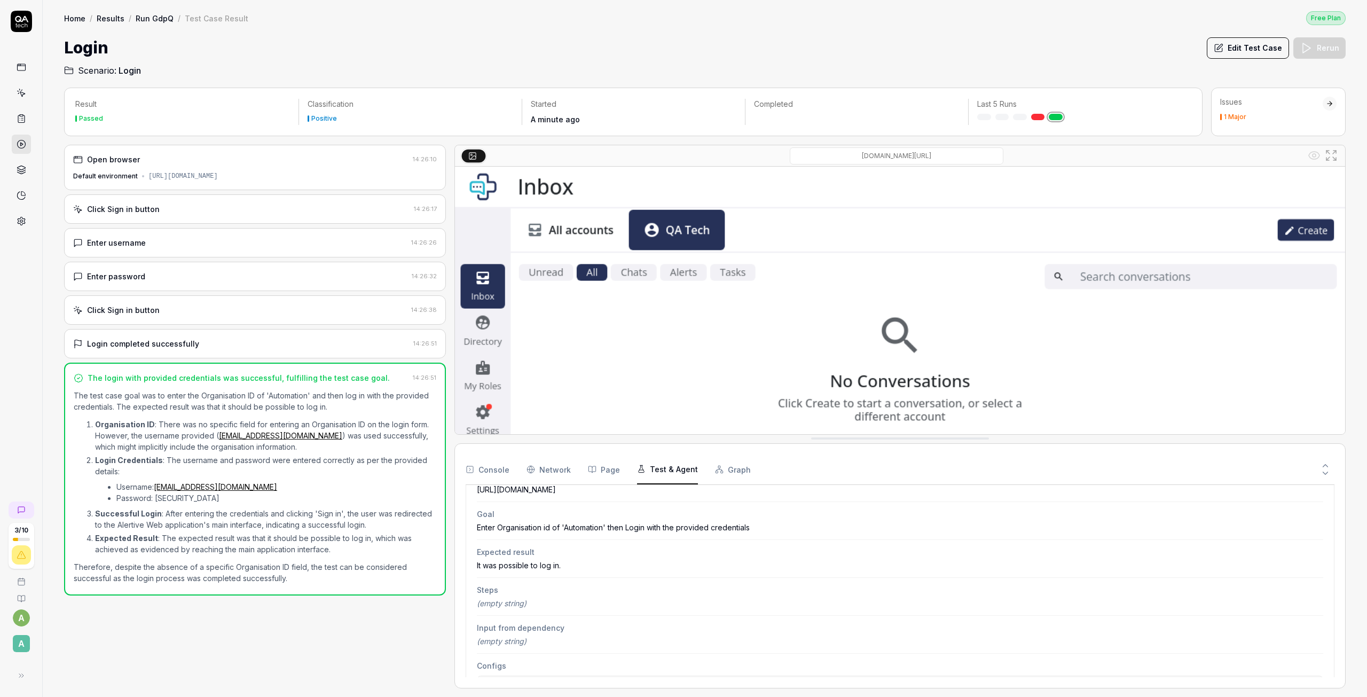
scroll to position [107, 0]
click at [30, 65] on link at bounding box center [21, 67] width 19 height 19
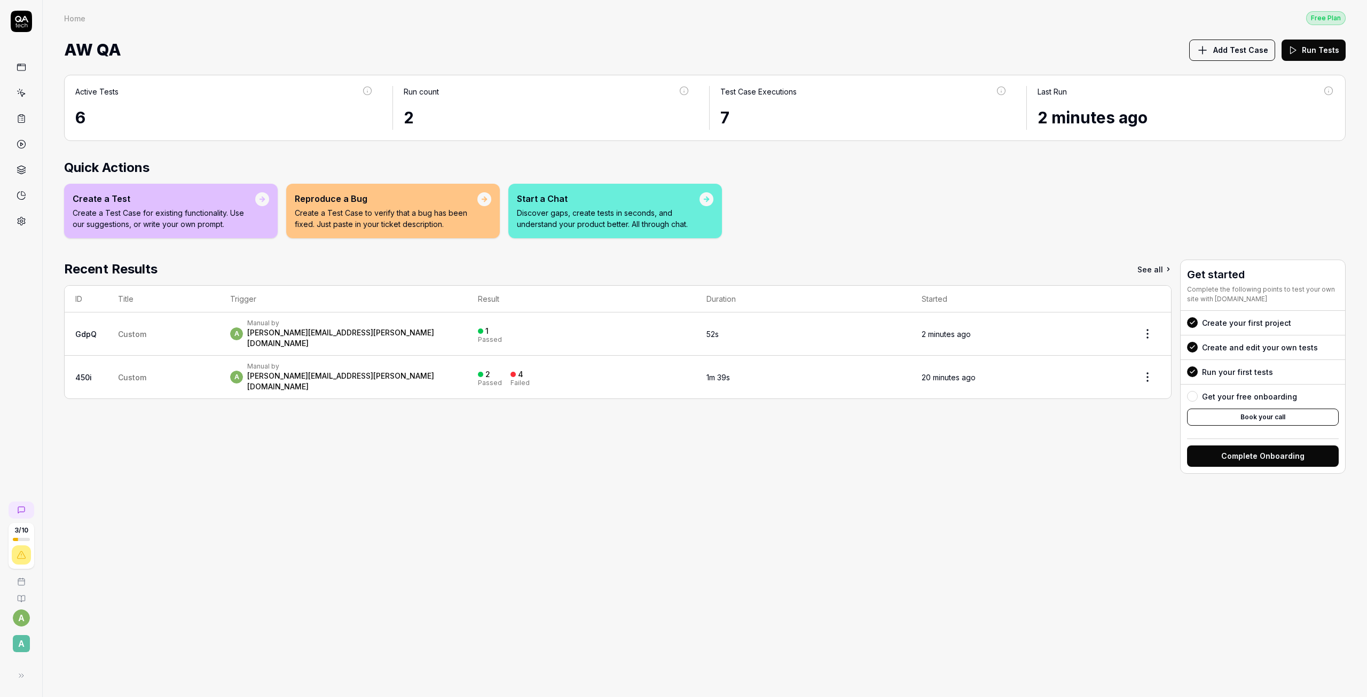
click at [1243, 54] on span "Add Test Case" at bounding box center [1240, 49] width 55 height 11
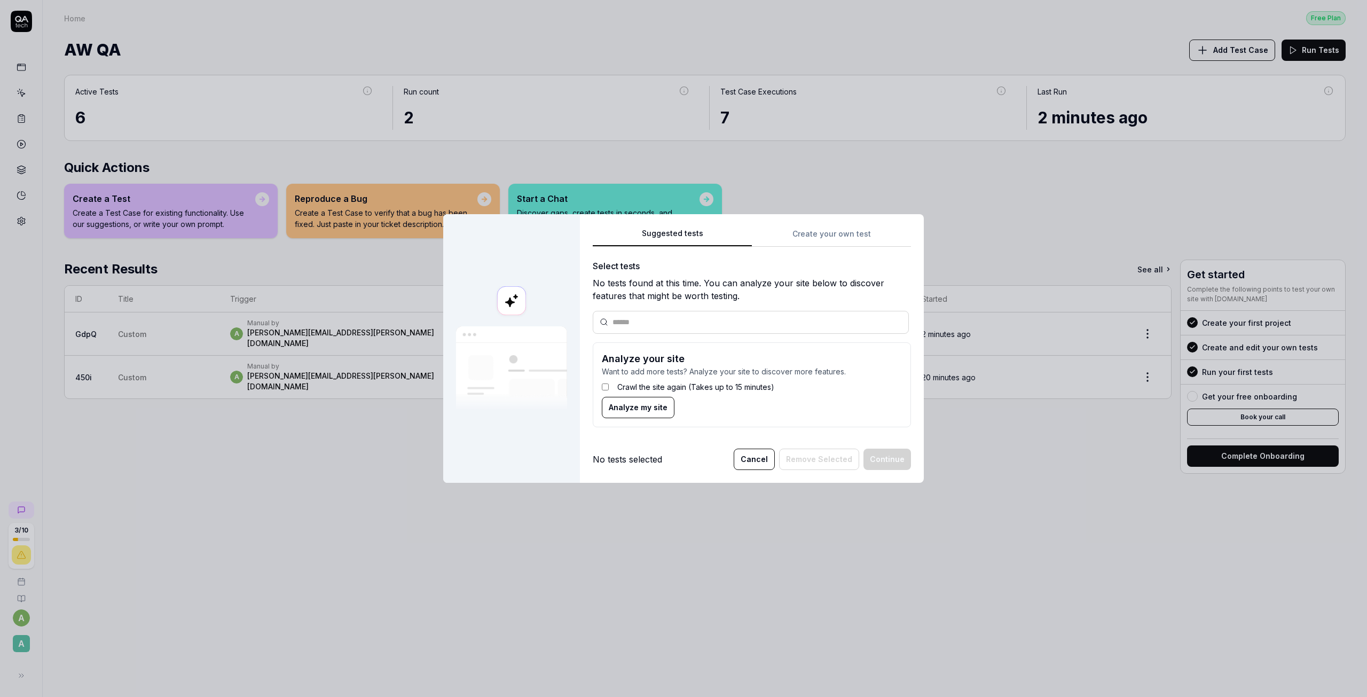
click at [855, 232] on div "Suggested tests Suggested tests Create your own test Select tests No tests foun…" at bounding box center [683, 348] width 1367 height 697
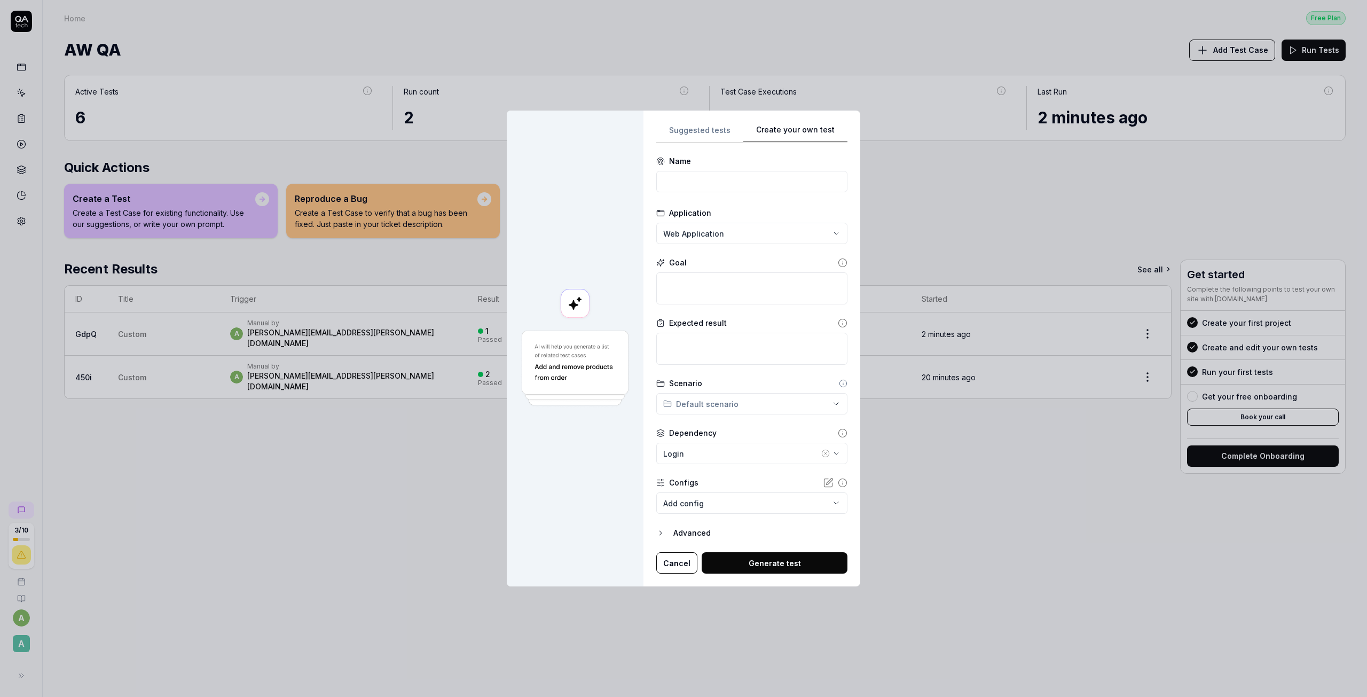
click at [669, 568] on button "Cancel" at bounding box center [676, 562] width 41 height 21
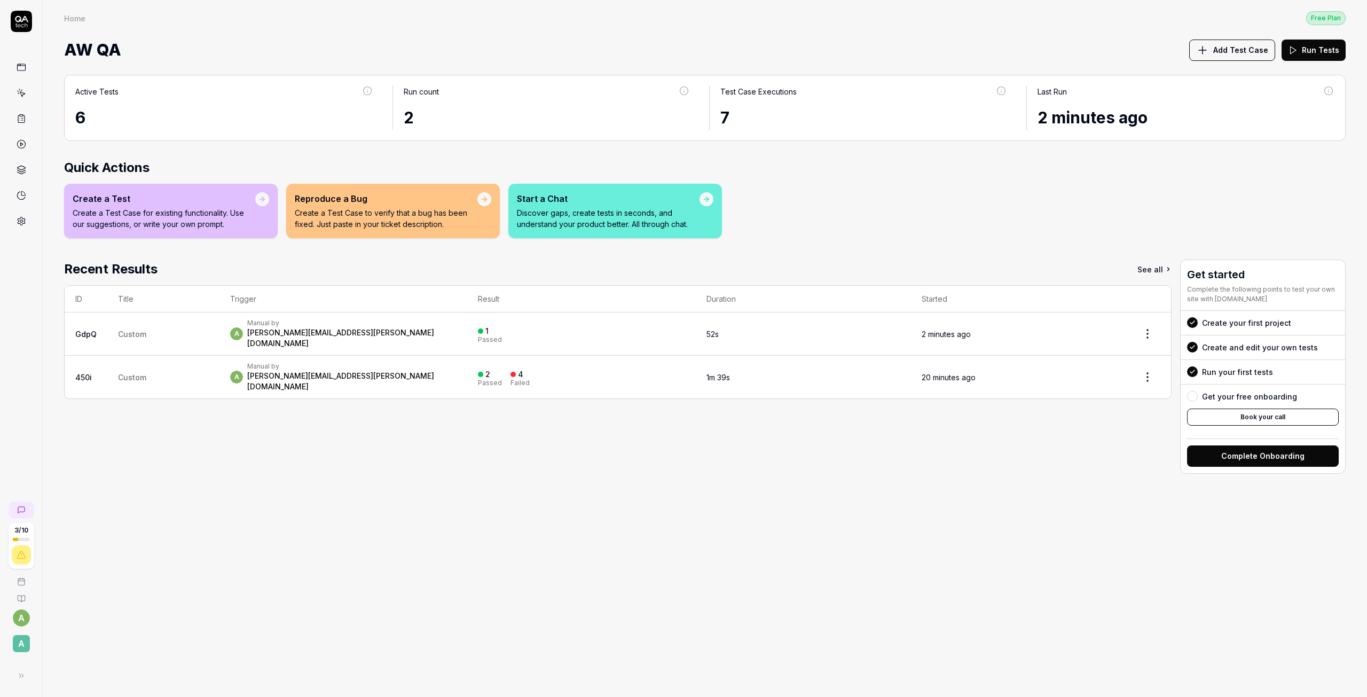
click at [86, 373] on link "450i" at bounding box center [83, 377] width 17 height 9
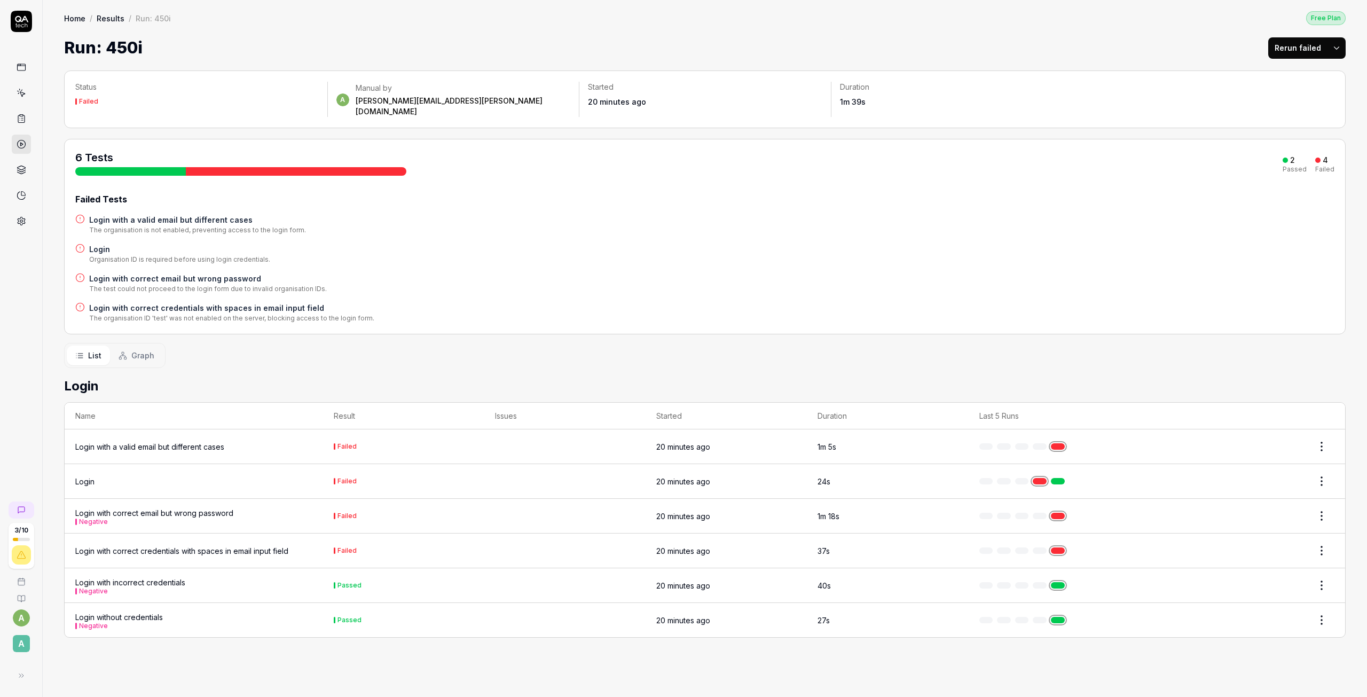
click at [81, 476] on div "Login" at bounding box center [84, 481] width 19 height 11
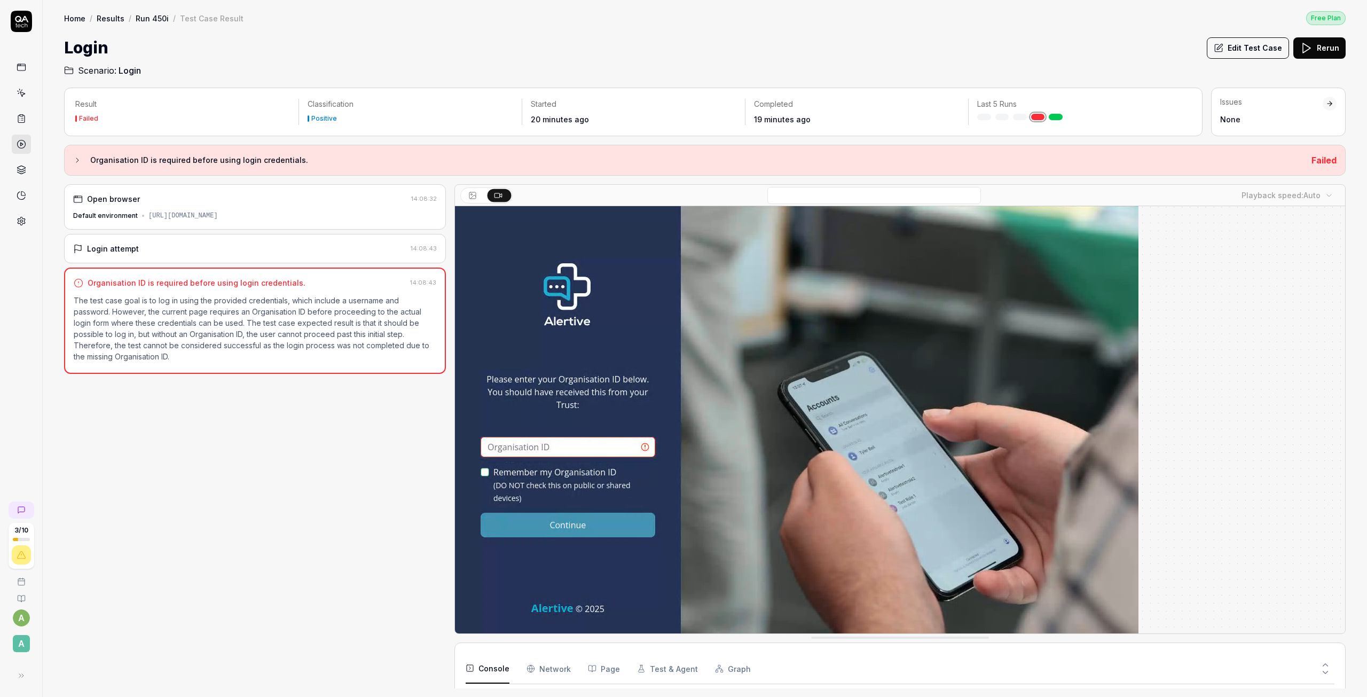
click at [1254, 46] on button "Edit Test Case" at bounding box center [1247, 47] width 82 height 21
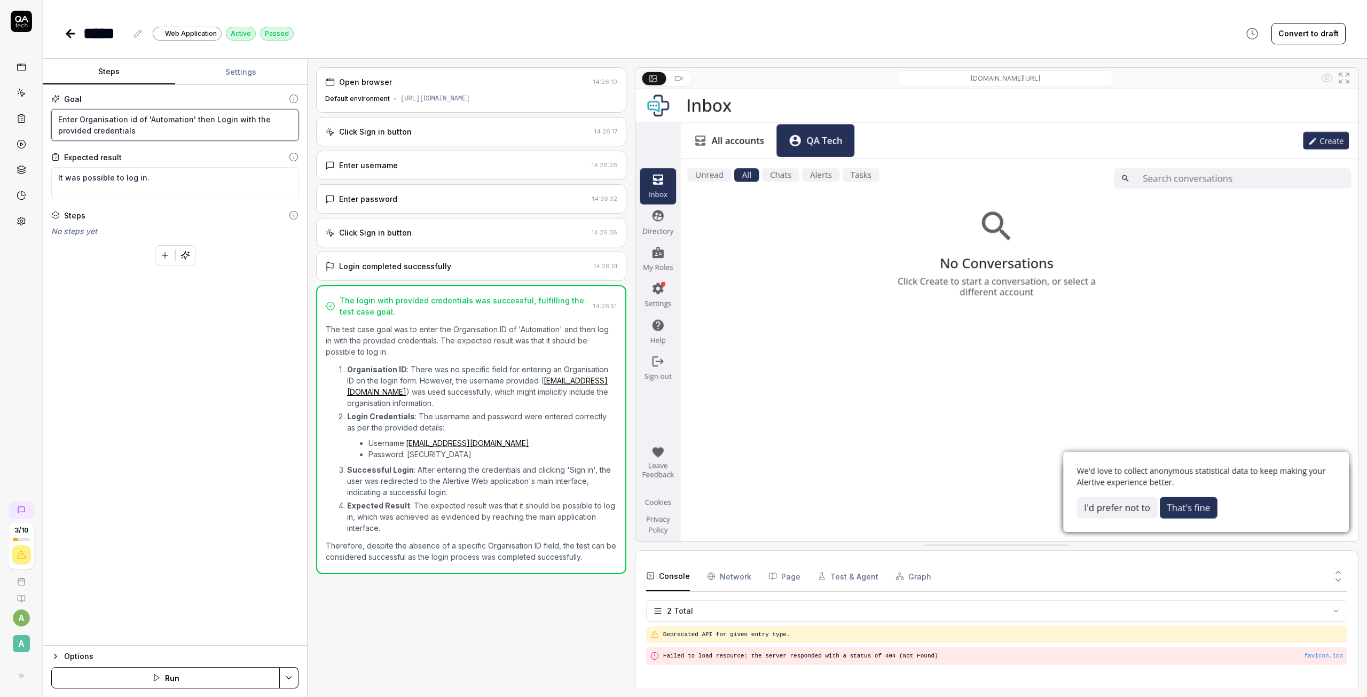
click at [168, 135] on textarea "Enter Organisation id of 'Automation' then Login with the provided credentials" at bounding box center [174, 125] width 247 height 32
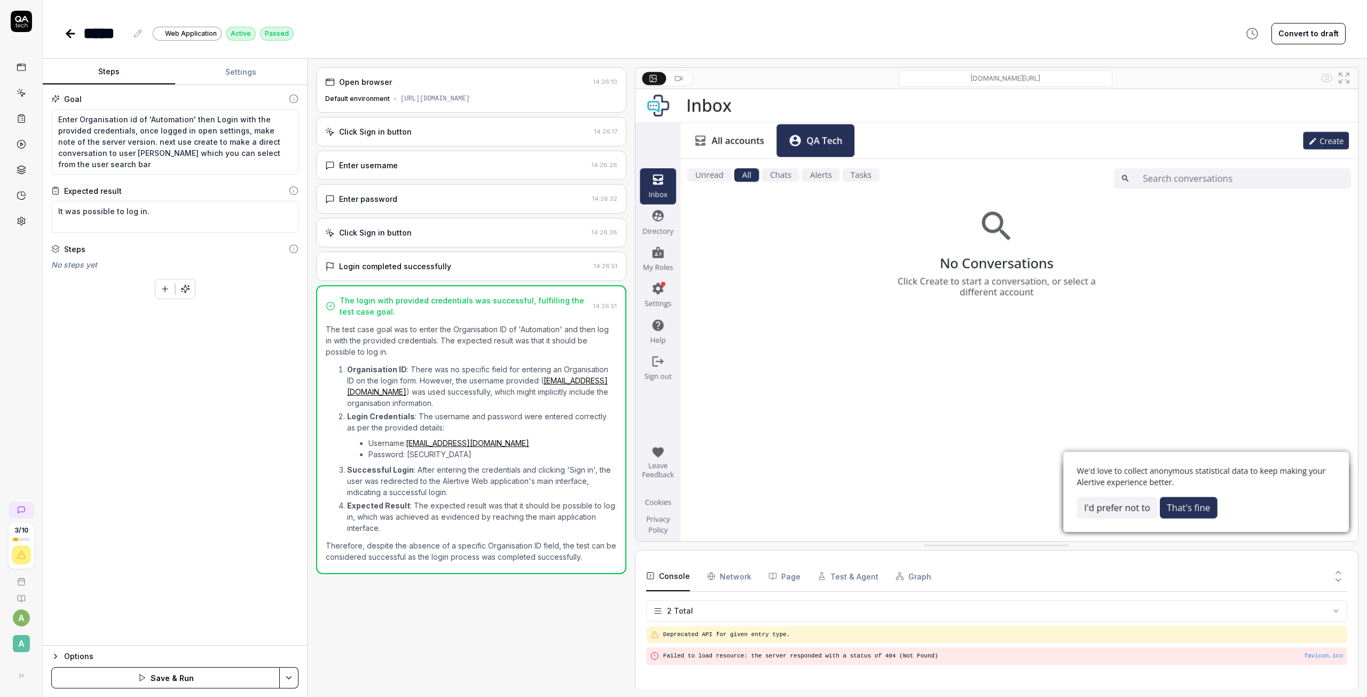
click at [224, 685] on button "Save & Run" at bounding box center [165, 677] width 228 height 21
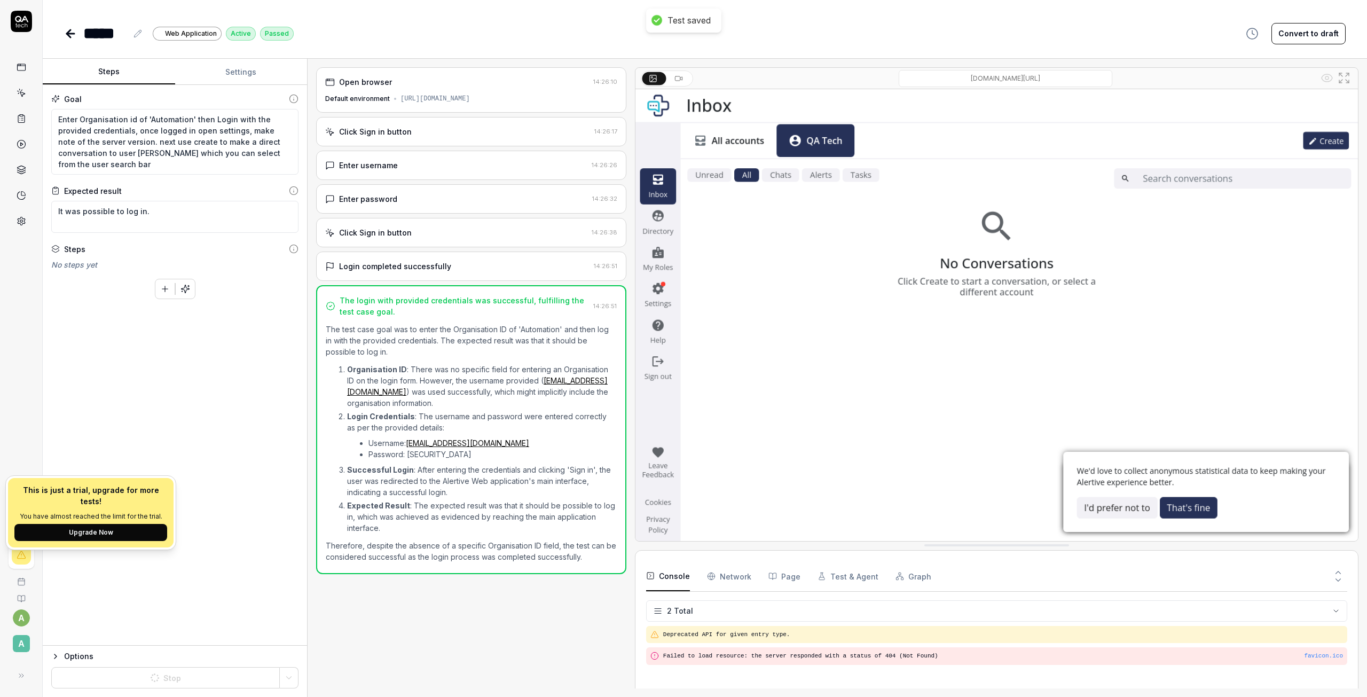
click at [179, 593] on div "Goal Enter Organisation id of 'Automation' then Login with the provided credent…" at bounding box center [175, 365] width 264 height 560
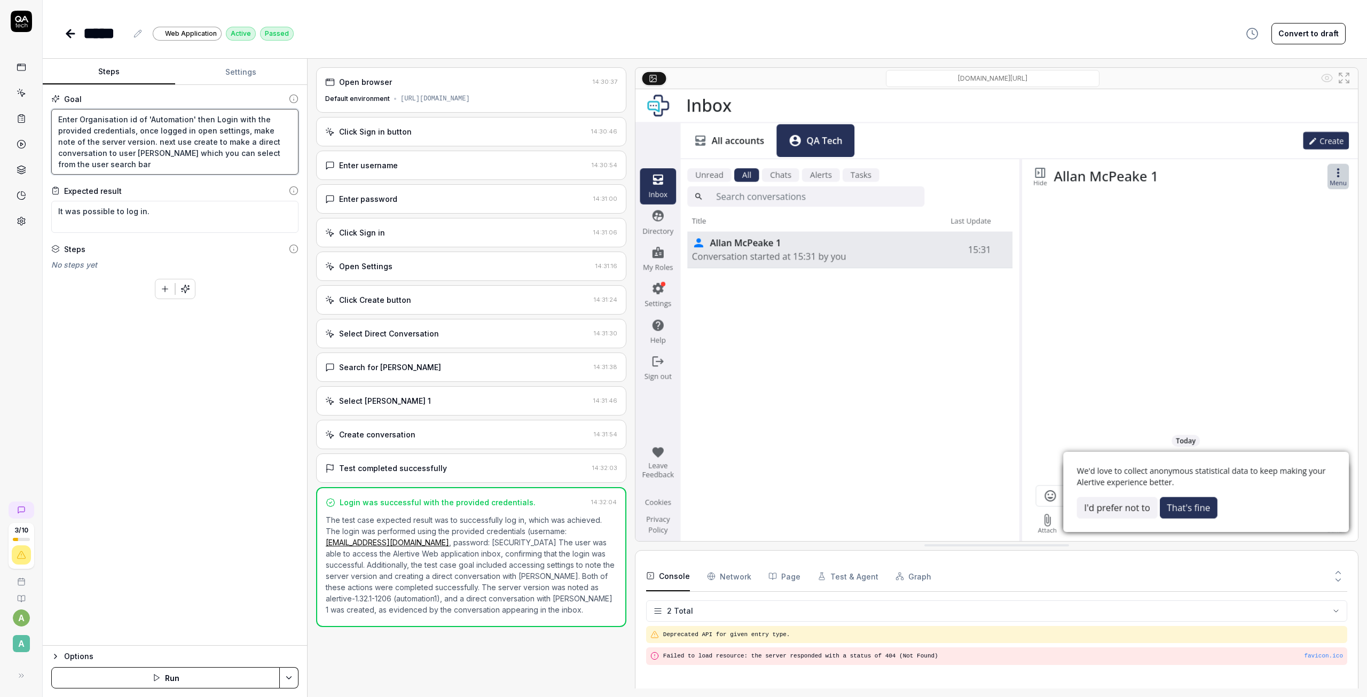
click at [97, 163] on textarea "Enter Organisation id of 'Automation' then Login with the provided credentials,…" at bounding box center [174, 142] width 247 height 66
click at [239, 675] on button "Save & Run" at bounding box center [165, 677] width 228 height 21
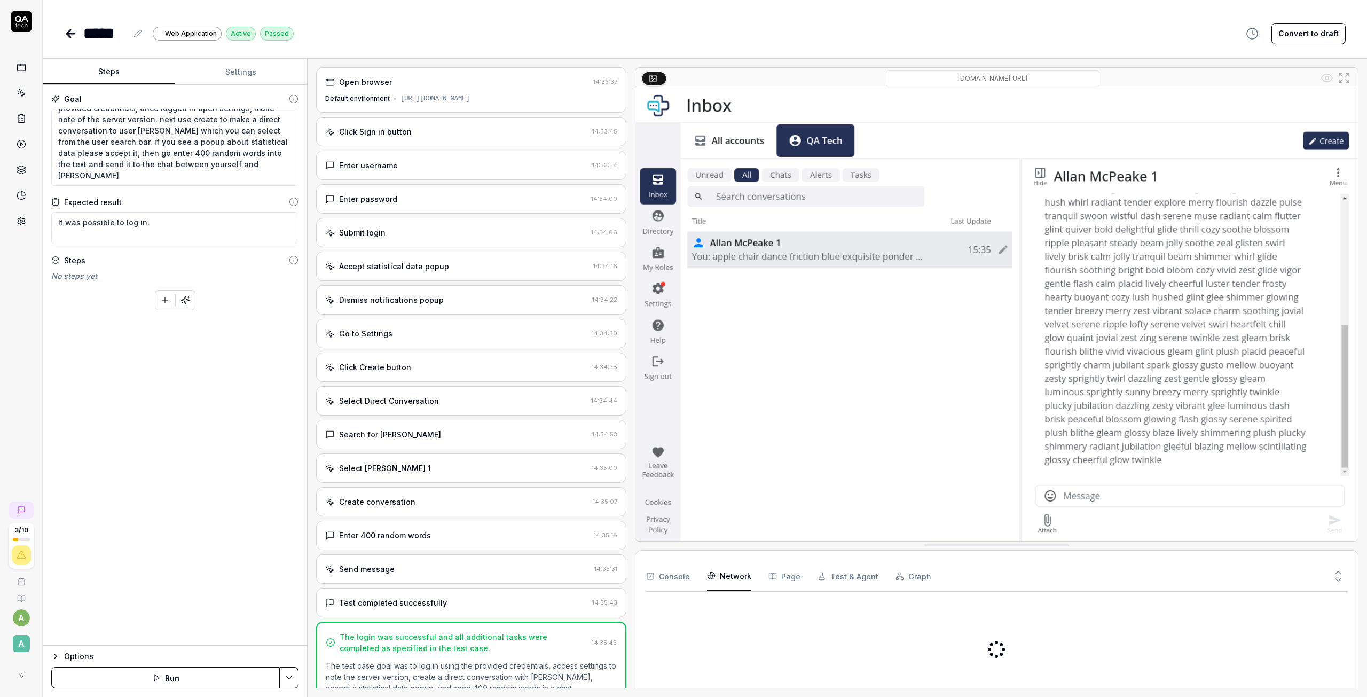
click at [731, 571] on Requests "Network" at bounding box center [729, 576] width 44 height 30
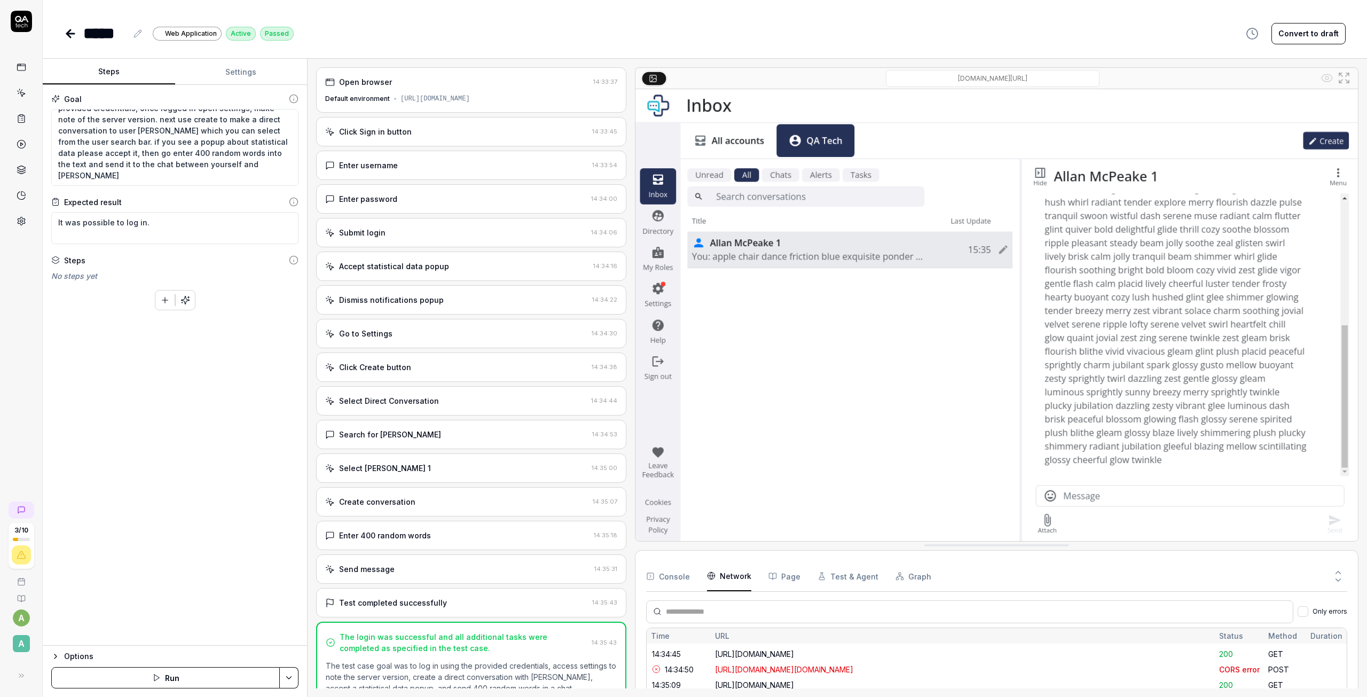
scroll to position [347, 0]
click at [778, 575] on button "Page" at bounding box center [784, 576] width 32 height 30
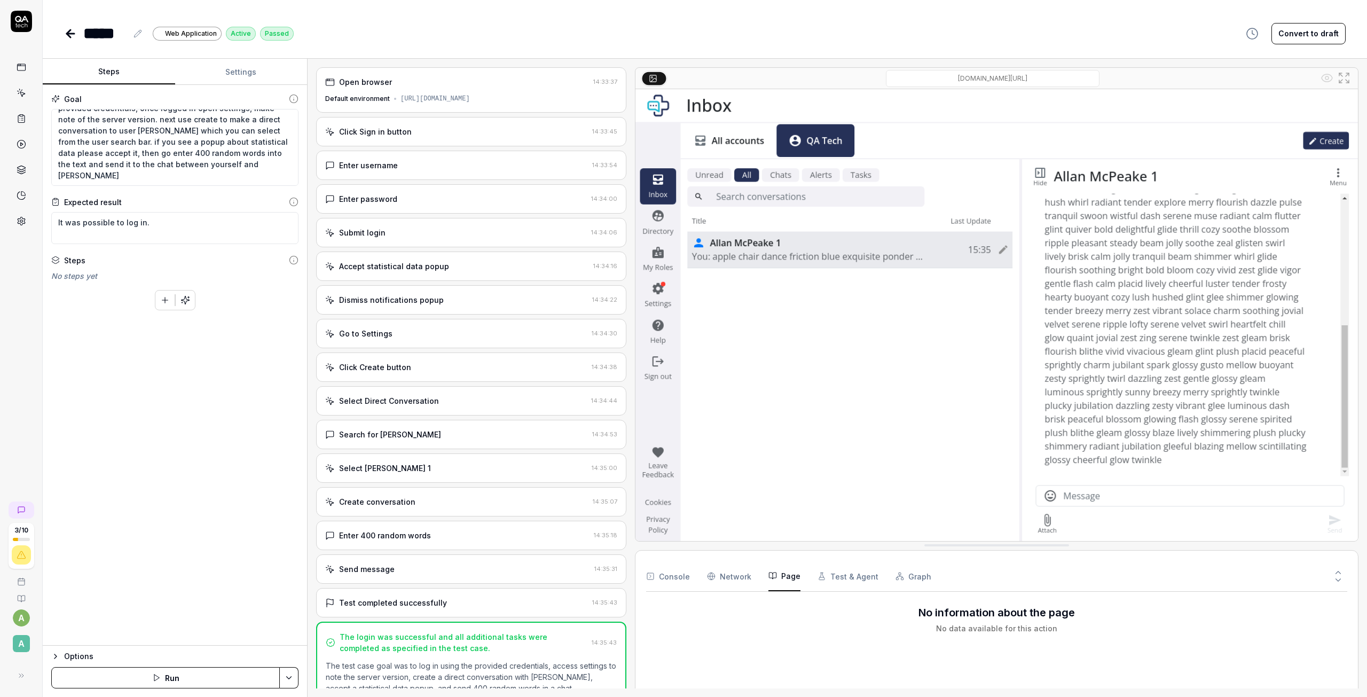
click at [844, 575] on button "Test & Agent" at bounding box center [847, 576] width 61 height 30
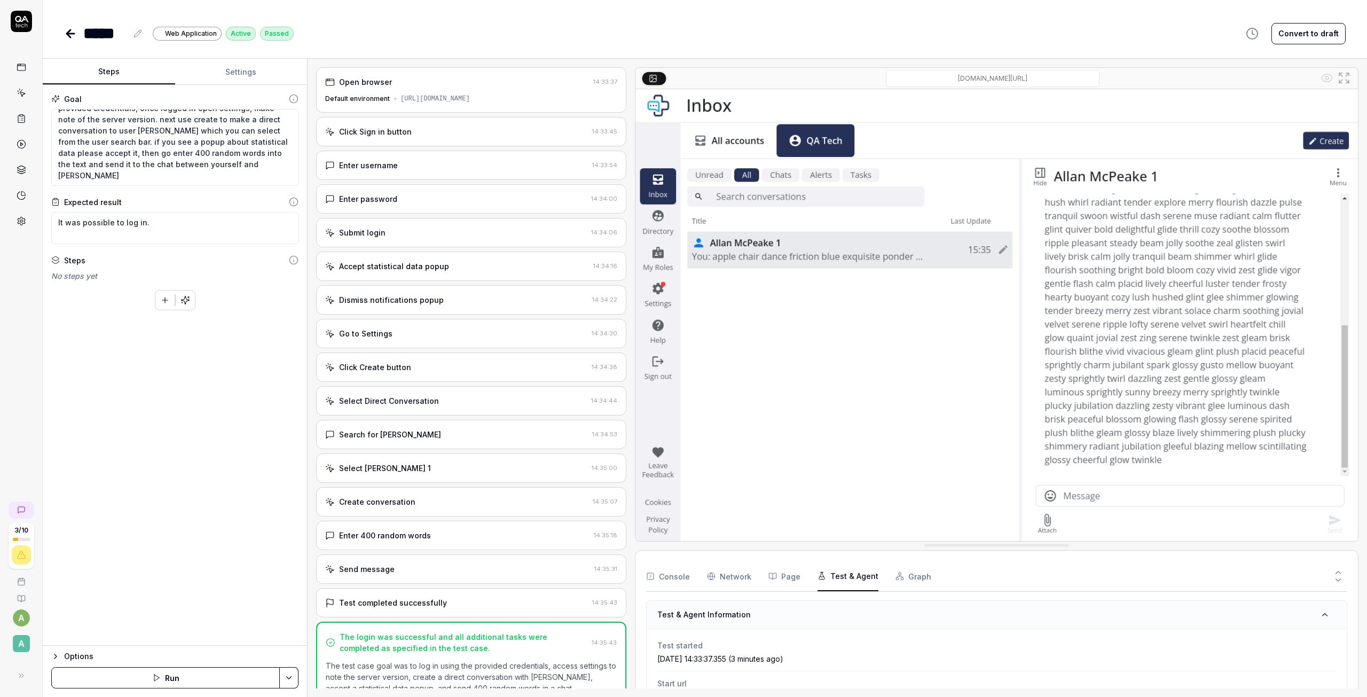
click at [903, 576] on button "Graph" at bounding box center [913, 576] width 36 height 30
click at [684, 575] on button "Console" at bounding box center [668, 576] width 44 height 30
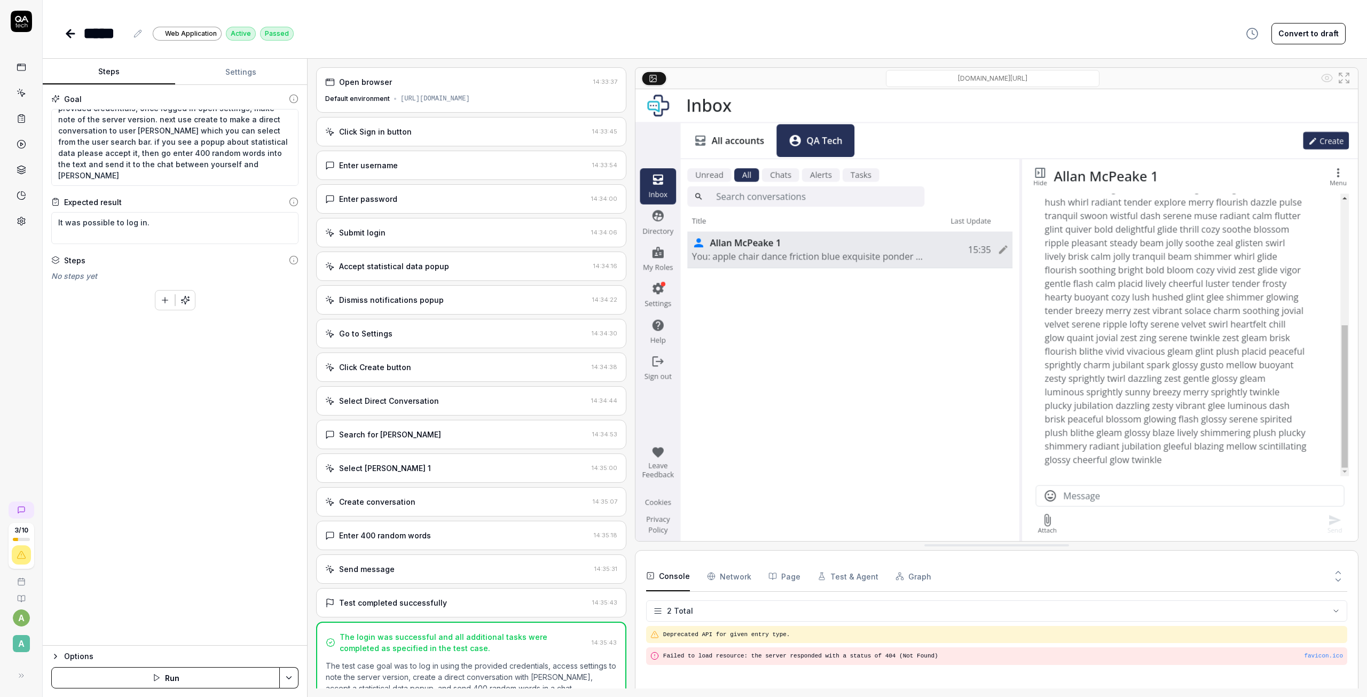
drag, startPoint x: 1033, startPoint y: 544, endPoint x: 1034, endPoint y: 628, distance: 83.8
drag, startPoint x: 1020, startPoint y: 547, endPoint x: 996, endPoint y: 580, distance: 40.5
click at [661, 295] on img at bounding box center [996, 315] width 722 height 452
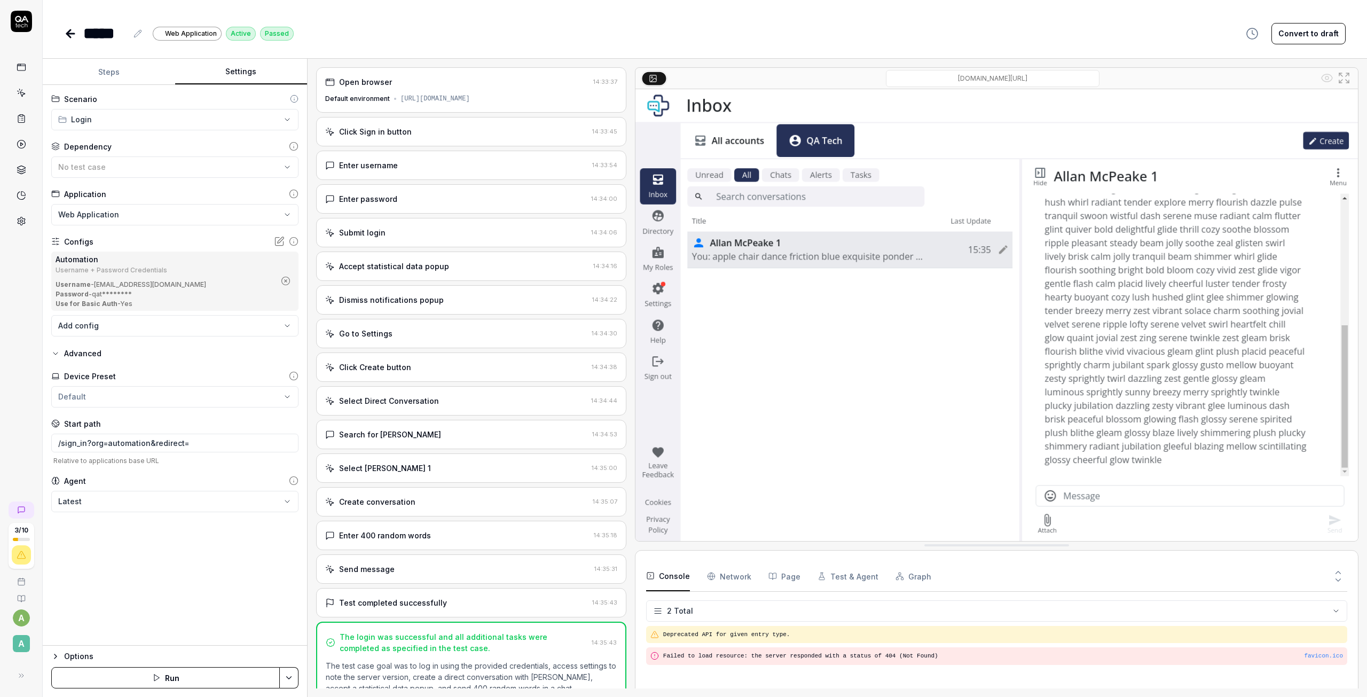
click at [259, 75] on button "Settings" at bounding box center [241, 72] width 132 height 26
click at [272, 113] on html "**********" at bounding box center [683, 348] width 1367 height 697
click at [111, 75] on html "**********" at bounding box center [683, 348] width 1367 height 697
click at [23, 65] on icon at bounding box center [22, 67] width 10 height 10
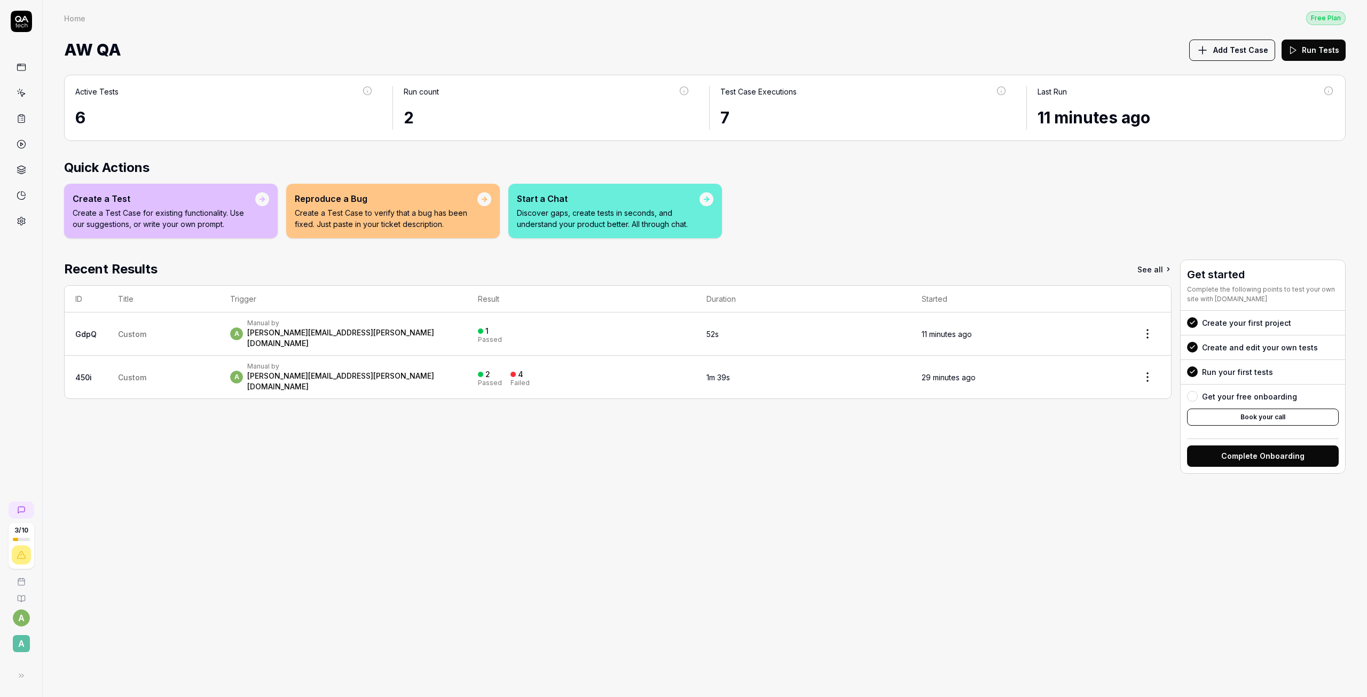
click at [1149, 324] on html "3 / 10 a A Home Free Plan Home Free Plan AW QA Add Test Case Run Tests Active T…" at bounding box center [683, 348] width 1367 height 697
click at [1144, 327] on html "3 / 10 a A Home Free Plan Home Free Plan AW QA Add Test Case Run Tests Active T…" at bounding box center [683, 348] width 1367 height 697
click at [23, 220] on icon at bounding box center [22, 221] width 10 height 10
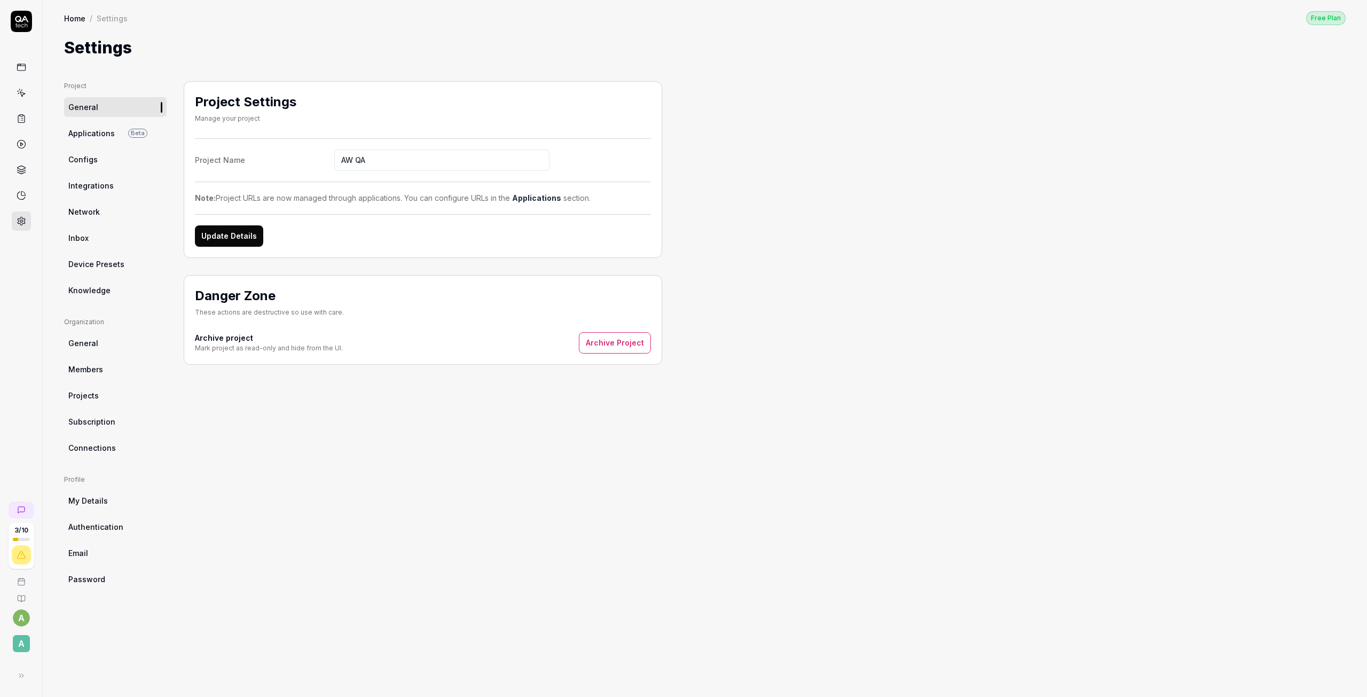
click at [92, 136] on span "Applications" at bounding box center [91, 133] width 46 height 11
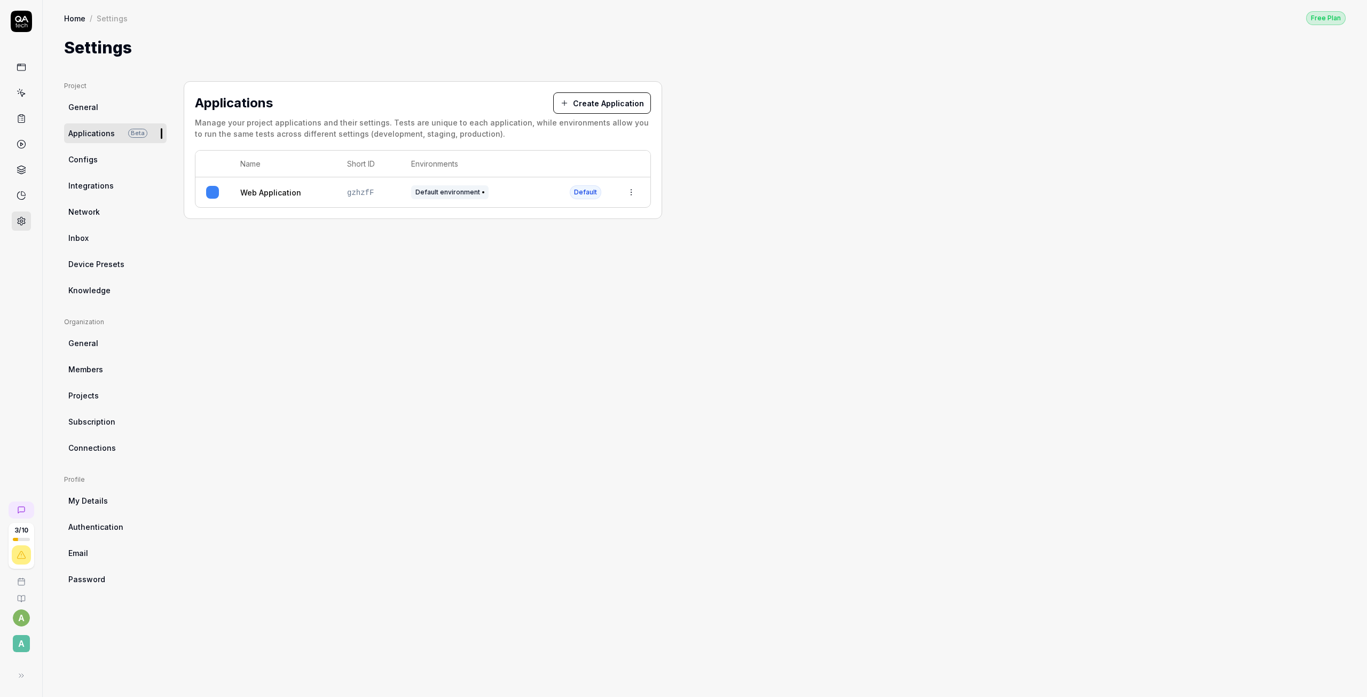
click at [90, 369] on span "Members" at bounding box center [85, 369] width 35 height 11
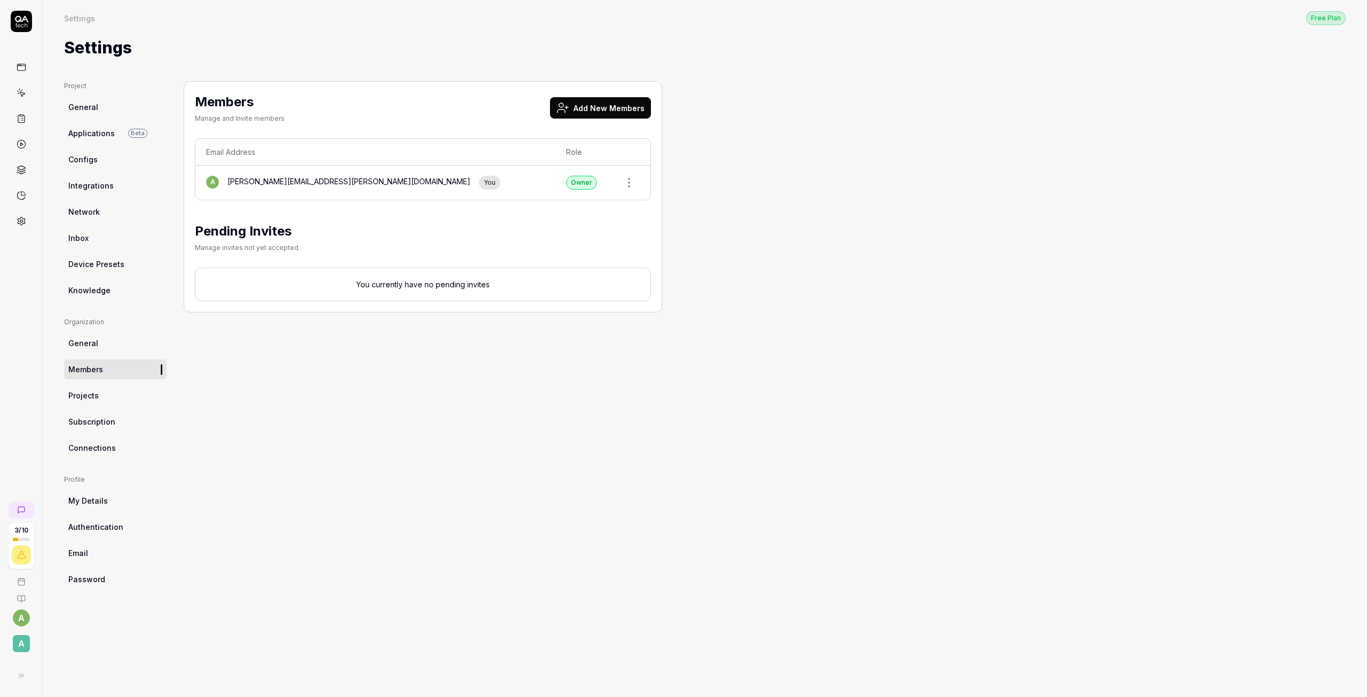
click at [595, 110] on button "Add New Members" at bounding box center [600, 107] width 101 height 21
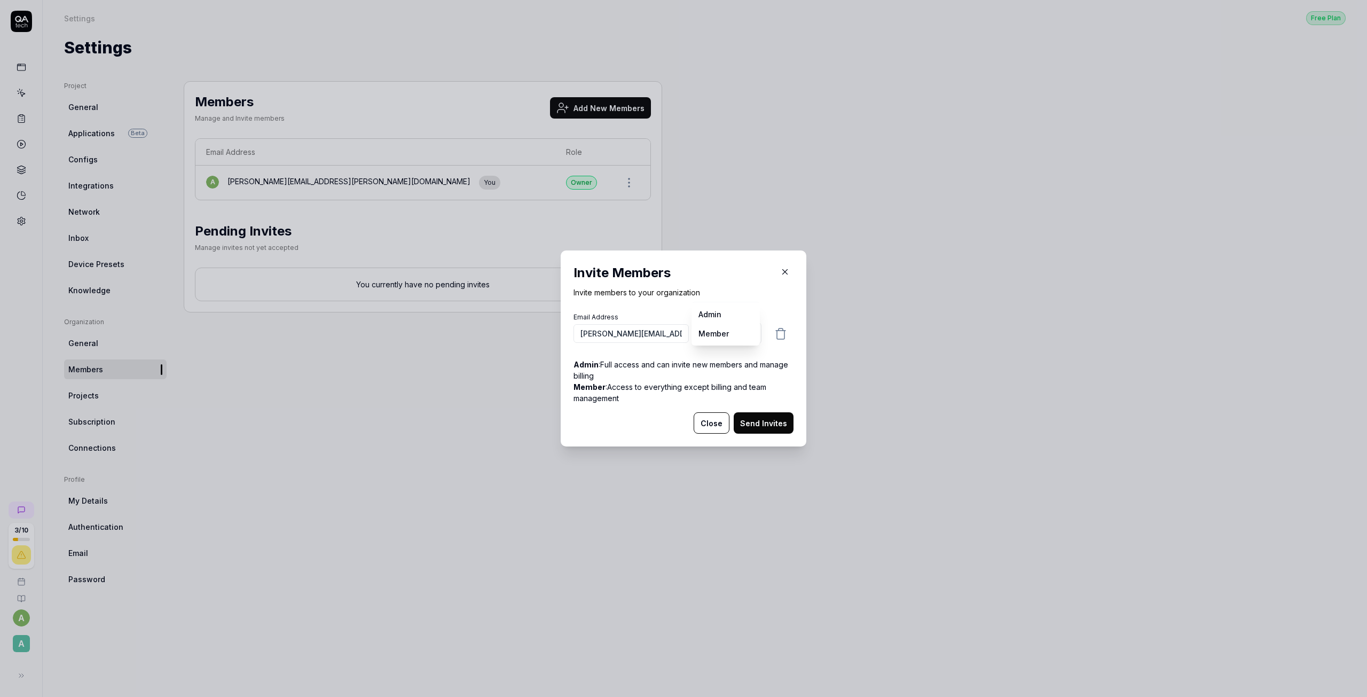
click at [702, 331] on body "3 / 10 a A Settings Free Plan Settings Free Plan Settings Project General Appli…" at bounding box center [683, 348] width 1367 height 697
click at [729, 331] on body "3 / 10 a A Settings Free Plan Settings Free Plan Settings Project General Appli…" at bounding box center [683, 348] width 1367 height 697
click at [753, 422] on button "Send Invites" at bounding box center [763, 422] width 60 height 21
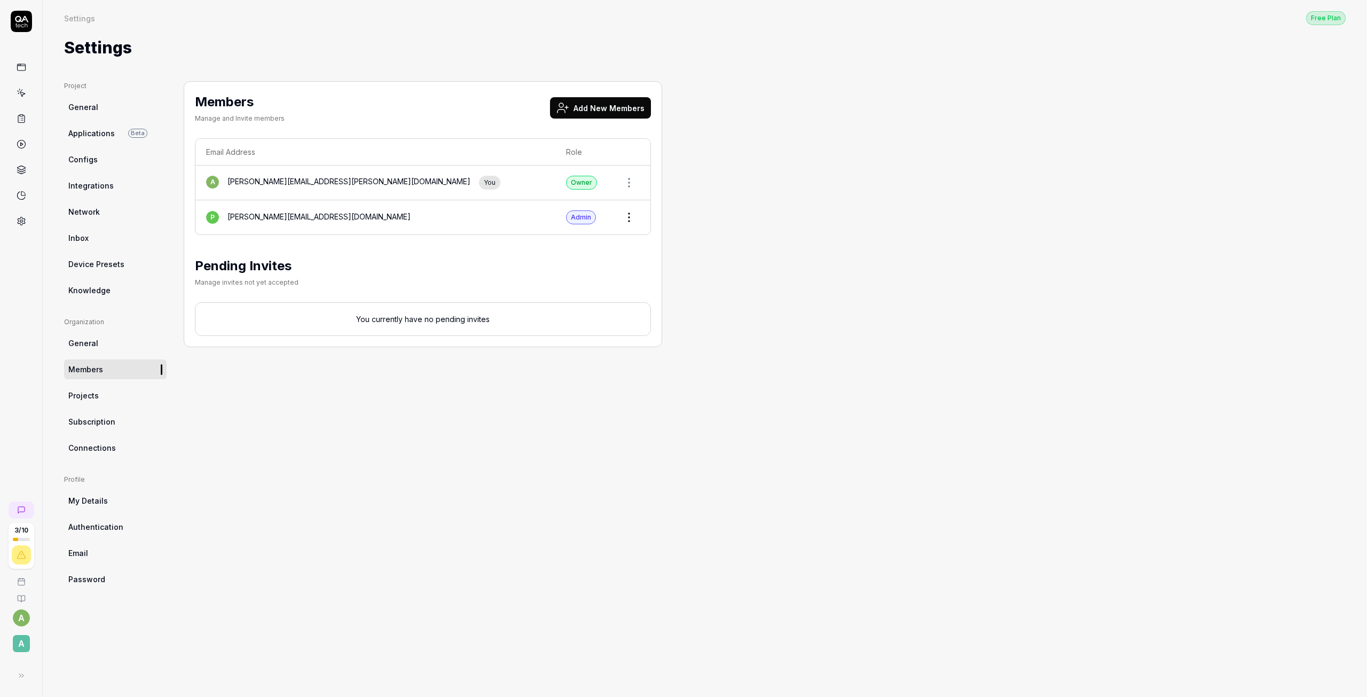
click at [105, 393] on link "Projects" at bounding box center [115, 395] width 102 height 20
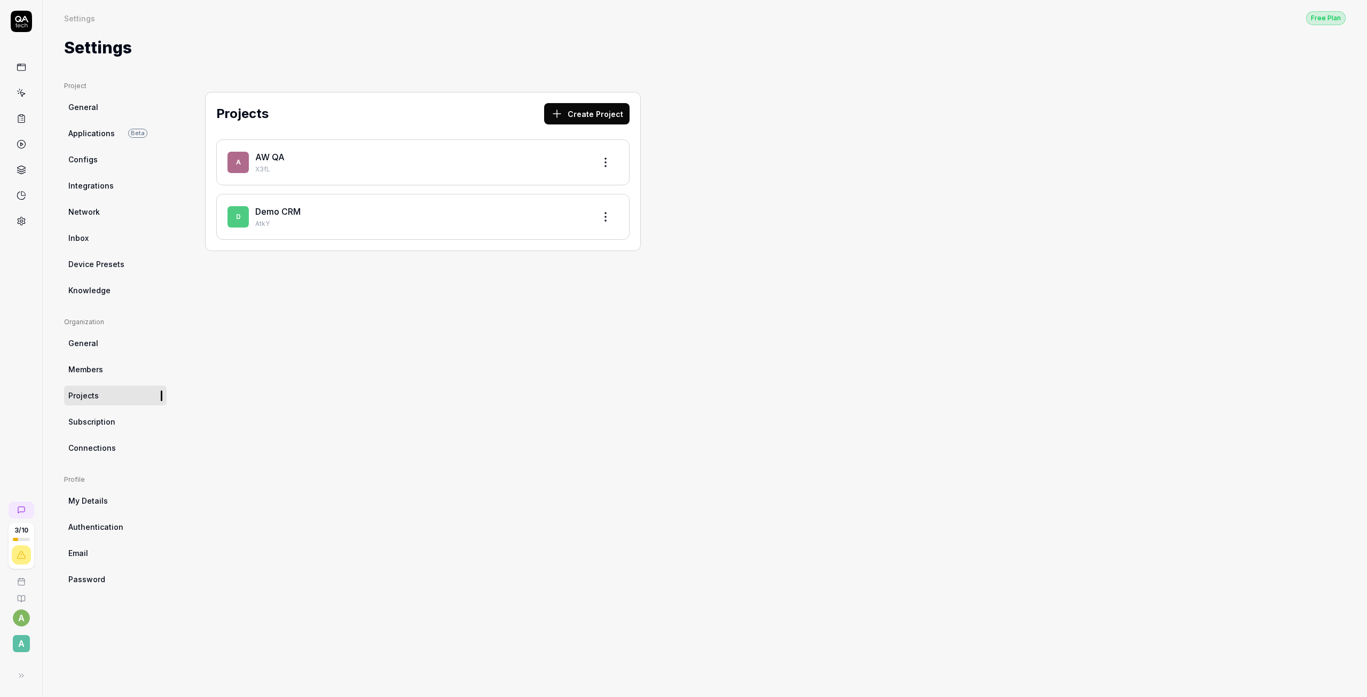
click at [602, 216] on html "3 / 10 a A Settings Free Plan Settings Free Plan Settings Project General Appli…" at bounding box center [683, 348] width 1367 height 697
click at [553, 270] on div "Edit" at bounding box center [564, 265] width 101 height 23
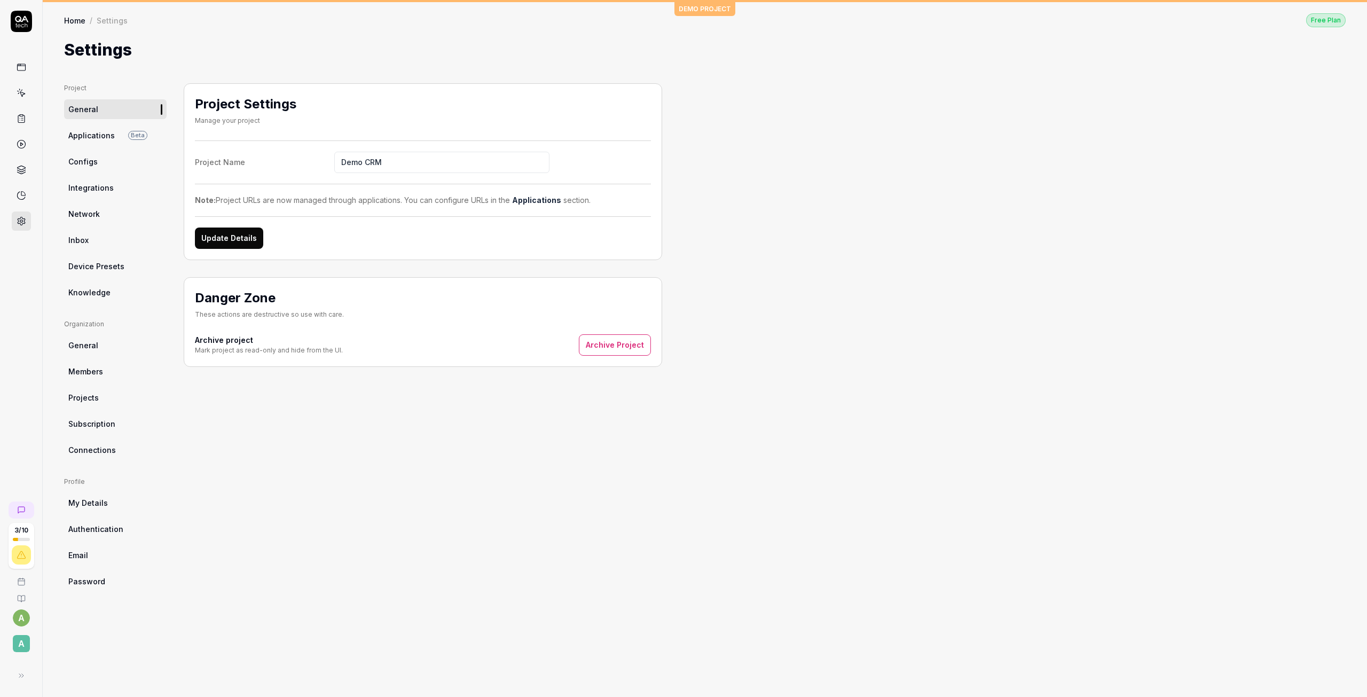
click at [617, 351] on button "Archive Project" at bounding box center [615, 344] width 72 height 21
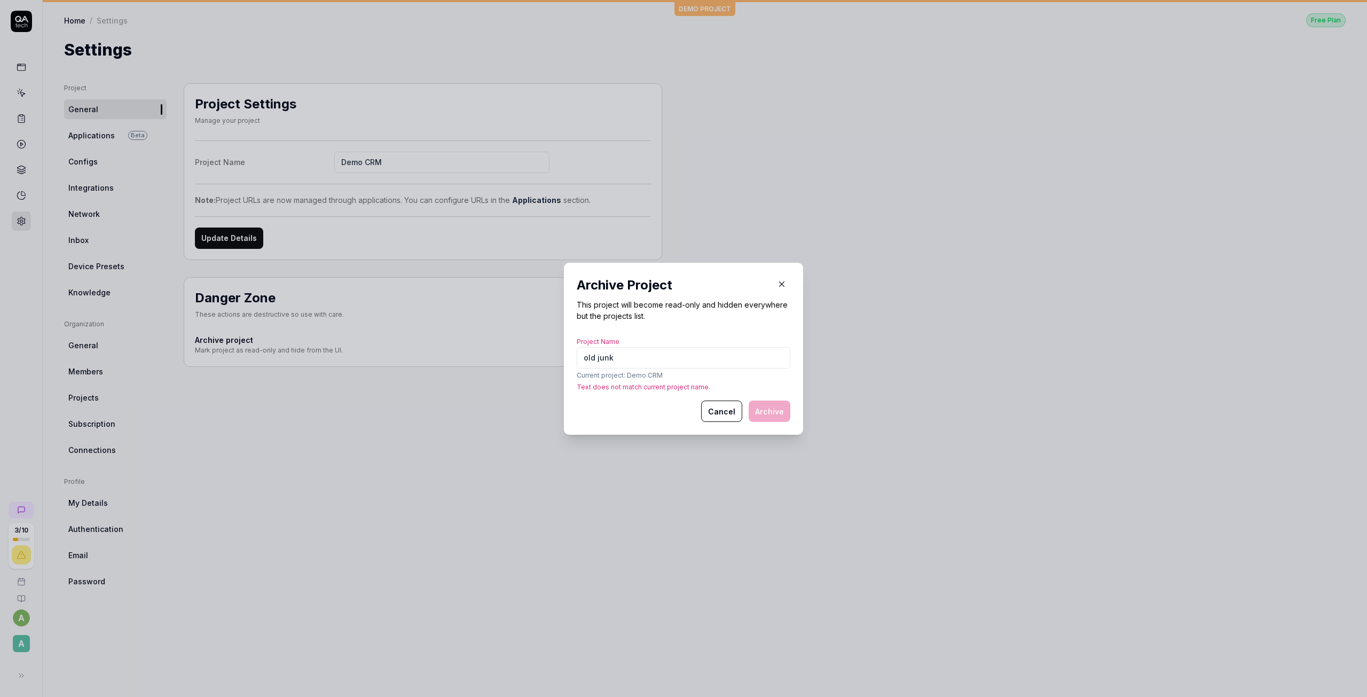
type input "old junk"
drag, startPoint x: 630, startPoint y: 353, endPoint x: 445, endPoint y: 358, distance: 185.8
click at [445, 358] on div "​ Archive Project This project will become read-only and hidden everywhere but …" at bounding box center [683, 348] width 1367 height 697
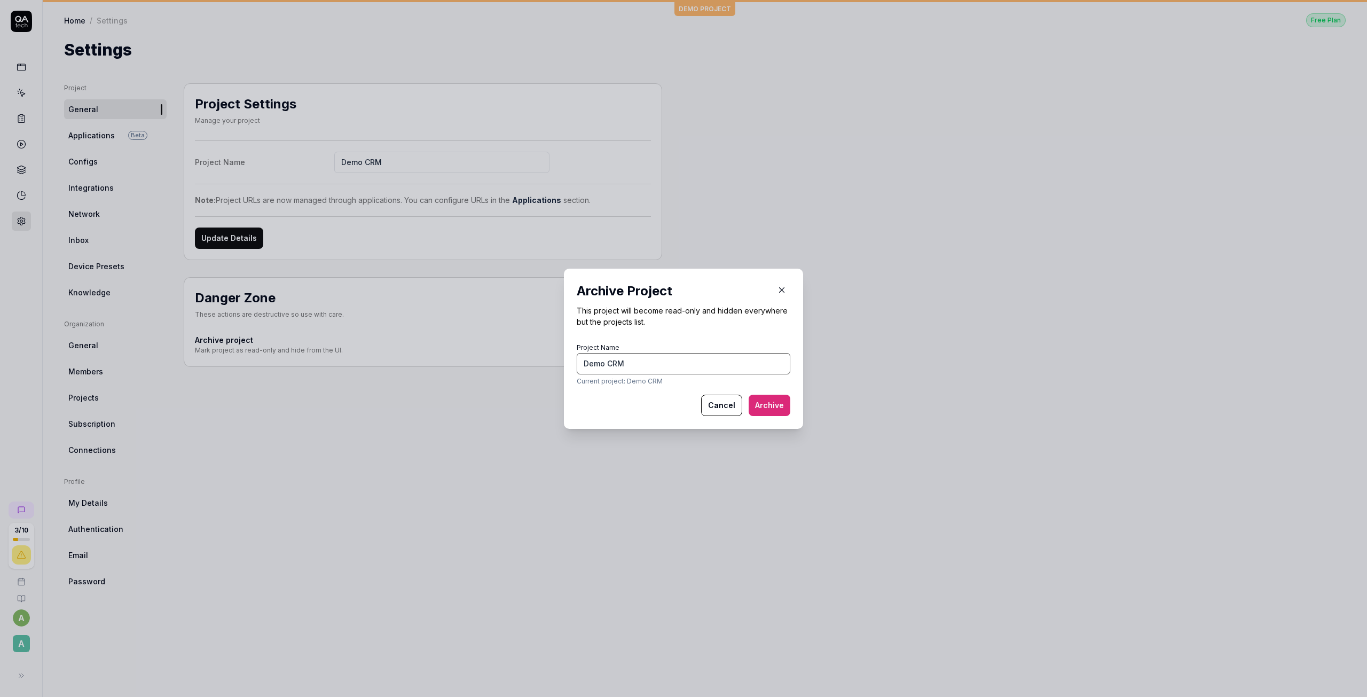
type input "Demo CRM"
click at [761, 419] on div "Archive Project This project will become read-only and hidden everywhere but th…" at bounding box center [683, 348] width 239 height 160
click at [763, 411] on button "Archive" at bounding box center [769, 404] width 42 height 21
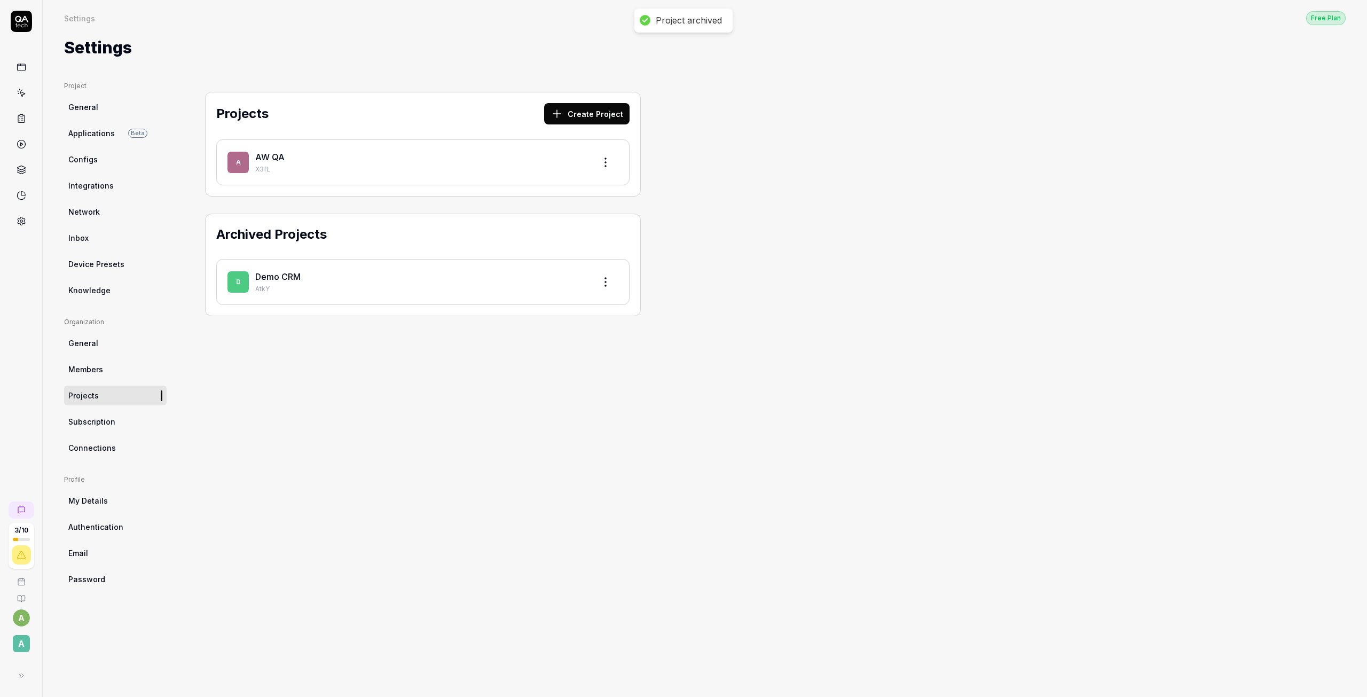
click at [270, 157] on link "AW QA" at bounding box center [269, 157] width 29 height 11
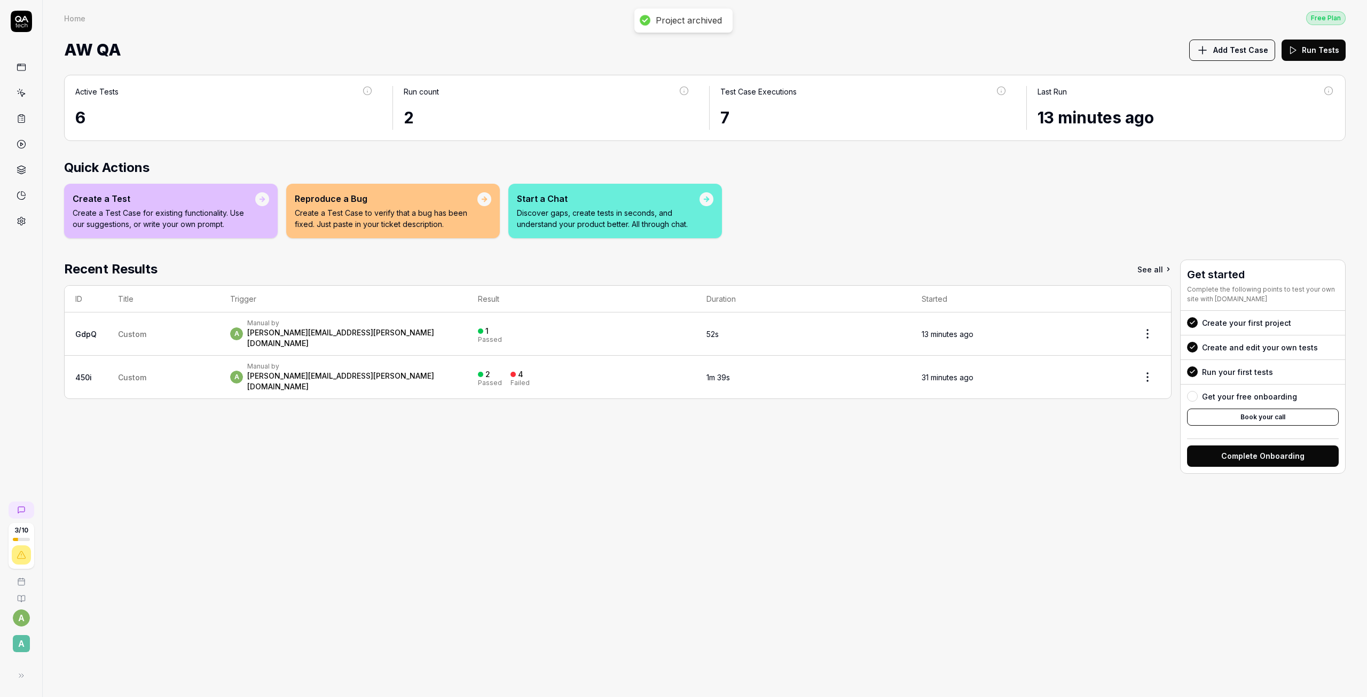
click at [101, 93] on div "Active Tests" at bounding box center [96, 91] width 43 height 11
click at [22, 90] on icon at bounding box center [22, 93] width 10 height 10
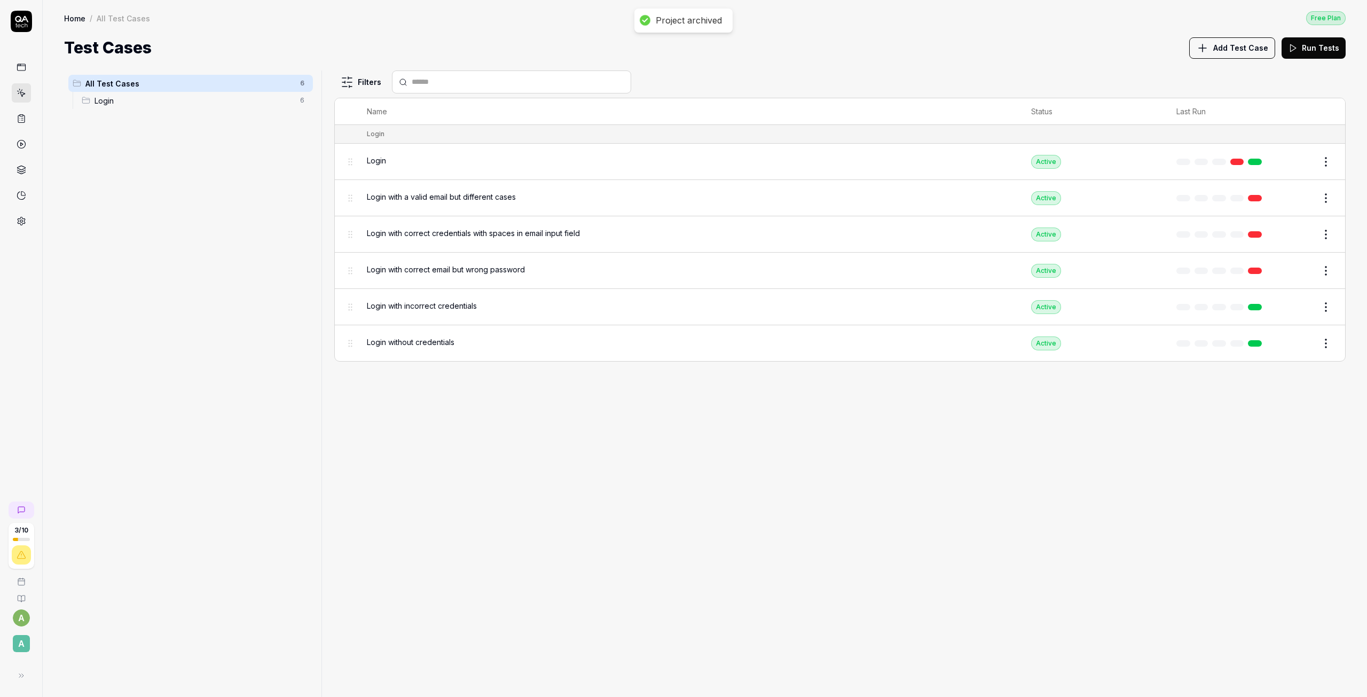
click at [177, 107] on div "Login 6" at bounding box center [194, 100] width 235 height 17
click at [173, 142] on div "All Test Cases 6 Login 6" at bounding box center [190, 376] width 253 height 613
drag, startPoint x: 173, startPoint y: 141, endPoint x: 154, endPoint y: 134, distance: 20.6
click at [154, 134] on div "All Test Cases 6 Login 6" at bounding box center [190, 376] width 253 height 613
click at [303, 83] on html "Project archived 3 / 10 a A Home / All Test Cases / Login Free Plan Home / All …" at bounding box center [683, 348] width 1367 height 697
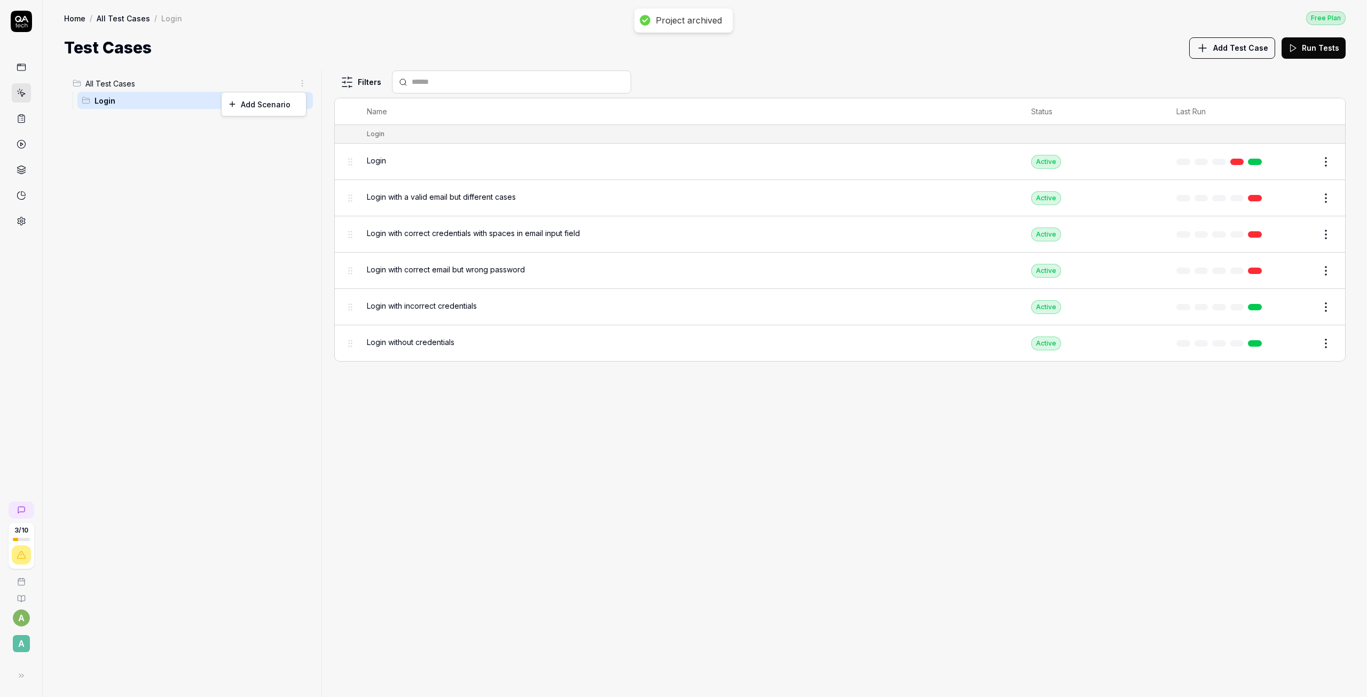
click at [303, 83] on html "Project archived 3 / 10 a A Home / All Test Cases / Login Free Plan Home / All …" at bounding box center [683, 348] width 1367 height 697
click at [306, 104] on html "Project archived 3 / 10 a A Home / All Test Cases / Login Free Plan Home / All …" at bounding box center [683, 348] width 1367 height 697
click at [176, 106] on html "Project archived 3 / 10 a A Home / All Test Cases / Login Free Plan Home / All …" at bounding box center [683, 348] width 1367 height 697
click at [109, 101] on span "Login" at bounding box center [193, 100] width 199 height 11
click at [116, 83] on span "All Test Cases" at bounding box center [189, 83] width 208 height 11
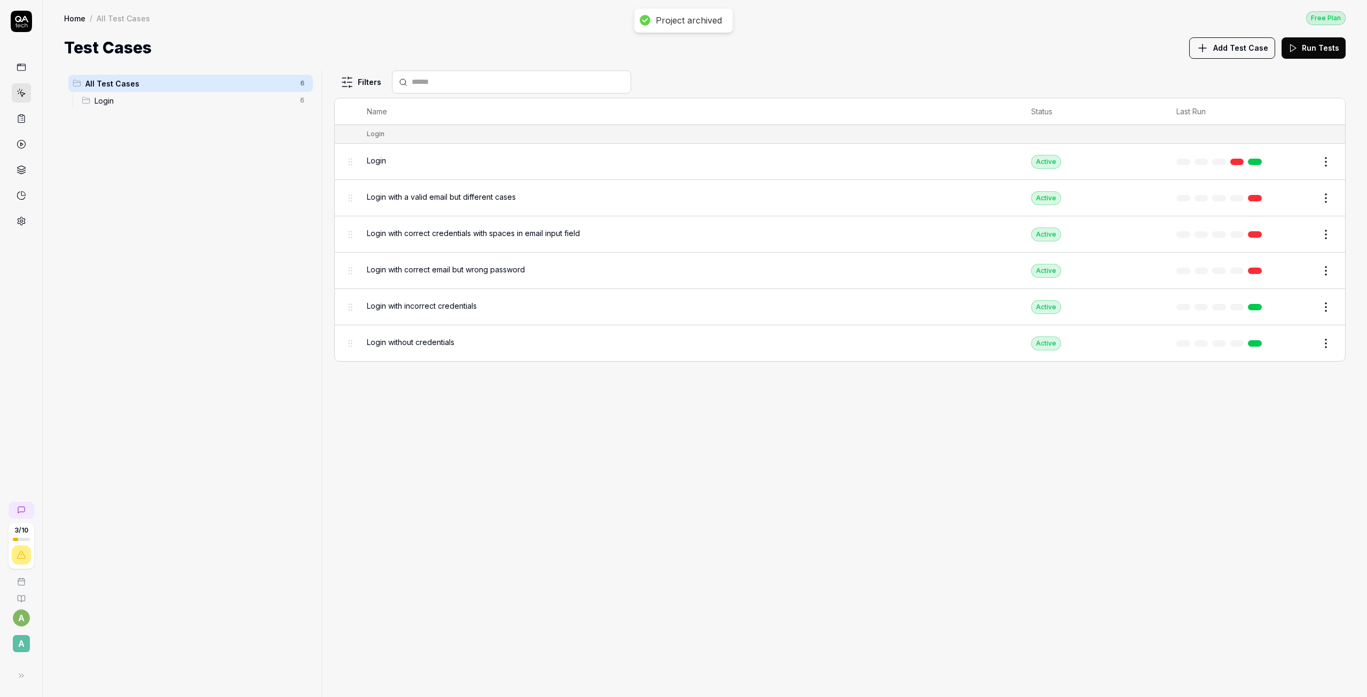
click at [118, 97] on span "Login" at bounding box center [193, 100] width 199 height 11
click at [300, 85] on html "Project archived 3 / 10 a A Home / All Test Cases / Login Free Plan Home / All …" at bounding box center [683, 348] width 1367 height 697
click at [271, 106] on div "Add Scenario" at bounding box center [264, 103] width 84 height 23
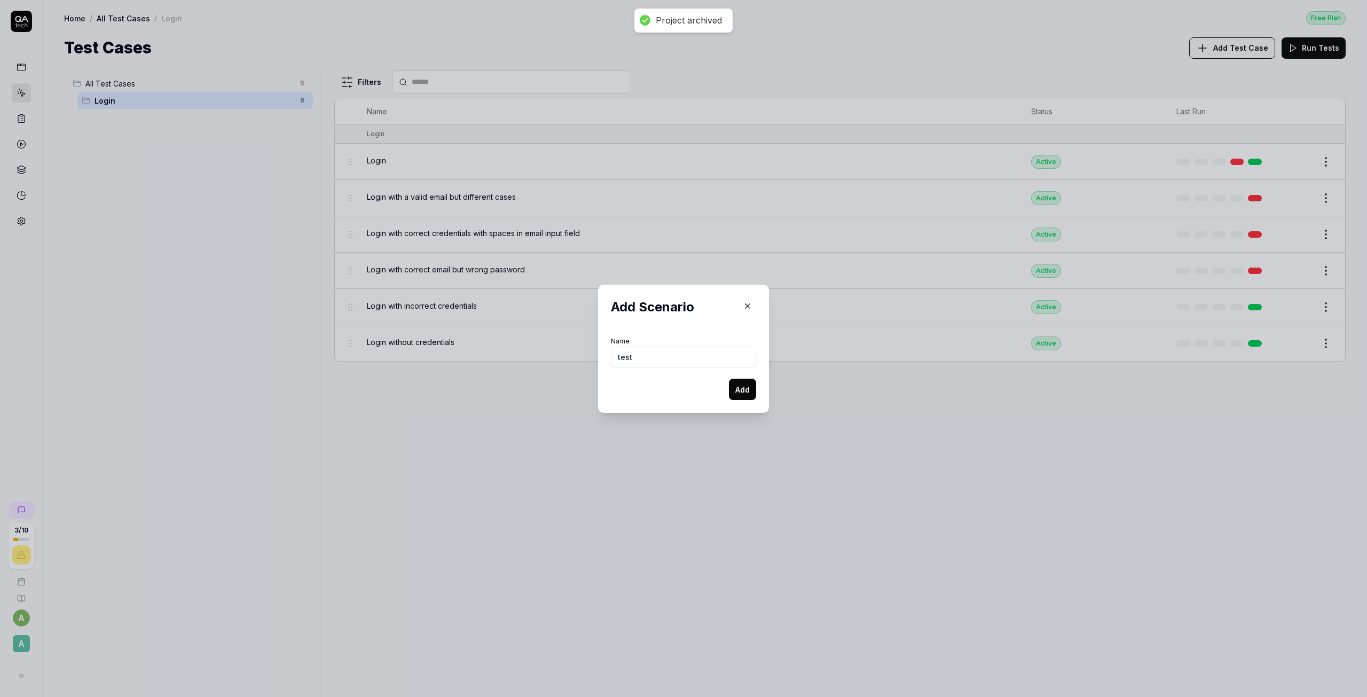
type input "test"
click at [745, 393] on button "Add" at bounding box center [742, 388] width 27 height 21
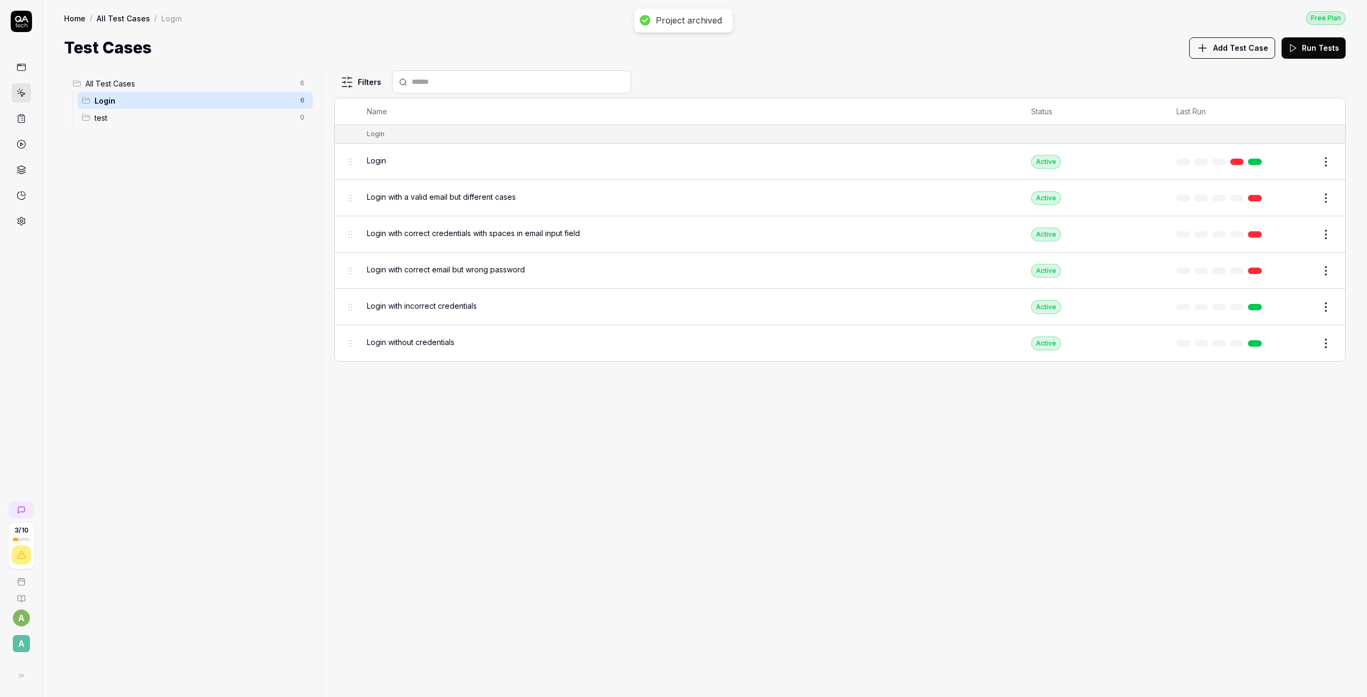
click at [98, 116] on span "test" at bounding box center [193, 117] width 199 height 11
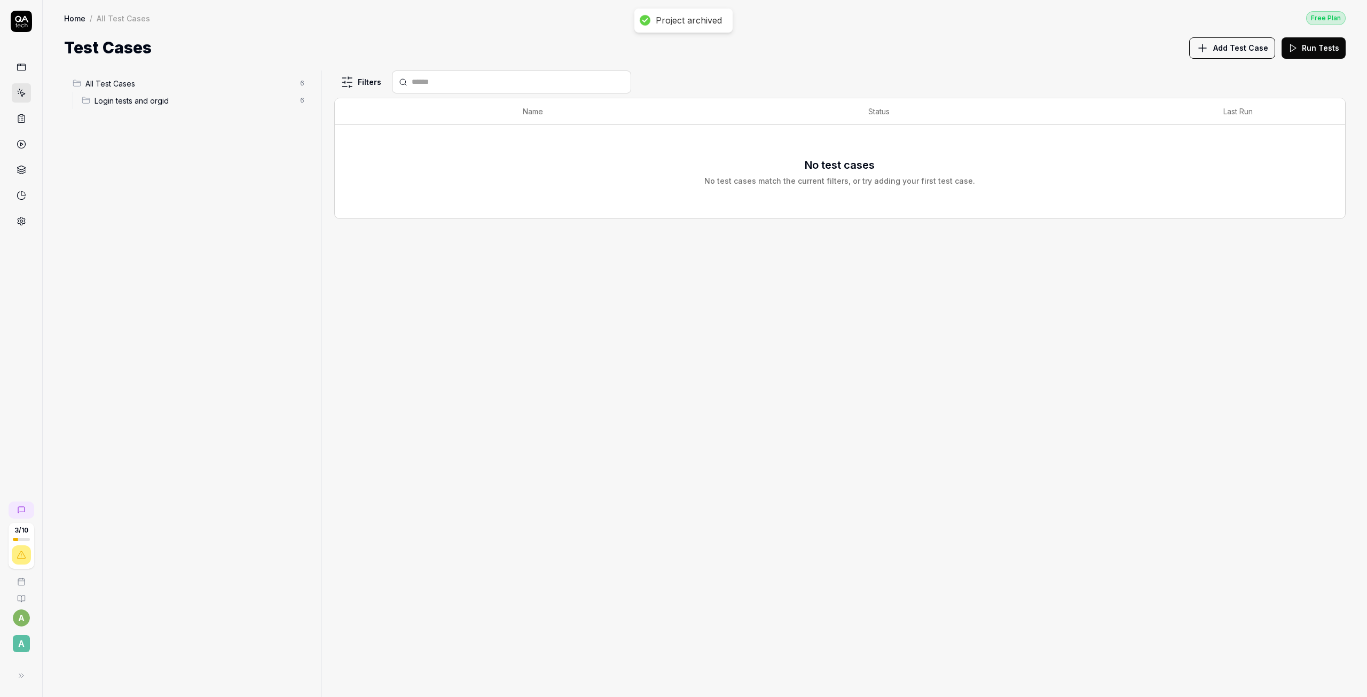
click at [18, 27] on icon at bounding box center [18, 25] width 3 height 3
click at [23, 65] on icon at bounding box center [22, 67] width 10 height 10
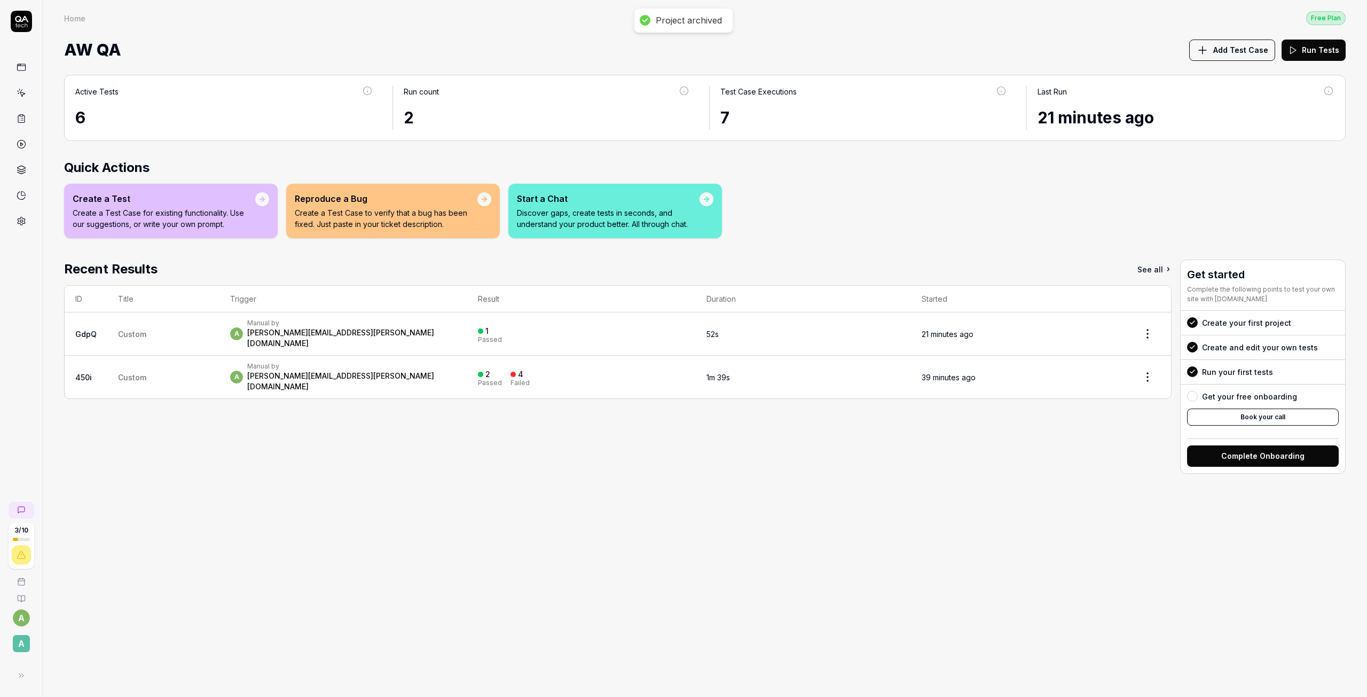
click at [302, 362] on div "Manual by" at bounding box center [351, 366] width 209 height 9
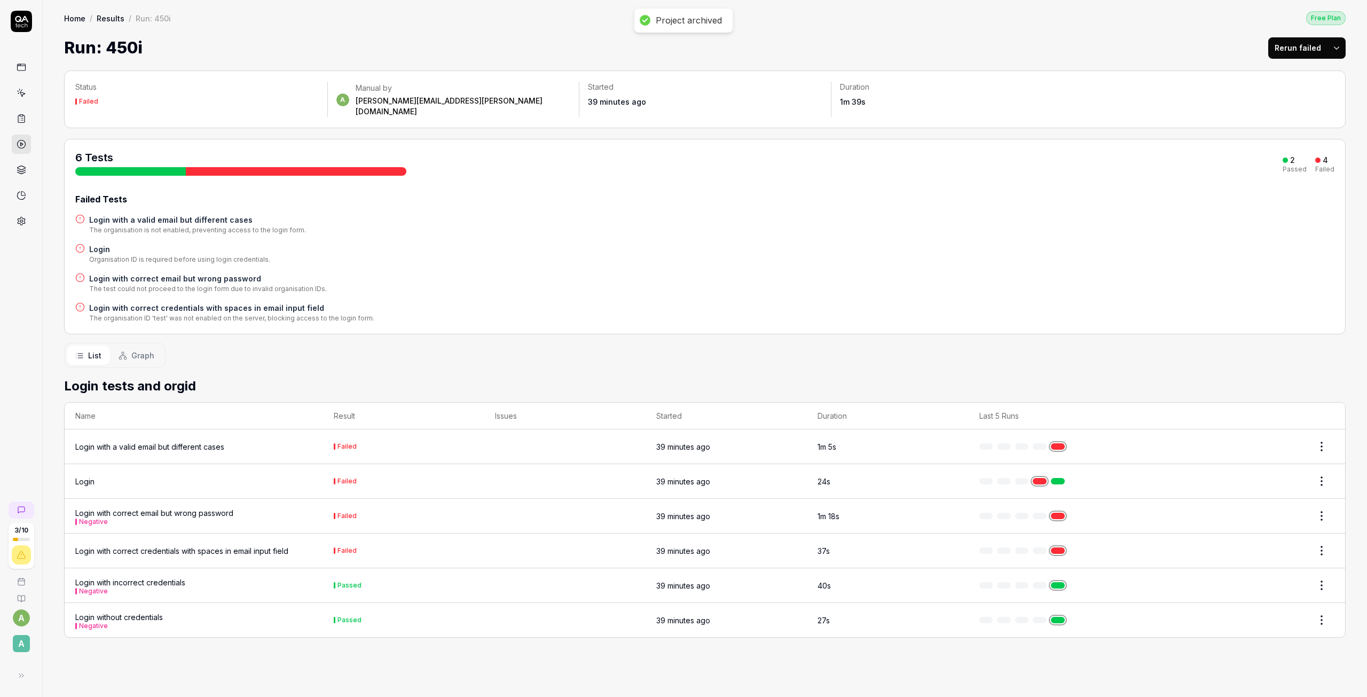
click at [81, 476] on div "Login" at bounding box center [84, 481] width 19 height 11
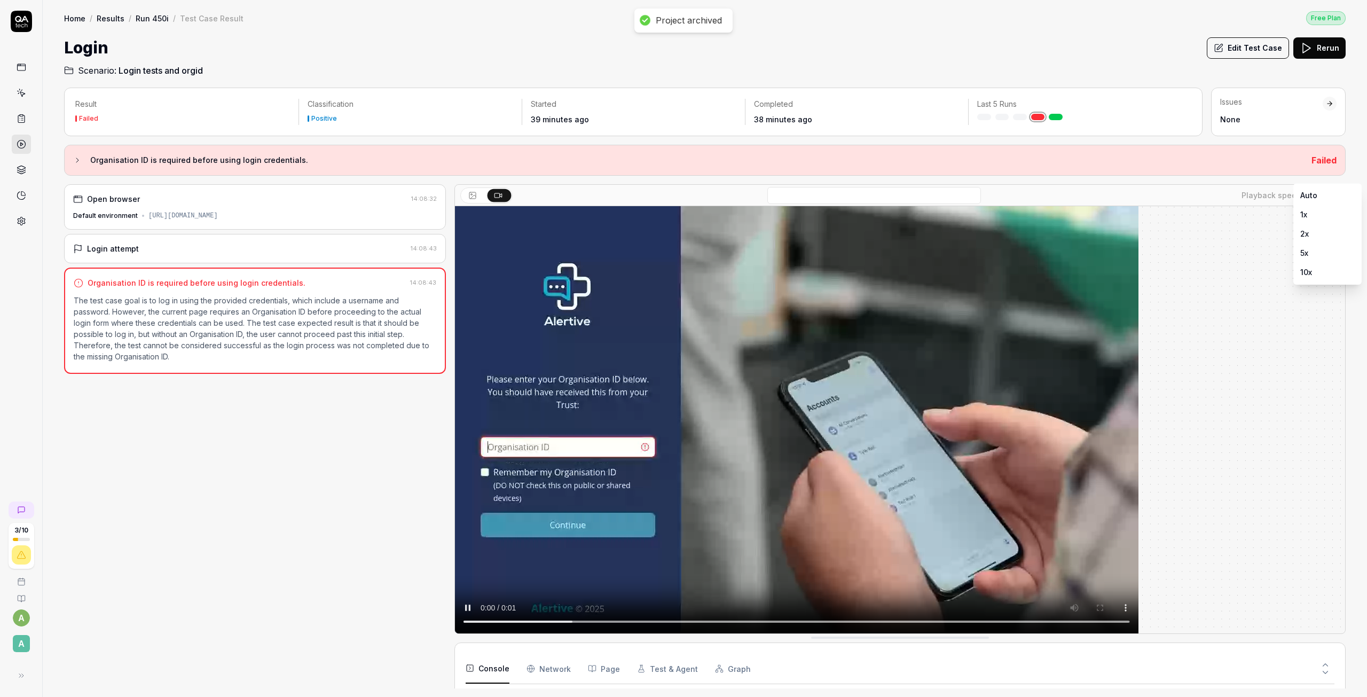
click at [1330, 198] on body "Project archived 3 / 10 a A Home / Results / Run 450i / Test Case Result Free P…" at bounding box center [683, 348] width 1367 height 697
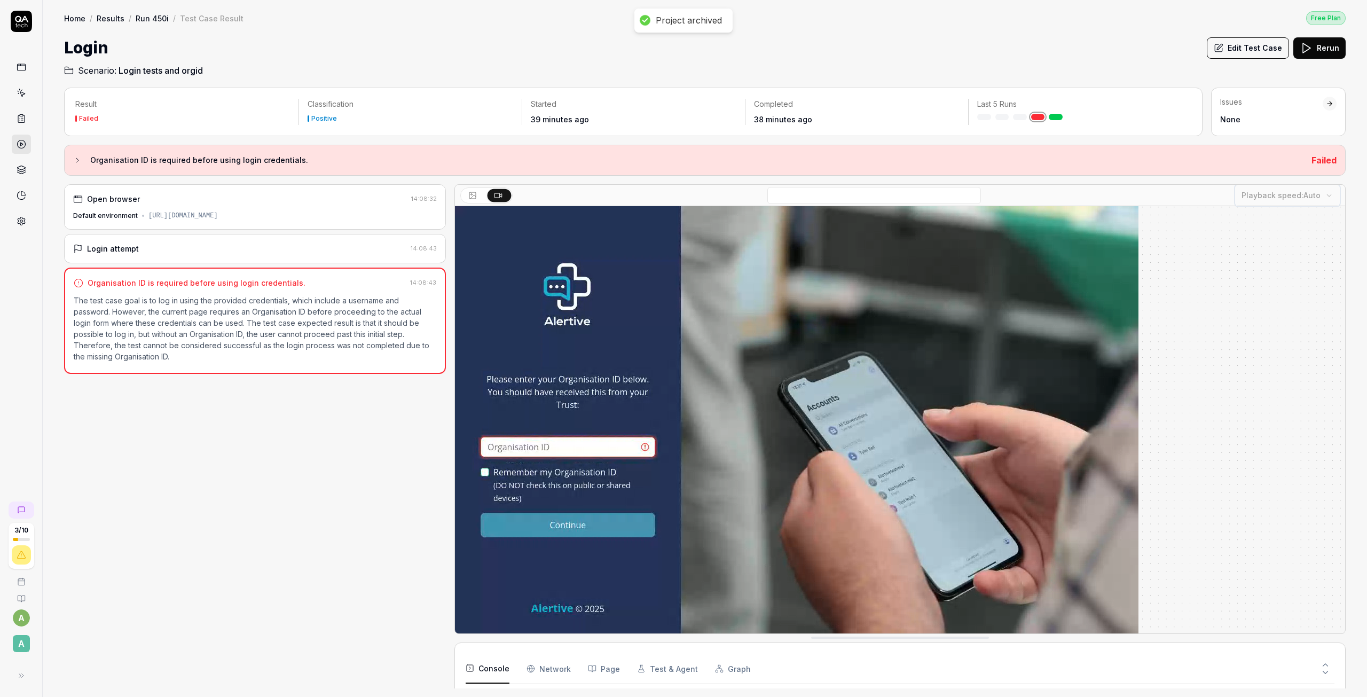
click at [468, 196] on html "Project archived 3 / 10 a A Home / Results / Run 450i / Test Case Result Free P…" at bounding box center [683, 348] width 1367 height 697
click at [1052, 120] on div "Last 5 Runs" at bounding box center [1079, 112] width 223 height 26
click at [1055, 119] on link at bounding box center [1055, 117] width 14 height 6
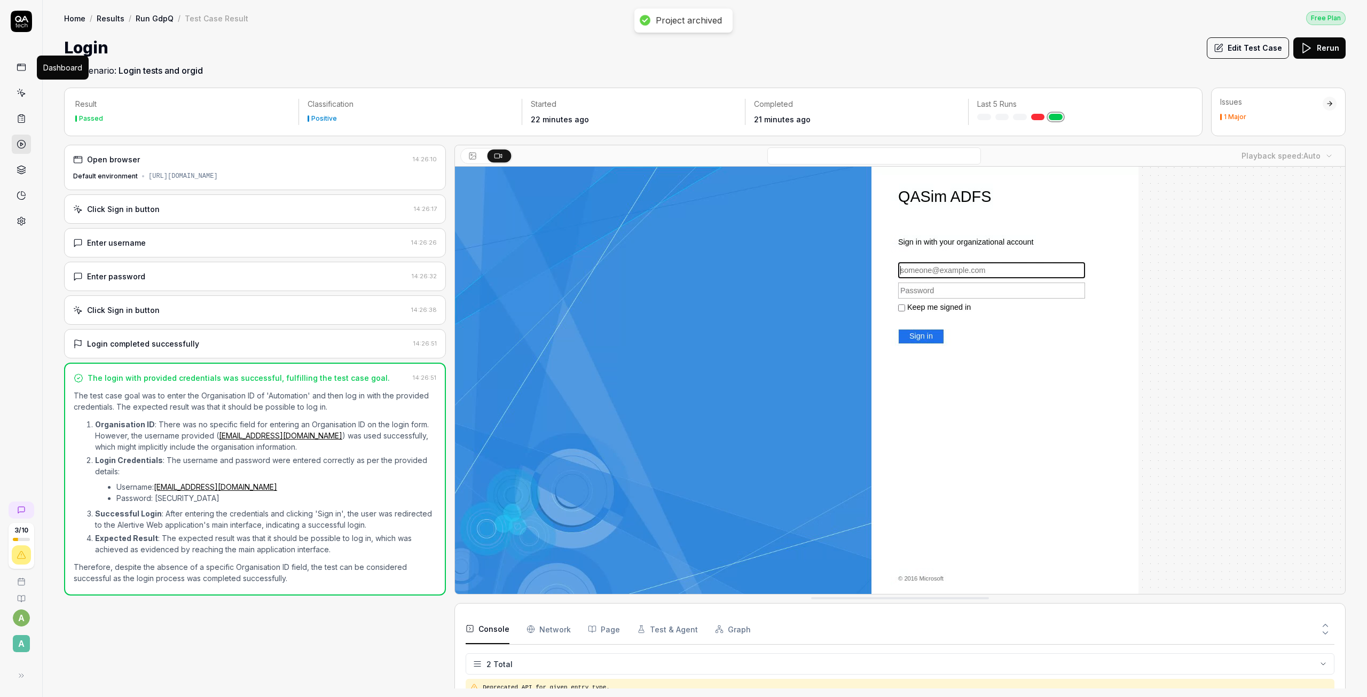
click at [24, 69] on icon at bounding box center [22, 67] width 10 height 10
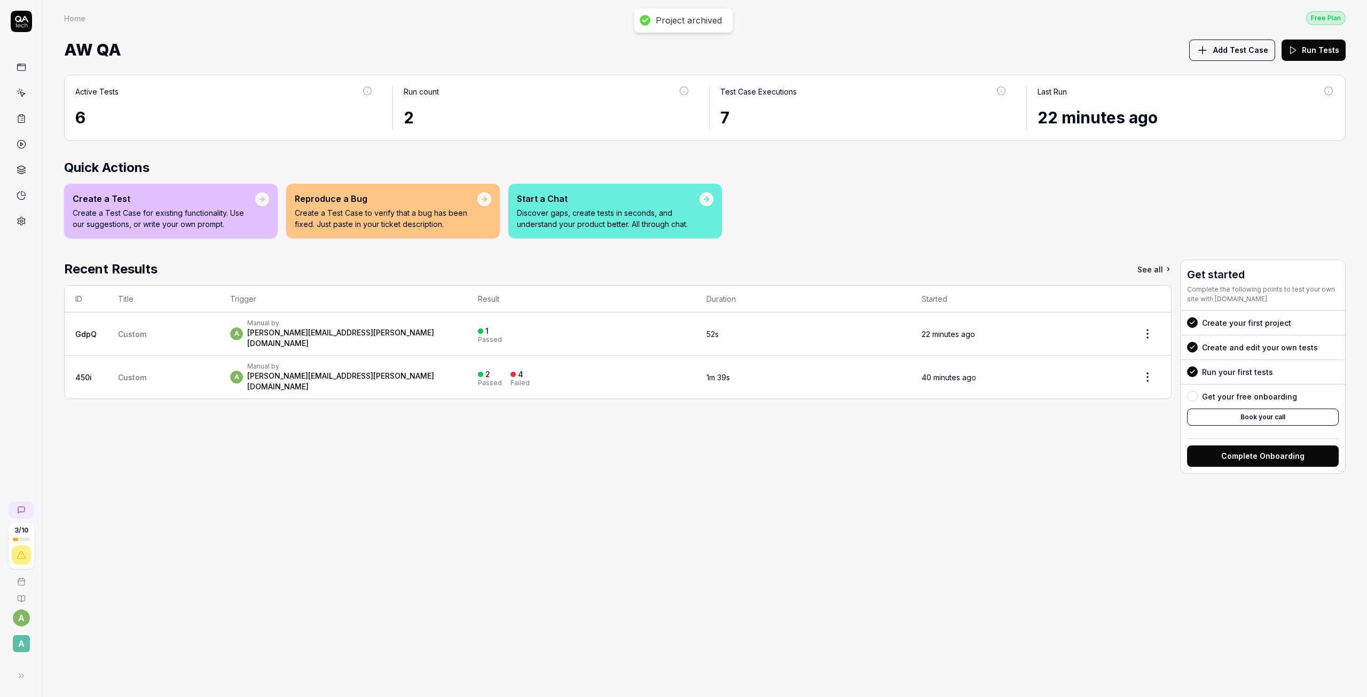
click at [858, 369] on td "1m 39s" at bounding box center [803, 377] width 215 height 43
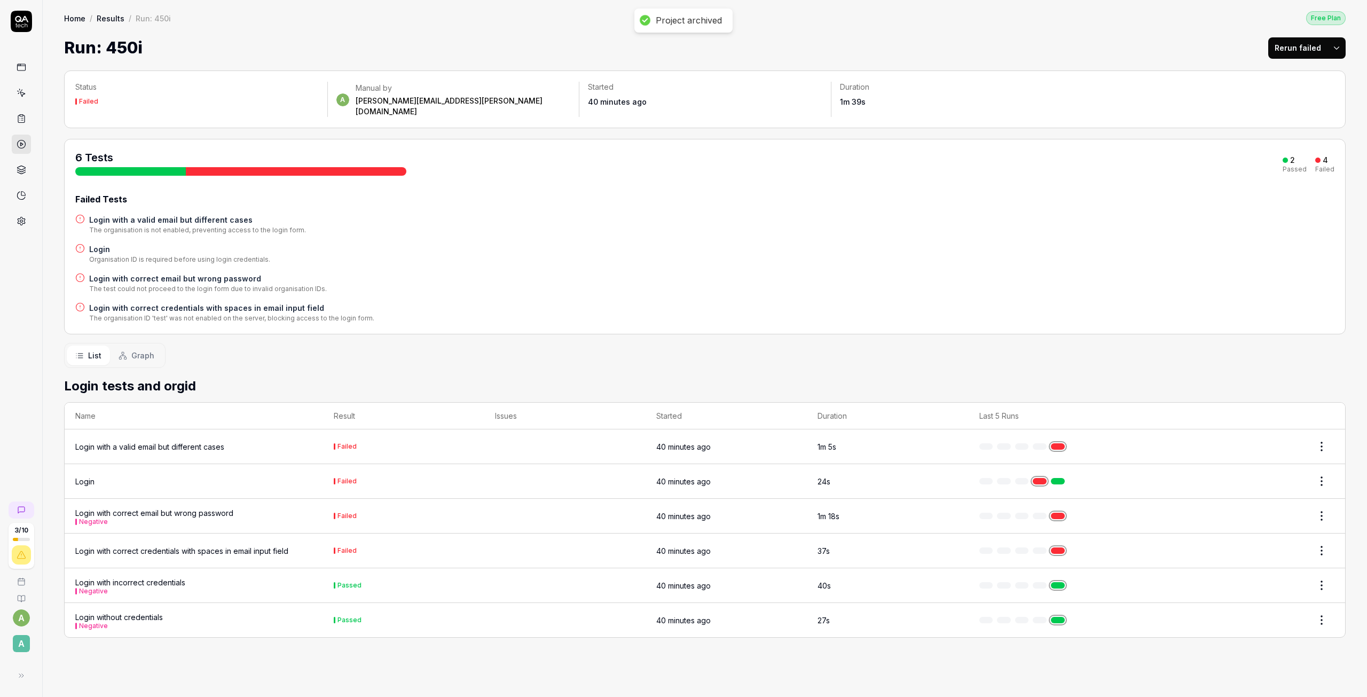
click at [163, 507] on div "Login with correct email but wrong password Negative" at bounding box center [154, 516] width 158 height 18
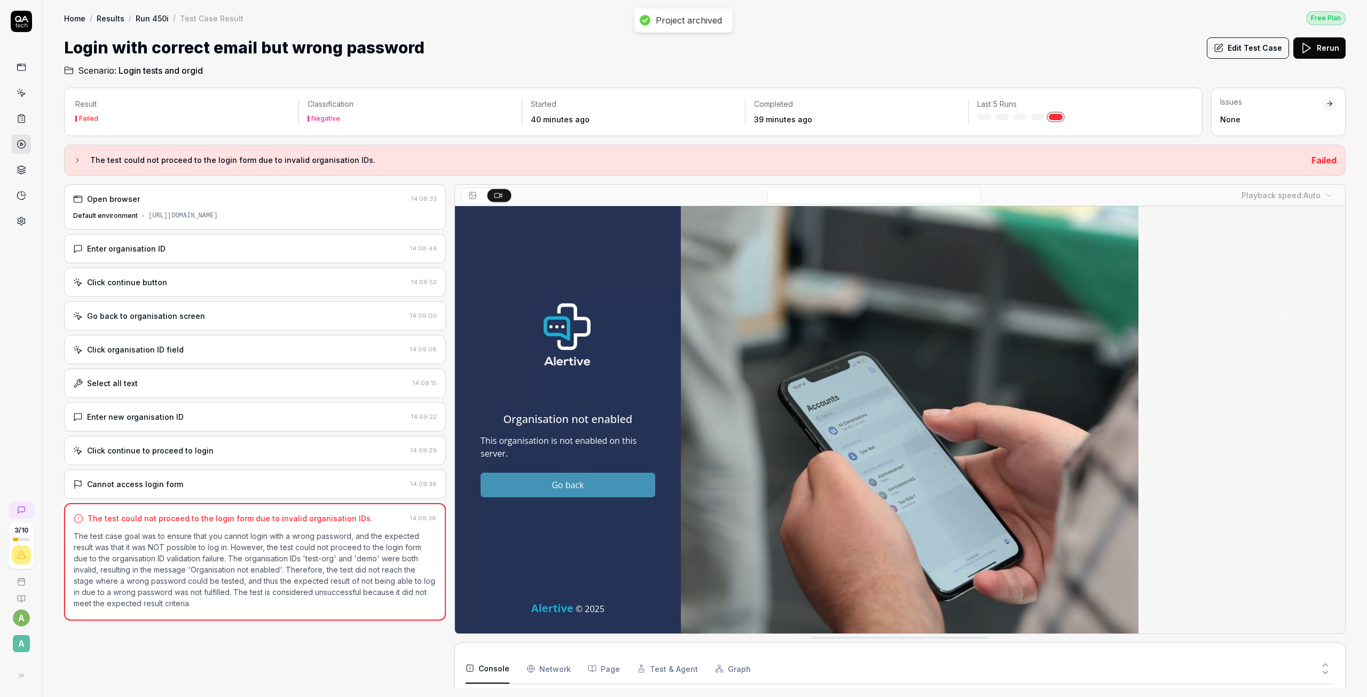
click at [159, 15] on link "Run 450i" at bounding box center [152, 18] width 33 height 11
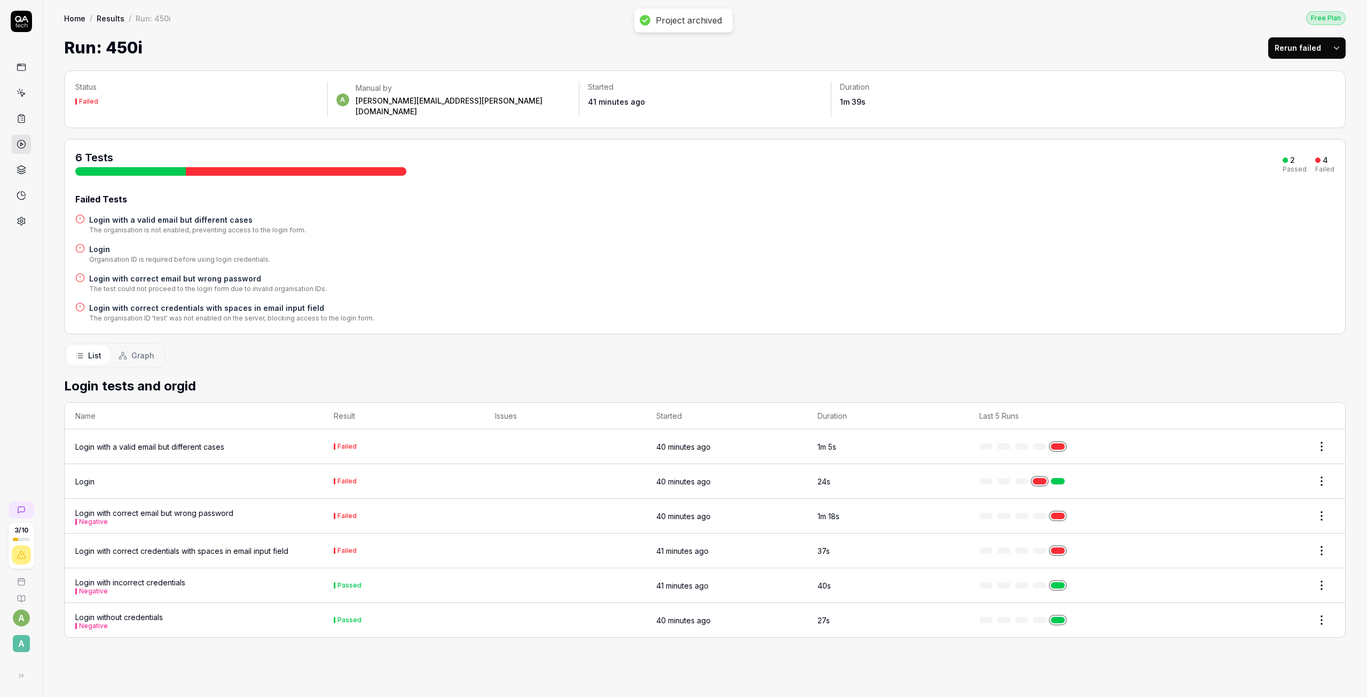
click at [207, 441] on div "Login with a valid email but different cases" at bounding box center [149, 446] width 149 height 11
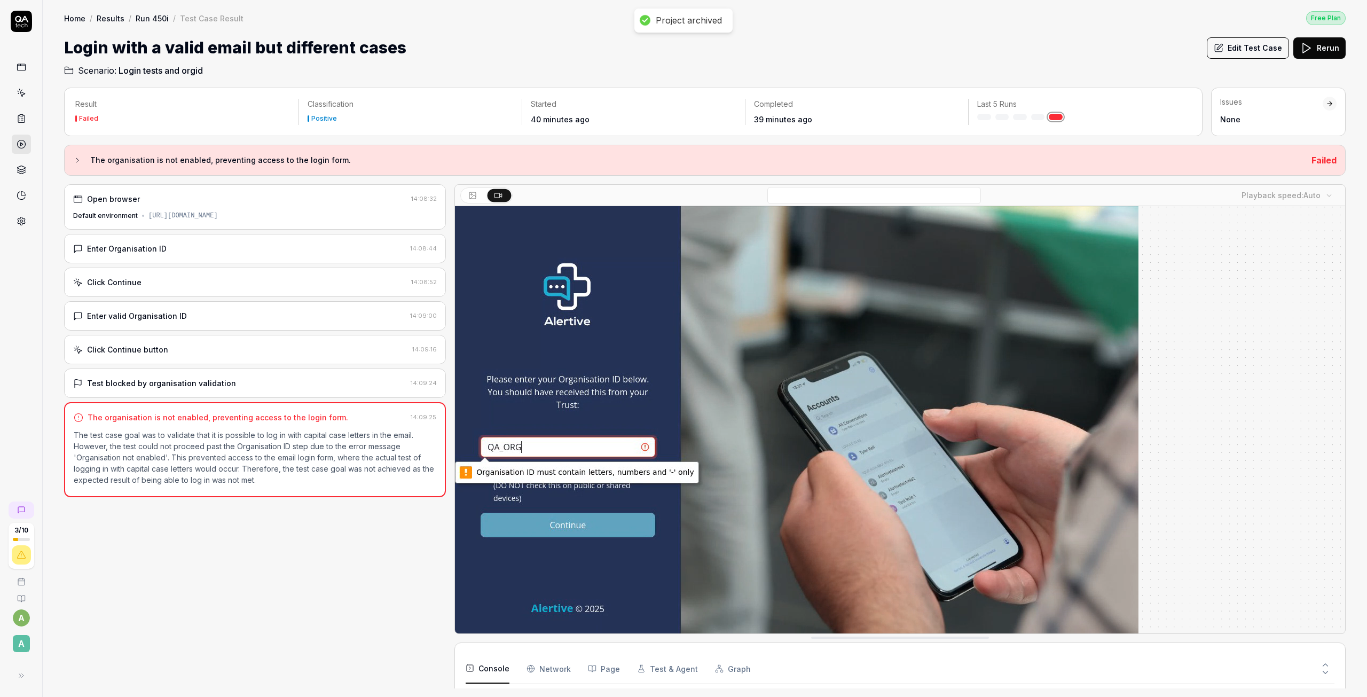
click at [148, 21] on link "Run 450i" at bounding box center [152, 18] width 33 height 11
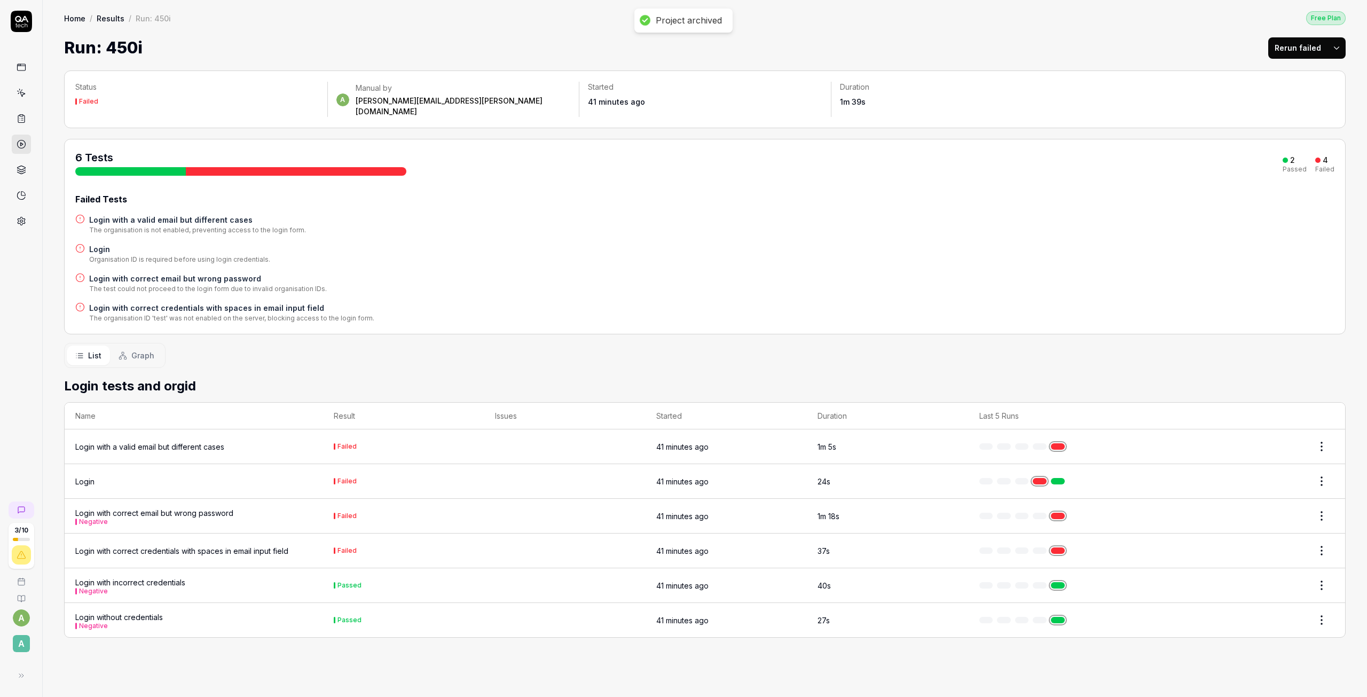
click at [89, 476] on div "Login" at bounding box center [84, 481] width 19 height 11
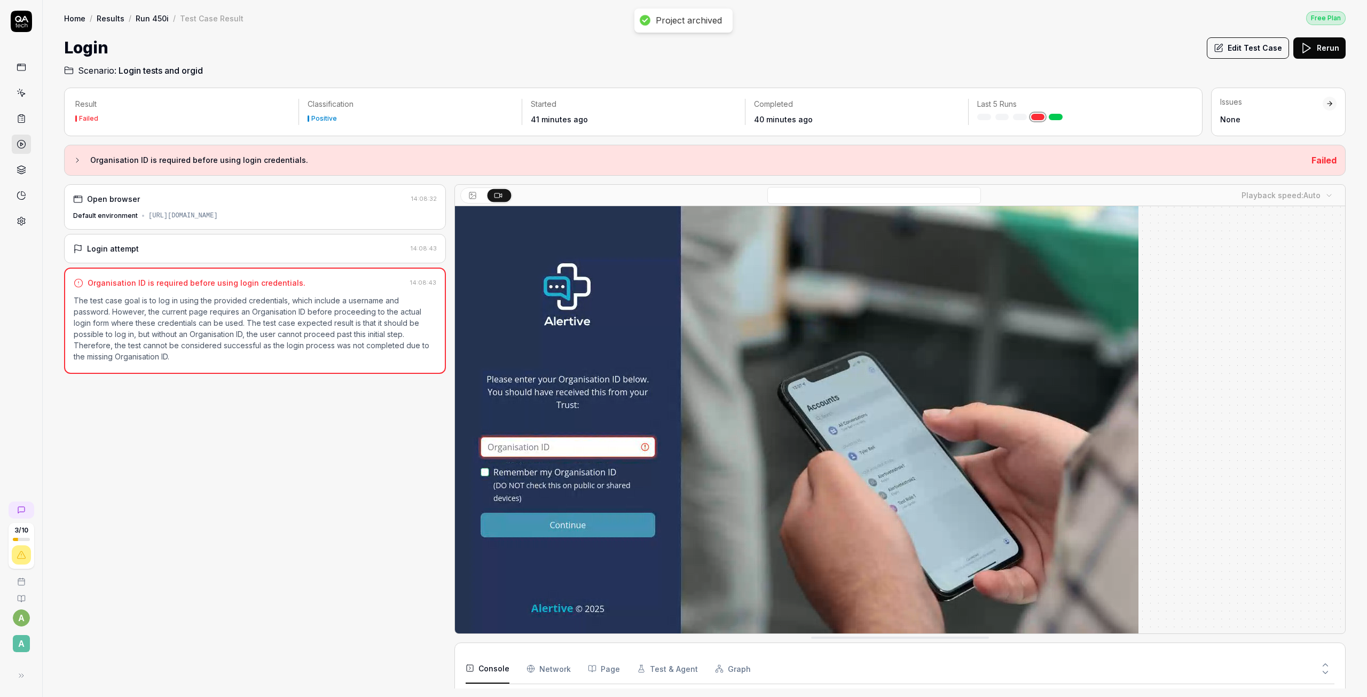
click at [153, 17] on link "Run 450i" at bounding box center [152, 18] width 33 height 11
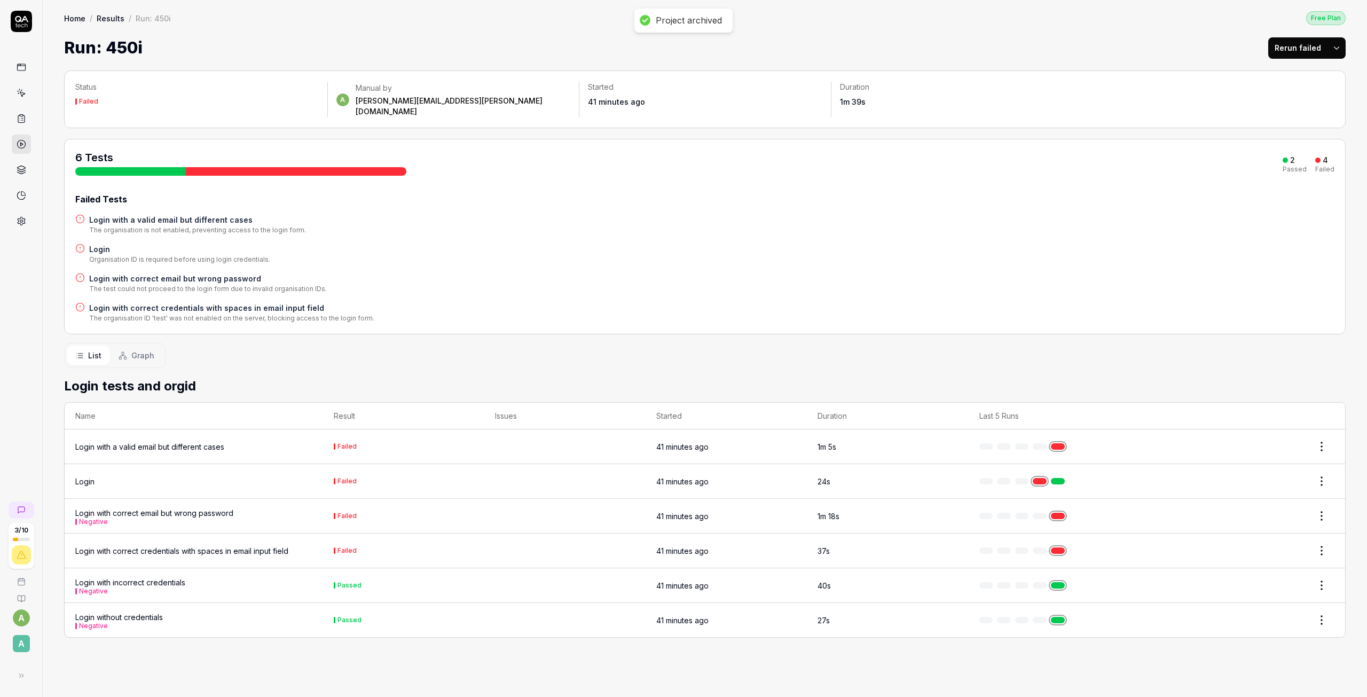
click at [1323, 469] on html "Project archived 3 / 10 a A Home / Results / Run: 450i Free Plan Home / Results…" at bounding box center [683, 348] width 1367 height 697
click at [51, 475] on html "Project archived 3 / 10 a A Home / Results / Run: 450i Free Plan Home / Results…" at bounding box center [683, 348] width 1367 height 697
click at [86, 476] on div "Login" at bounding box center [84, 481] width 19 height 11
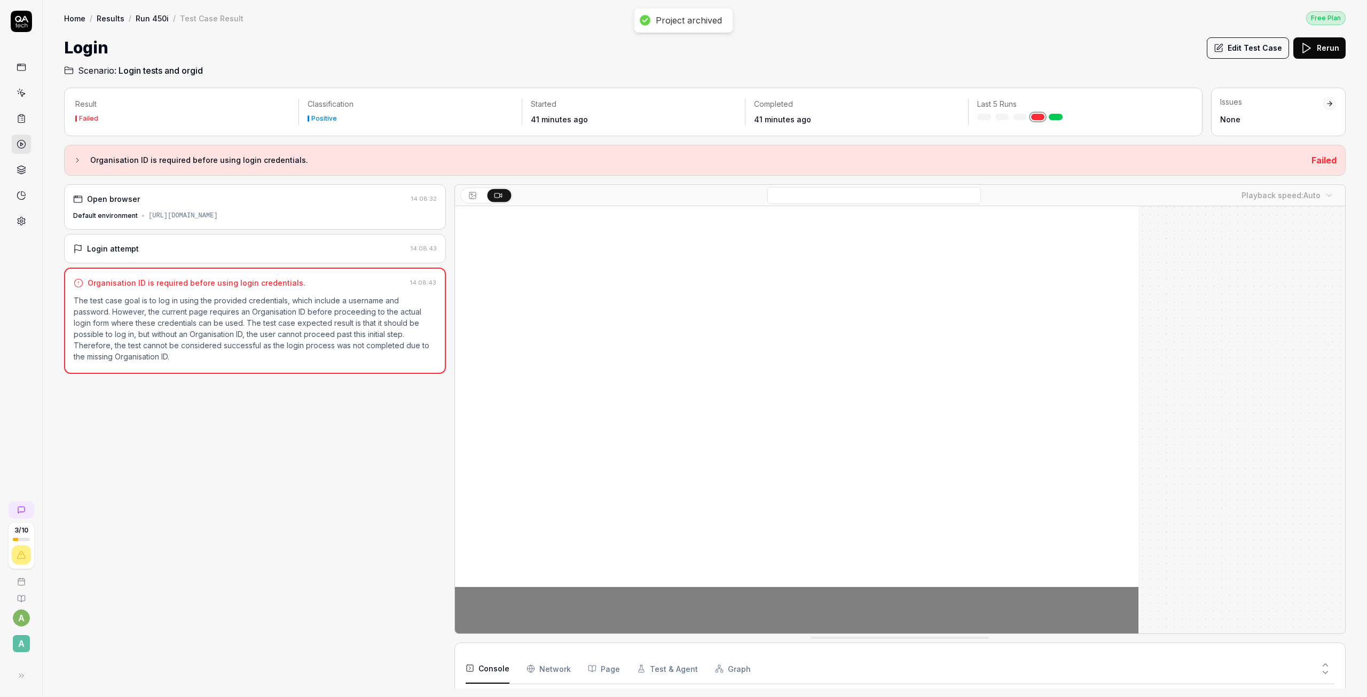
click at [1253, 51] on button "Edit Test Case" at bounding box center [1247, 47] width 82 height 21
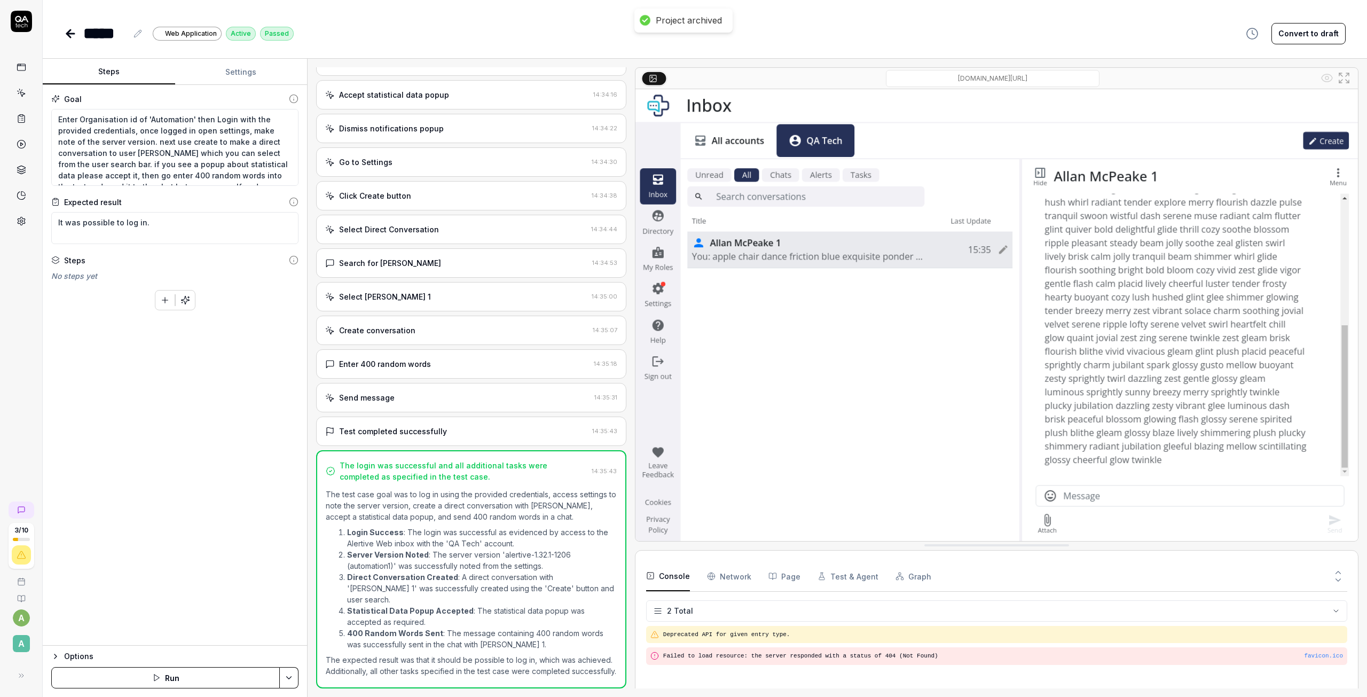
scroll to position [22, 0]
click at [53, 652] on icon "button" at bounding box center [55, 656] width 9 height 9
click at [227, 674] on button "Run" at bounding box center [165, 677] width 228 height 21
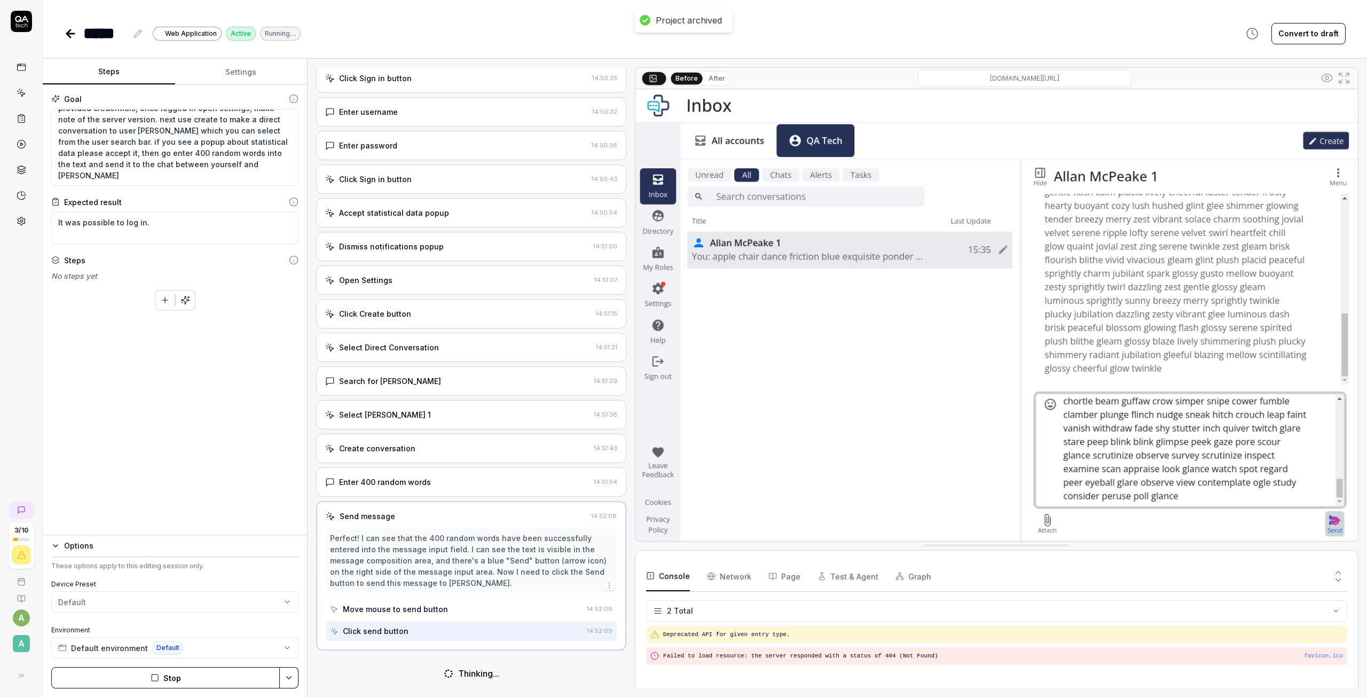
scroll to position [59, 0]
drag, startPoint x: 1329, startPoint y: 479, endPoint x: 1338, endPoint y: 493, distance: 16.9
click at [1329, 479] on img at bounding box center [996, 315] width 722 height 452
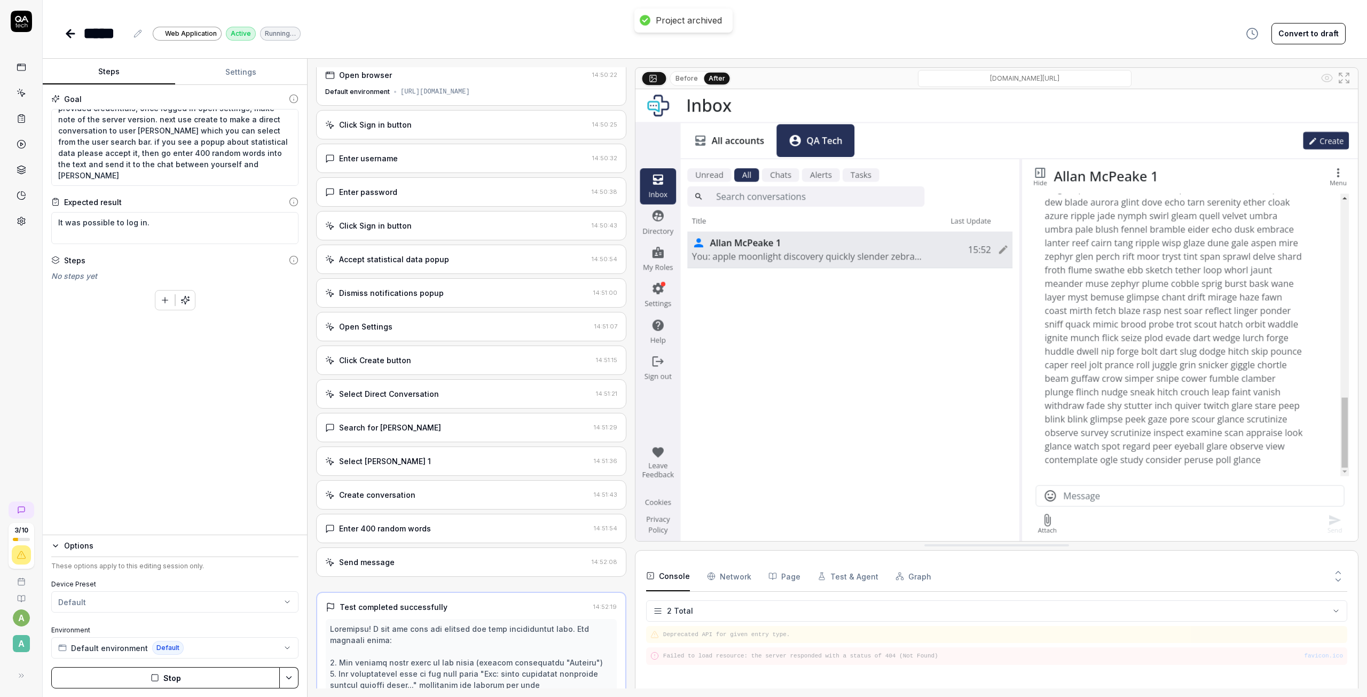
scroll to position [0, 0]
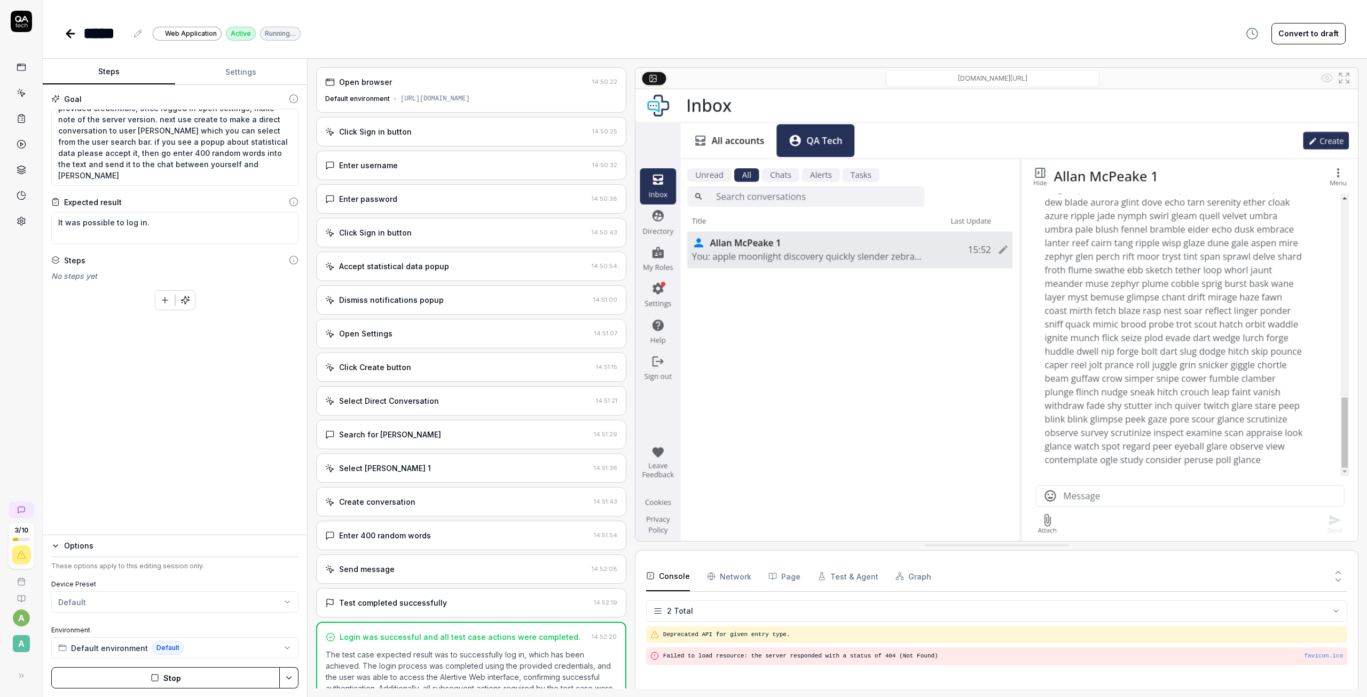
type textarea "*"
click at [22, 67] on icon at bounding box center [22, 67] width 10 height 10
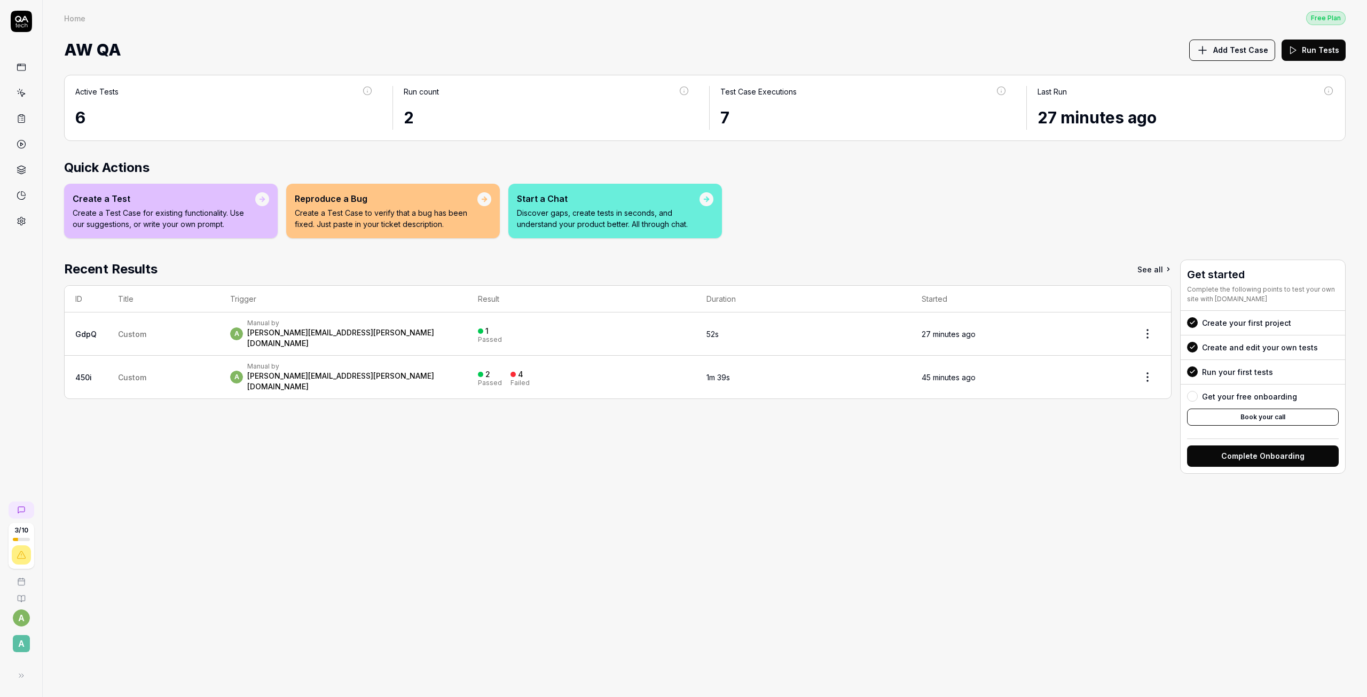
click at [17, 96] on icon at bounding box center [22, 93] width 10 height 10
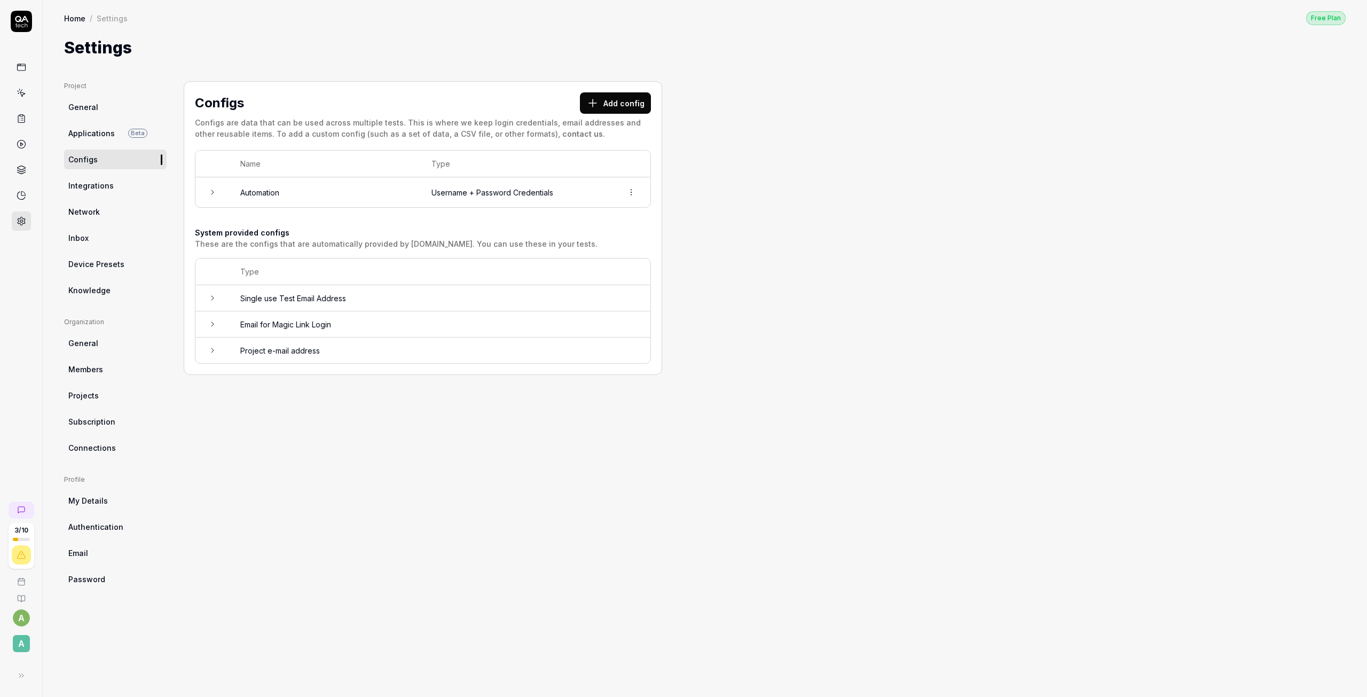
click at [606, 101] on button "Add config" at bounding box center [615, 102] width 71 height 21
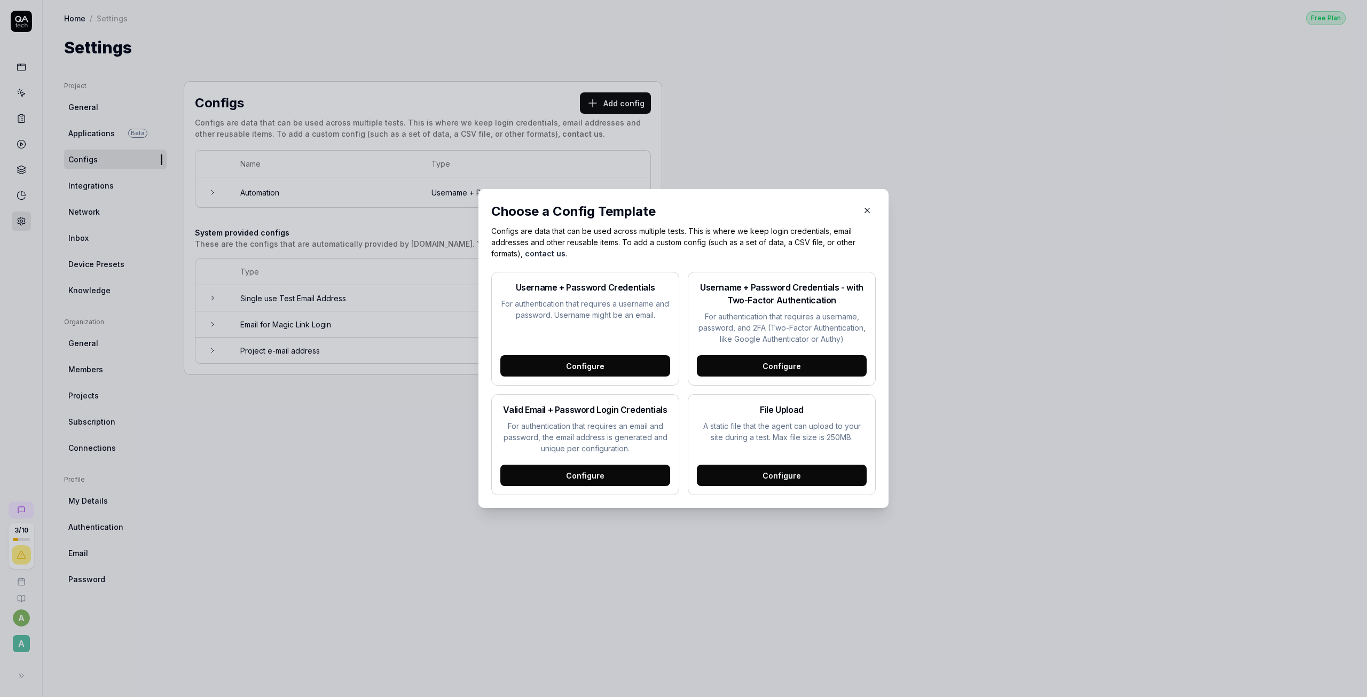
click at [579, 366] on div "Configure" at bounding box center [585, 365] width 170 height 21
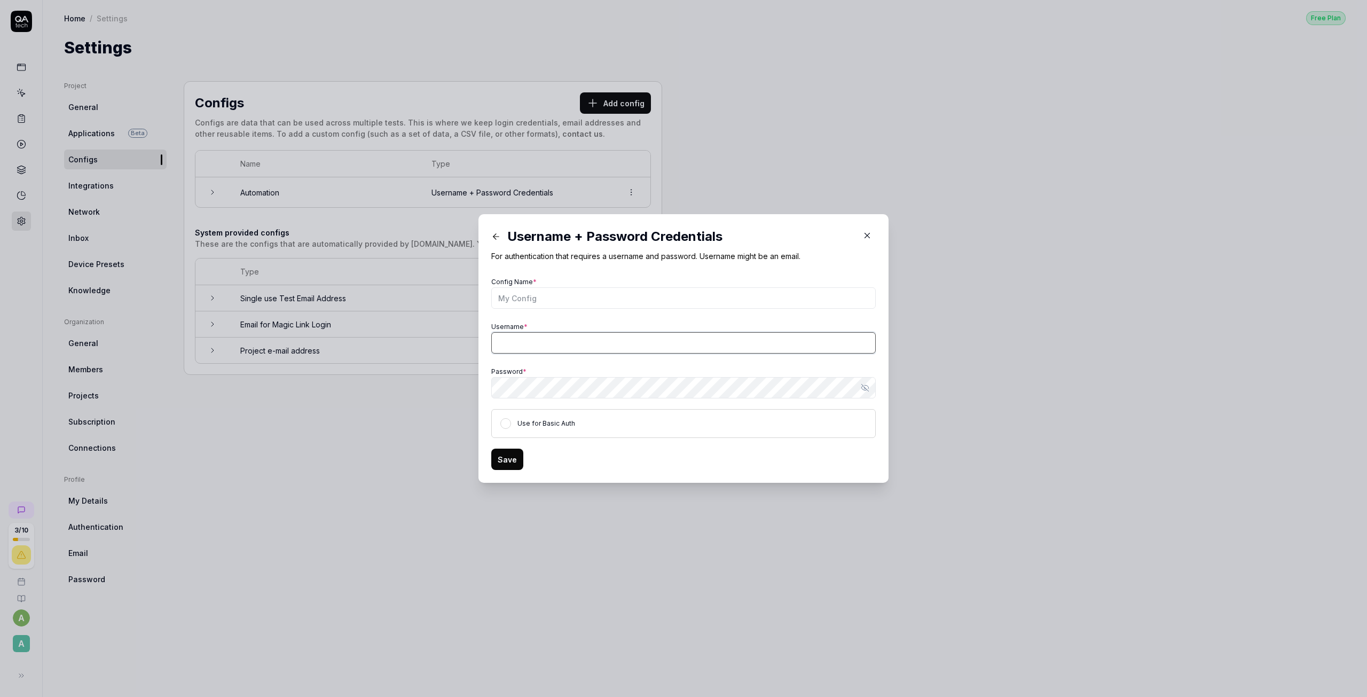
type input "[PERSON_NAME][EMAIL_ADDRESS][PERSON_NAME][DOMAIN_NAME]"
click at [547, 301] on input "Config Name *" at bounding box center [683, 297] width 384 height 21
type input "auth0"
drag, startPoint x: 642, startPoint y: 343, endPoint x: 408, endPoint y: 344, distance: 233.8
click at [405, 344] on div "​ Username + Password Credentials For authentication that requires a username a…" at bounding box center [683, 348] width 1367 height 697
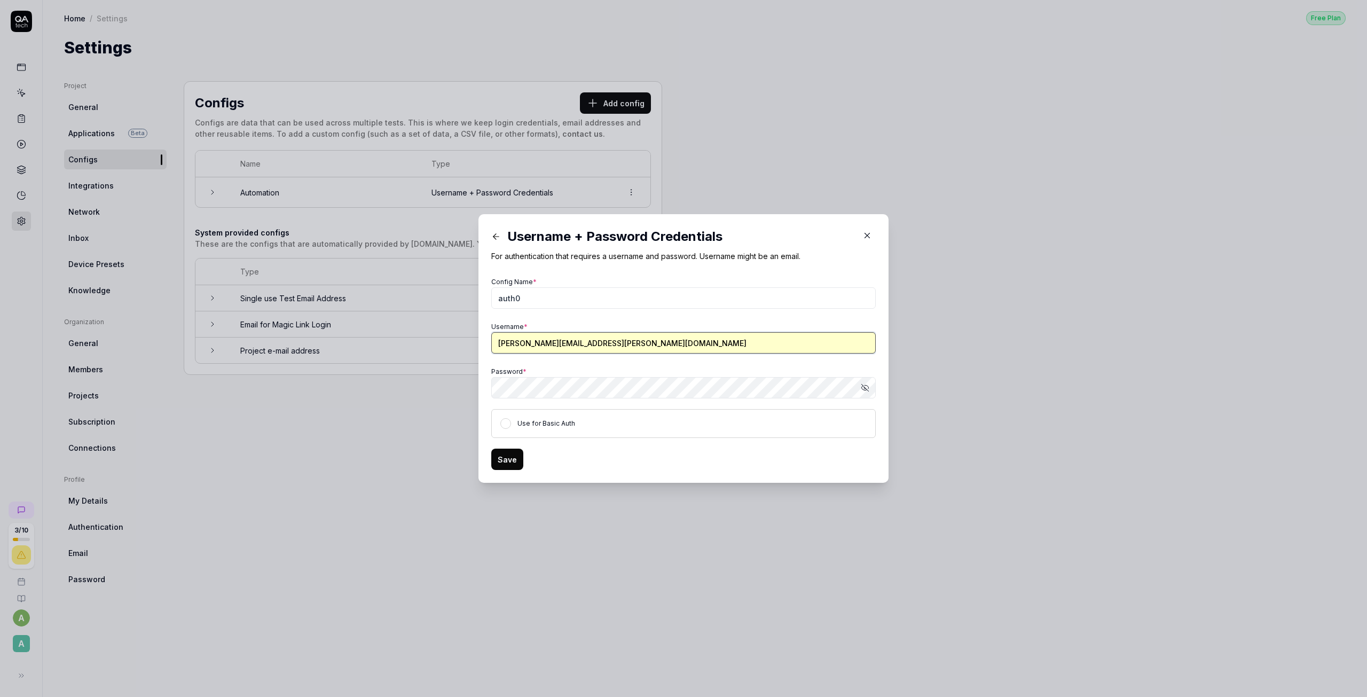
paste input "testing+1"
type input "[EMAIL_ADDRESS][DOMAIN_NAME]"
click at [364, 398] on div "​ Username + Password Credentials For authentication that requires a username a…" at bounding box center [683, 348] width 1367 height 697
click at [502, 456] on button "Save" at bounding box center [507, 458] width 32 height 21
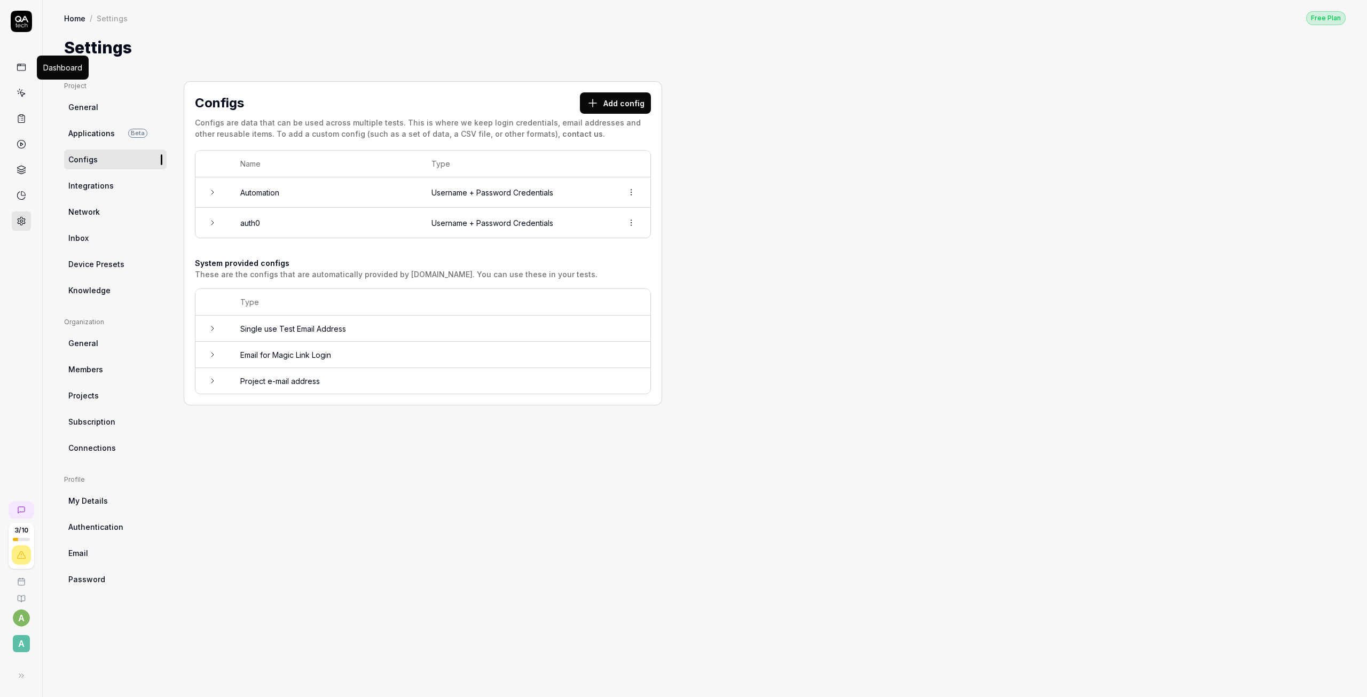
click at [24, 65] on icon at bounding box center [22, 67] width 10 height 10
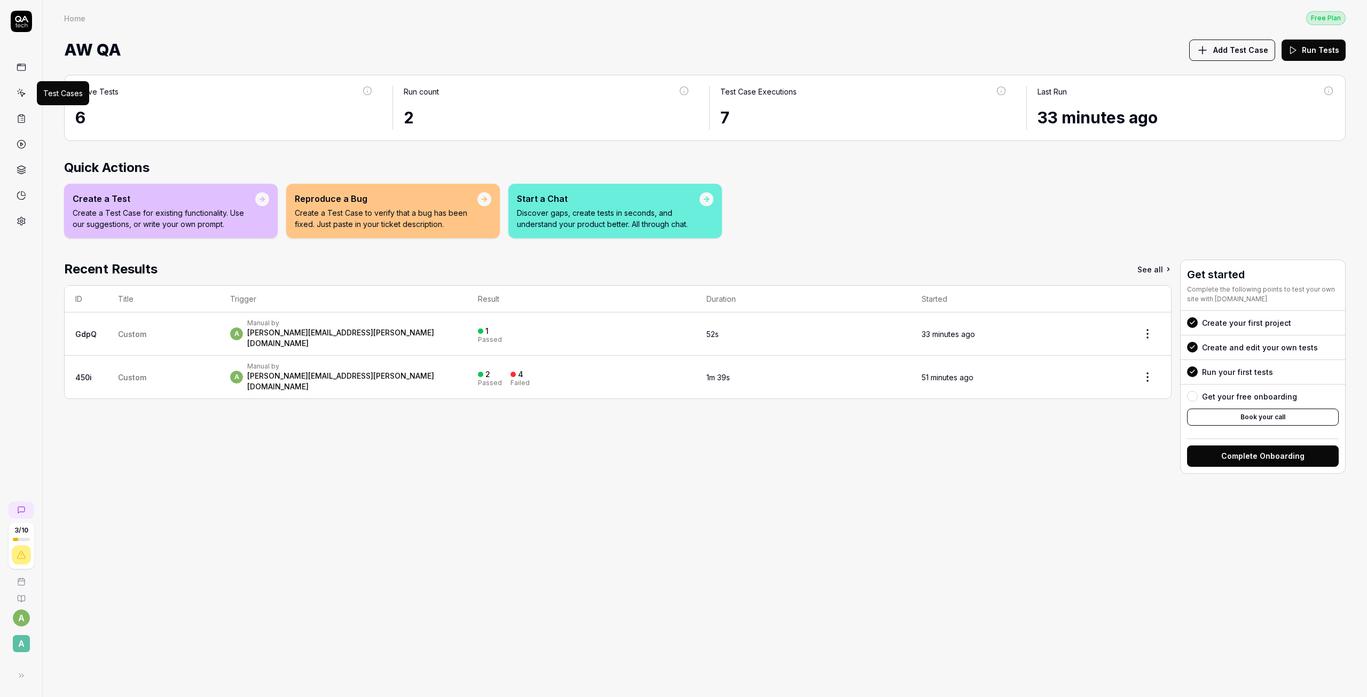
click at [22, 96] on icon at bounding box center [22, 94] width 5 height 5
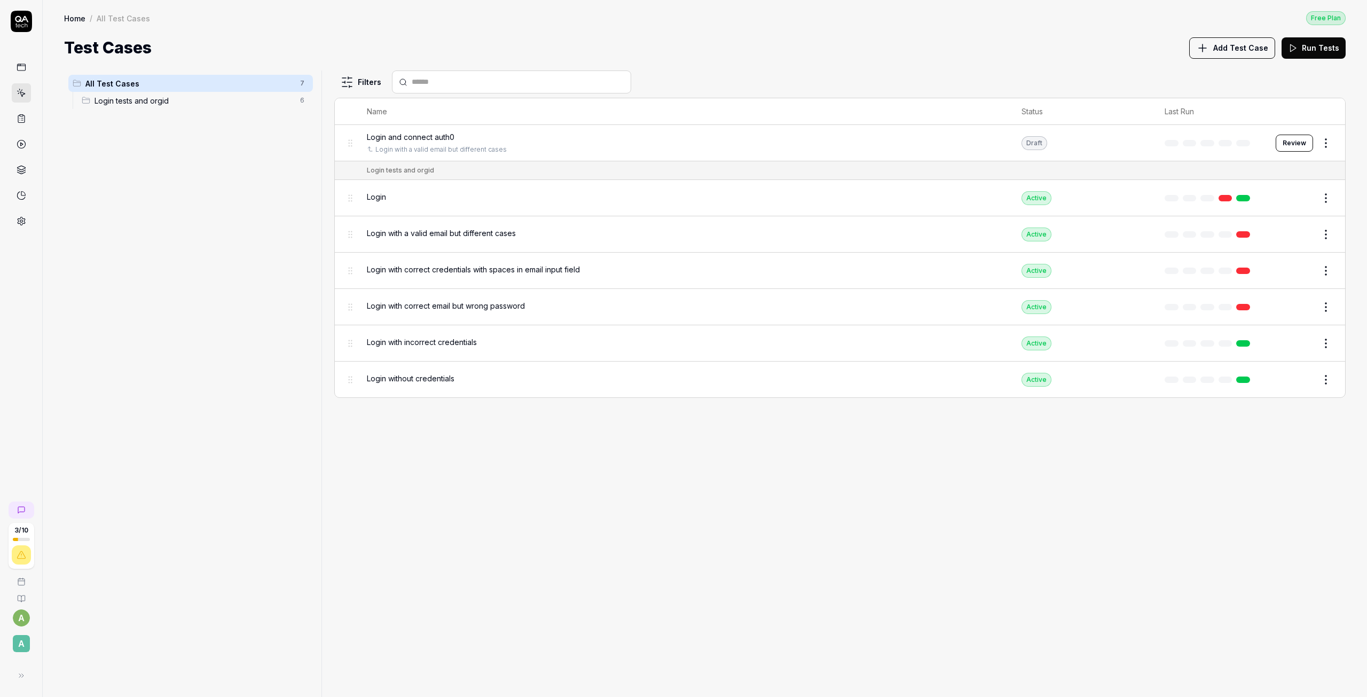
click at [418, 143] on div "Login and connect auth0 Login with a valid email but different cases" at bounding box center [683, 142] width 633 height 23
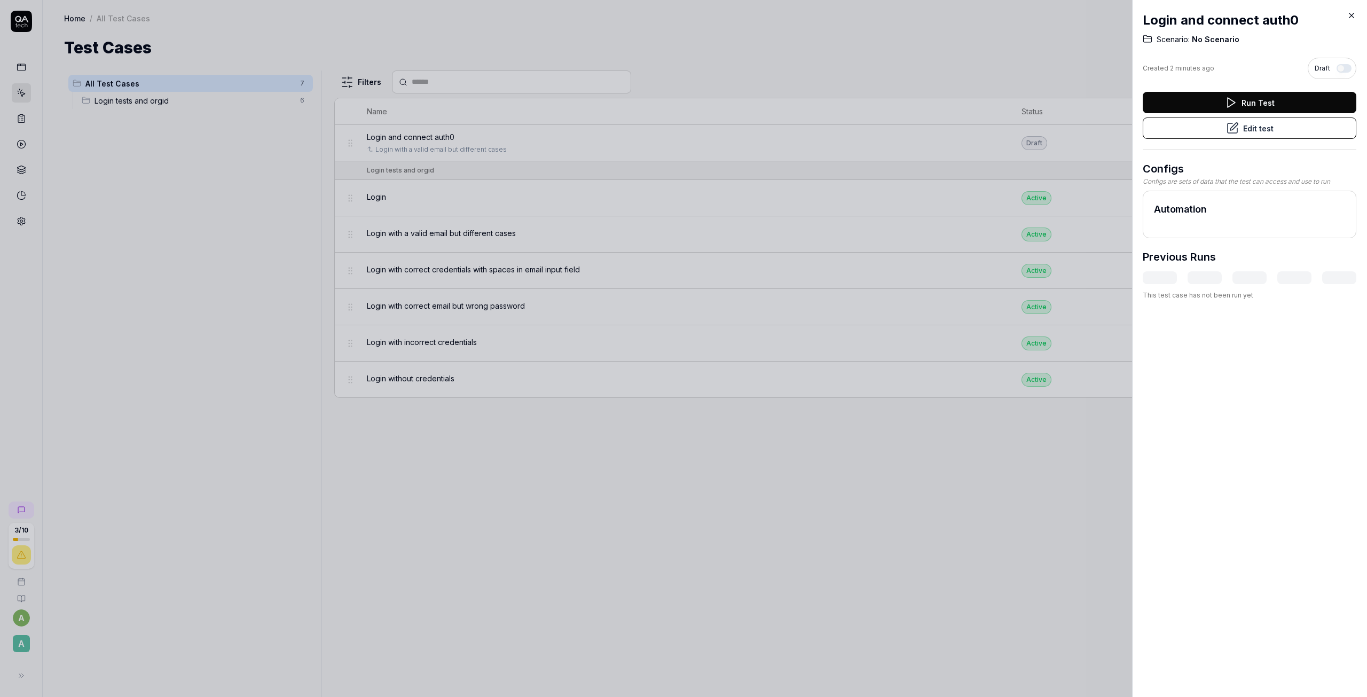
click at [1264, 128] on button "Edit test" at bounding box center [1249, 127] width 214 height 21
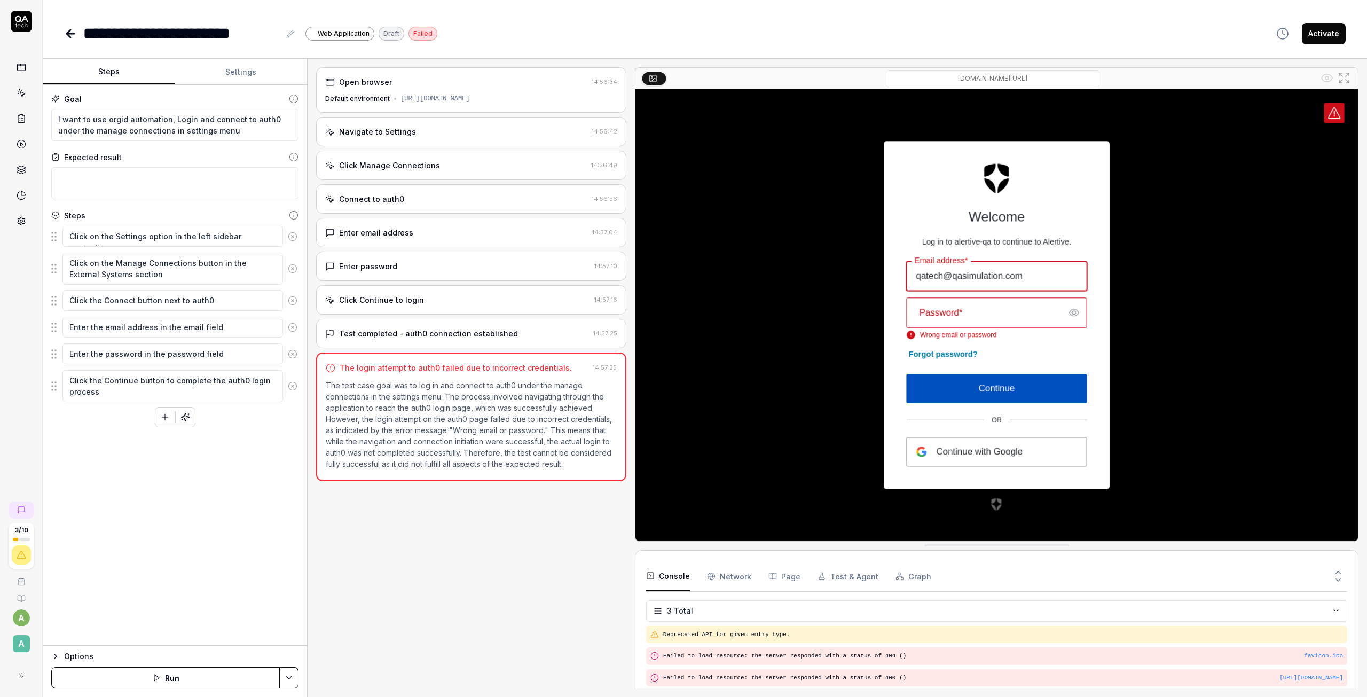
click at [479, 420] on p "The test case goal was to log in and connect to auth0 under the manage connecti…" at bounding box center [471, 425] width 291 height 90
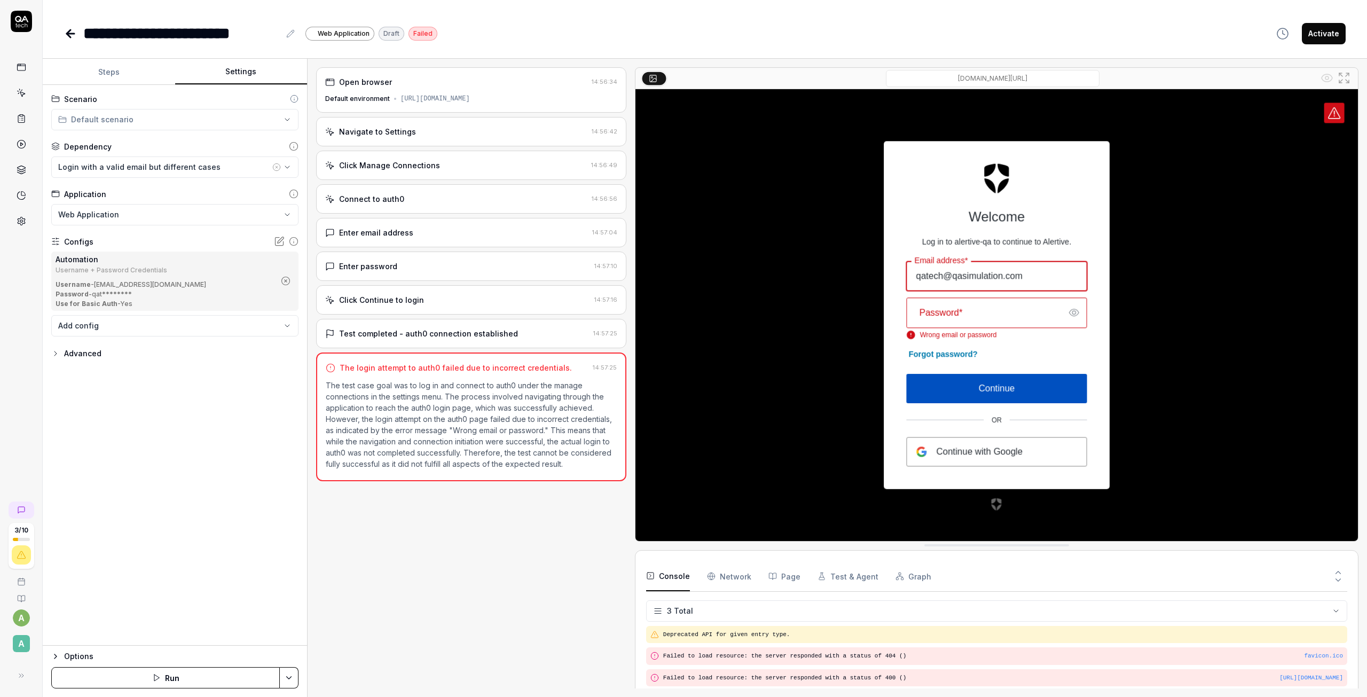
click at [248, 74] on button "Settings" at bounding box center [241, 72] width 132 height 26
click at [277, 243] on icon at bounding box center [279, 241] width 11 height 11
click at [286, 329] on body "**********" at bounding box center [683, 348] width 1367 height 697
click at [230, 680] on button "Save & Run" at bounding box center [165, 677] width 228 height 21
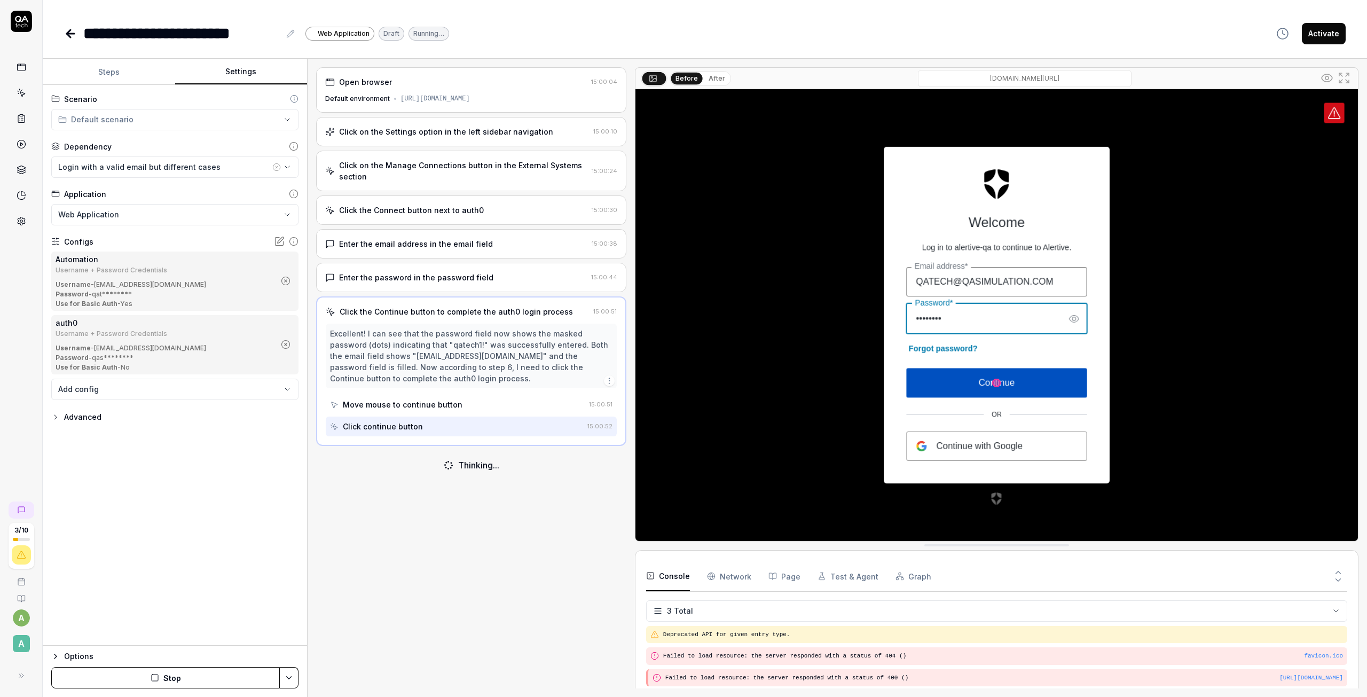
click at [112, 65] on button "Steps" at bounding box center [109, 72] width 132 height 26
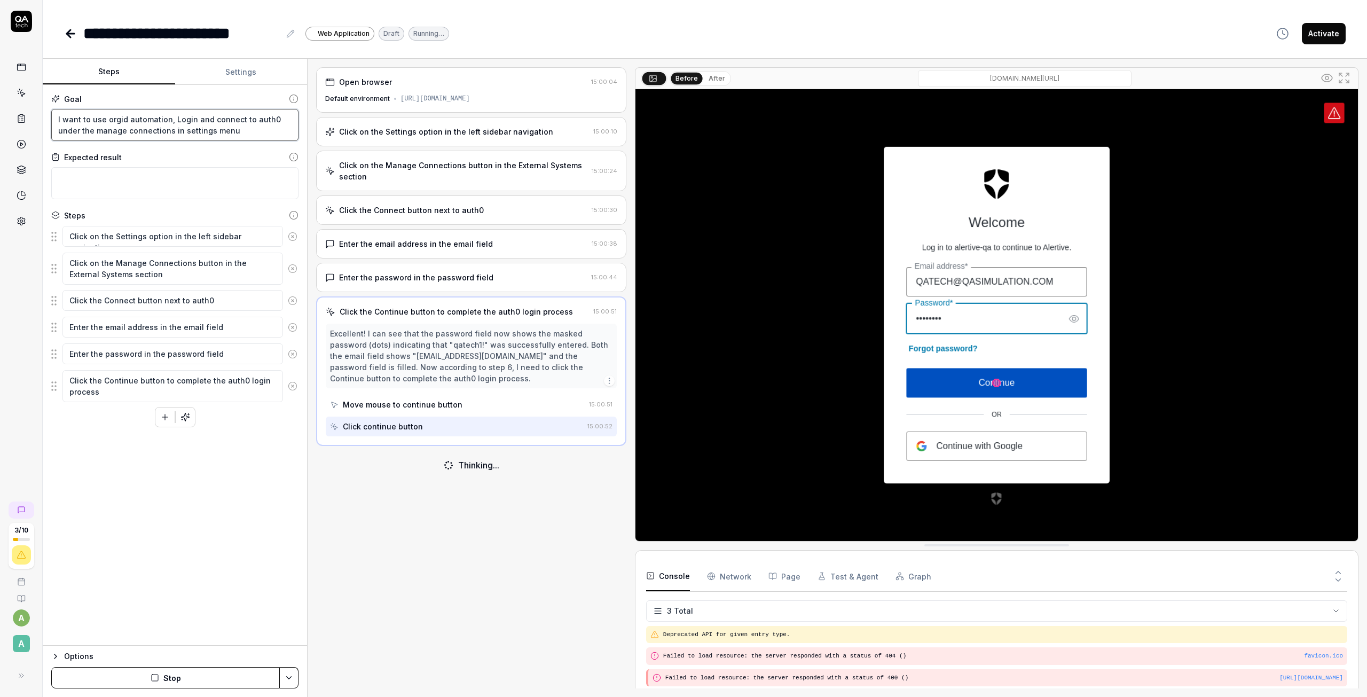
click at [91, 122] on textarea "I want to use orgid automation, Login and connect to auth0 under the manage con…" at bounding box center [174, 125] width 247 height 32
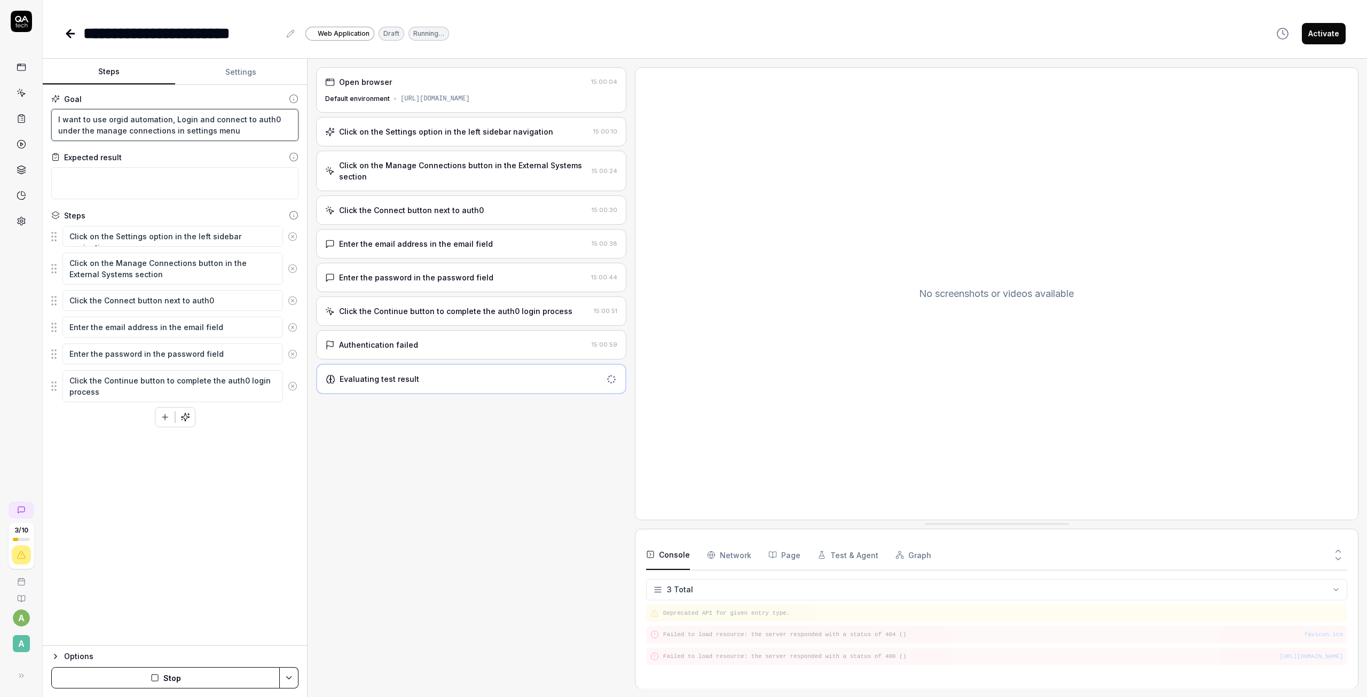
click at [215, 139] on textarea "I want to use orgid automation, Login and connect to auth0 under the manage con…" at bounding box center [174, 125] width 247 height 32
click at [67, 123] on textarea "I want to use orgid automation, Login and connect to auth0 under the manage con…" at bounding box center [174, 125] width 247 height 32
click at [232, 135] on textarea "I want to use orgid automation, Login and connect to auth0 under the manage con…" at bounding box center [174, 125] width 247 height 32
type textarea "*"
type textarea "I want to use orgid automation, Login and connect to auth0 under the manage con…"
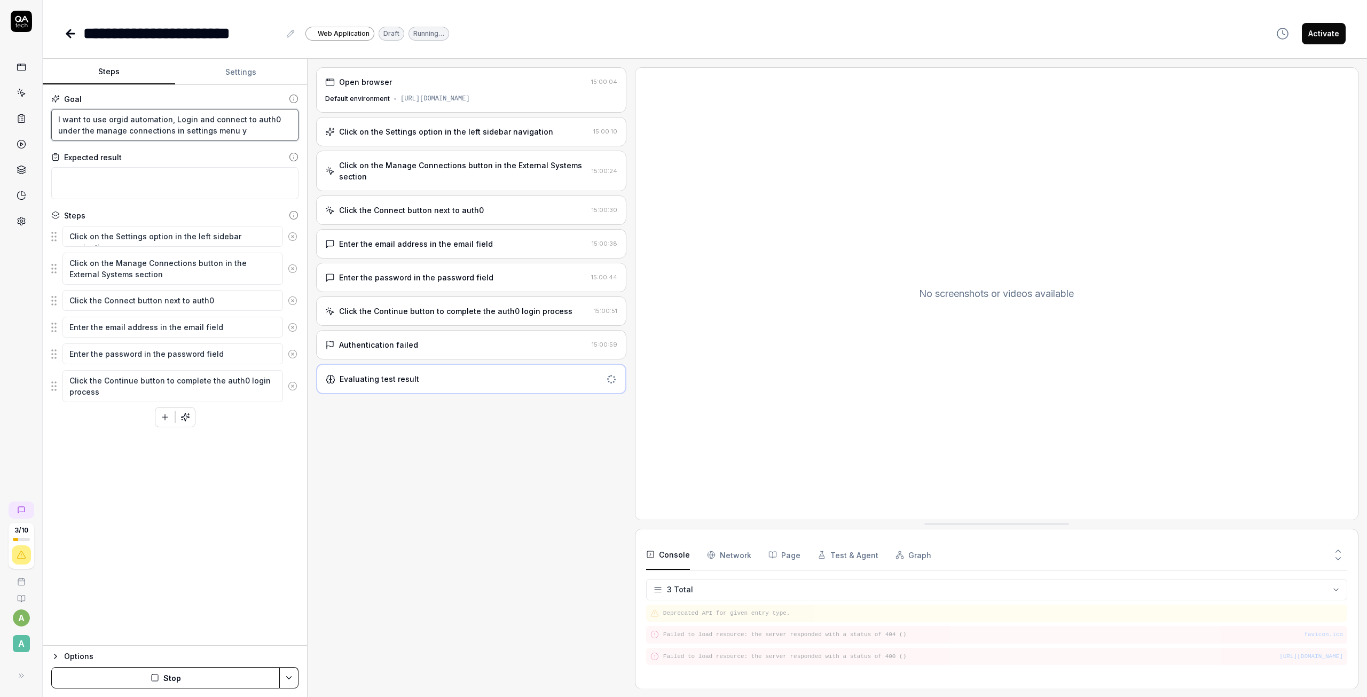
type textarea "*"
type textarea "I want to use orgid automation, Login and connect to auth0 under the manage con…"
type textarea "*"
type textarea "I want to use orgid automation, Login and connect to auth0 under the manage con…"
type textarea "*"
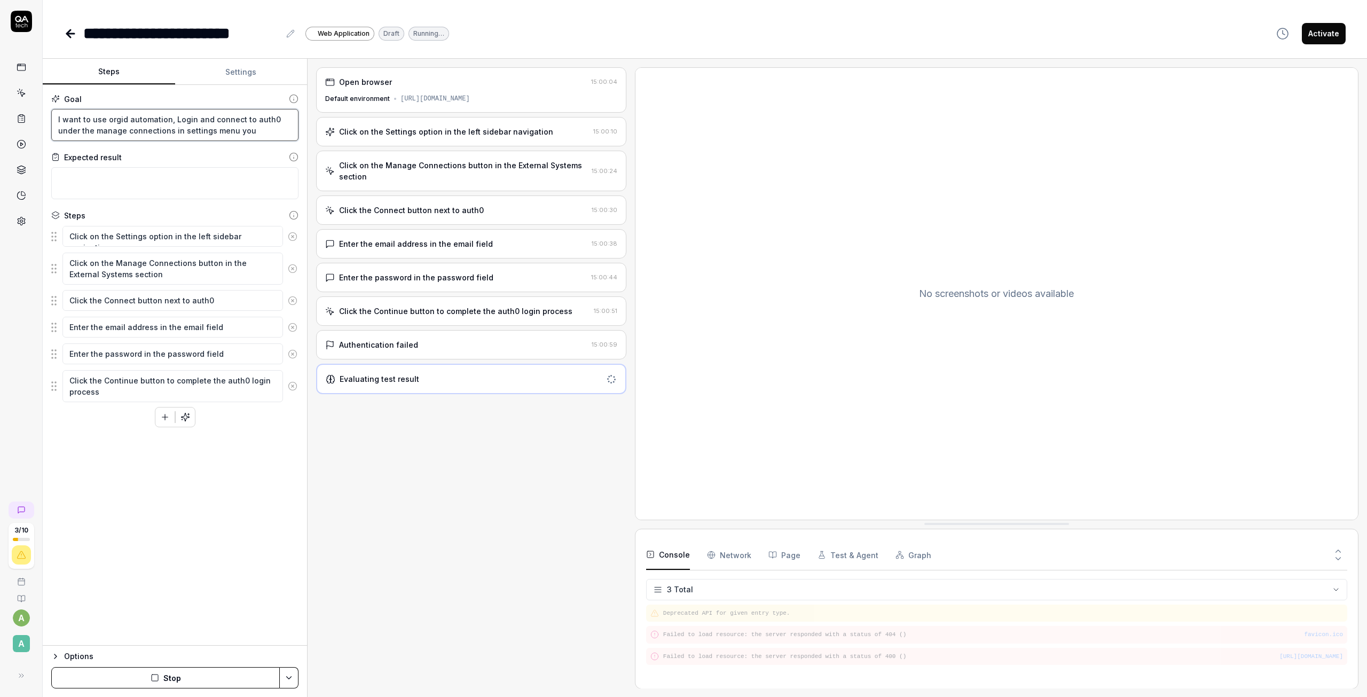
type textarea "I want to use orgid automation, Login and connect to auth0 under the manage con…"
type textarea "*"
type textarea "I want to use orgid automation, Login and connect to auth0 under the manage con…"
type textarea "*"
type textarea "I want to use orgid automation, Login and connect to auth0 under the manage con…"
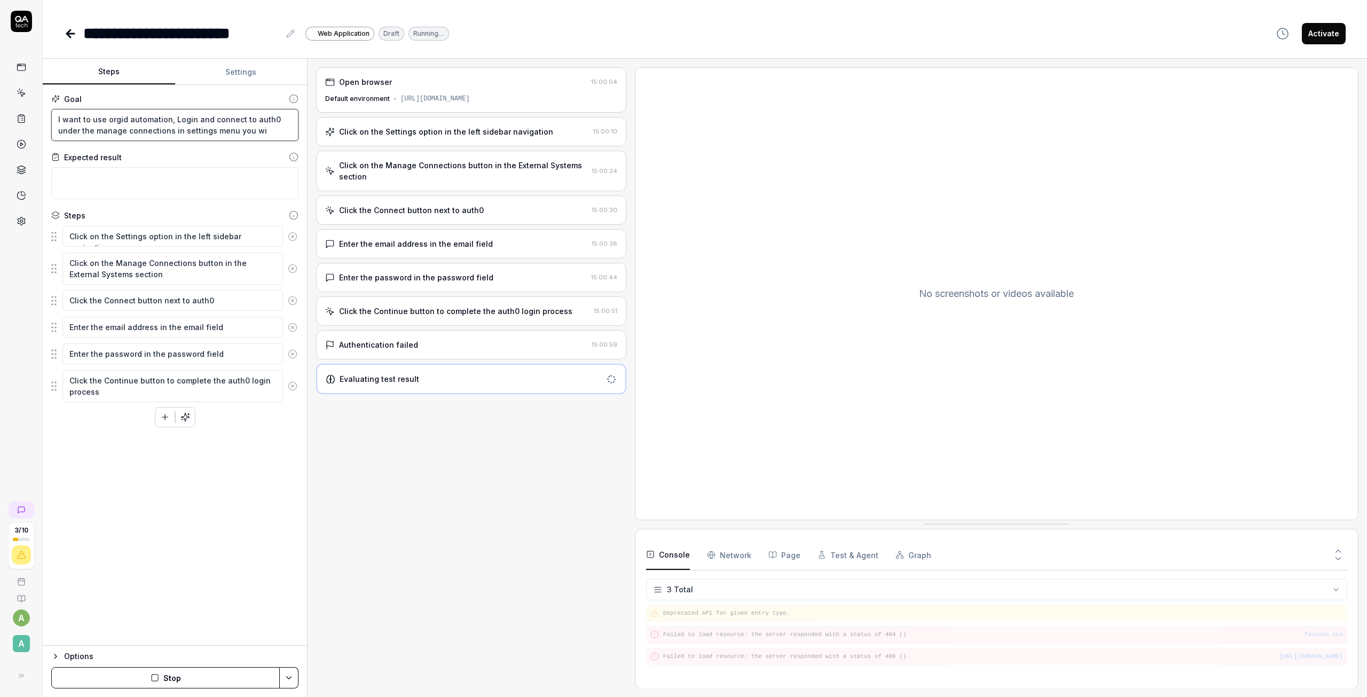
type textarea "*"
type textarea "I want to use orgid automation, Login and connect to auth0 under the manage con…"
type textarea "*"
type textarea "I want to use orgid automation, Login and connect to auth0 under the manage con…"
type textarea "*"
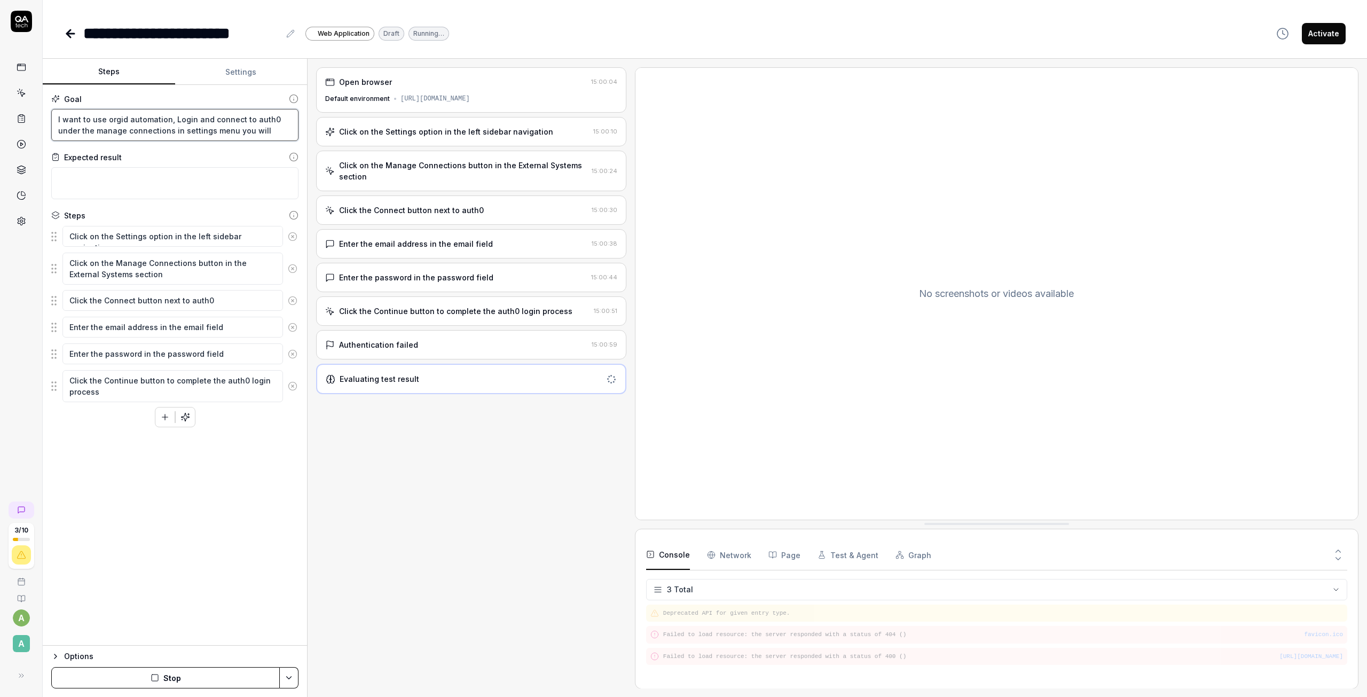
type textarea "I want to use orgid automation, Login and connect to auth0 under the manage con…"
type textarea "*"
type textarea "I want to use orgid automation, Login and connect to auth0 under the manage con…"
type textarea "*"
type textarea "I want to use orgid automation, Login and connect to auth0 under the manage con…"
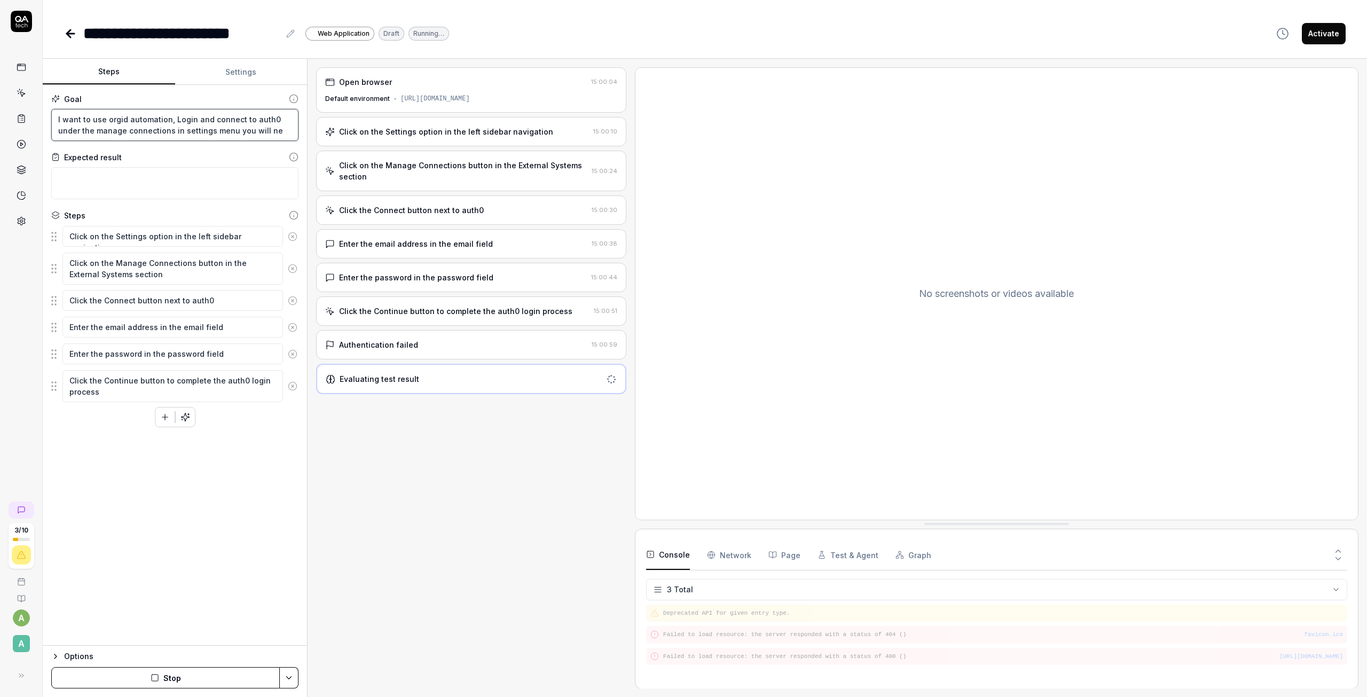
type textarea "*"
type textarea "I want to use orgid automation, Login and connect to auth0 under the manage con…"
type textarea "*"
type textarea "I want to use orgid automation, Login and connect to auth0 under the manage con…"
type textarea "*"
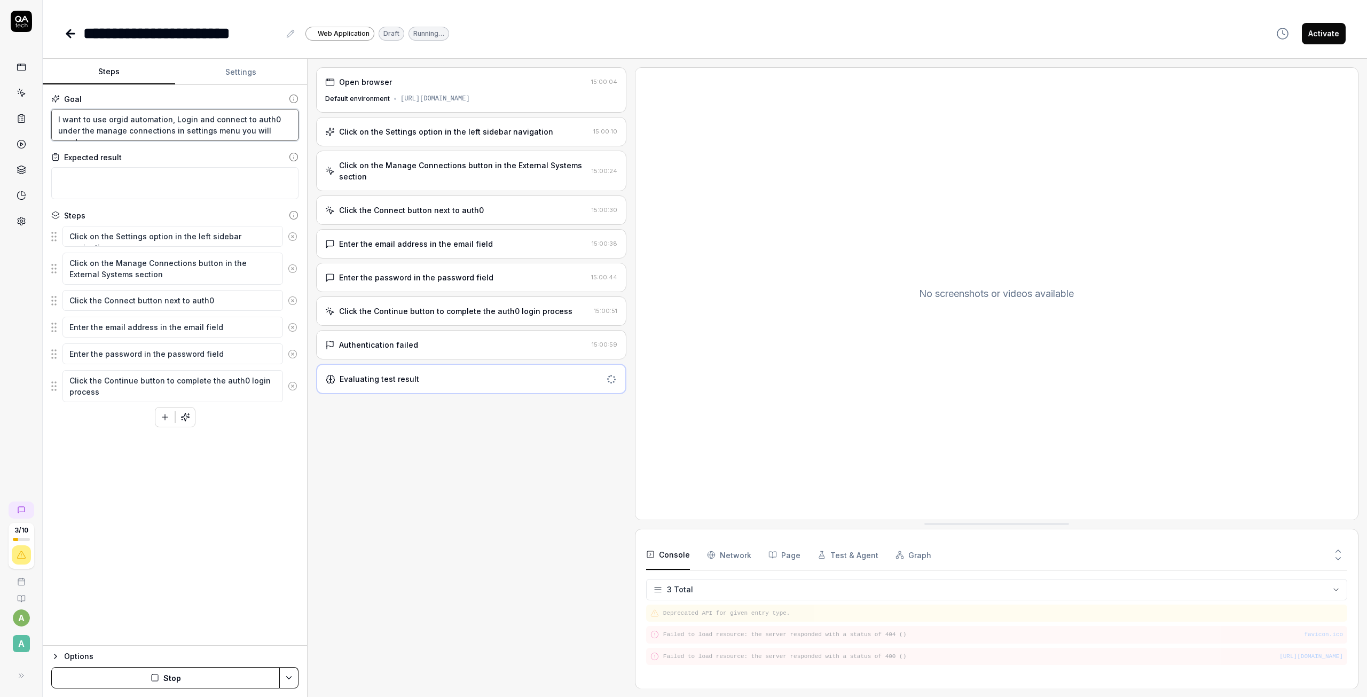
type textarea "I want to use orgid automation, Login and connect to auth0 under the manage con…"
type textarea "*"
type textarea "I want to use orgid automation, Login and connect to auth0 under the manage con…"
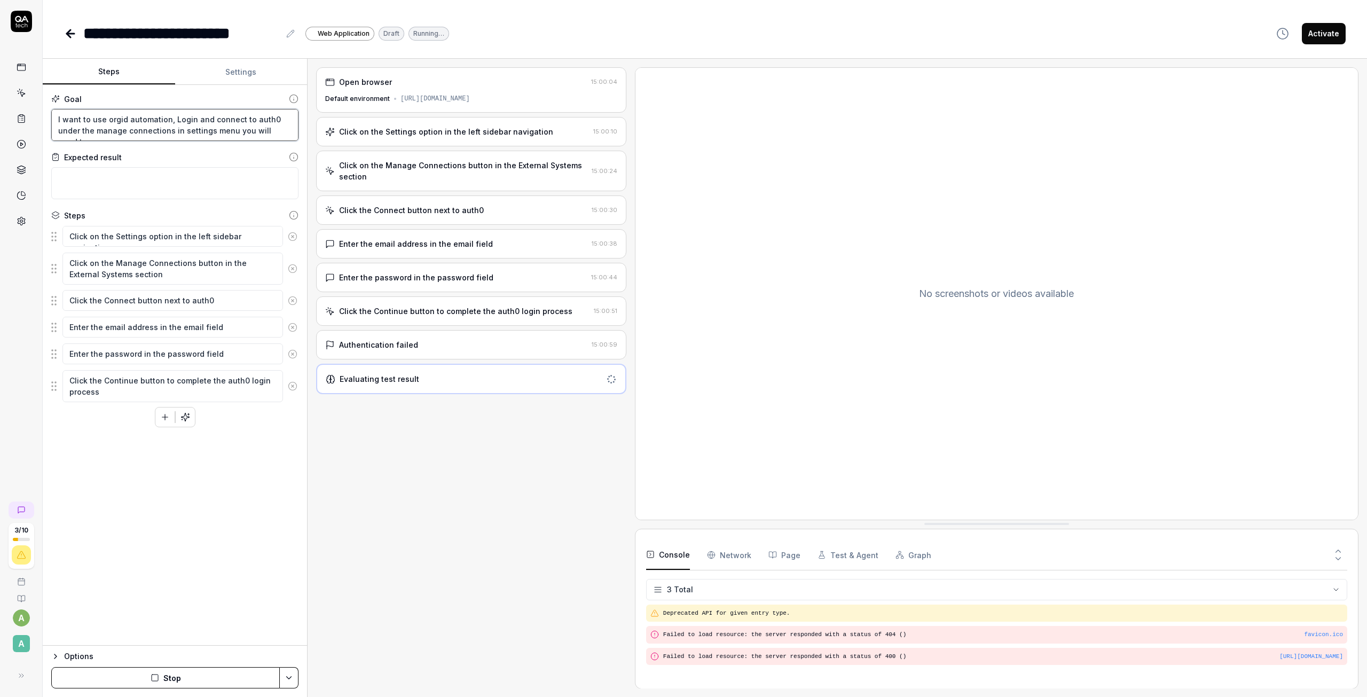
type textarea "*"
type textarea "I want to use orgid automation, Login and connect to auth0 under the manage con…"
type textarea "*"
type textarea "I want to use orgid automation, Login and connect to auth0 under the manage con…"
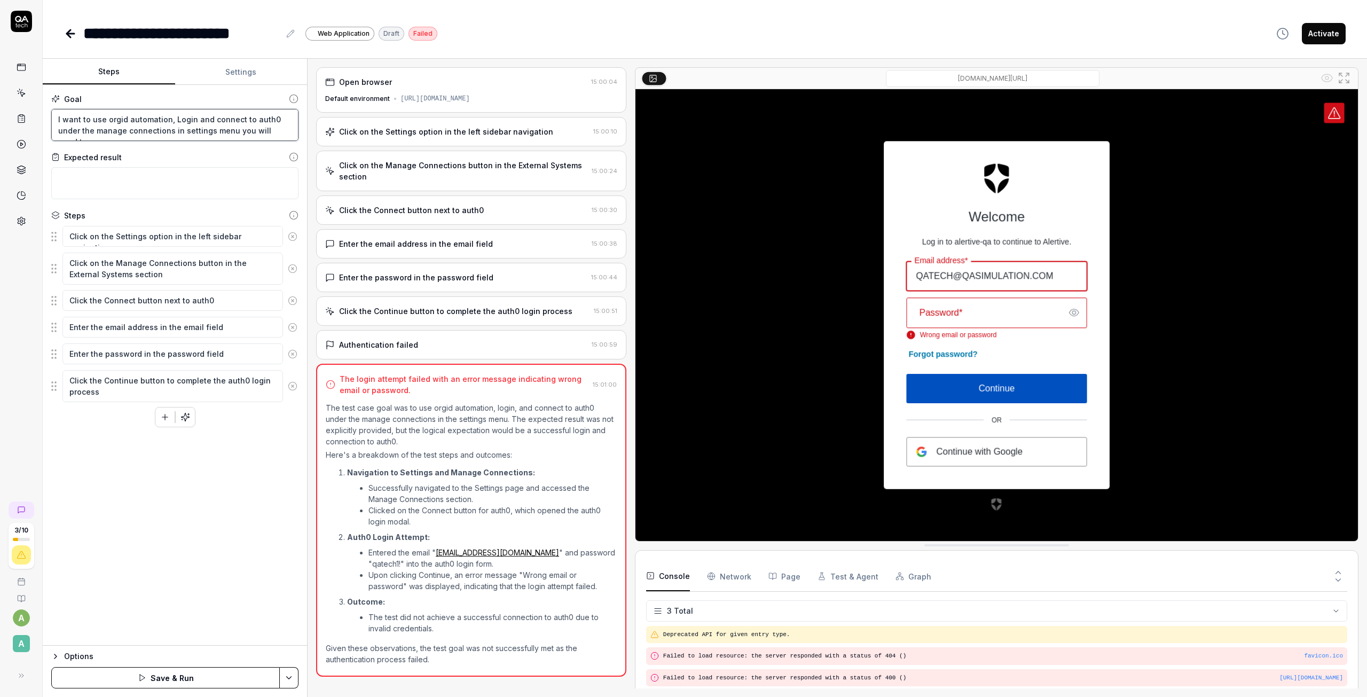
type textarea "*"
type textarea "I want to use orgid automation, Login and connect to auth0 under the manage con…"
type textarea "*"
type textarea "I want to use orgid automation, Login and connect to auth0 under the manage con…"
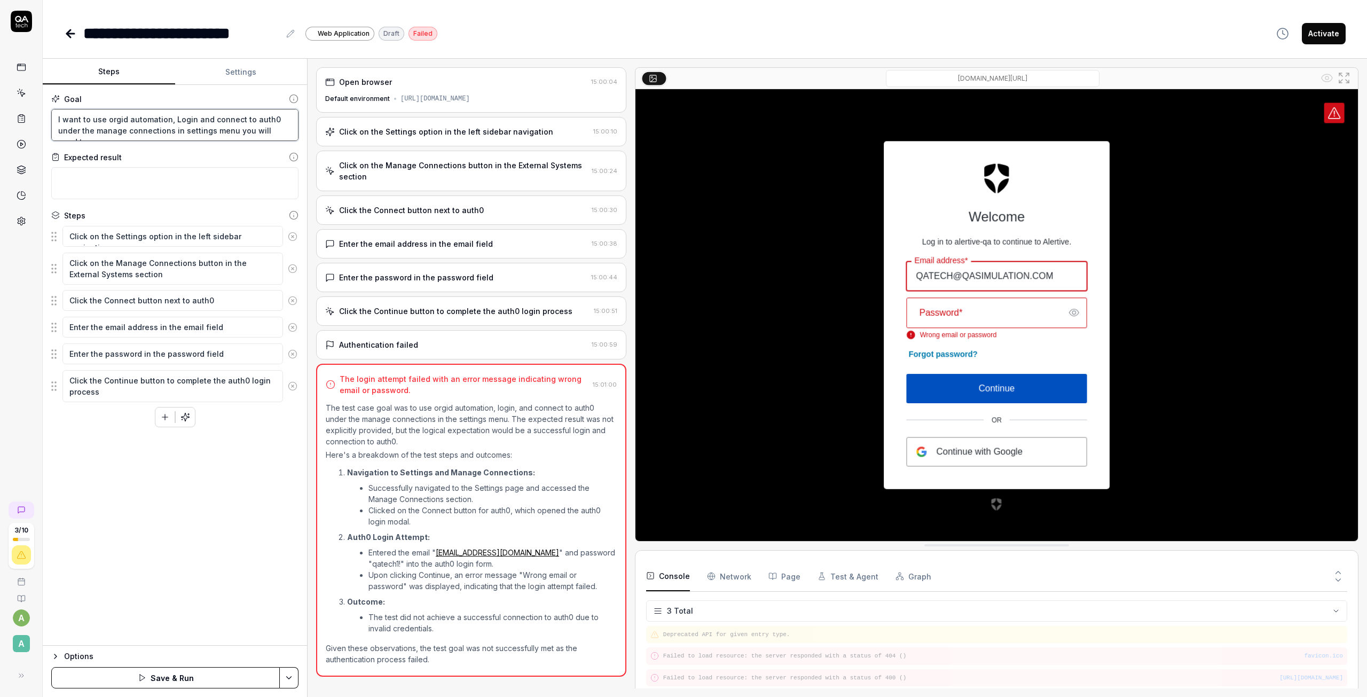
type textarea "*"
type textarea "I want to use orgid automation, Login and connect to auth0 under the manage con…"
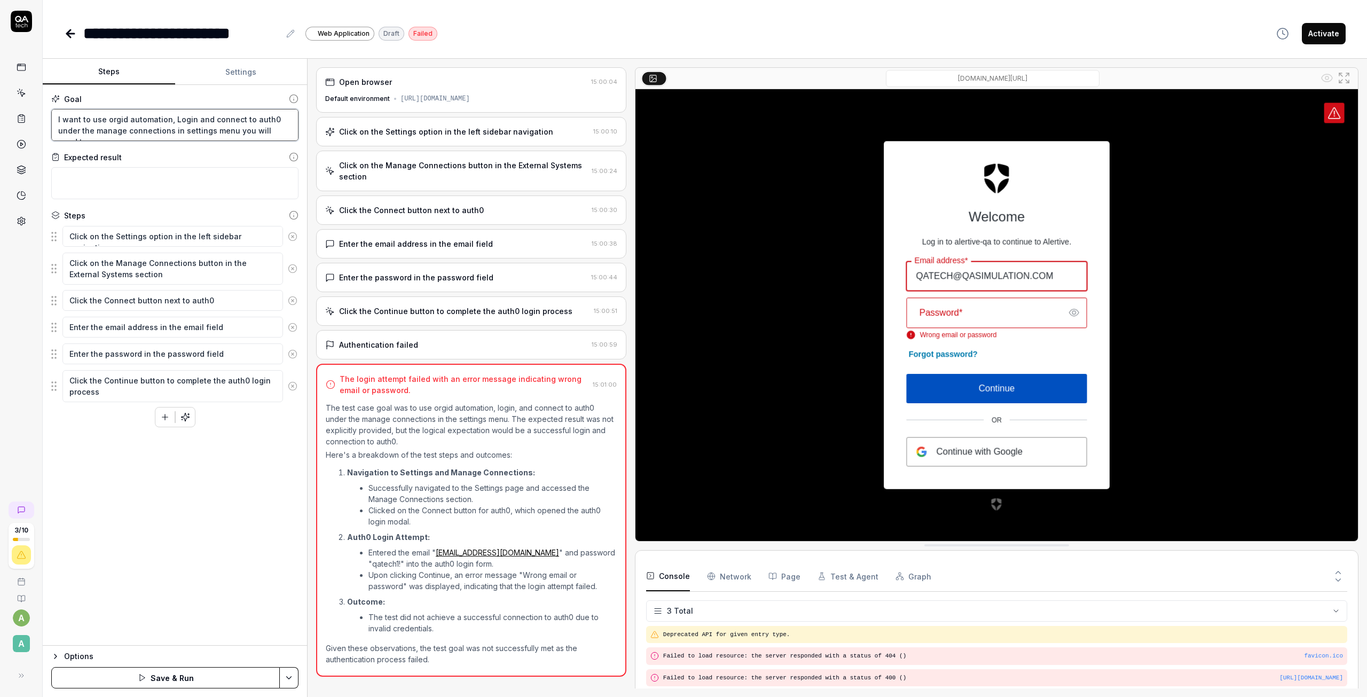
type textarea "*"
type textarea "I want to use orgid automation, Login and connect to auth0 under the manage con…"
type textarea "*"
type textarea "I want to use orgid automation, Login and connect to auth0 under the manage con…"
type textarea "*"
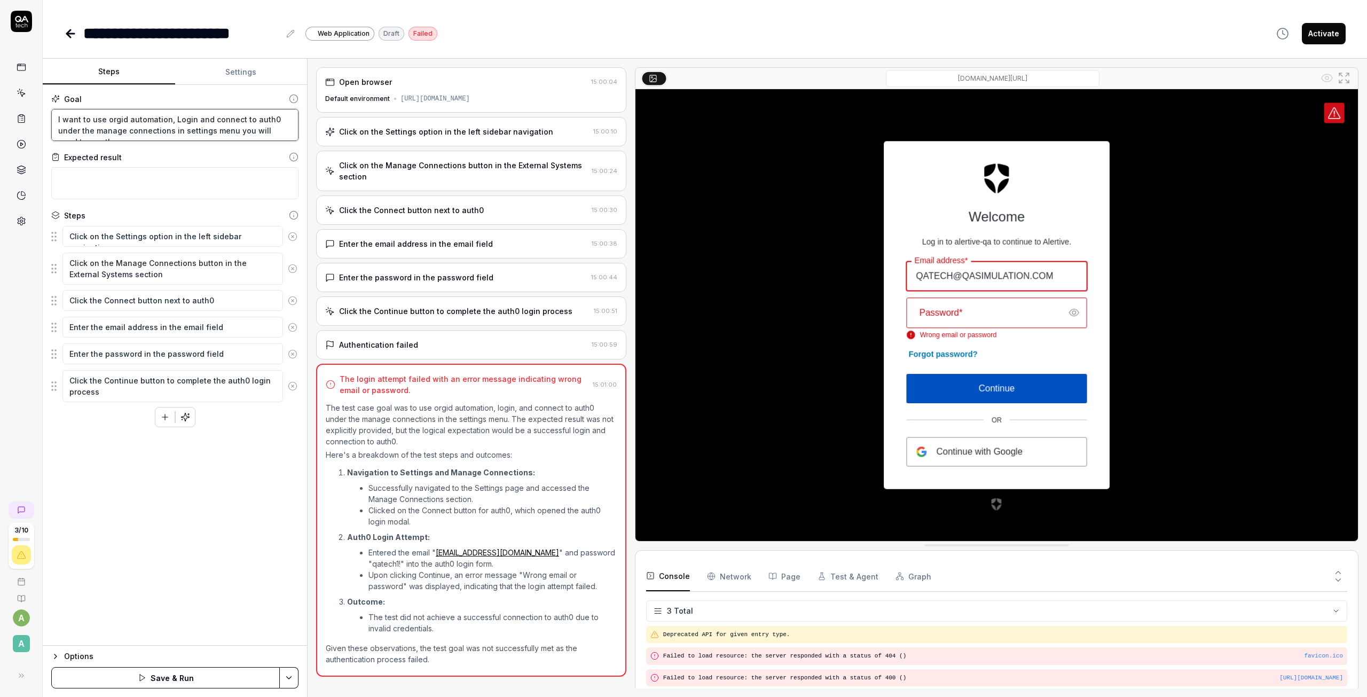
type textarea "I want to use orgid automation, Login and connect to auth0 under the manage con…"
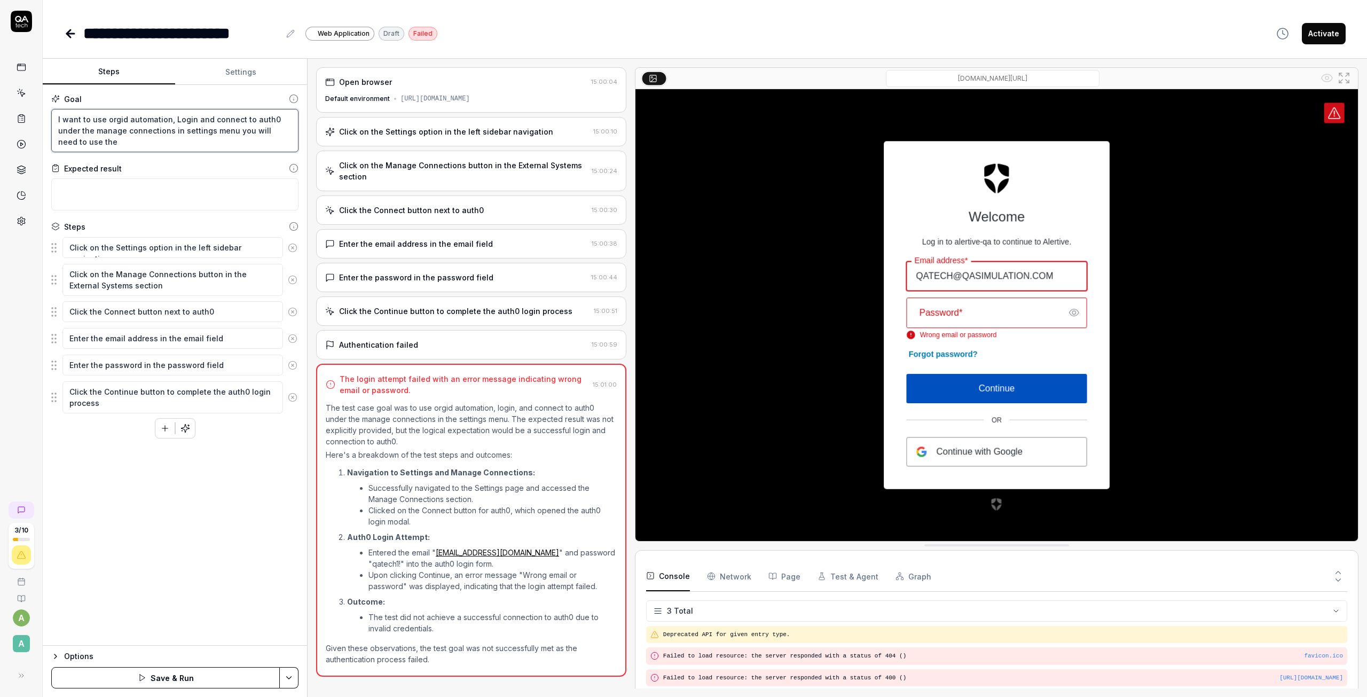
type textarea "*"
type textarea "I want to use orgid automation, Login and connect to auth0 under the manage con…"
type textarea "*"
type textarea "I want to use orgid automation, Login and connect to auth0 under the manage con…"
type textarea "*"
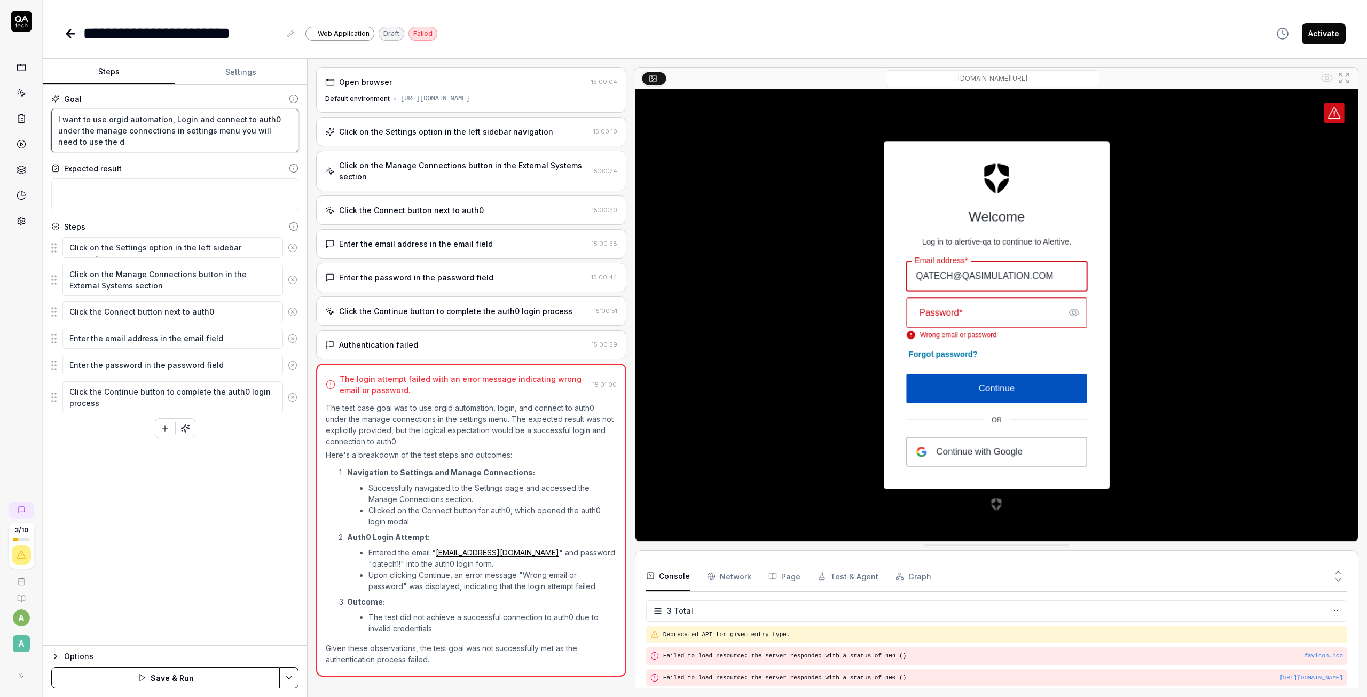
type textarea "I want to use orgid automation, Login and connect to auth0 under the manage con…"
type textarea "*"
type textarea "I want to use orgid automation, Login and connect to auth0 under the manage con…"
type textarea "*"
type textarea "I want to use orgid automation, Login and connect to auth0 under the manage con…"
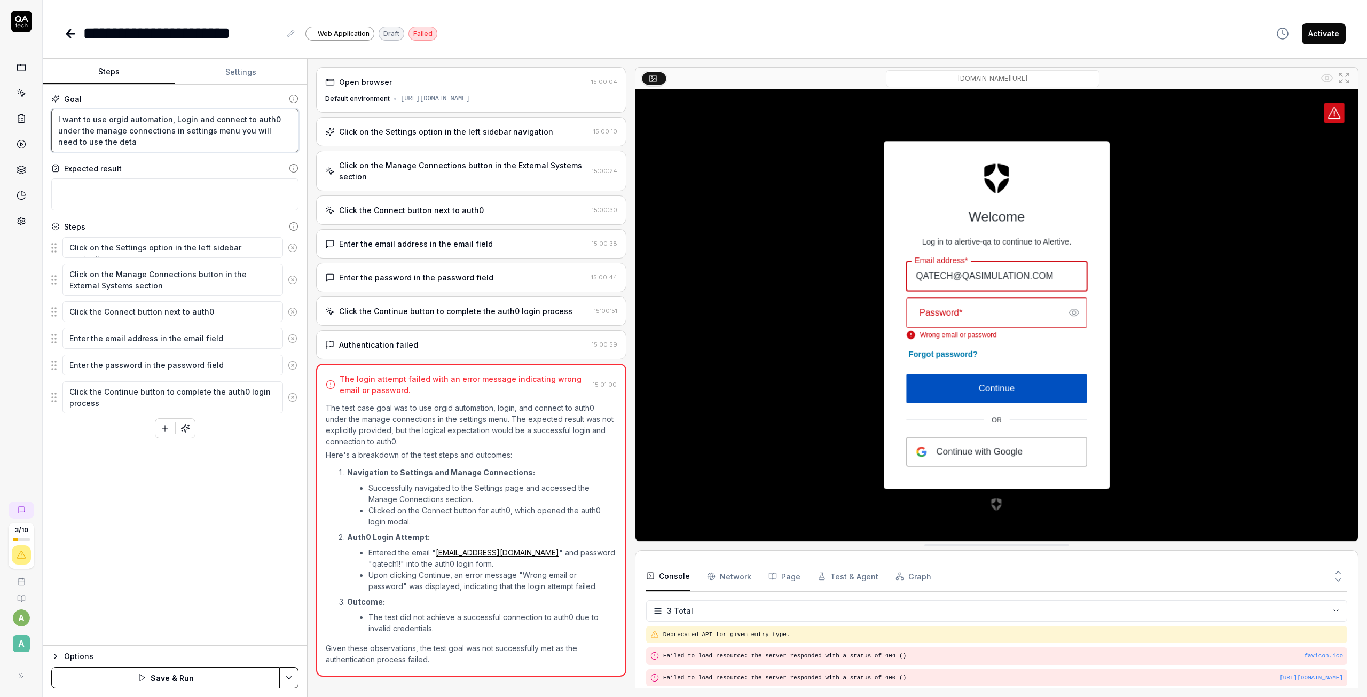
type textarea "*"
type textarea "I want to use orgid automation, Login and connect to auth0 under the manage con…"
type textarea "*"
type textarea "I want to use orgid automation, Login and connect to auth0 under the manage con…"
type textarea "*"
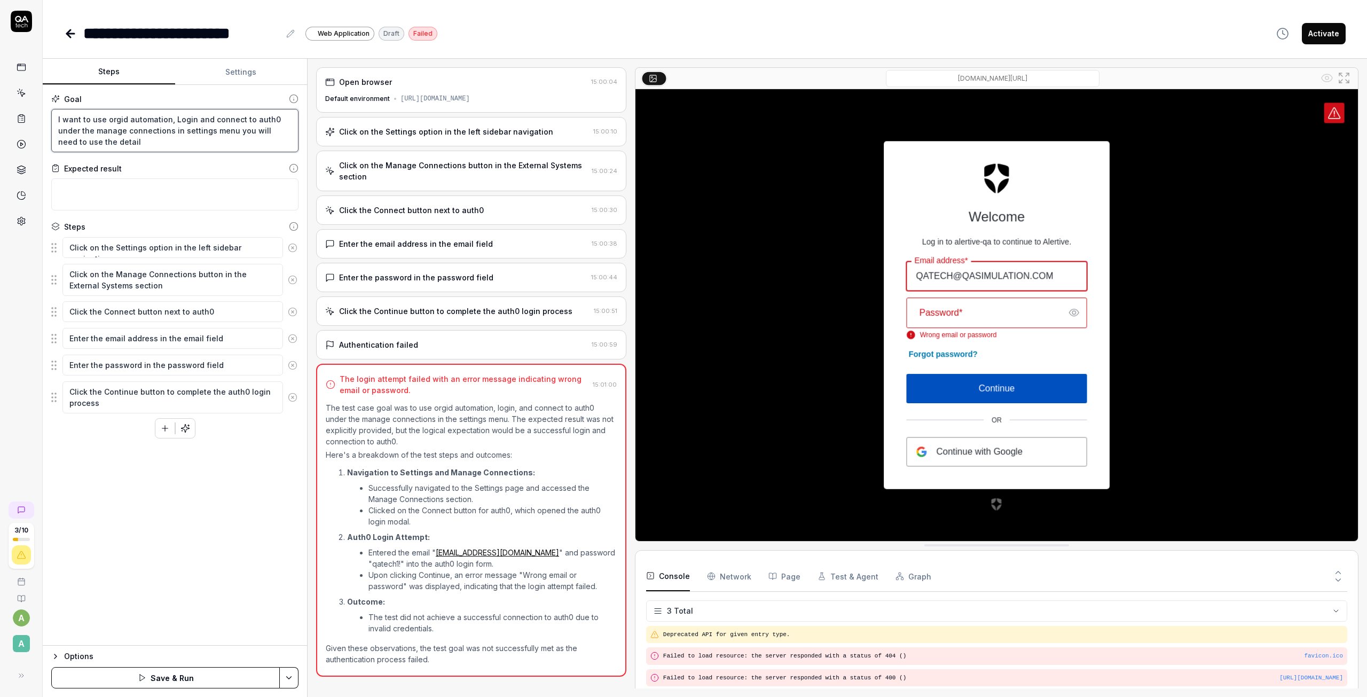
type textarea "I want to use orgid automation, Login and connect to auth0 under the manage con…"
type textarea "*"
type textarea "I want to use orgid automation, Login and connect to auth0 under the manage con…"
type textarea "*"
type textarea "I want to use orgid automation, Login and connect to auth0 under the manage con…"
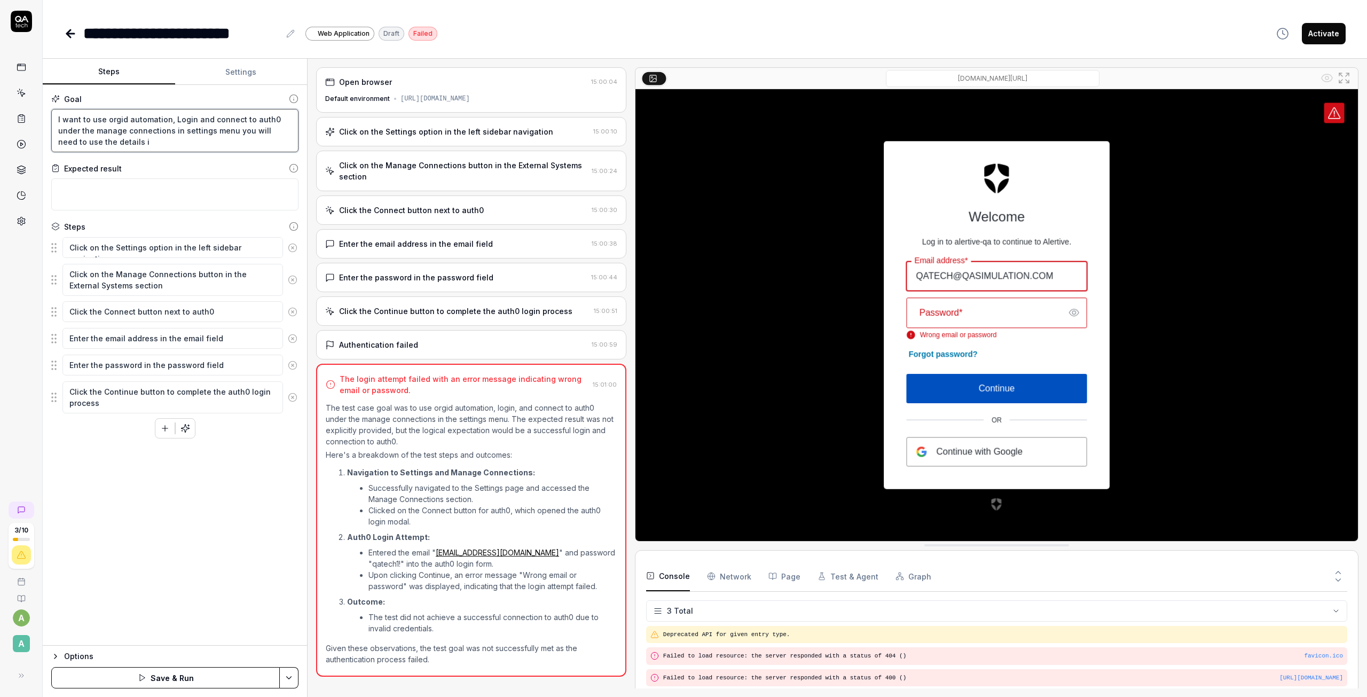
type textarea "*"
type textarea "I want to use orgid automation, Login and connect to auth0 under the manage con…"
type textarea "*"
type textarea "I want to use orgid automation, Login and connect to auth0 under the manage con…"
type textarea "*"
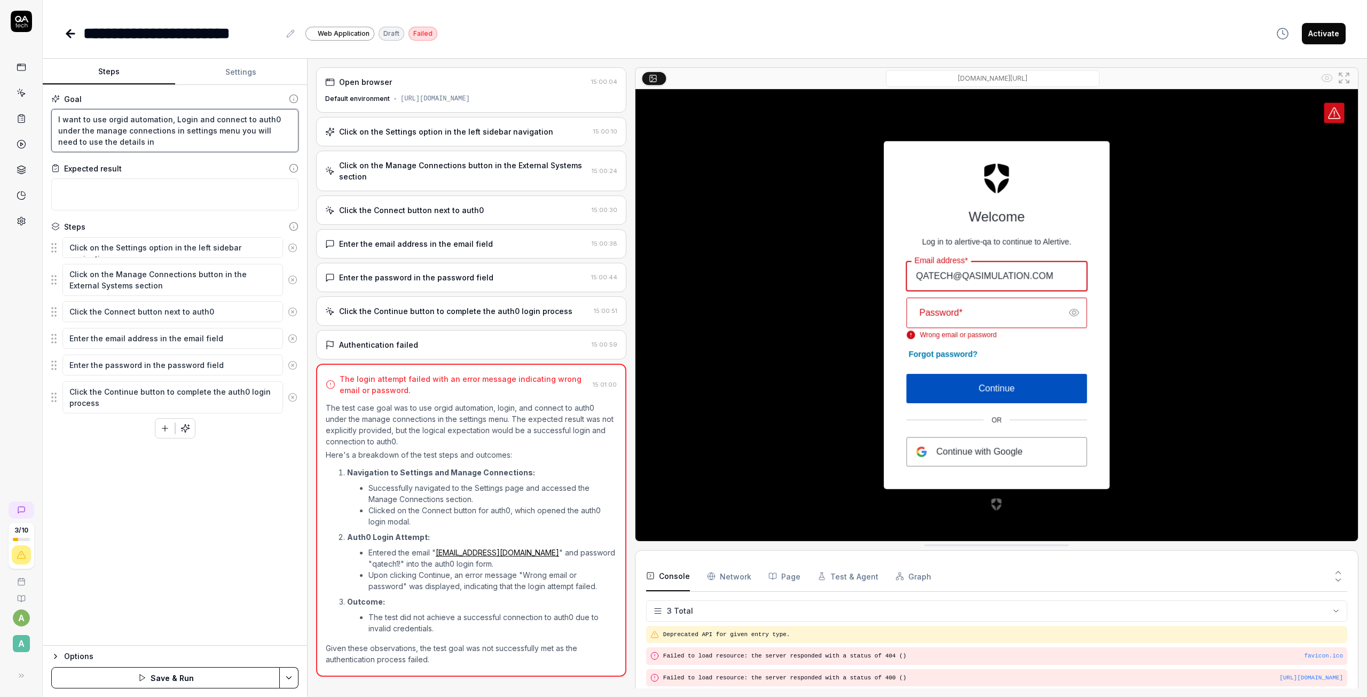
type textarea "I want to use orgid automation, Login and connect to auth0 under the manage con…"
type textarea "*"
type textarea "I want to use orgid automation, Login and connect to auth0 under the manage con…"
type textarea "*"
type textarea "I want to use orgid automation, Login and connect to auth0 under the manage con…"
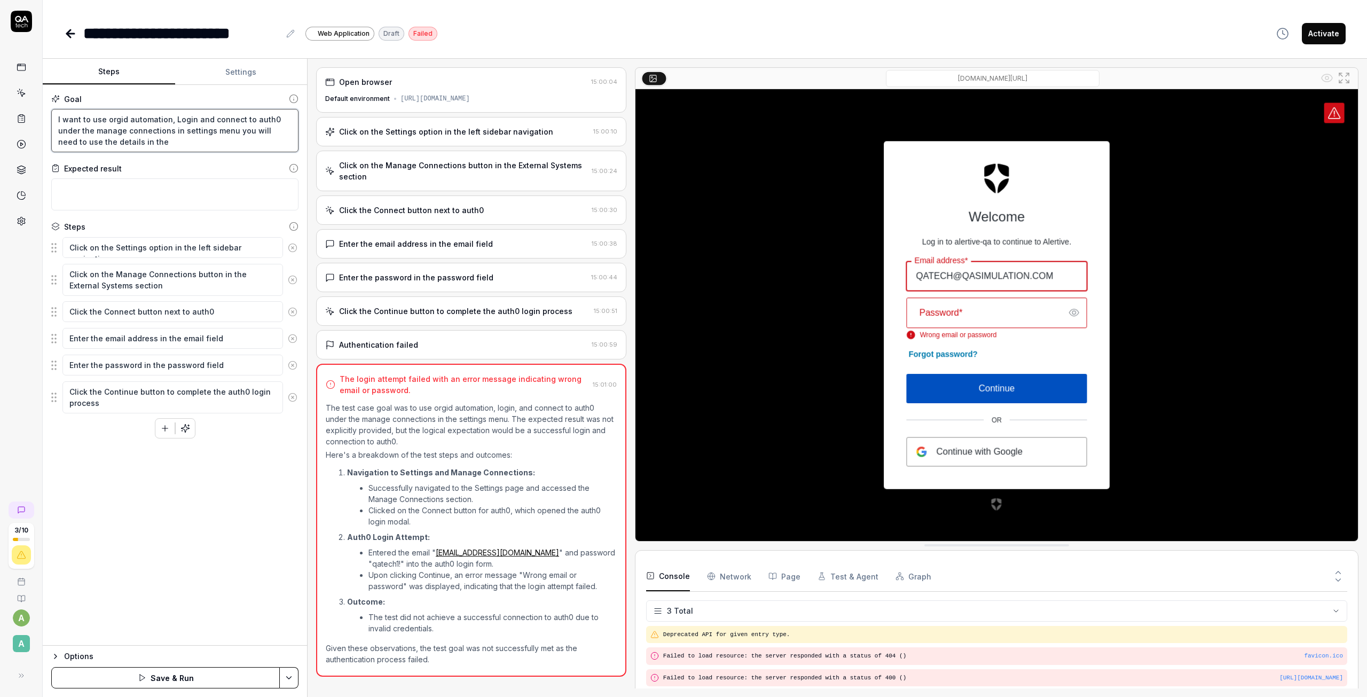
type textarea "*"
type textarea "I want to use orgid automation, Login and connect to auth0 under the manage con…"
type textarea "*"
type textarea "I want to use orgid automation, Login and connect to auth0 under the manage con…"
type textarea "*"
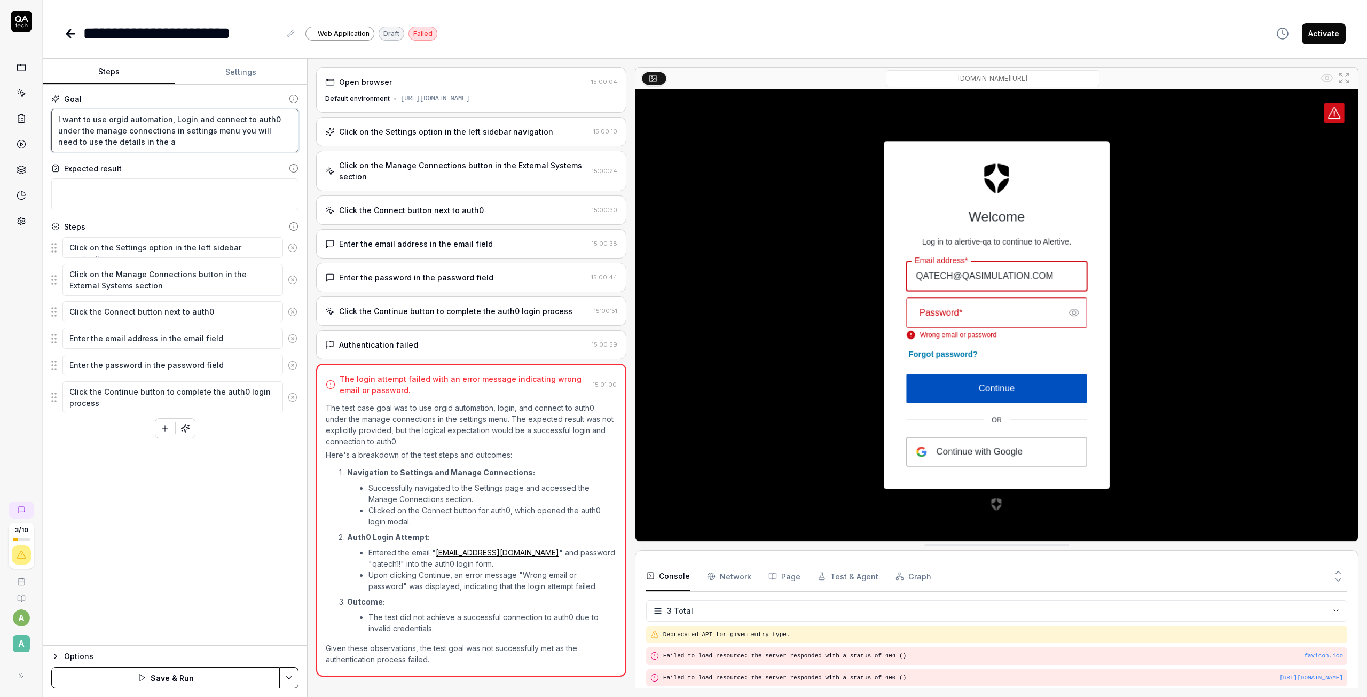
type textarea "I want to use orgid automation, Login and connect to auth0 under the manage con…"
type textarea "*"
type textarea "I want to use orgid automation, Login and connect to auth0 under the manage con…"
type textarea "*"
type textarea "I want to use orgid automation, Login and connect to auth0 under the manage con…"
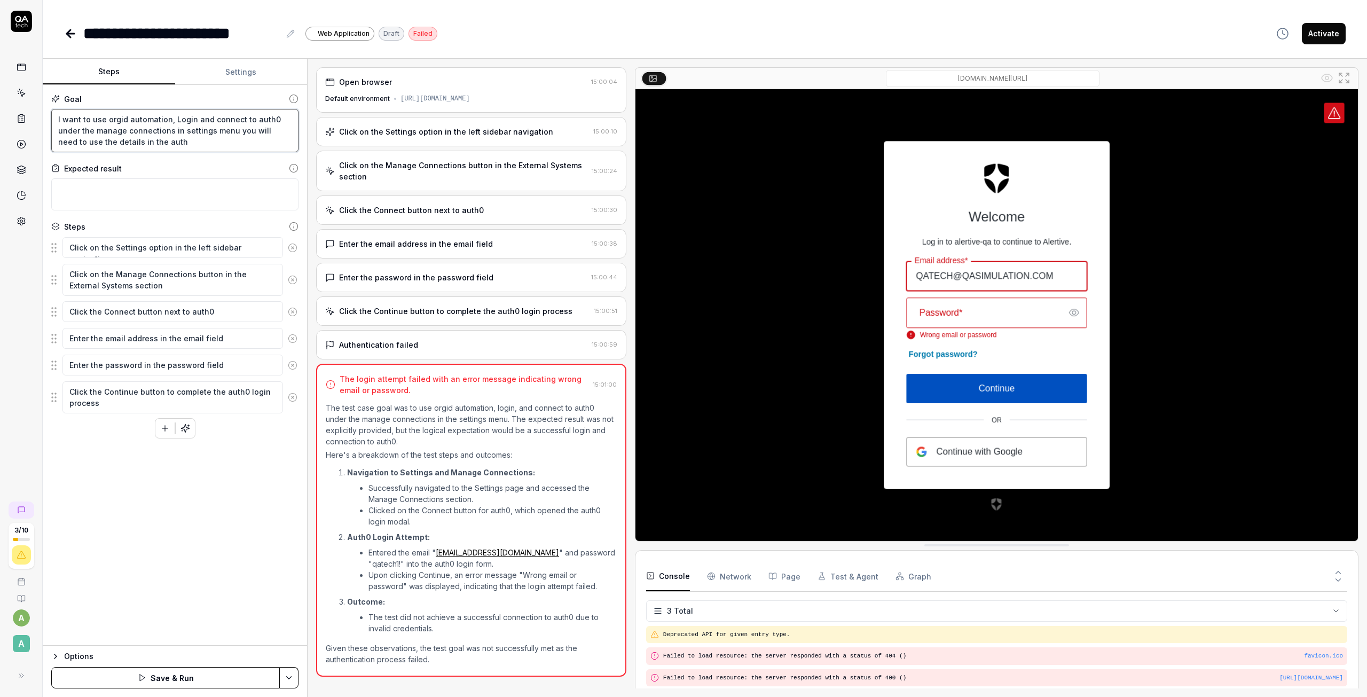
type textarea "*"
type textarea "I want to use orgid automation, Login and connect to auth0 under the manage con…"
type textarea "*"
type textarea "I want to use orgid automation, Login and connect to auth0 under the manage con…"
type textarea "*"
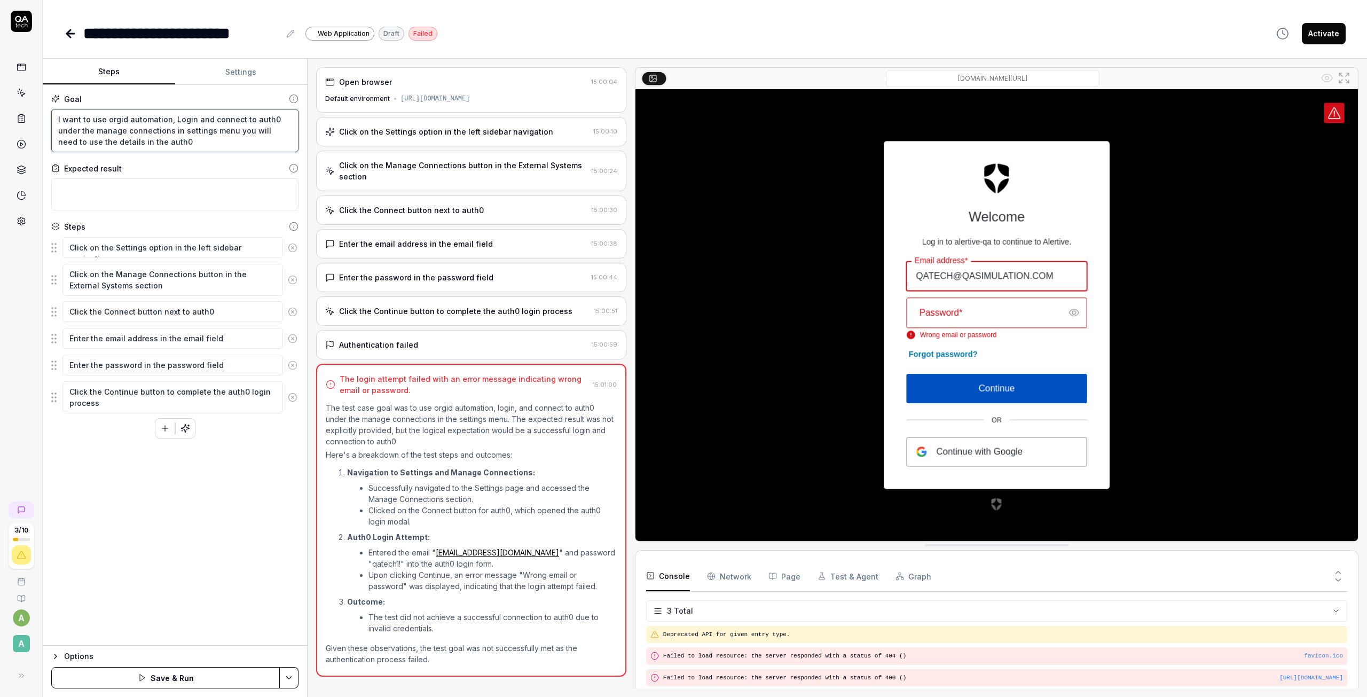
type textarea "I want to use orgid automation, Login and connect to auth0 under the manage con…"
type textarea "*"
type textarea "I want to use orgid automation, Login and connect to auth0 under the manage con…"
type textarea "*"
type textarea "I want to use orgid automation, Login and connect to auth0 under the manage con…"
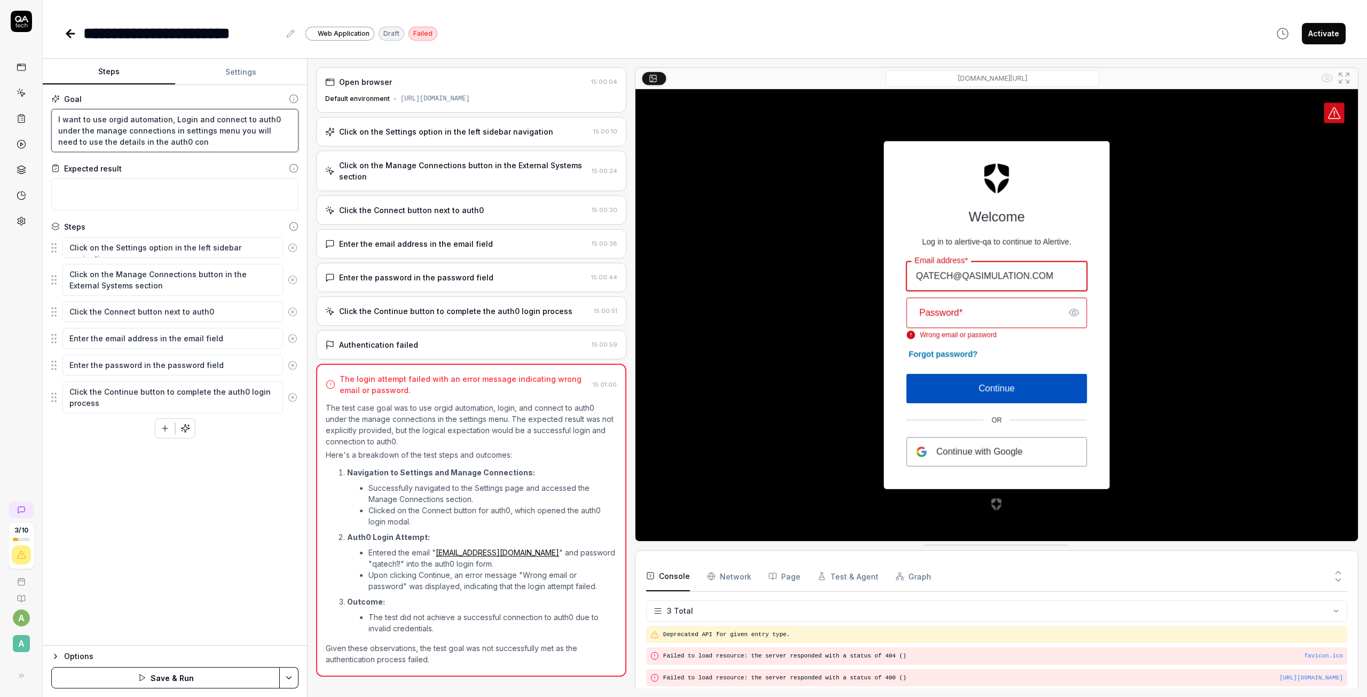
type textarea "*"
type textarea "I want to use orgid automation, Login and connect to auth0 under the manage con…"
type textarea "*"
type textarea "I want to use orgid automation, Login and connect to auth0 under the manage con…"
type textarea "*"
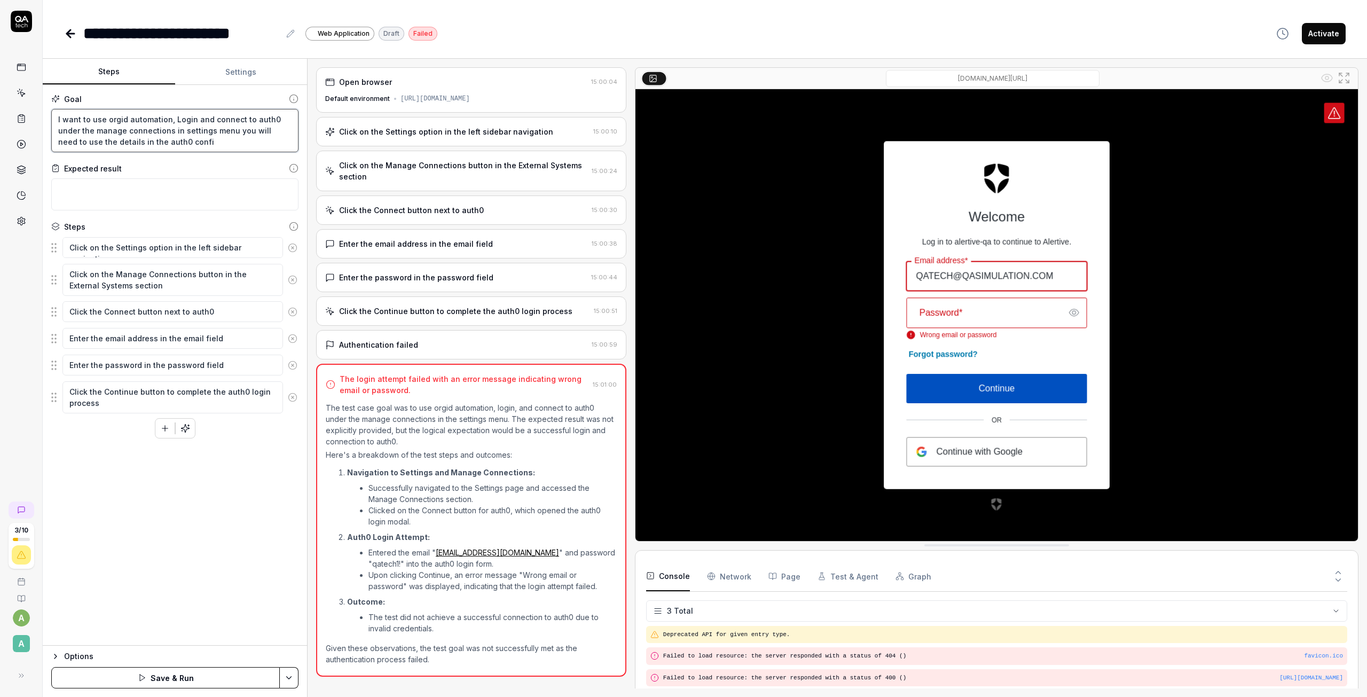
type textarea "I want to use orgid automation, Login and connect to auth0 under the manage con…"
type textarea "*"
type textarea "I want to use orgid automation, Login and connect to auth0 under the manage con…"
type textarea "*"
type textarea "I want to use orgid automation, Login and connect to auth0 under the manage con…"
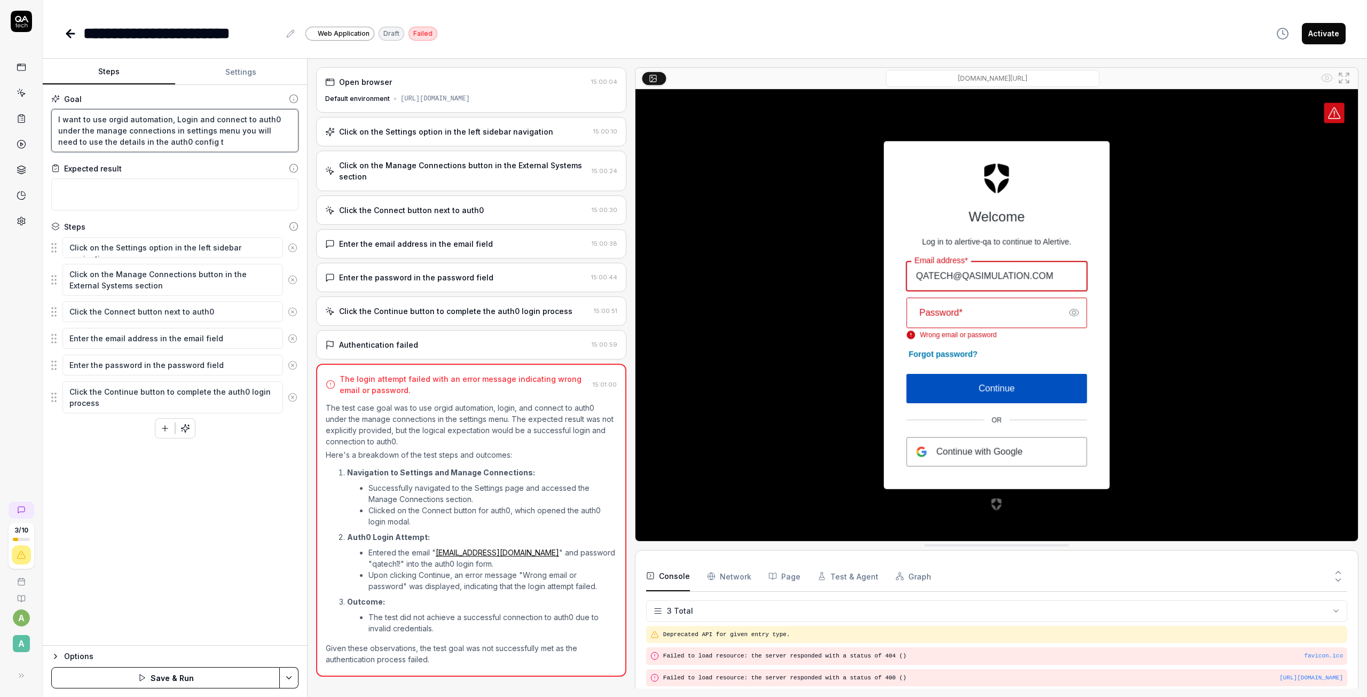
type textarea "*"
type textarea "I want to use orgid automation, Login and connect to auth0 under the manage con…"
type textarea "*"
type textarea "I want to use orgid automation, Login and connect to auth0 under the manage con…"
type textarea "*"
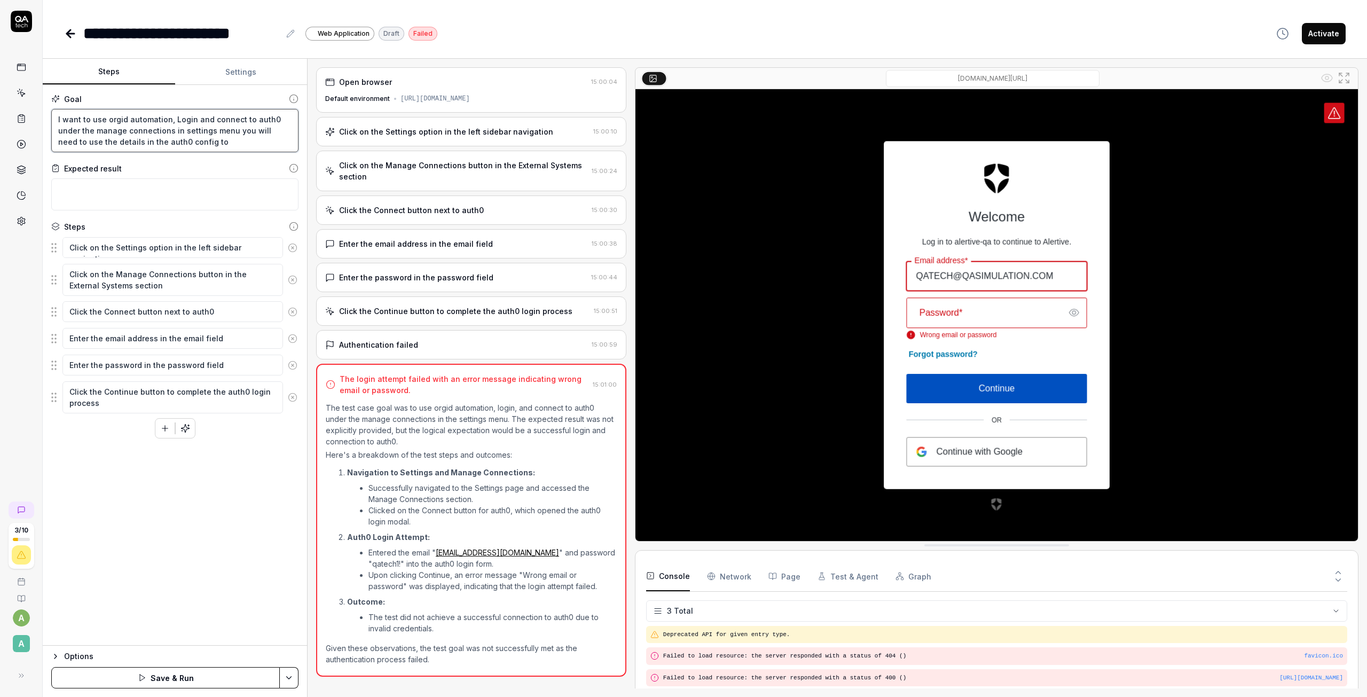
type textarea "I want to use orgid automation, Login and connect to auth0 under the manage con…"
type textarea "*"
type textarea "I want to use orgid automation, Login and connect to auth0 under the manage con…"
type textarea "*"
type textarea "I want to use orgid automation, Login and connect to auth0 under the manage con…"
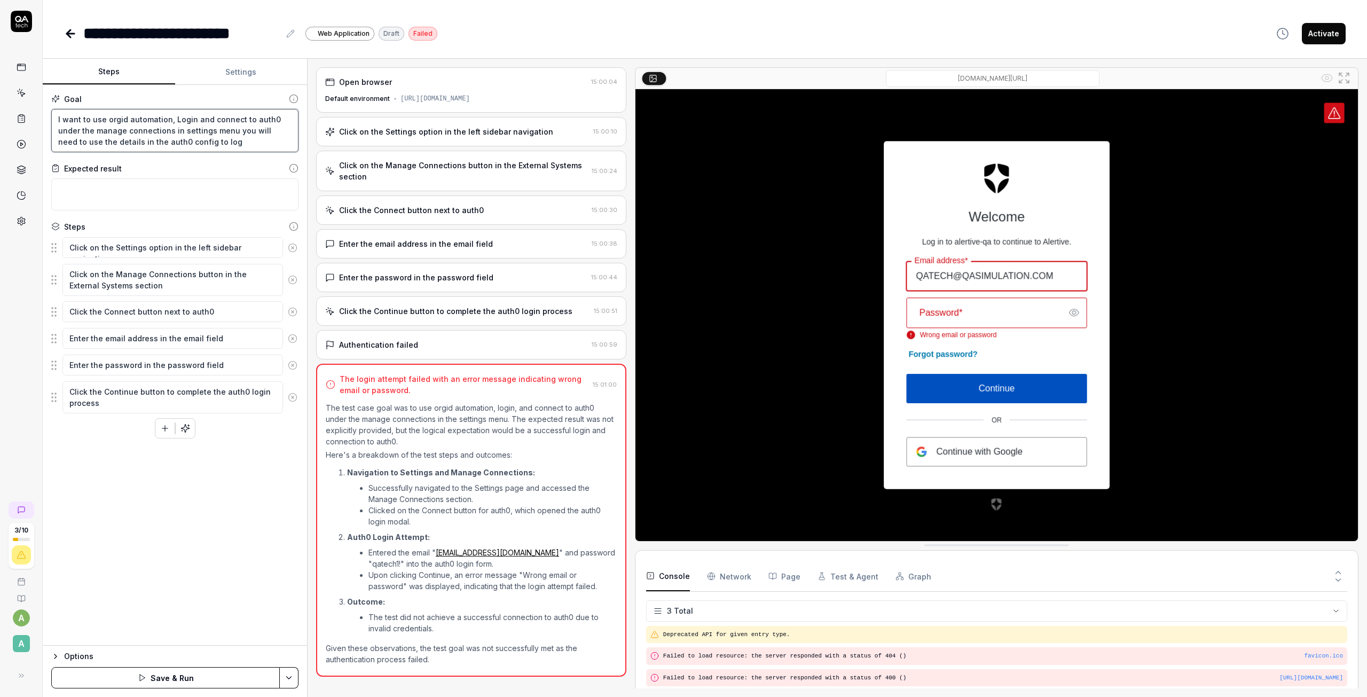
type textarea "*"
type textarea "I want to use orgid automation, Login and connect to auth0 under the manage con…"
type textarea "*"
type textarea "I want to use orgid automation, Login and connect to auth0 under the manage con…"
type textarea "*"
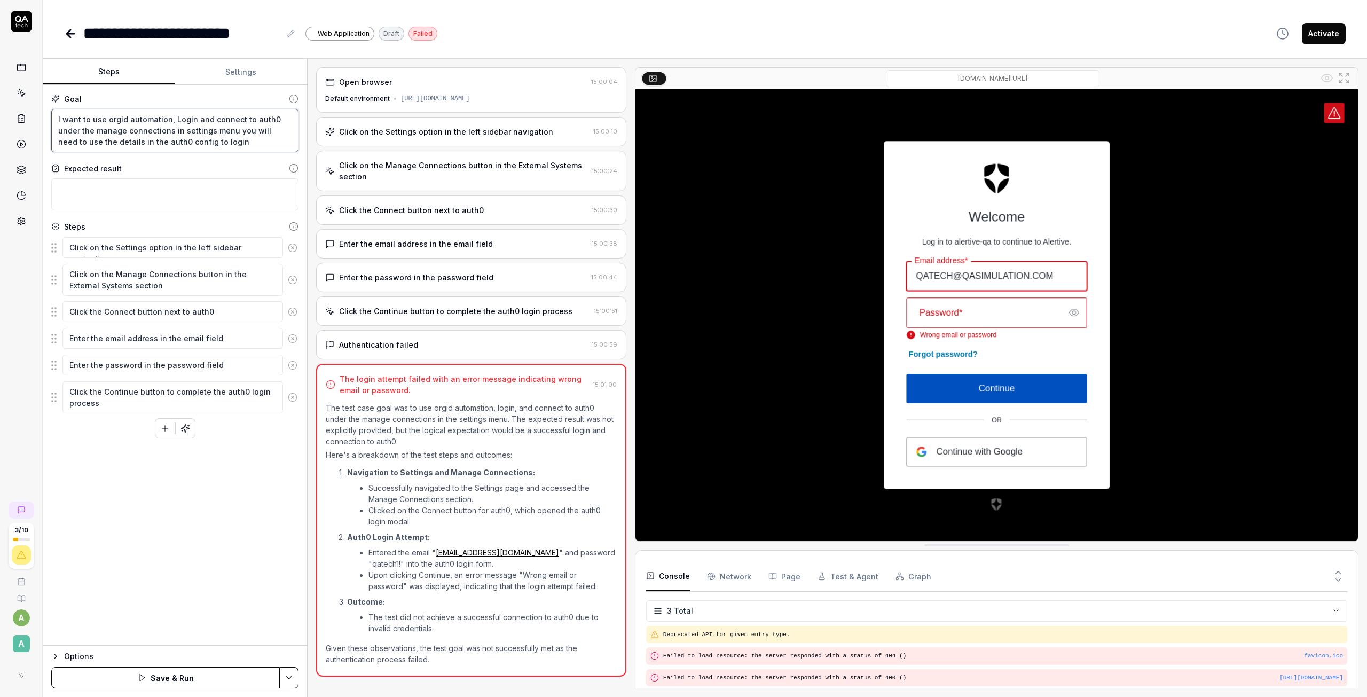
type textarea "I want to use orgid automation, Login and connect to auth0 under the manage con…"
type textarea "*"
type textarea "I want to use orgid automation, Login and connect to auth0 under the manage con…"
type textarea "*"
type textarea "I want to use orgid automation, Login and connect to auth0 under the manage con…"
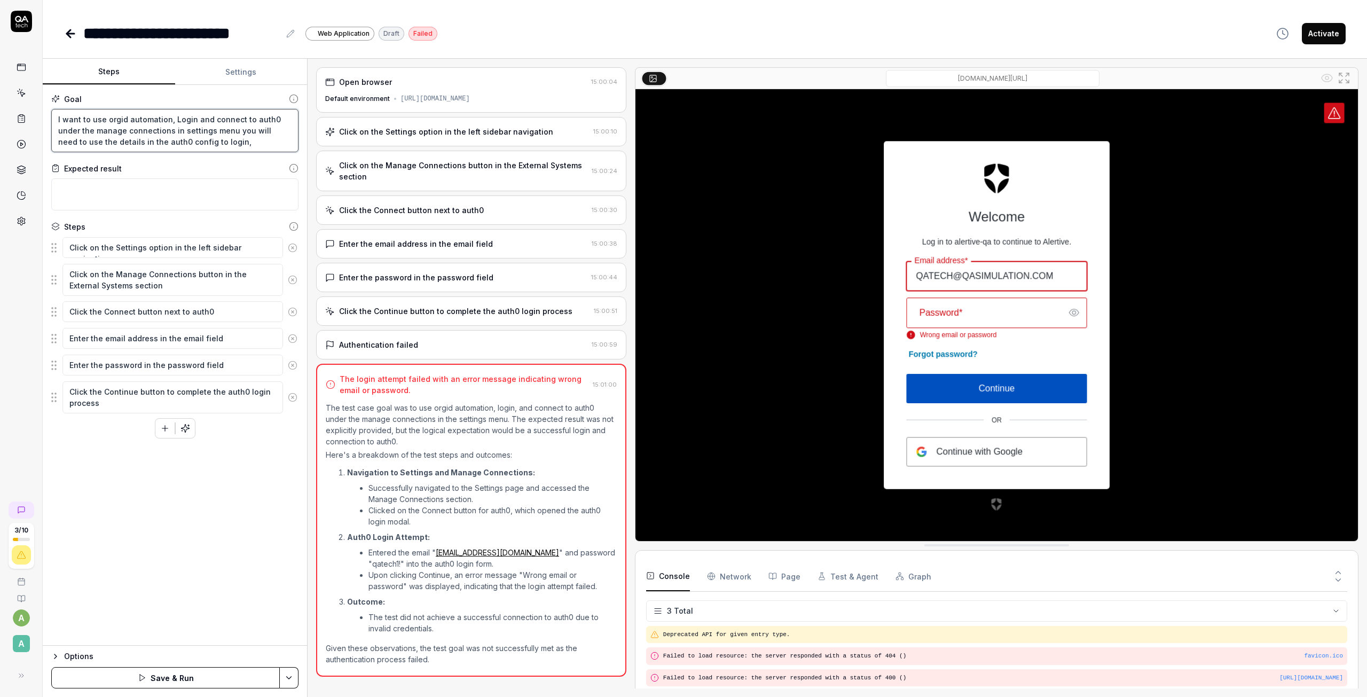
type textarea "*"
type textarea "I want to use orgid automation, Login and connect to auth0 under the manage con…"
type textarea "*"
type textarea "I want to use orgid automation, Login and connect to auth0 under the manage con…"
type textarea "*"
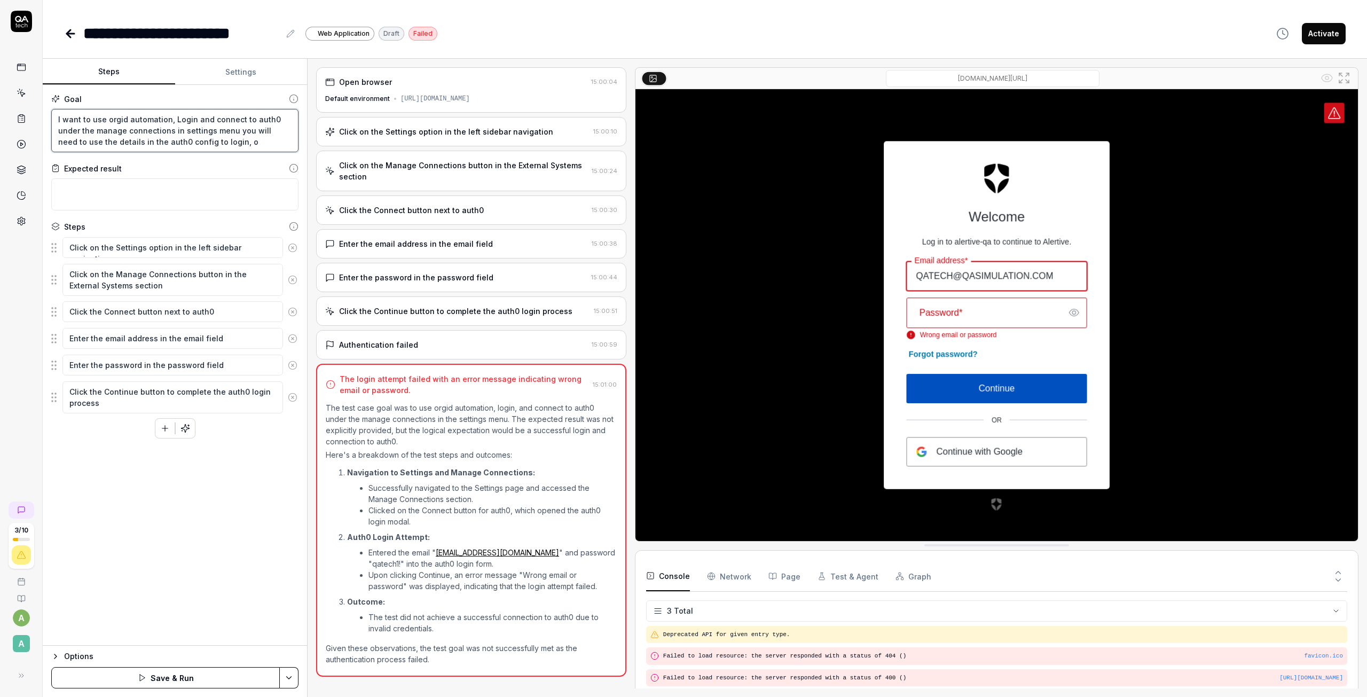
type textarea "I want to use orgid automation, Login and connect to auth0 under the manage con…"
type textarea "*"
type textarea "I want to use orgid automation, Login and connect to auth0 under the manage con…"
type textarea "*"
type textarea "I want to use orgid automation, Login and connect to auth0 under the manage con…"
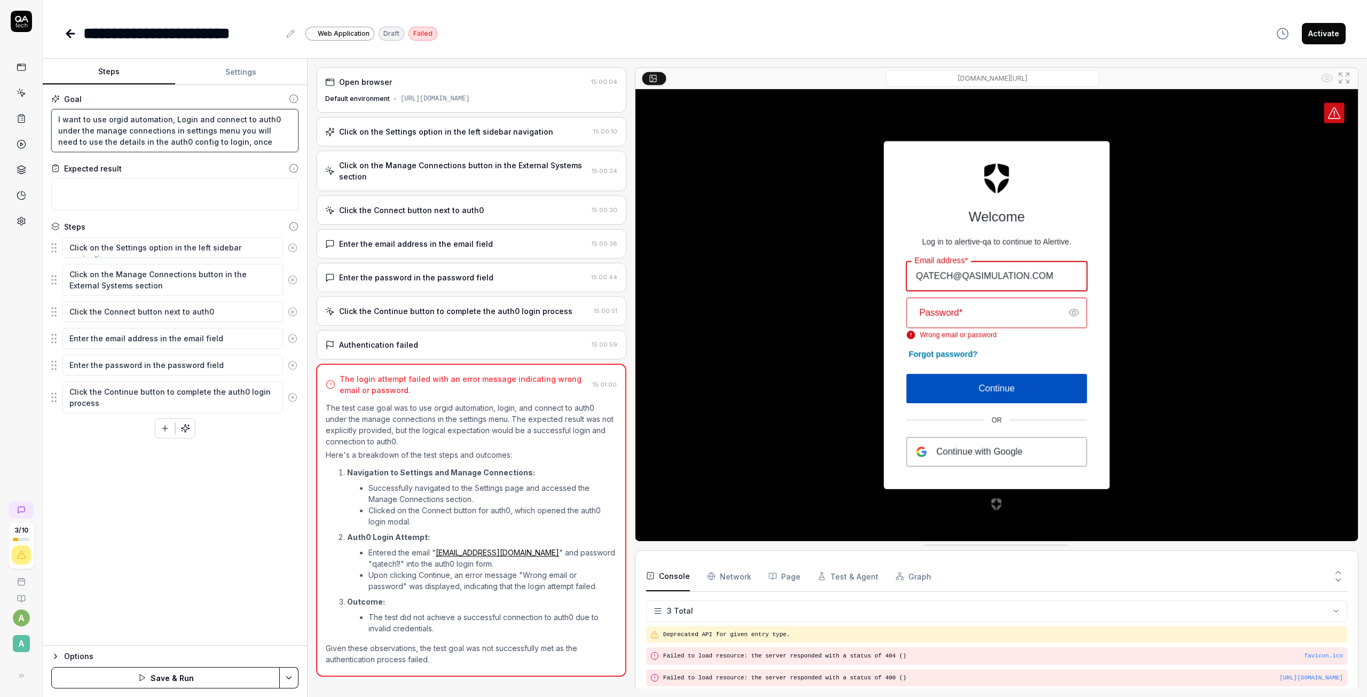
type textarea "*"
type textarea "I want to use orgid automation, Login and connect to auth0 under the manage con…"
type textarea "*"
type textarea "I want to use orgid automation, Login and connect to auth0 under the manage con…"
type textarea "*"
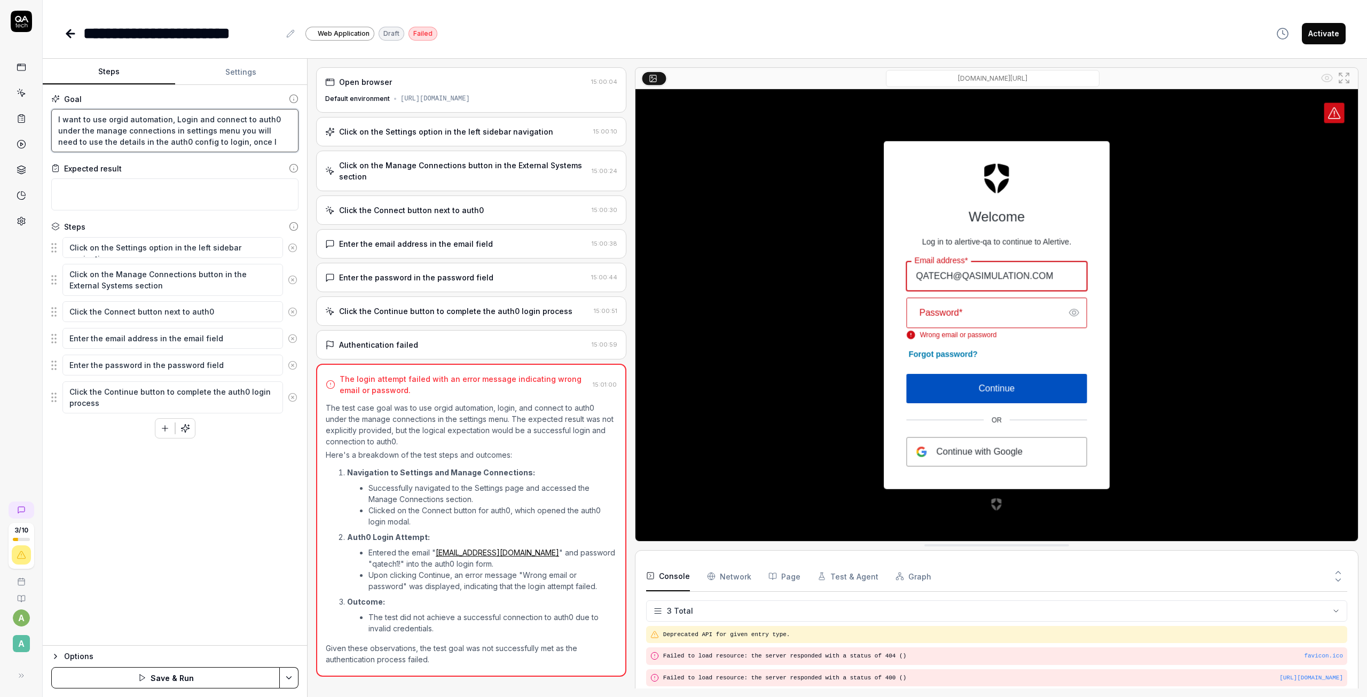
type textarea "I want to use orgid automation, Login and connect to auth0 under the manage con…"
type textarea "*"
type textarea "I want to use orgid automation, Login and connect to auth0 under the manage con…"
type textarea "*"
type textarea "I want to use orgid automation, Login and connect to auth0 under the manage con…"
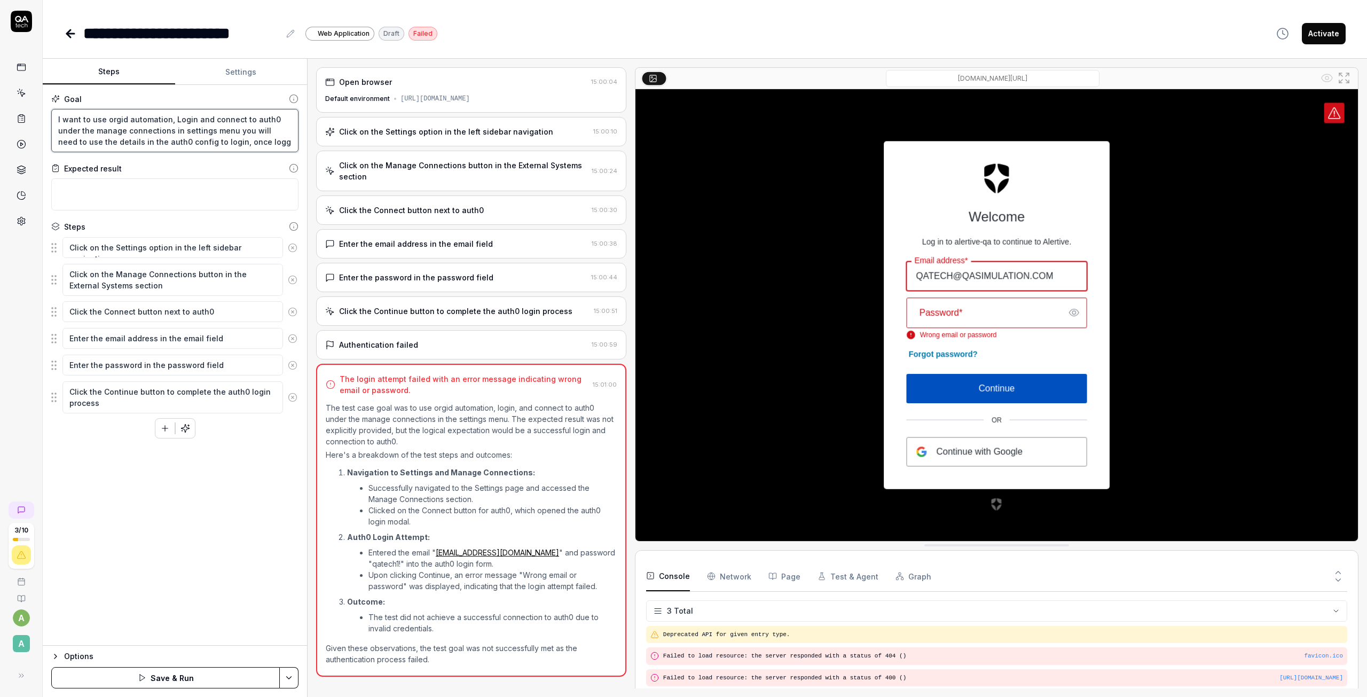
type textarea "*"
type textarea "I want to use orgid automation, Login and connect to auth0 under the manage con…"
type textarea "*"
type textarea "I want to use orgid automation, Login and connect to auth0 under the manage con…"
type textarea "*"
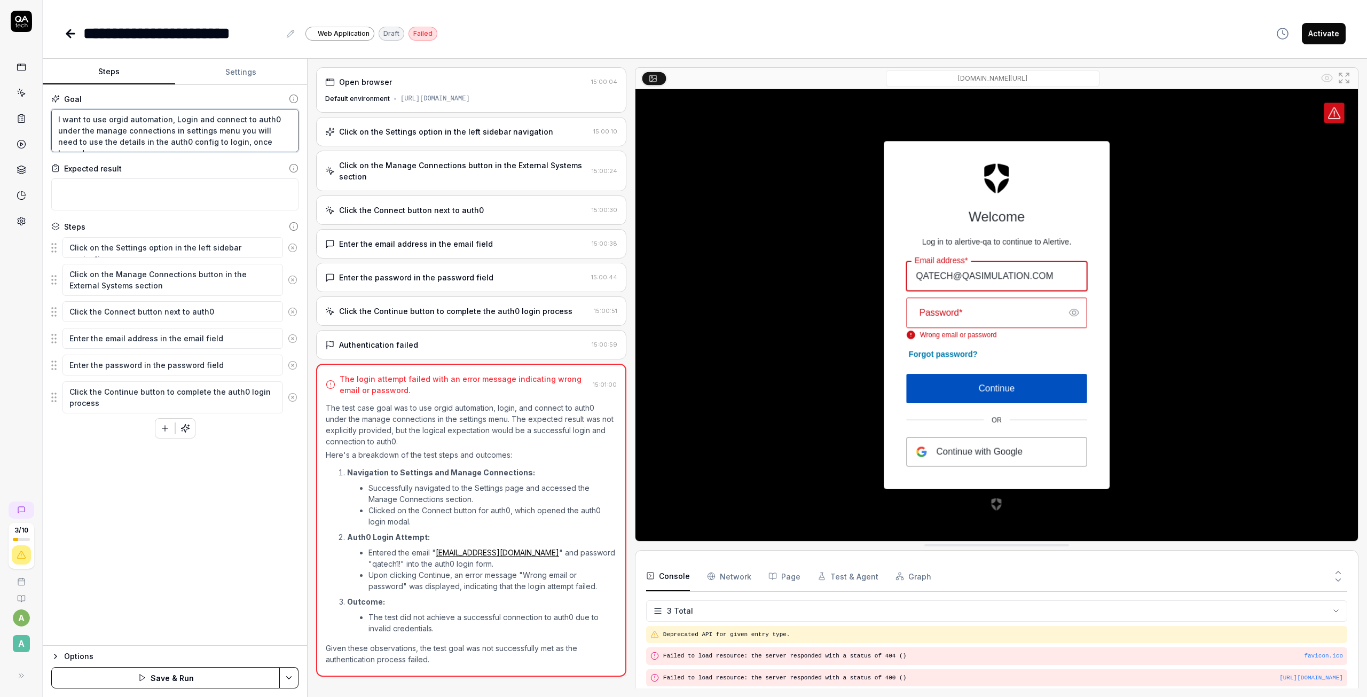
type textarea "I want to use orgid automation, Login and connect to auth0 under the manage con…"
type textarea "*"
type textarea "I want to use orgid automation, Login and connect to auth0 under the manage con…"
type textarea "*"
type textarea "I want to use orgid automation, Login and connect to auth0 under the manage con…"
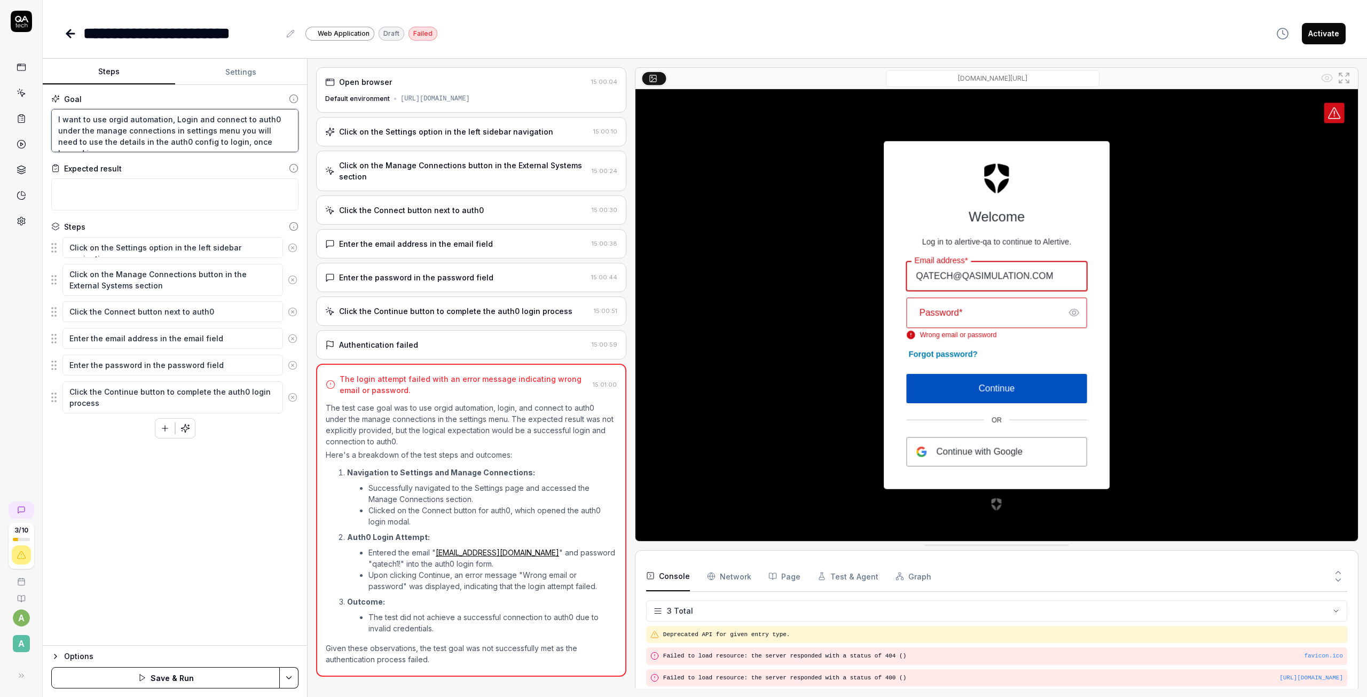
type textarea "*"
type textarea "I want to use orgid automation, Login and connect to auth0 under the manage con…"
type textarea "*"
type textarea "I want to use orgid automation, Login and connect to auth0 under the manage con…"
type textarea "*"
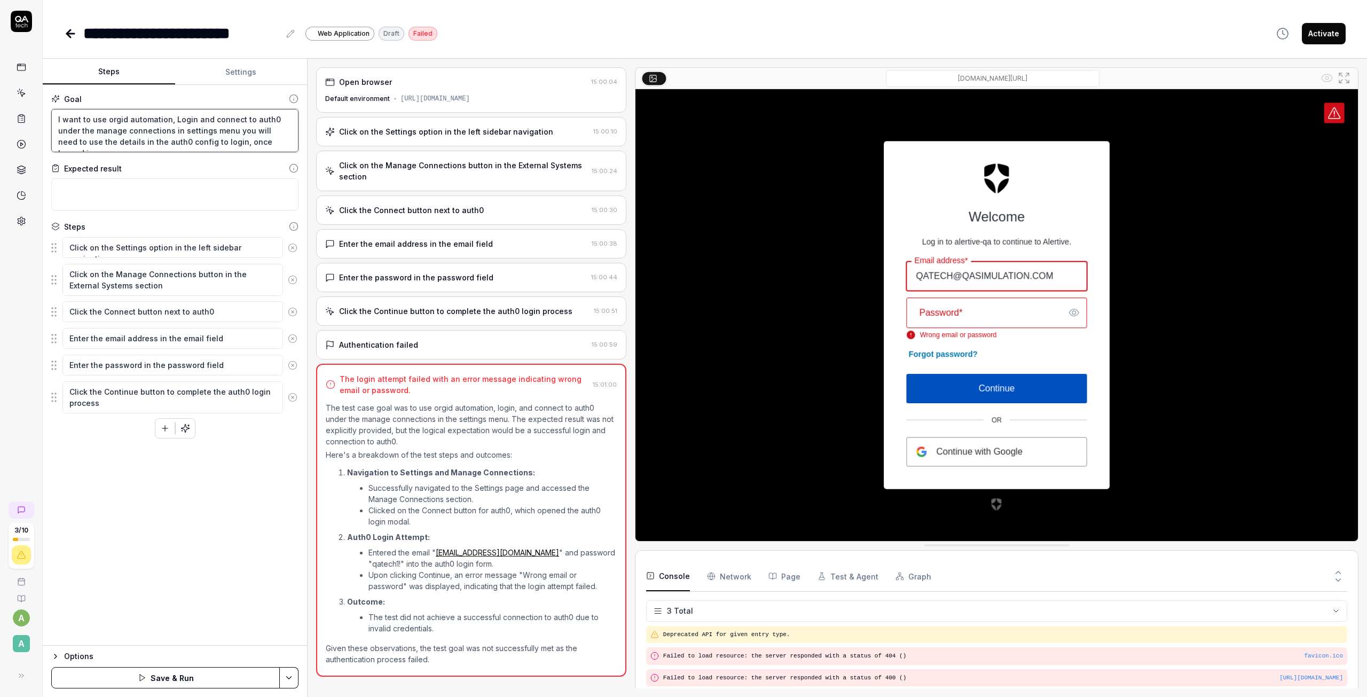
type textarea "I want to use orgid automation, Login and connect to auth0 under the manage con…"
type textarea "*"
type textarea "I want to use orgid automation, Login and connect to auth0 under the manage con…"
type textarea "*"
type textarea "I want to use orgid automation, Login and connect to auth0 under the manage con…"
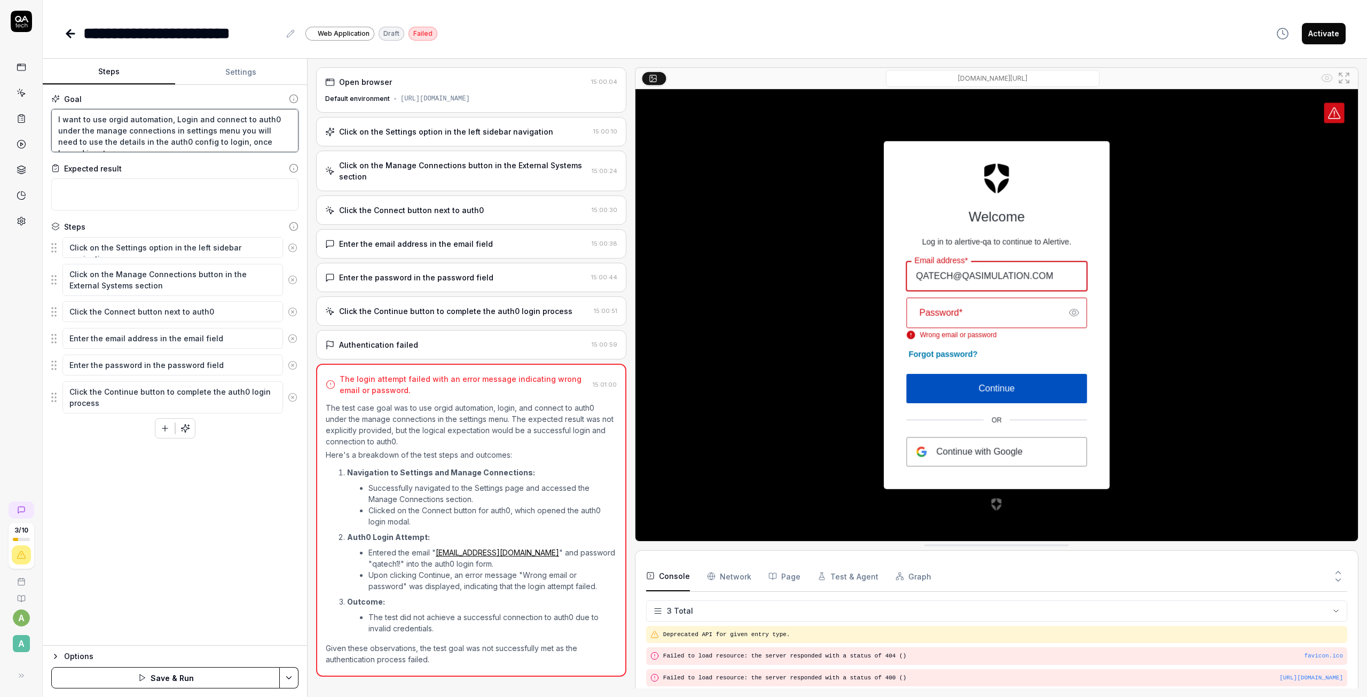
type textarea "*"
type textarea "I want to use orgid automation, Login and connect to auth0 under the manage con…"
type textarea "*"
type textarea "I want to use orgid automation, Login and connect to auth0 under the manage con…"
type textarea "*"
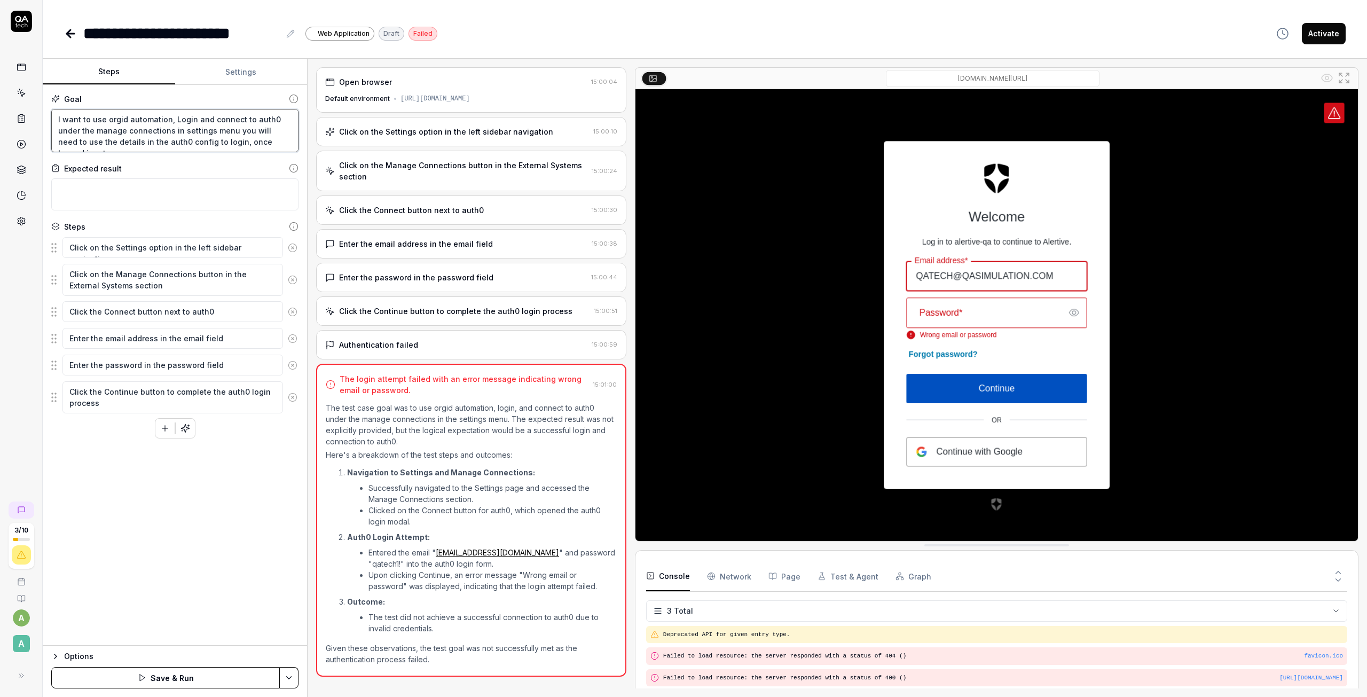
type textarea "I want to use orgid automation, Login and connect to auth0 under the manage con…"
type textarea "*"
type textarea "I want to use orgid automation, Login and connect to auth0 under the manage con…"
type textarea "*"
type textarea "I want to use orgid automation, Login and connect to auth0 under the manage con…"
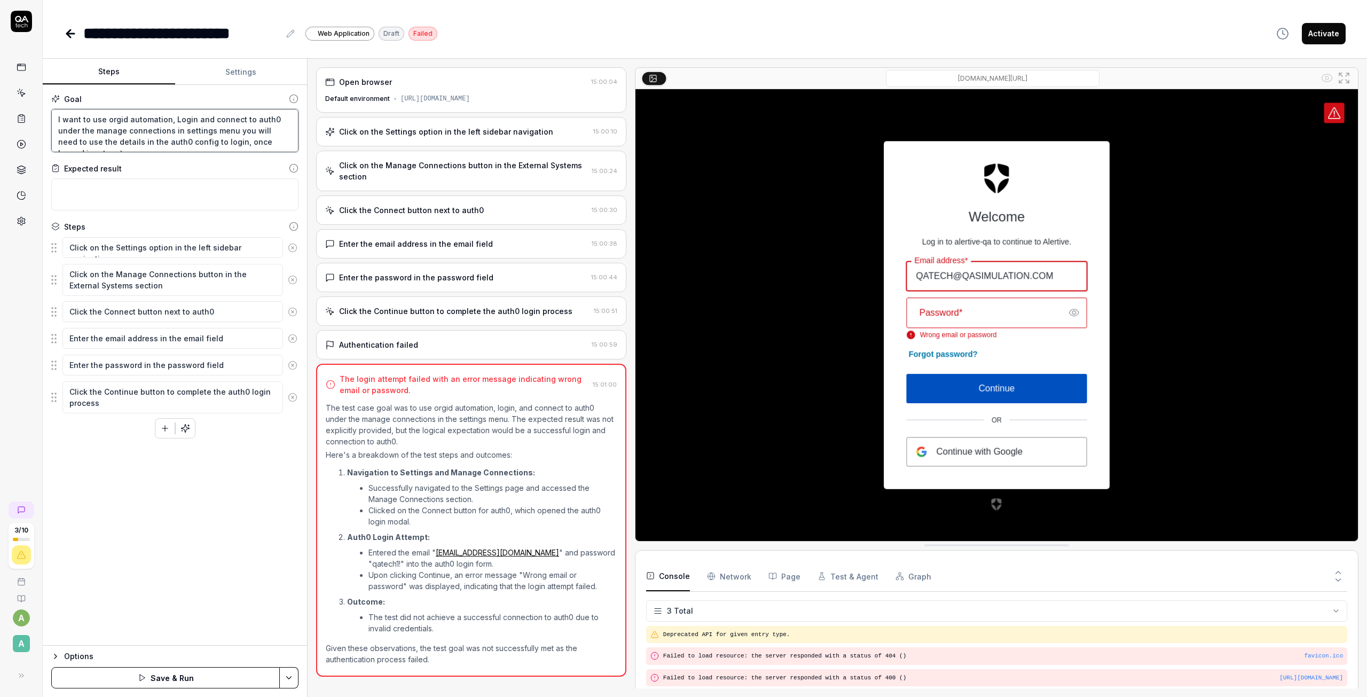
type textarea "*"
type textarea "I want to use orgid automation, Login and connect to auth0 under the manage con…"
type textarea "*"
type textarea "I want to use orgid automation, Login and connect to auth0 under the manage con…"
type textarea "*"
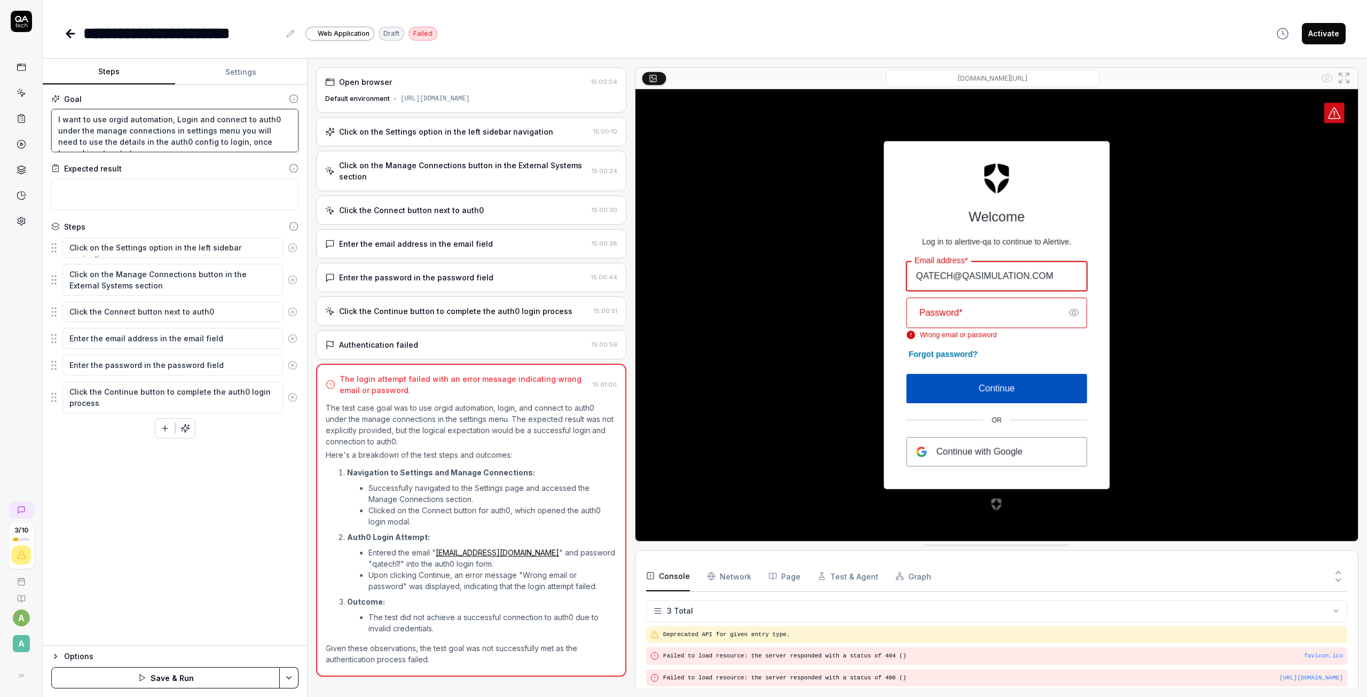
type textarea "I want to use orgid automation, Login and connect to auth0 under the manage con…"
type textarea "*"
type textarea "I want to use orgid automation, Login and connect to auth0 under the manage con…"
type textarea "*"
type textarea "I want to use orgid automation, Login and connect to auth0 under the manage con…"
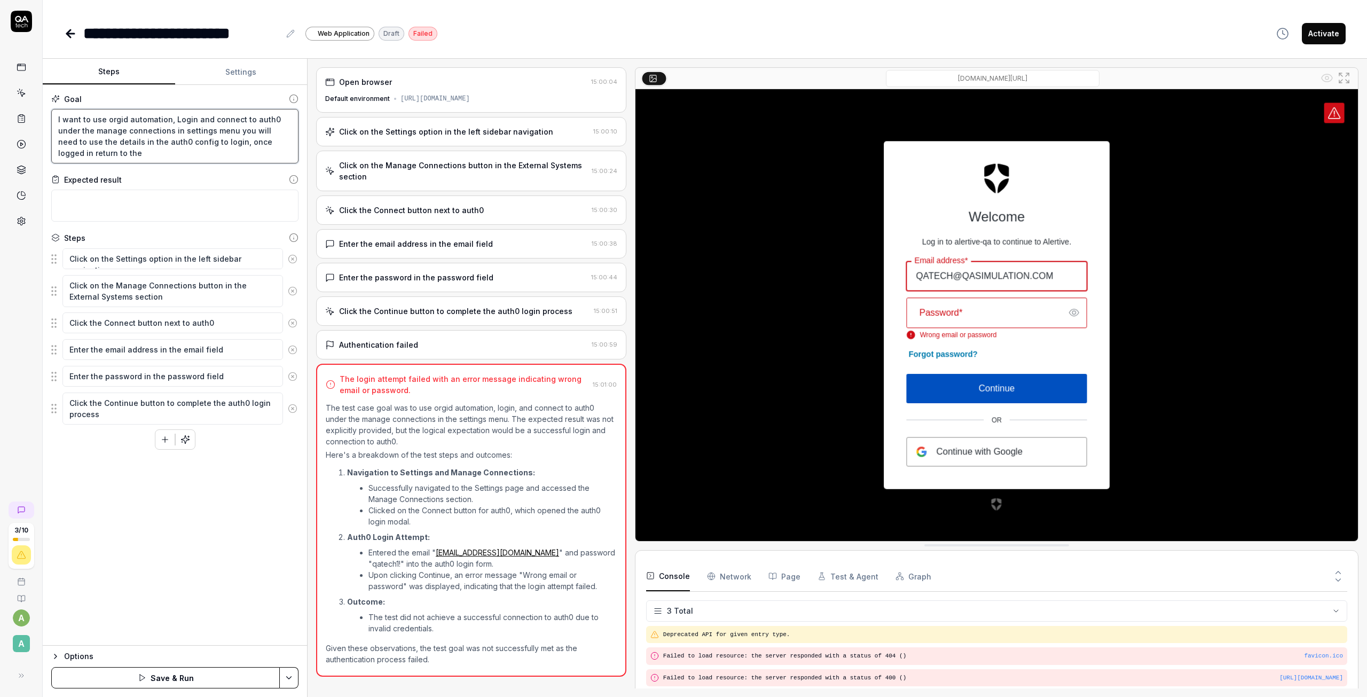
type textarea "*"
type textarea "I want to use orgid automation, Login and connect to auth0 under the manage con…"
type textarea "*"
type textarea "I want to use orgid automation, Login and connect to auth0 under the manage con…"
type textarea "*"
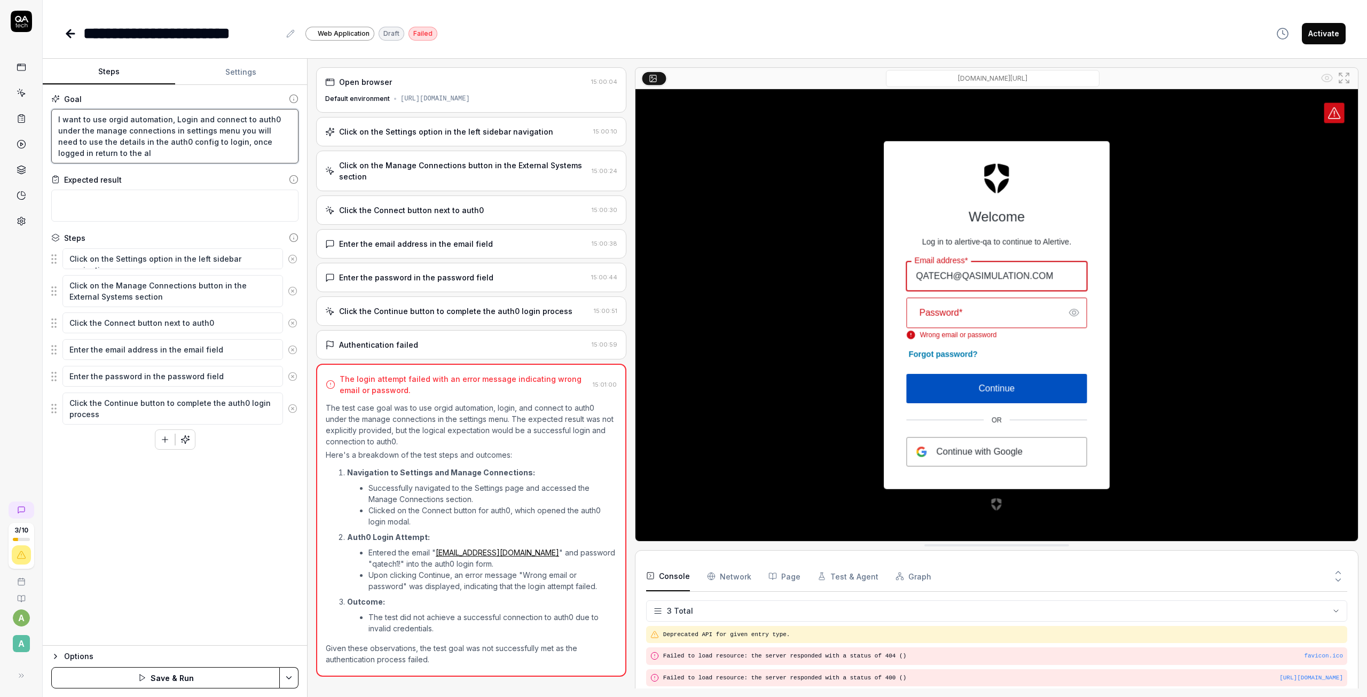
type textarea "I want to use orgid automation, Login and connect to auth0 under the manage con…"
type textarea "*"
type textarea "I want to use orgid automation, Login and connect to auth0 under the manage con…"
type textarea "*"
type textarea "I want to use orgid automation, Login and connect to auth0 under the manage con…"
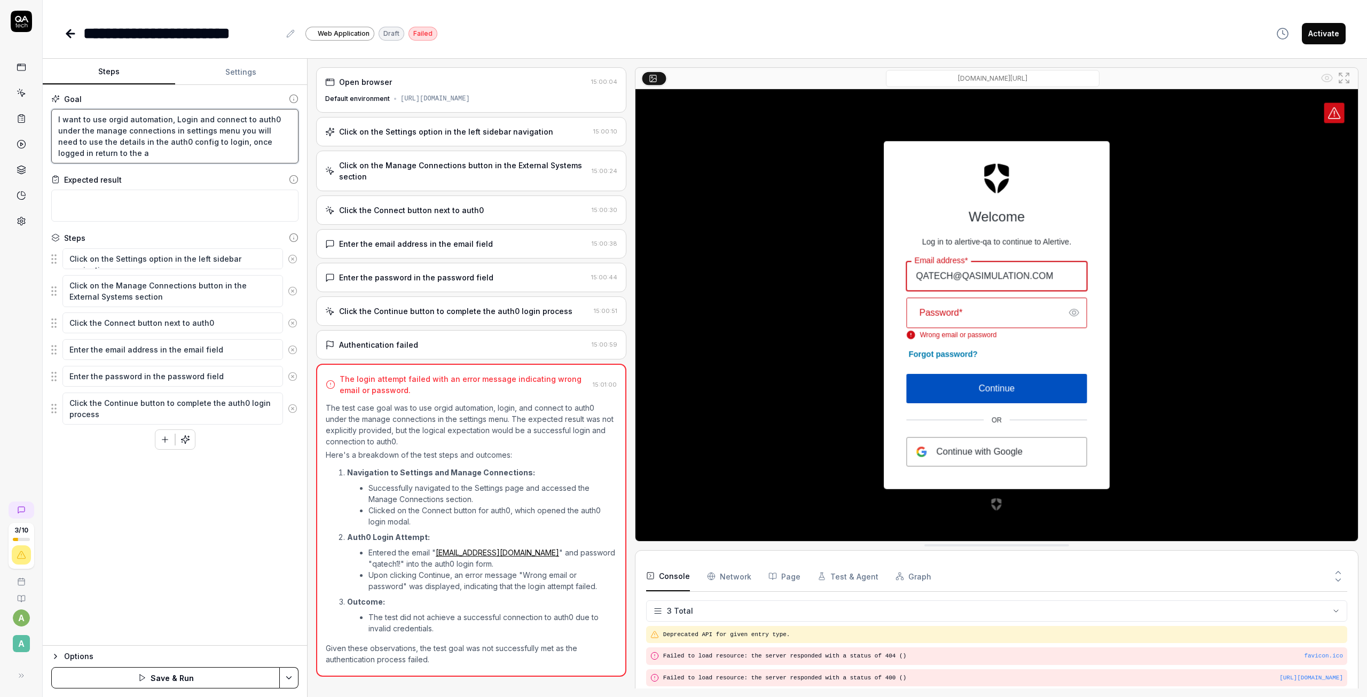
type textarea "*"
click at [243, 684] on button "Save & Run" at bounding box center [165, 677] width 228 height 21
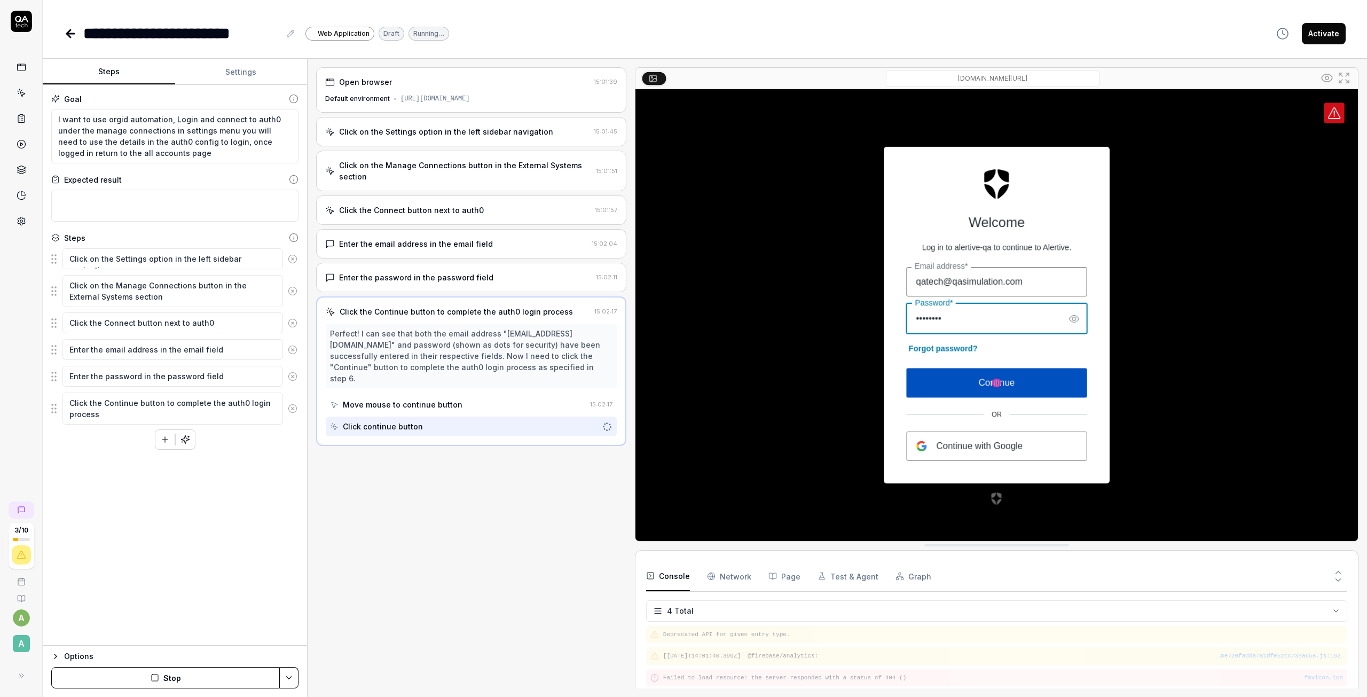
scroll to position [9, 0]
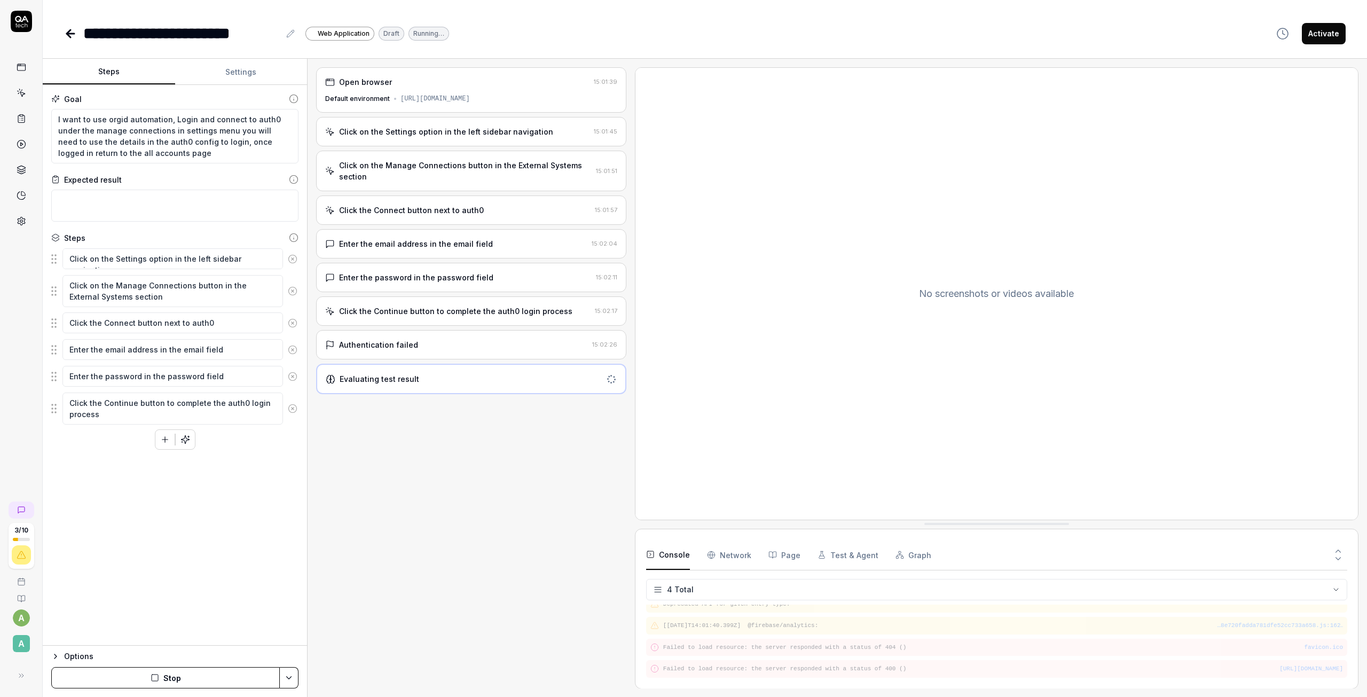
click at [485, 207] on div "Click the Connect button next to auth0" at bounding box center [457, 209] width 265 height 11
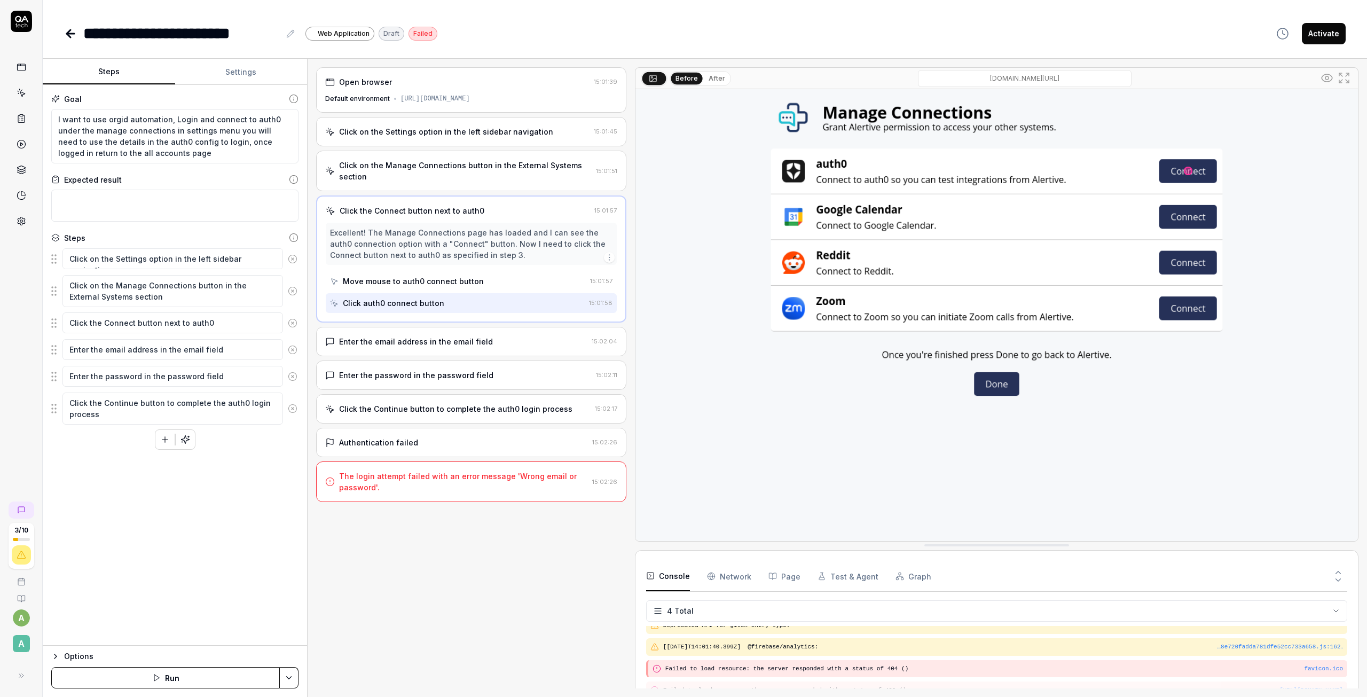
click at [394, 343] on div "Enter the email address in the email field" at bounding box center [416, 341] width 154 height 11
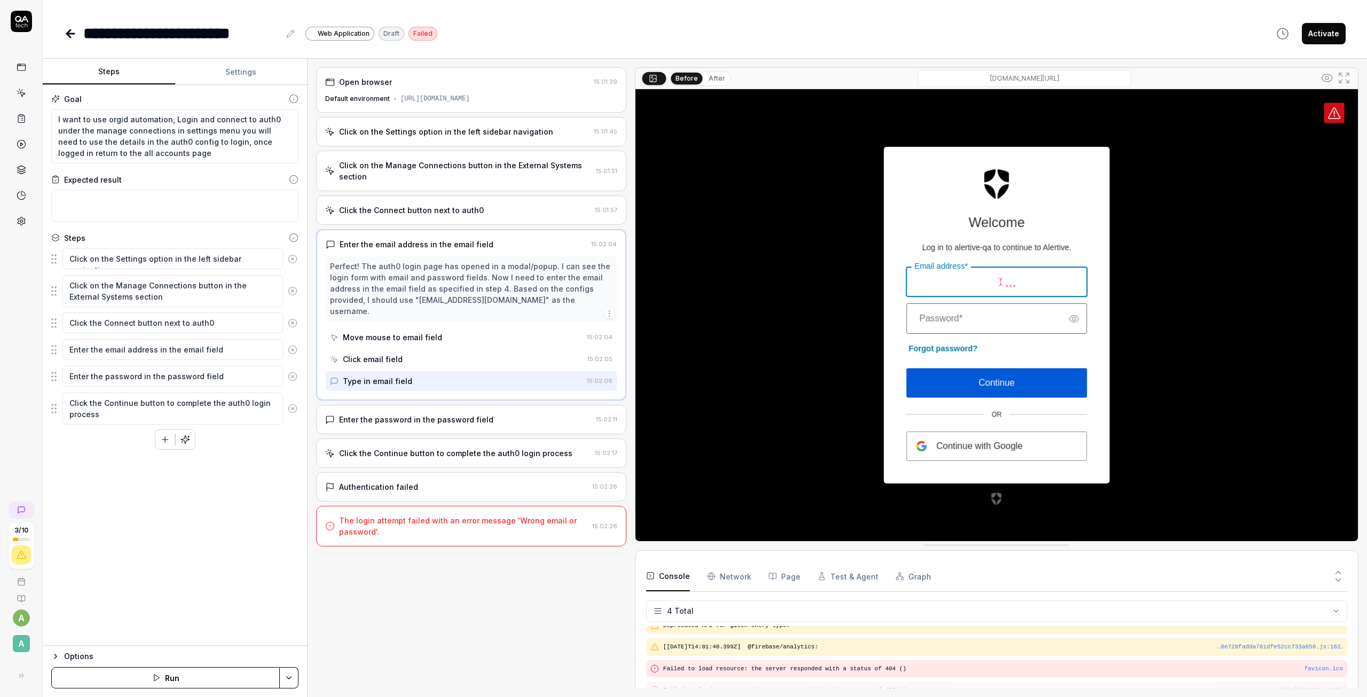
click at [490, 414] on div "Enter the password in the password field" at bounding box center [458, 419] width 266 height 11
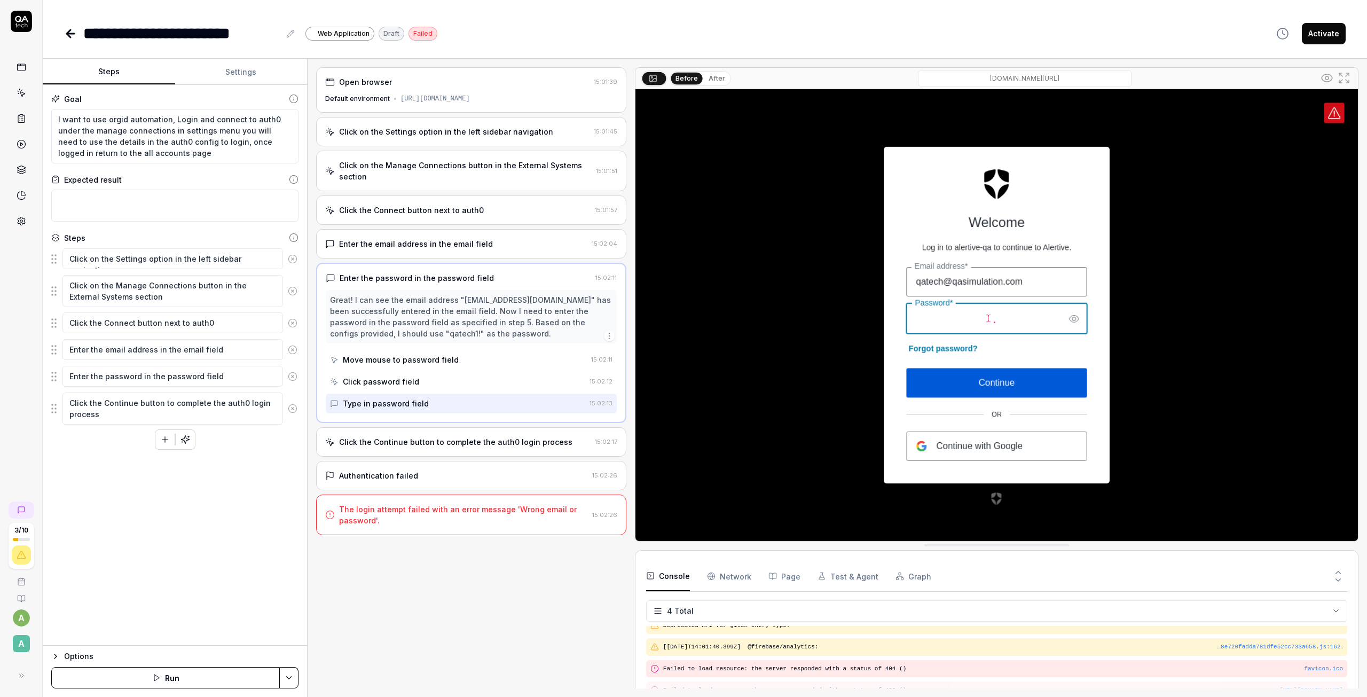
click at [393, 406] on div "Type in password field" at bounding box center [386, 403] width 86 height 11
click at [241, 406] on textarea "Click the Continue button to complete the auth0 login process" at bounding box center [172, 408] width 220 height 32
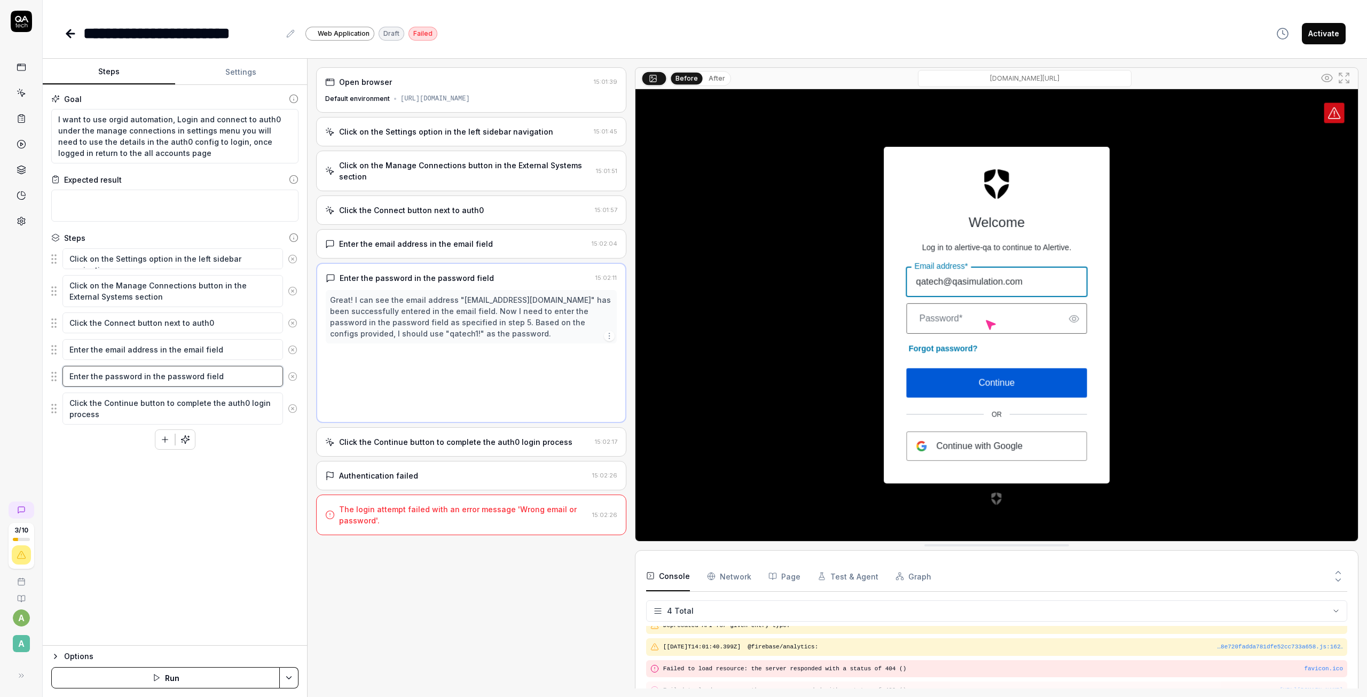
click at [159, 384] on textarea "Enter the password in the password field" at bounding box center [172, 376] width 220 height 21
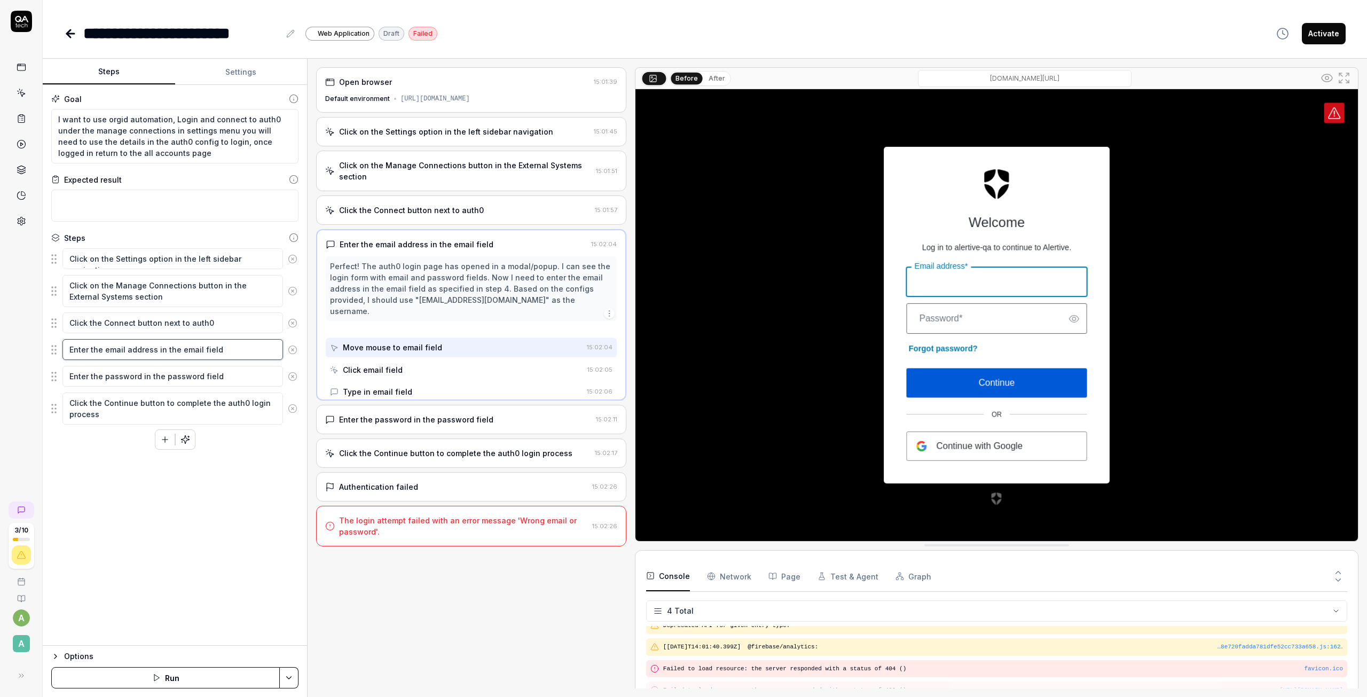
click at [168, 350] on textarea "Enter the email address in the email field" at bounding box center [172, 349] width 220 height 21
click at [251, 347] on textarea "Enter the email address in the email field" at bounding box center [172, 349] width 220 height 21
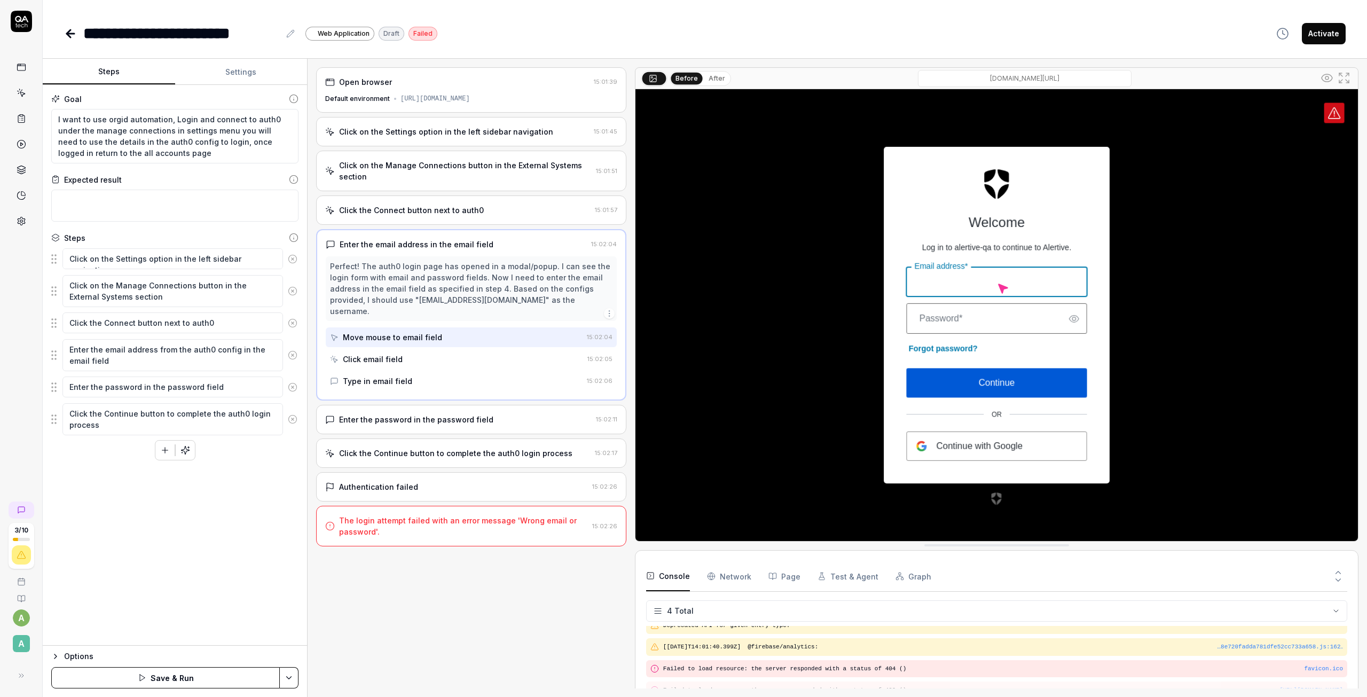
click at [197, 399] on fieldset "Click on the Settings option in the left sidebar navigation Click on the Manage…" at bounding box center [174, 342] width 247 height 188
click at [147, 389] on textarea "Enter the password in the password field" at bounding box center [172, 386] width 220 height 21
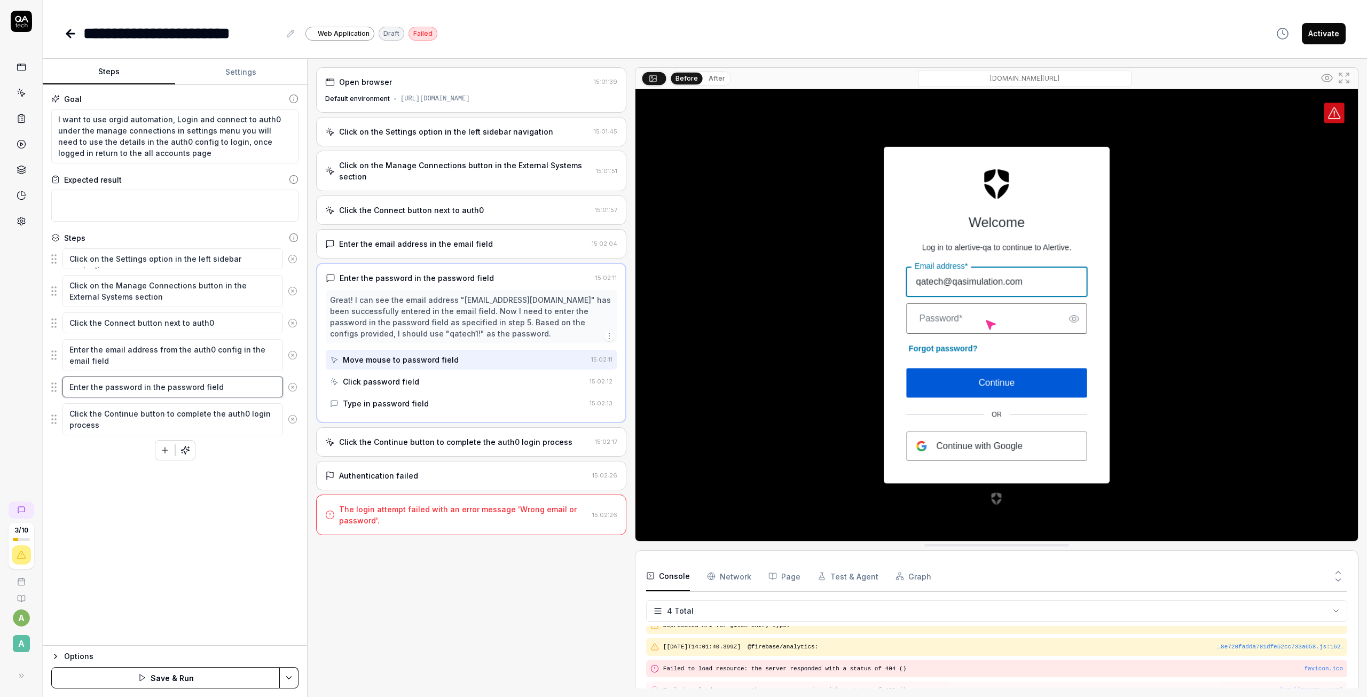
drag, startPoint x: 140, startPoint y: 387, endPoint x: 146, endPoint y: 389, distance: 5.6
click at [141, 387] on textarea "Enter the password in the password field" at bounding box center [172, 386] width 220 height 21
paste textarea "from the auth0 config"
click at [211, 677] on button "Save & Run" at bounding box center [165, 677] width 228 height 21
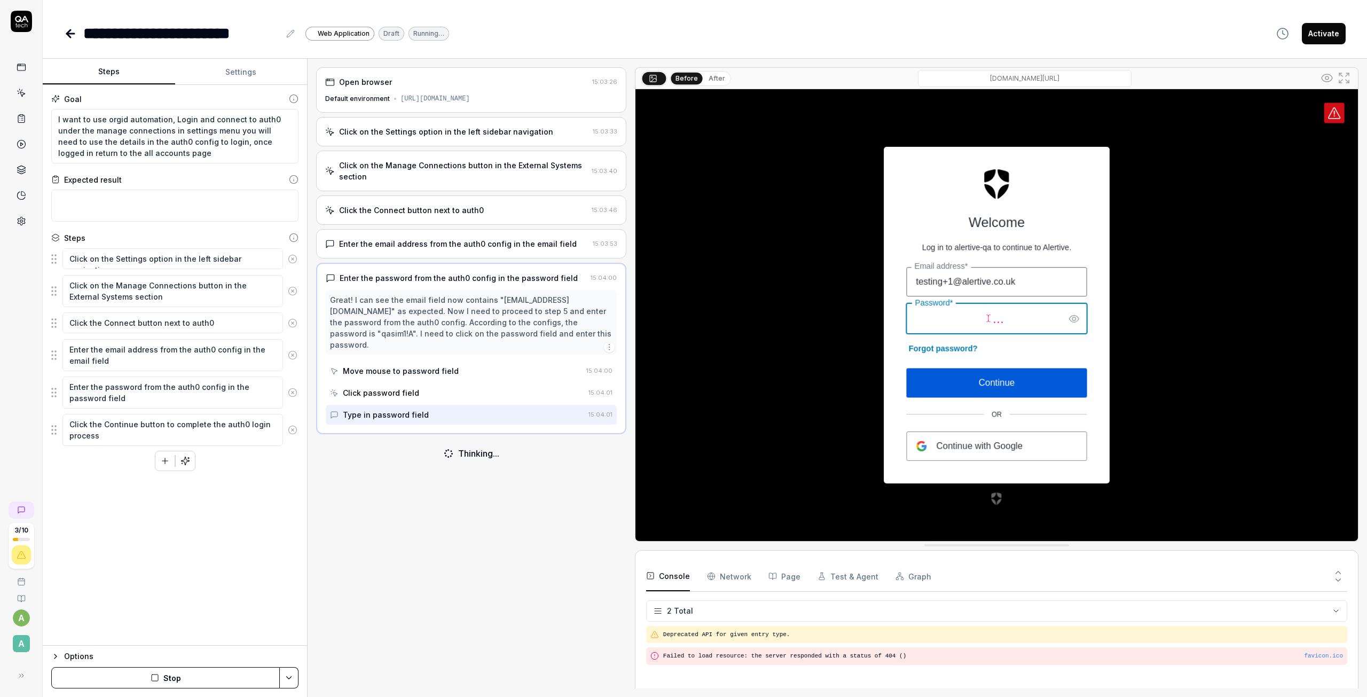
click at [54, 656] on icon "button" at bounding box center [55, 656] width 9 height 9
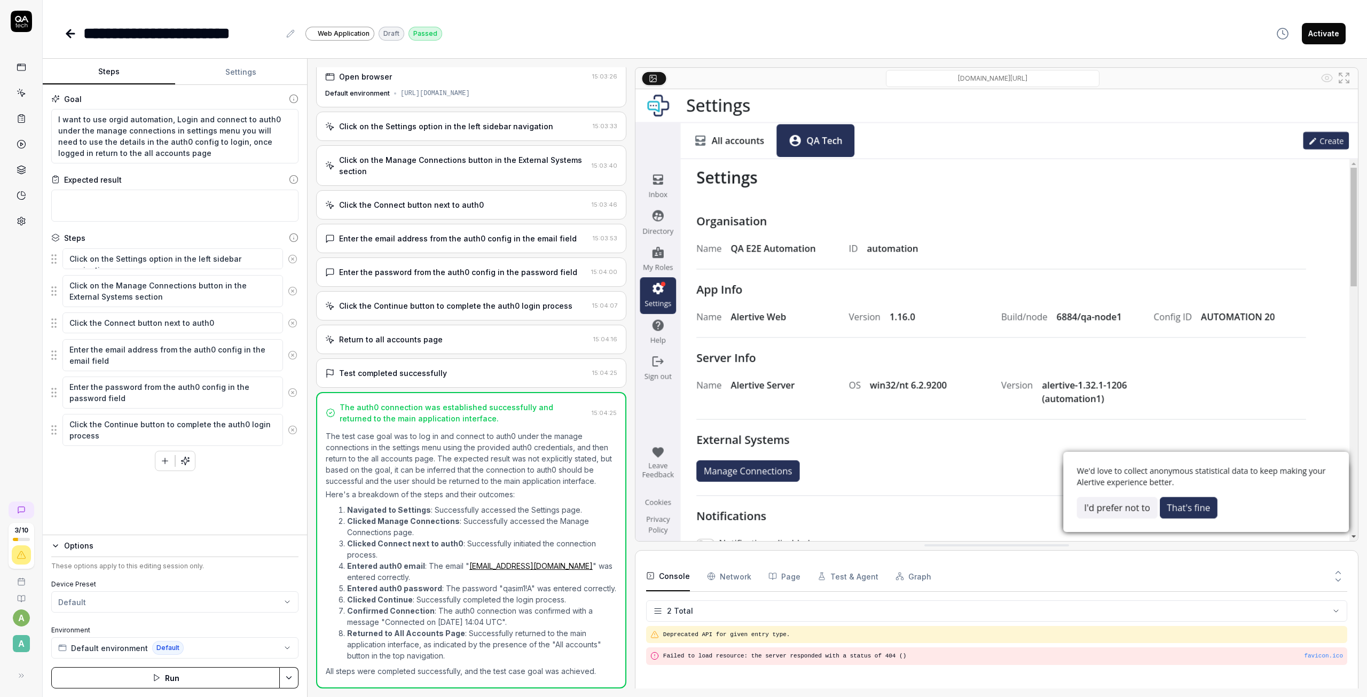
scroll to position [28, 0]
click at [193, 141] on textarea "I want to use orgid automation, Login and connect to auth0 under the manage con…" at bounding box center [174, 136] width 247 height 54
click at [260, 155] on textarea "I want to use orgid automation, Login and connect to auth0 under the manage con…" at bounding box center [174, 136] width 247 height 54
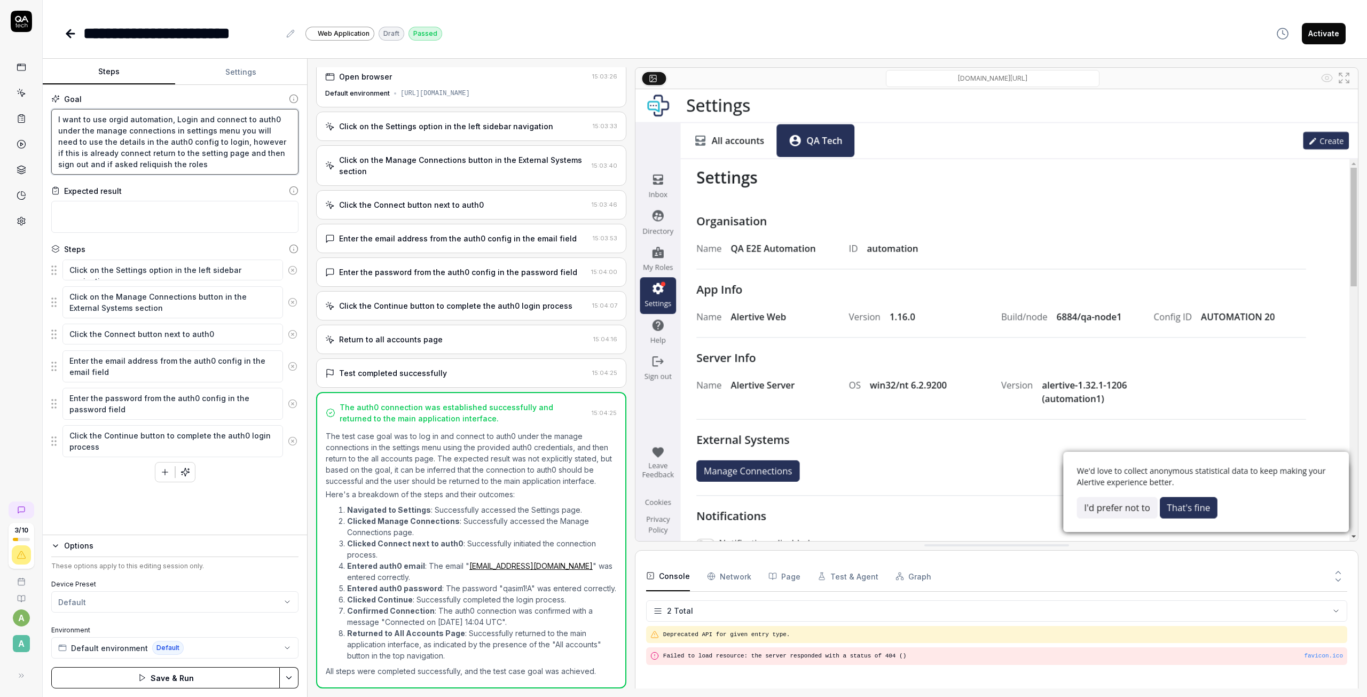
drag, startPoint x: 77, startPoint y: 158, endPoint x: 60, endPoint y: 165, distance: 18.6
click at [157, 167] on textarea "I want to use orgid automation, Login and connect to auth0 under the manage con…" at bounding box center [174, 142] width 247 height 66
click at [228, 675] on button "Save & Run" at bounding box center [165, 677] width 228 height 21
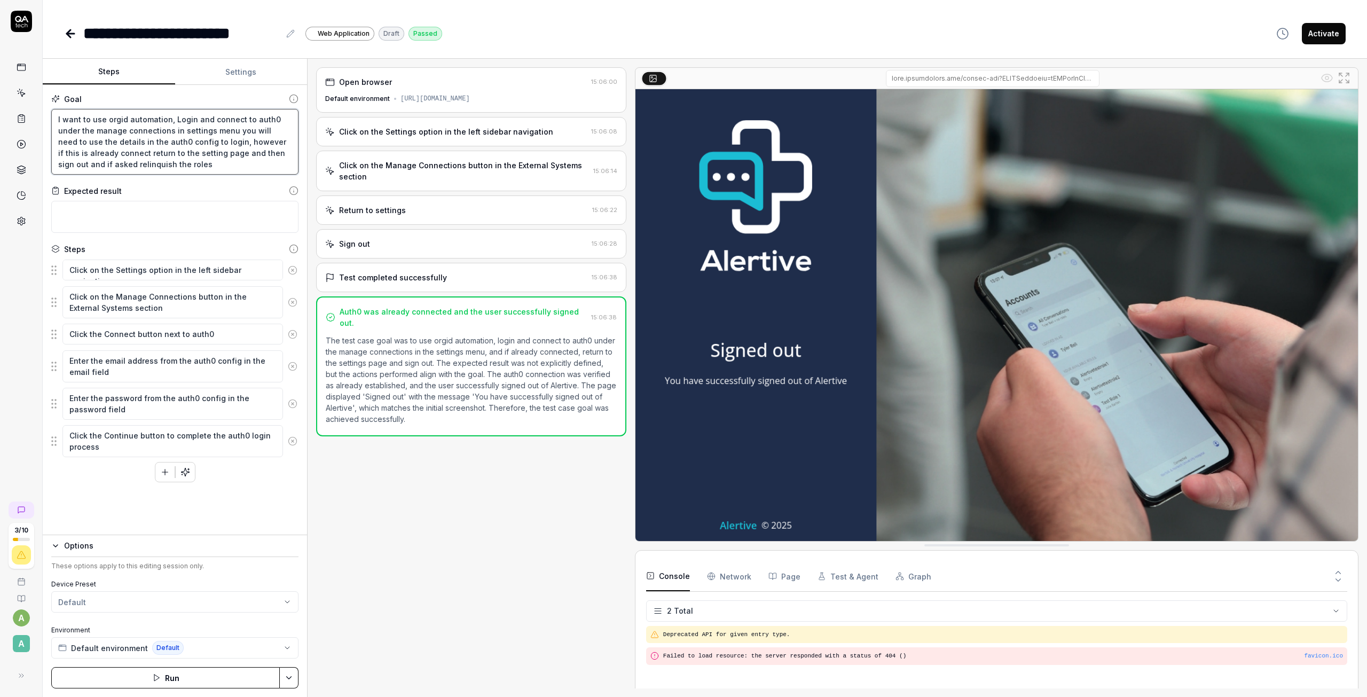
click at [67, 119] on textarea "I want to use orgid automation, Login and connect to auth0 under the manage con…" at bounding box center [174, 142] width 247 height 66
click at [287, 647] on icon "button" at bounding box center [287, 647] width 9 height 9
click at [297, 644] on button "Default environment Default" at bounding box center [174, 647] width 247 height 21
drag, startPoint x: 88, startPoint y: 151, endPoint x: 256, endPoint y: 145, distance: 167.7
click at [88, 151] on textarea "I want to use orgid automation, Login and connect to auth0 under the manage con…" at bounding box center [174, 142] width 247 height 66
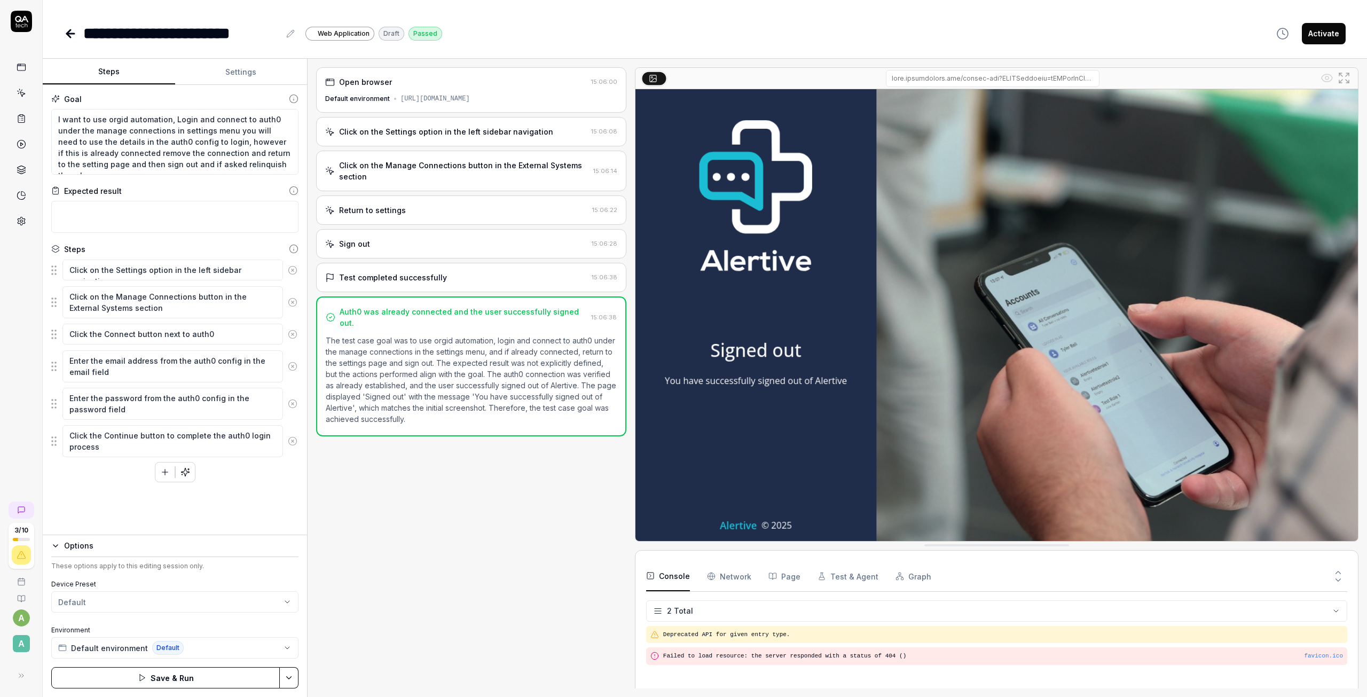
click at [242, 676] on button "Save & Run" at bounding box center [165, 677] width 228 height 21
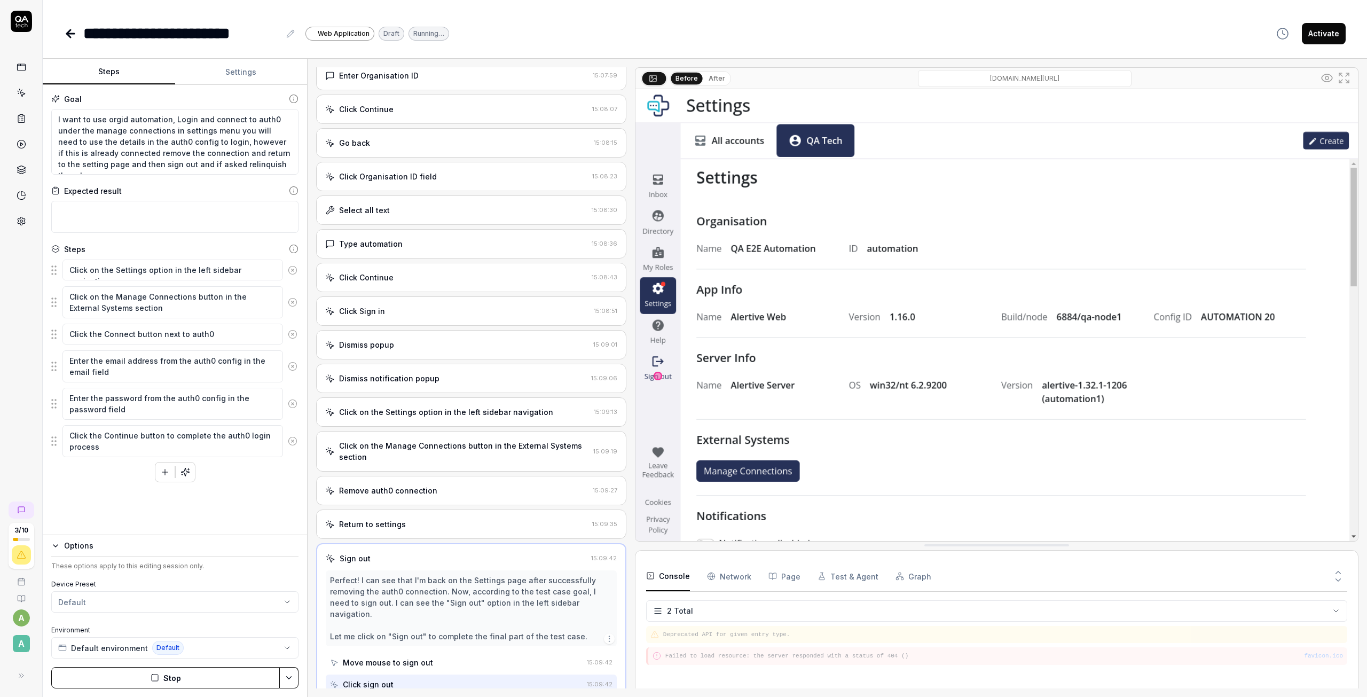
scroll to position [7, 0]
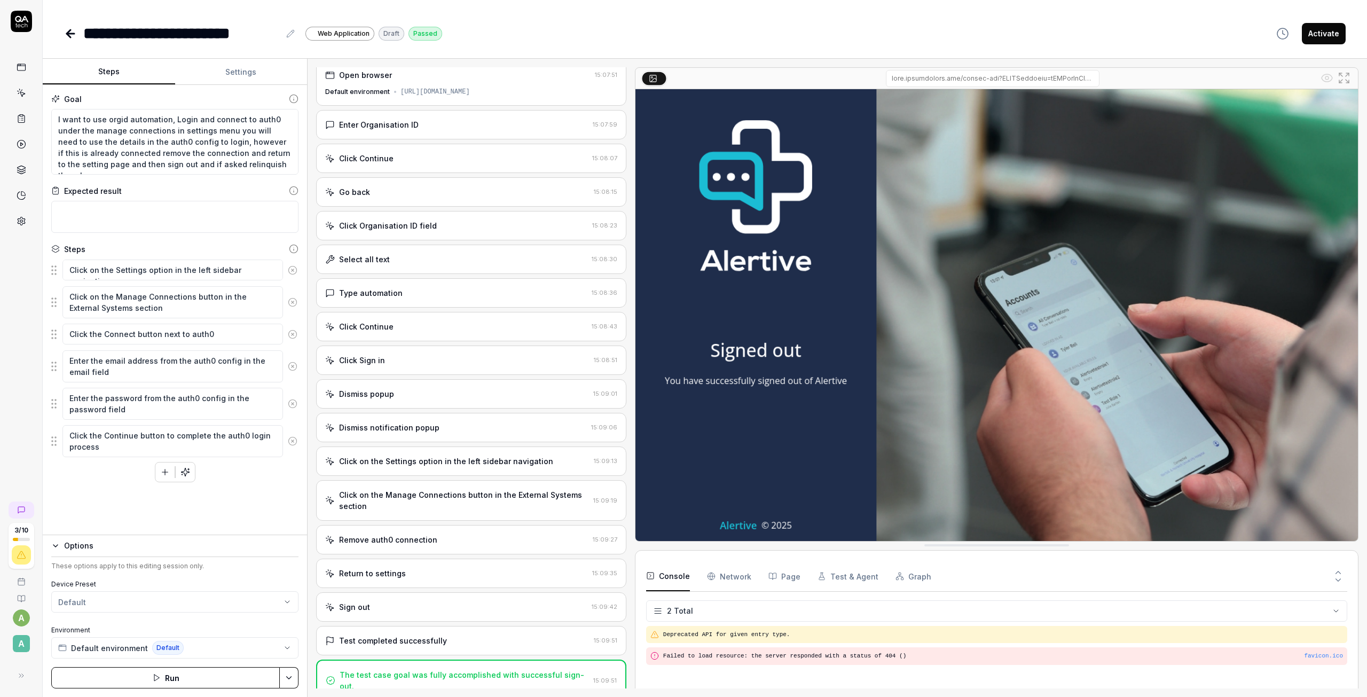
click at [217, 682] on button "Run" at bounding box center [165, 677] width 228 height 21
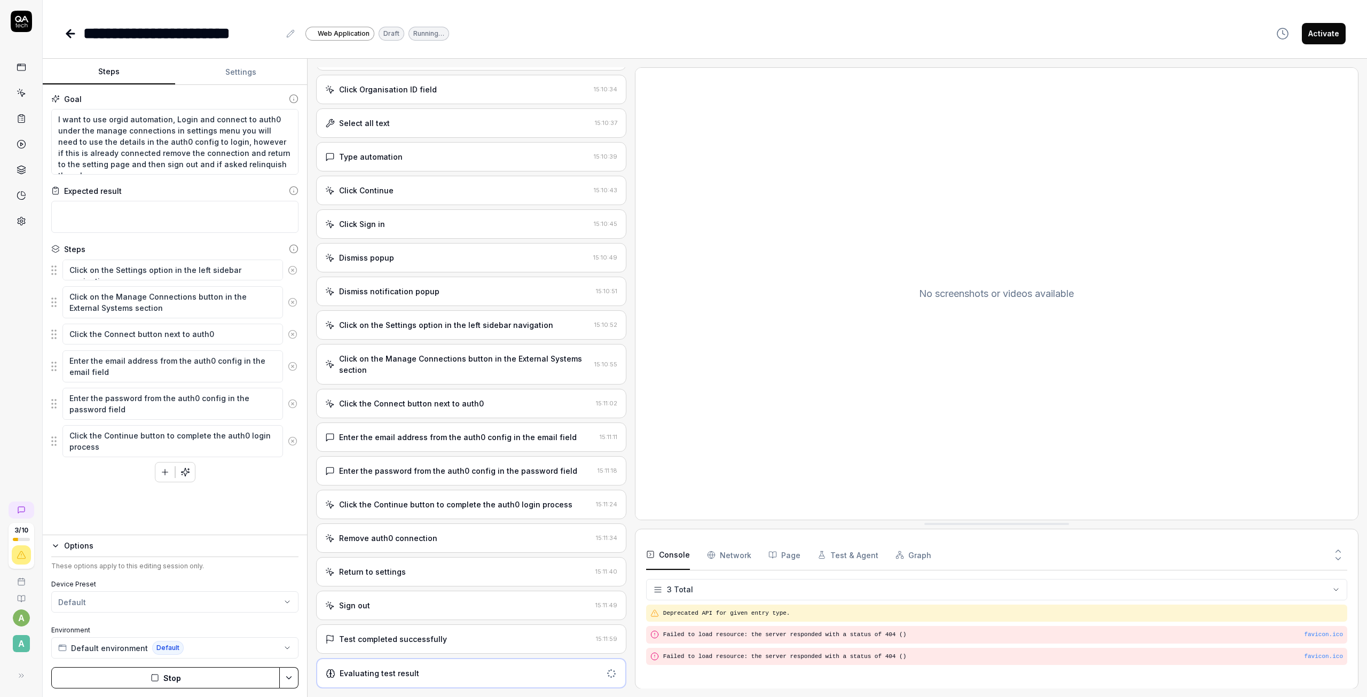
scroll to position [272, 0]
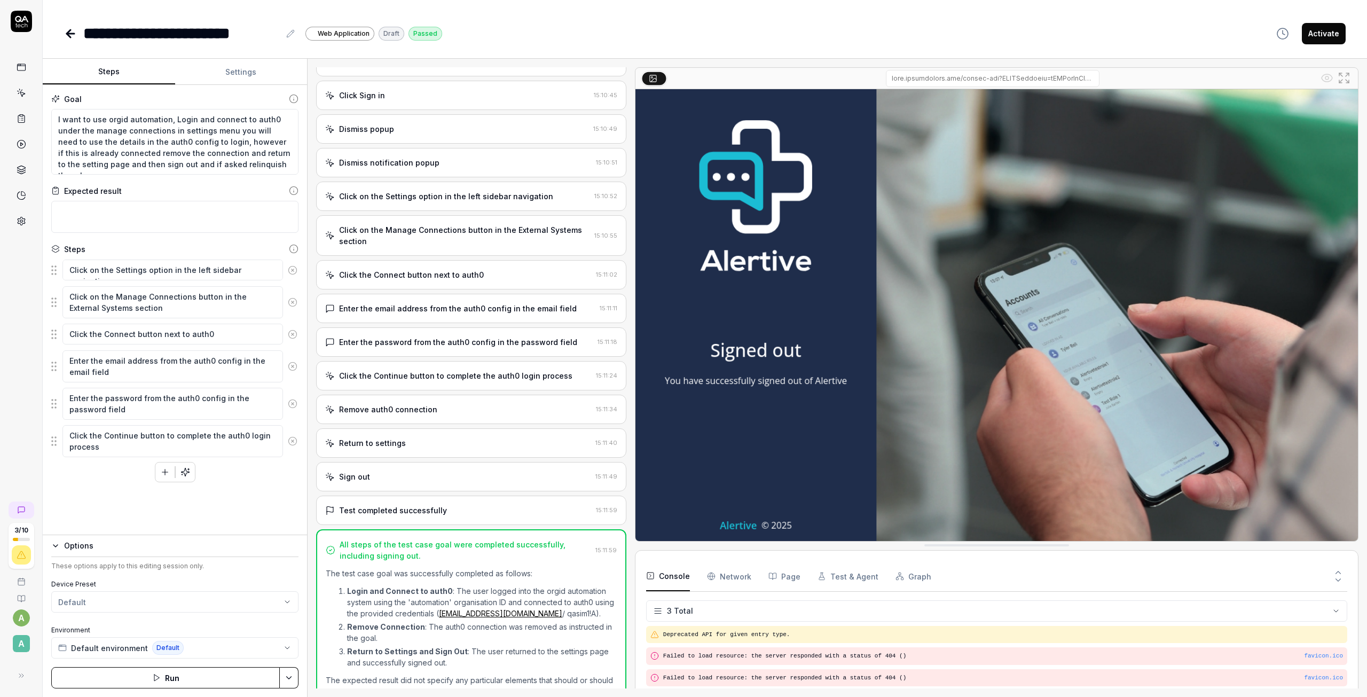
click at [23, 18] on icon at bounding box center [21, 19] width 13 height 6
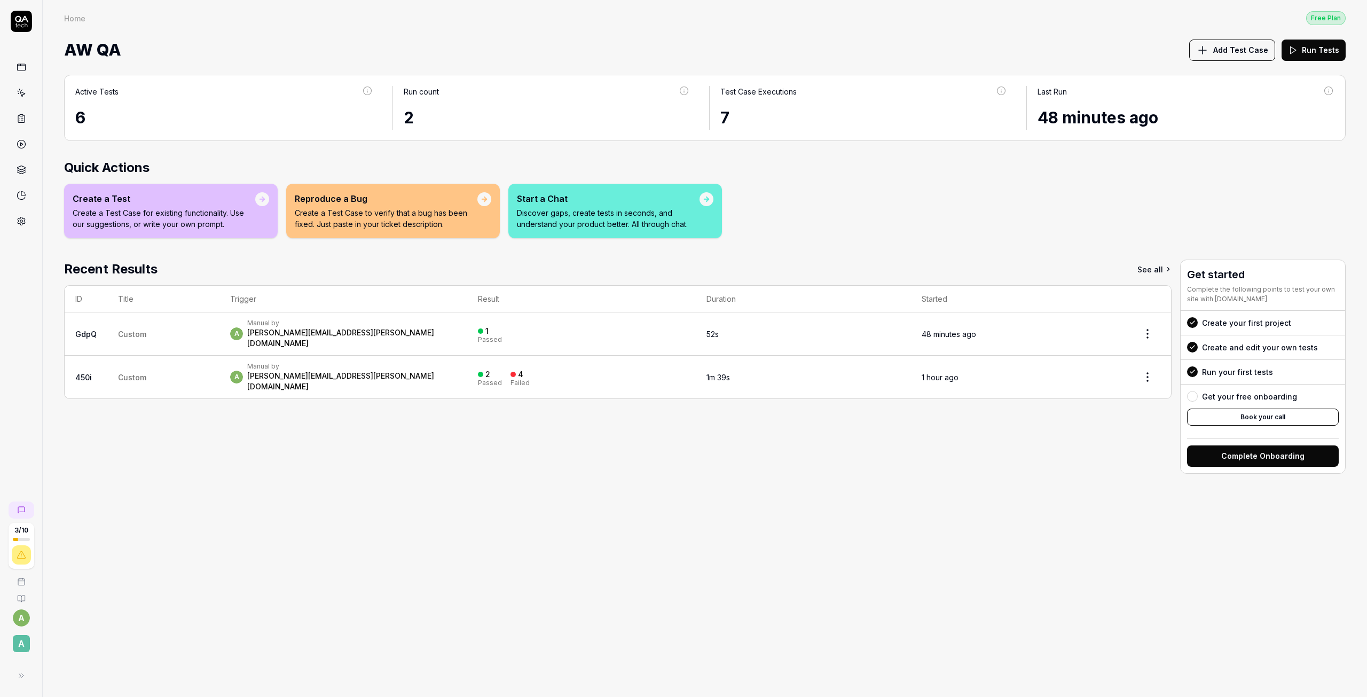
click at [18, 222] on icon at bounding box center [21, 221] width 7 height 8
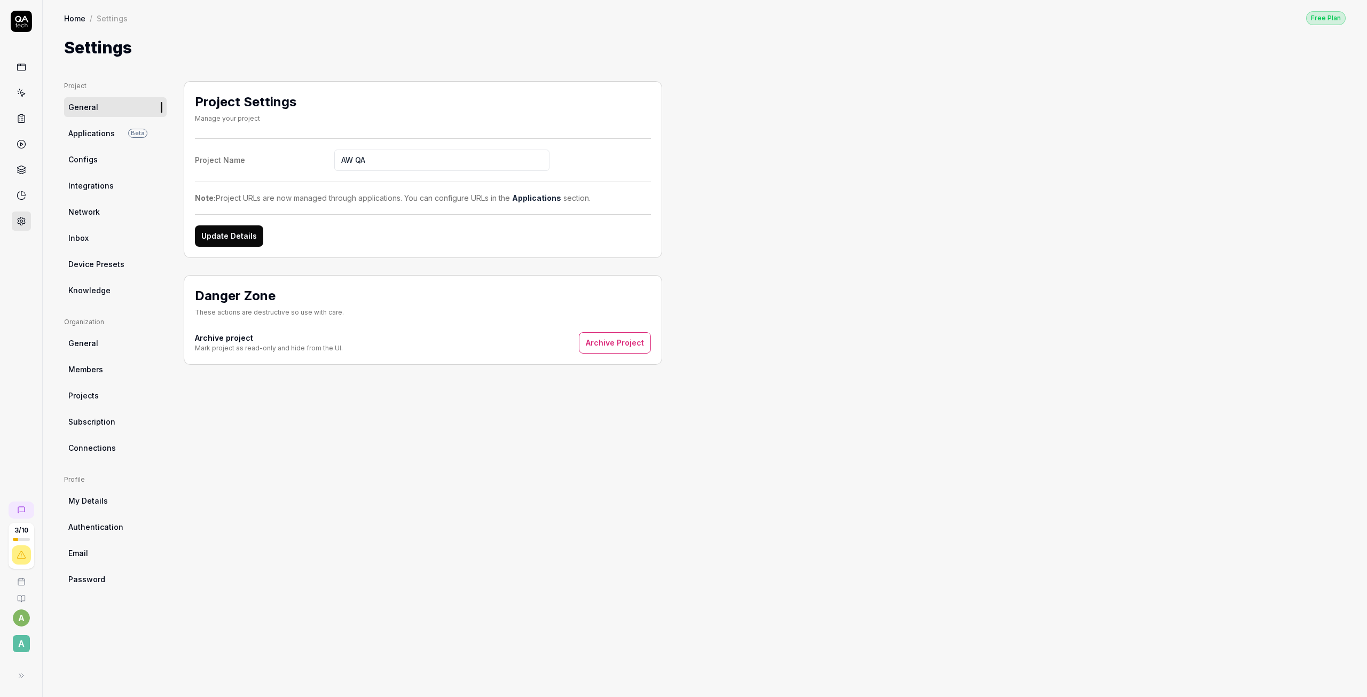
click at [112, 446] on span "Connections" at bounding box center [92, 447] width 48 height 11
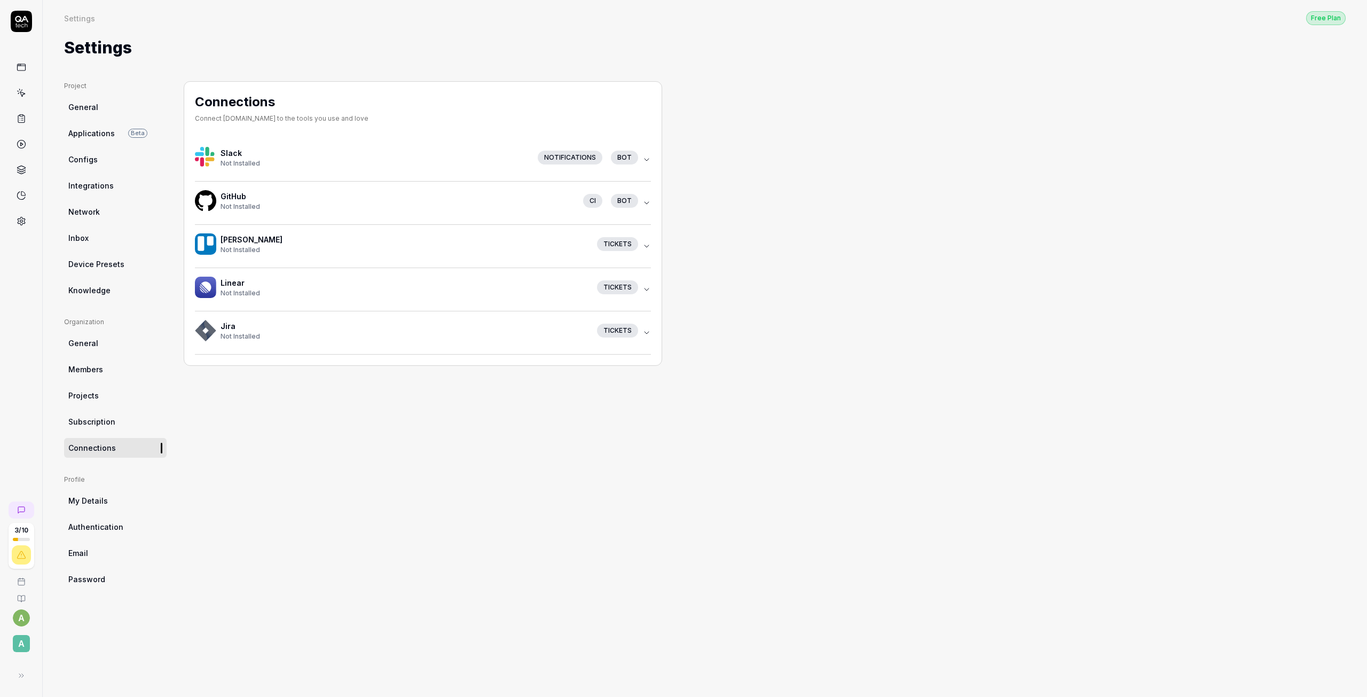
click at [580, 161] on div "Notifications" at bounding box center [570, 158] width 65 height 14
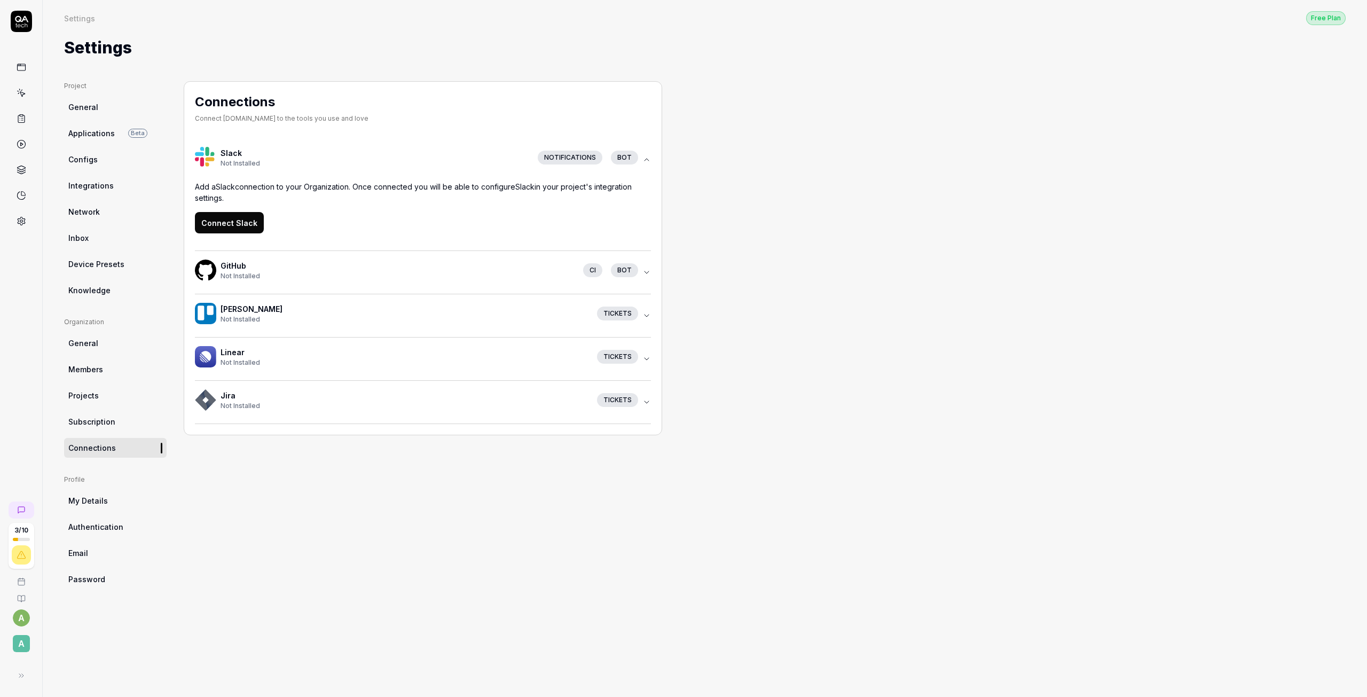
click at [428, 272] on div "Not Installed" at bounding box center [397, 276] width 354 height 10
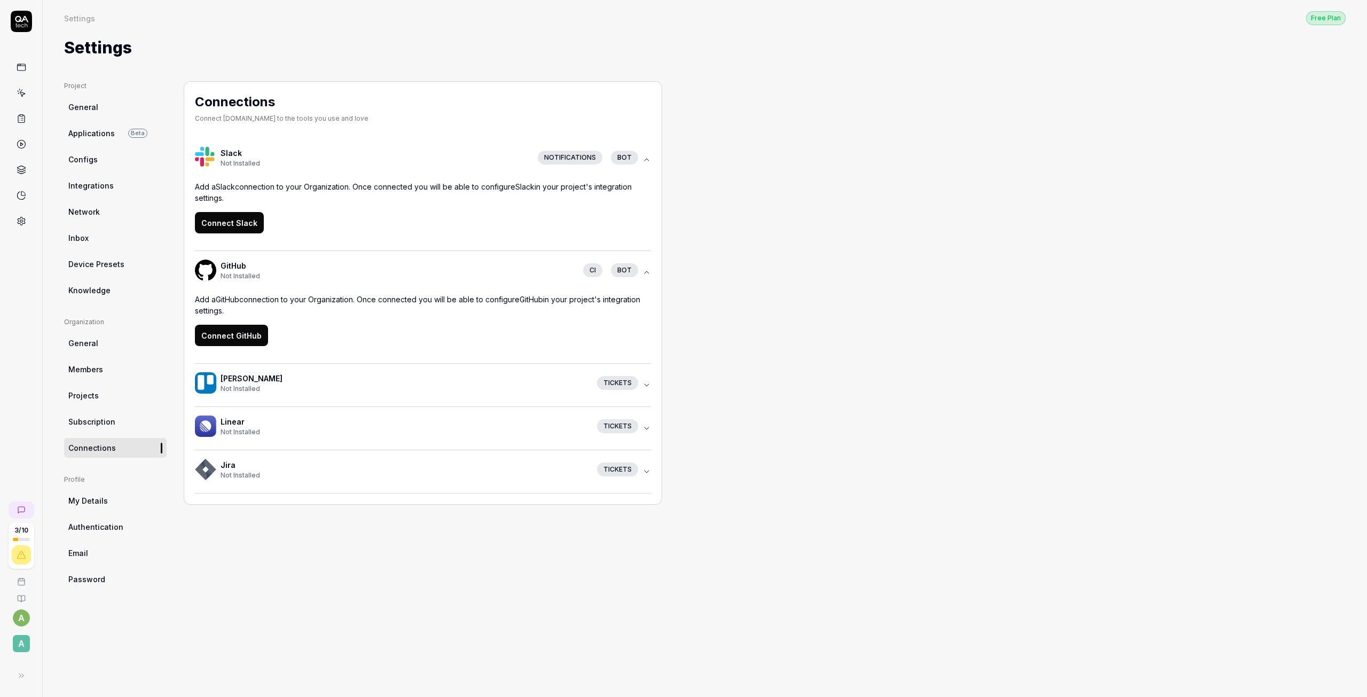
click at [362, 377] on h4 "Trello" at bounding box center [404, 378] width 368 height 11
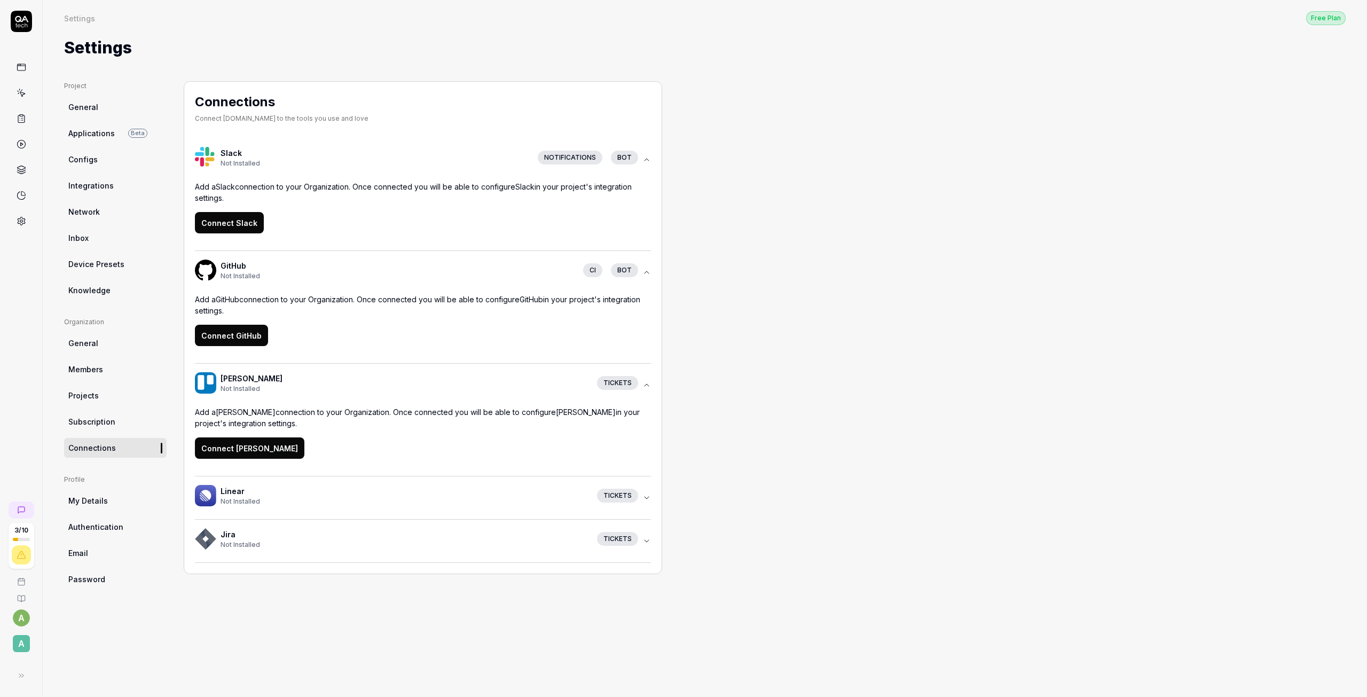
click at [357, 502] on div "Not Installed" at bounding box center [404, 501] width 368 height 10
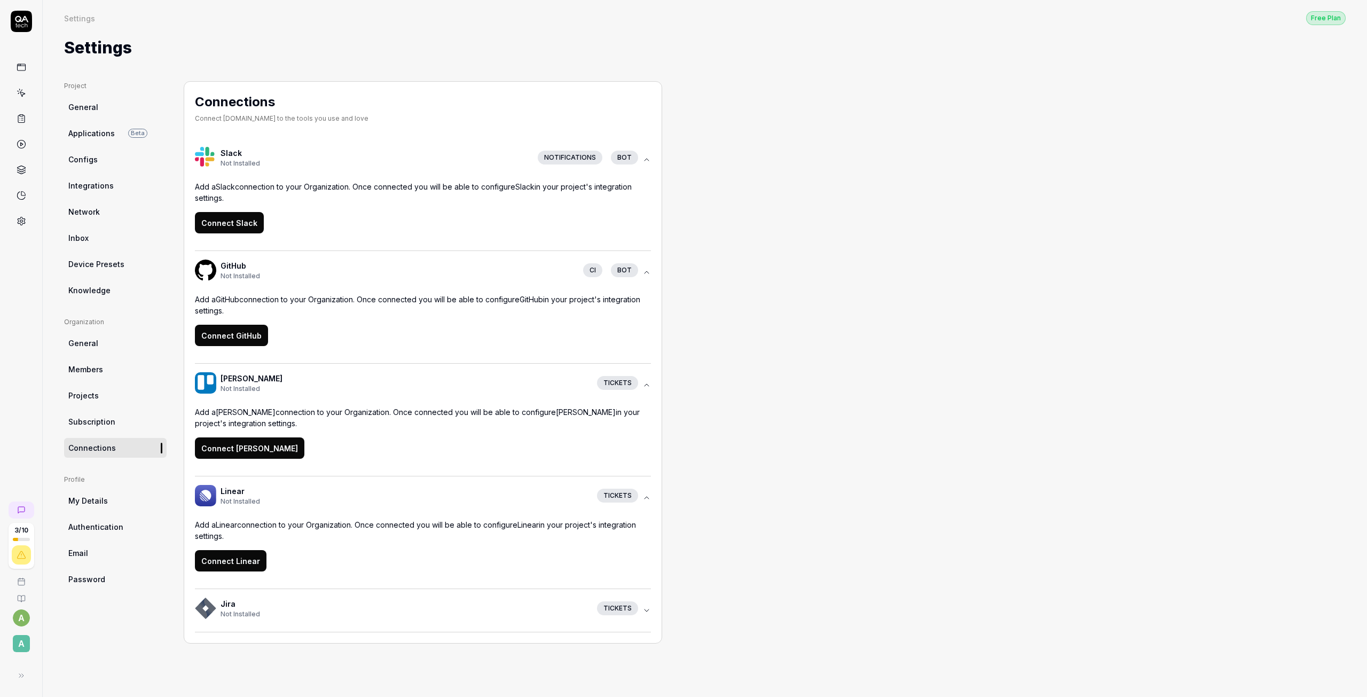
click at [98, 532] on span "Authentication" at bounding box center [95, 526] width 55 height 11
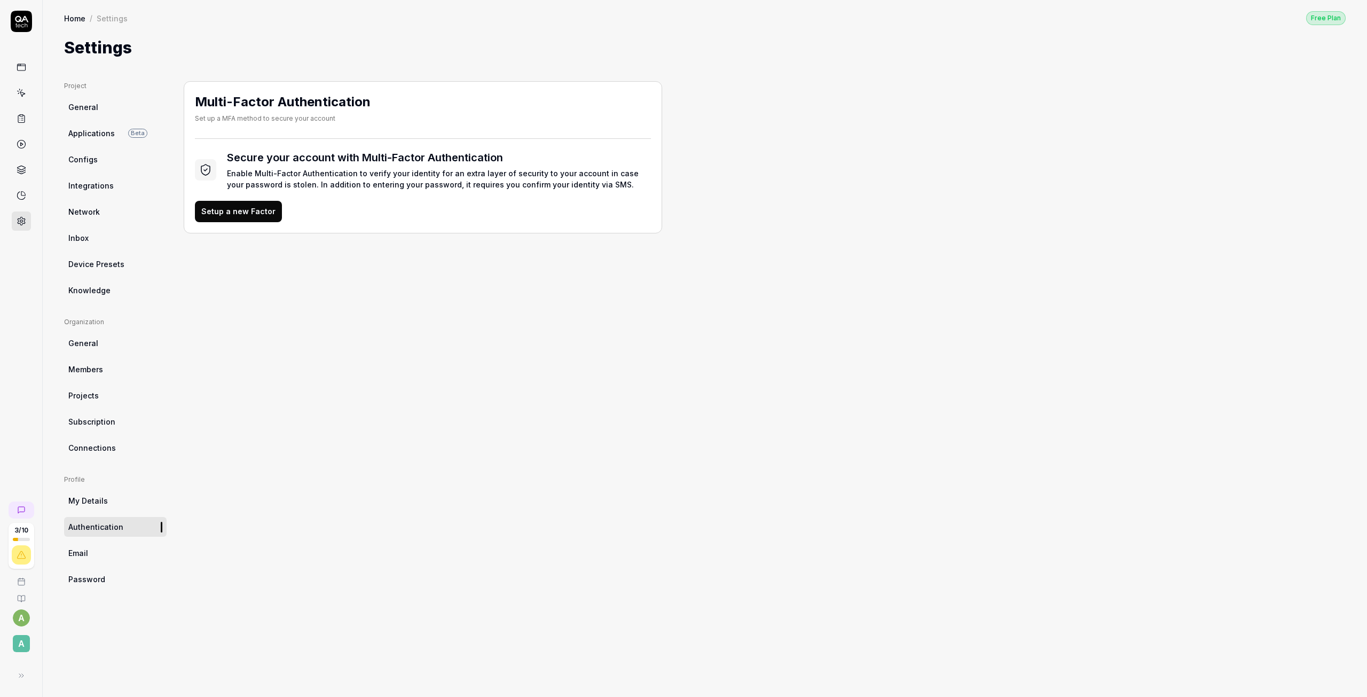
click at [24, 92] on icon at bounding box center [22, 93] width 10 height 10
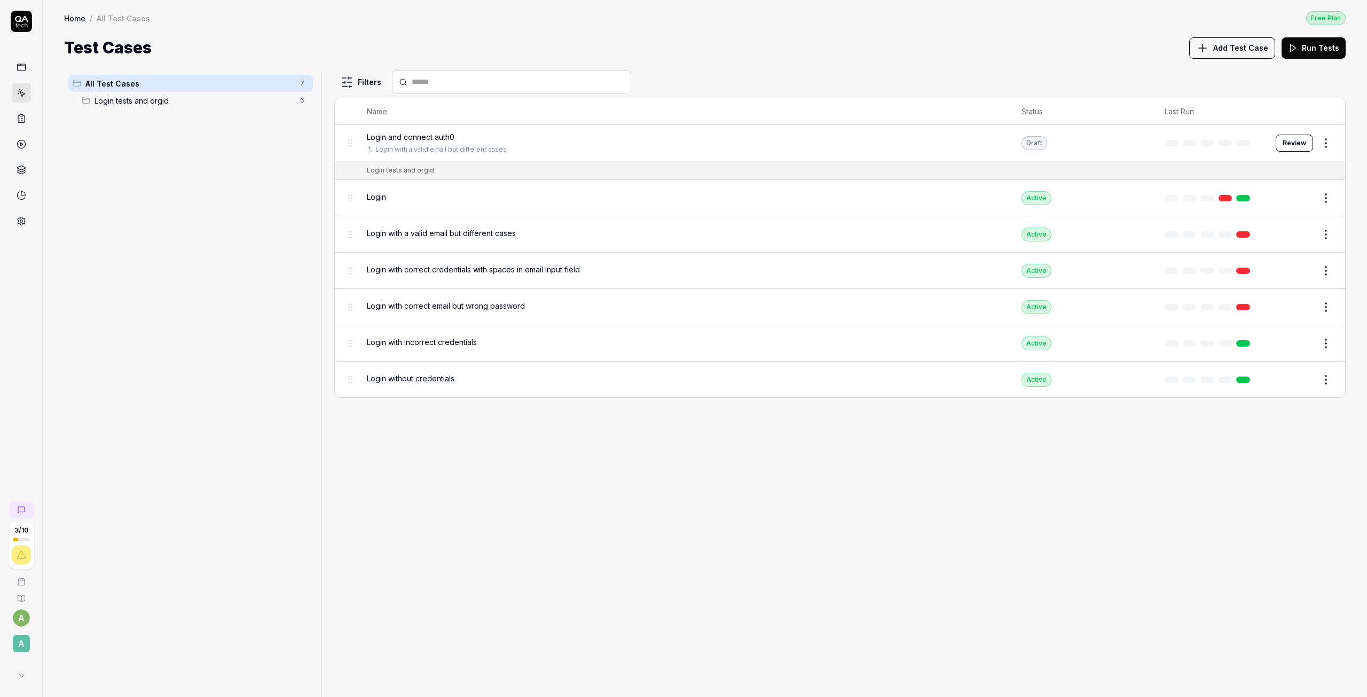
click at [1296, 140] on button "Review" at bounding box center [1293, 143] width 37 height 17
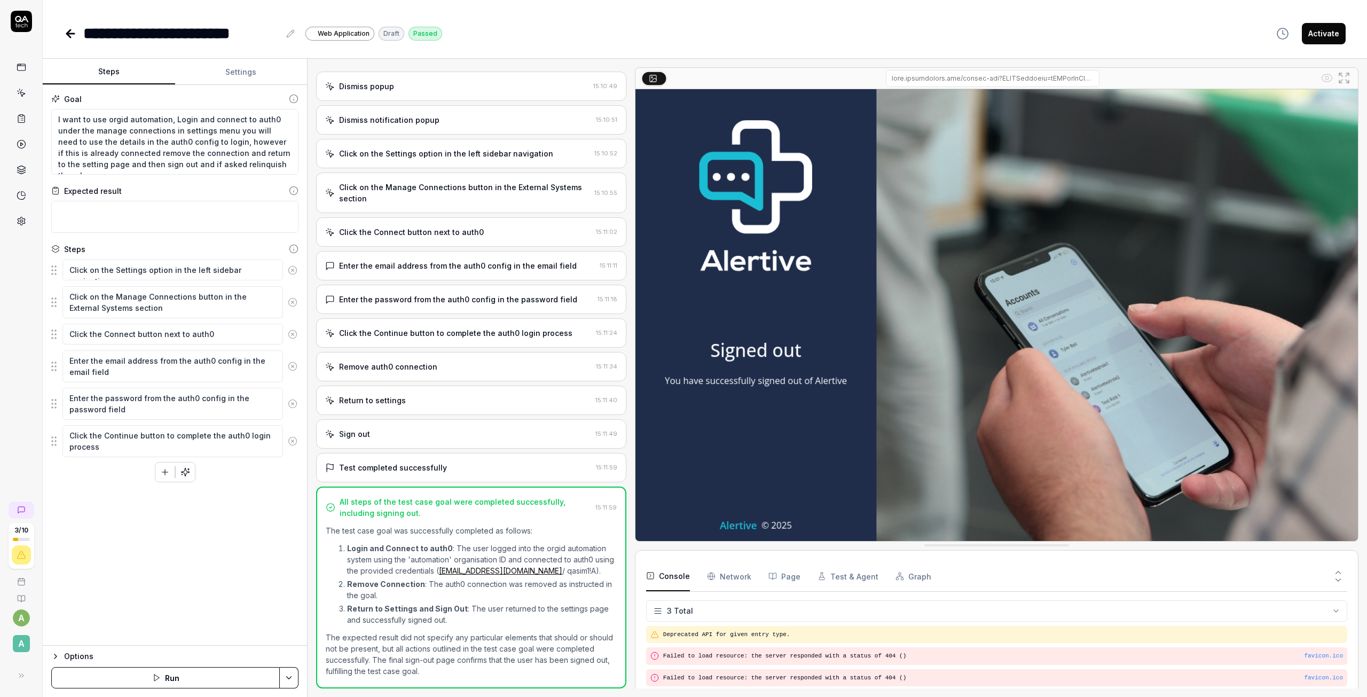
scroll to position [314, 0]
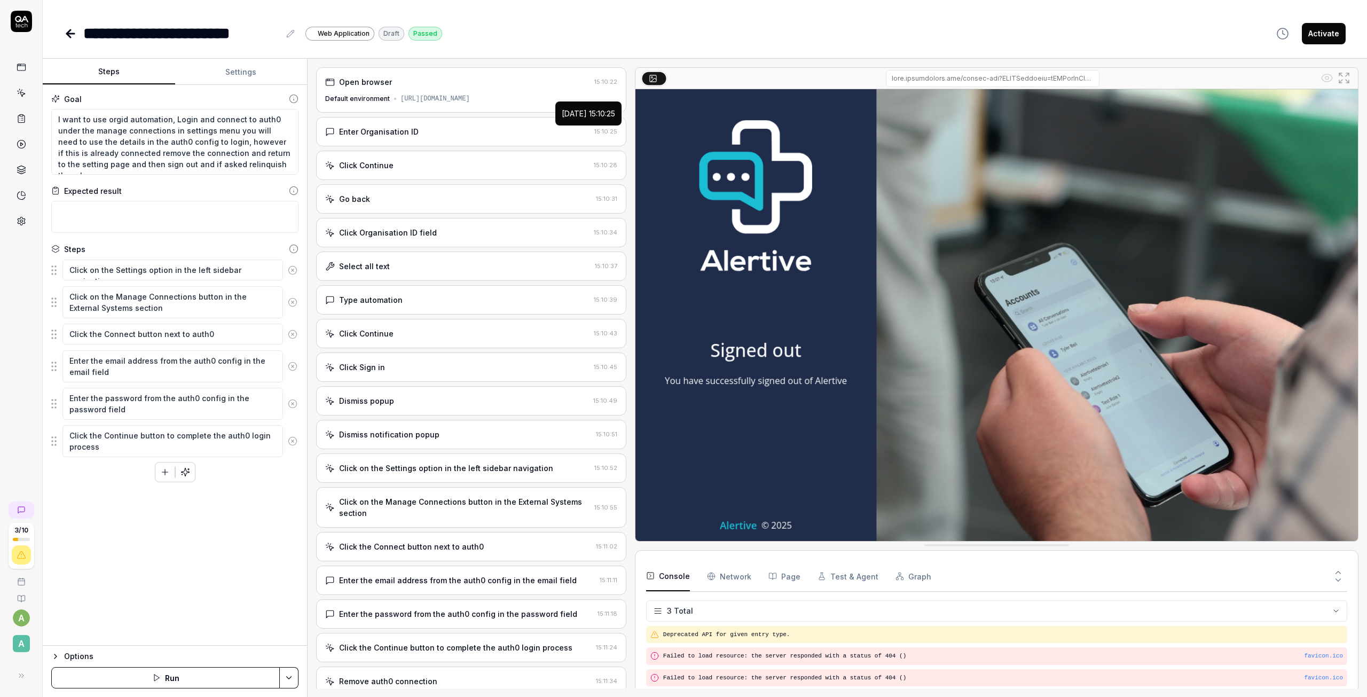
click at [72, 28] on icon at bounding box center [70, 33] width 13 height 13
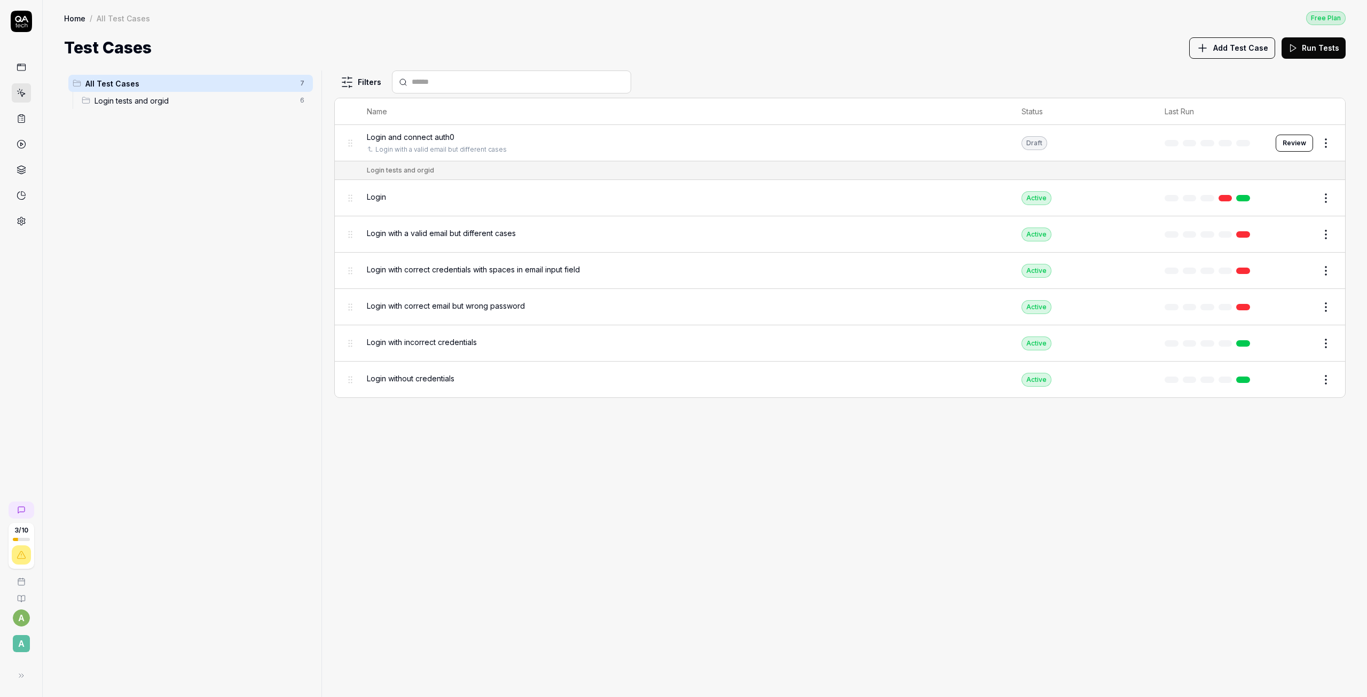
click at [1222, 46] on span "Add Test Case" at bounding box center [1240, 47] width 55 height 11
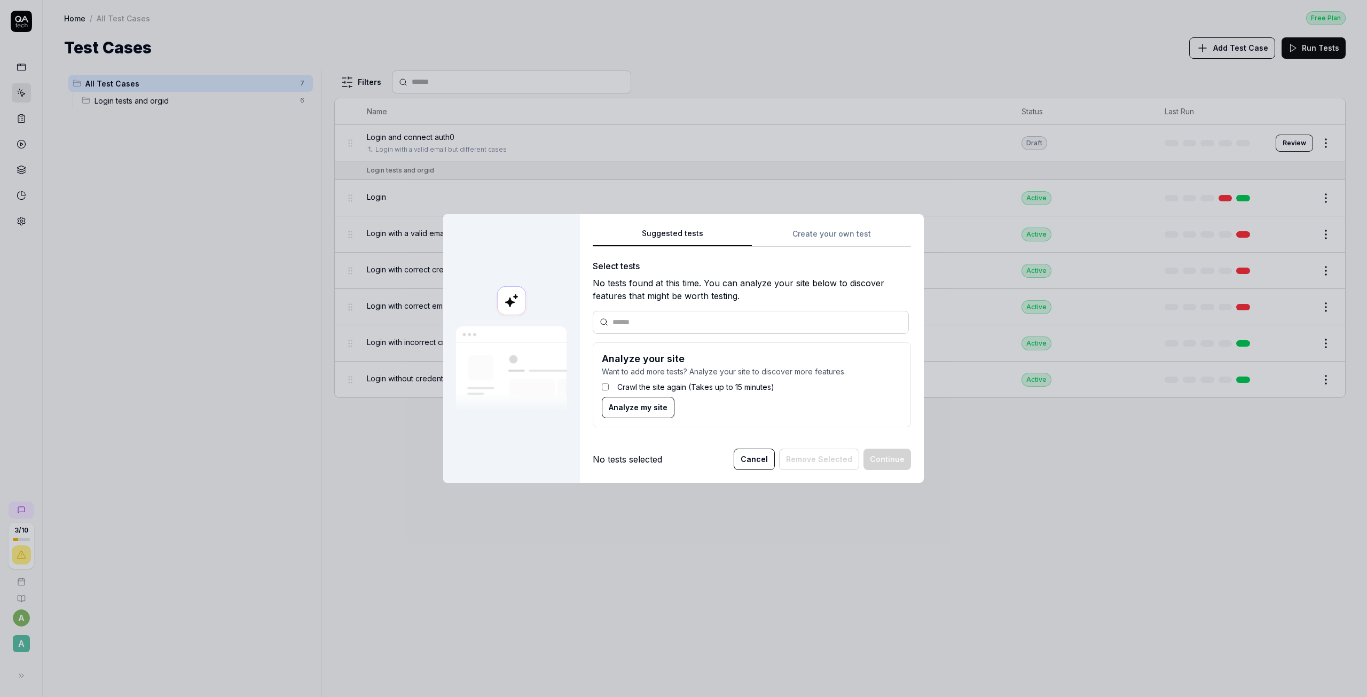
click at [847, 230] on div "Suggested tests Create your own test Select tests No tests found at this time. …" at bounding box center [752, 348] width 344 height 268
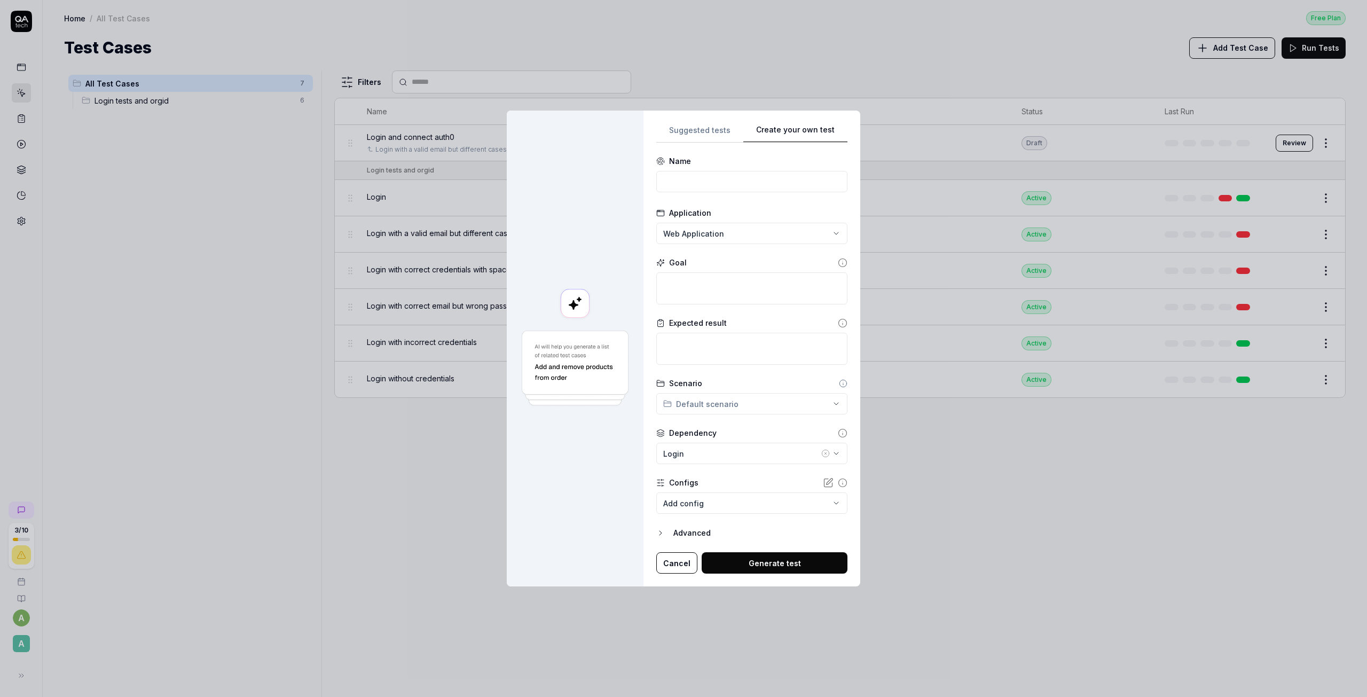
click at [712, 169] on div "Name" at bounding box center [751, 174] width 191 height 39
click at [716, 187] on input at bounding box center [751, 181] width 191 height 21
click at [736, 223] on div "Application Web Application" at bounding box center [751, 225] width 191 height 37
click at [759, 240] on div "**********" at bounding box center [683, 348] width 1367 height 697
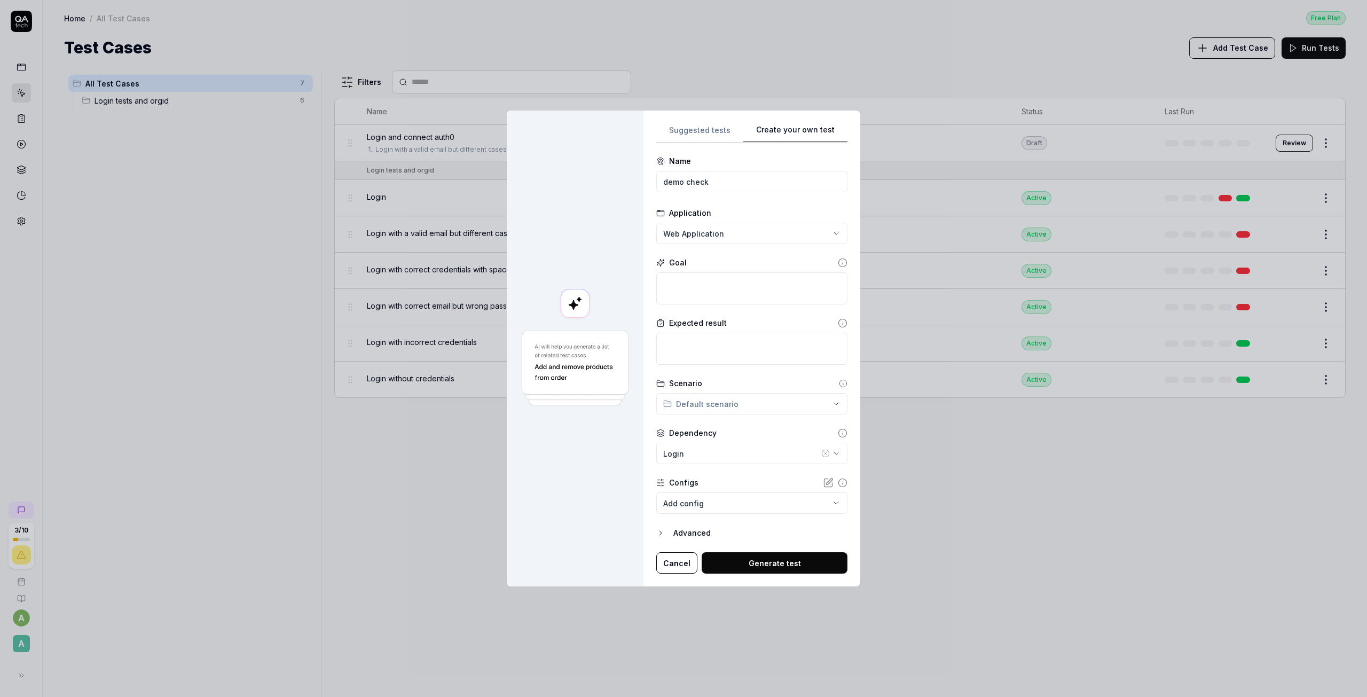
click at [745, 306] on form "**********" at bounding box center [751, 364] width 191 height 418
click at [742, 288] on textarea at bounding box center [751, 288] width 191 height 32
click at [733, 342] on textarea at bounding box center [751, 349] width 191 height 32
click at [760, 455] on div "Login" at bounding box center [741, 453] width 156 height 11
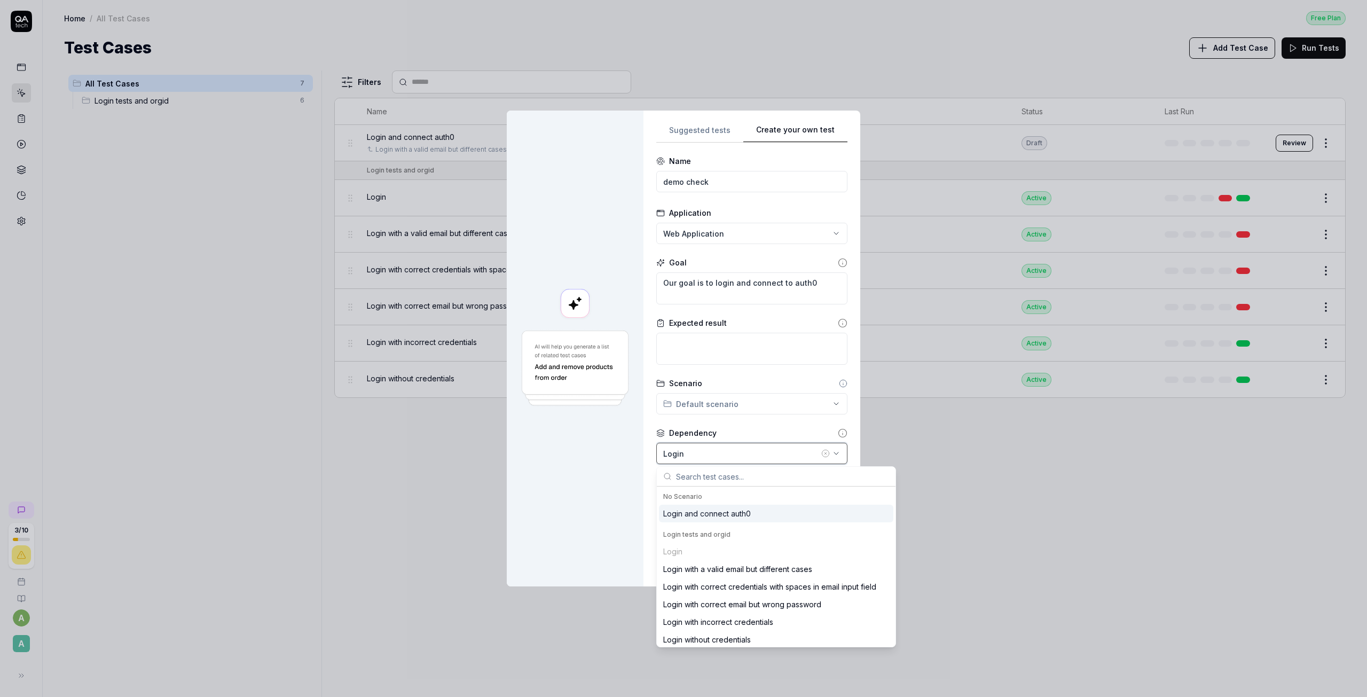
click at [762, 451] on div "Login" at bounding box center [741, 453] width 156 height 11
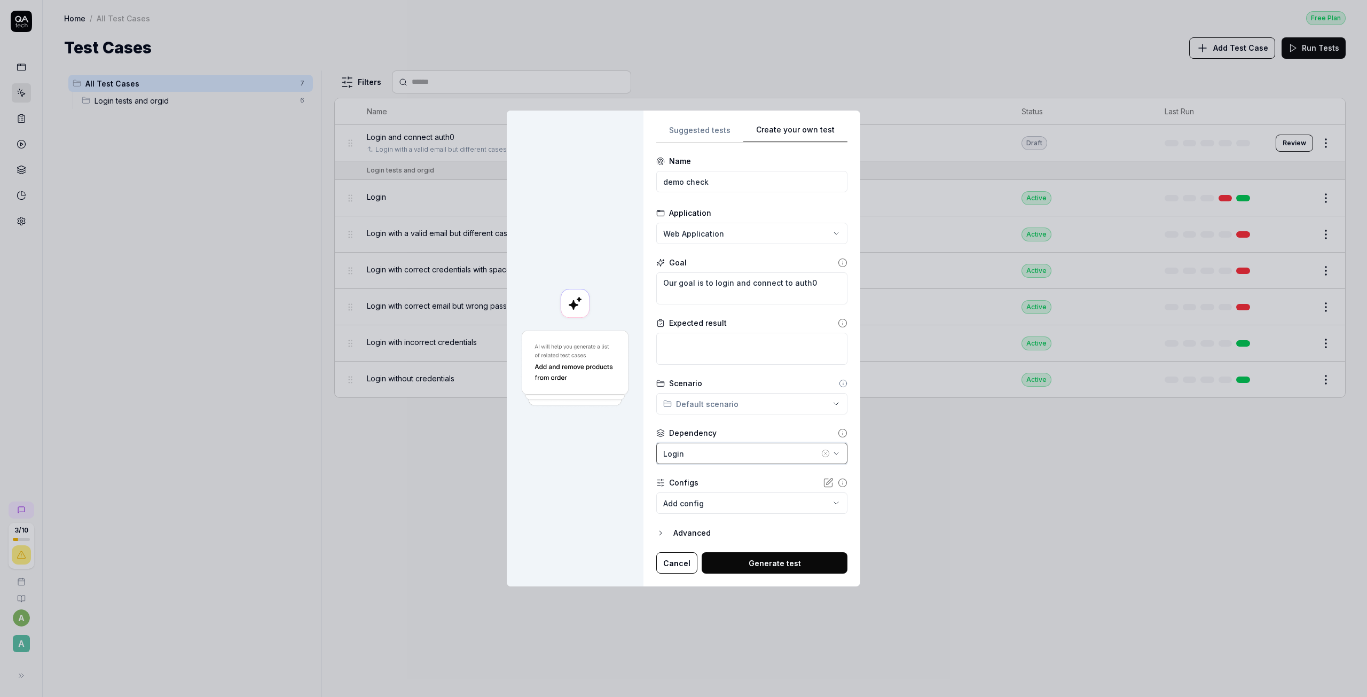
click at [832, 451] on icon "button" at bounding box center [836, 453] width 9 height 9
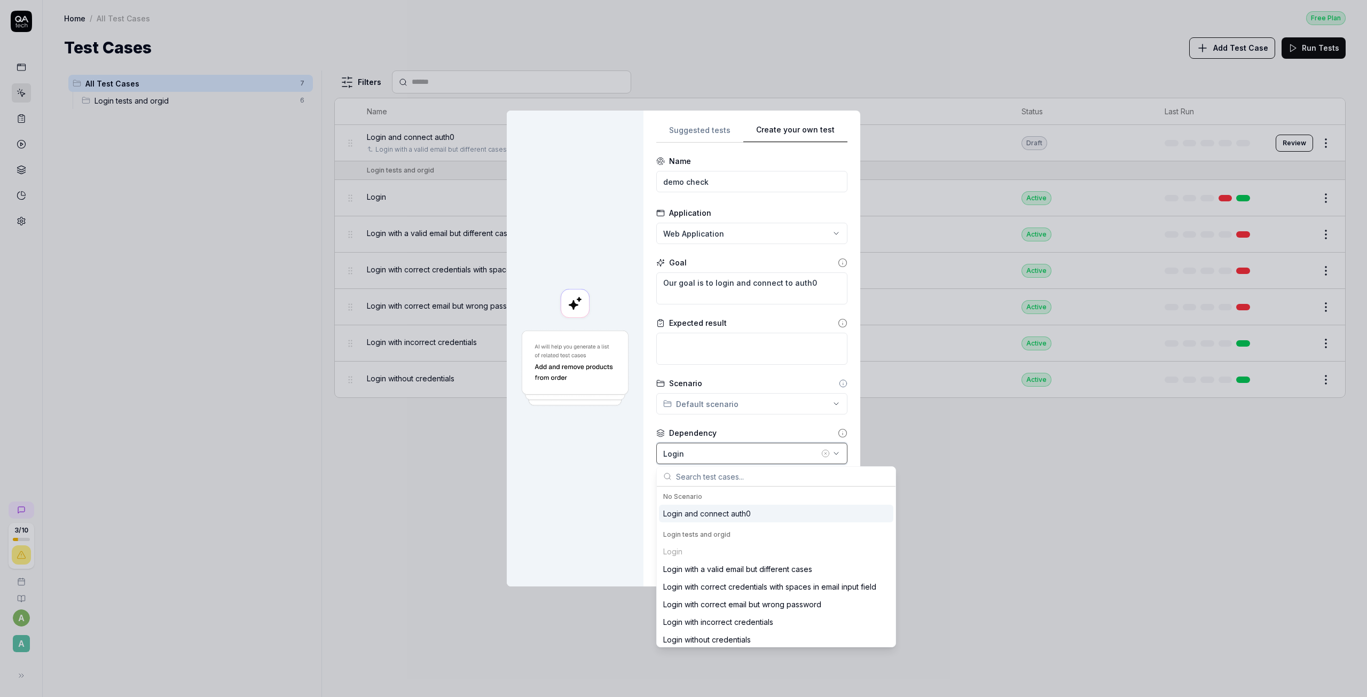
click at [832, 451] on icon "button" at bounding box center [836, 453] width 9 height 9
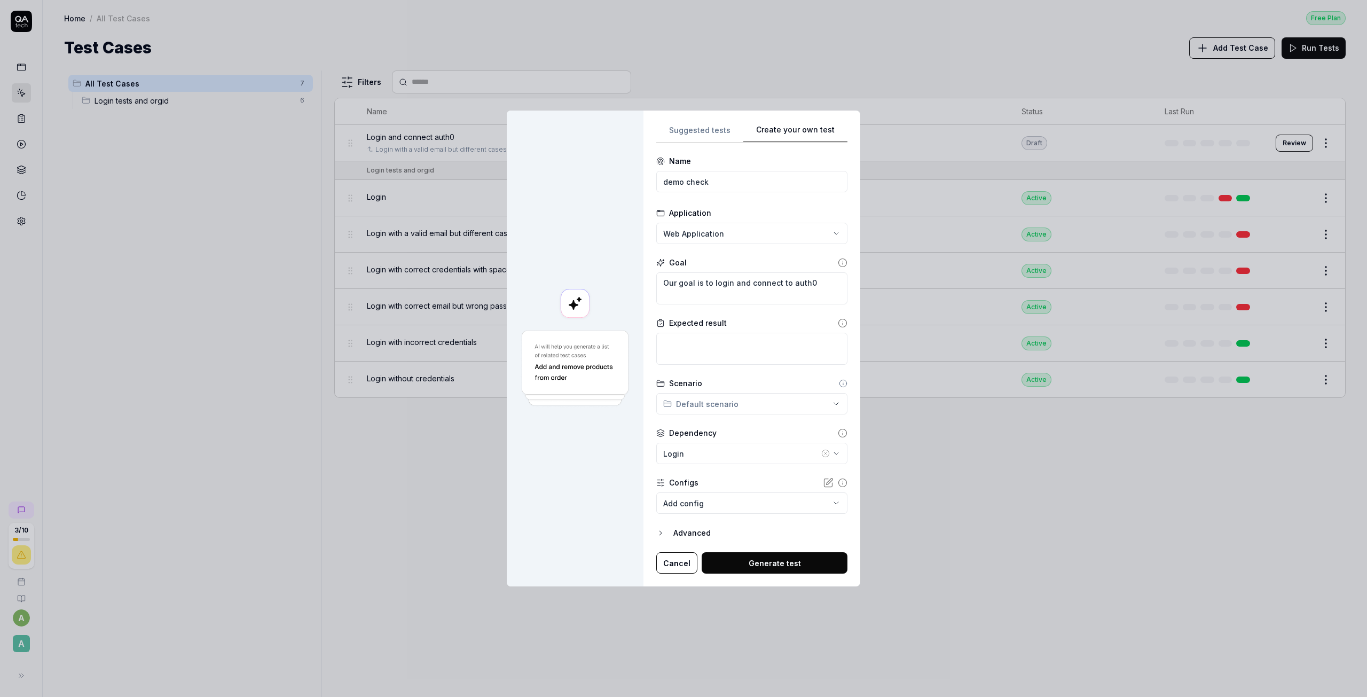
click at [821, 452] on icon "button" at bounding box center [825, 453] width 9 height 9
click at [729, 500] on body "3 / 10 a A Home / All Test Cases Free Plan Home / All Test Cases Free Plan Test…" at bounding box center [683, 348] width 1367 height 697
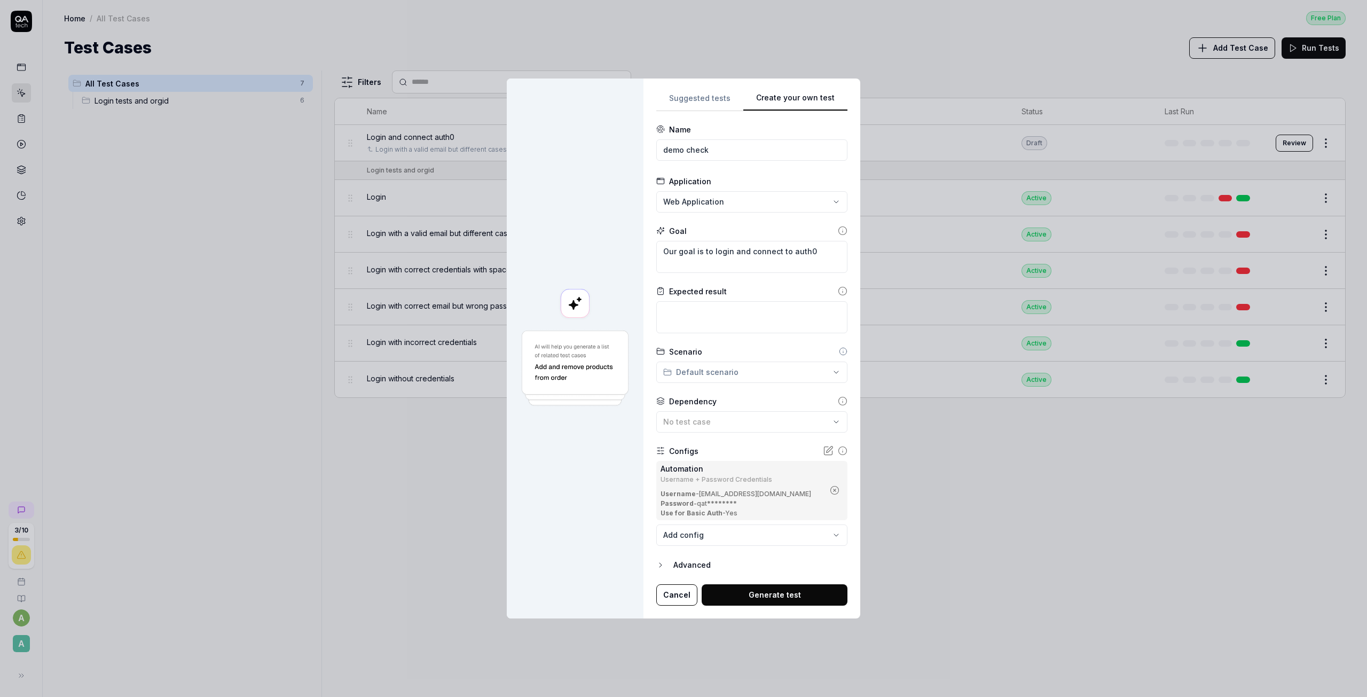
click at [777, 540] on body "3 / 10 a A Home / All Test Cases Free Plan Home / All Test Cases Free Plan Test…" at bounding box center [683, 348] width 1367 height 697
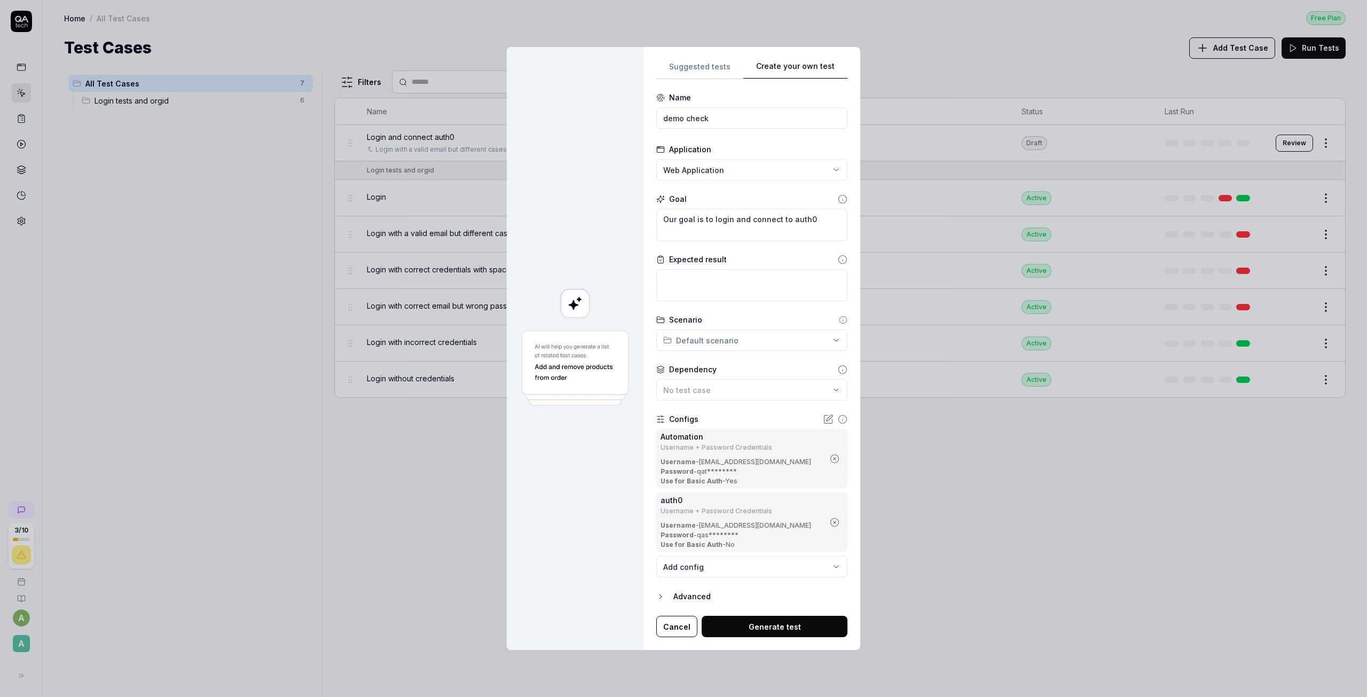
click at [751, 628] on button "Generate test" at bounding box center [774, 625] width 146 height 21
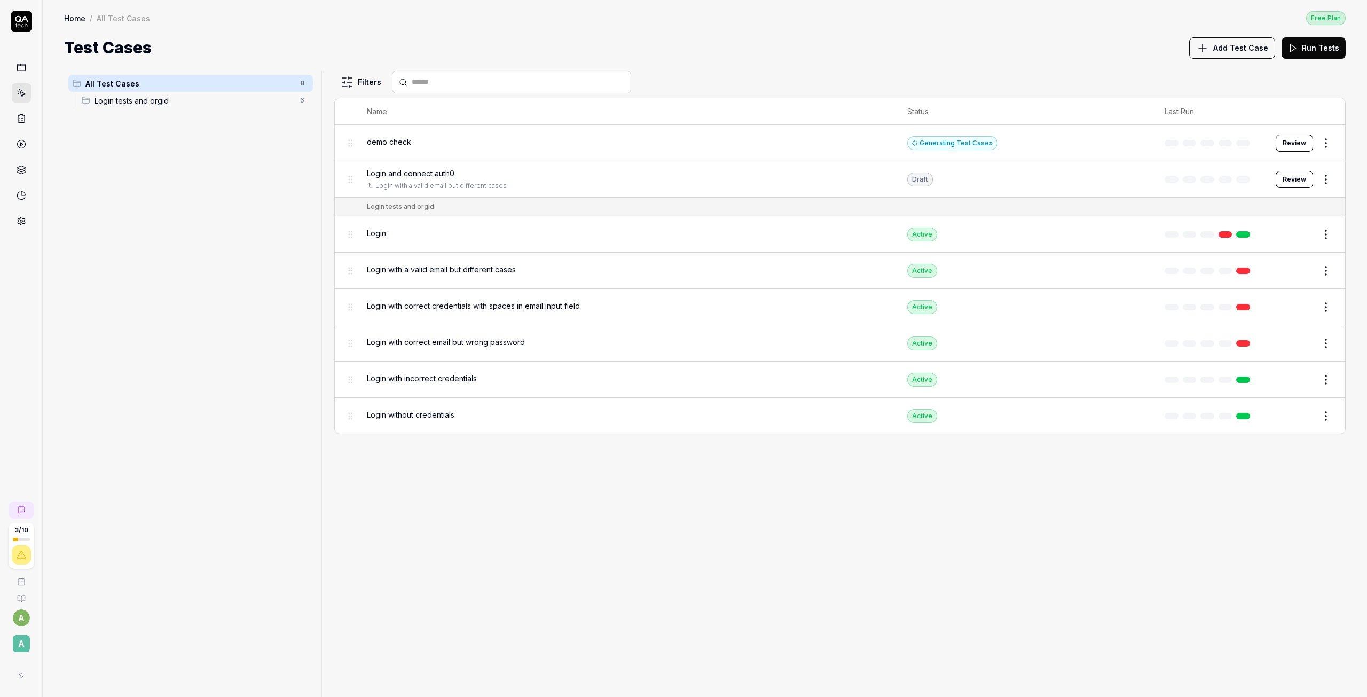
click at [1288, 145] on button "Review" at bounding box center [1293, 143] width 37 height 17
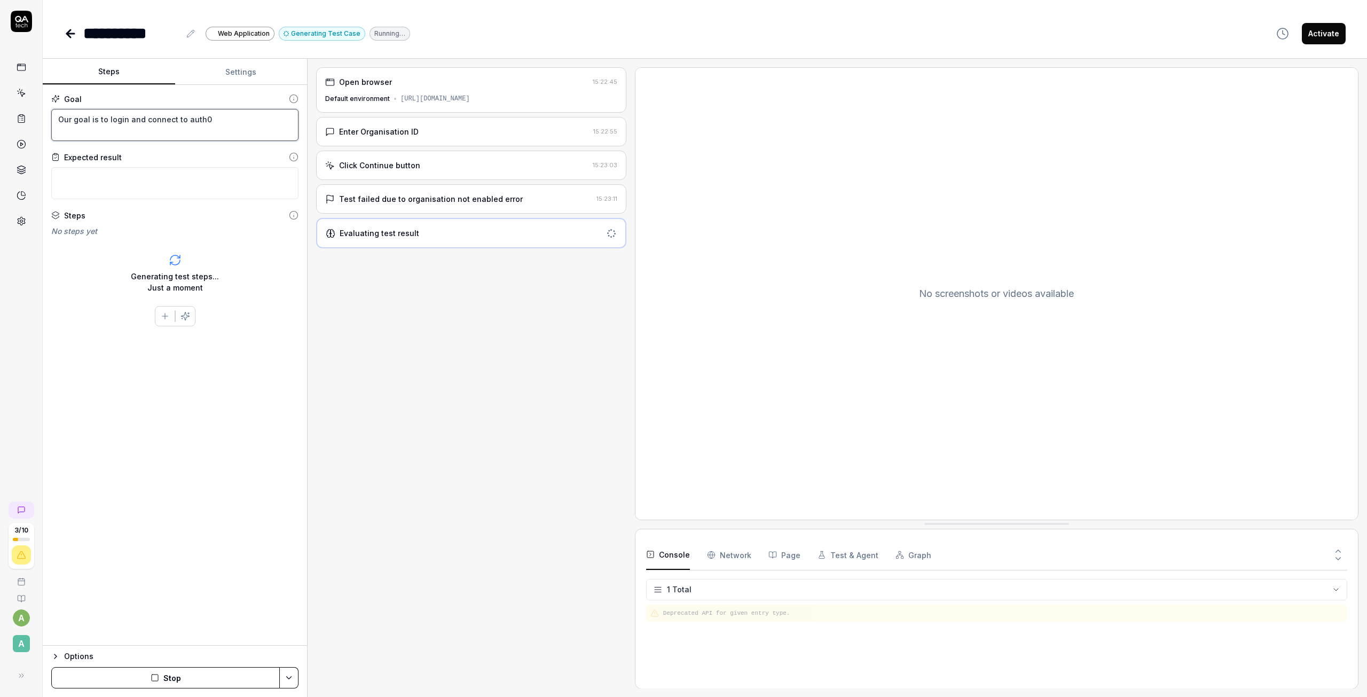
drag, startPoint x: 129, startPoint y: 121, endPoint x: 144, endPoint y: 124, distance: 15.9
click at [130, 121] on textarea "Our goal is to login and connect to auth0" at bounding box center [174, 125] width 247 height 32
drag, startPoint x: 222, startPoint y: 677, endPoint x: 230, endPoint y: 679, distance: 8.2
click at [222, 677] on button "Stop" at bounding box center [165, 677] width 228 height 21
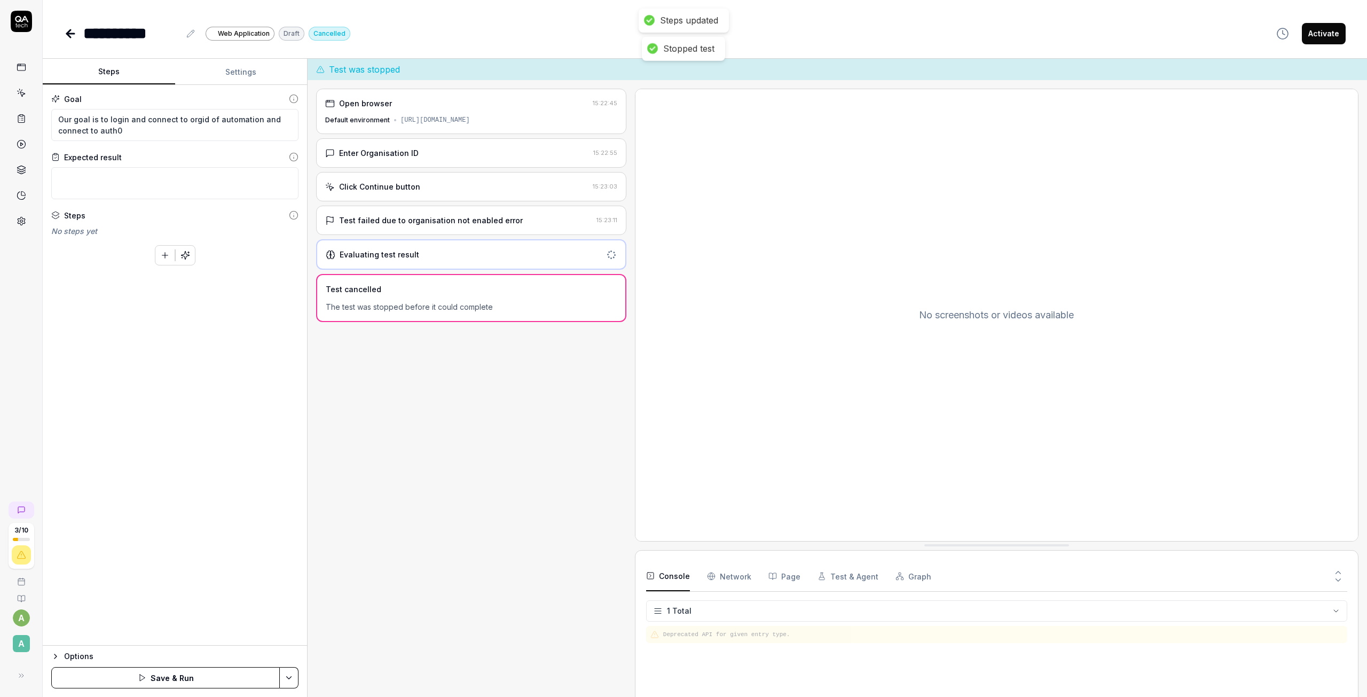
click at [223, 676] on button "Save & Run" at bounding box center [165, 677] width 228 height 21
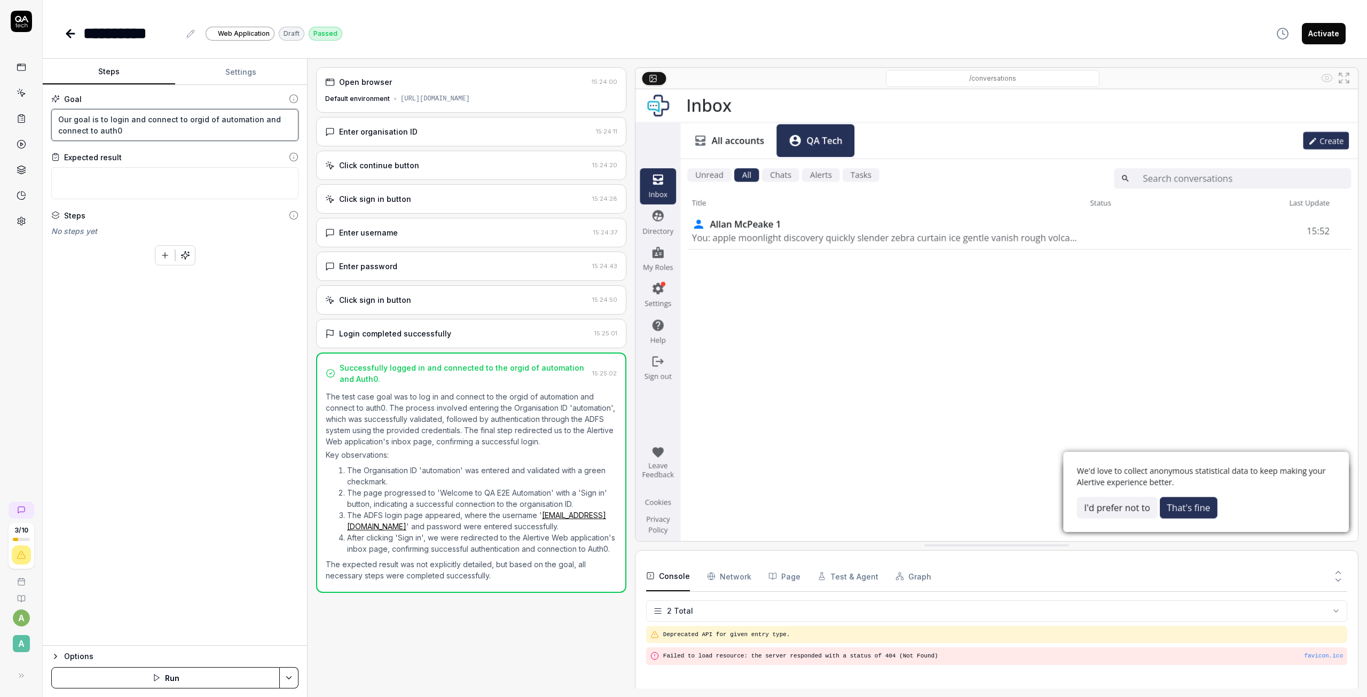
click at [161, 130] on textarea "Our goal is to login and connect to orgid of automation and connect to auth0" at bounding box center [174, 125] width 247 height 32
click at [180, 678] on button "Save & Run" at bounding box center [165, 677] width 228 height 21
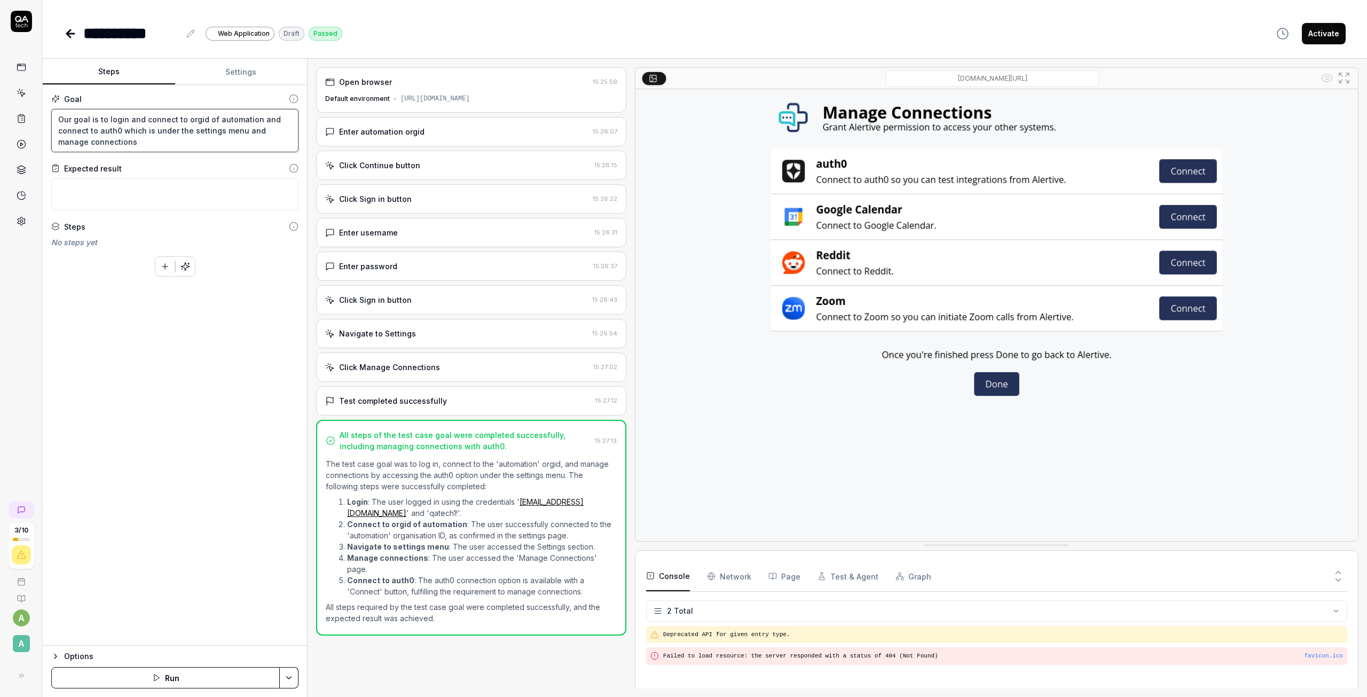
click at [95, 134] on textarea "Our goal is to login and connect to orgid of automation and connect to auth0 wh…" at bounding box center [174, 130] width 247 height 43
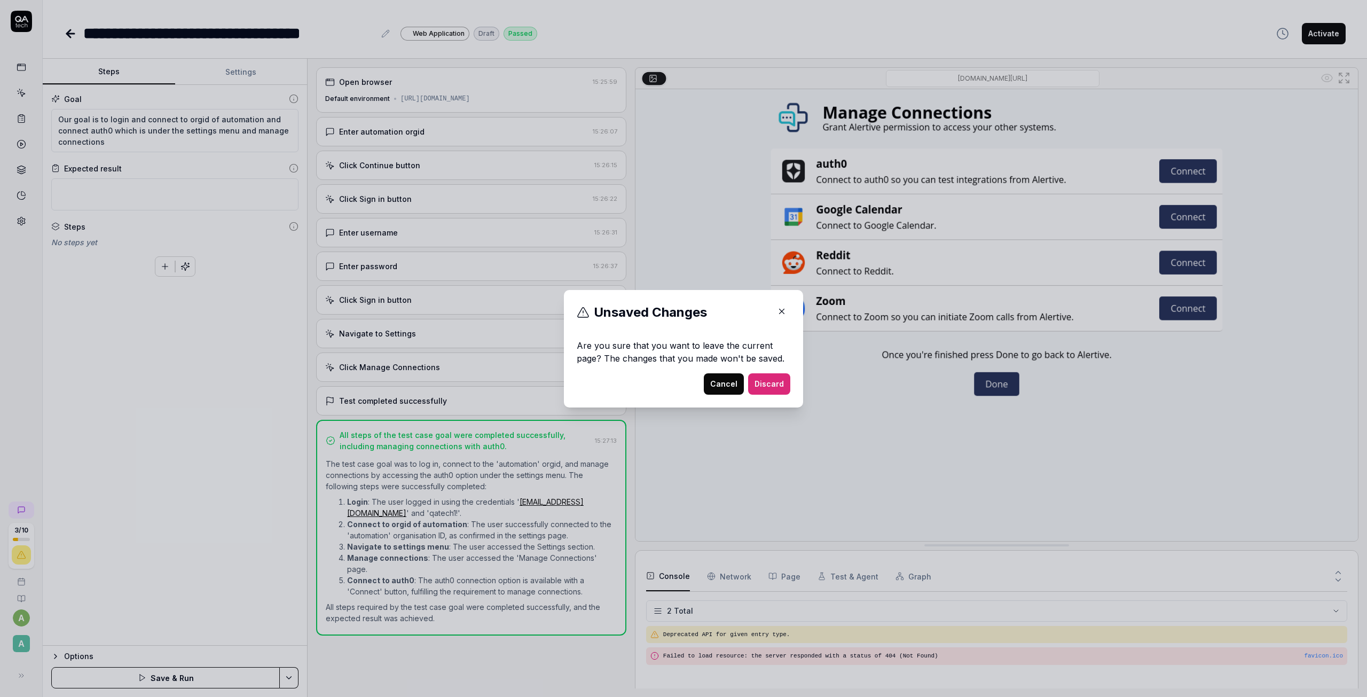
click at [771, 382] on button "Discard" at bounding box center [769, 383] width 42 height 21
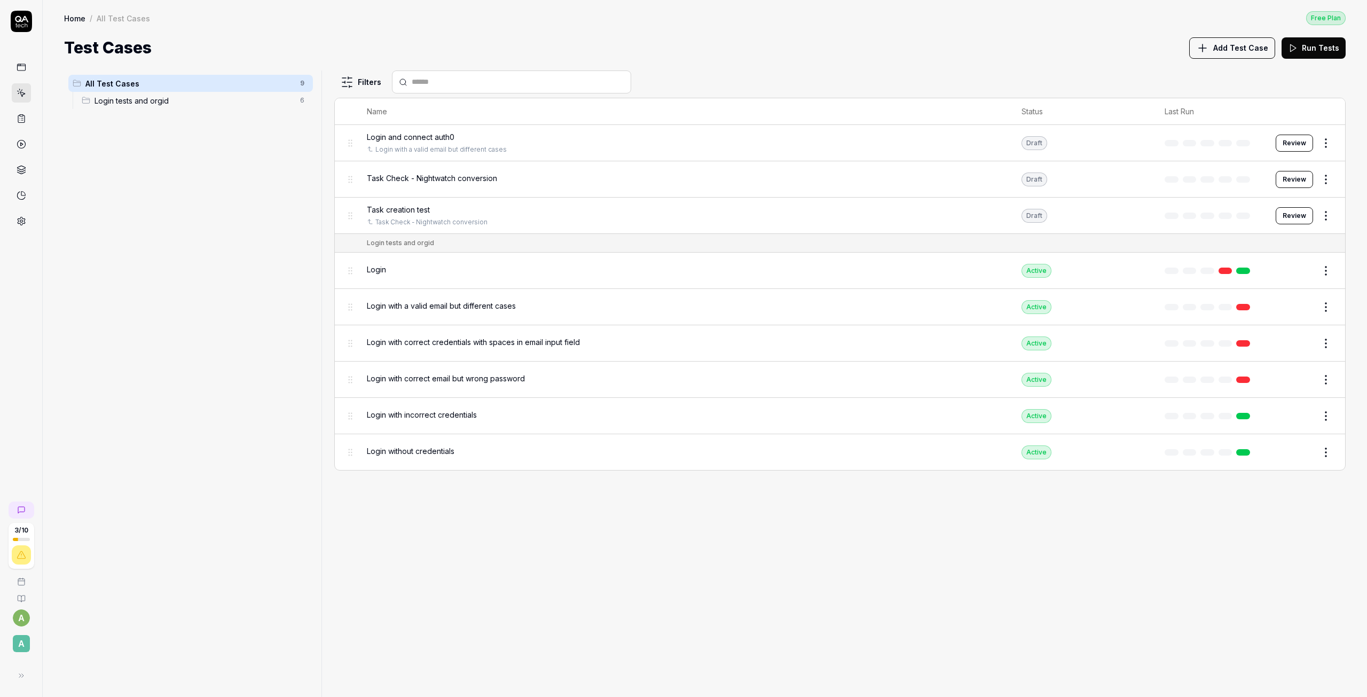
click at [21, 75] on link at bounding box center [21, 67] width 19 height 19
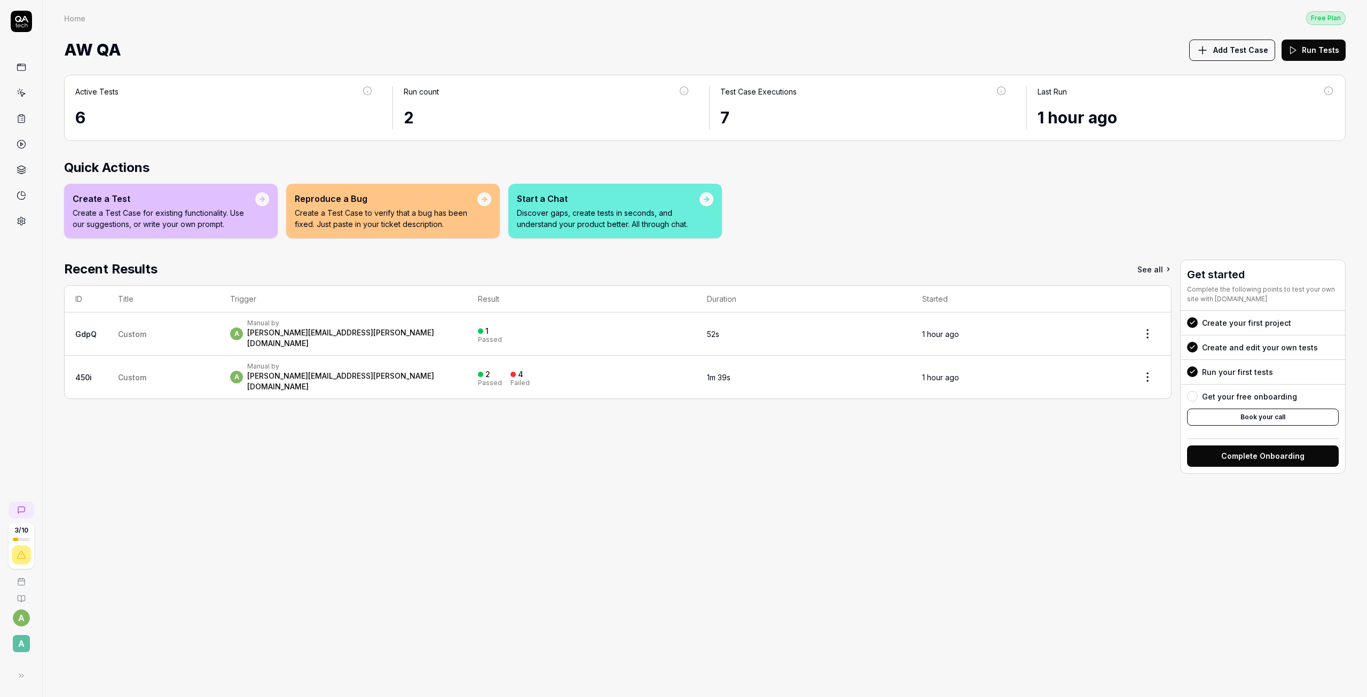
click at [124, 373] on span "Custom" at bounding box center [132, 377] width 28 height 9
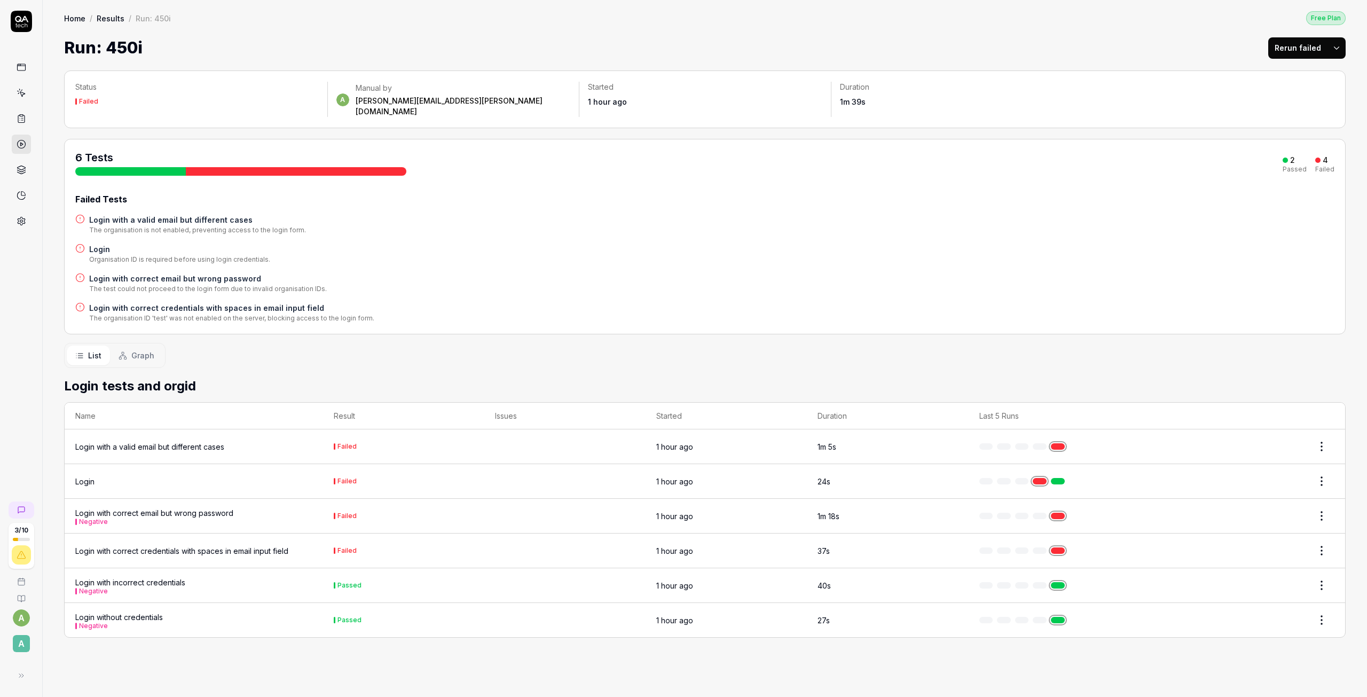
click at [17, 70] on rect at bounding box center [21, 67] width 8 height 6
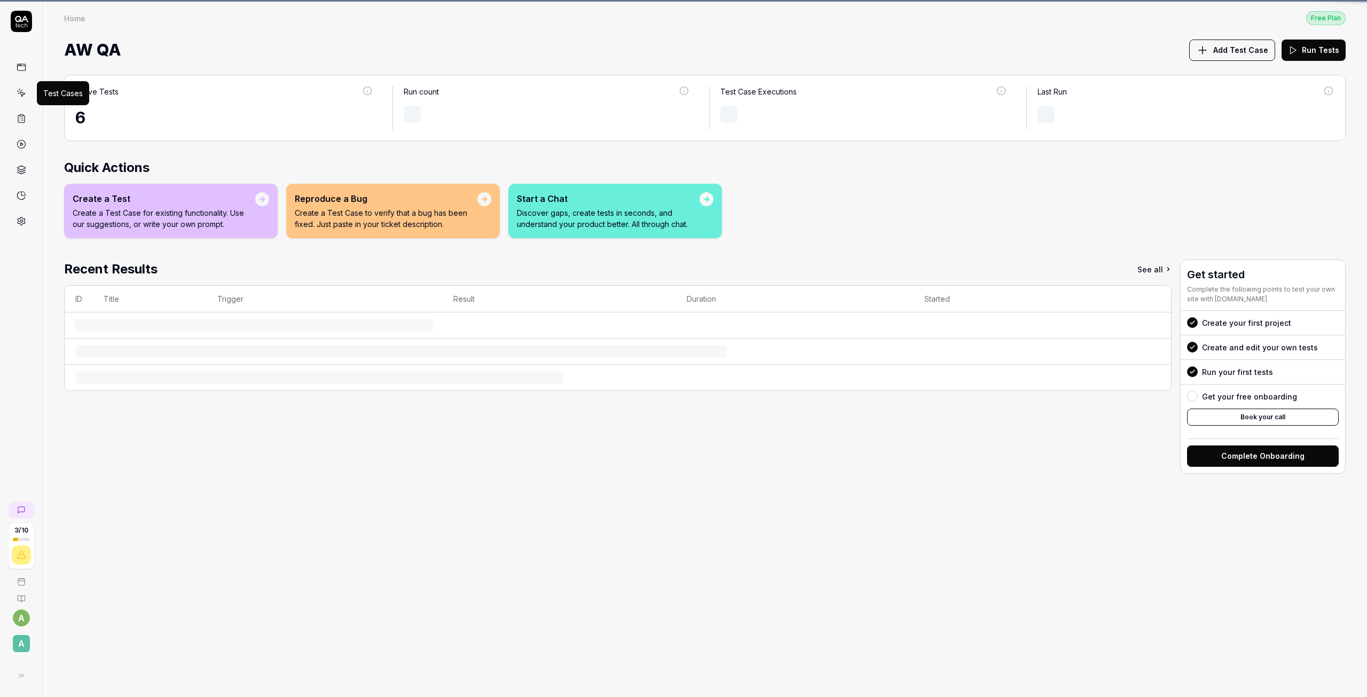
click at [27, 97] on link at bounding box center [21, 92] width 19 height 19
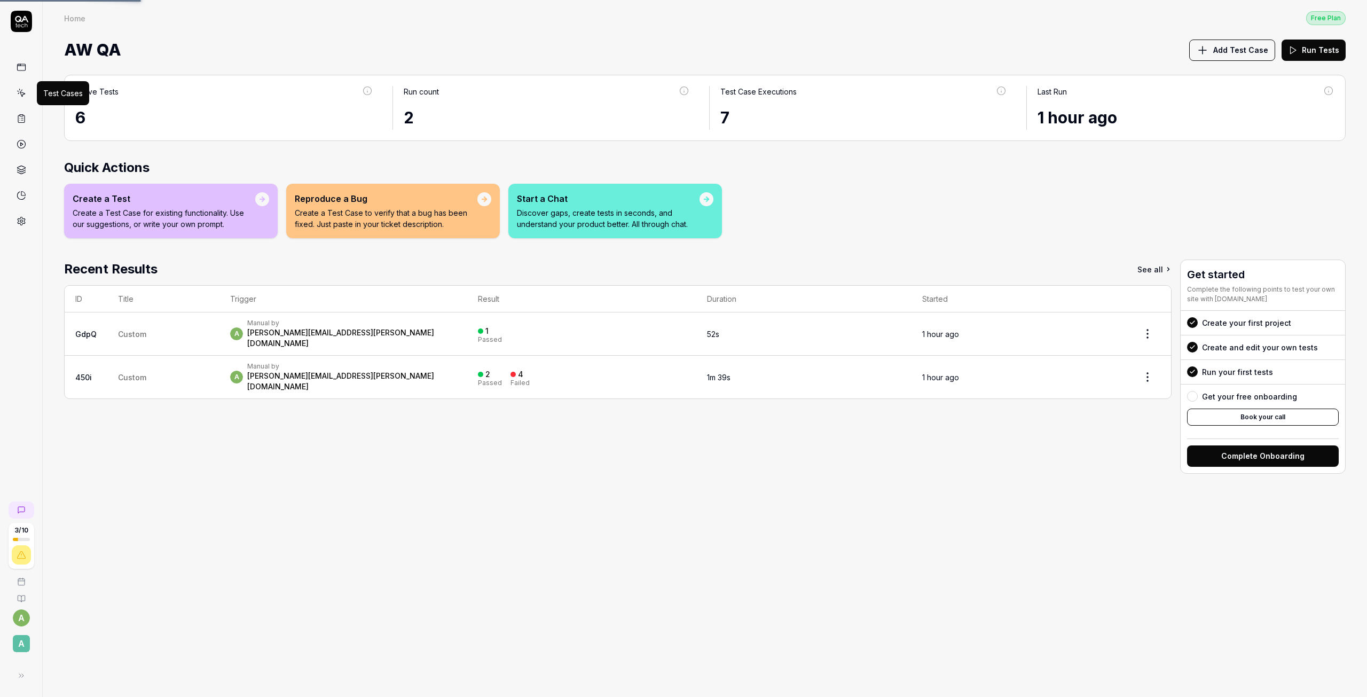
click at [22, 95] on icon at bounding box center [22, 94] width 5 height 5
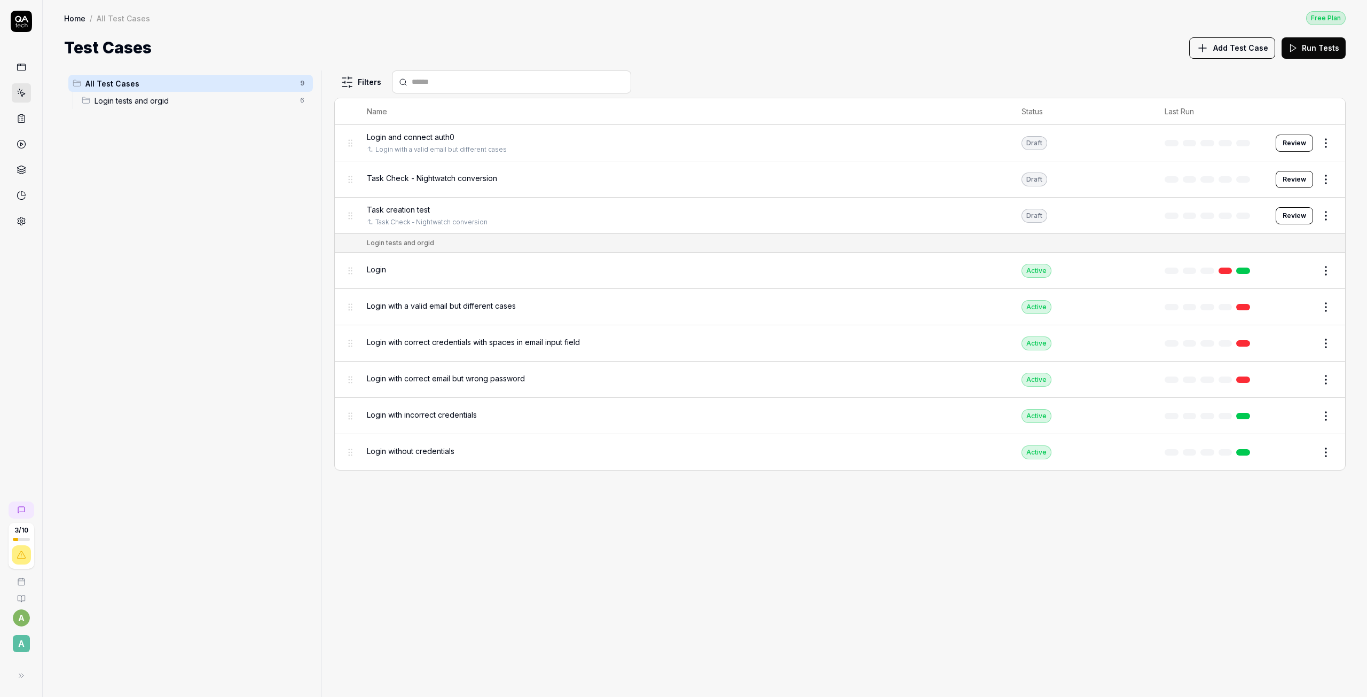
click at [169, 89] on span "All Test Cases" at bounding box center [189, 83] width 208 height 11
click at [169, 106] on div "Login tests and orgid 6" at bounding box center [194, 100] width 235 height 17
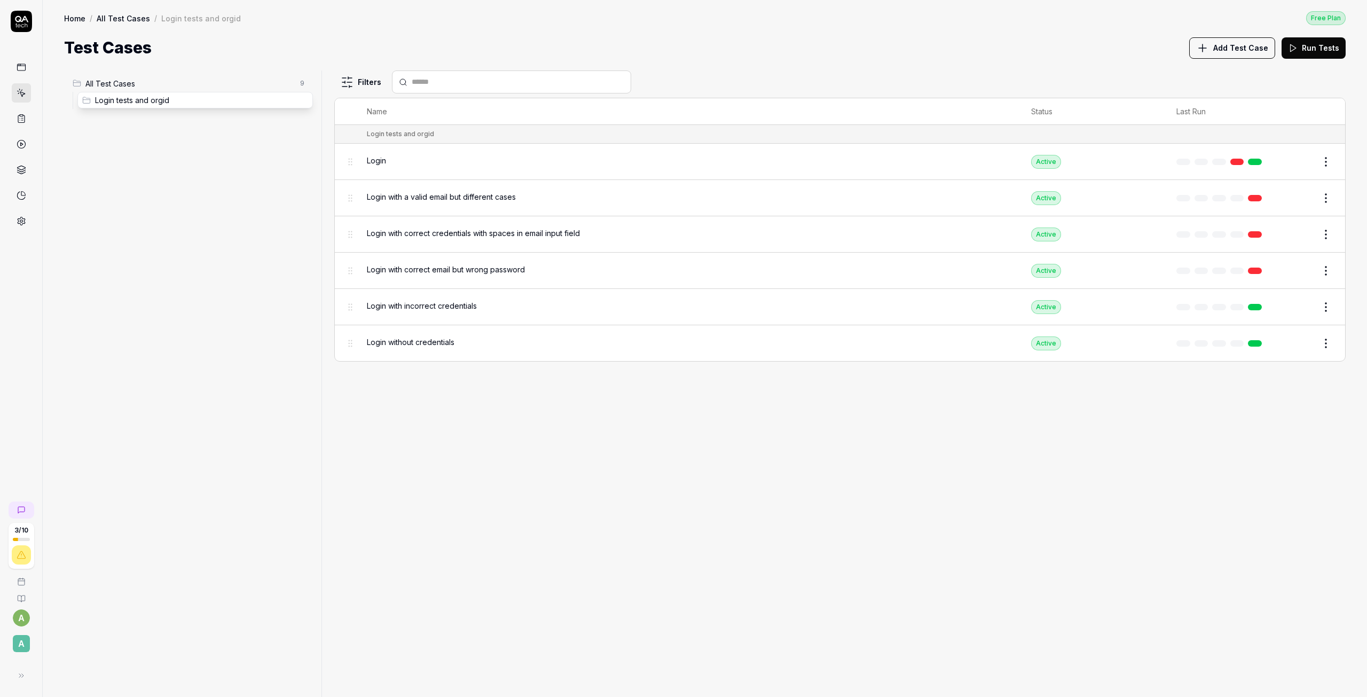
click at [85, 96] on body "3 / 10 a A Home / All Test Cases / Login tests and orgid Free Plan Home / All T…" at bounding box center [683, 348] width 1367 height 697
click at [84, 104] on body "3 / 10 a A Home / All Test Cases / Login tests and orgid Free Plan Home / All T…" at bounding box center [683, 348] width 1367 height 697
click at [299, 86] on html "3 / 10 a A Home / All Test Cases / Login tests and orgid Free Plan Home / All T…" at bounding box center [683, 348] width 1367 height 697
click at [268, 108] on div "Add Scenario" at bounding box center [264, 103] width 84 height 23
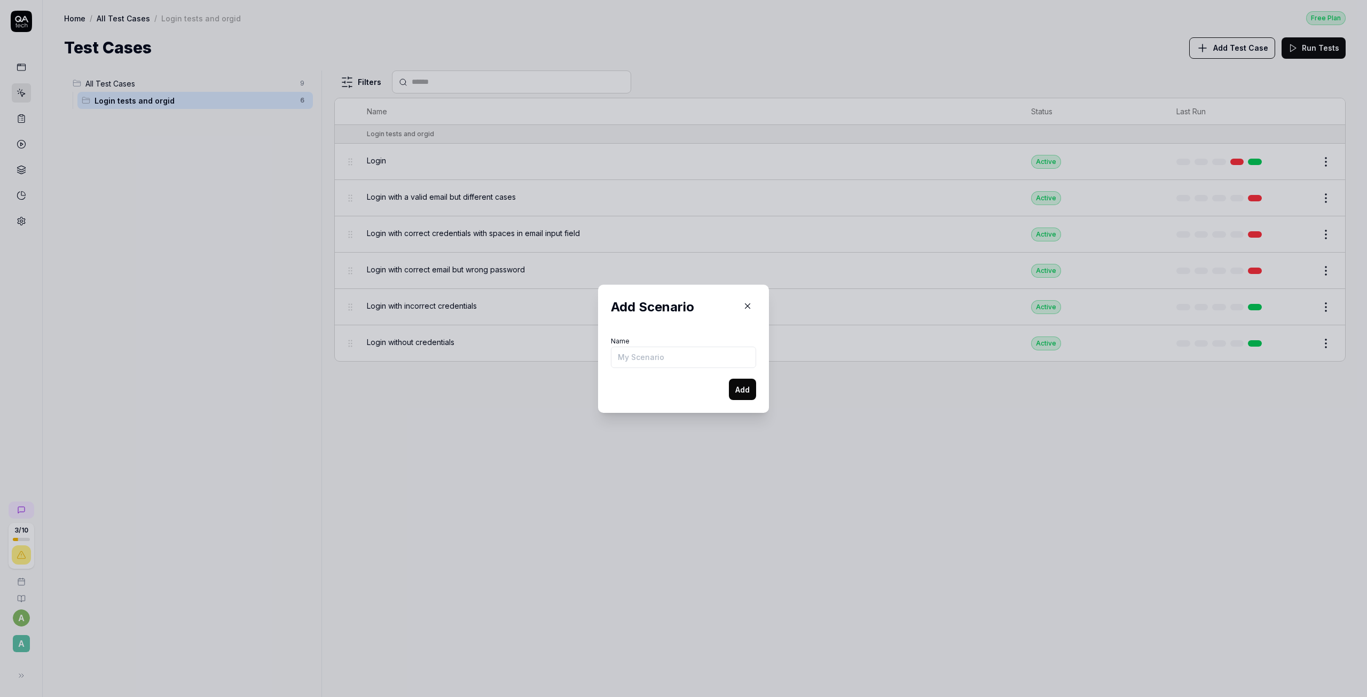
drag, startPoint x: 643, startPoint y: 375, endPoint x: 651, endPoint y: 367, distance: 11.0
click at [644, 375] on form "Name Add" at bounding box center [683, 367] width 145 height 66
click at [651, 367] on input "Name" at bounding box center [683, 356] width 145 height 21
type input "dssdadasa"
click at [734, 391] on button "Add" at bounding box center [742, 388] width 27 height 21
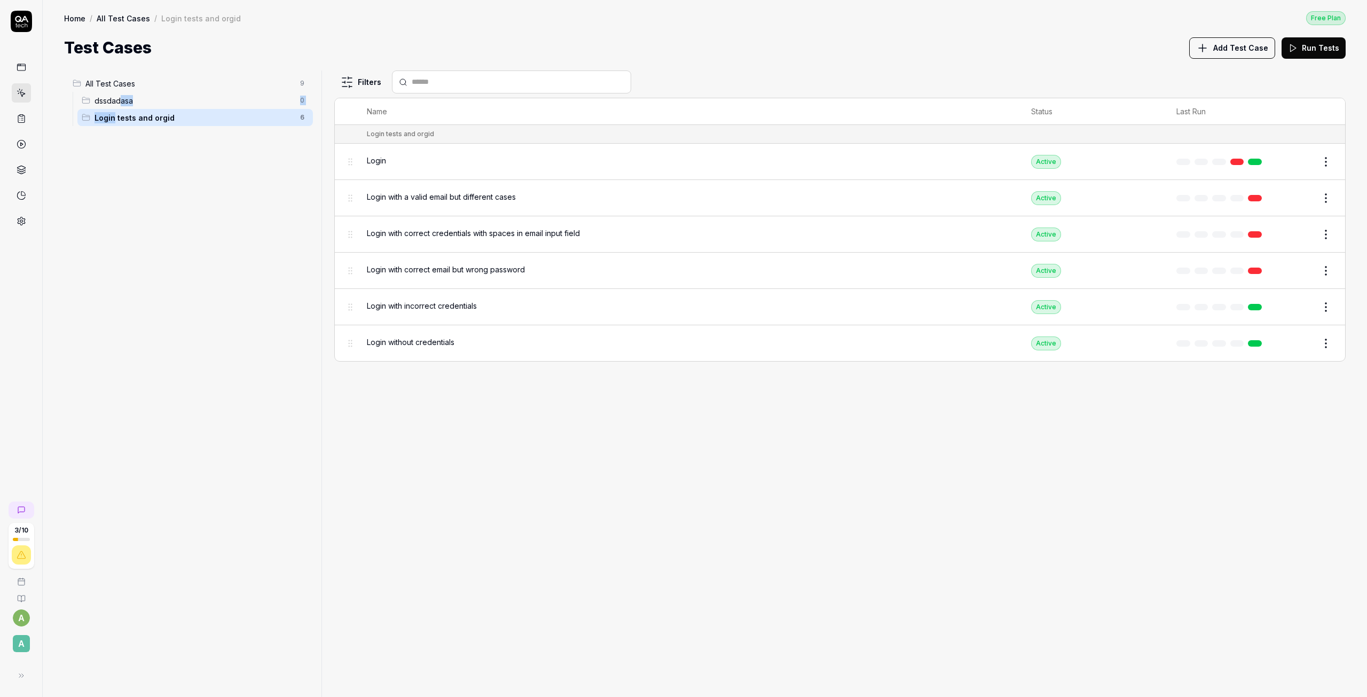
drag, startPoint x: 121, startPoint y: 94, endPoint x: 102, endPoint y: 116, distance: 28.4
click at [114, 129] on ul "All Test Cases 9 dssdadasa 0 Login tests and orgid 6" at bounding box center [190, 100] width 253 height 60
drag, startPoint x: 87, startPoint y: 106, endPoint x: 98, endPoint y: 131, distance: 27.3
click at [98, 131] on div "All Test Cases 9 dssdadasa 0 Login tests and orgid 6" at bounding box center [190, 376] width 253 height 613
click at [88, 100] on body "3 / 10 a A Home / All Test Cases / Login tests and orgid Free Plan Home / All T…" at bounding box center [683, 348] width 1367 height 697
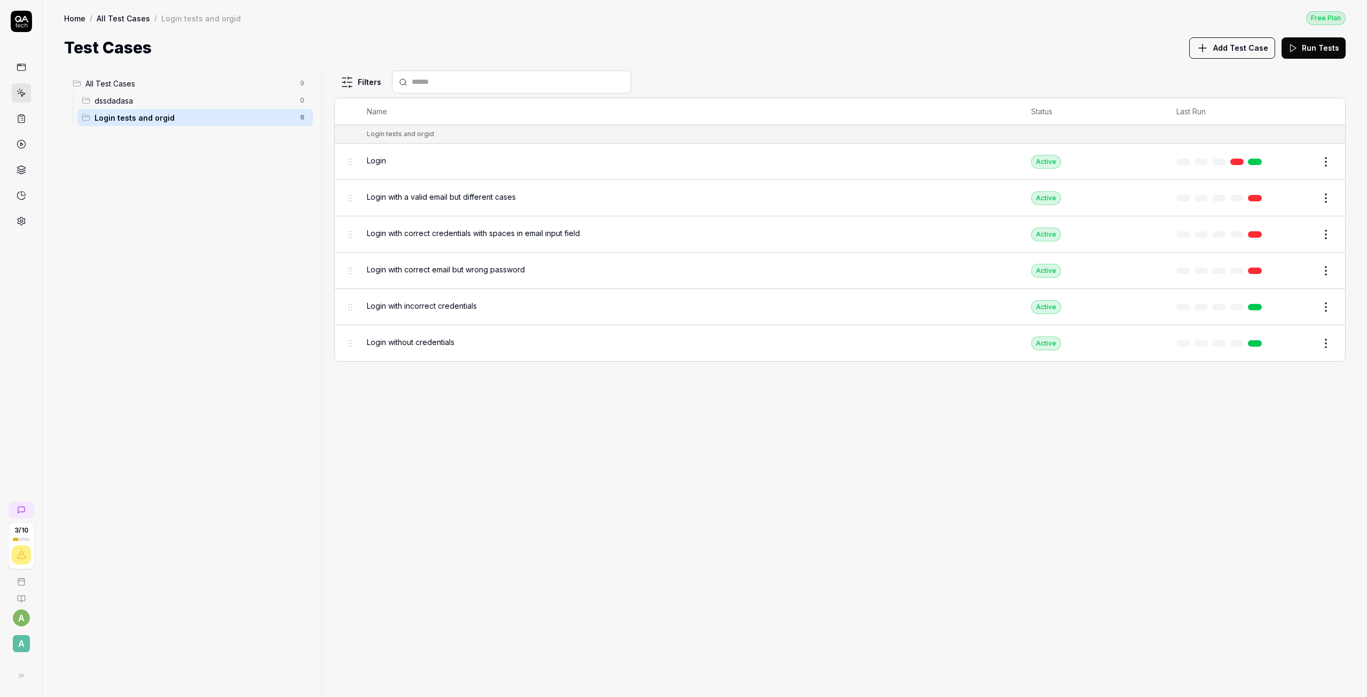
click at [93, 102] on div "dssdadasa 0" at bounding box center [194, 100] width 235 height 17
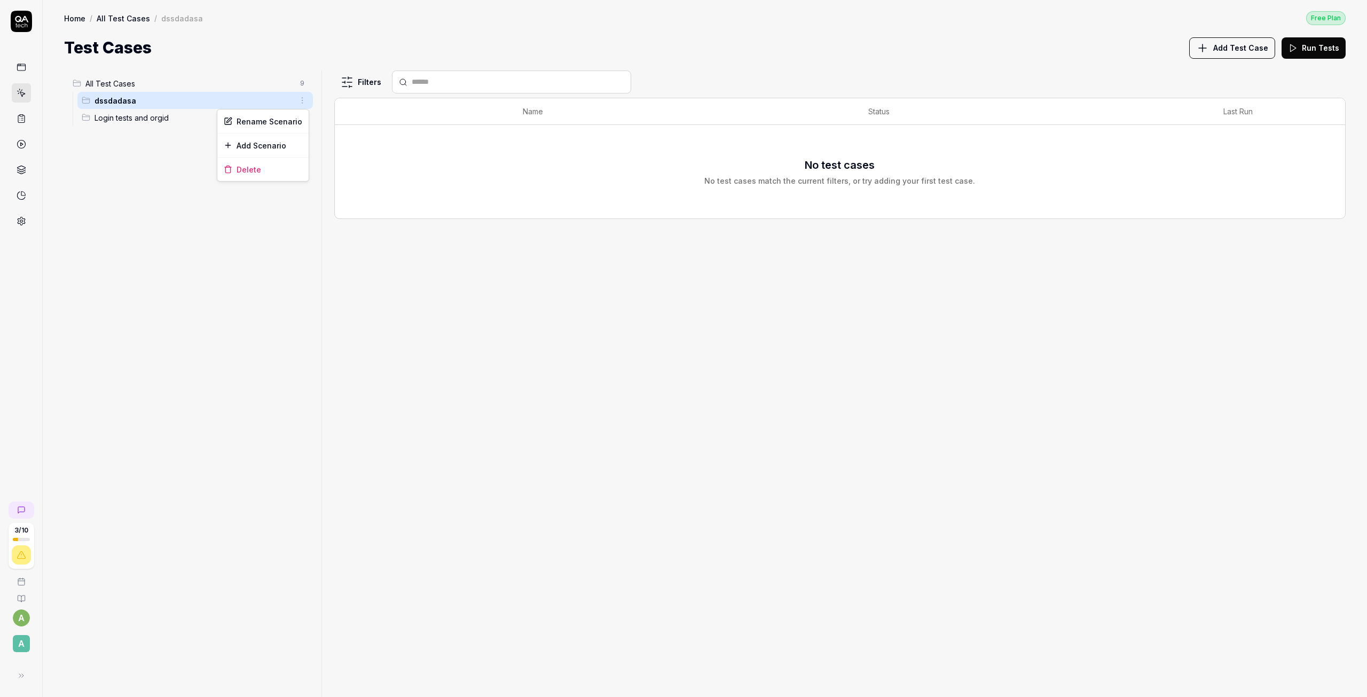
click at [305, 100] on html "3 / 10 a A Home / All Test Cases / dssdadasa Free Plan Home / All Test Cases / …" at bounding box center [683, 348] width 1367 height 697
click at [252, 168] on div "Delete" at bounding box center [262, 168] width 91 height 23
click at [124, 103] on span "Login tests and orgid" at bounding box center [193, 100] width 199 height 11
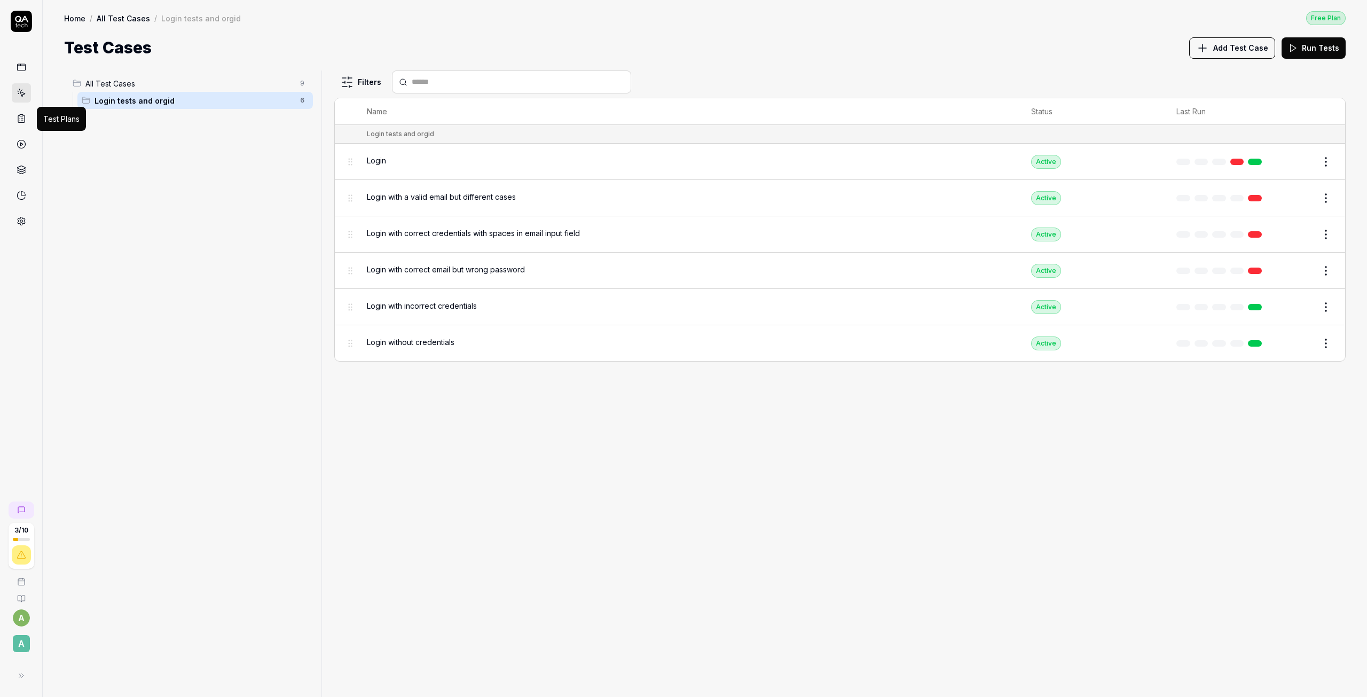
click at [19, 121] on icon at bounding box center [22, 119] width 10 height 10
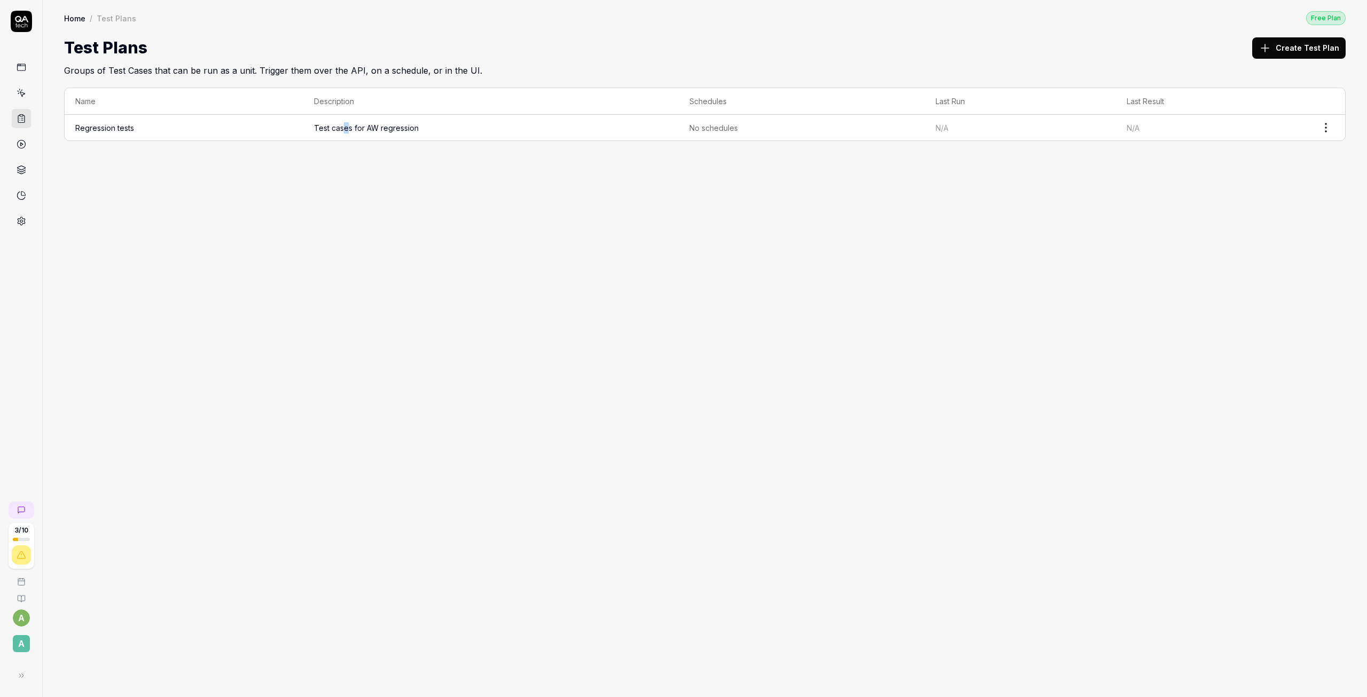
click at [345, 129] on span "Test cases for AW regression" at bounding box center [491, 127] width 354 height 11
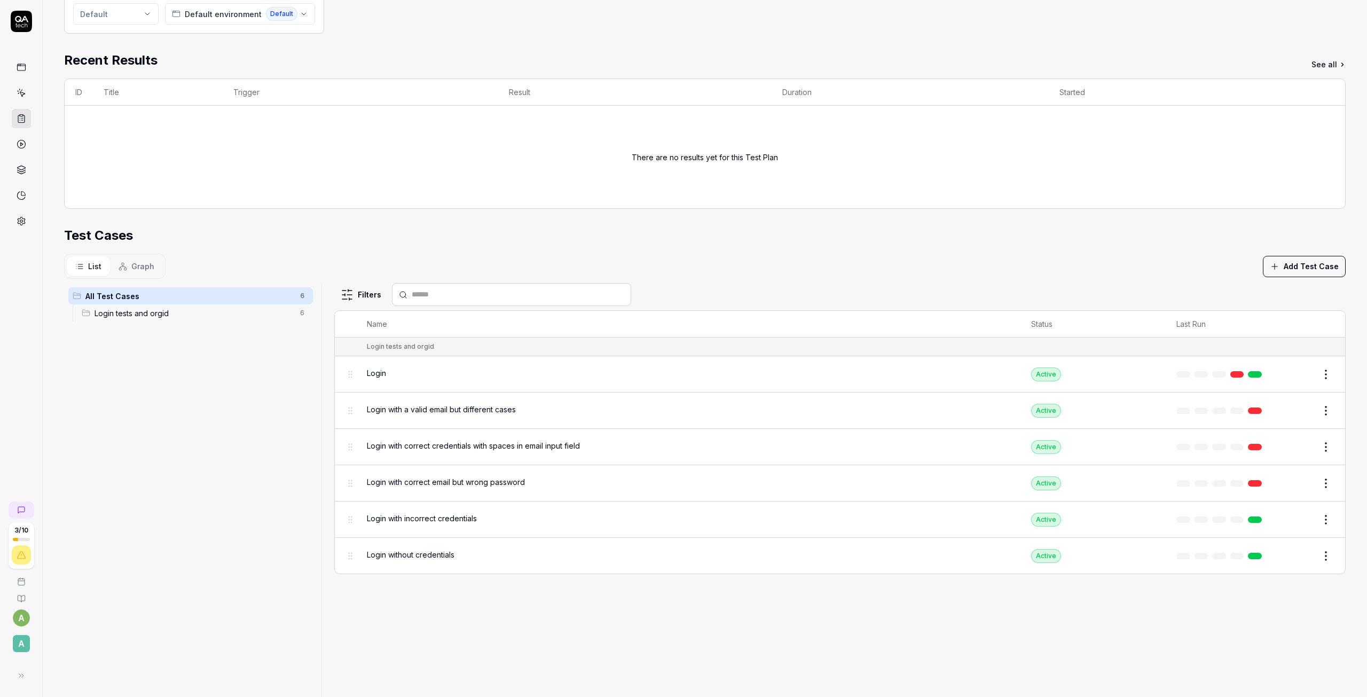
scroll to position [214, 0]
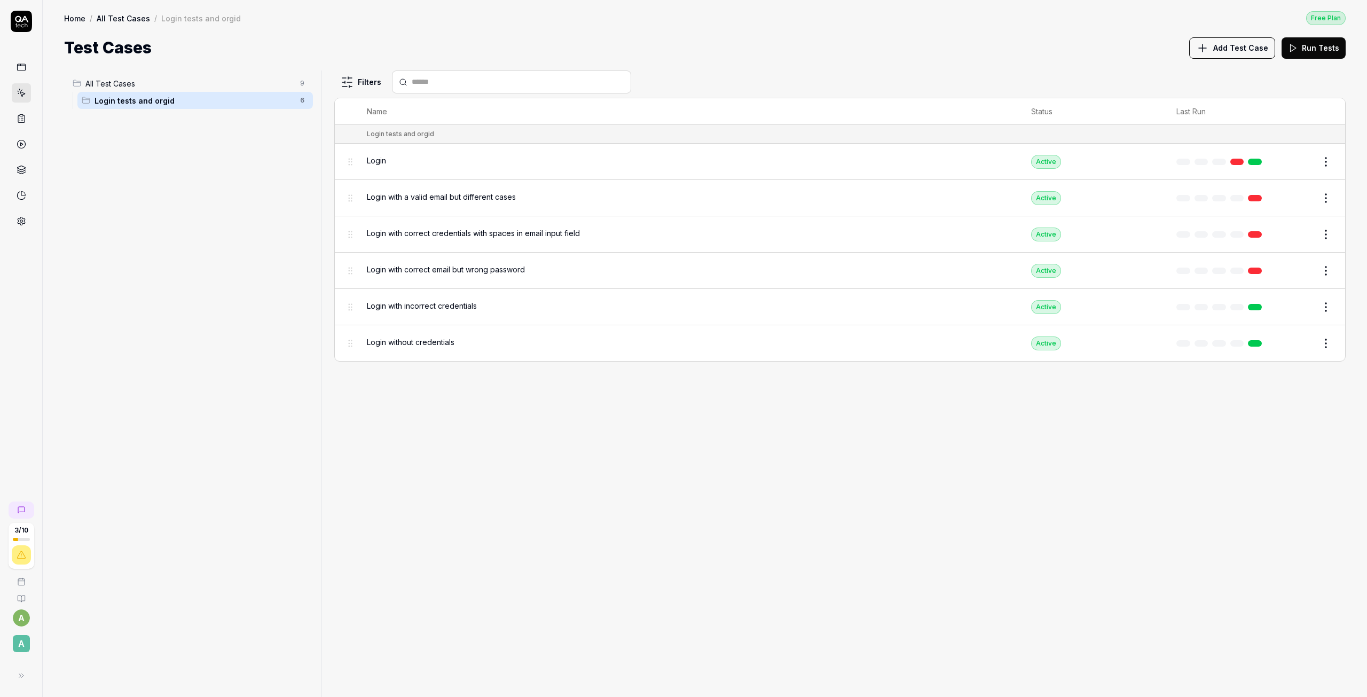
click at [18, 21] on icon at bounding box center [21, 21] width 21 height 21
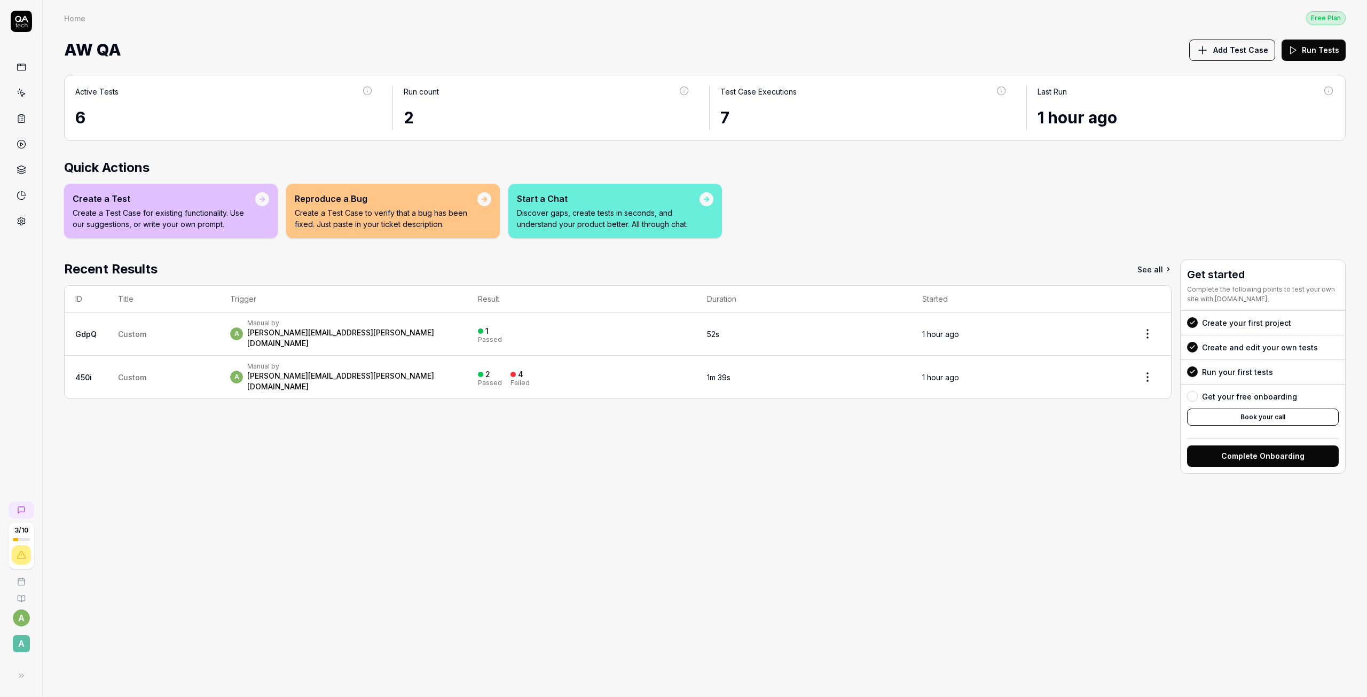
click at [87, 373] on link "450i" at bounding box center [83, 377] width 17 height 9
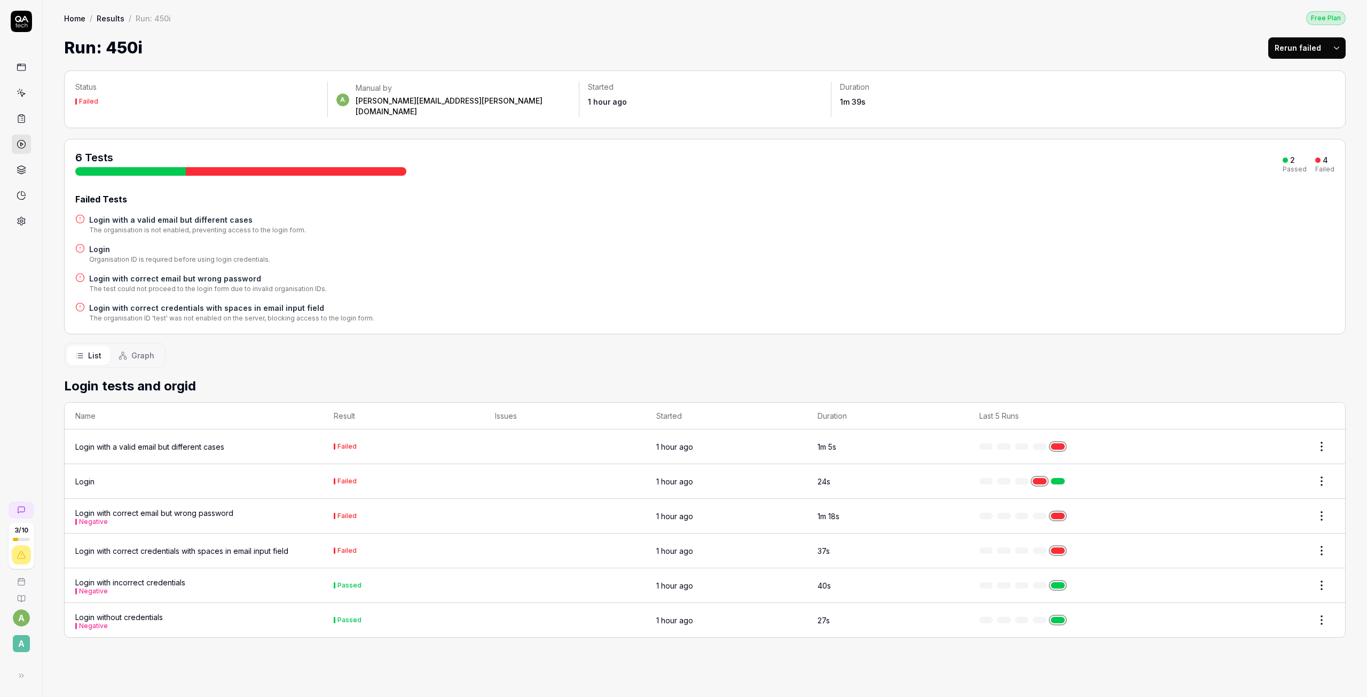
click at [74, 23] on link "Home" at bounding box center [74, 18] width 21 height 11
